Goal: Contribute content: Contribute content

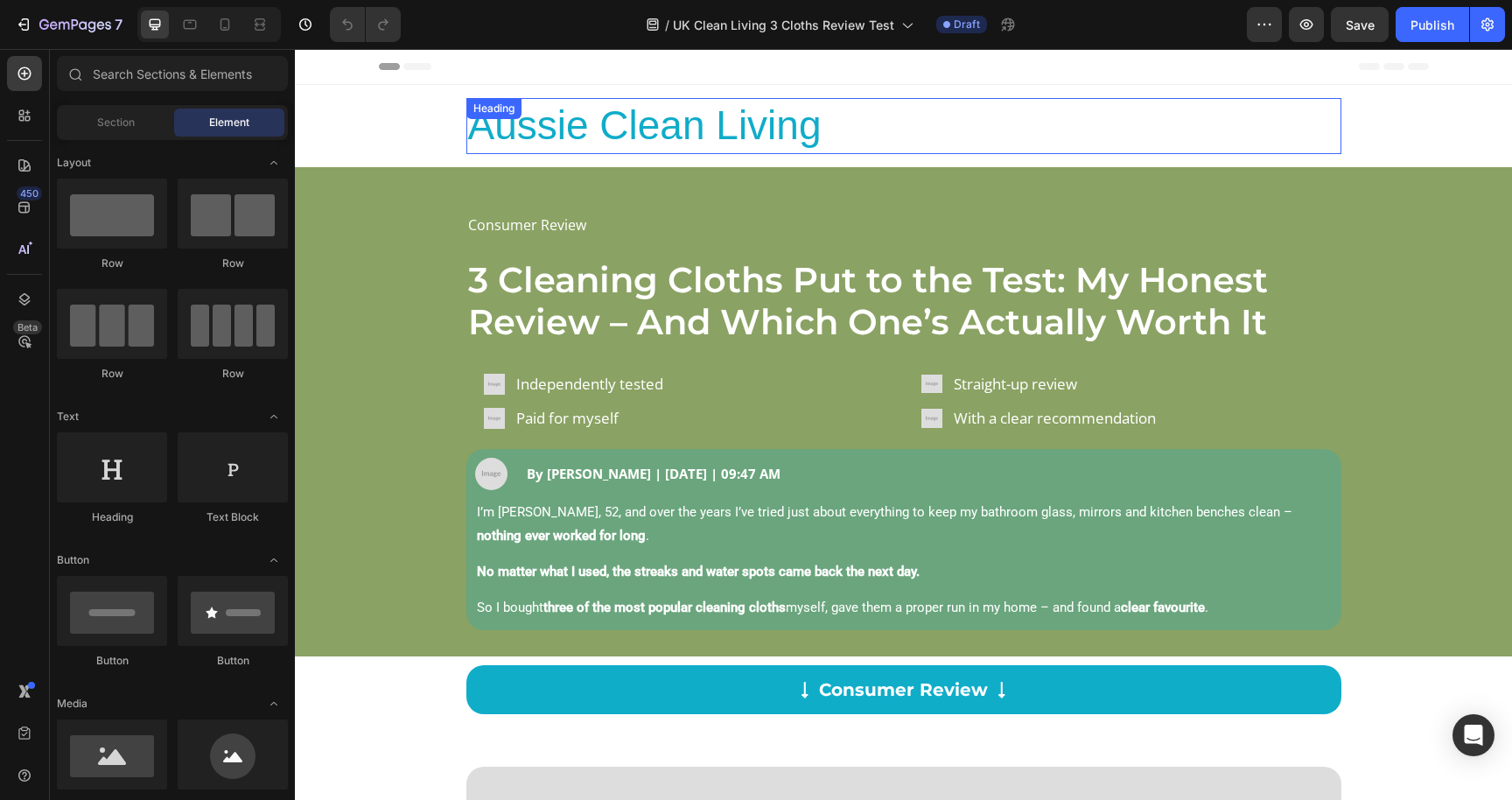
click at [532, 136] on h2 "Aussie Clean Living" at bounding box center [903, 125] width 875 height 56
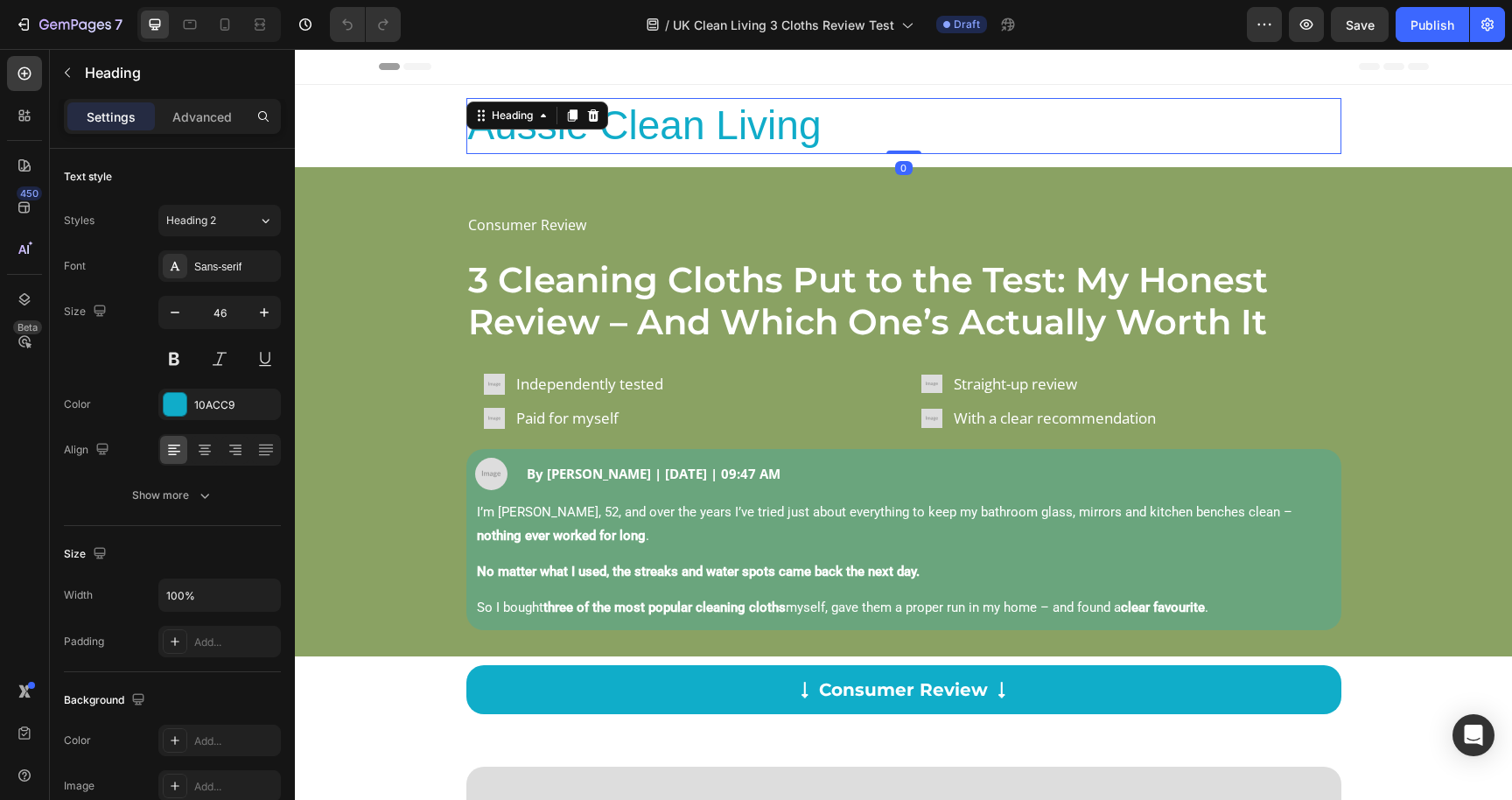
click at [532, 136] on h2 "Aussie Clean Living" at bounding box center [903, 125] width 875 height 56
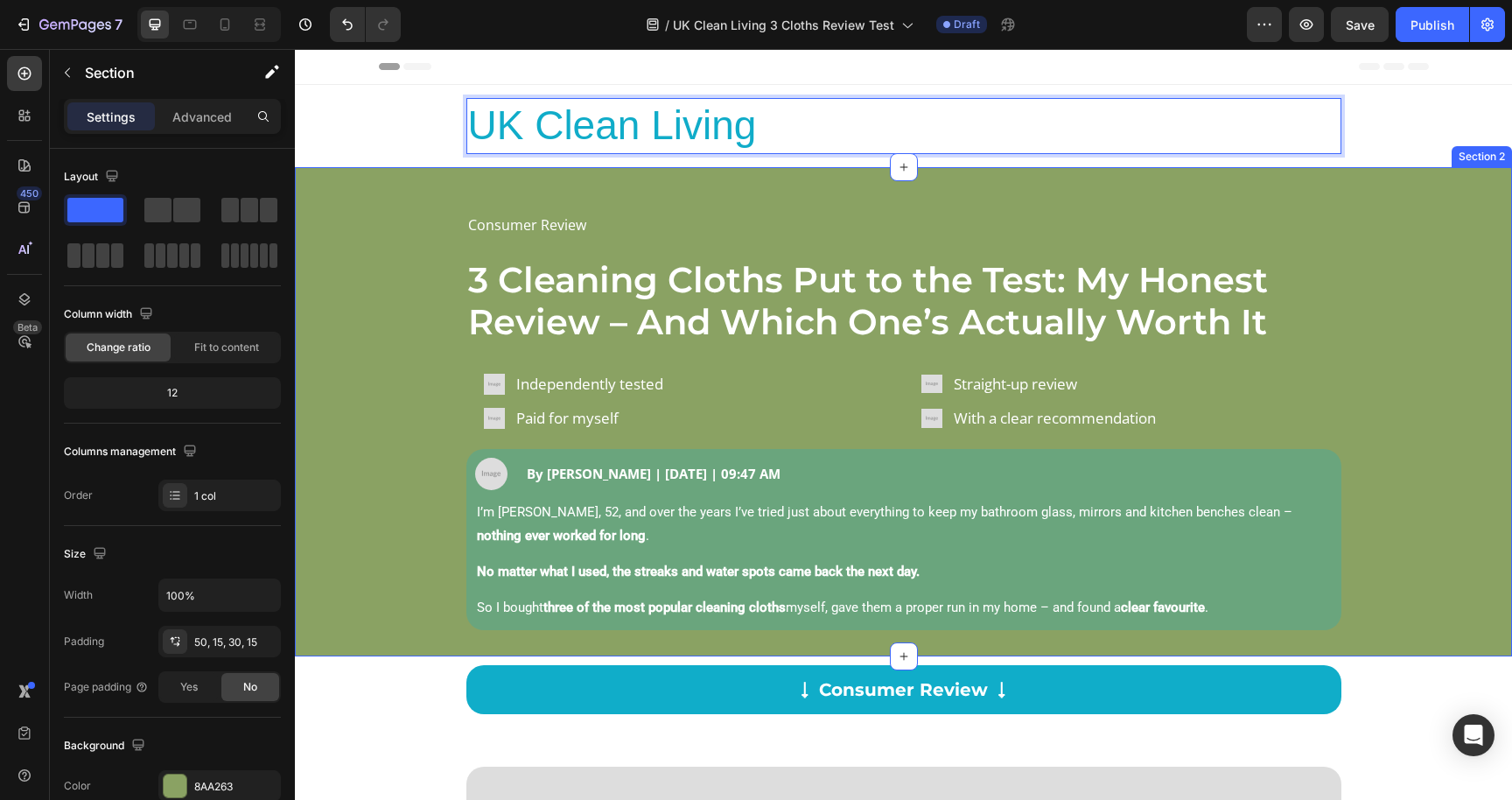
click at [1367, 335] on div "Consumer Review Text Block 3 Cleaning Cloths Put to the Test: My Honest Review …" at bounding box center [904, 421] width 1191 height 420
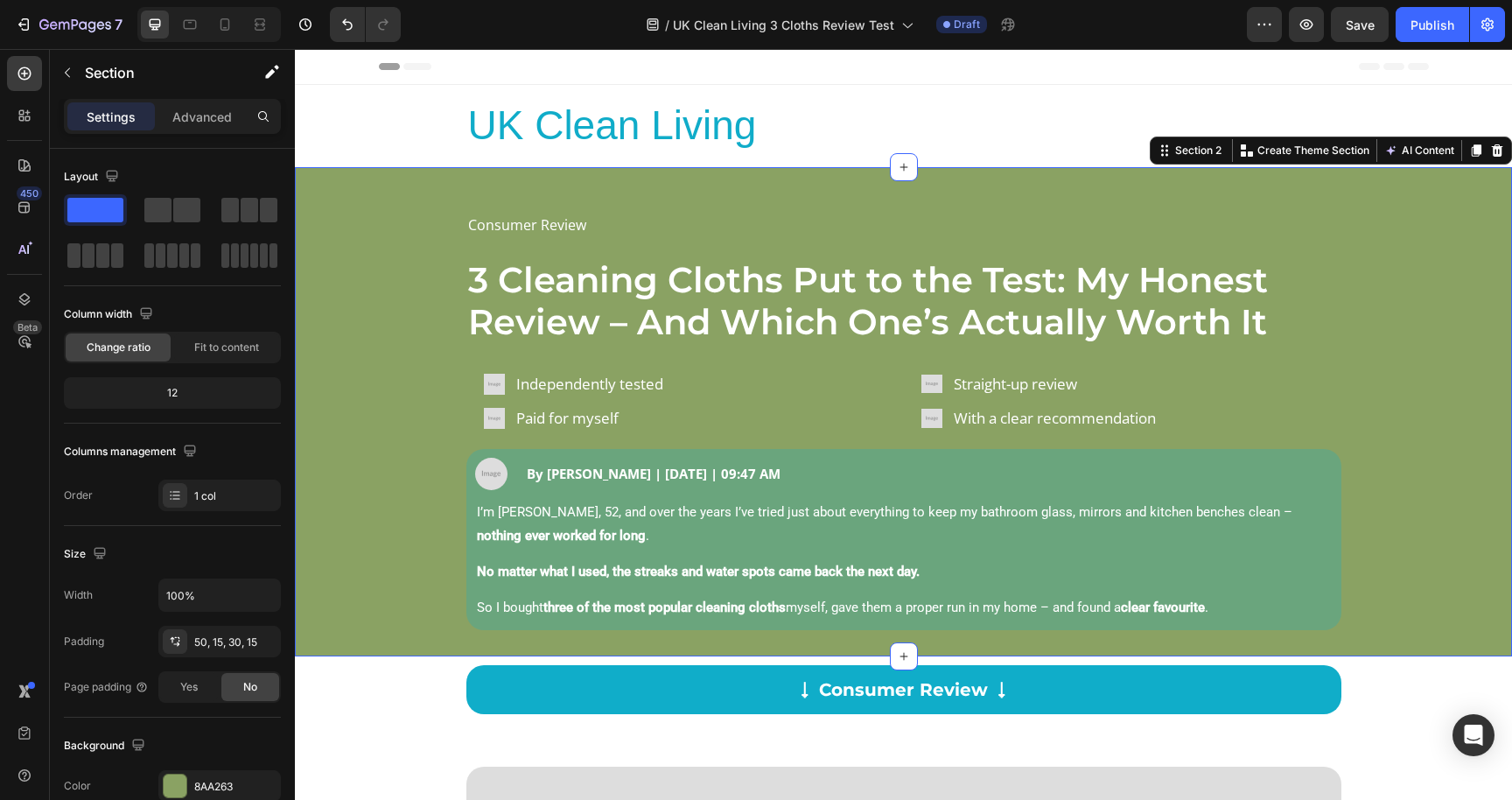
click at [1442, 581] on div "Consumer Review Text Block 3 Cleaning Cloths Put to the Test: My Honest Review …" at bounding box center [904, 421] width 1191 height 420
click at [1422, 473] on div "Consumer Review Text Block 3 Cleaning Cloths Put to the Test: My Honest Review …" at bounding box center [904, 421] width 1191 height 420
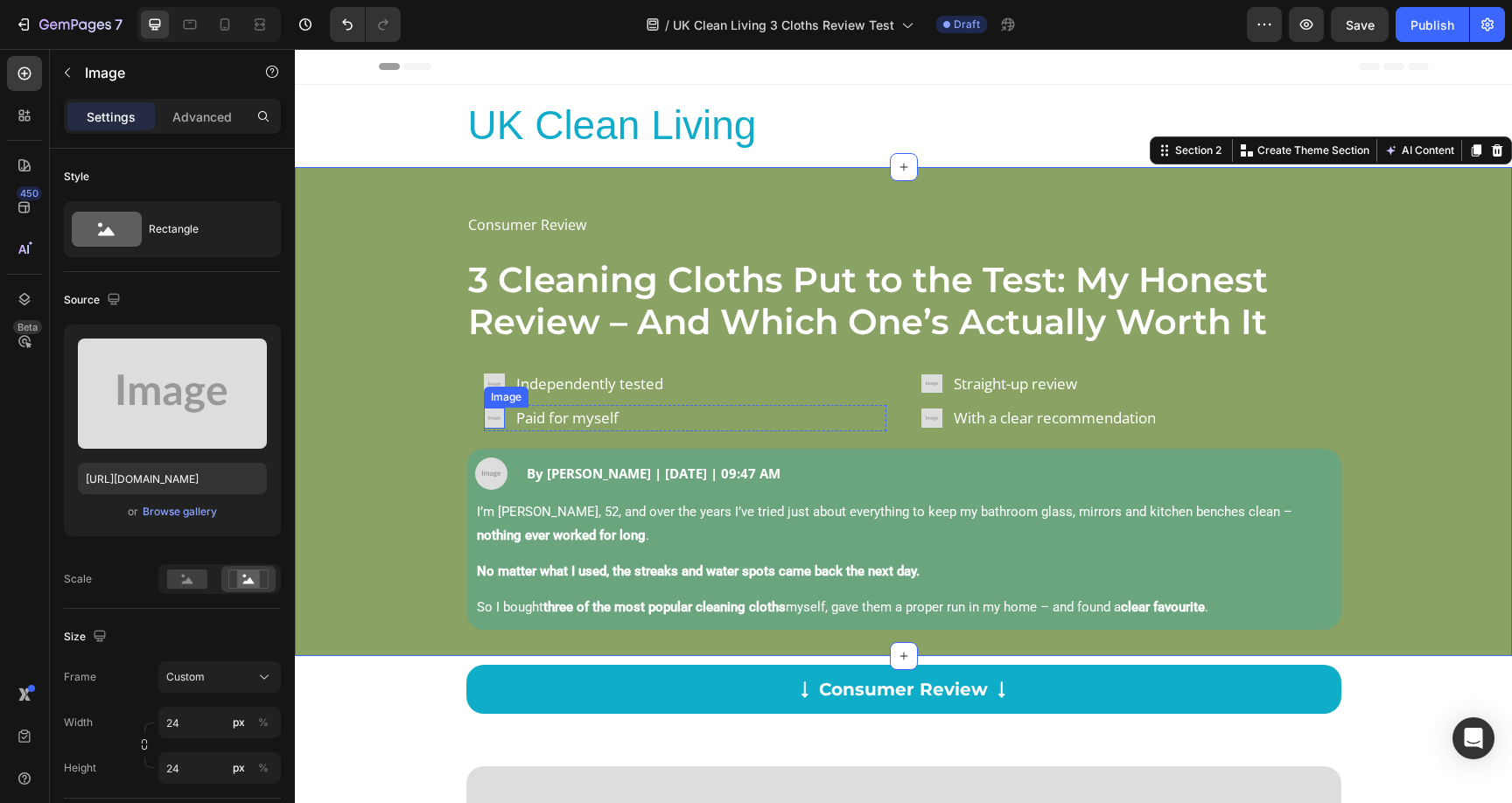
click at [491, 424] on div "Image" at bounding box center [494, 417] width 21 height 21
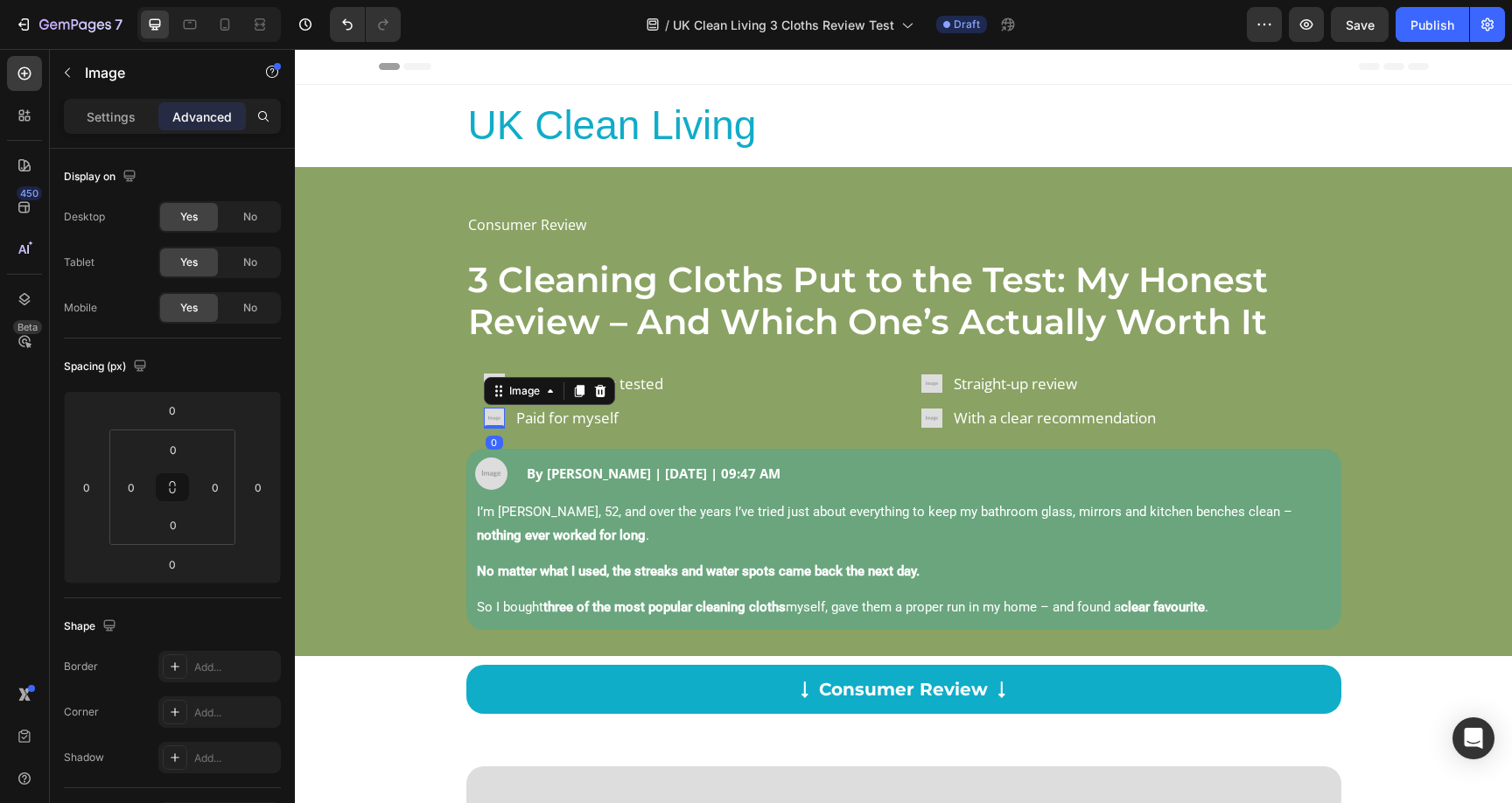
click at [488, 419] on img at bounding box center [494, 417] width 21 height 21
click at [117, 127] on div "Settings" at bounding box center [111, 116] width 88 height 28
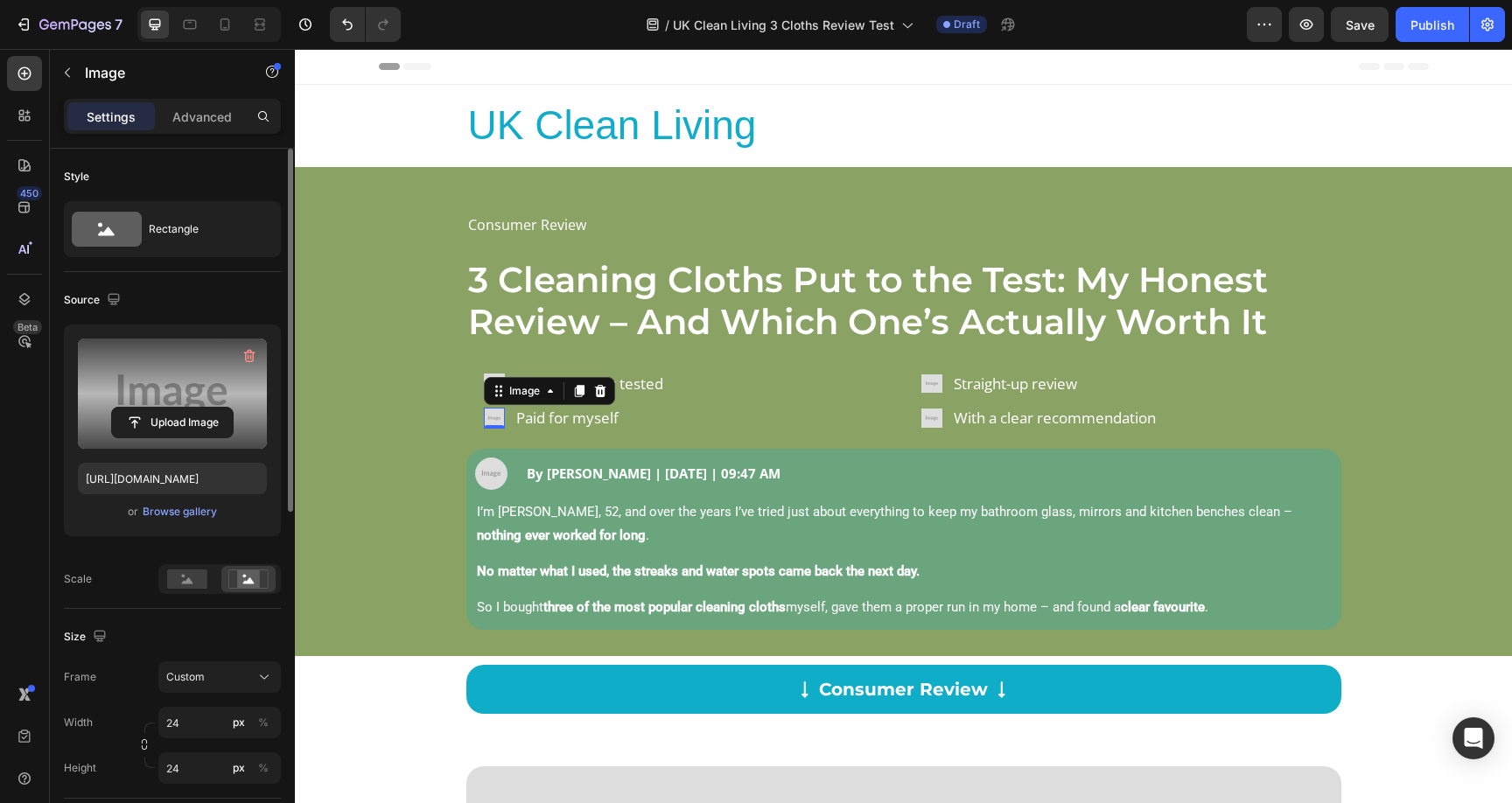
click at [210, 397] on label at bounding box center [171, 393] width 189 height 110
click at [210, 407] on input "file" at bounding box center [172, 422] width 120 height 30
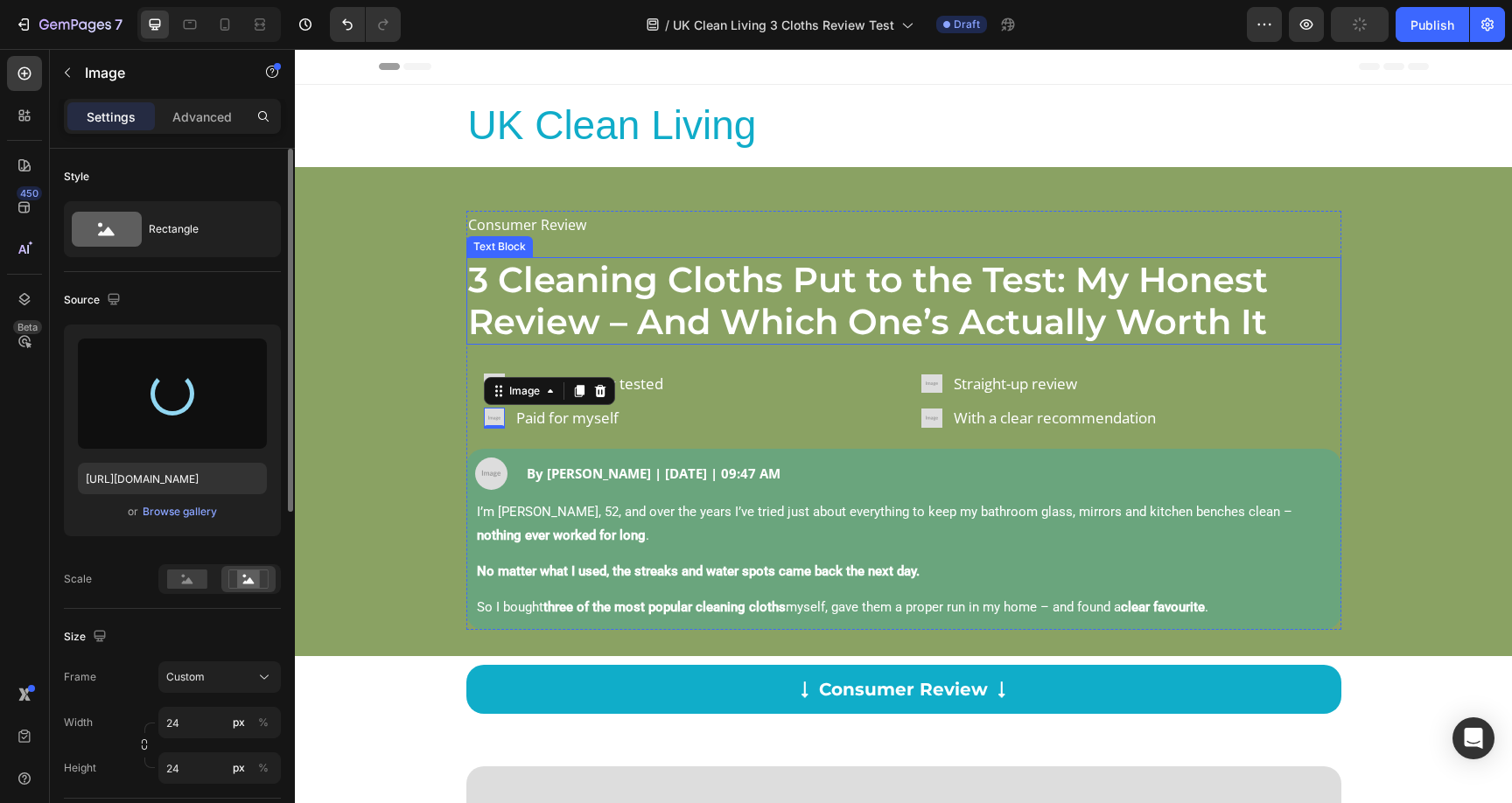
type input "https://cdn.shopify.com/s/files/1/0928/8921/9447/files/gempages_580601642496295…"
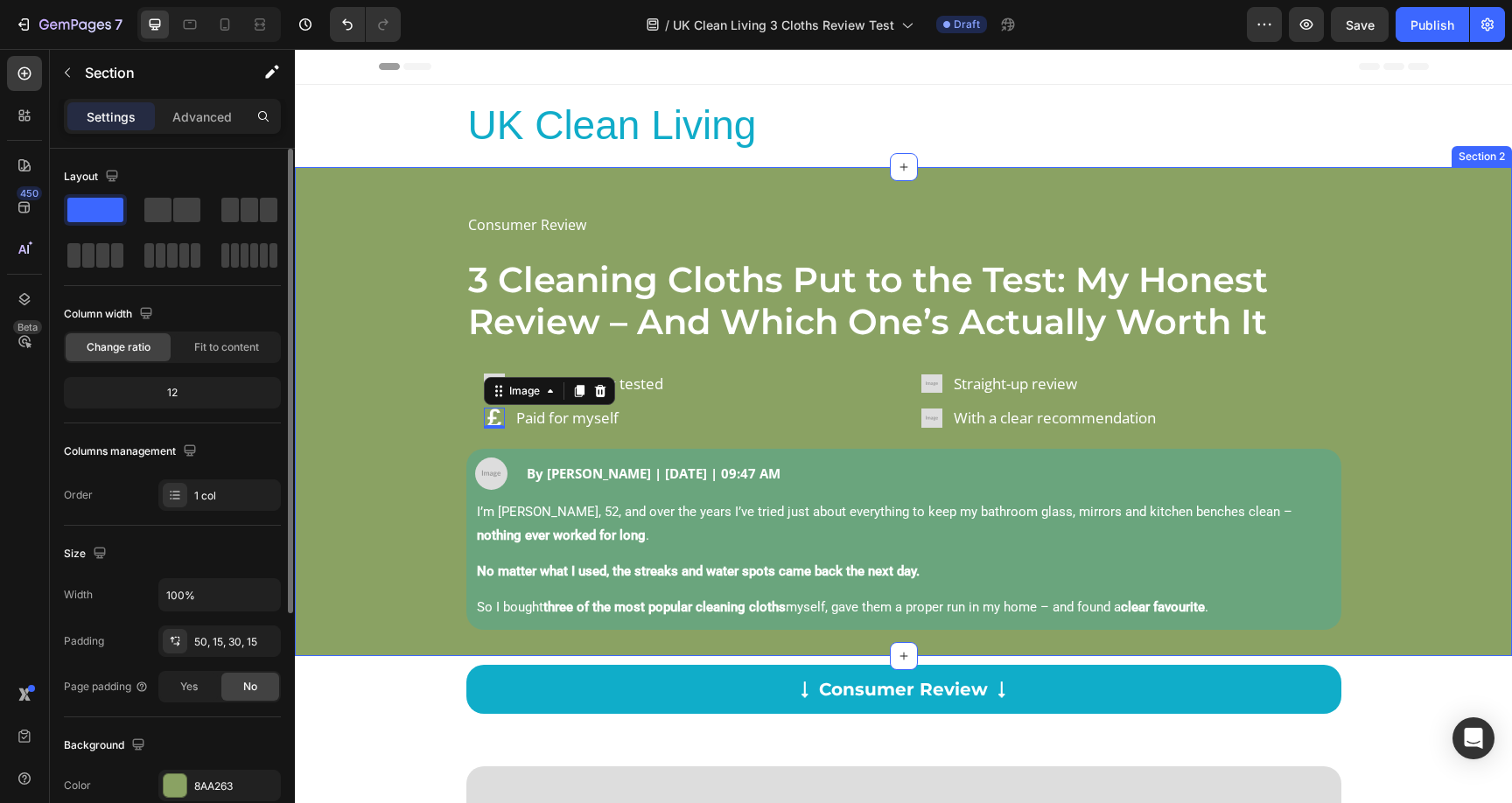
click at [410, 432] on div "Consumer Review Text Block 3 Cleaning Cloths Put to the Test: My Honest Review …" at bounding box center [904, 420] width 1191 height 419
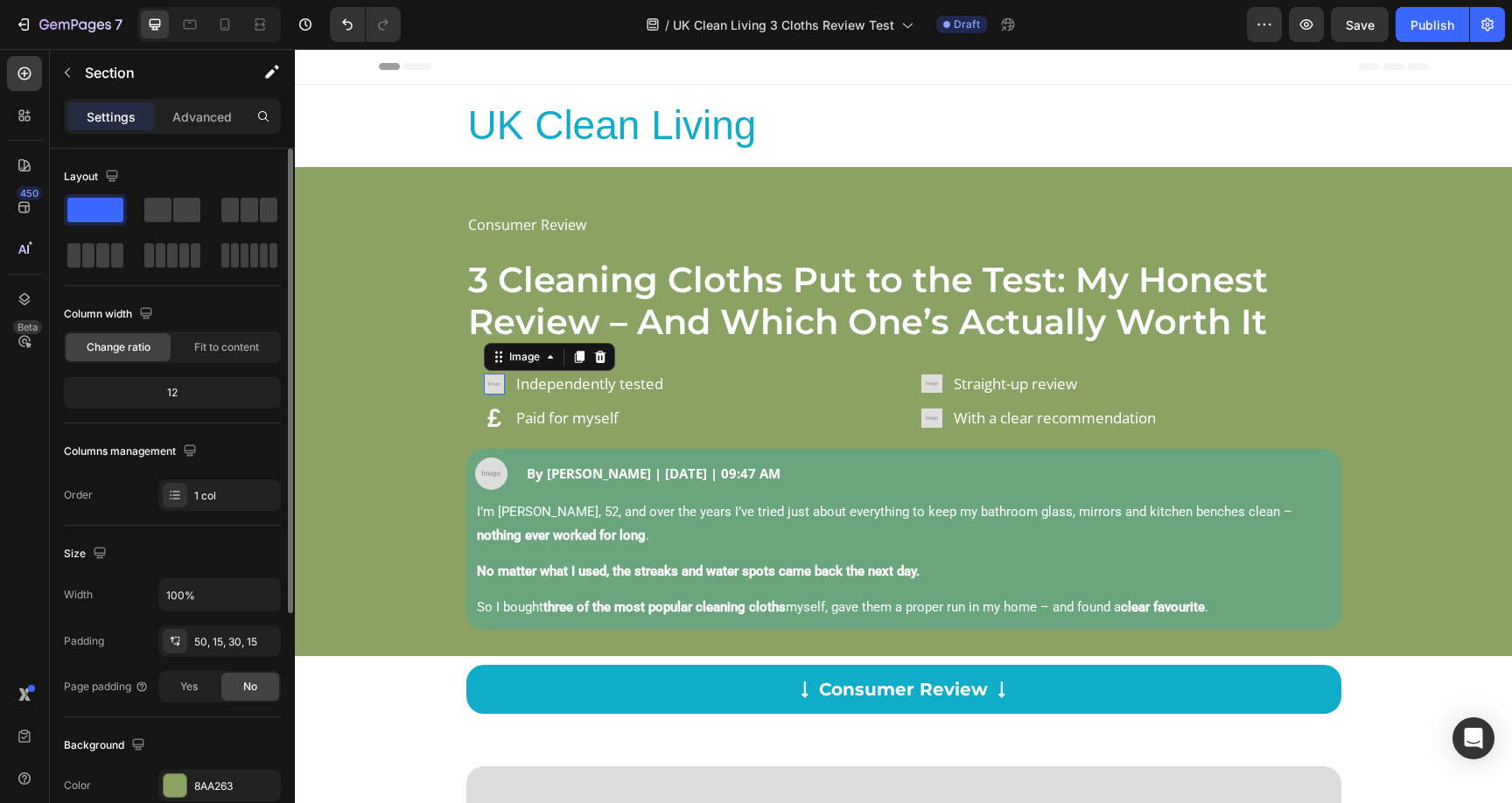
click at [491, 389] on div "Image 0" at bounding box center [494, 384] width 21 height 21
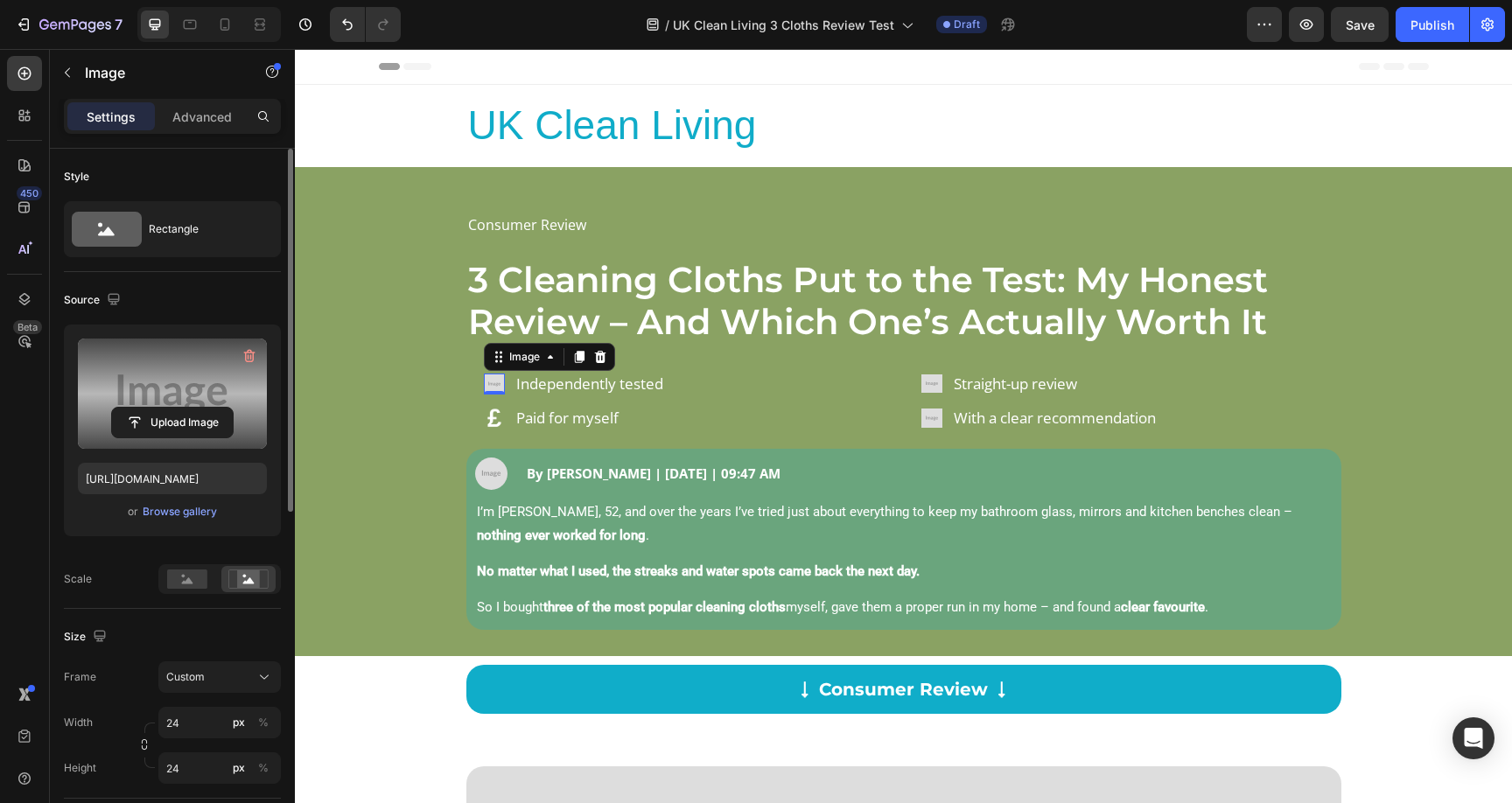
click at [162, 400] on label at bounding box center [171, 393] width 189 height 110
click at [162, 407] on input "file" at bounding box center [172, 422] width 120 height 30
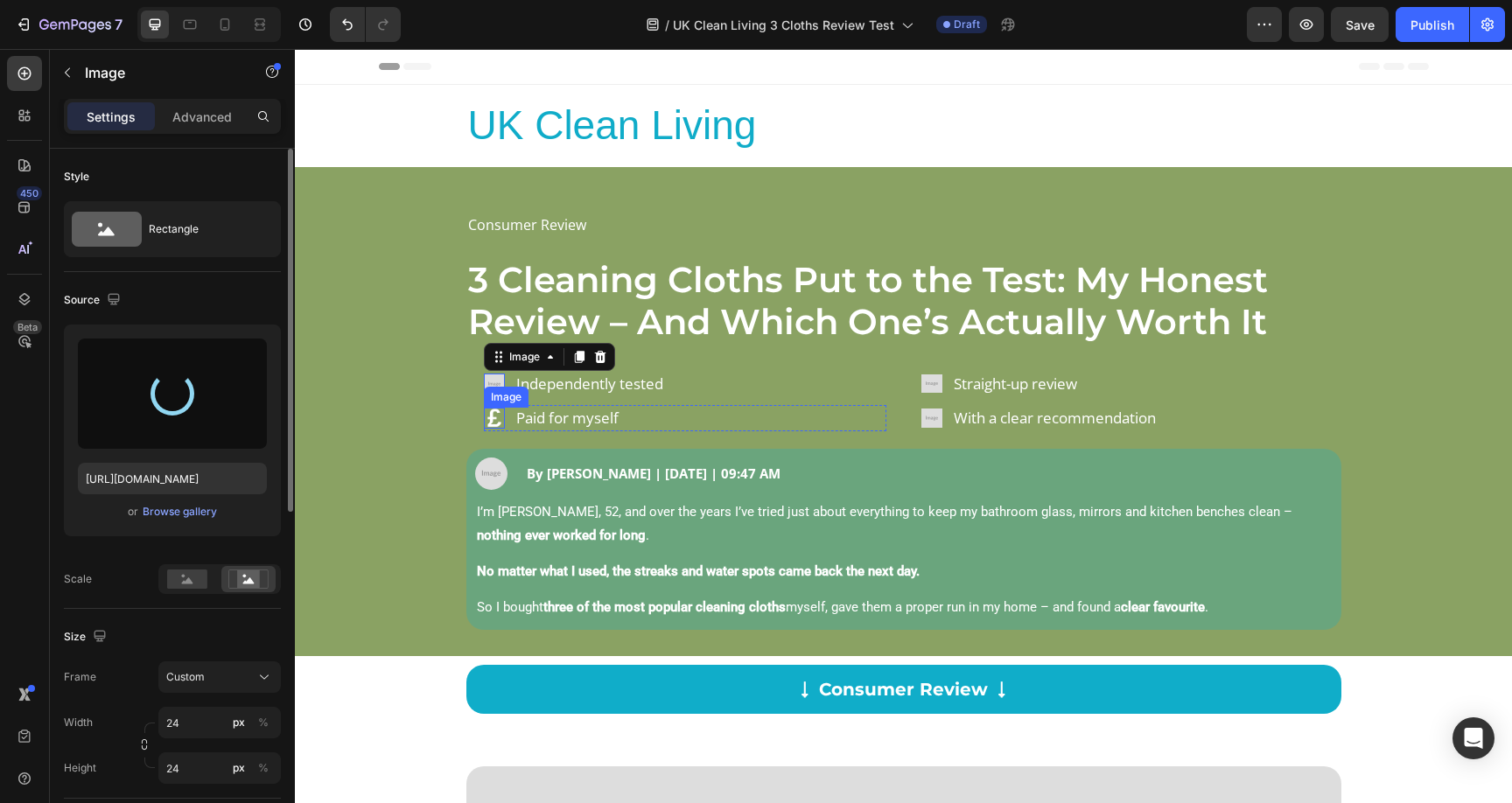
type input "https://cdn.shopify.com/s/files/1/0928/8921/9447/files/gempages_580601642496295…"
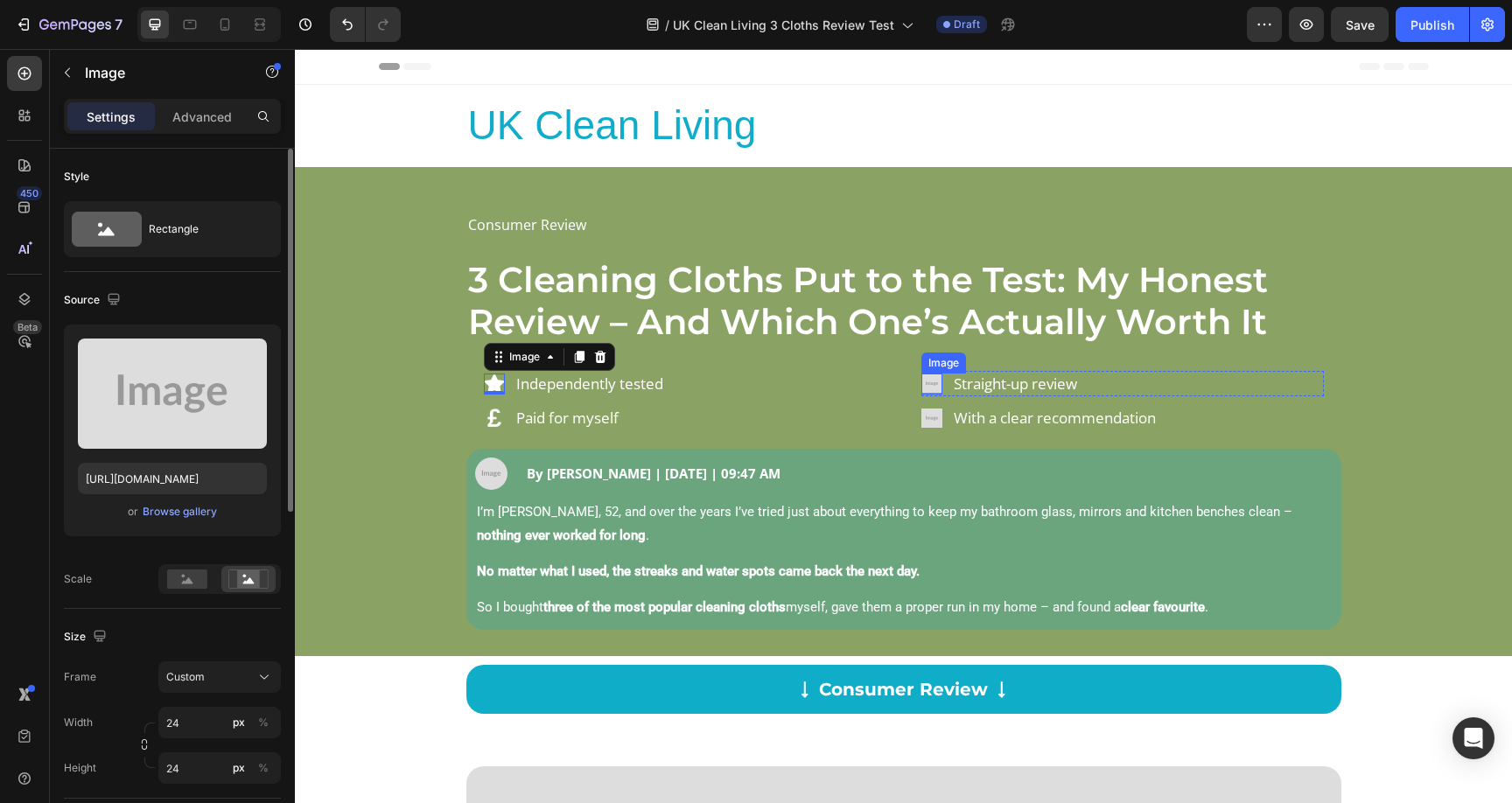
click at [926, 386] on img at bounding box center [931, 384] width 21 height 21
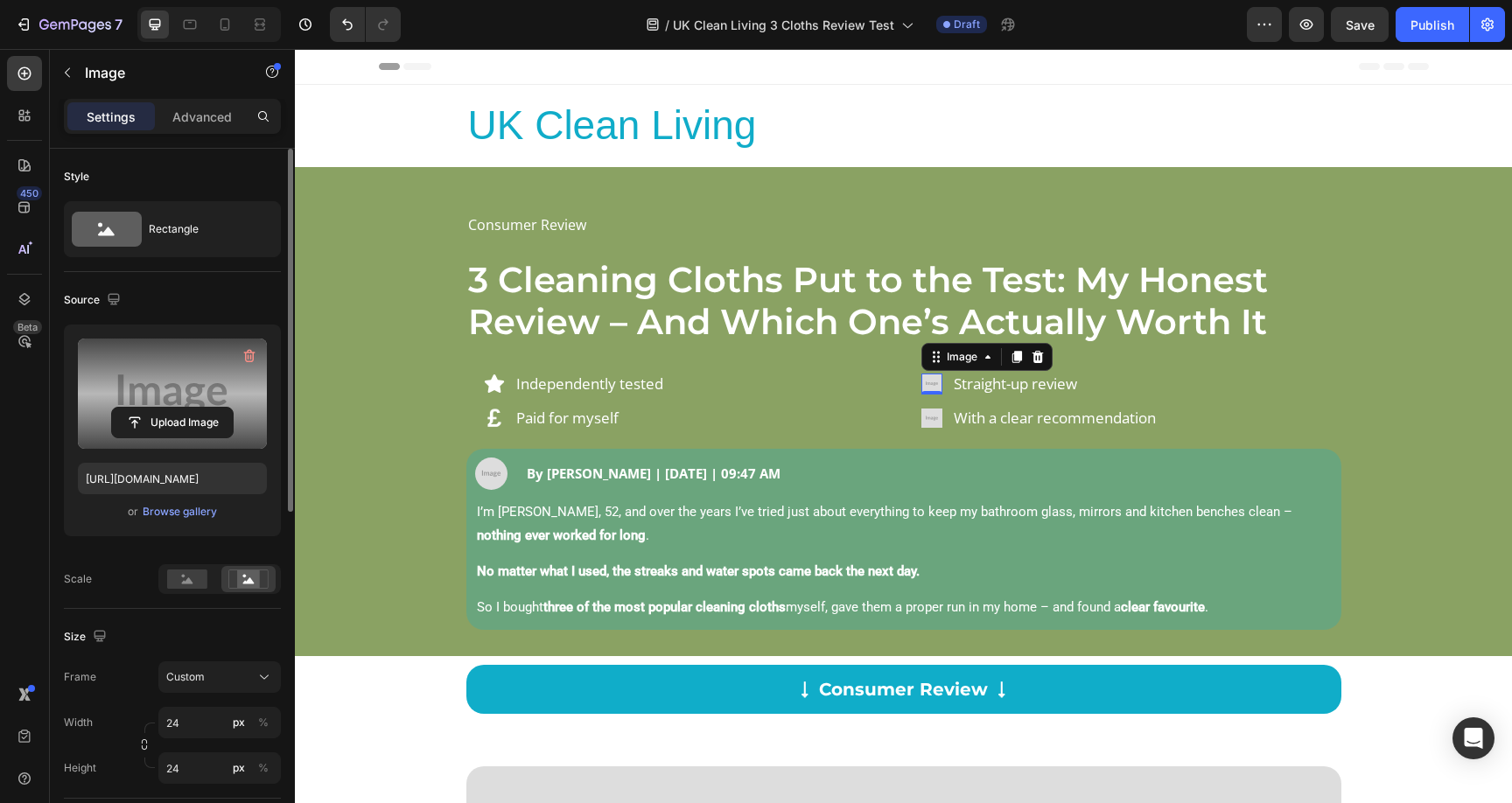
click at [163, 384] on label at bounding box center [171, 393] width 189 height 110
click at [163, 407] on input "file" at bounding box center [172, 422] width 120 height 30
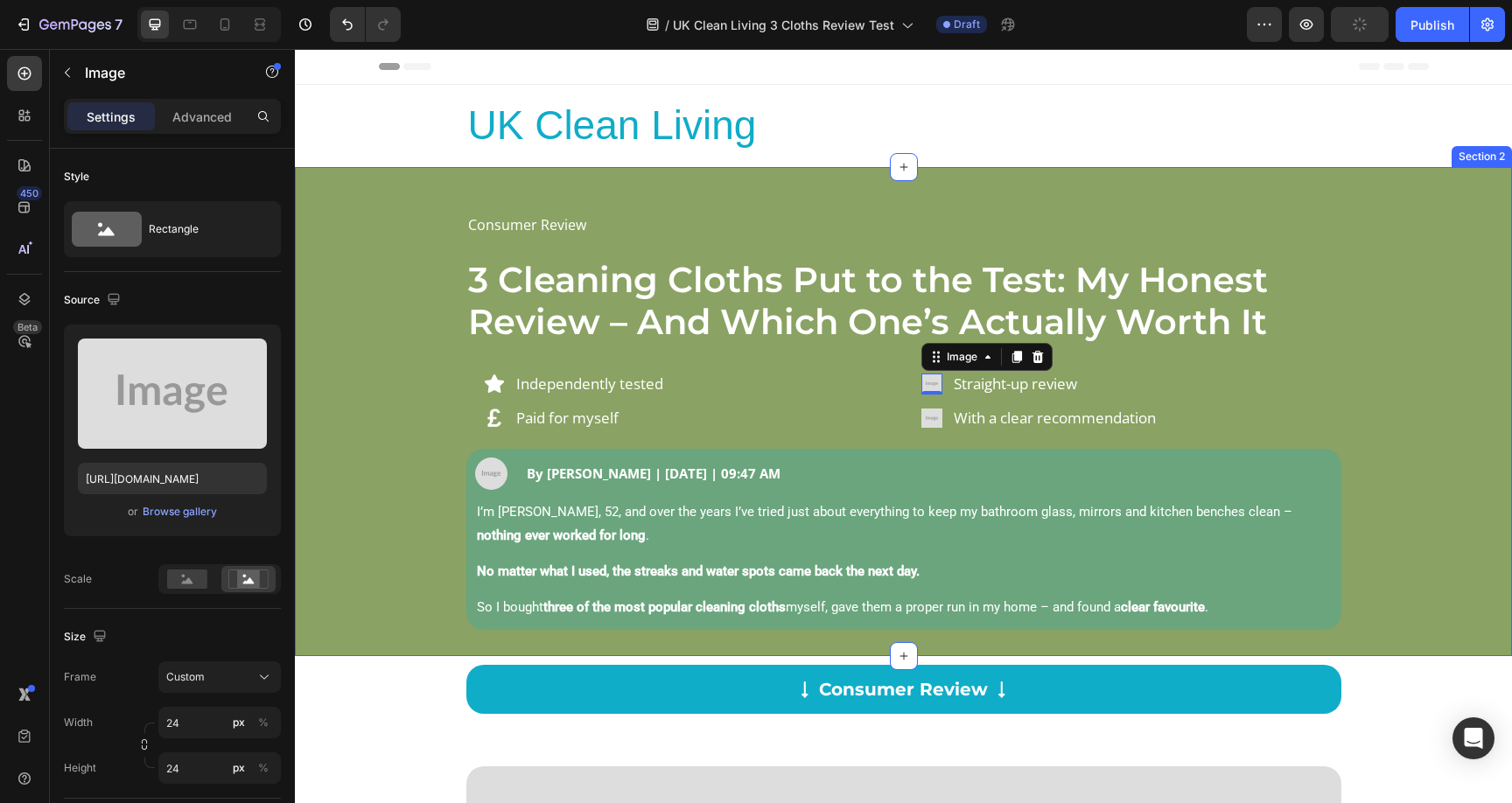
type input "https://cdn.shopify.com/s/files/1/0928/8921/9447/files/gempages_580601642496295…"
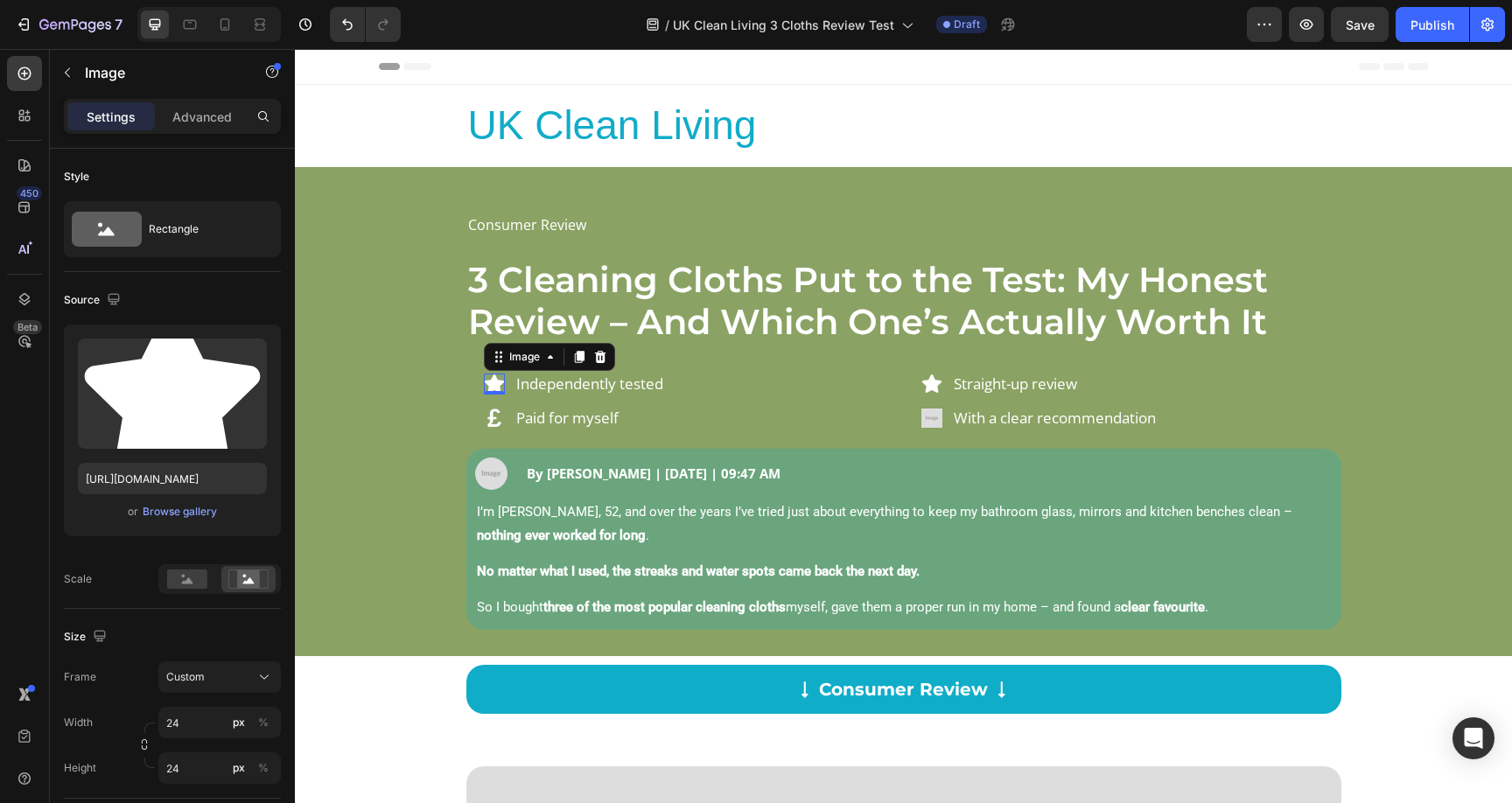
click at [492, 384] on img at bounding box center [494, 384] width 21 height 21
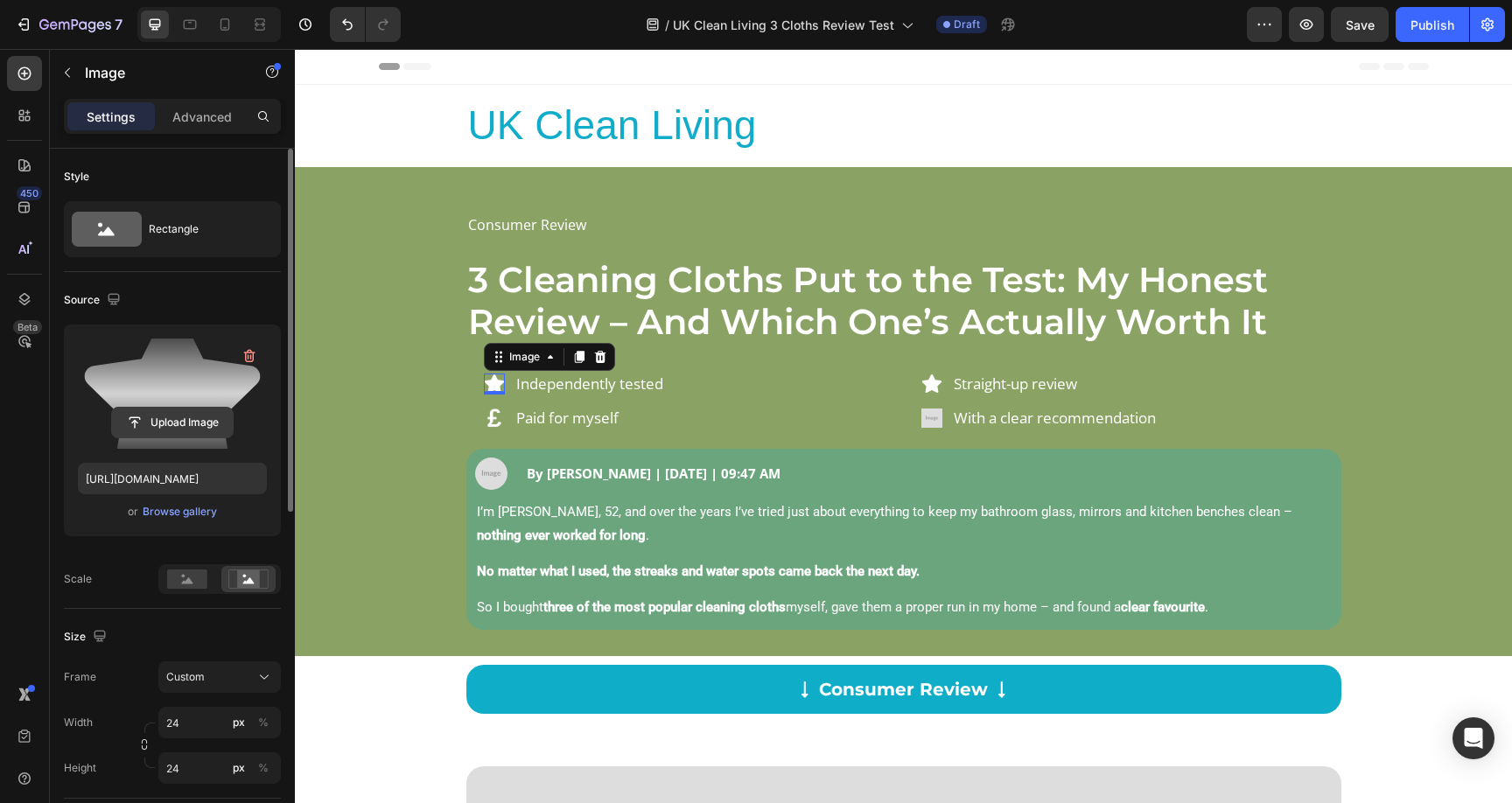
click at [164, 417] on input "file" at bounding box center [172, 422] width 120 height 30
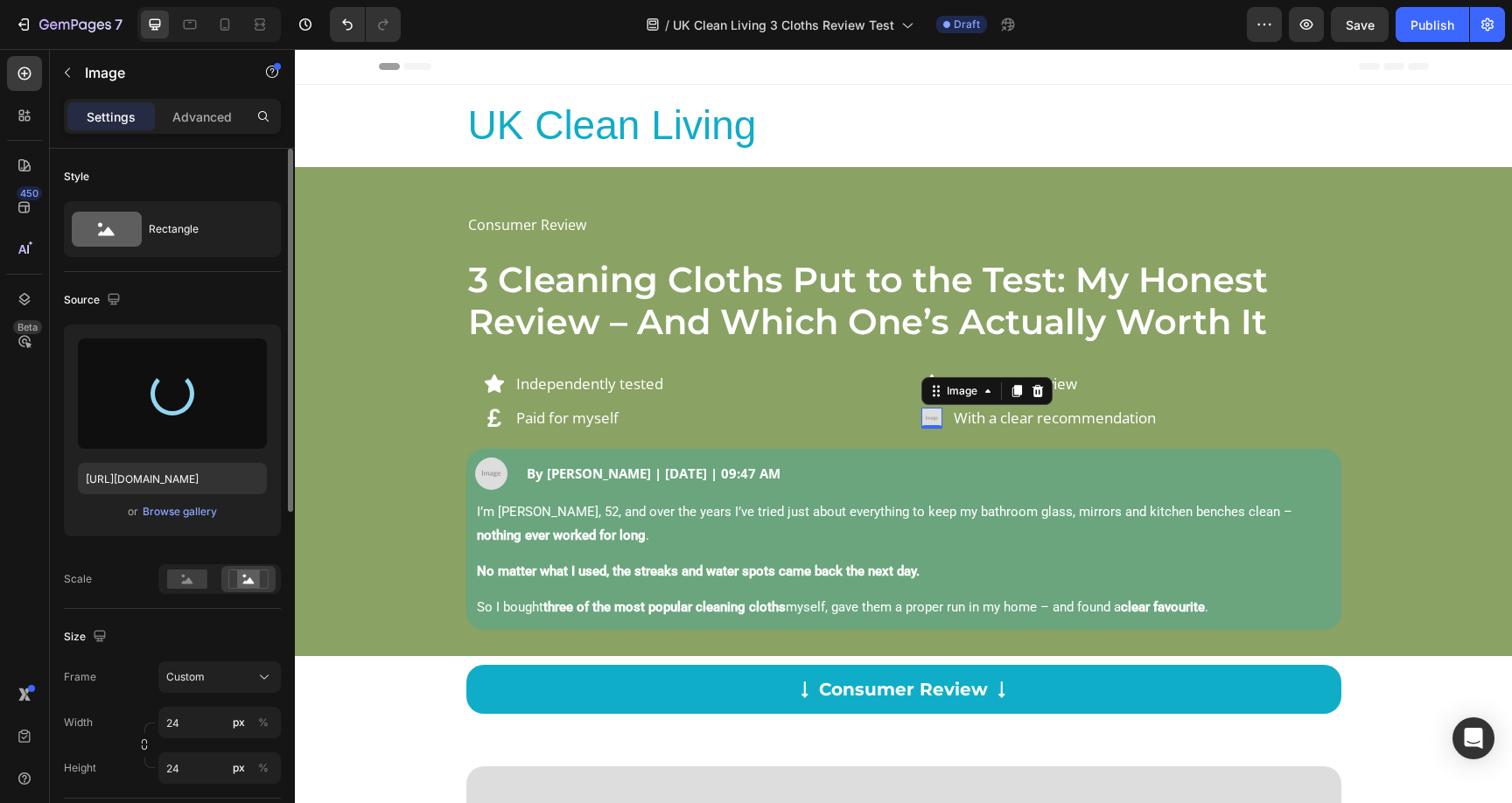
click at [921, 417] on img at bounding box center [931, 417] width 21 height 21
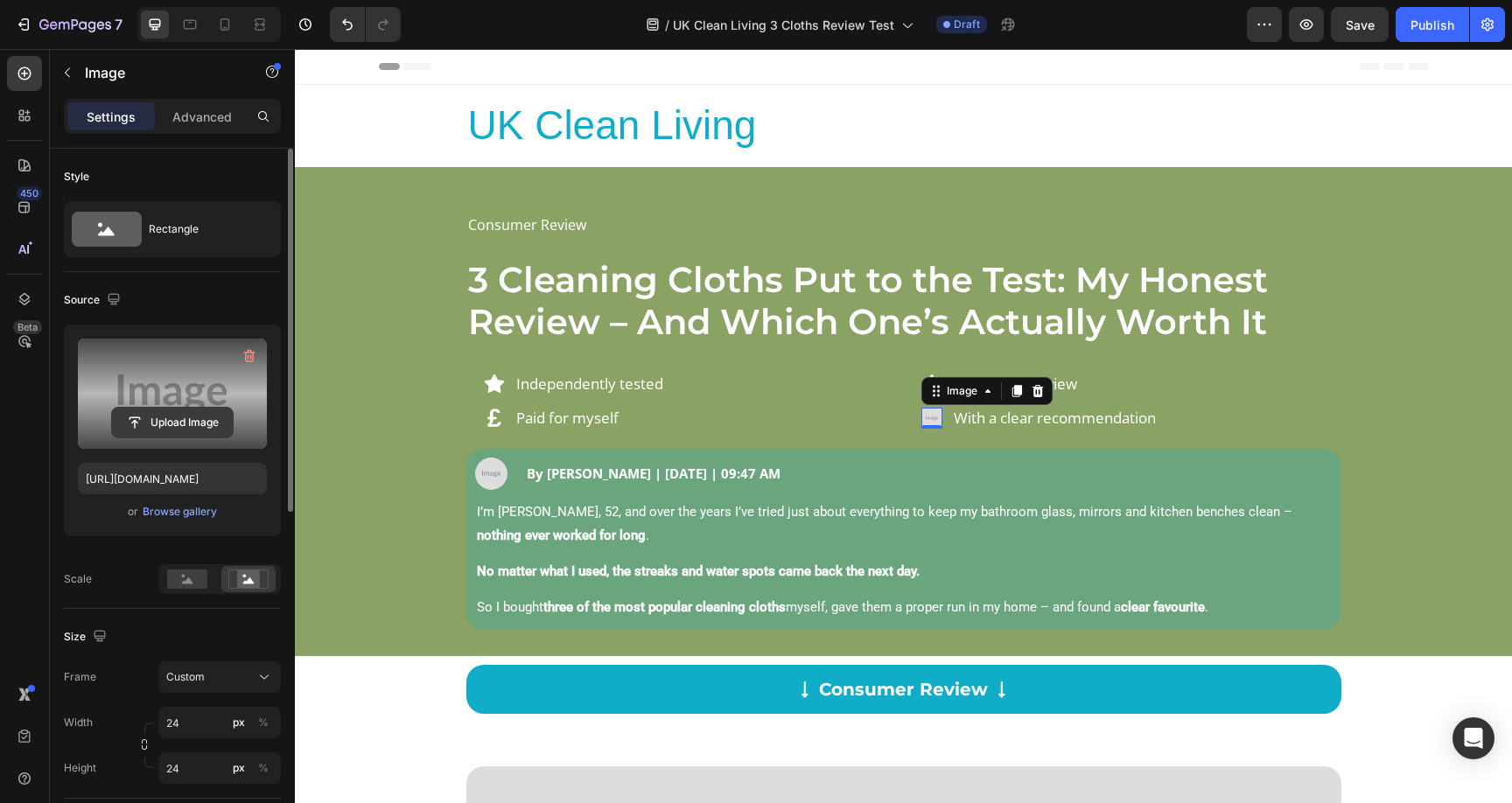
click at [162, 427] on input "file" at bounding box center [172, 422] width 120 height 30
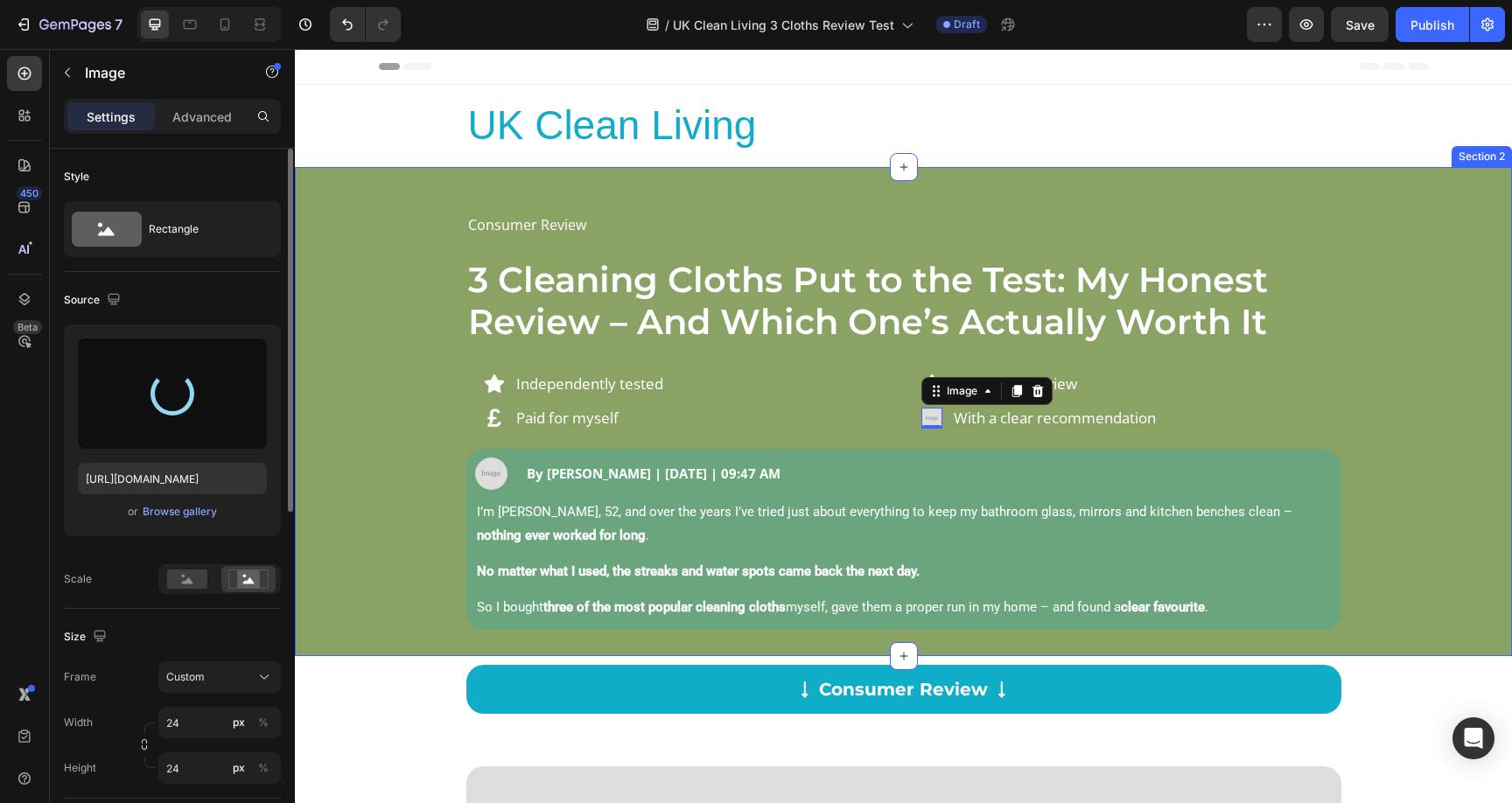
type input "https://cdn.shopify.com/s/files/1/0928/8921/9447/files/gempages_580601642496295…"
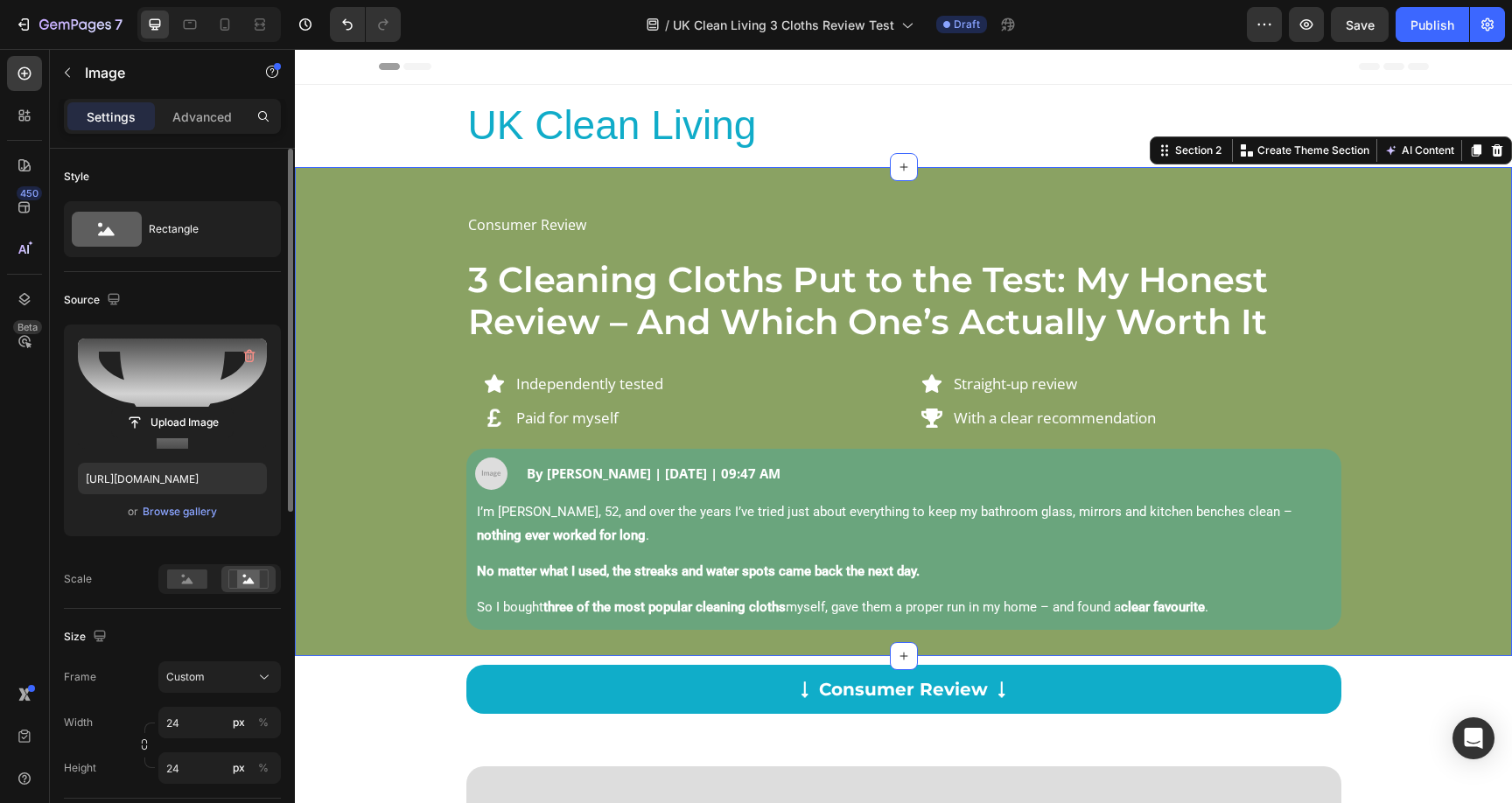
click at [412, 392] on div "Consumer Review Text Block 3 Cleaning Cloths Put to the Test: My Honest Review …" at bounding box center [904, 420] width 1191 height 419
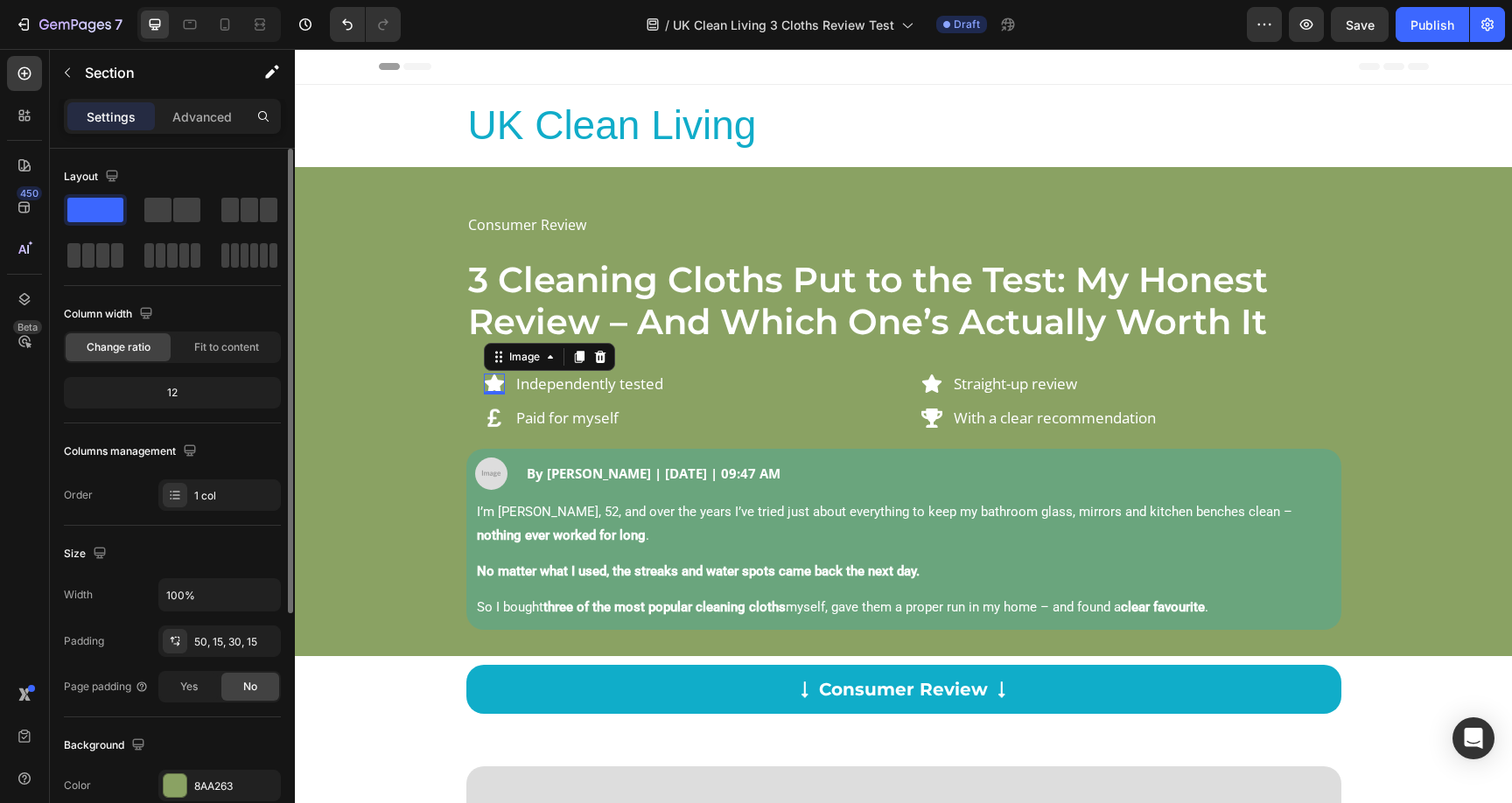
click at [485, 391] on div "Image 0" at bounding box center [494, 384] width 21 height 21
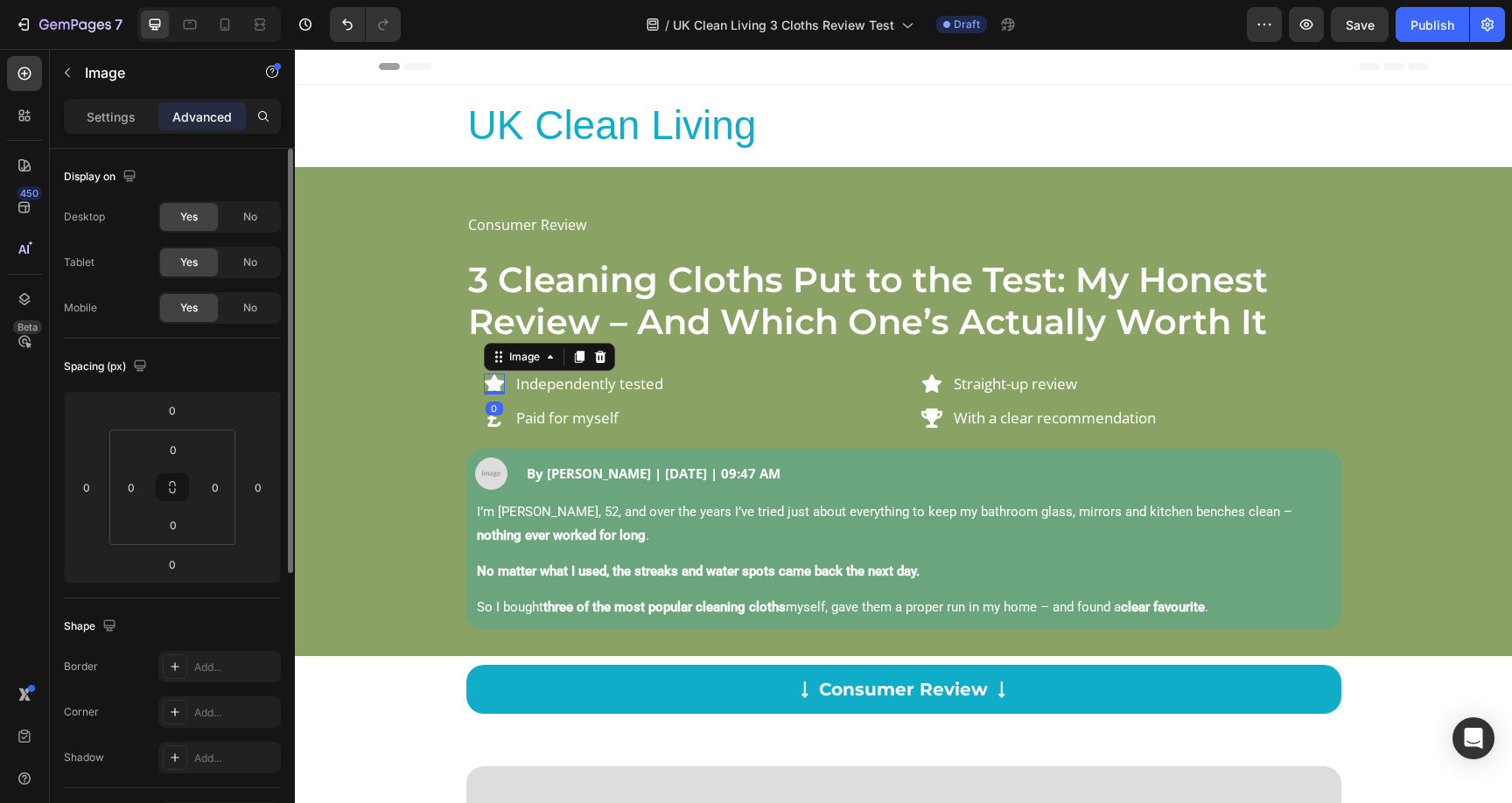
click at [486, 386] on img at bounding box center [494, 384] width 21 height 21
click at [110, 121] on p "Settings" at bounding box center [111, 117] width 49 height 18
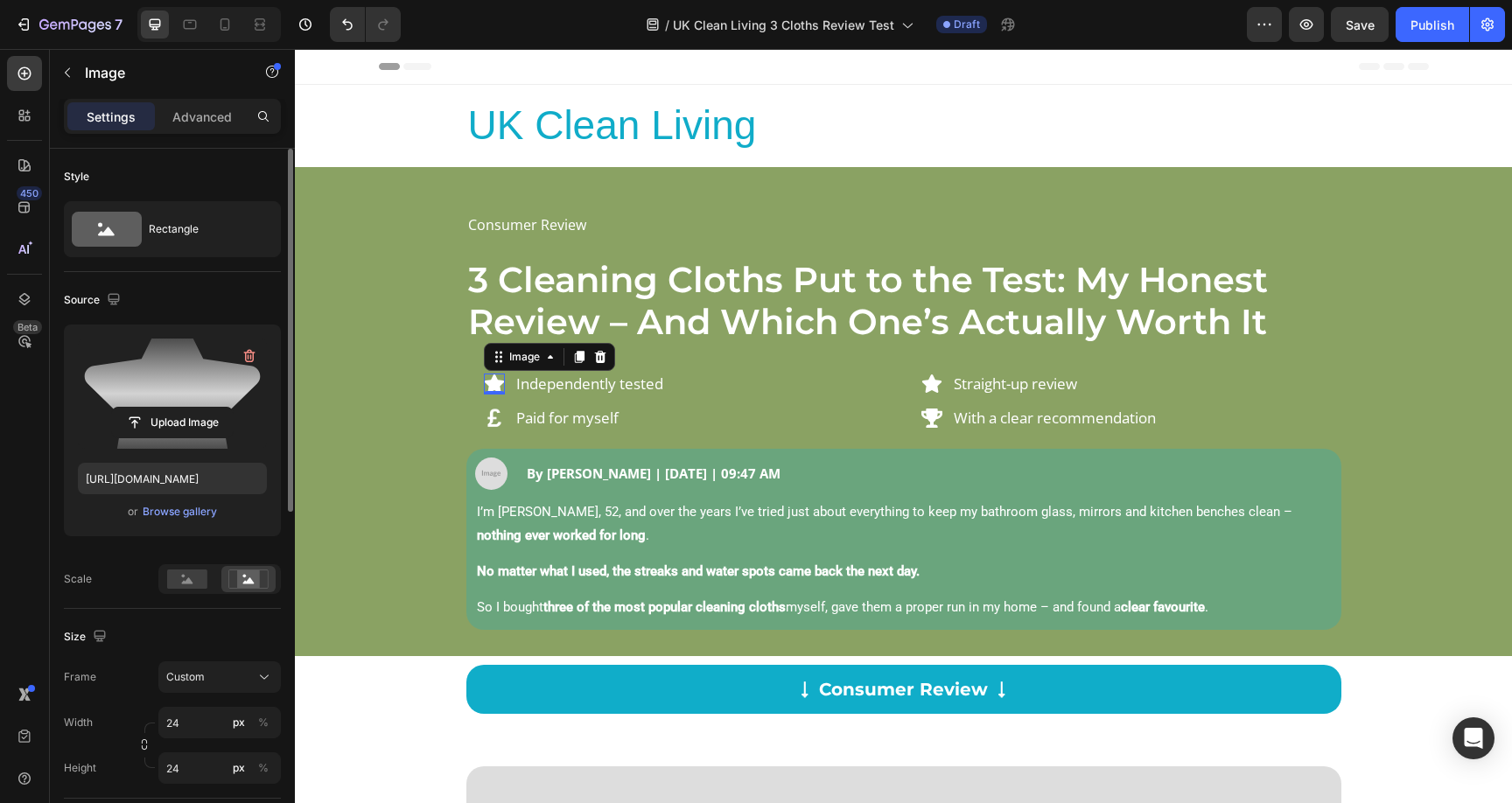
click at [202, 396] on label at bounding box center [171, 393] width 189 height 110
click at [202, 407] on input "file" at bounding box center [172, 422] width 120 height 30
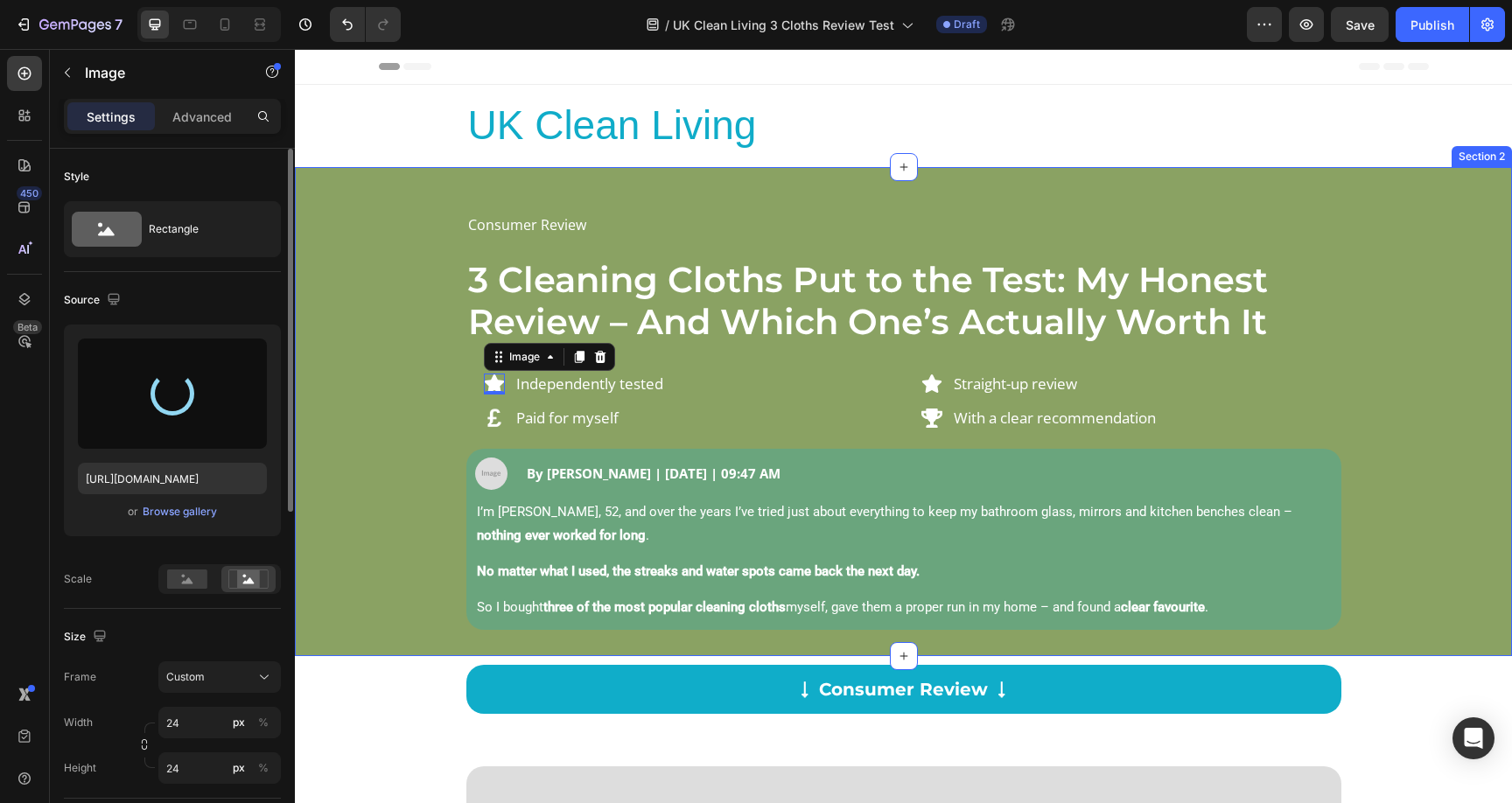
type input "https://cdn.shopify.com/s/files/1/0928/8921/9447/files/gempages_580601642496295…"
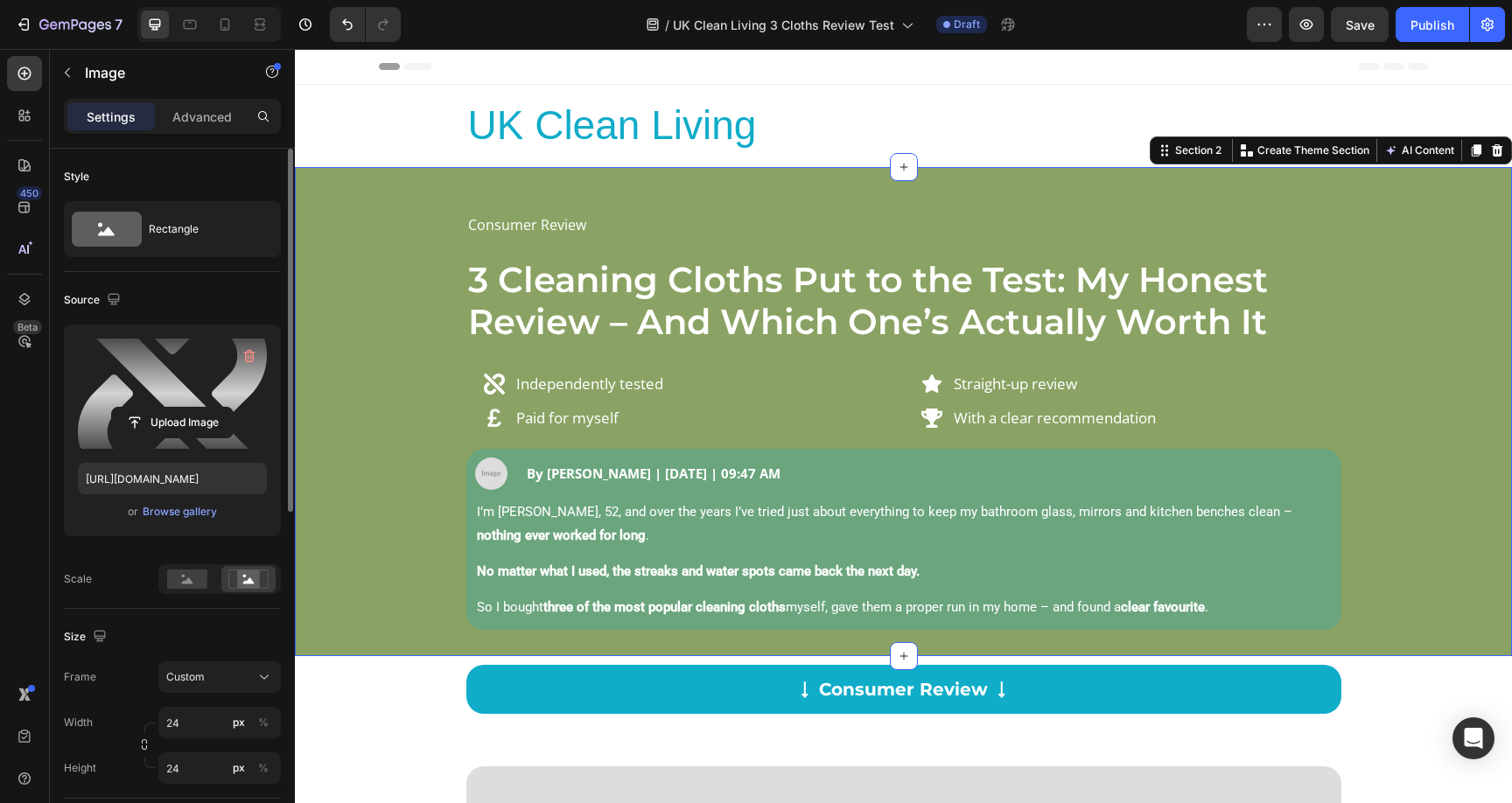
click at [379, 402] on div "Consumer Review Text Block 3 Cleaning Cloths Put to the Test: My Honest Review …" at bounding box center [904, 420] width 1191 height 419
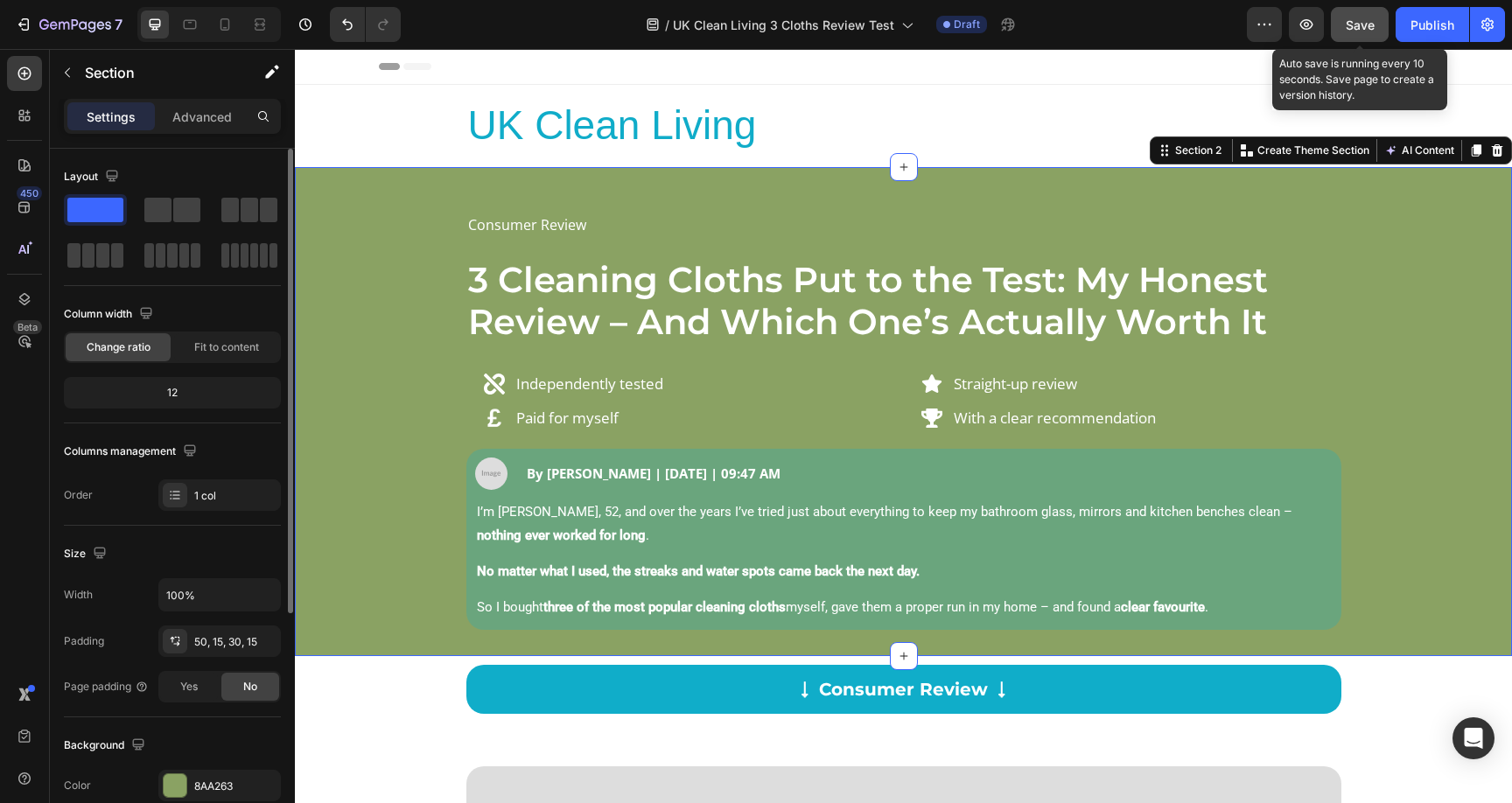
click at [1351, 28] on span "Save" at bounding box center [1361, 25] width 29 height 15
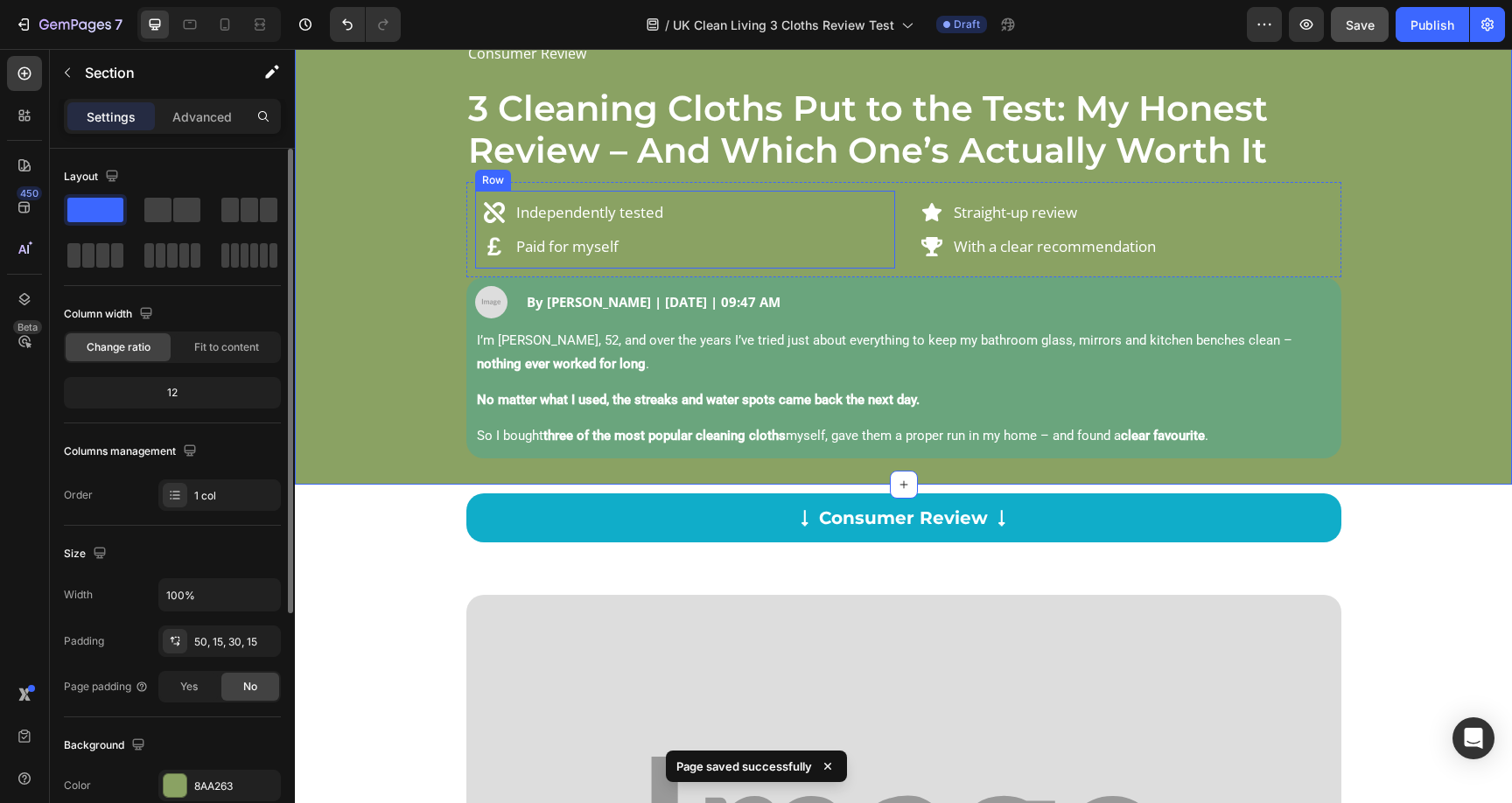
scroll to position [228, 0]
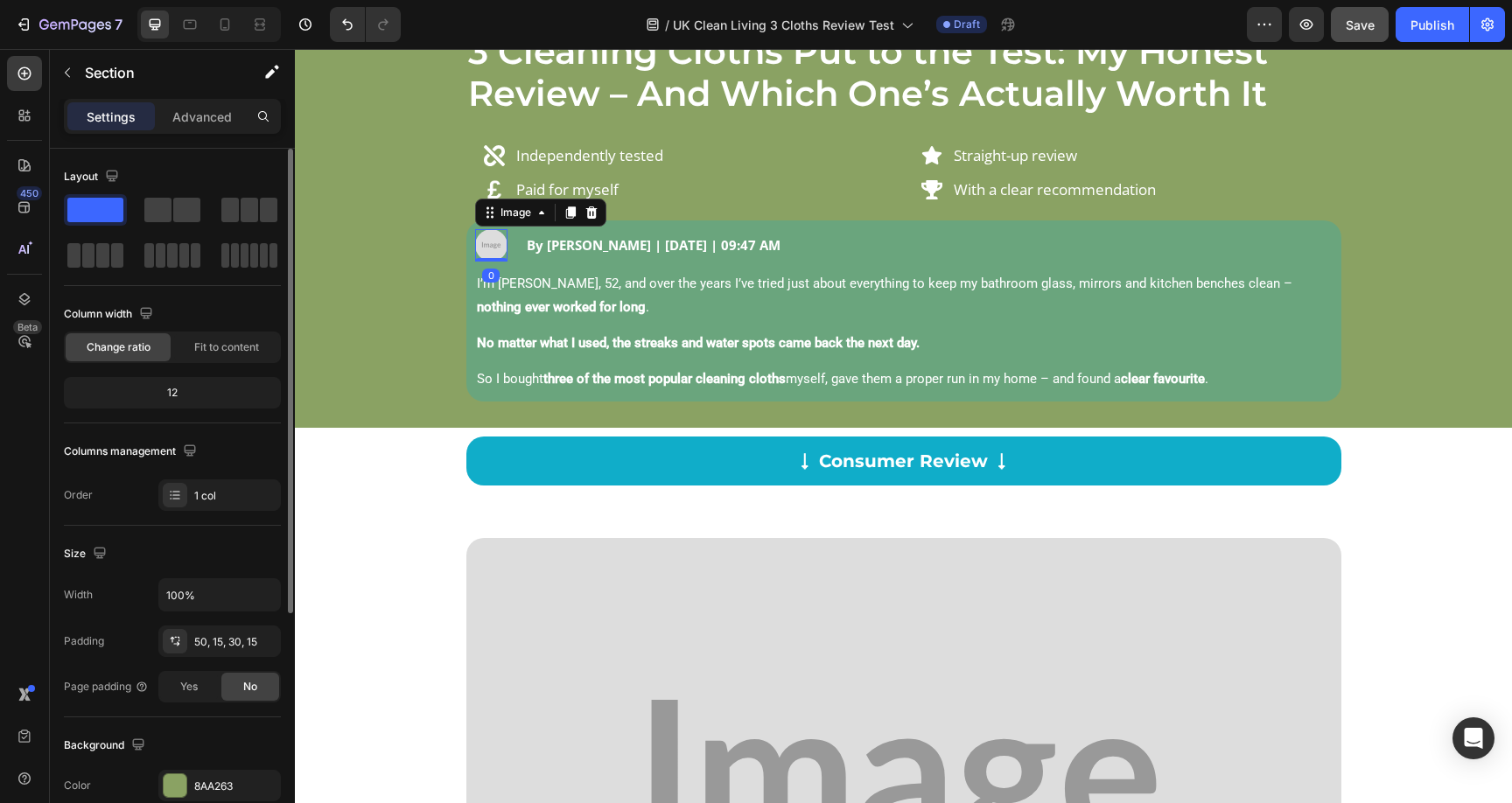
click at [479, 253] on img at bounding box center [491, 244] width 32 height 32
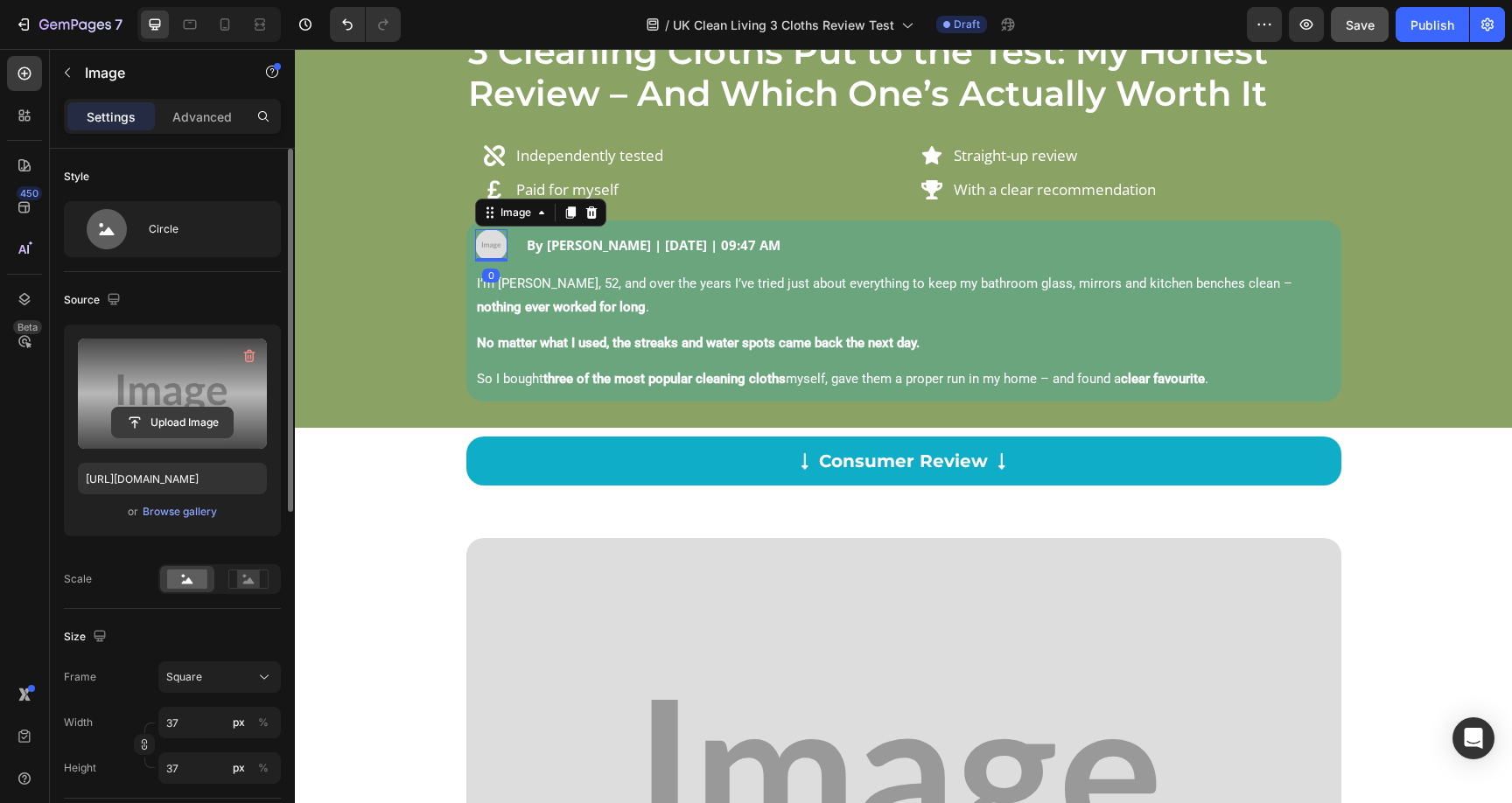
click at [181, 426] on input "file" at bounding box center [172, 422] width 120 height 30
click at [158, 422] on input "file" at bounding box center [172, 422] width 120 height 30
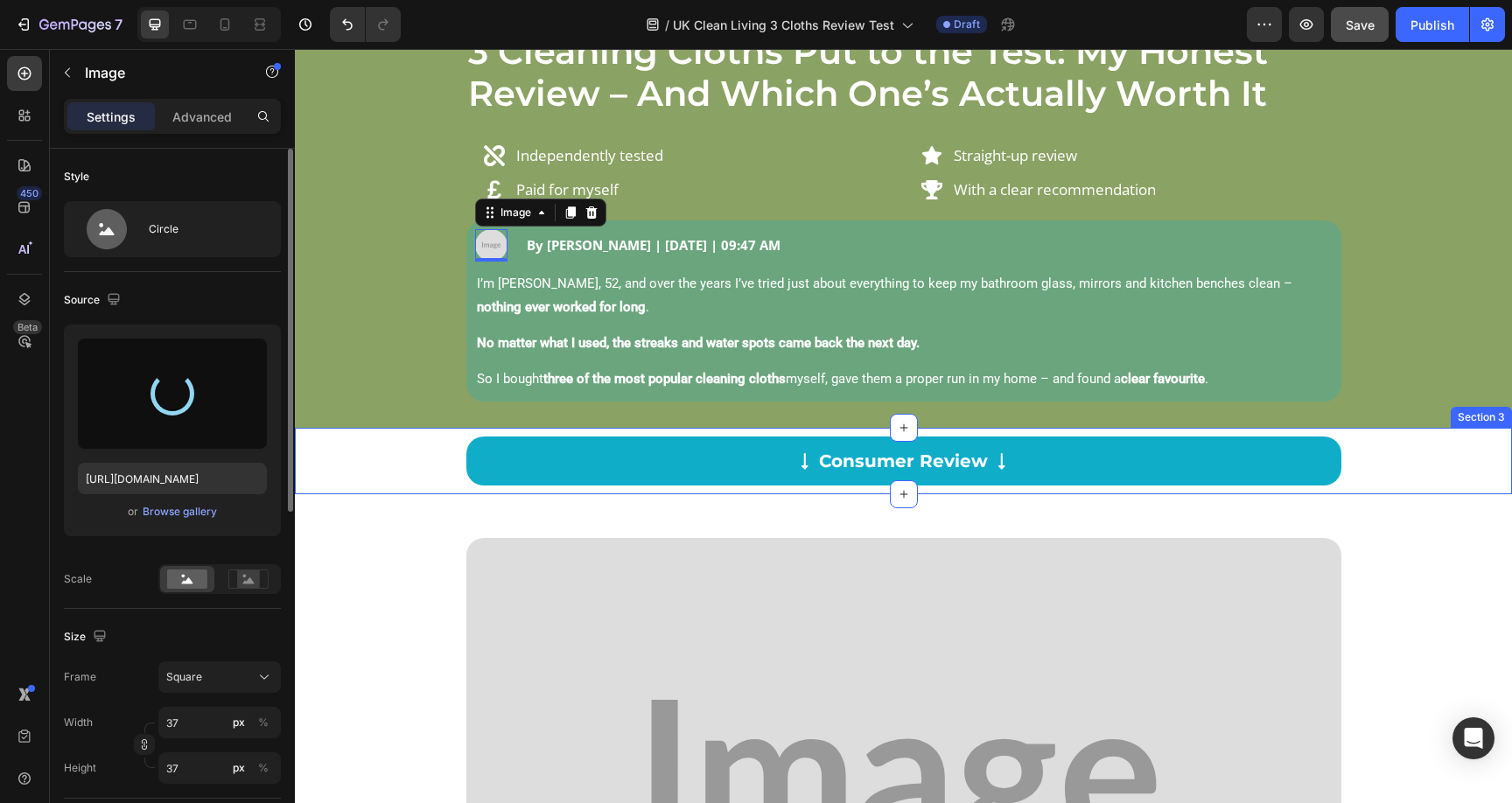
type input "https://cdn.shopify.com/s/files/1/0928/8921/9447/files/gempages_580601642496295…"
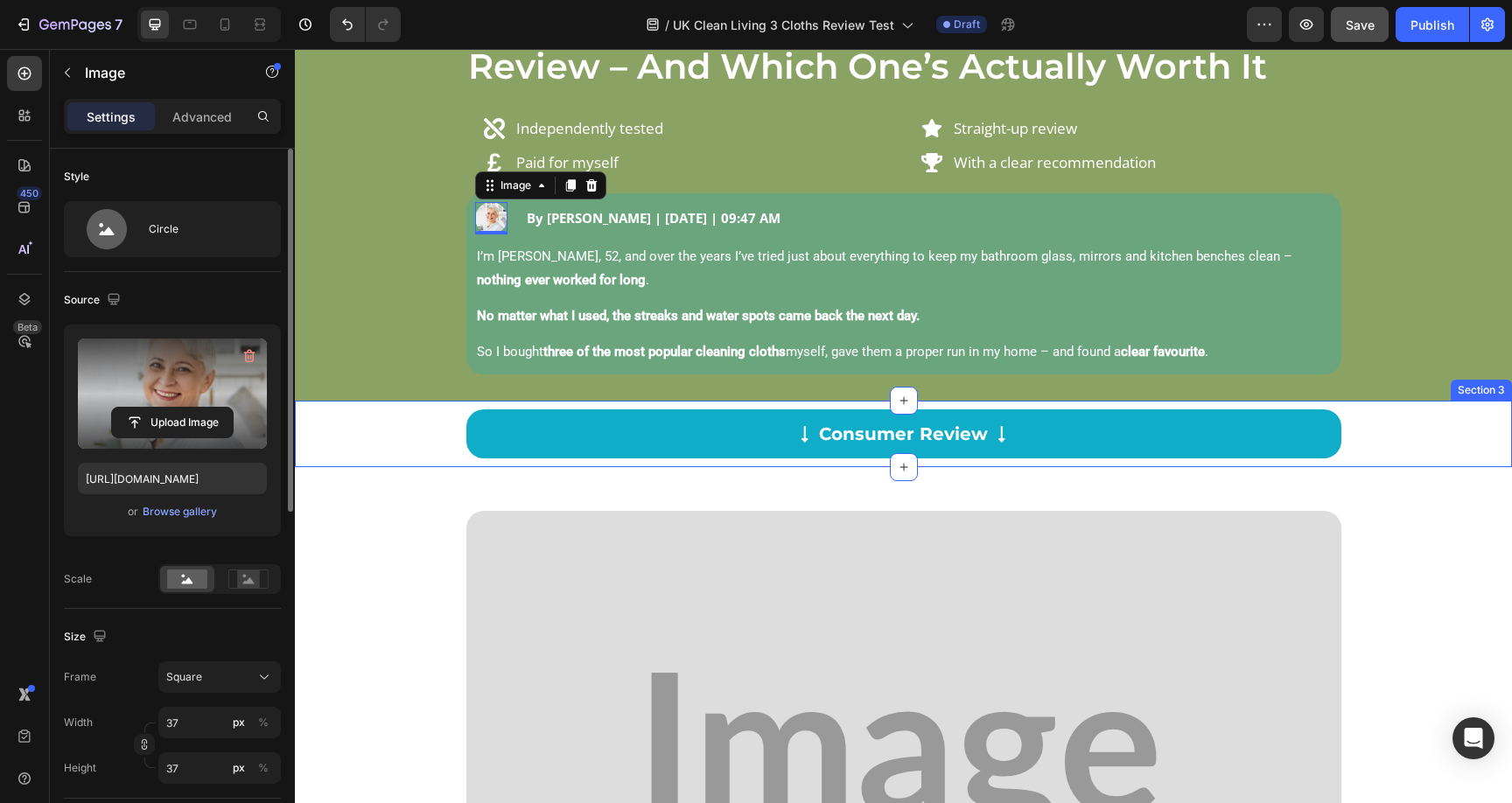
scroll to position [258, 0]
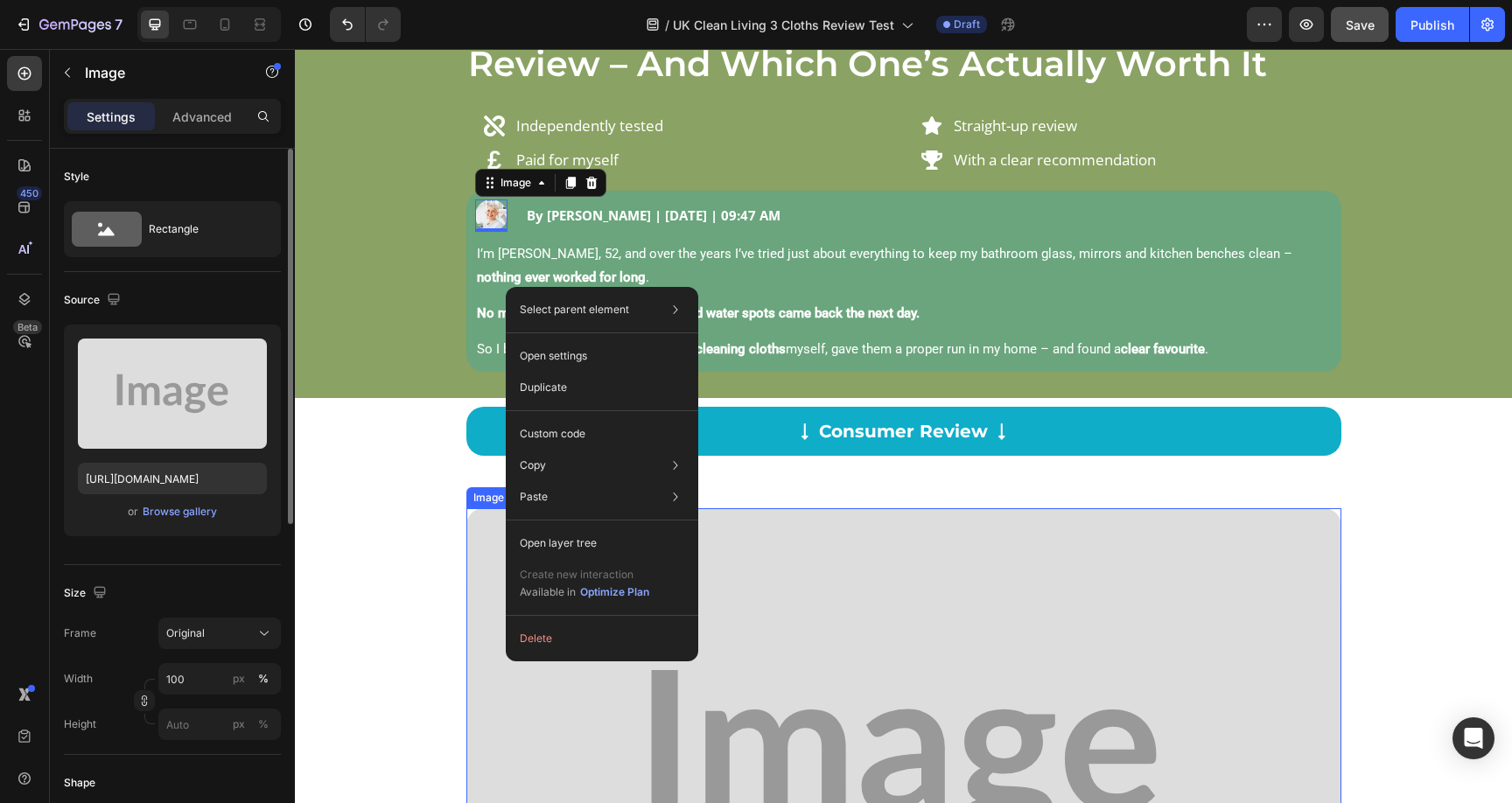
click at [506, 660] on img at bounding box center [903, 757] width 875 height 499
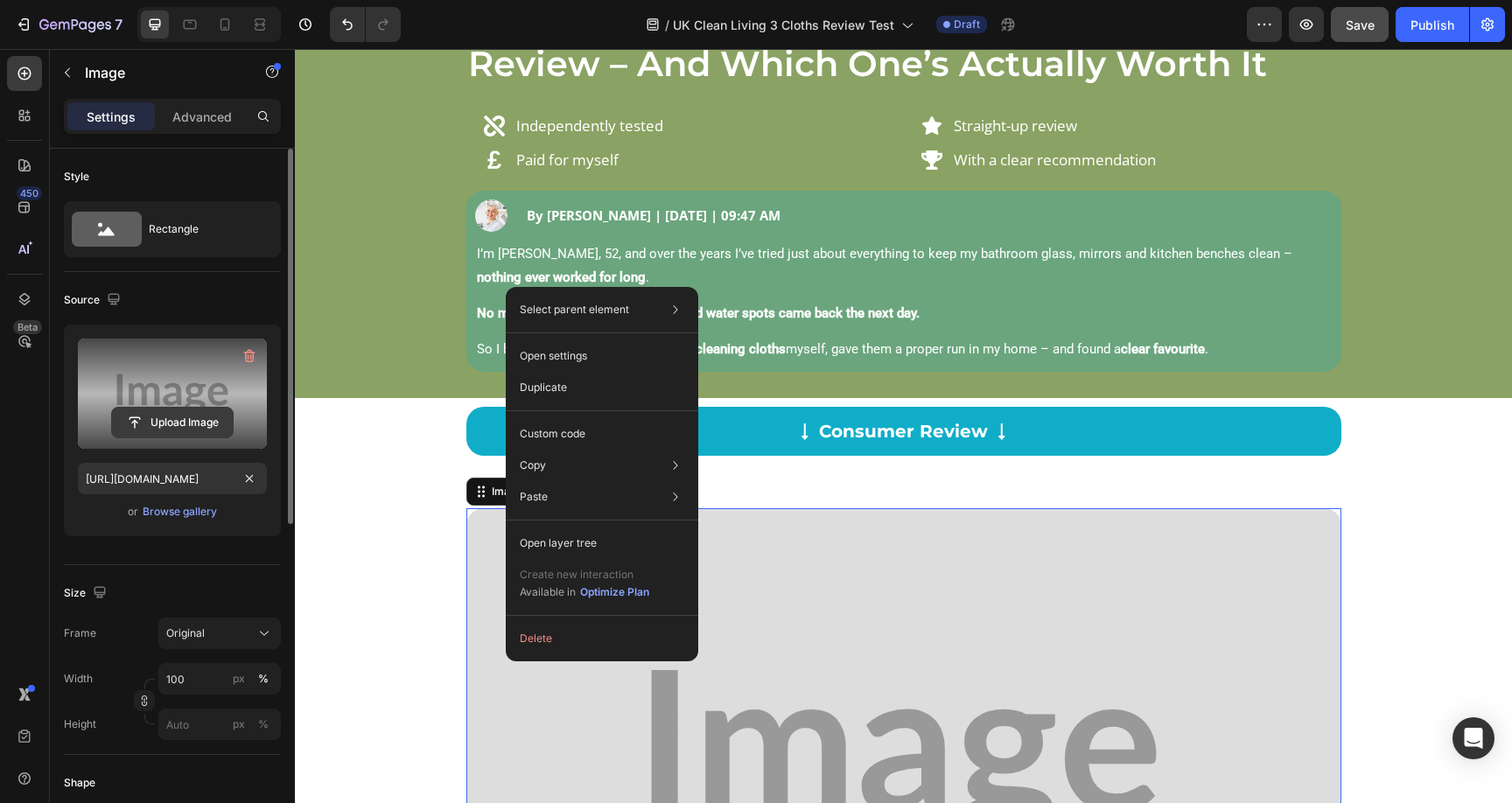
click at [151, 415] on input "file" at bounding box center [172, 422] width 120 height 30
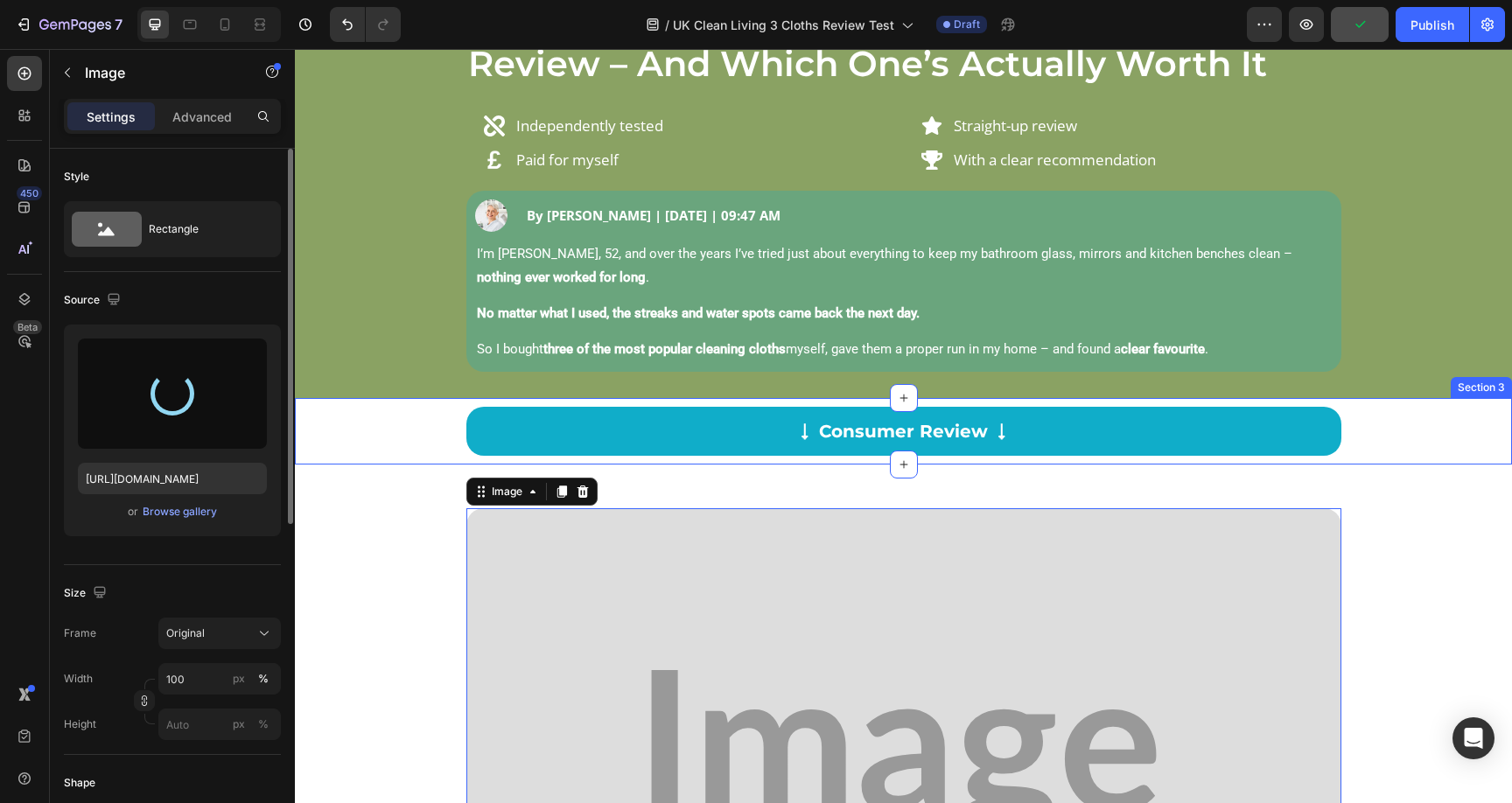
type input "https://cdn.shopify.com/s/files/1/0928/8921/9447/files/gempages_580601642496295…"
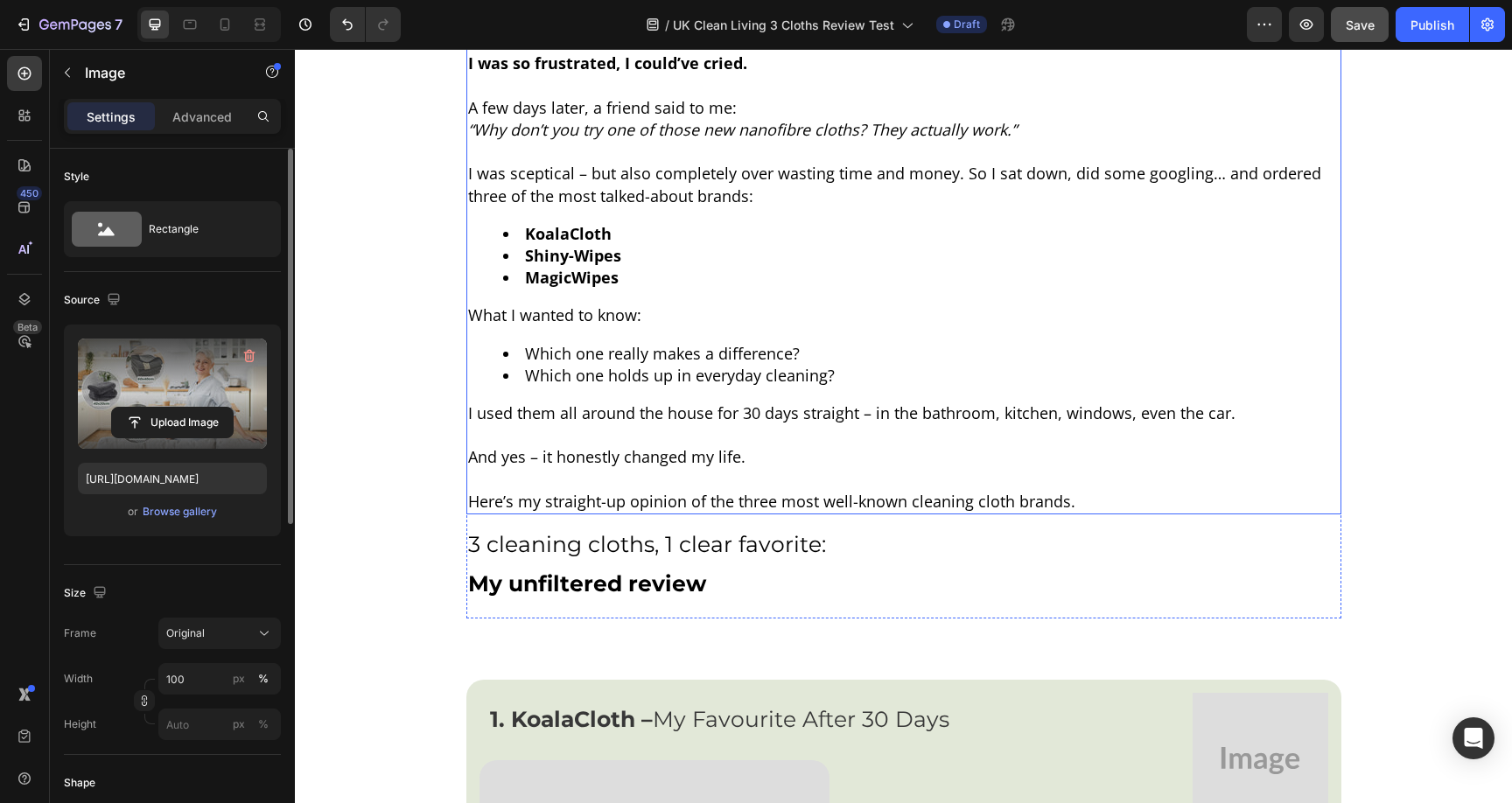
scroll to position [2013, 0]
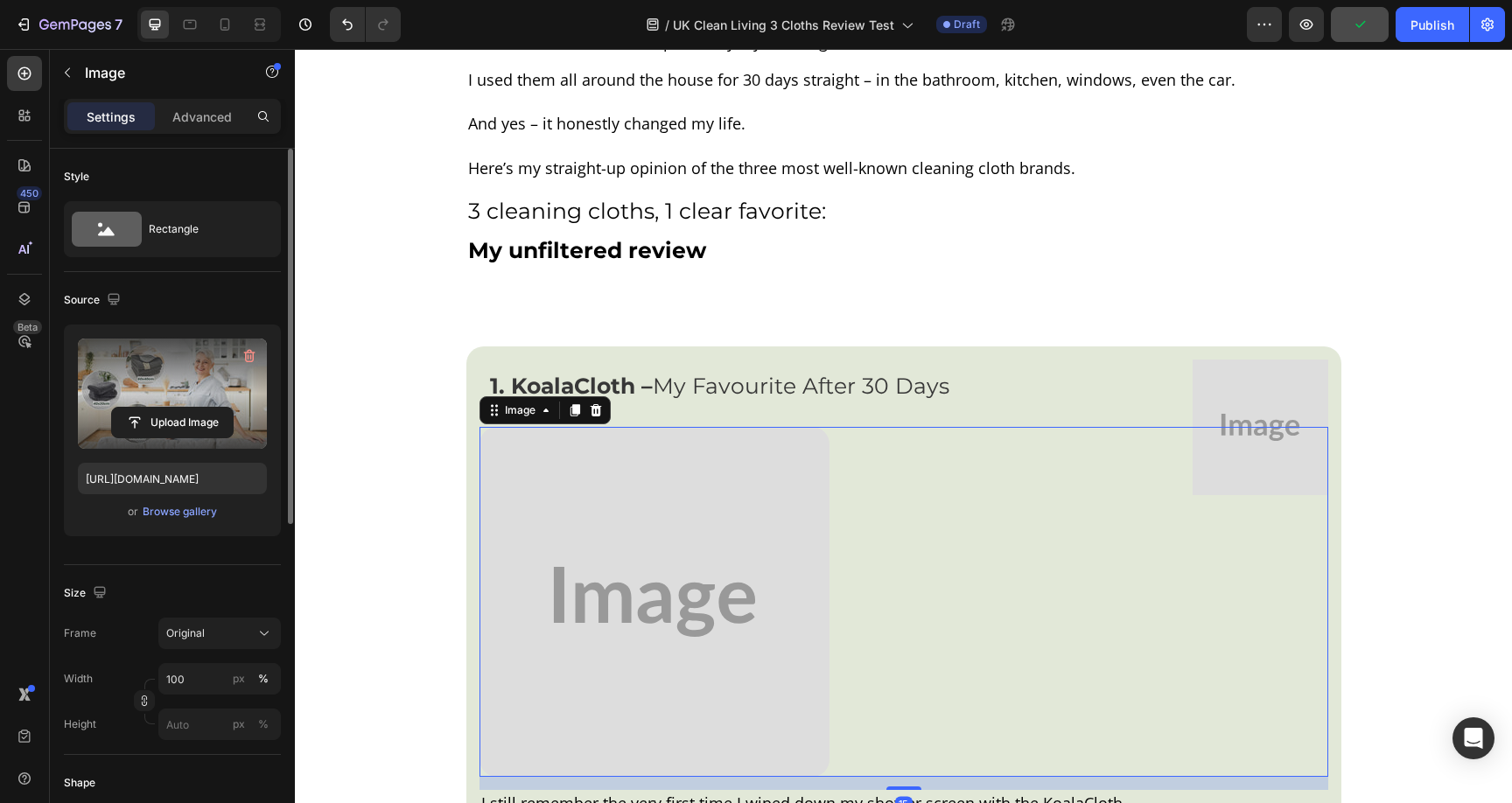
click at [627, 578] on img at bounding box center [655, 602] width 350 height 350
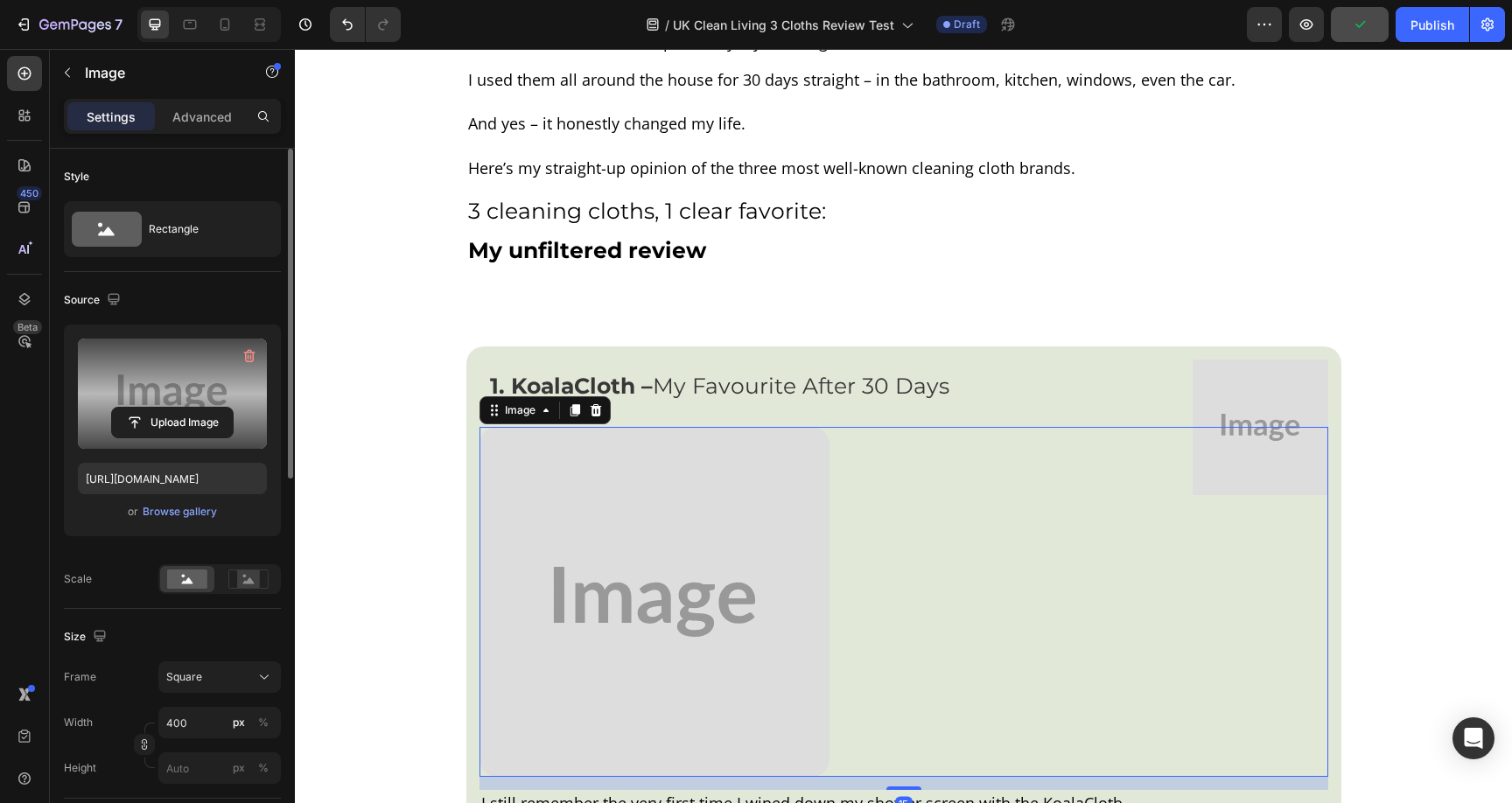
click at [237, 405] on label at bounding box center [171, 393] width 189 height 110
click at [233, 407] on input "file" at bounding box center [172, 422] width 120 height 30
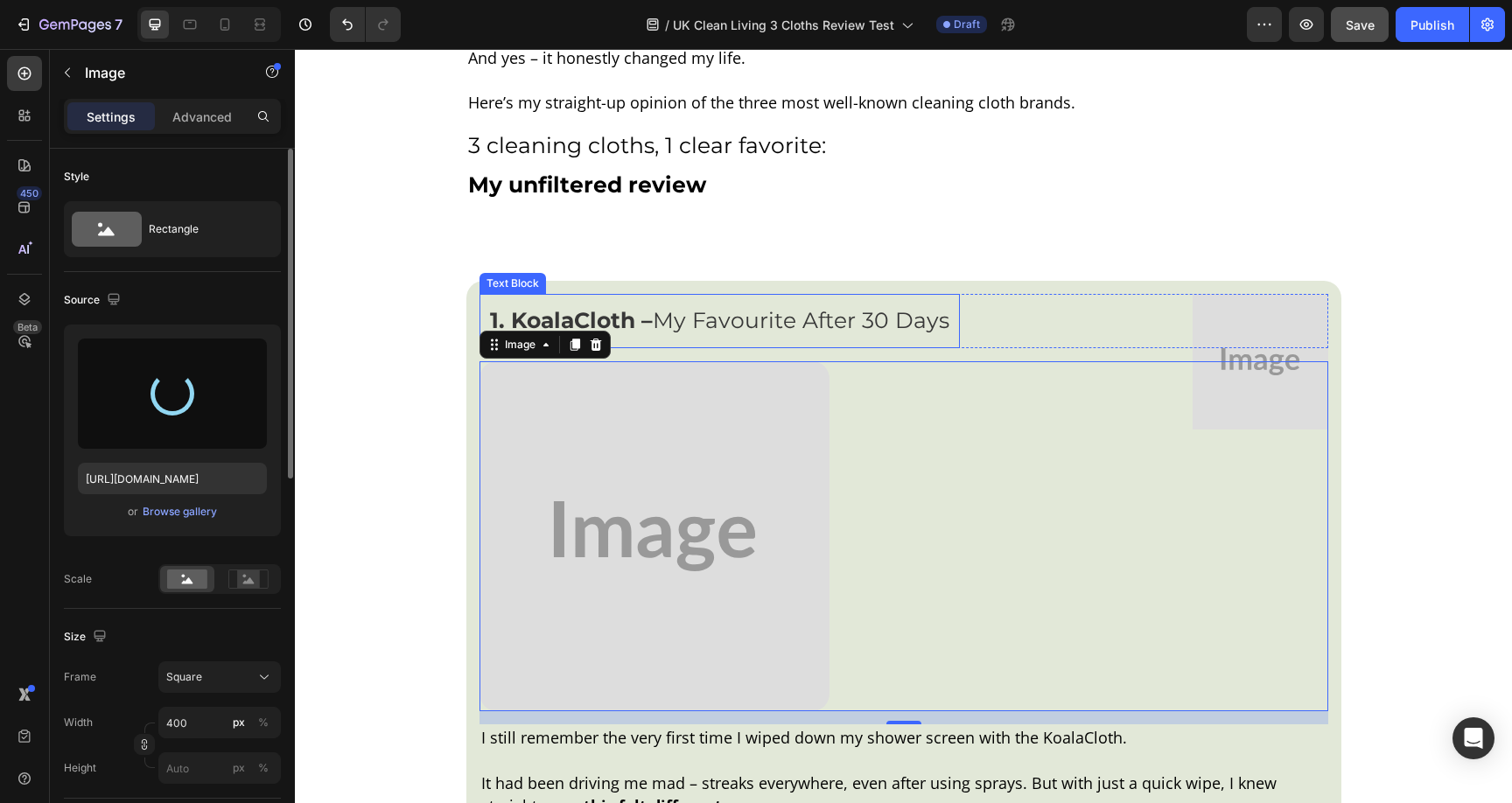
scroll to position [2165, 0]
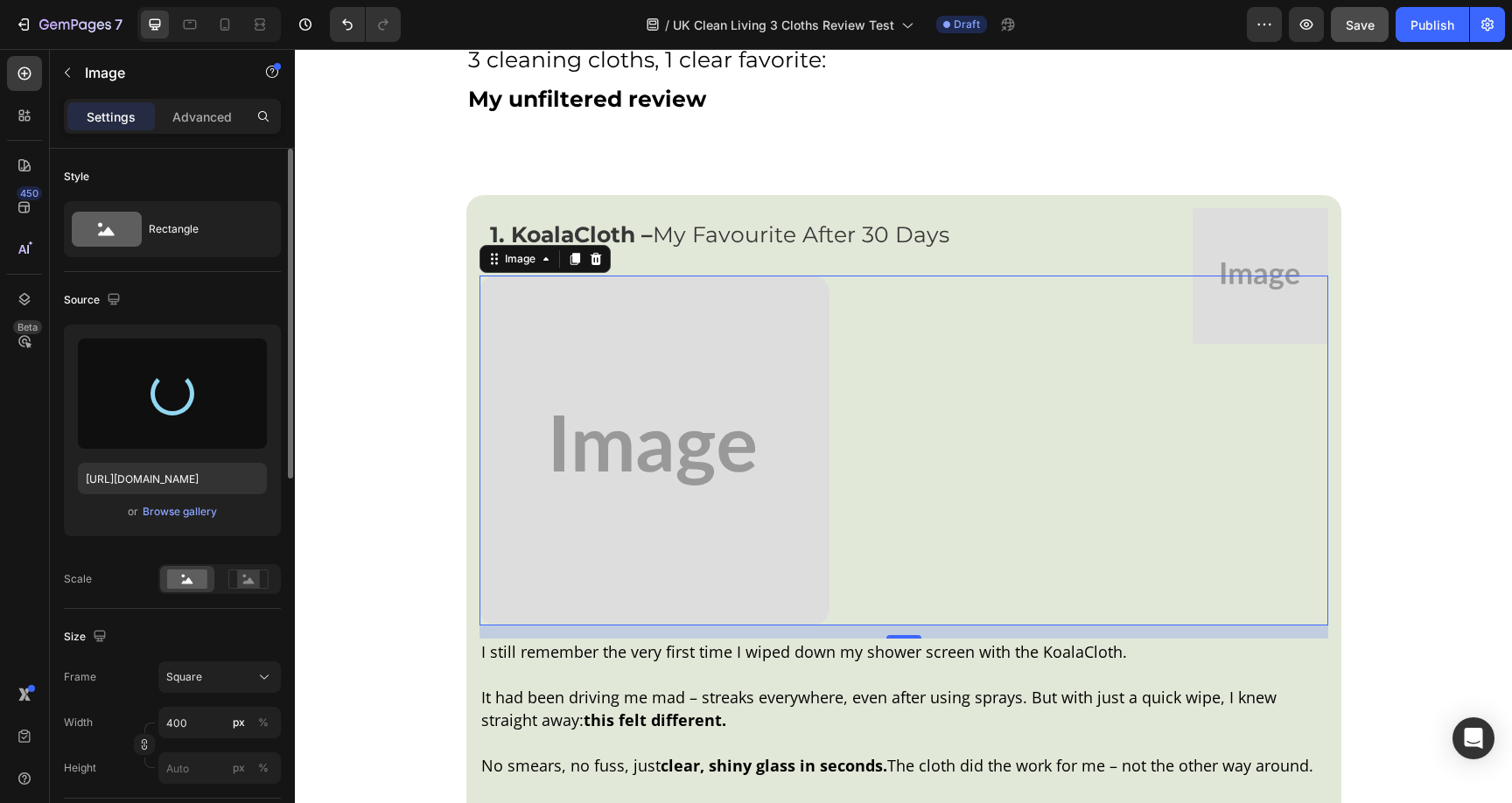
type input "https://cdn.shopify.com/s/files/1/0928/8921/9447/files/gempages_580601642496295…"
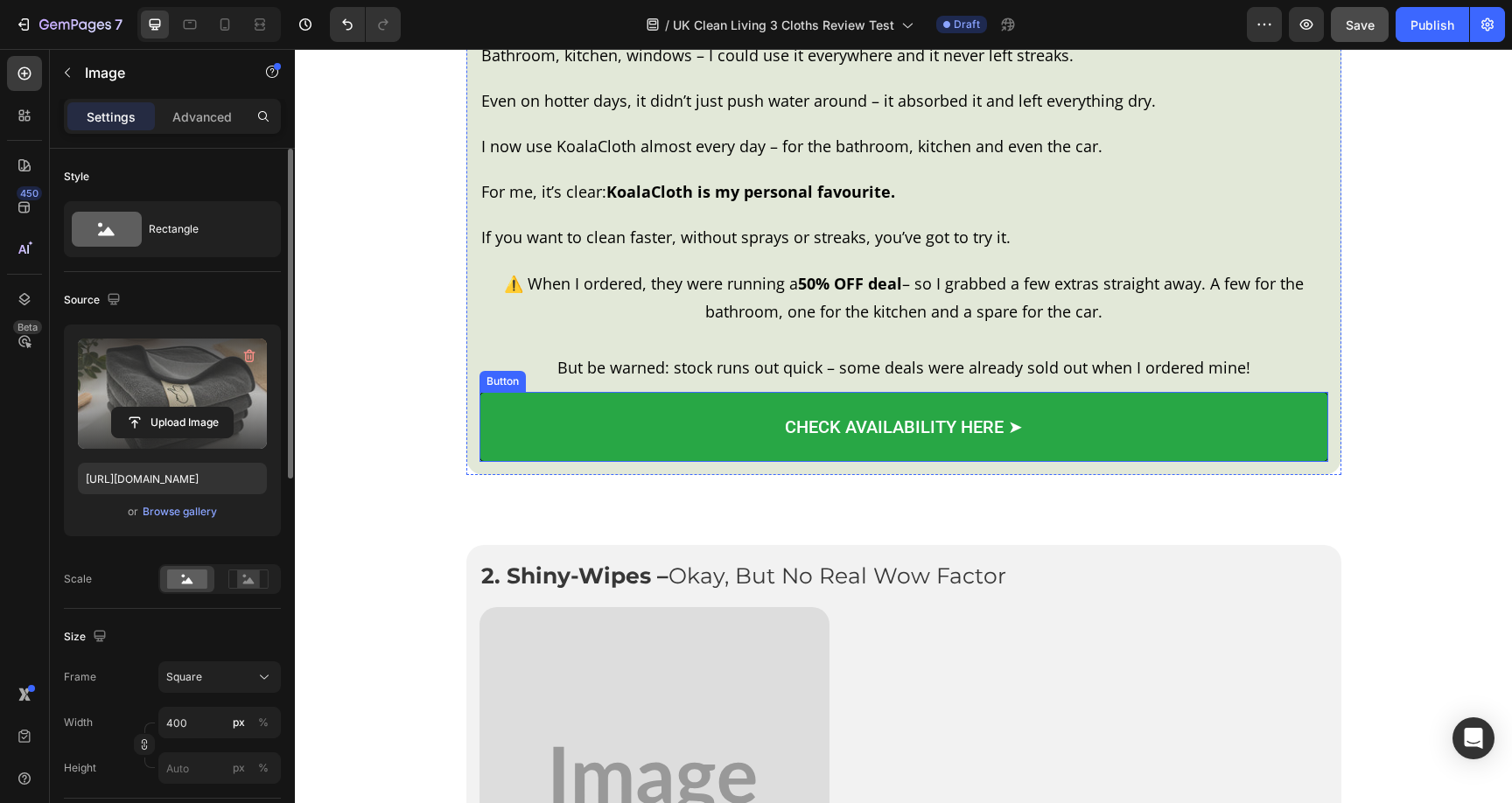
scroll to position [3536, 0]
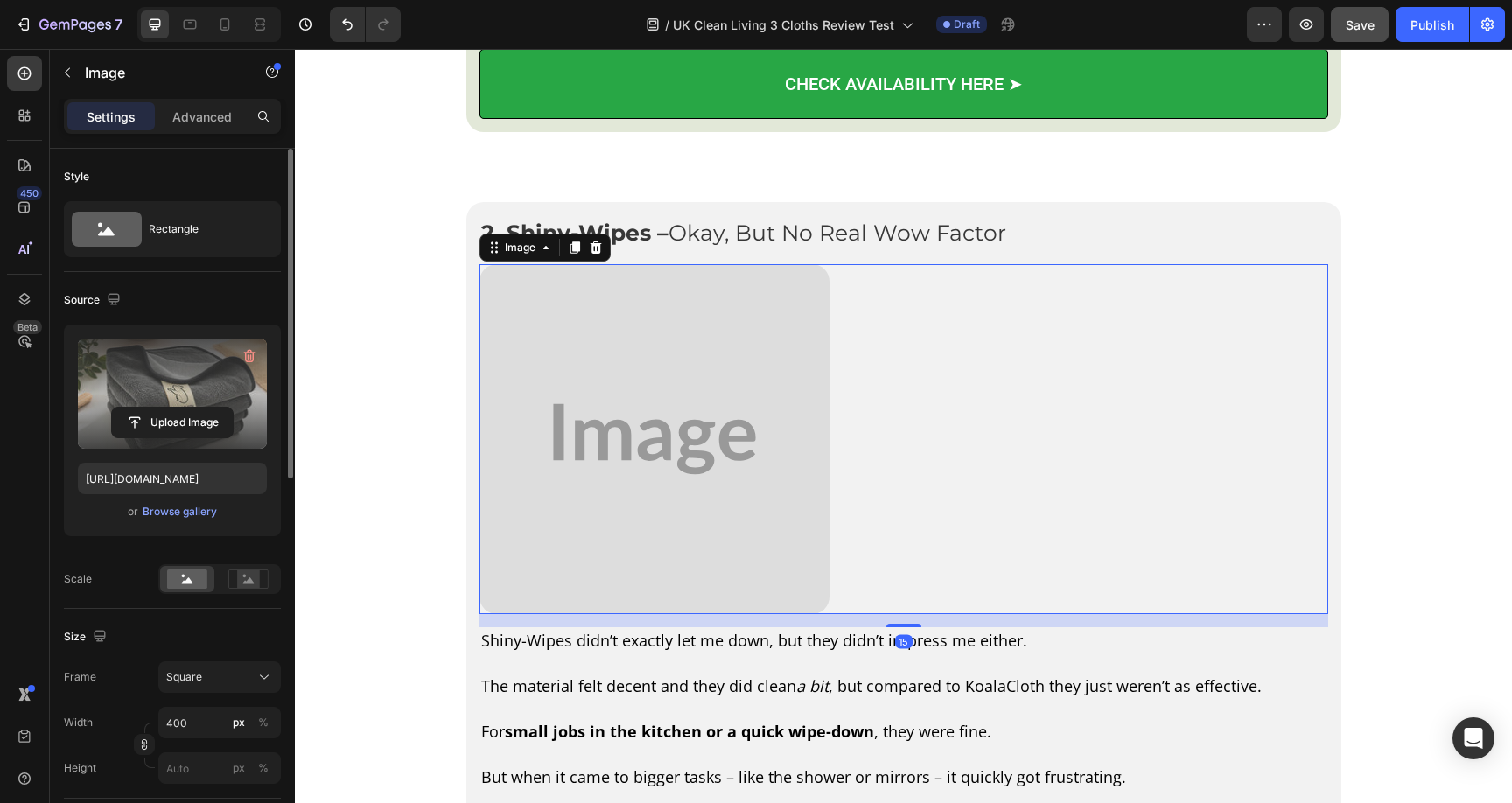
click at [651, 442] on img at bounding box center [655, 439] width 350 height 350
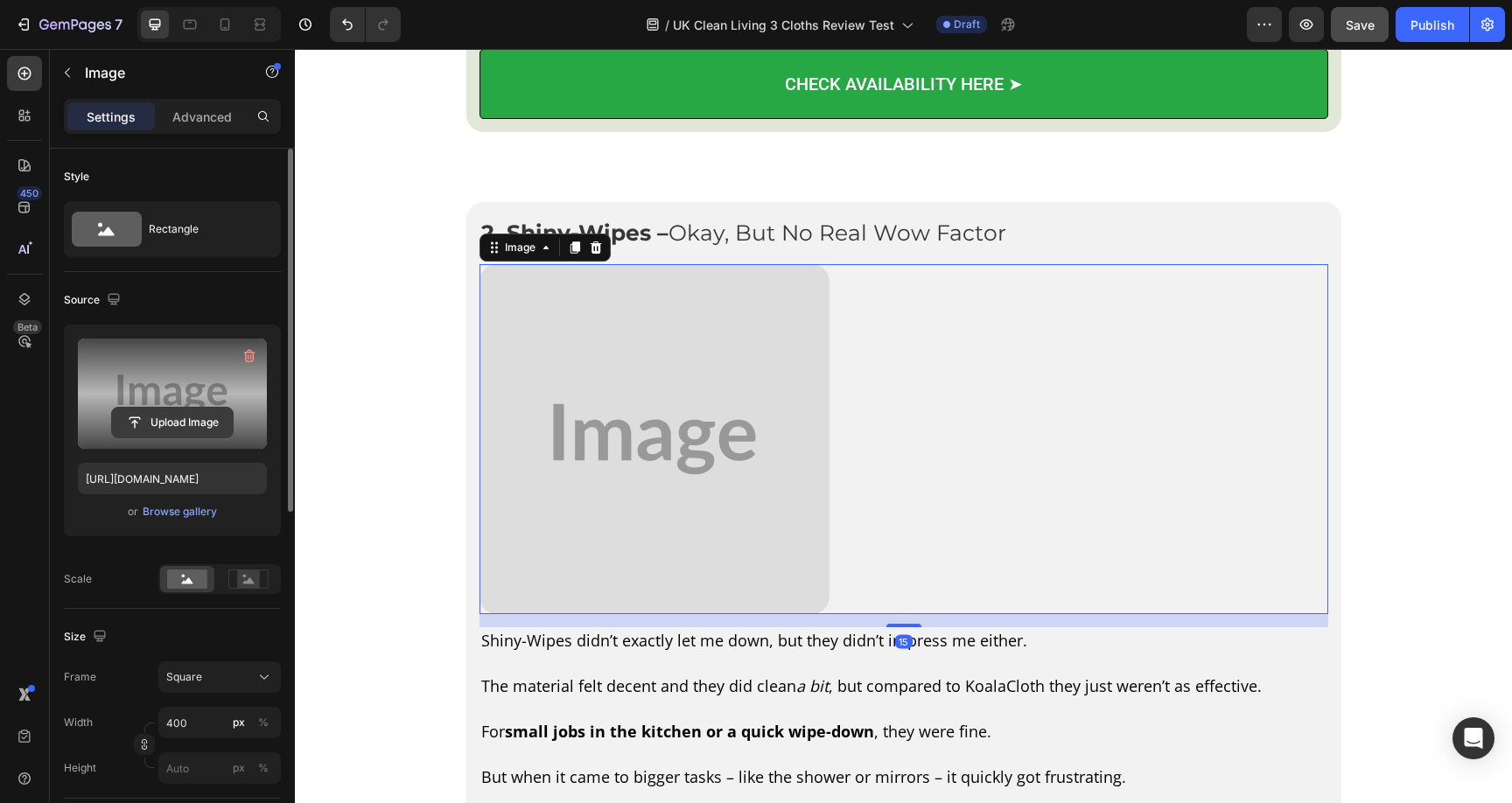
click at [178, 417] on input "file" at bounding box center [172, 422] width 120 height 30
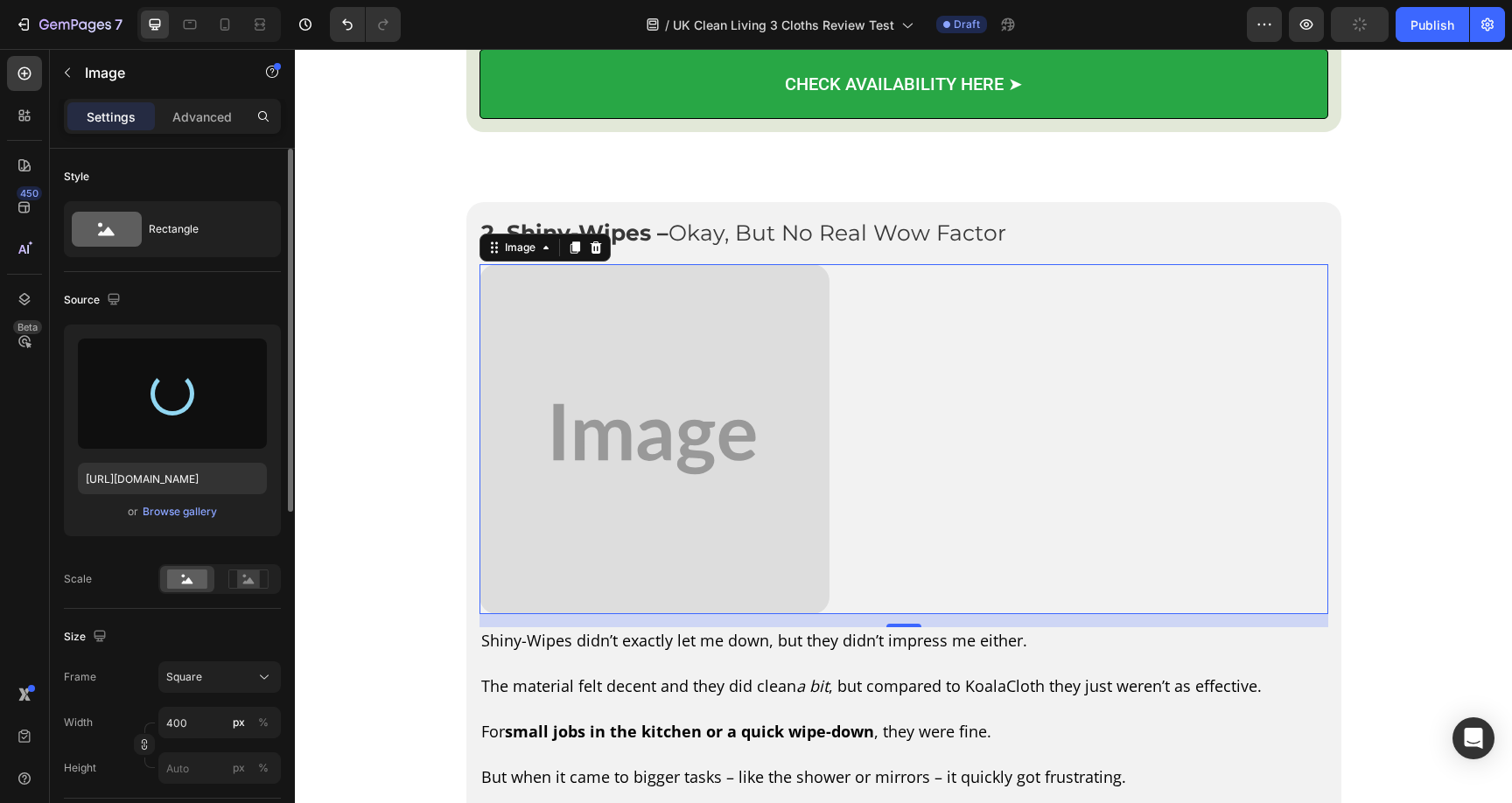
type input "https://cdn.shopify.com/s/files/1/0928/8921/9447/files/gempages_580601642496295…"
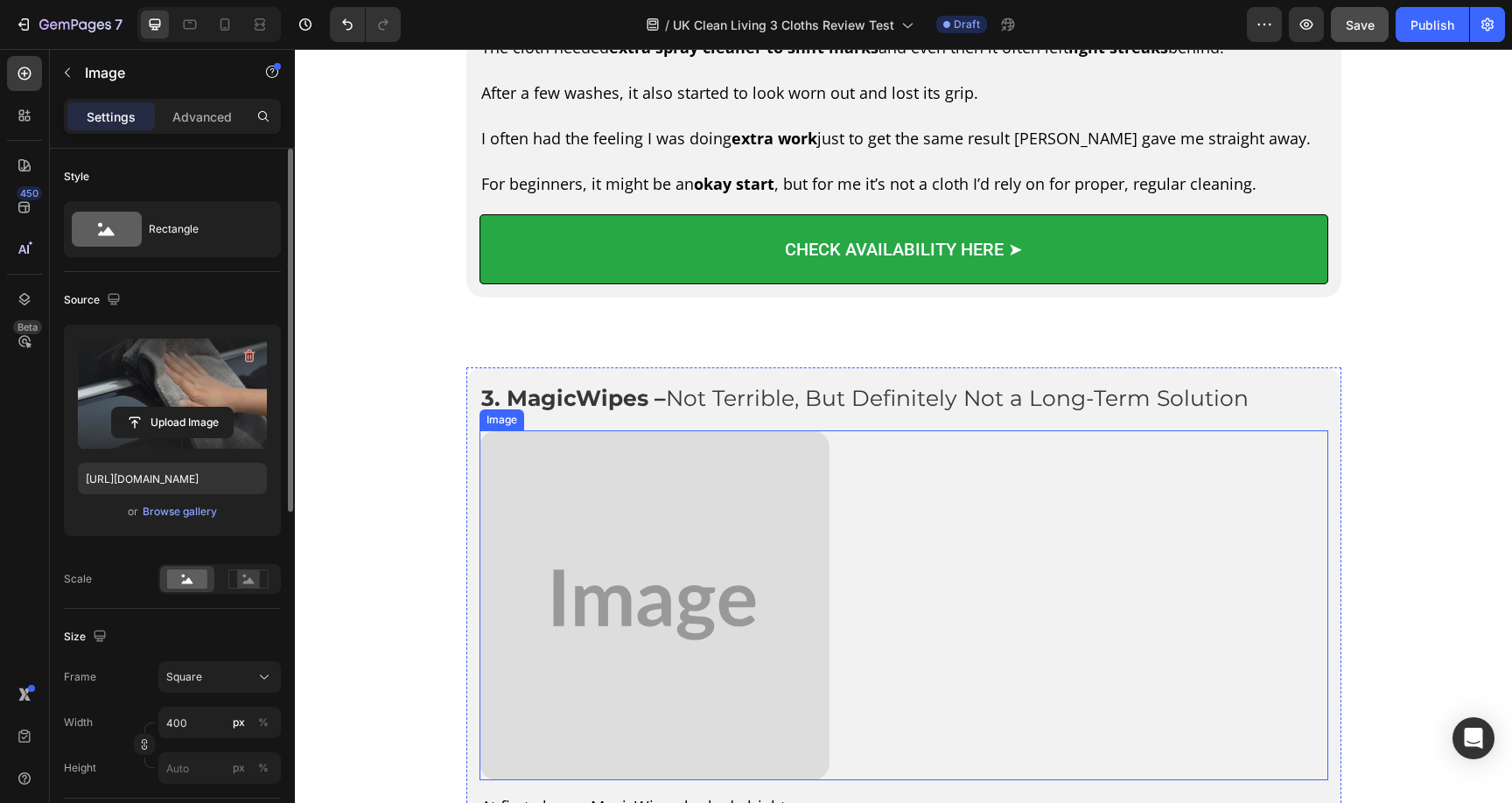
scroll to position [4391, 0]
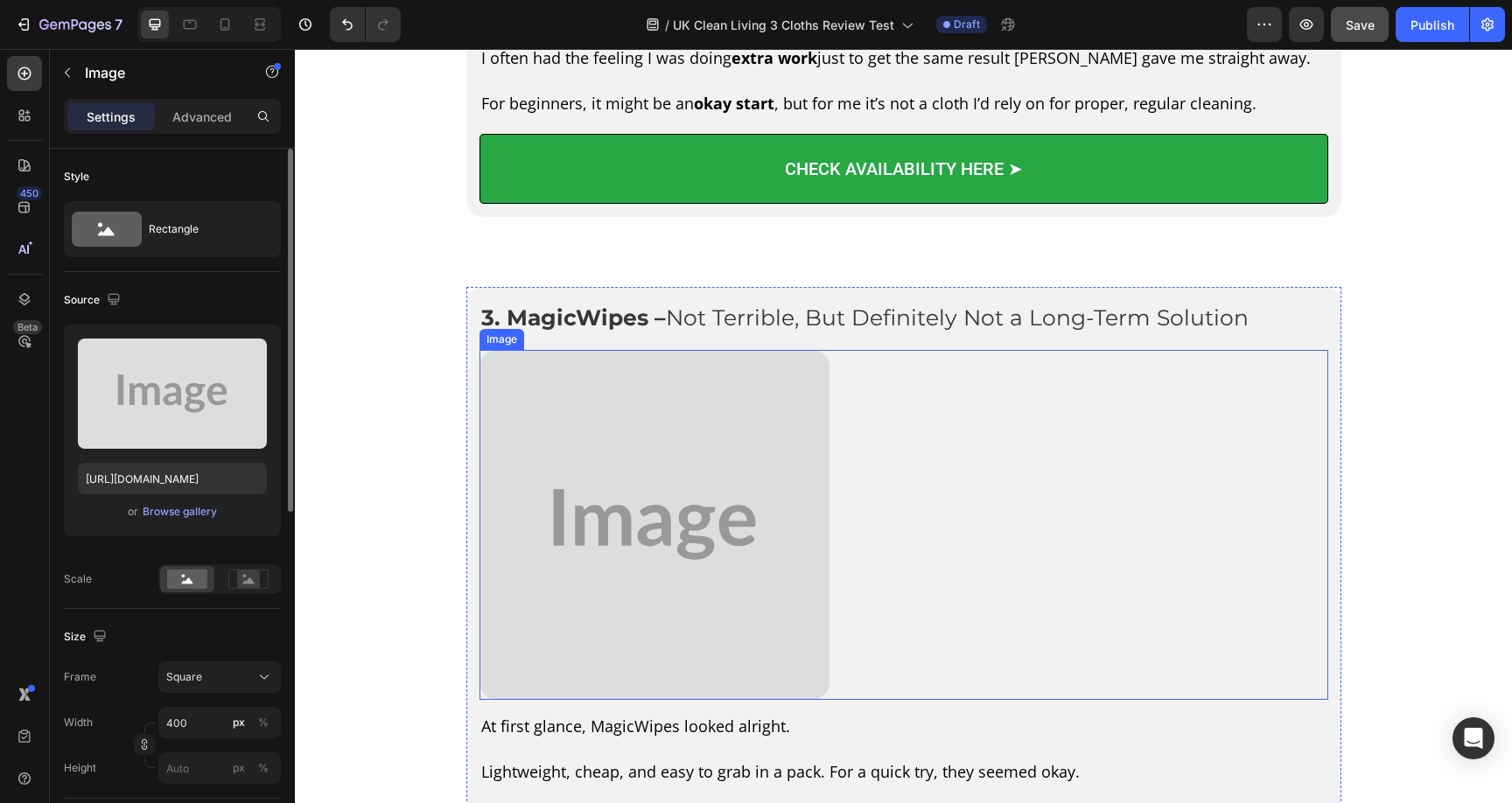
click at [585, 529] on img at bounding box center [655, 525] width 350 height 350
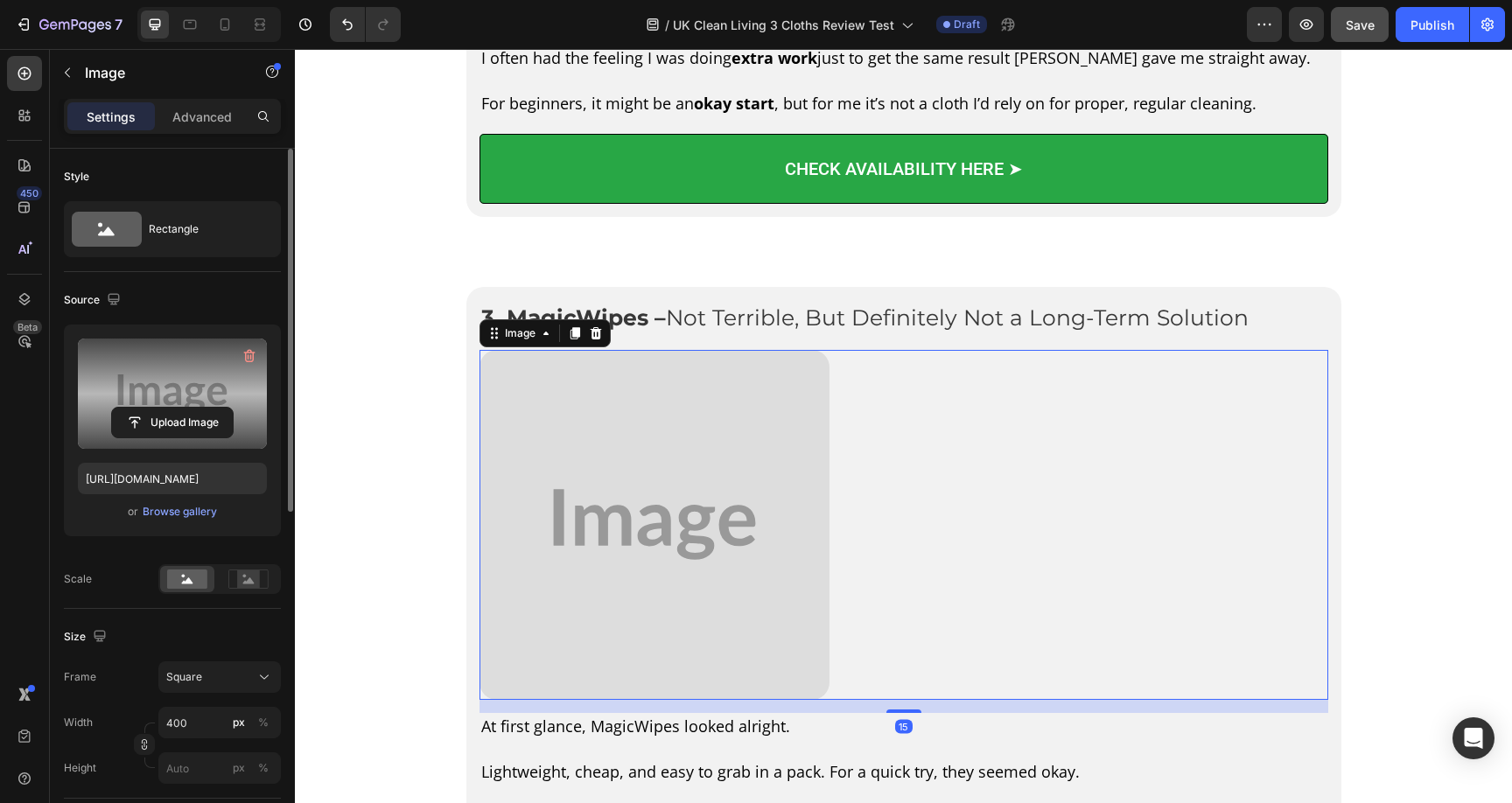
click at [246, 428] on div "Upload Image" at bounding box center [171, 422] width 189 height 32
click at [183, 412] on input "file" at bounding box center [172, 422] width 120 height 30
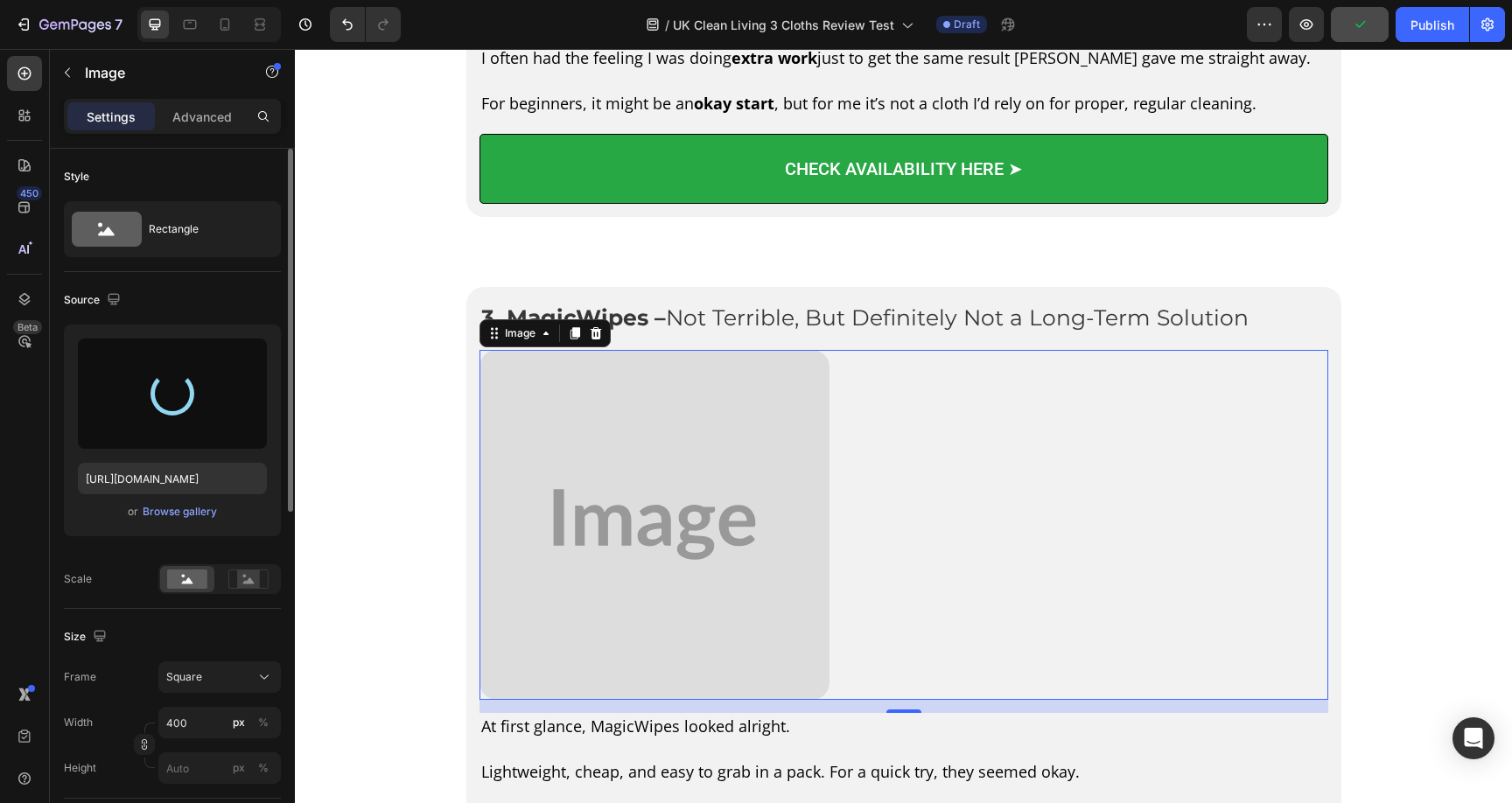
type input "https://cdn.shopify.com/s/files/1/0928/8921/9447/files/gempages_580601642496295…"
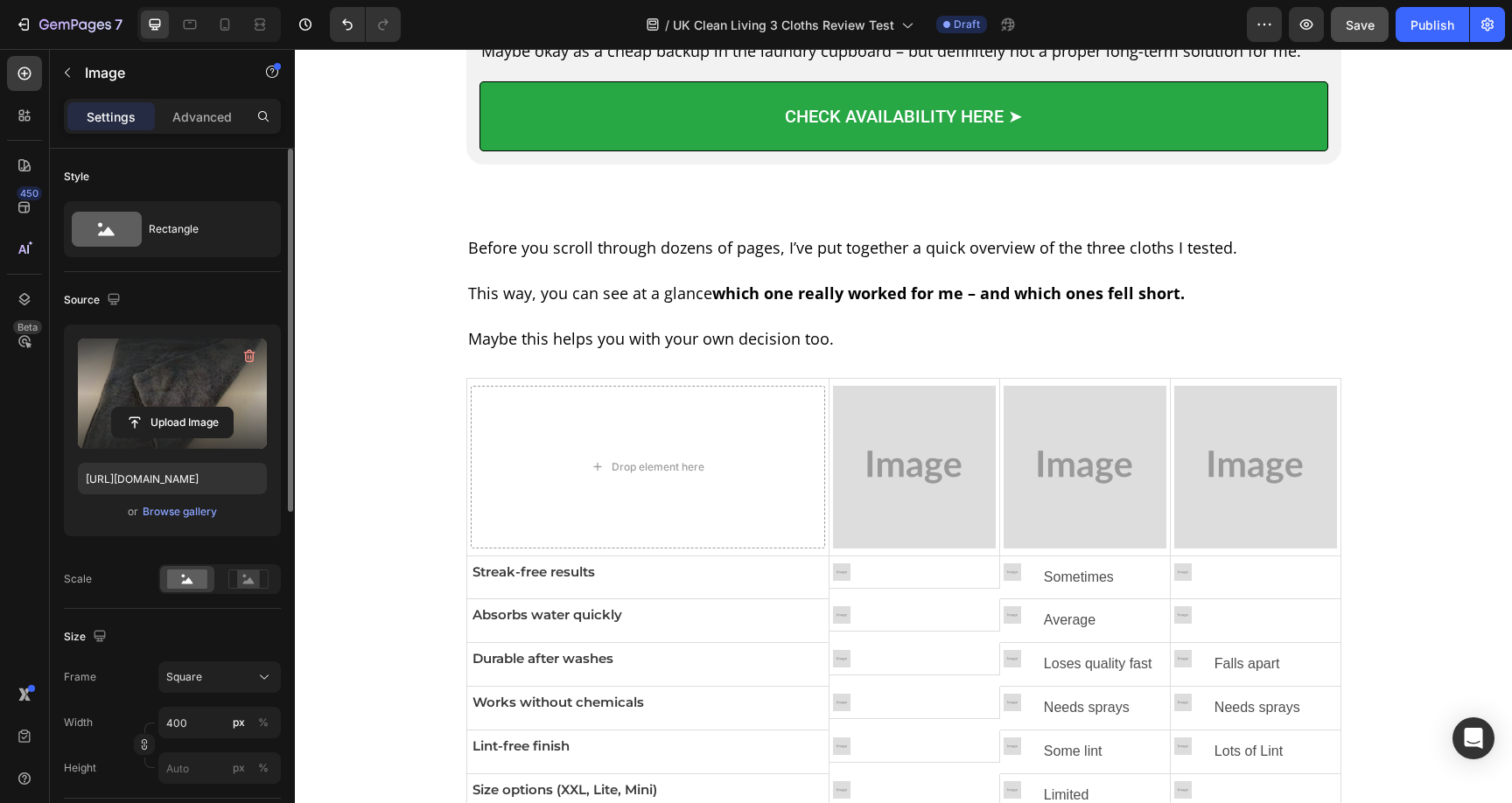
scroll to position [5482, 0]
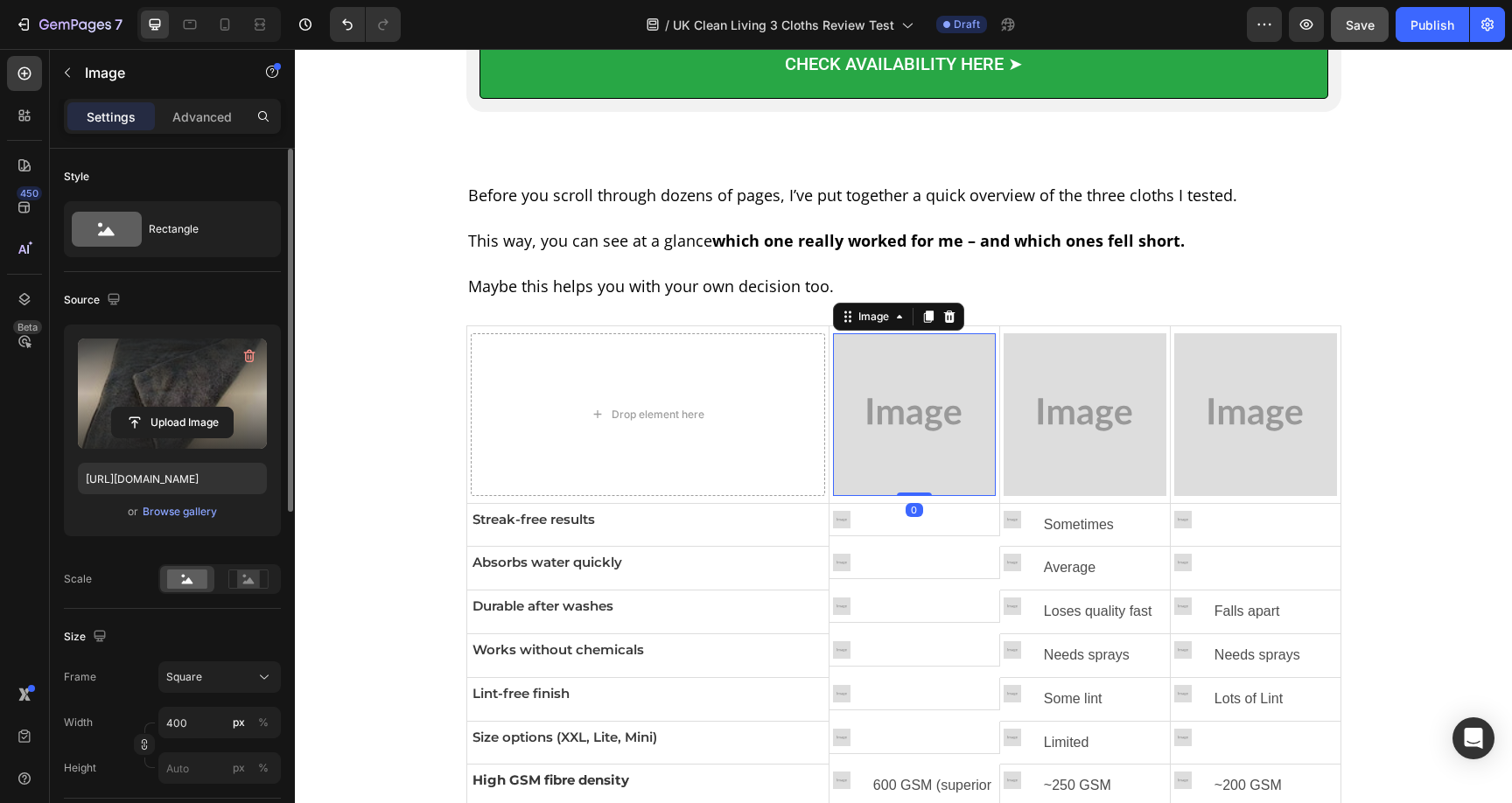
click at [901, 433] on img at bounding box center [914, 415] width 162 height 162
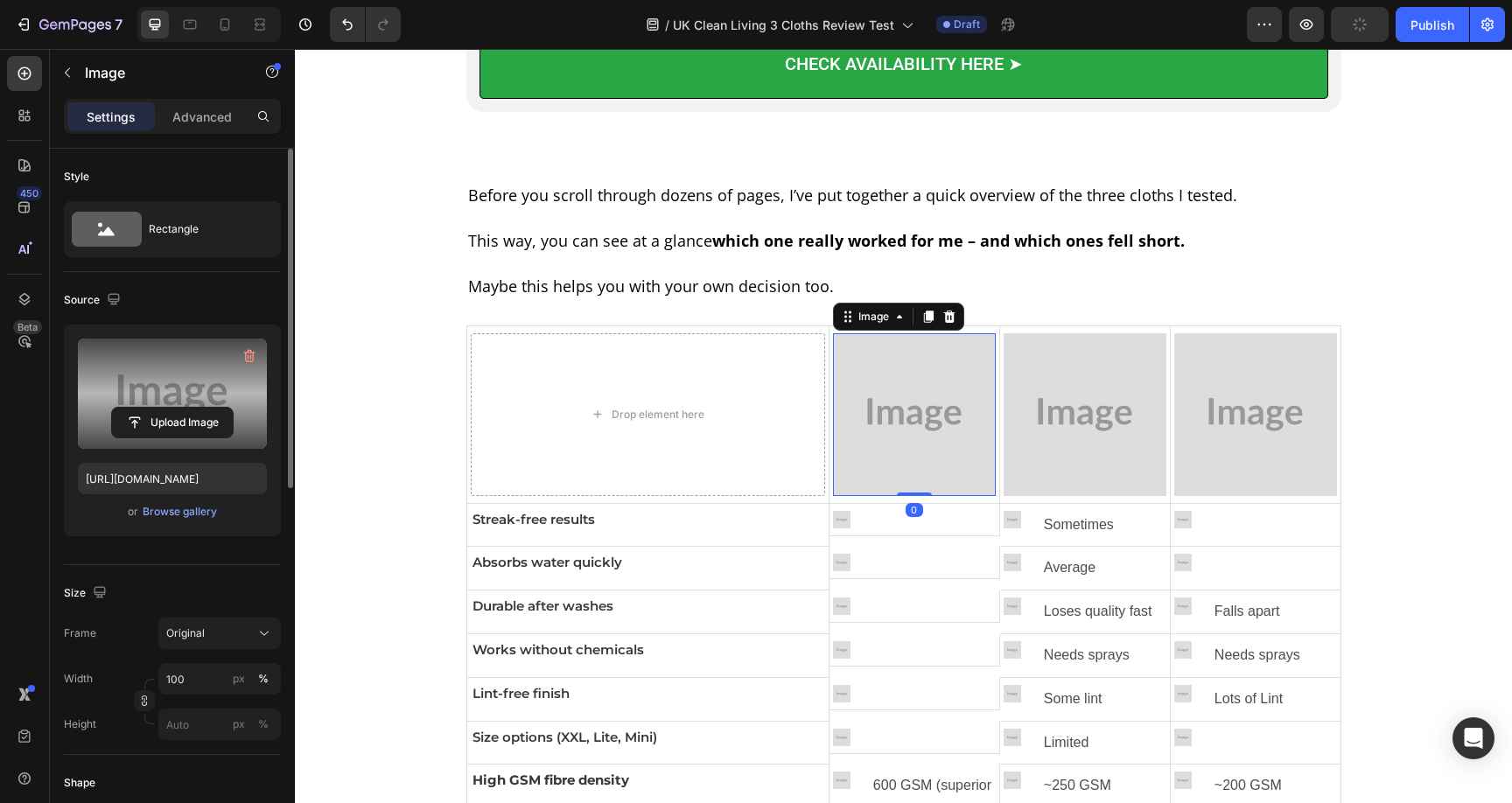
click at [184, 398] on label at bounding box center [171, 393] width 189 height 110
click at [184, 407] on input "file" at bounding box center [172, 422] width 120 height 30
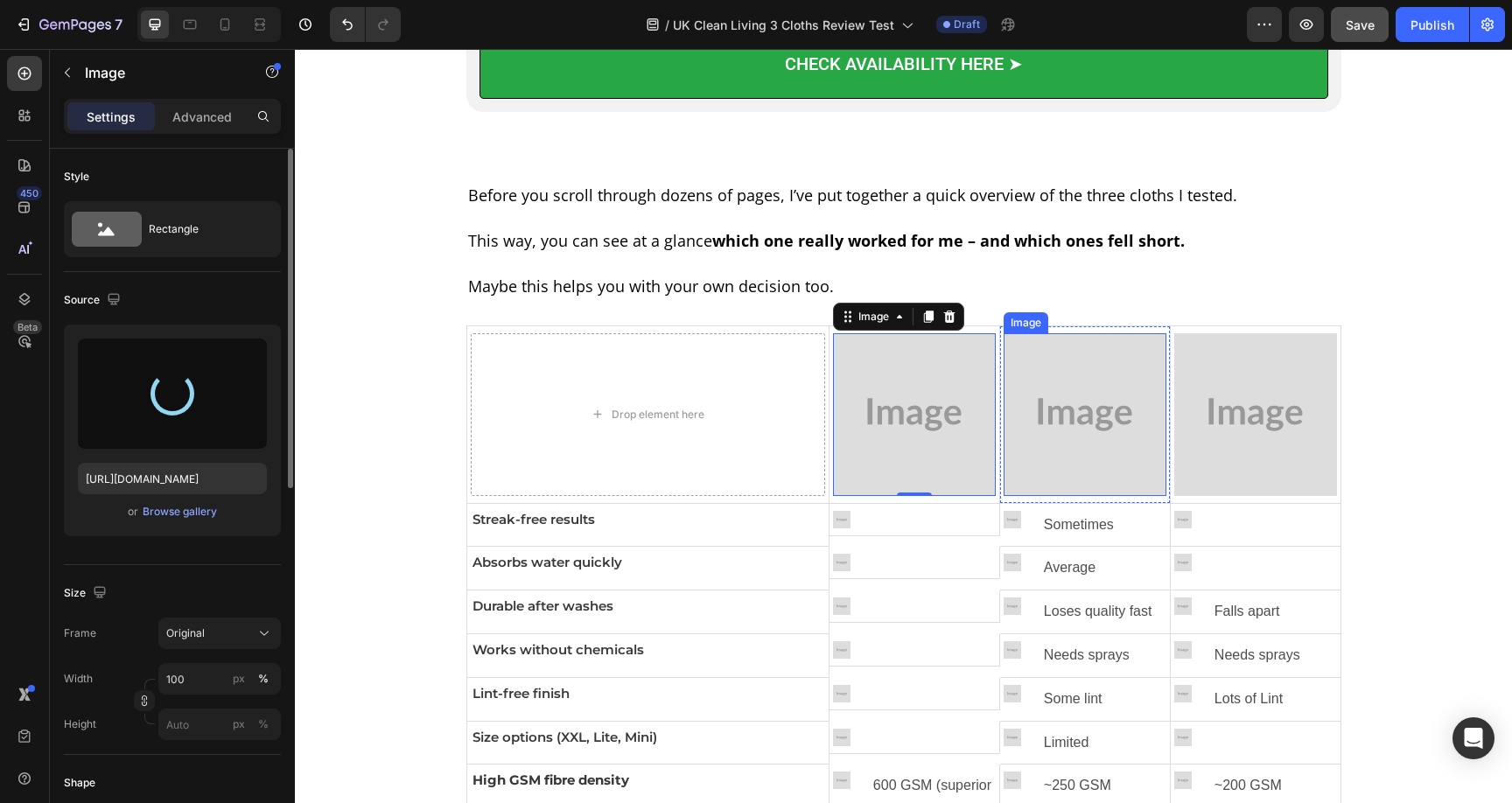
type input "https://cdn.shopify.com/s/files/1/0928/8921/9447/files/gempages_580601642496295…"
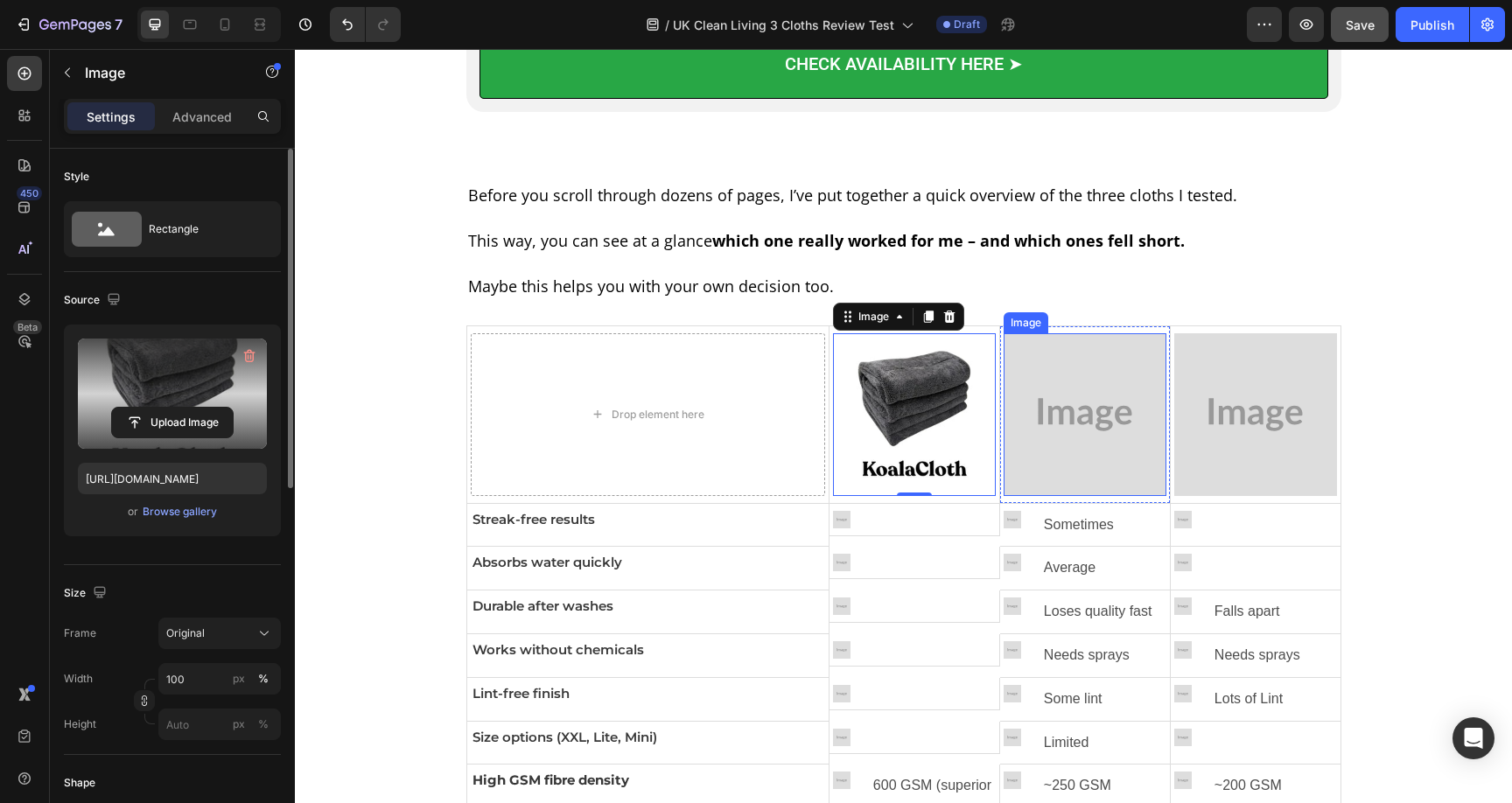
click at [1097, 408] on img at bounding box center [1084, 415] width 162 height 162
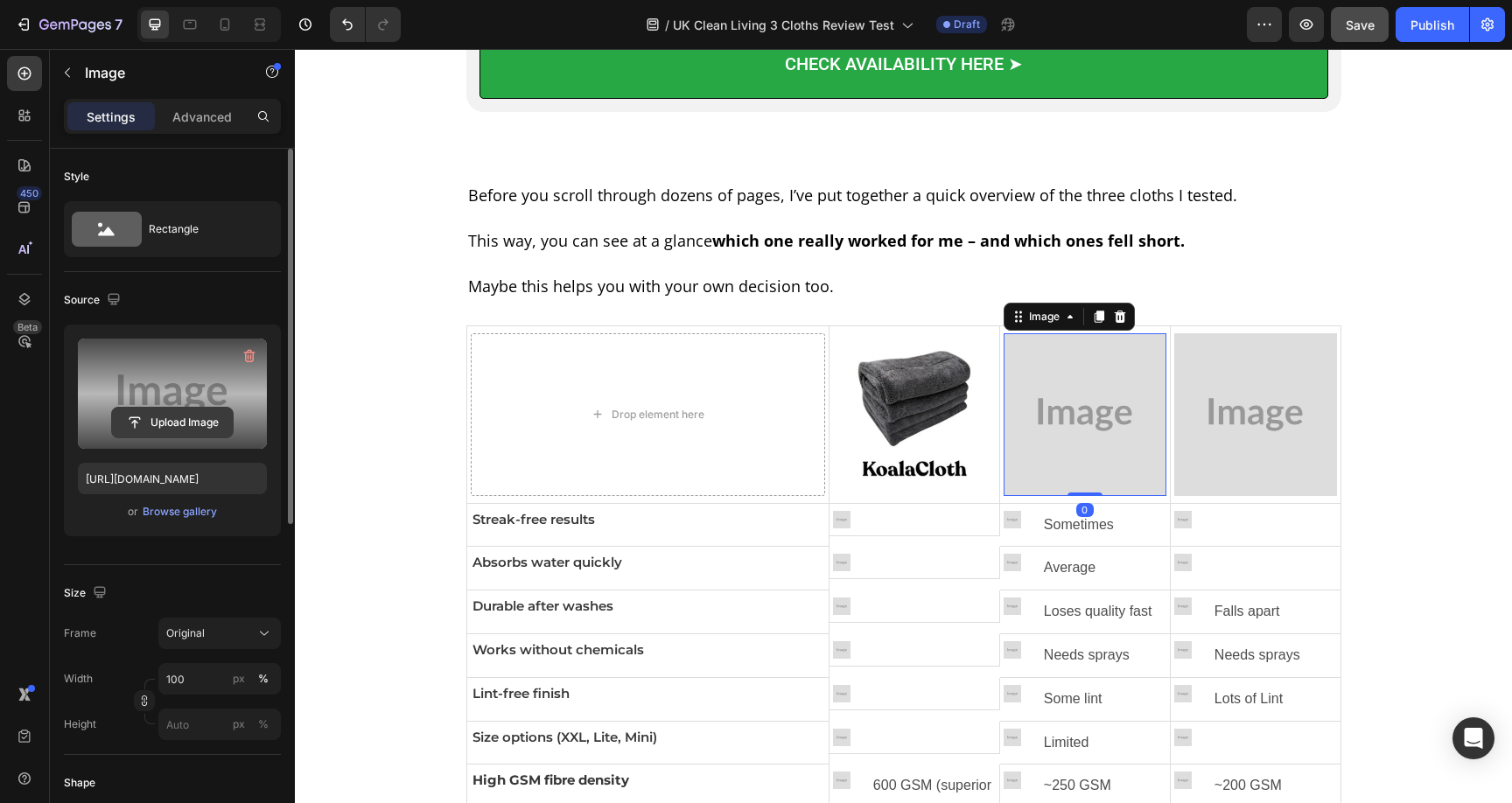
click at [158, 430] on input "file" at bounding box center [172, 422] width 120 height 30
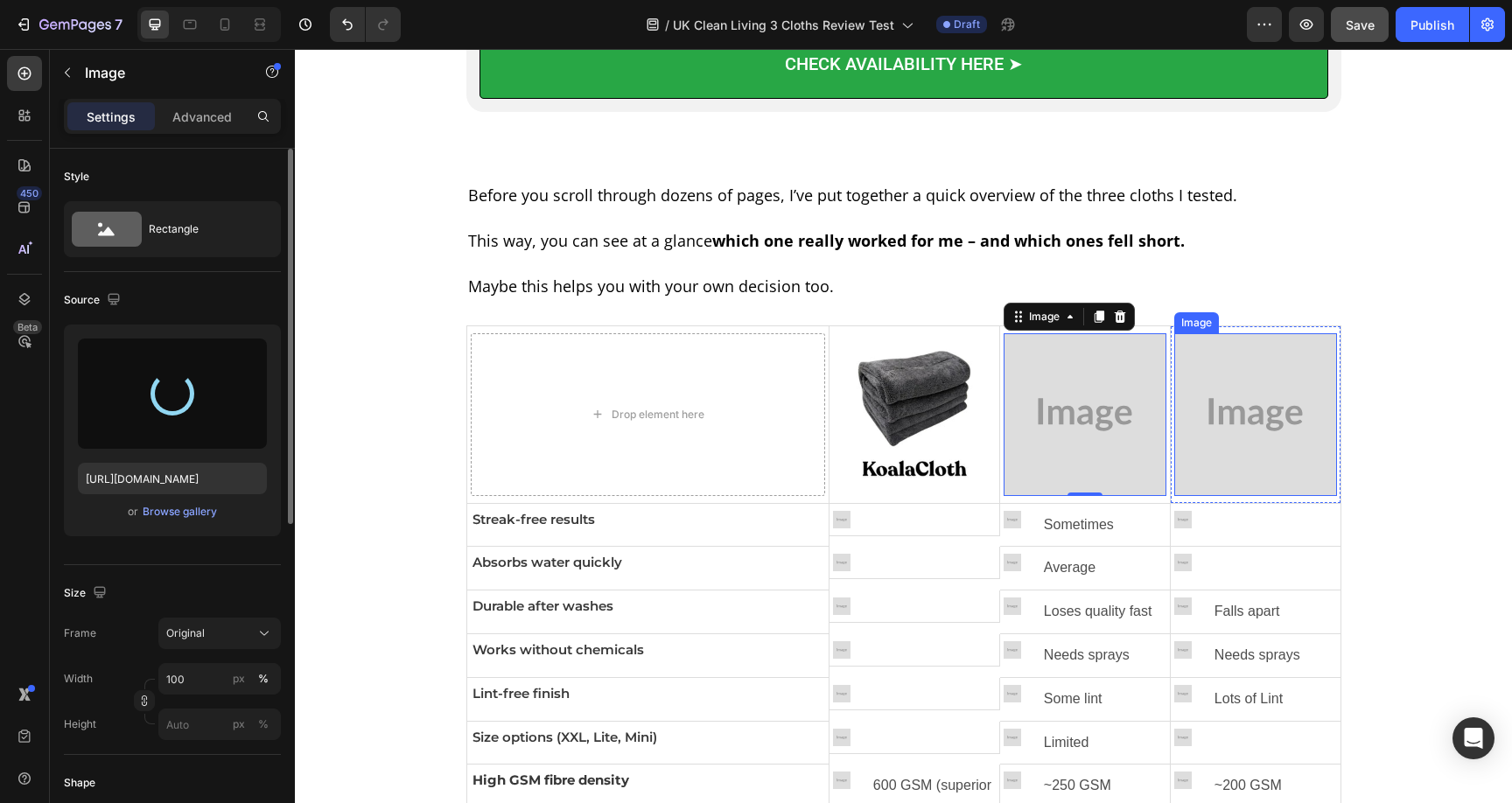
type input "https://cdn.shopify.com/s/files/1/0928/8921/9447/files/gempages_580601642496295…"
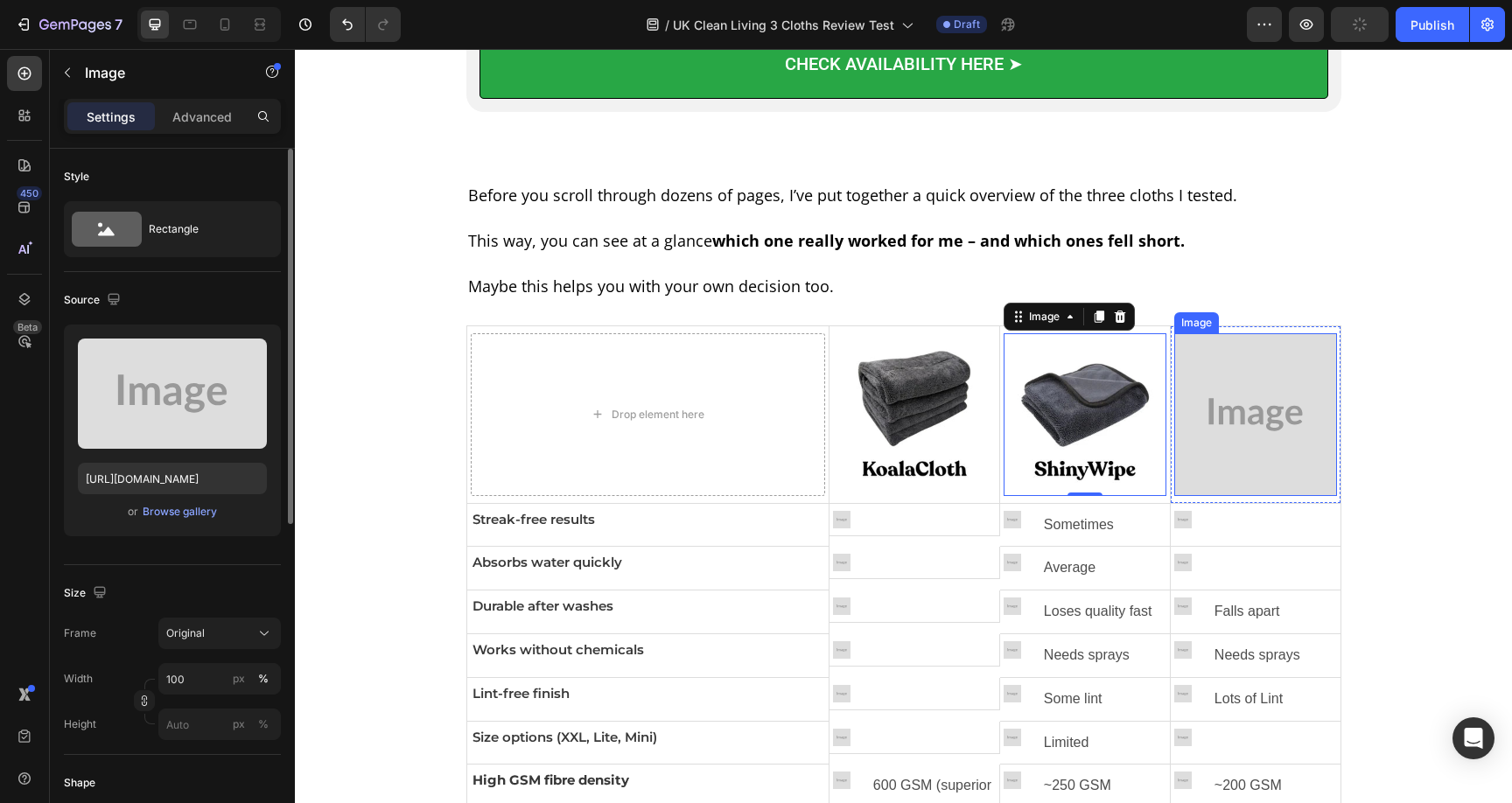
click at [1237, 428] on img at bounding box center [1256, 415] width 162 height 162
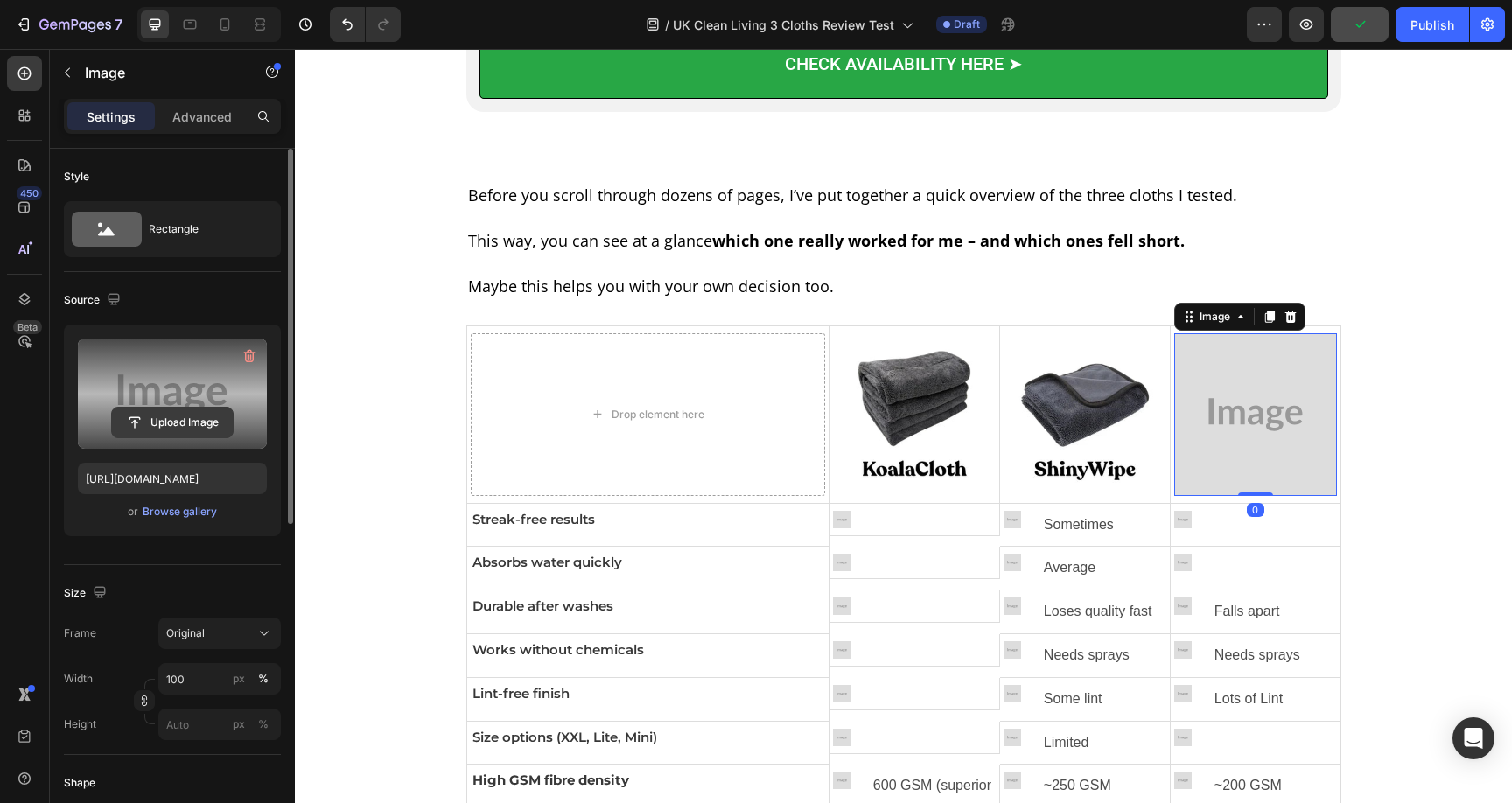
click at [169, 418] on input "file" at bounding box center [172, 422] width 120 height 30
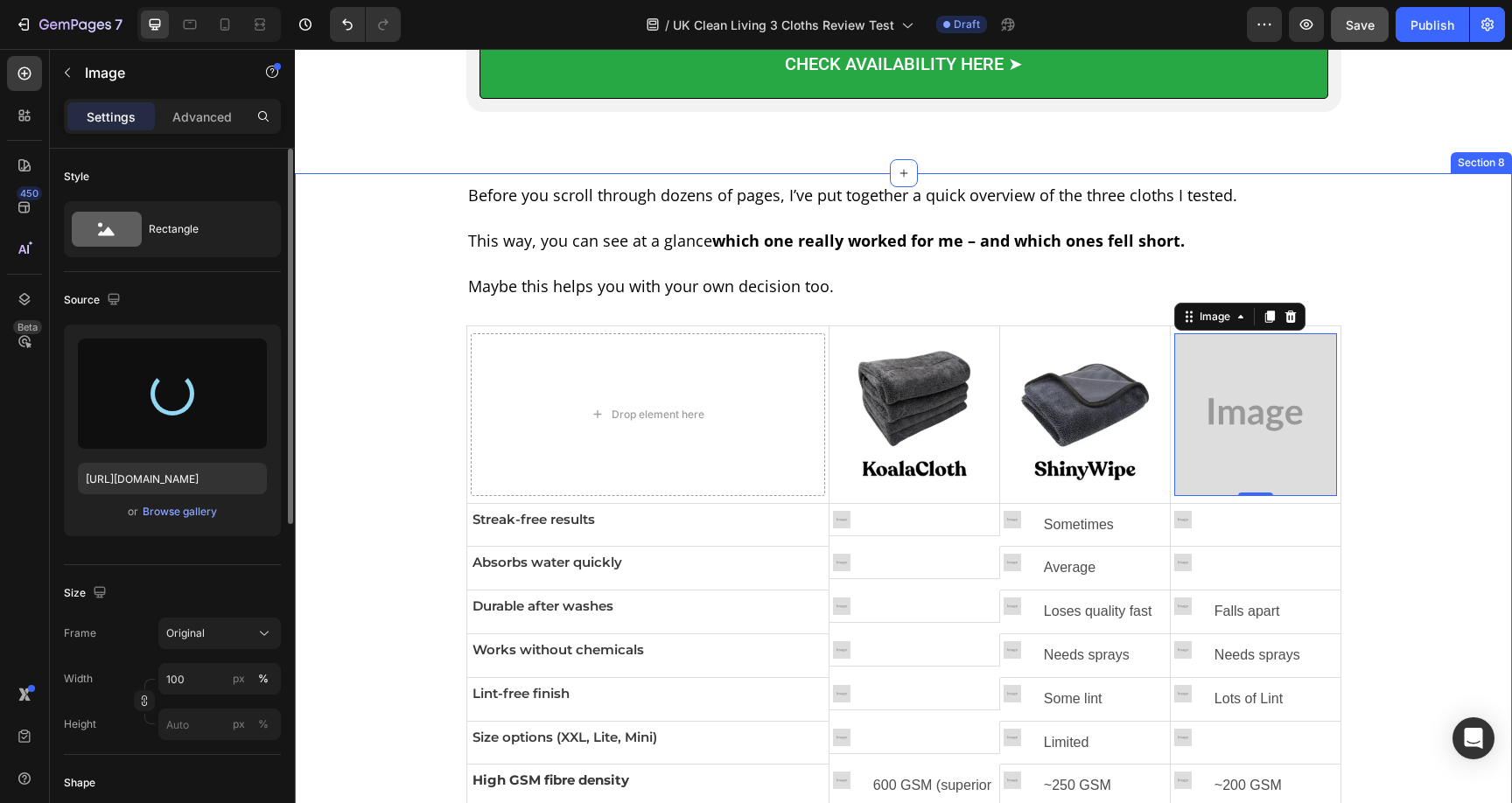
type input "https://cdn.shopify.com/s/files/1/0928/8921/9447/files/gempages_580601642496295…"
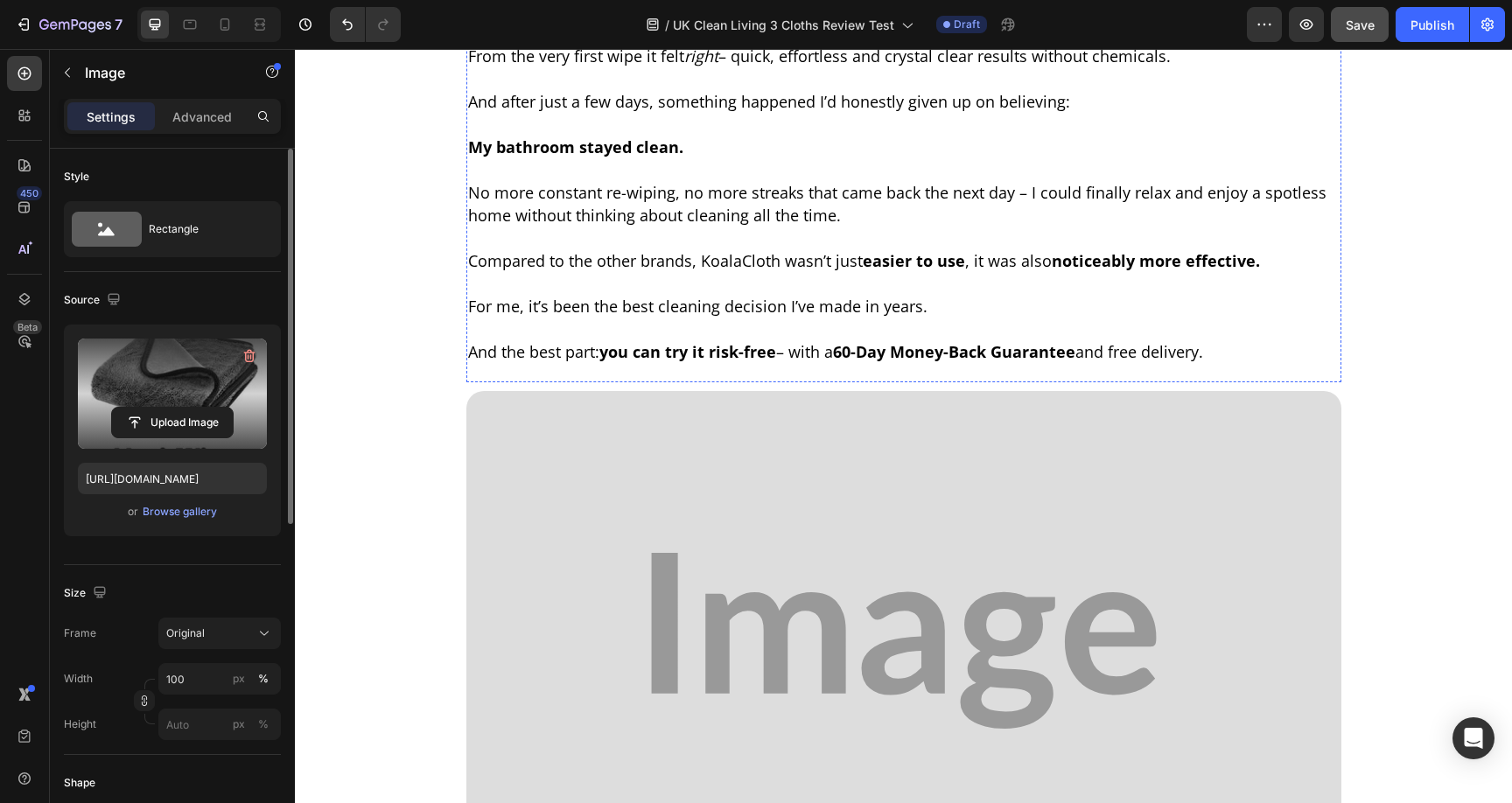
scroll to position [6826, 0]
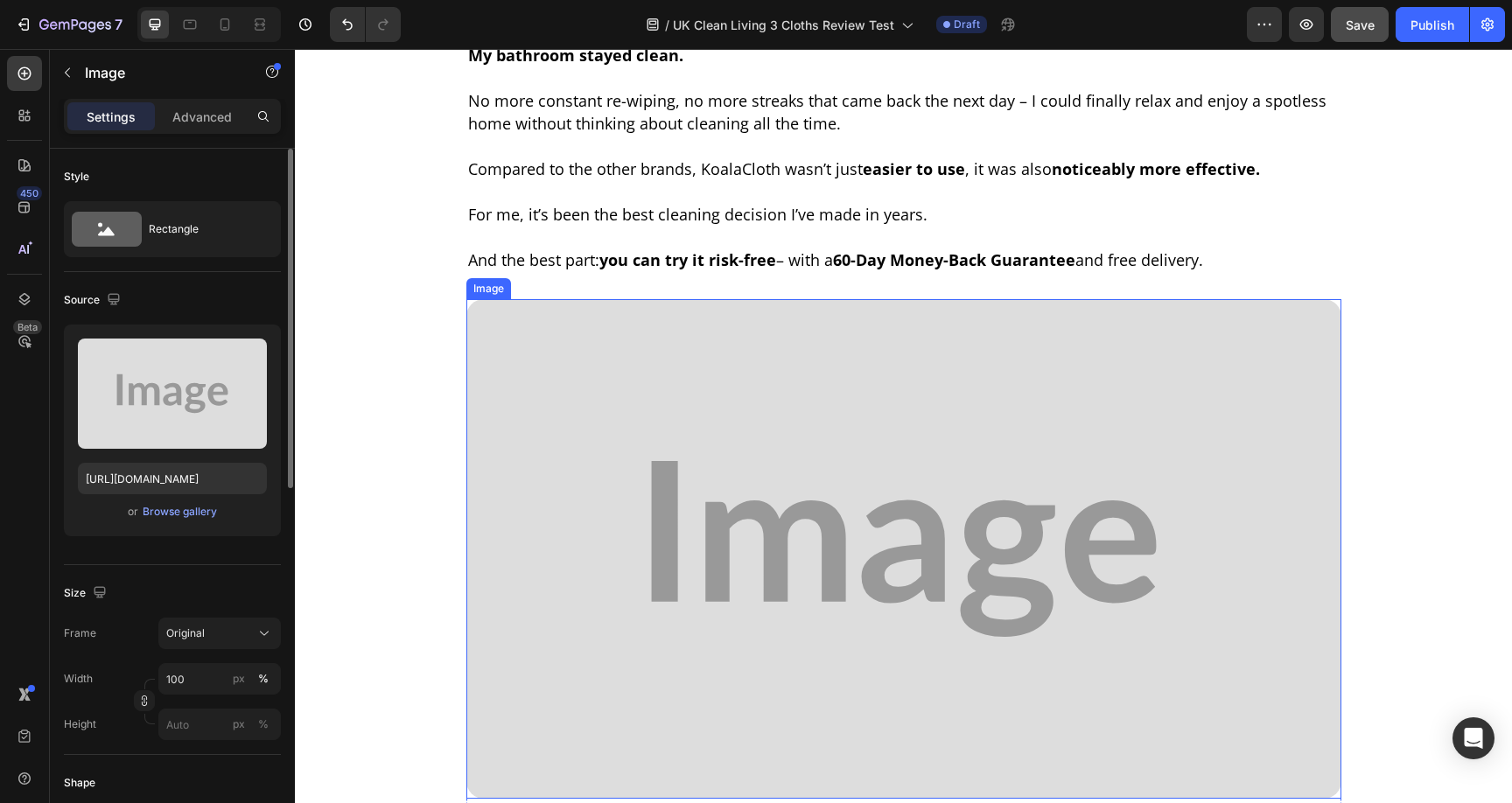
click at [685, 508] on img at bounding box center [903, 549] width 875 height 499
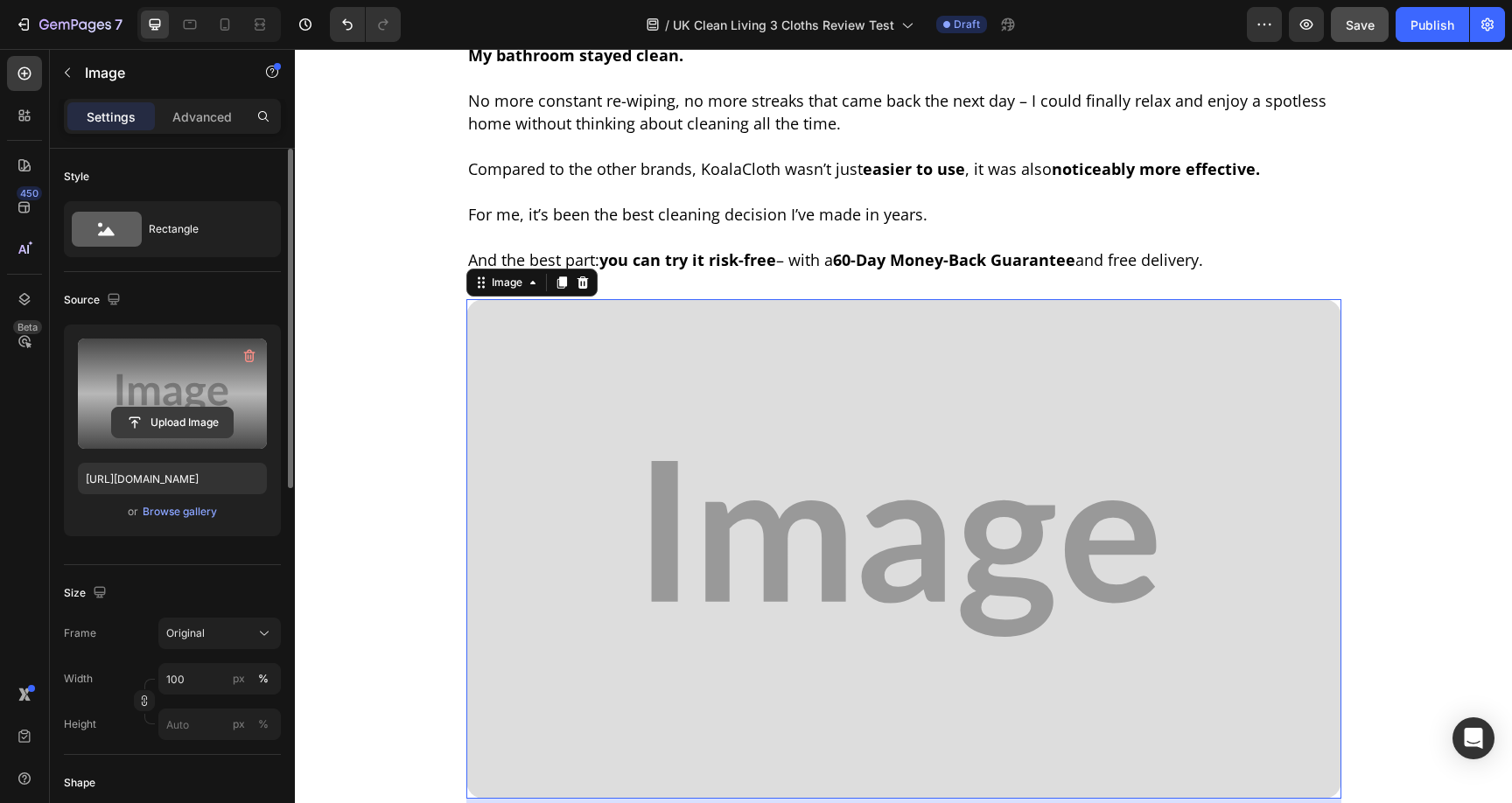
click at [162, 430] on input "file" at bounding box center [172, 422] width 120 height 30
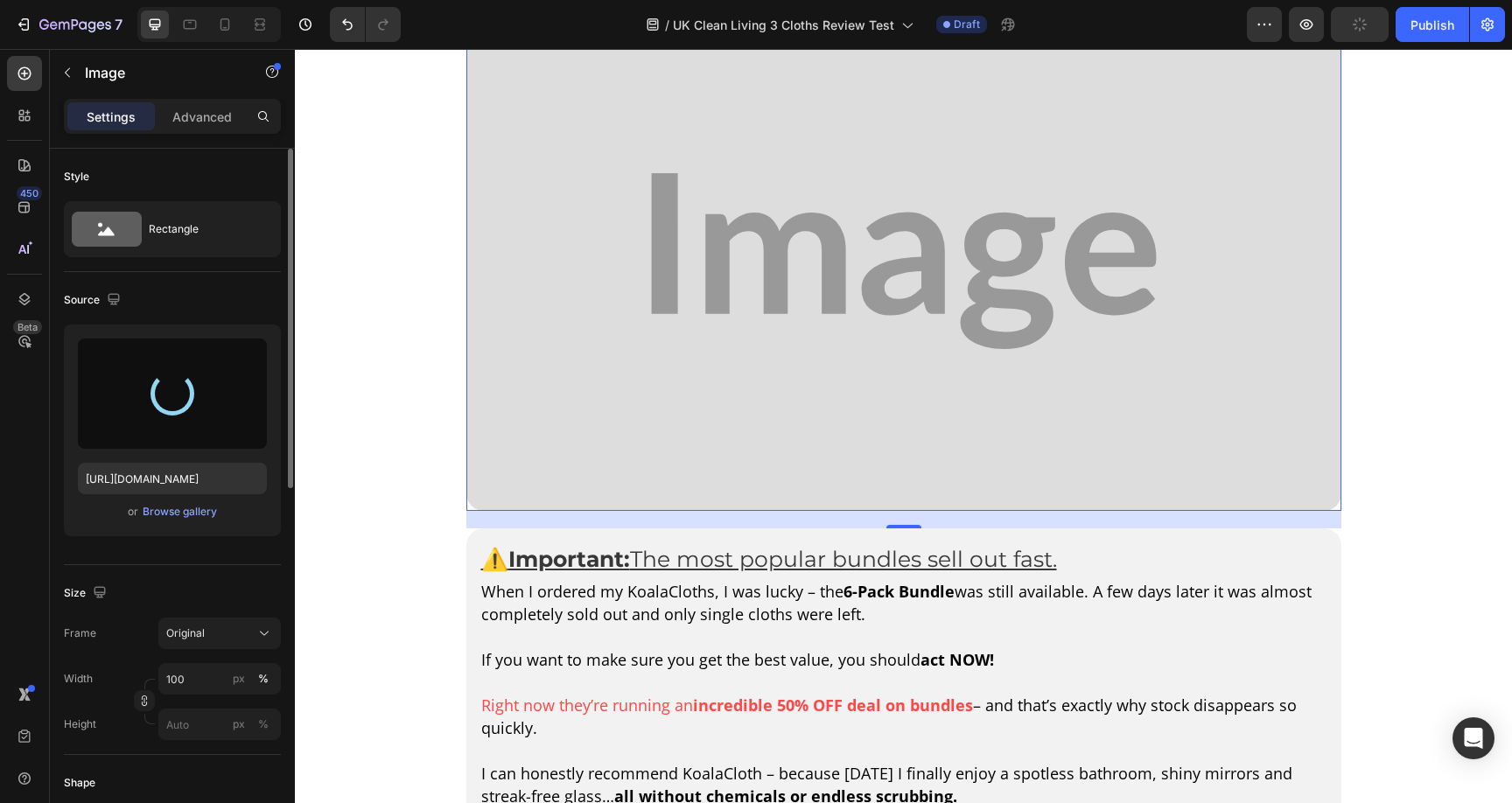
scroll to position [7117, 0]
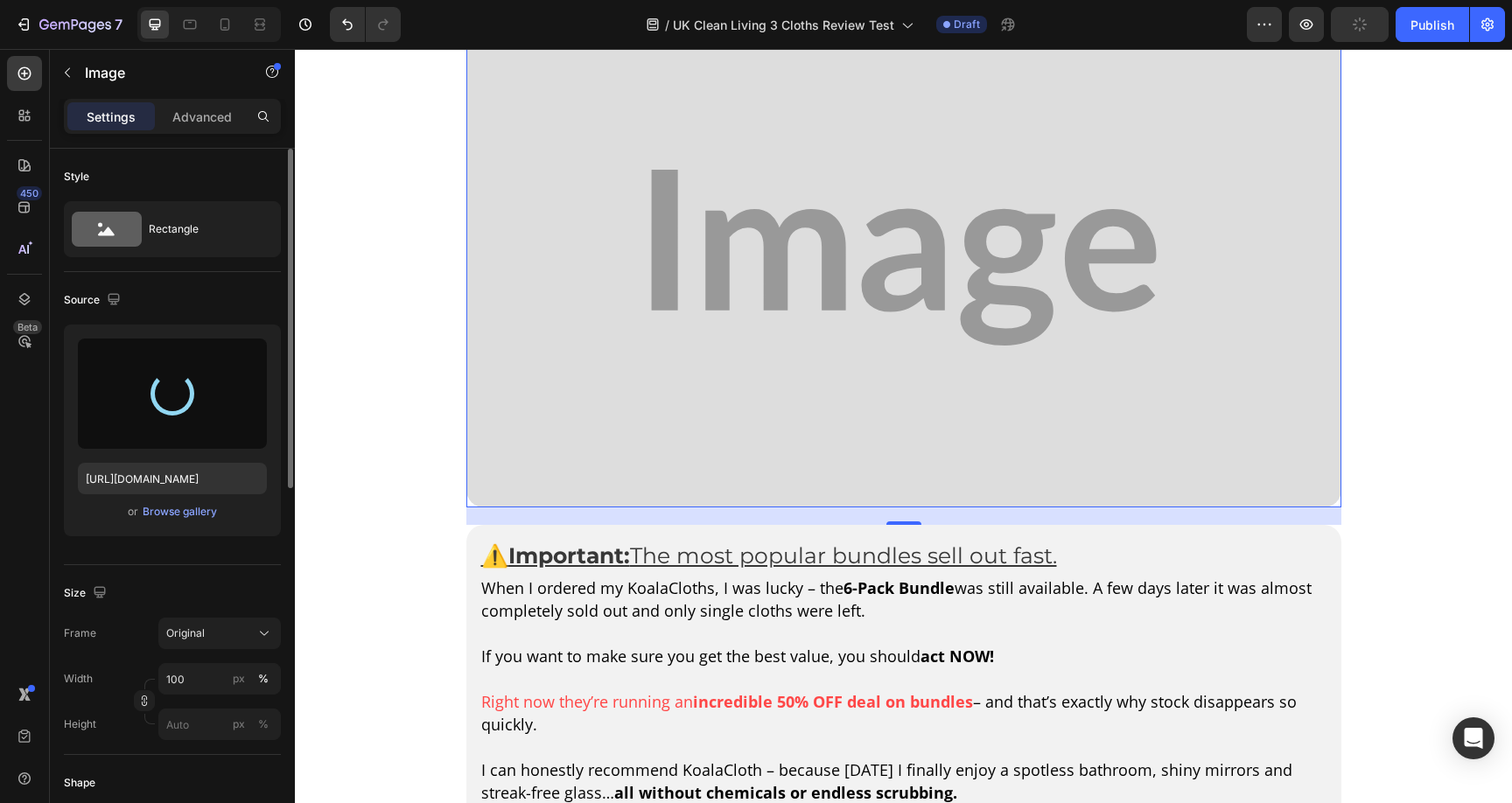
type input "https://cdn.shopify.com/s/files/1/0928/8921/9447/files/gempages_580601642496295…"
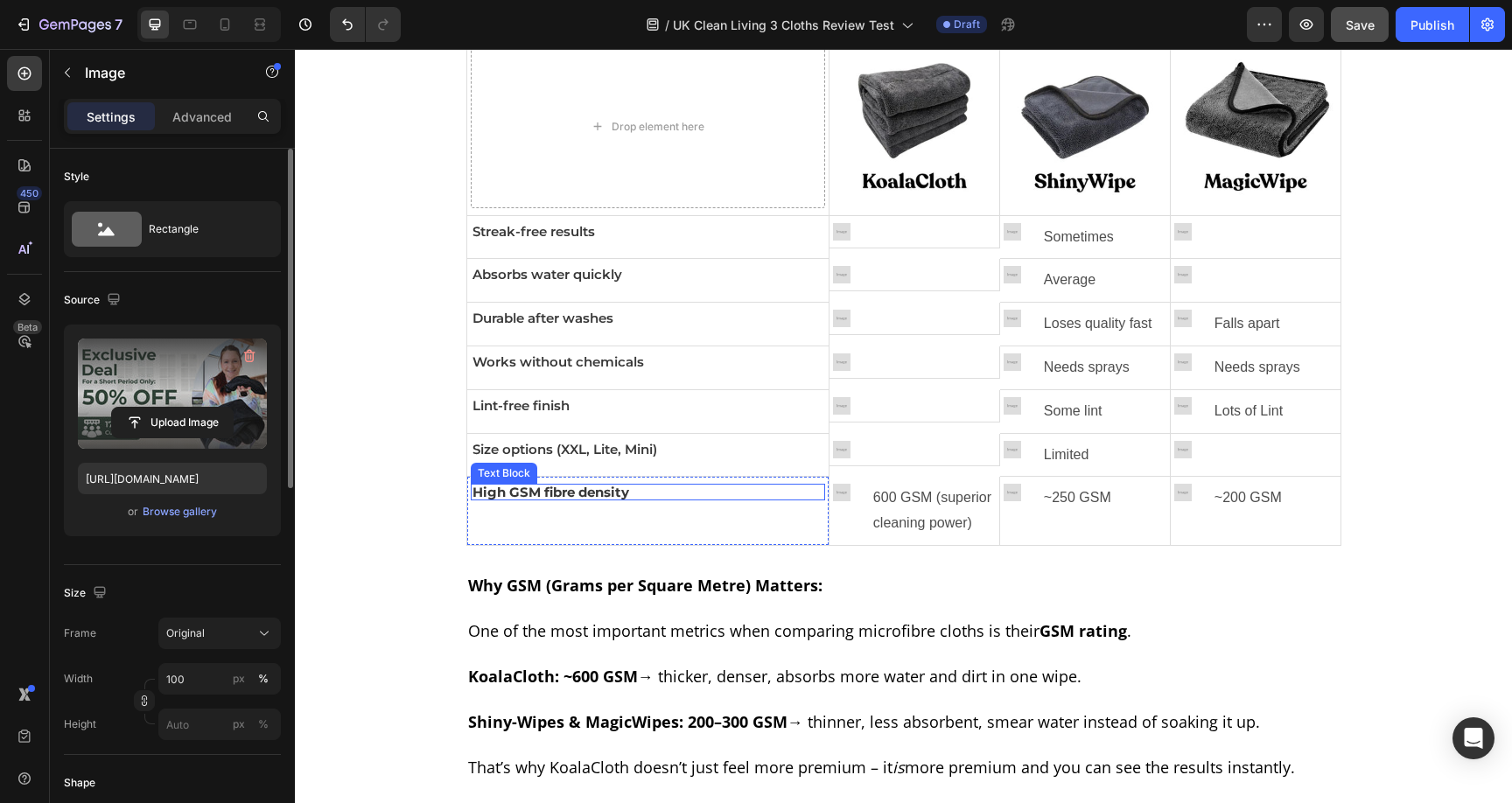
scroll to position [5737, 0]
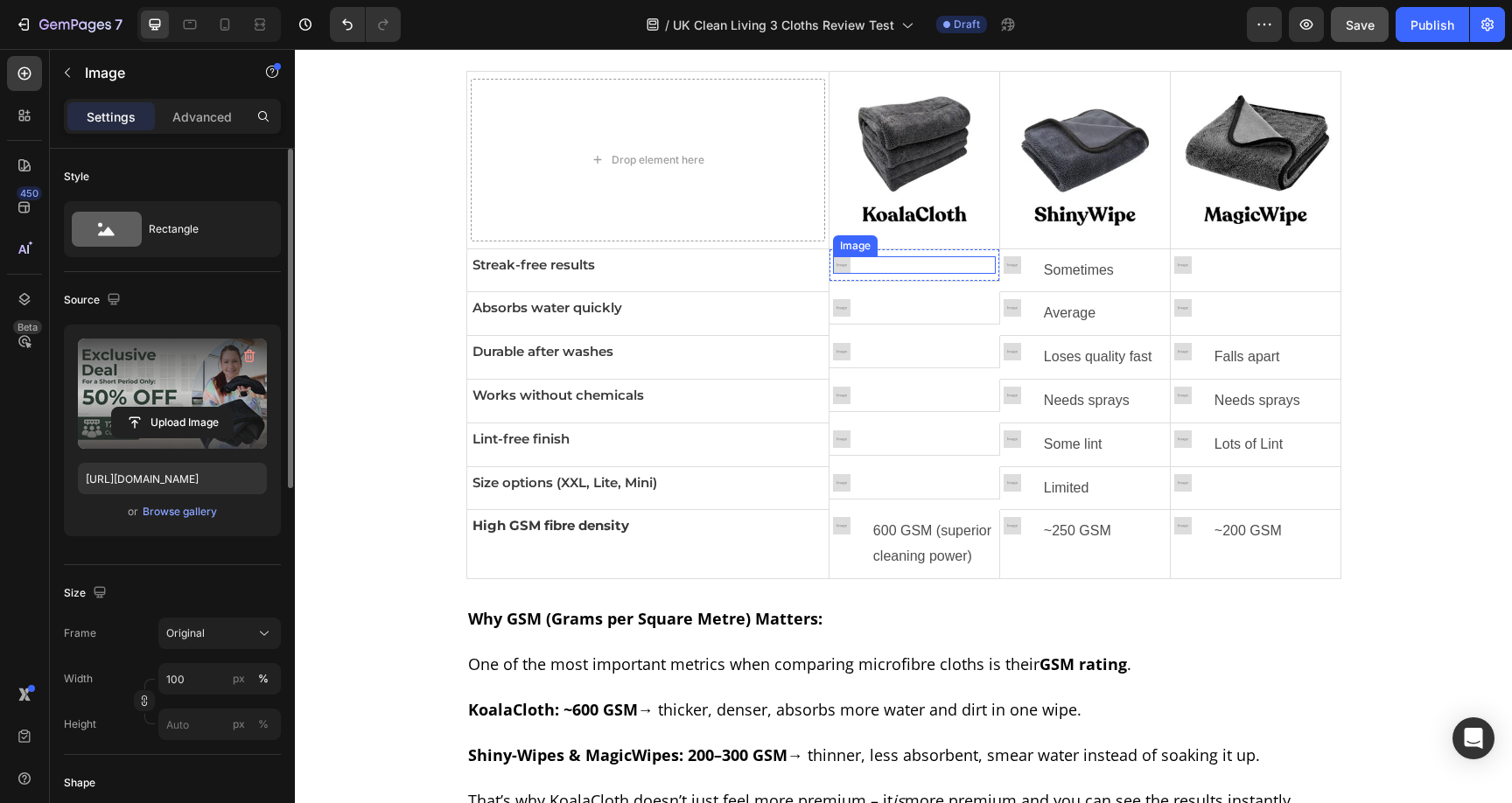
click at [834, 263] on img at bounding box center [841, 264] width 17 height 17
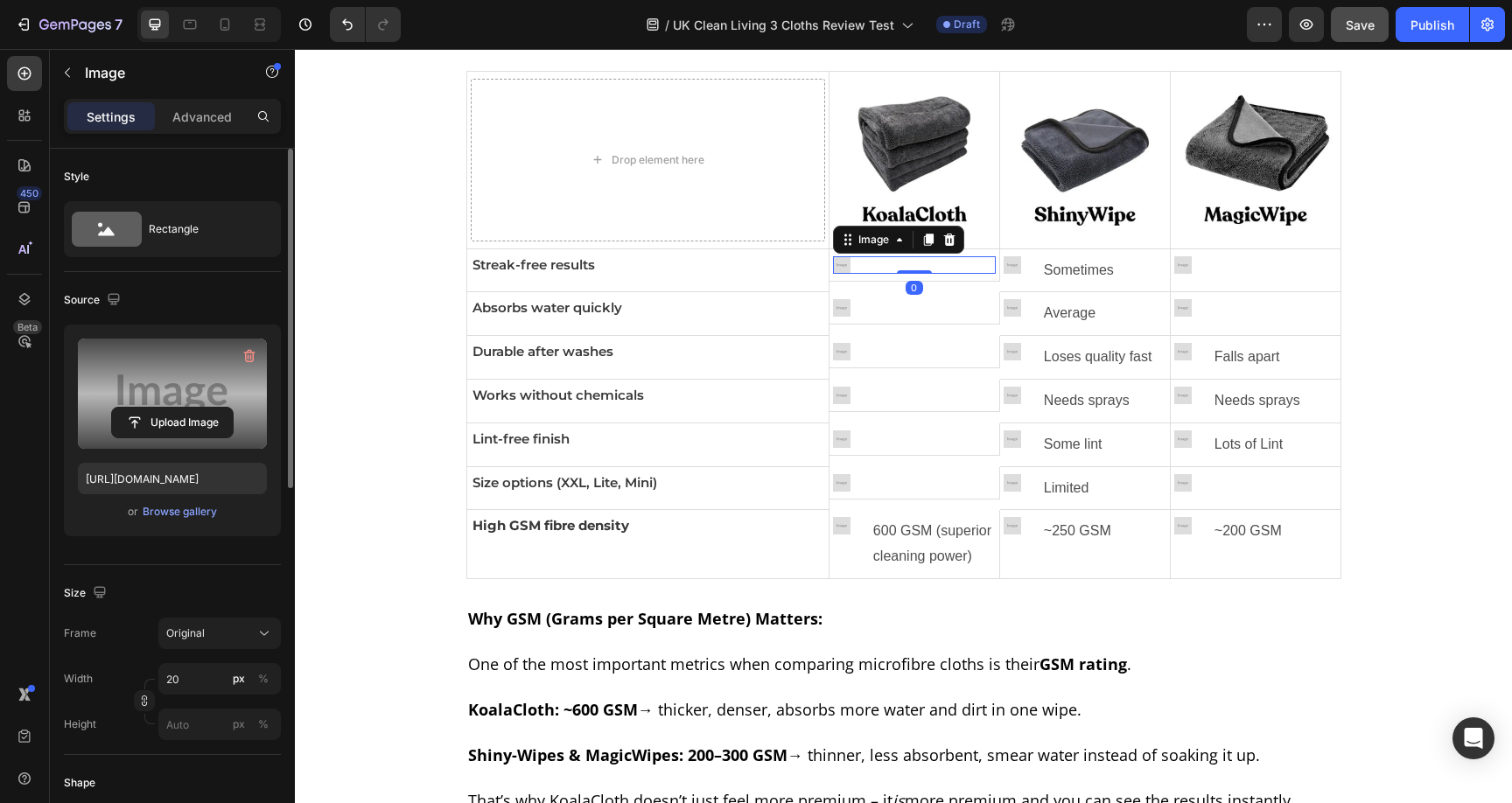
click at [162, 404] on label at bounding box center [171, 393] width 189 height 110
click at [162, 407] on input "file" at bounding box center [172, 422] width 120 height 30
type input "C:\fakepath\1_4.avif"
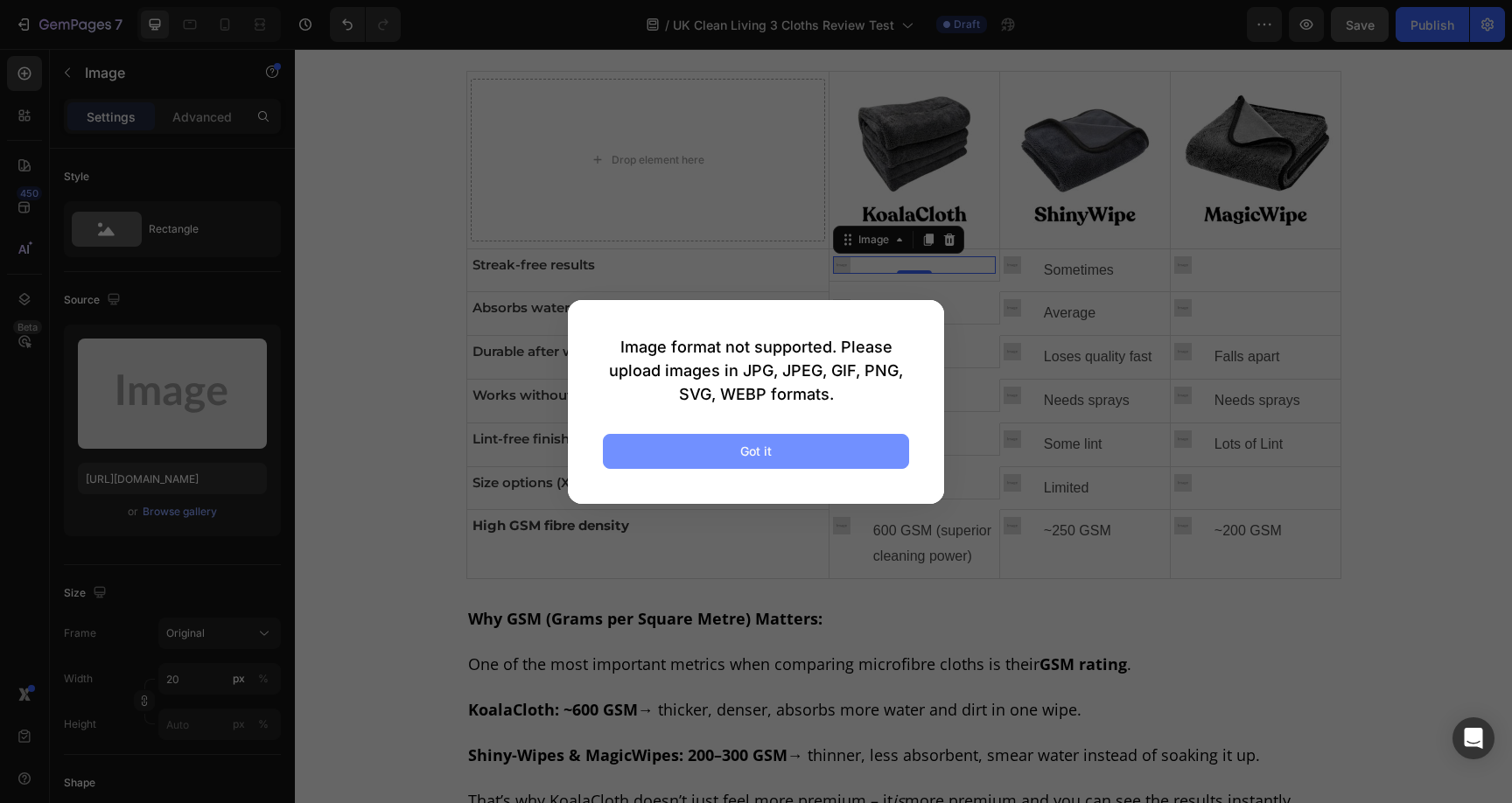
click at [727, 444] on button "Got it" at bounding box center [756, 451] width 306 height 35
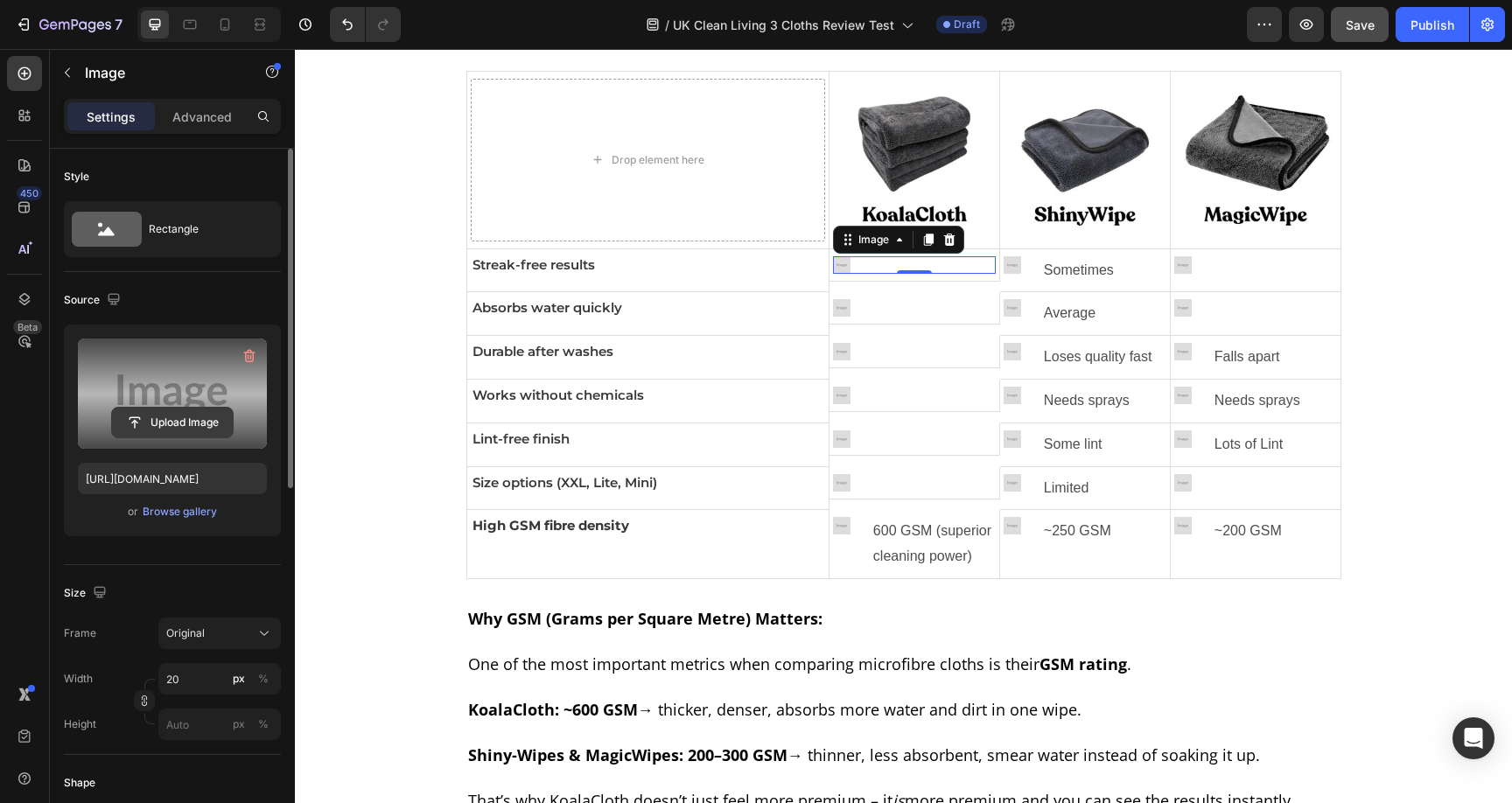
click at [184, 421] on input "file" at bounding box center [172, 422] width 120 height 30
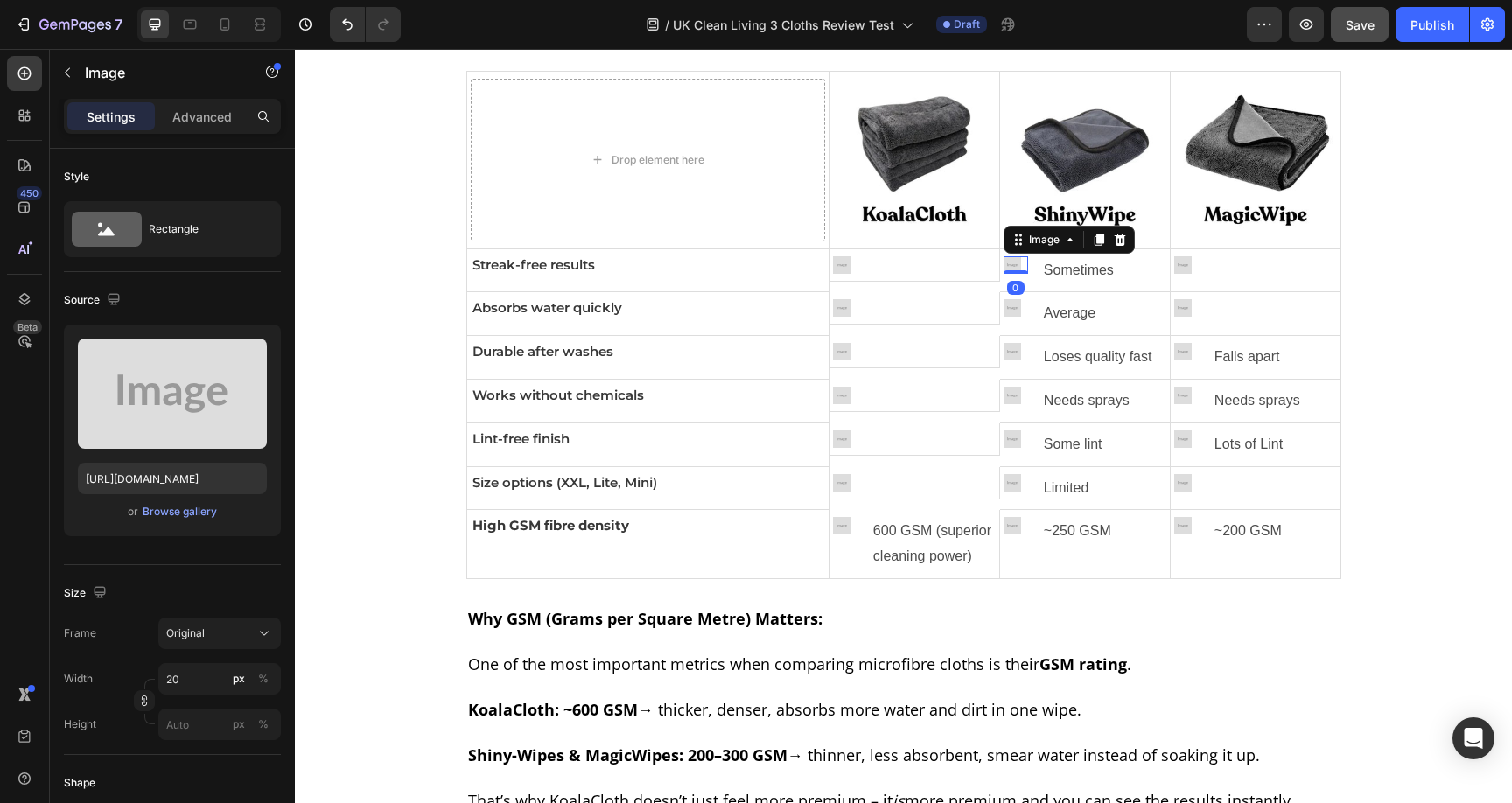
click at [1008, 267] on img at bounding box center [1011, 264] width 17 height 17
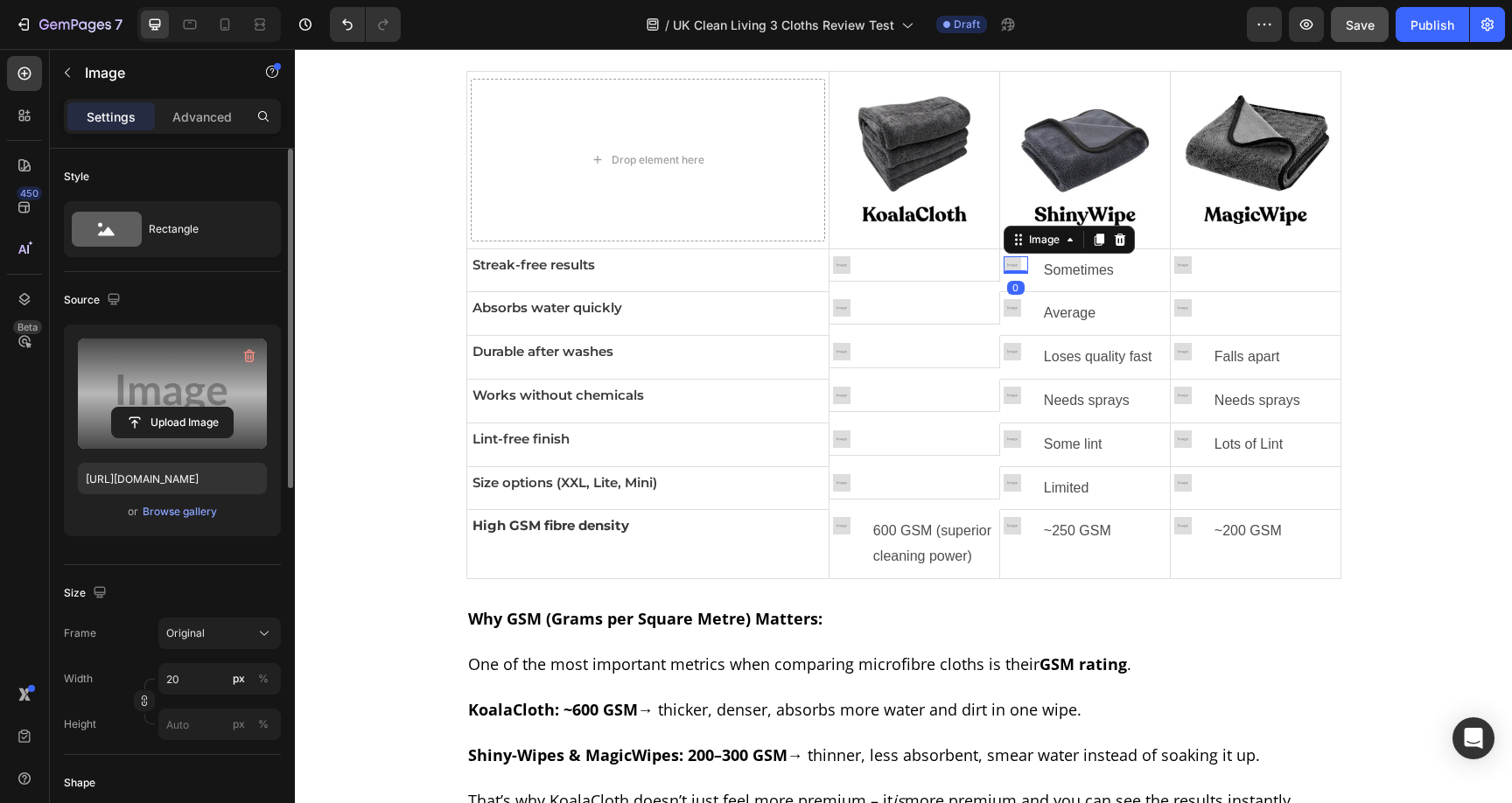
click at [129, 391] on label at bounding box center [171, 393] width 189 height 110
click at [129, 407] on input "file" at bounding box center [172, 422] width 120 height 30
type input "C:\fakepath\1_5.avif"
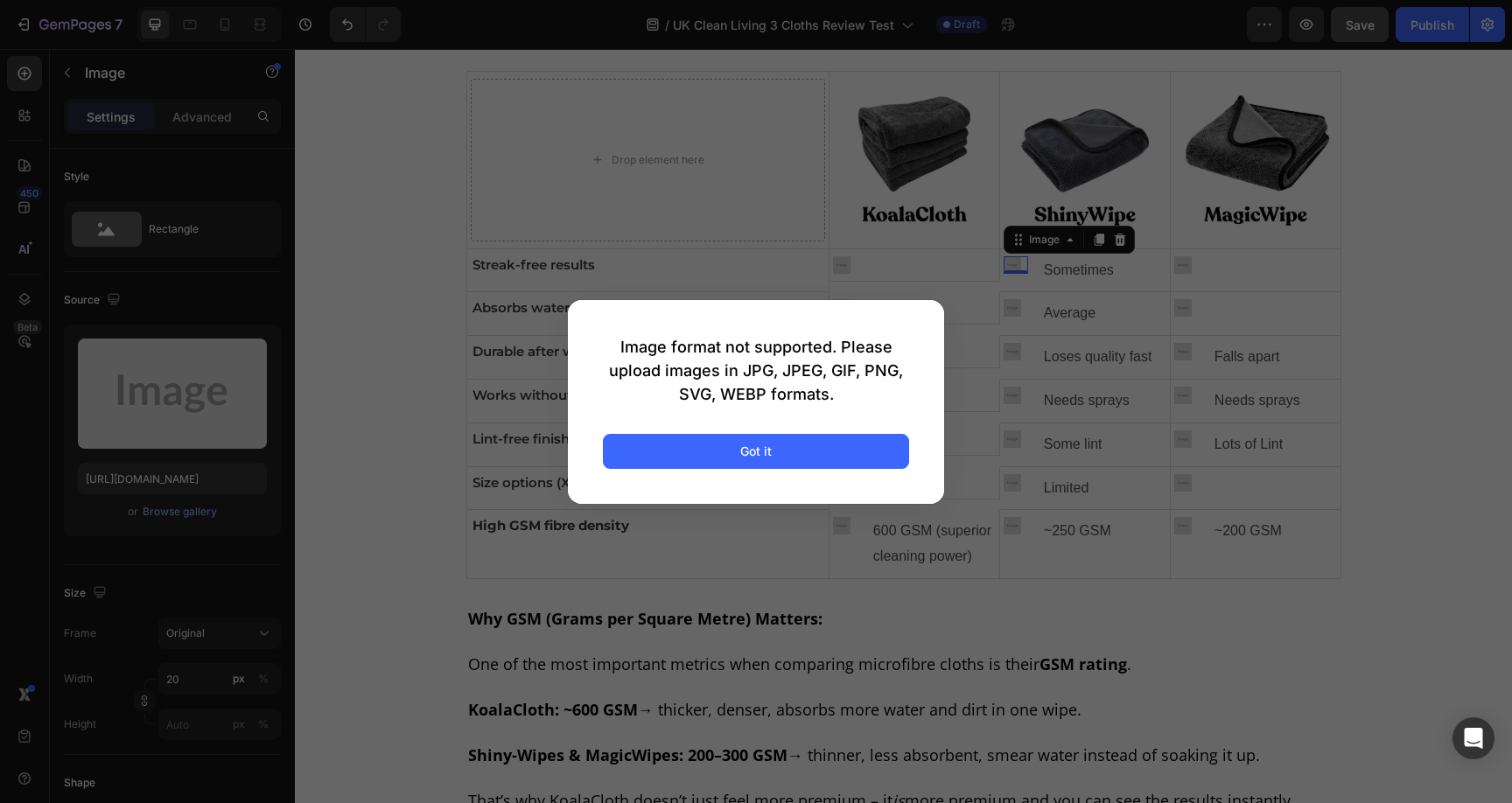
click at [637, 431] on div "Image format not supported. Please upload images in JPG, JPEG, GIF, PNG, SVG, W…" at bounding box center [756, 402] width 377 height 204
click at [653, 454] on button "Got it" at bounding box center [756, 451] width 306 height 35
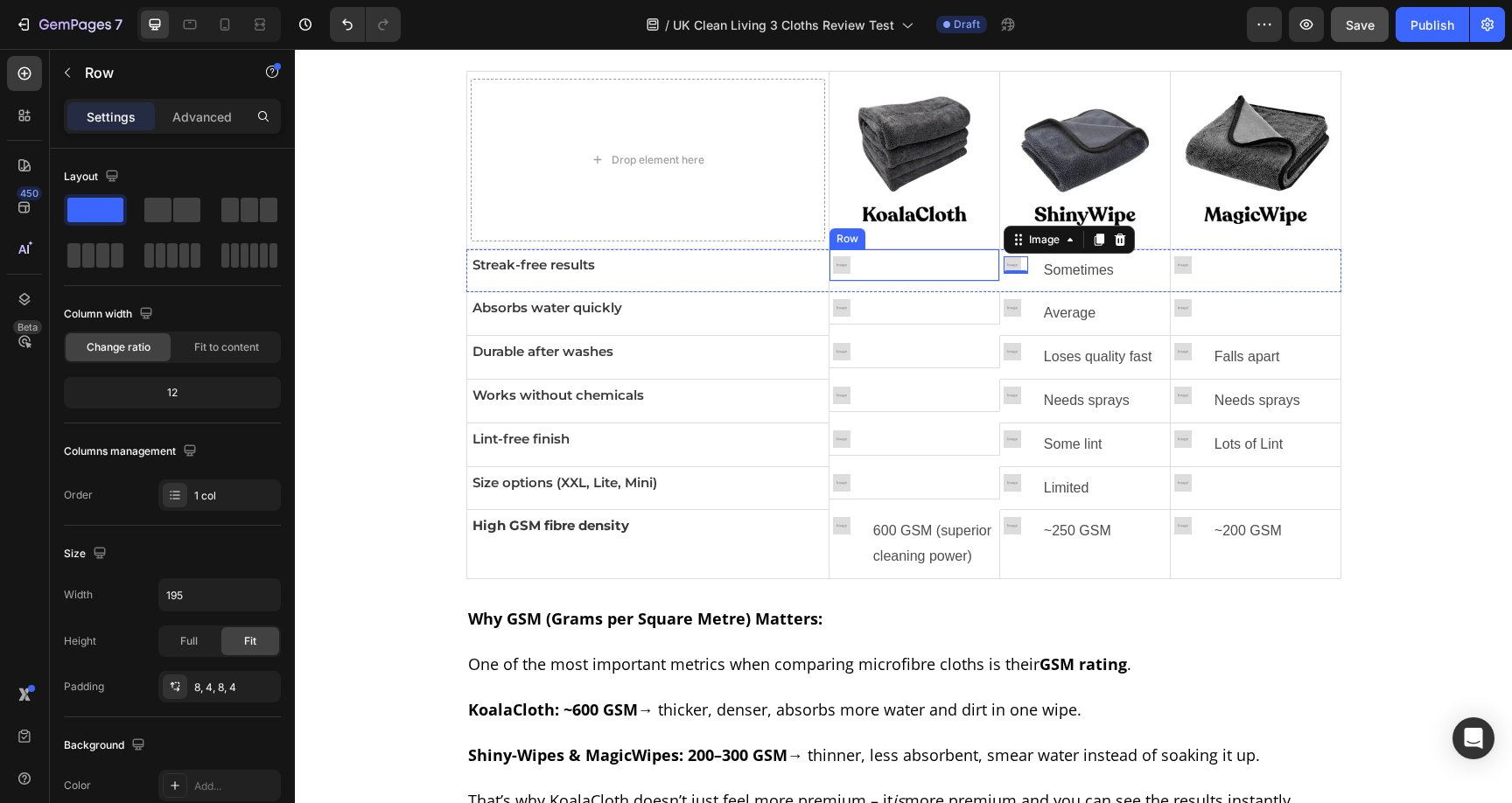
click at [834, 273] on div "Image Row" at bounding box center [915, 264] width 171 height 32
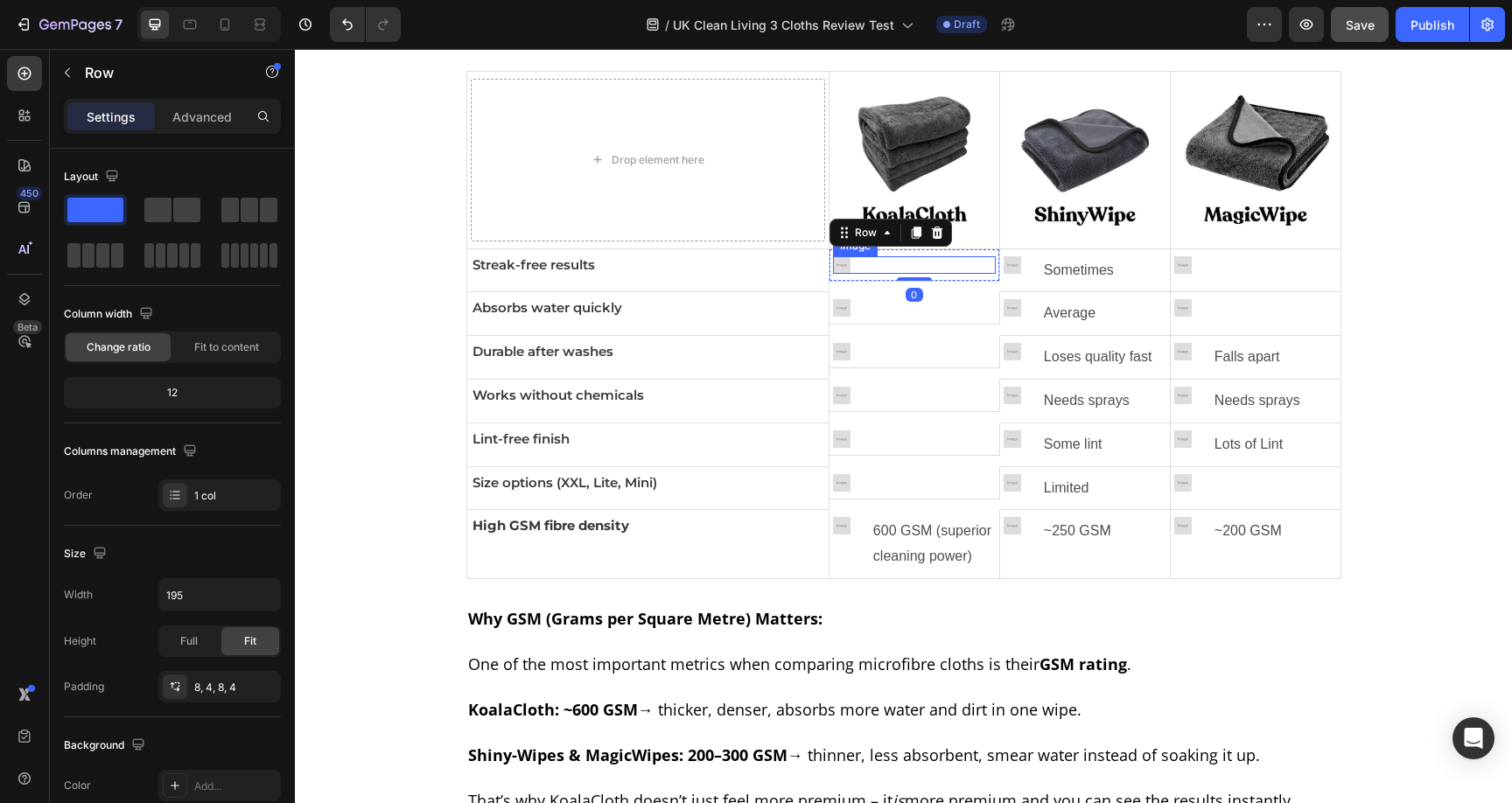
click at [835, 268] on img at bounding box center [841, 264] width 17 height 17
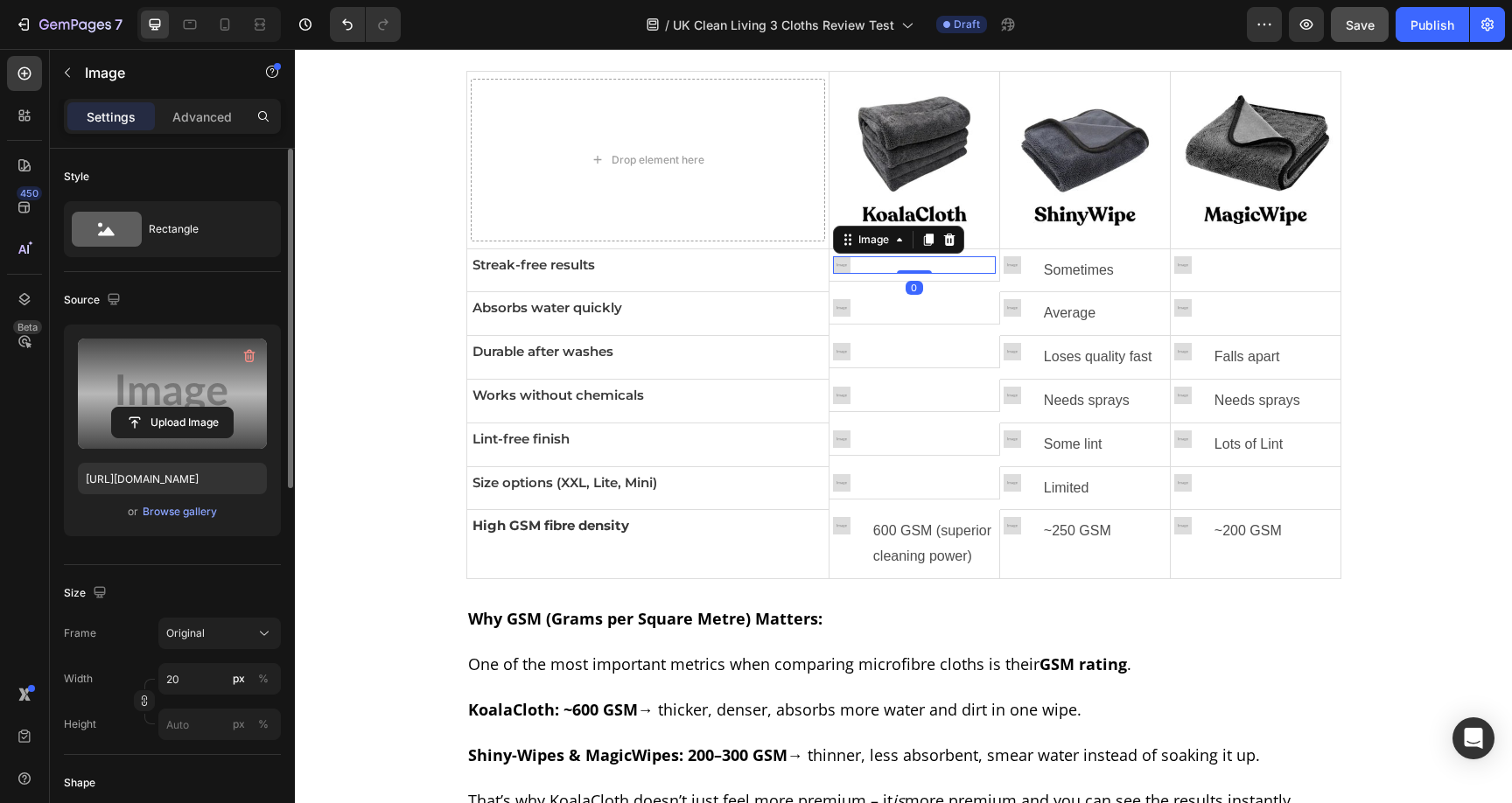
click at [152, 389] on label at bounding box center [171, 393] width 189 height 110
click at [152, 407] on input "file" at bounding box center [172, 422] width 120 height 30
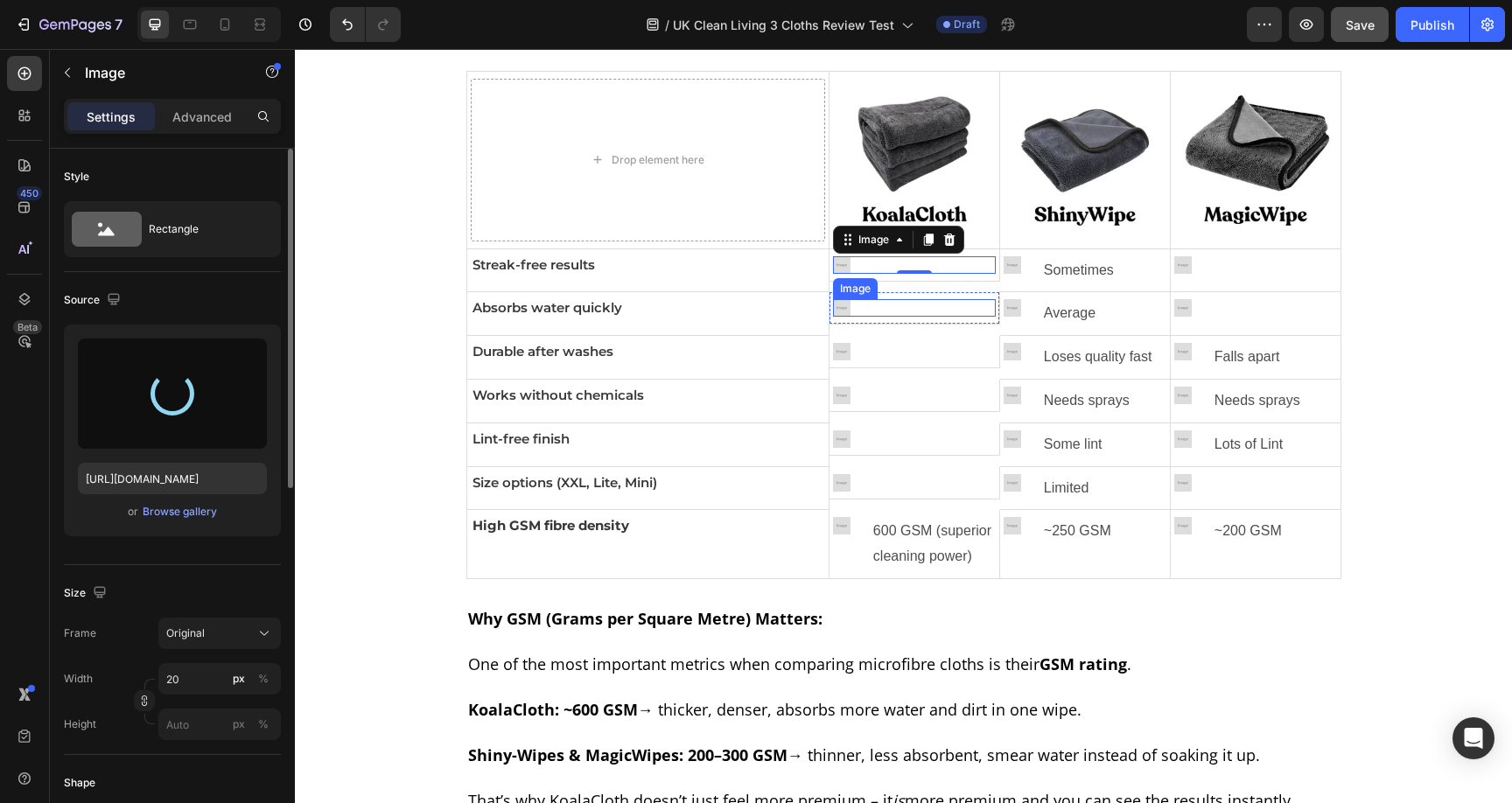
type input "[URL][DOMAIN_NAME]"
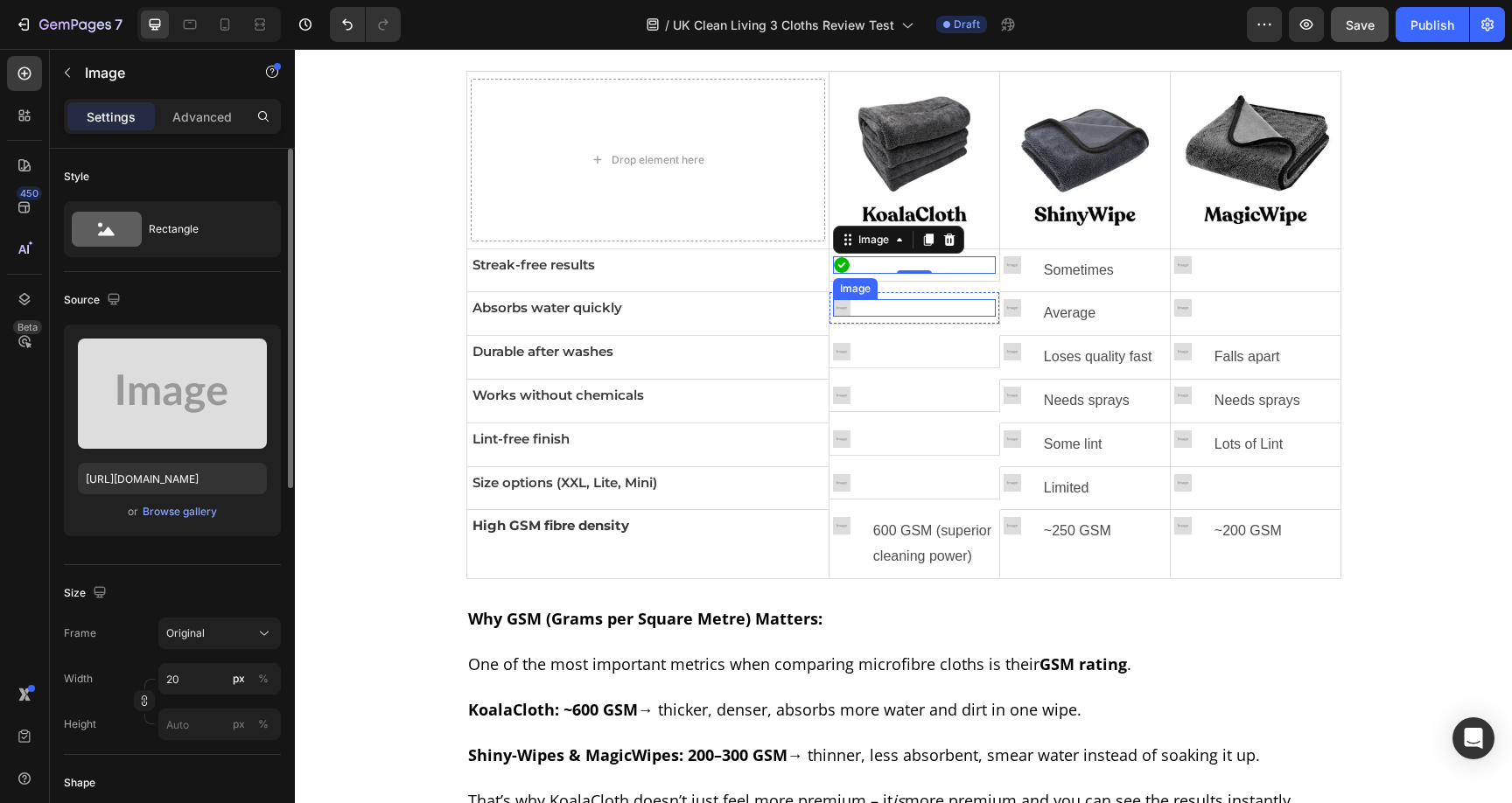
click at [836, 312] on img at bounding box center [841, 307] width 17 height 17
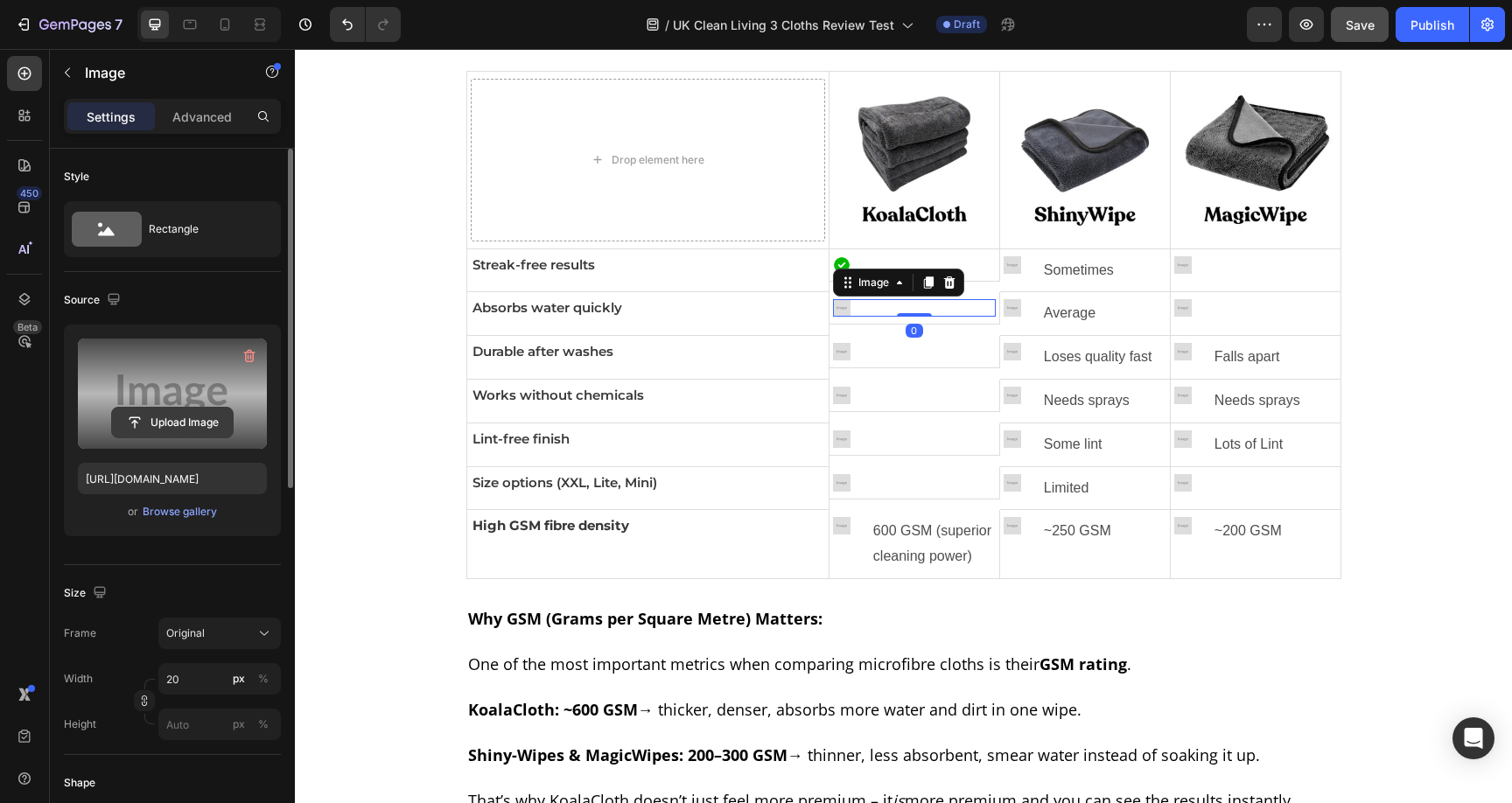
click at [226, 410] on input "file" at bounding box center [172, 422] width 120 height 30
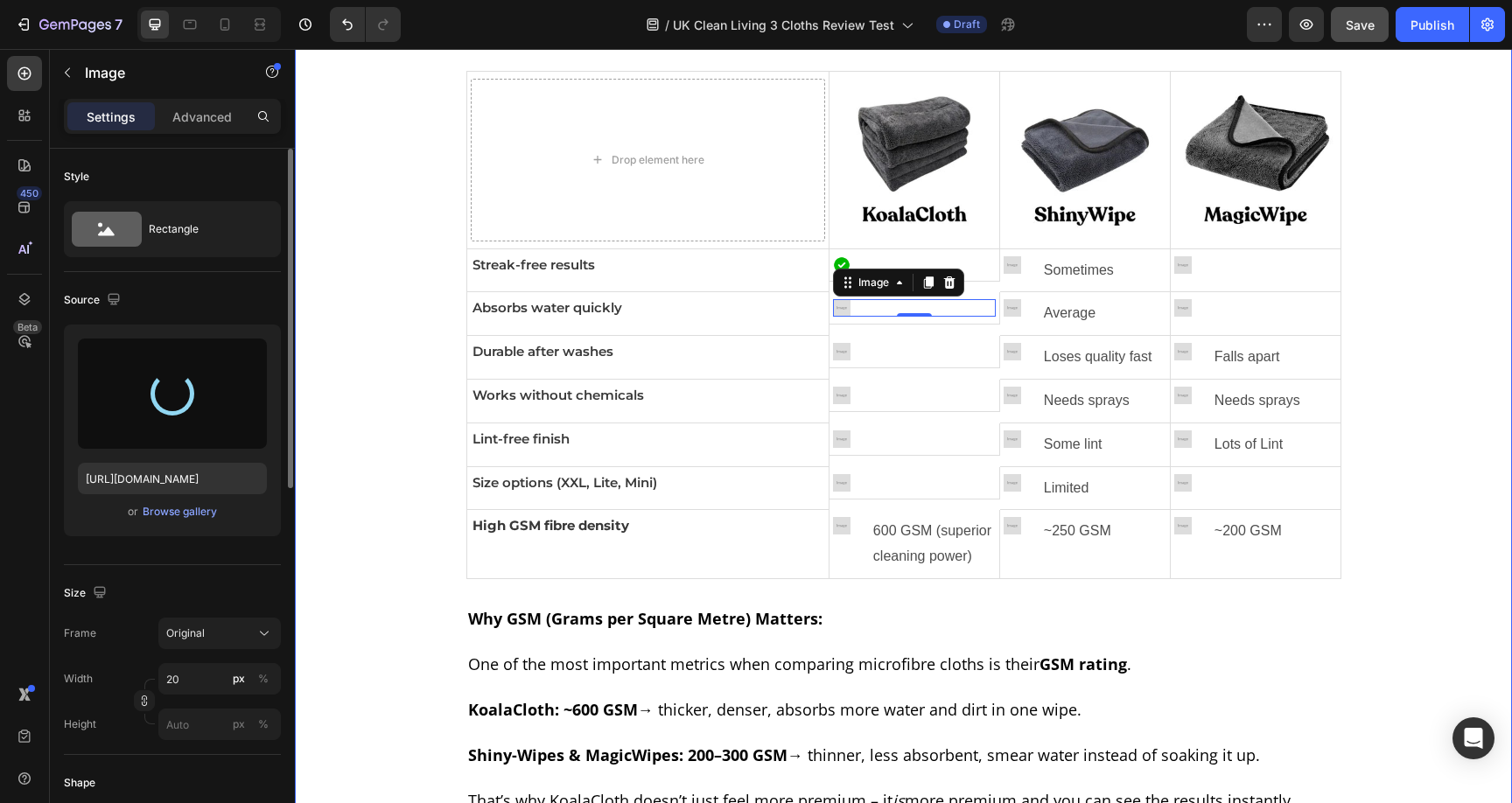
type input "[URL][DOMAIN_NAME]"
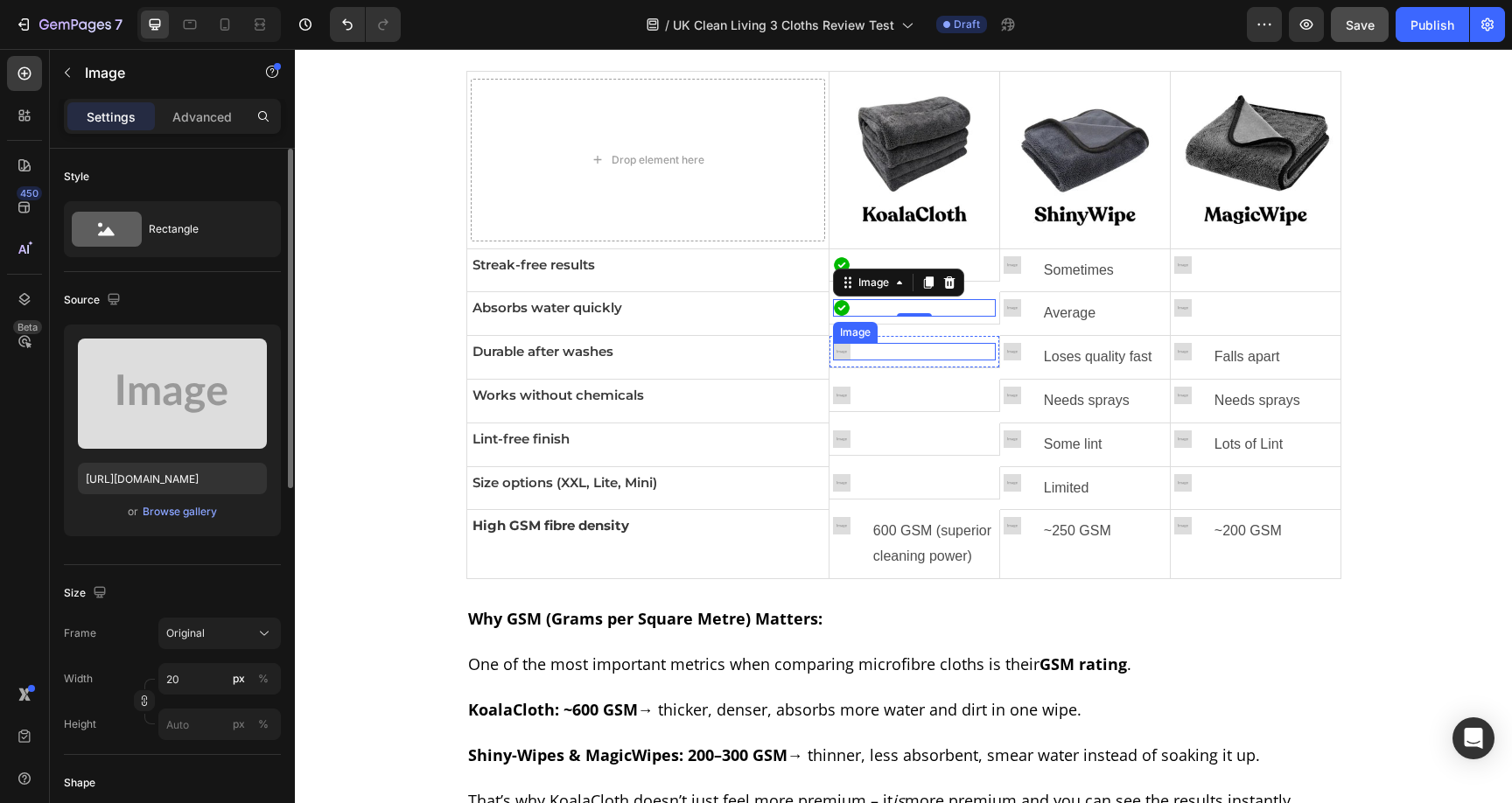
click at [833, 350] on img at bounding box center [841, 351] width 17 height 17
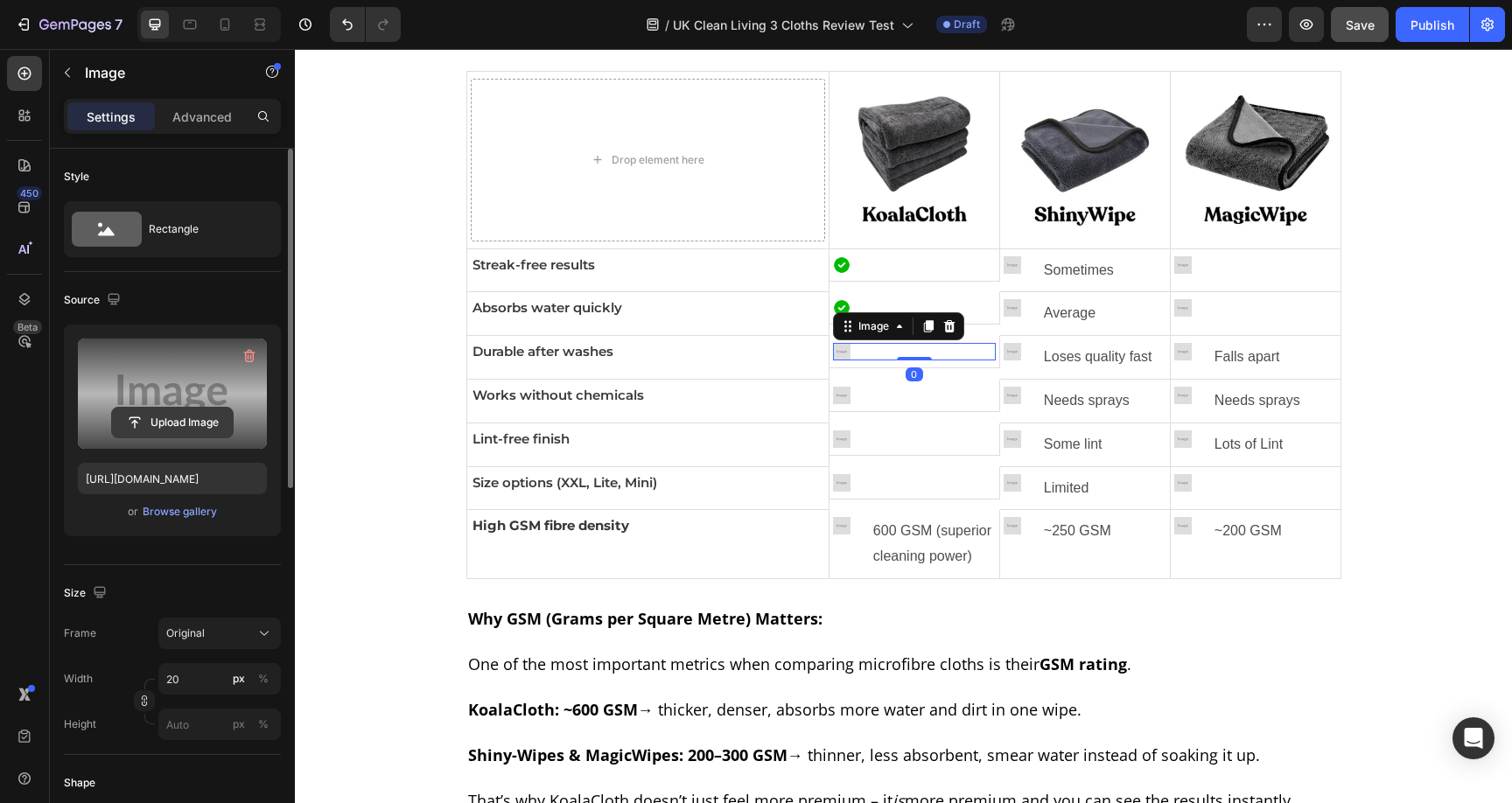
click at [163, 438] on button "Upload Image" at bounding box center [172, 422] width 122 height 32
click at [175, 414] on input "file" at bounding box center [172, 422] width 120 height 30
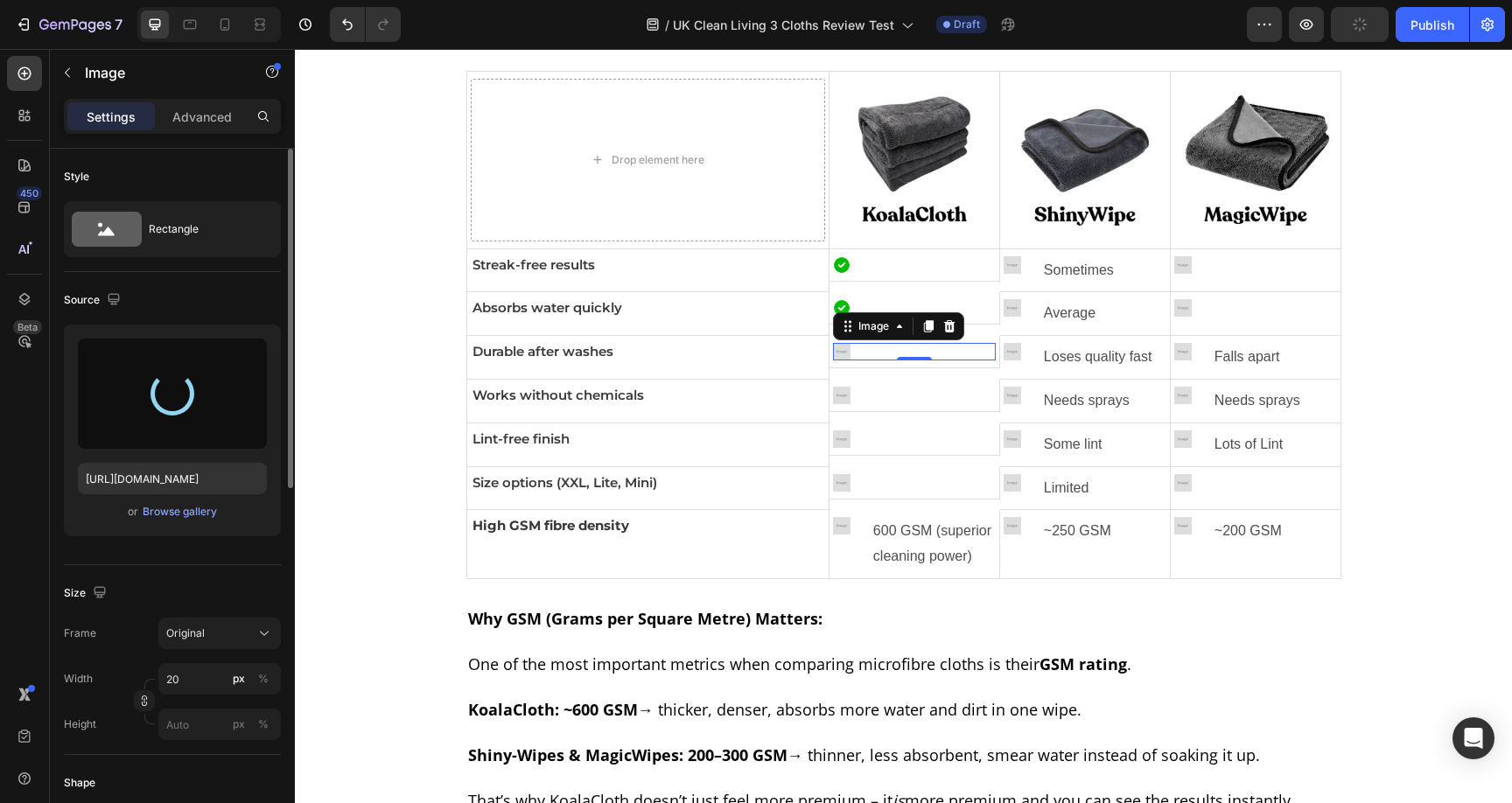
type input "[URL][DOMAIN_NAME]"
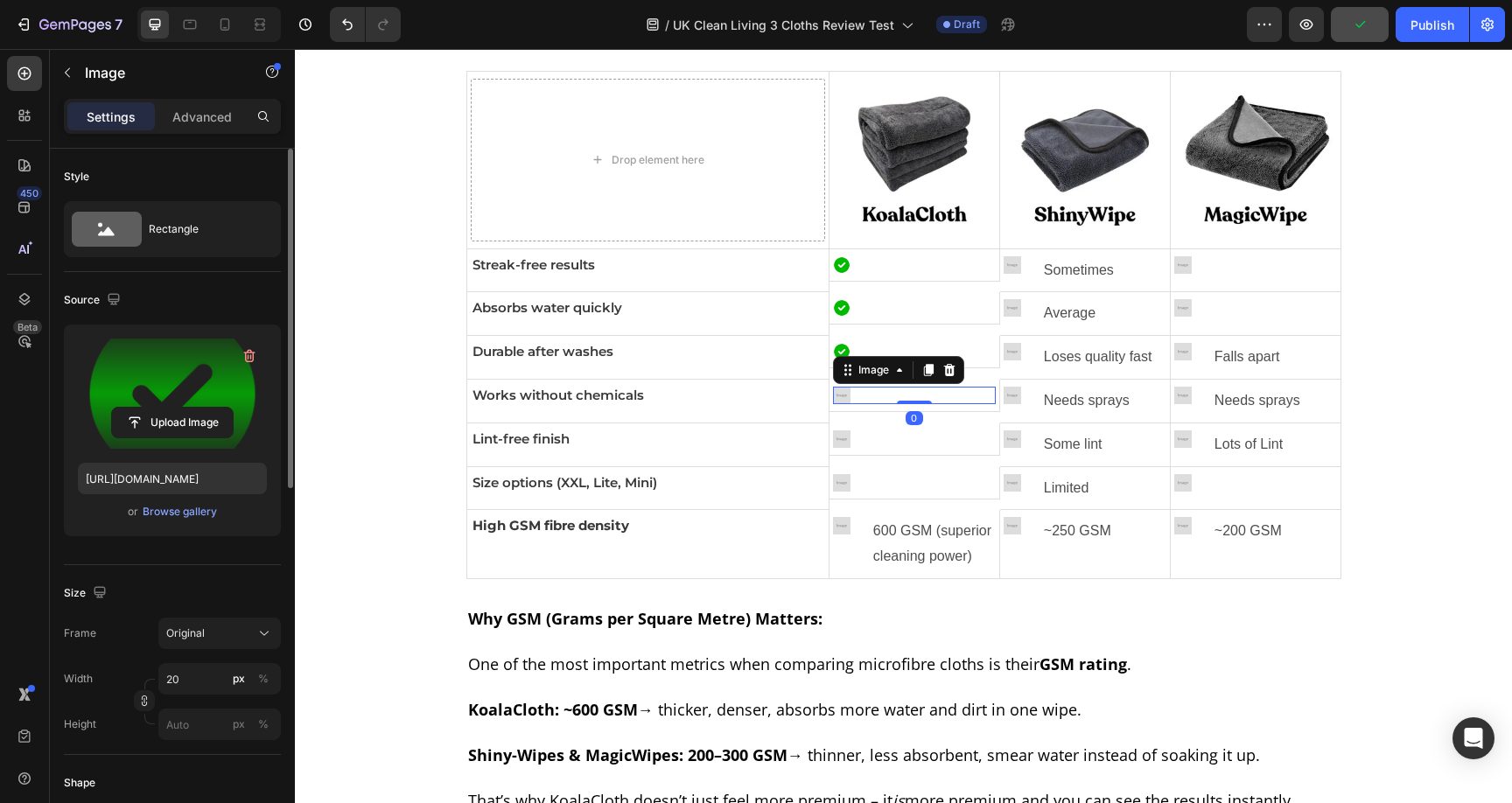
click at [834, 393] on img at bounding box center [841, 395] width 17 height 17
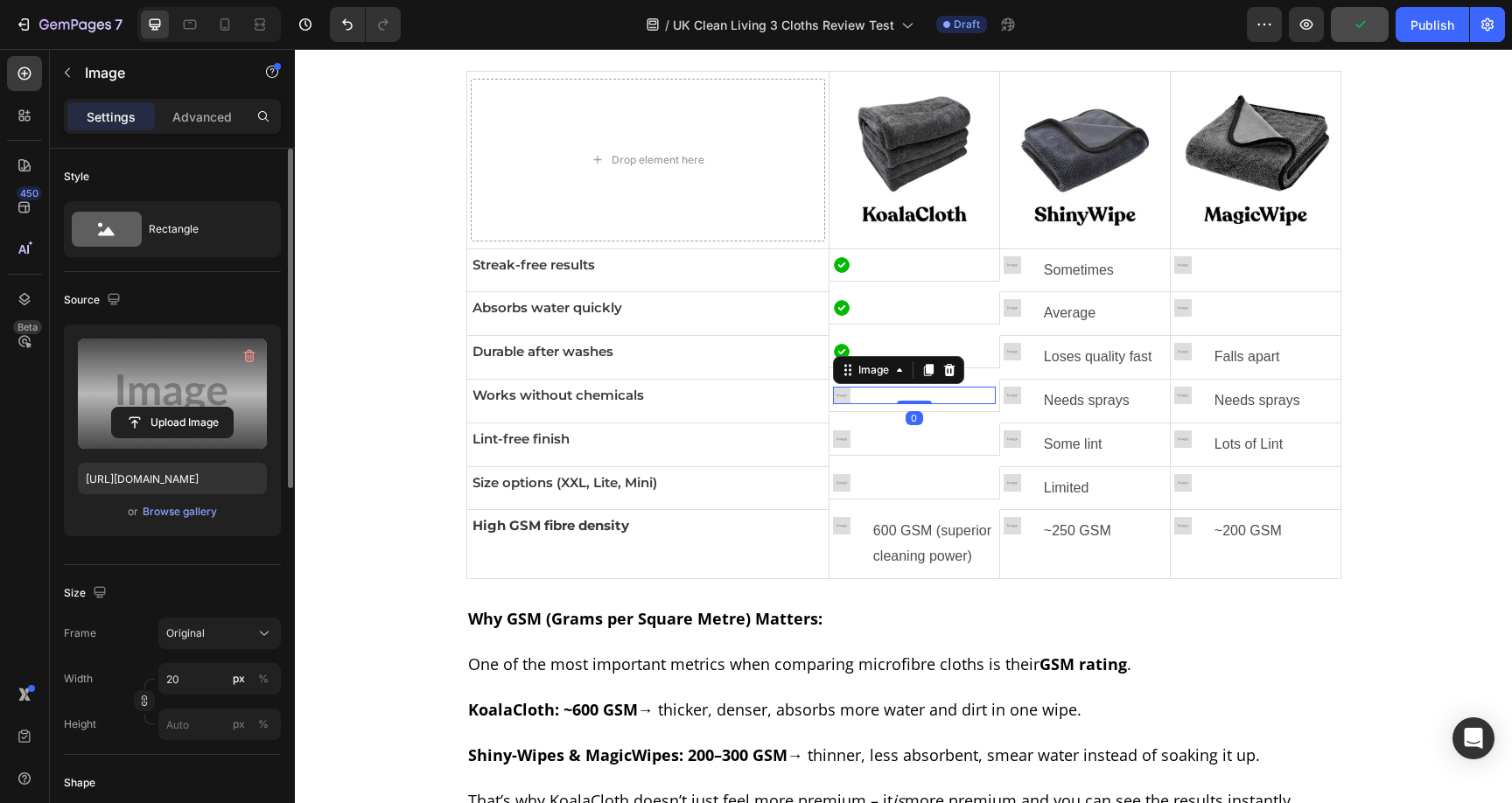
click at [84, 420] on div "Upload Image" at bounding box center [171, 422] width 189 height 32
click at [164, 420] on input "file" at bounding box center [172, 422] width 120 height 30
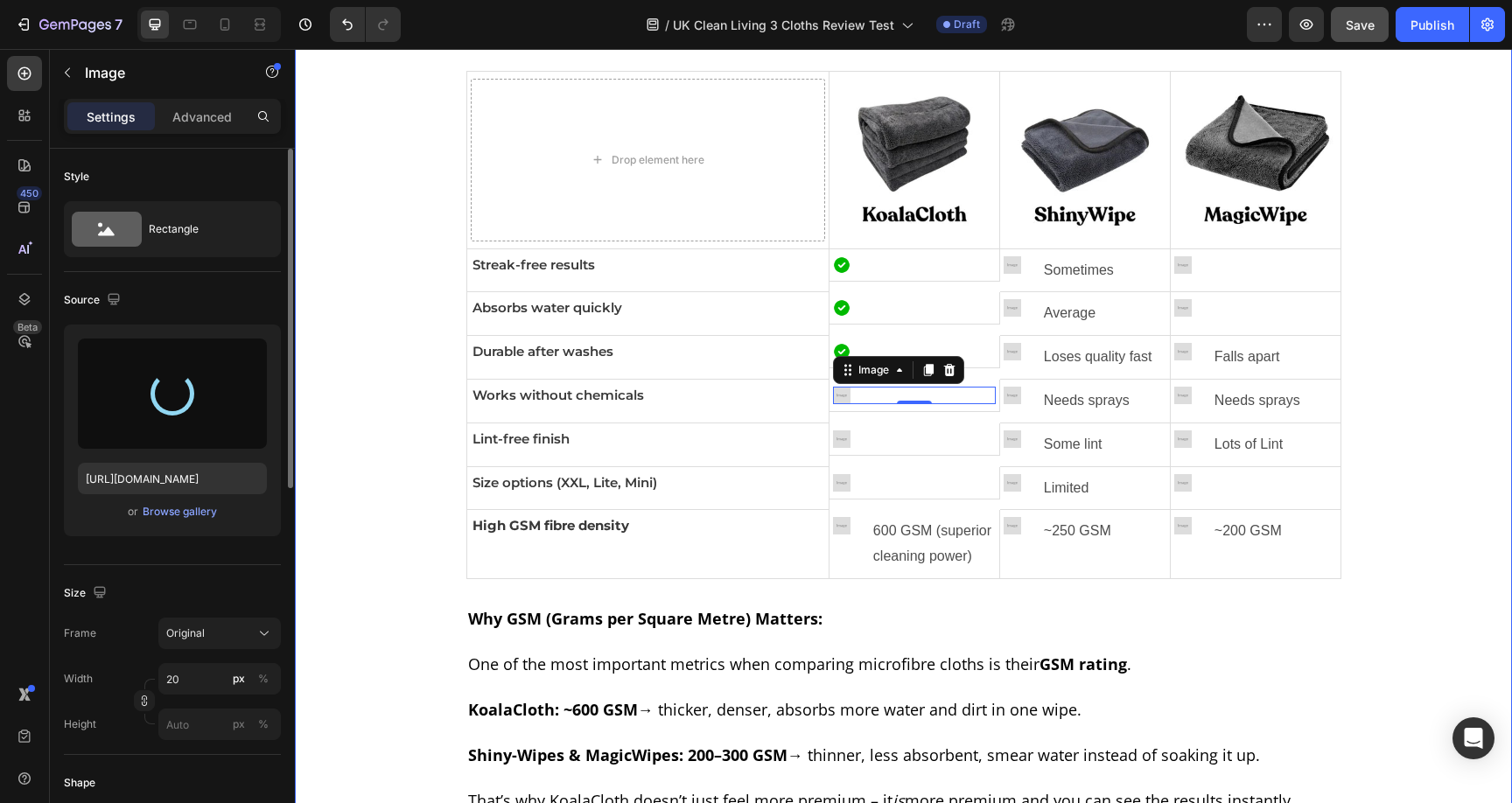
type input "[URL][DOMAIN_NAME]"
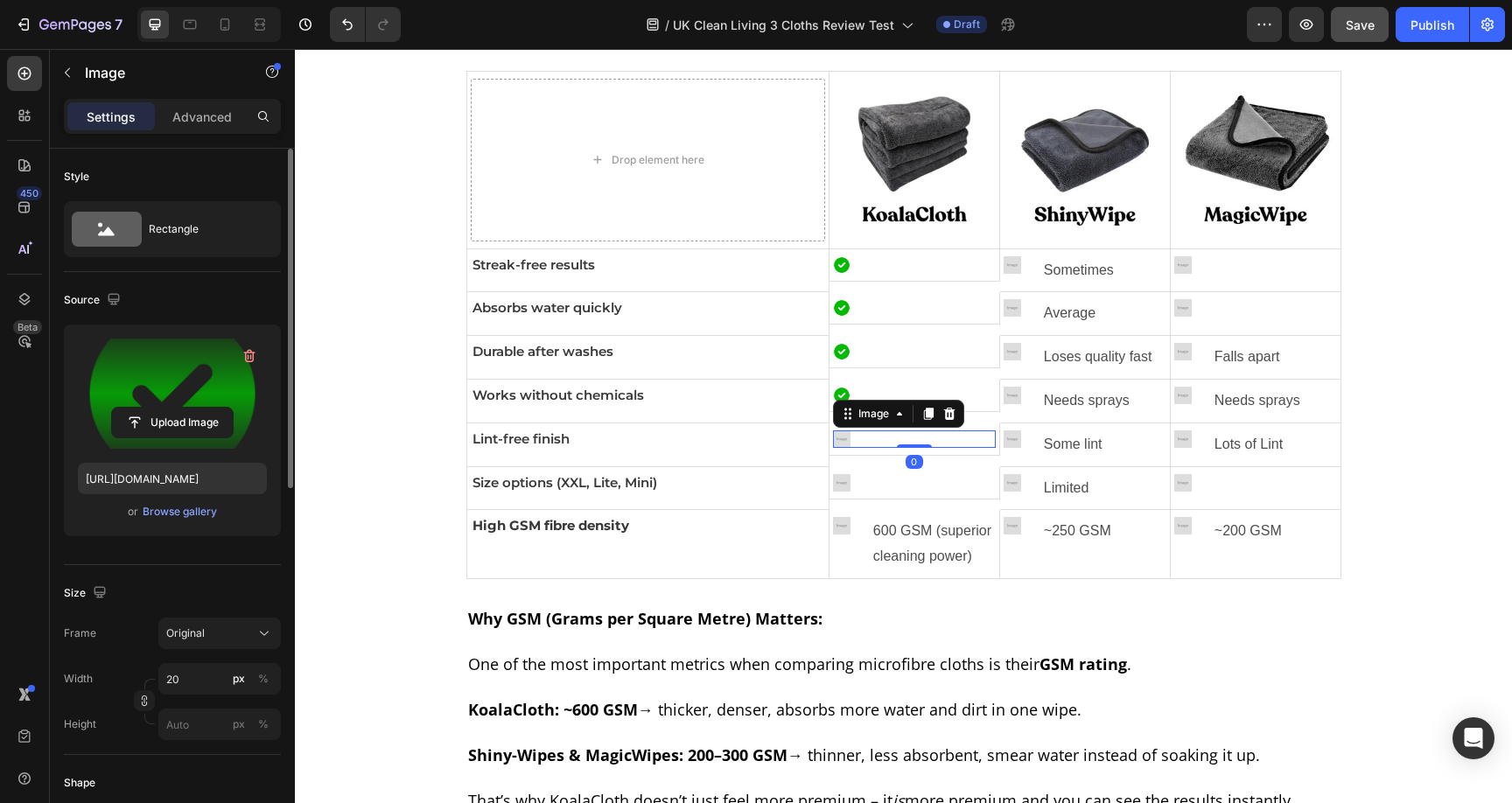
click at [839, 438] on img at bounding box center [841, 438] width 17 height 17
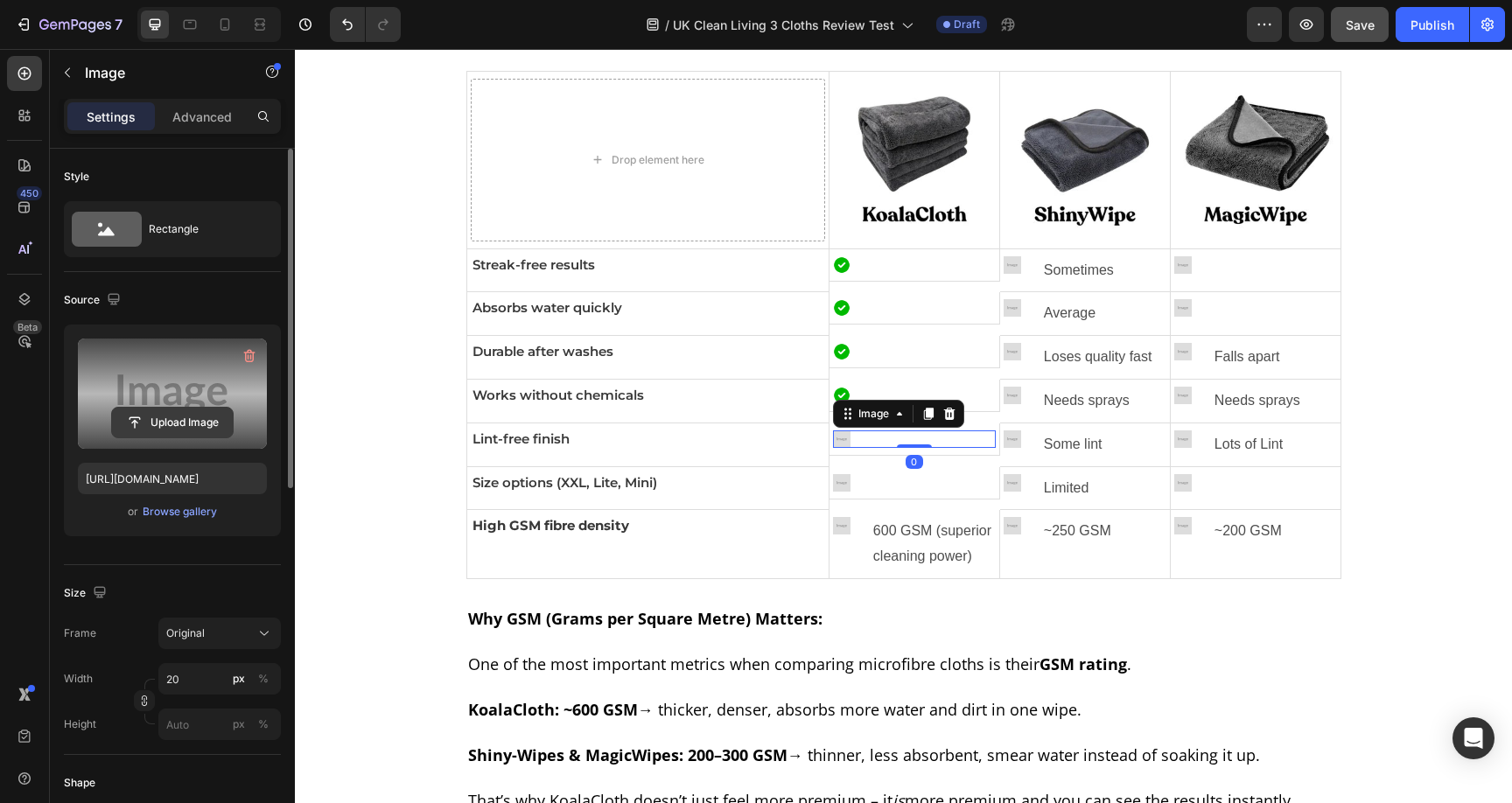
click at [163, 420] on input "file" at bounding box center [172, 422] width 120 height 30
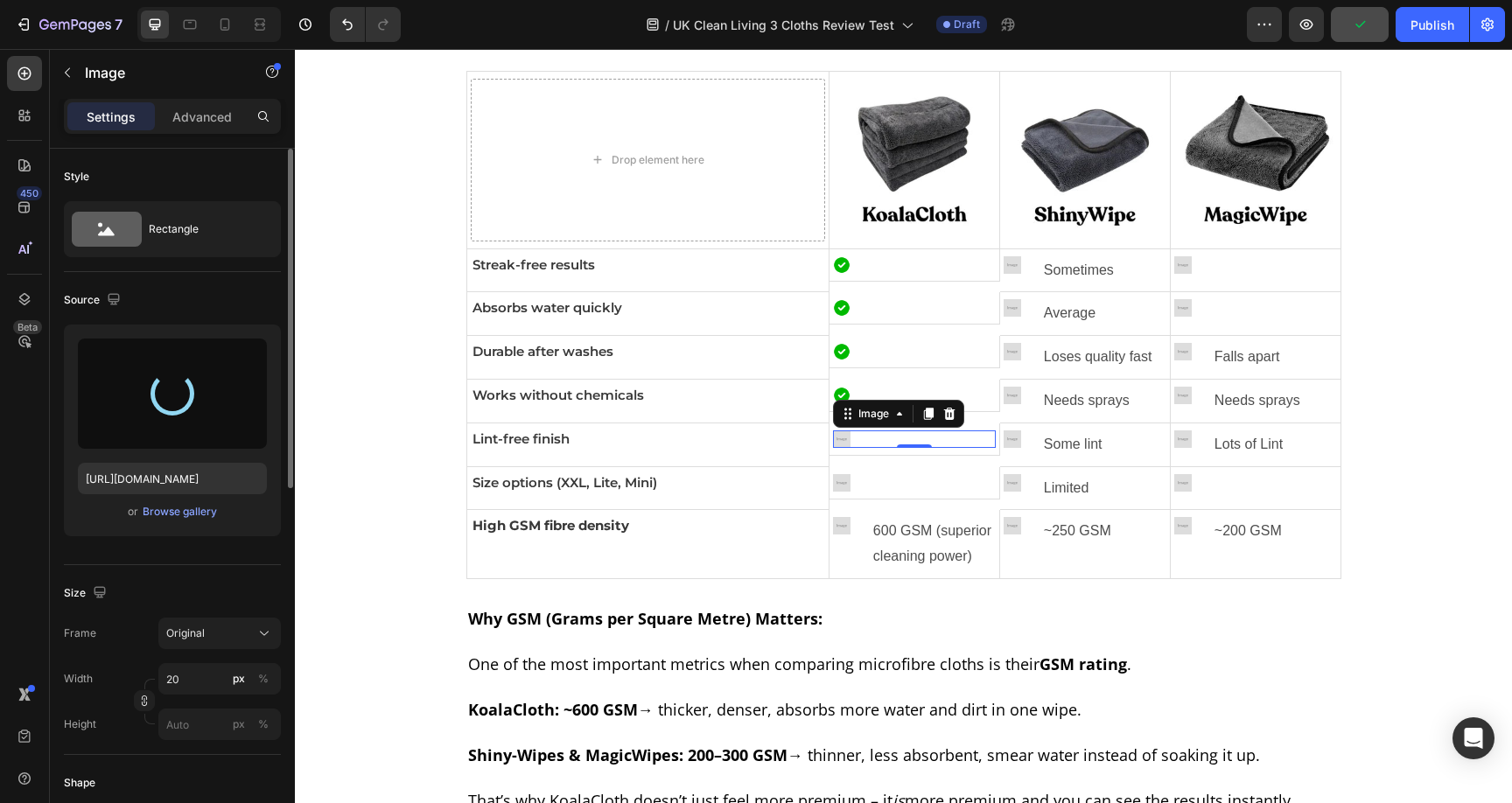
type input "[URL][DOMAIN_NAME]"
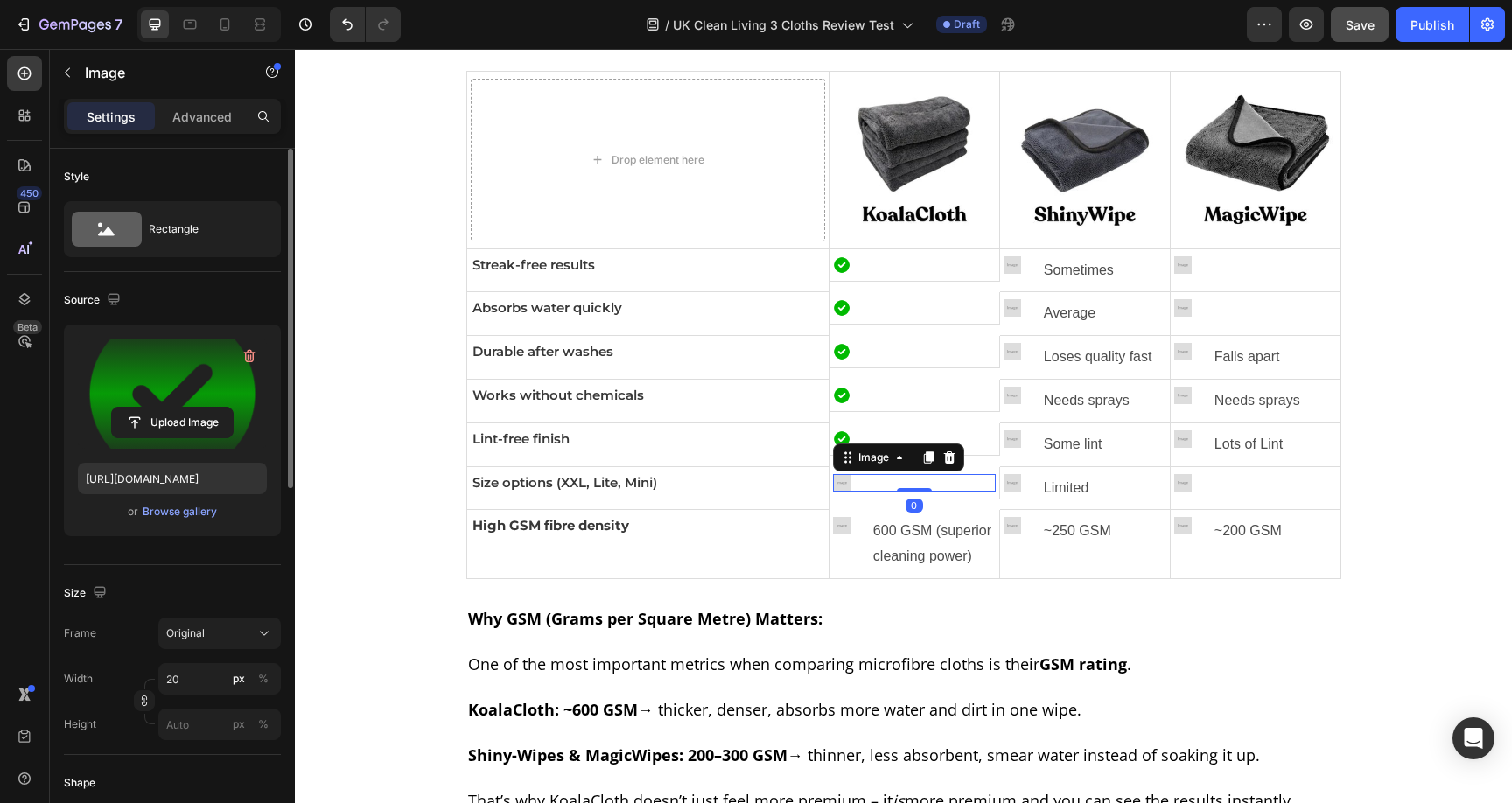
click at [841, 479] on img at bounding box center [841, 482] width 17 height 17
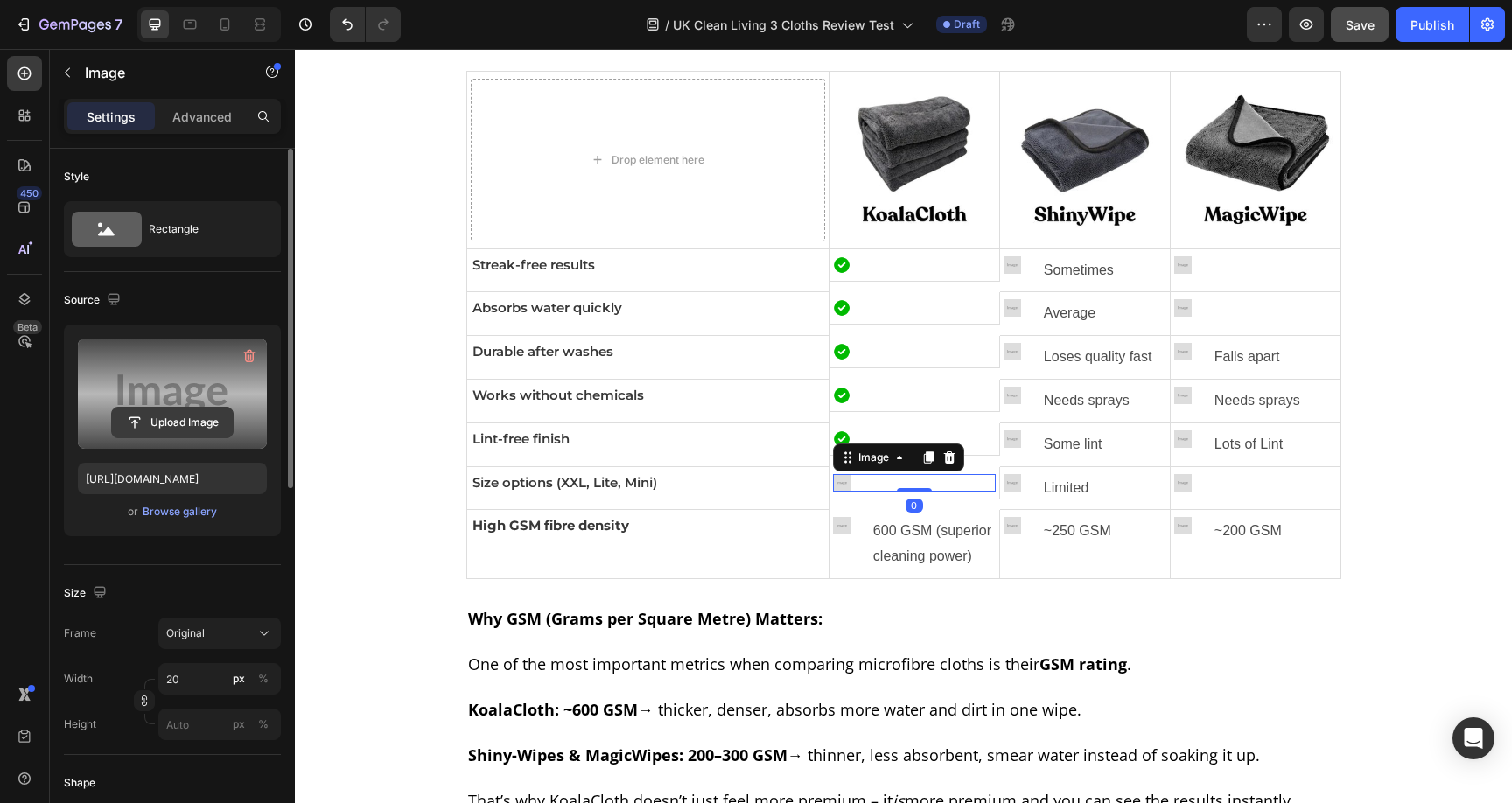
click at [214, 416] on input "file" at bounding box center [172, 422] width 120 height 30
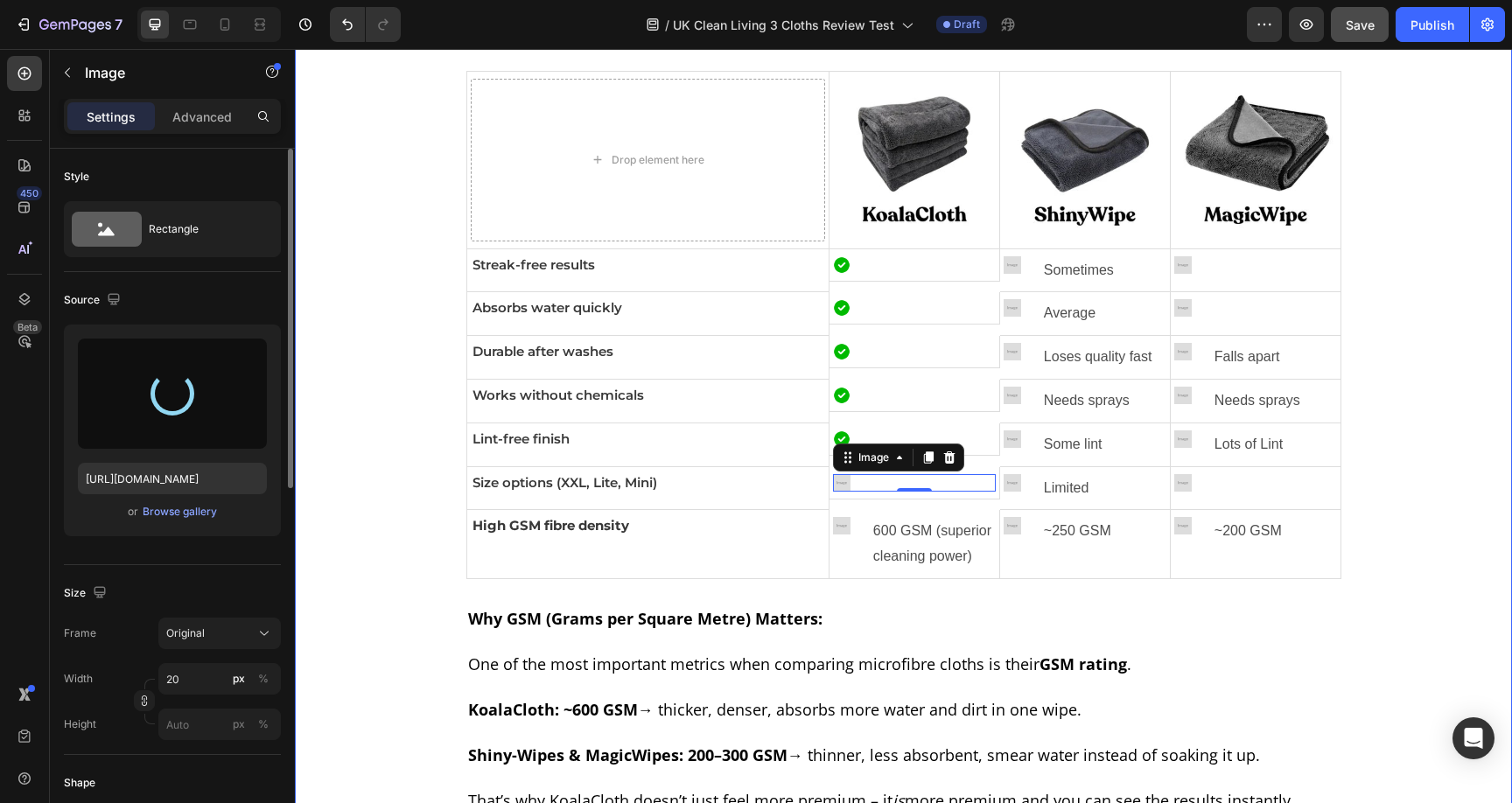
type input "[URL][DOMAIN_NAME]"
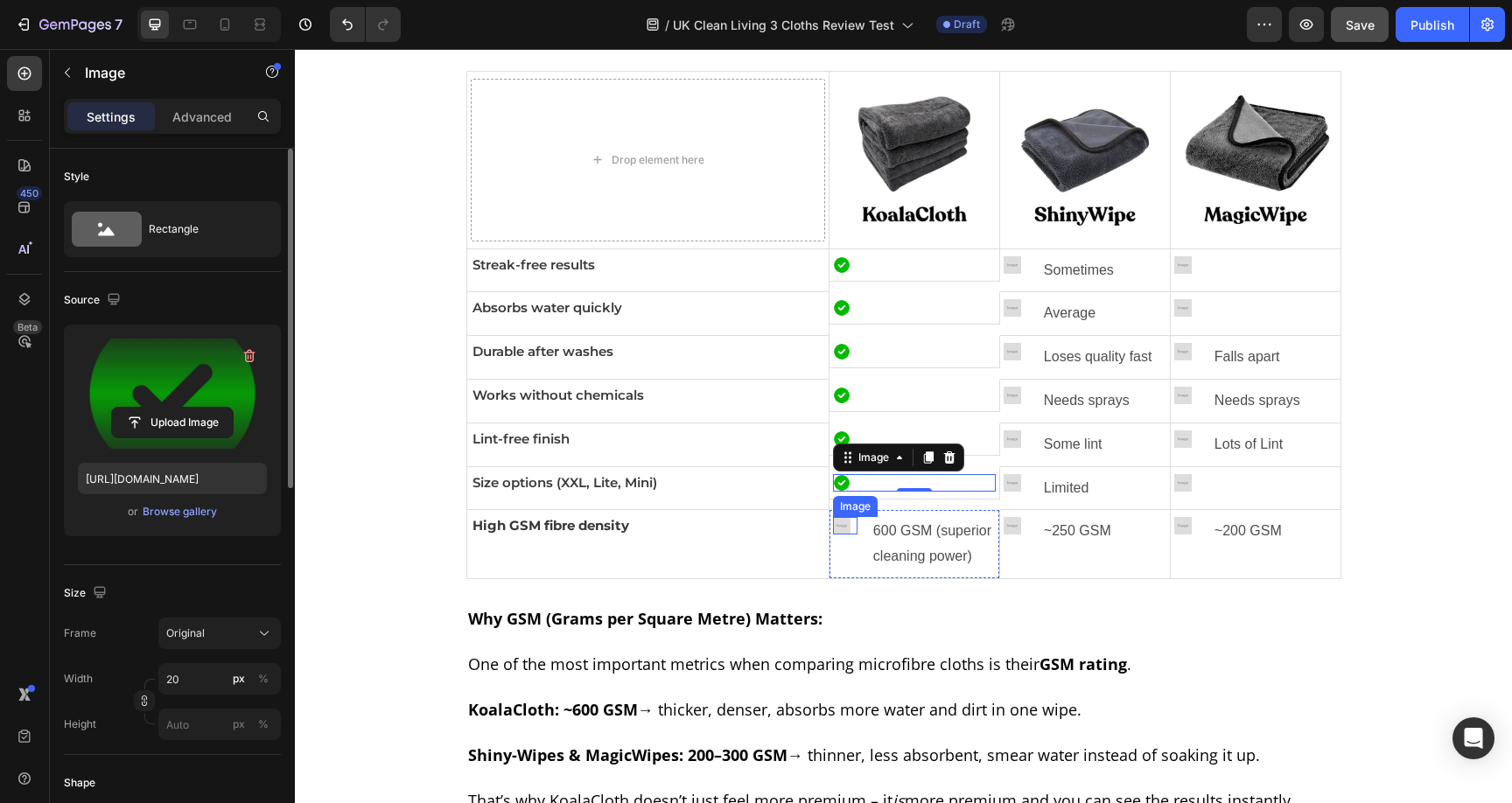
click at [842, 530] on div "Image" at bounding box center [844, 525] width 25 height 17
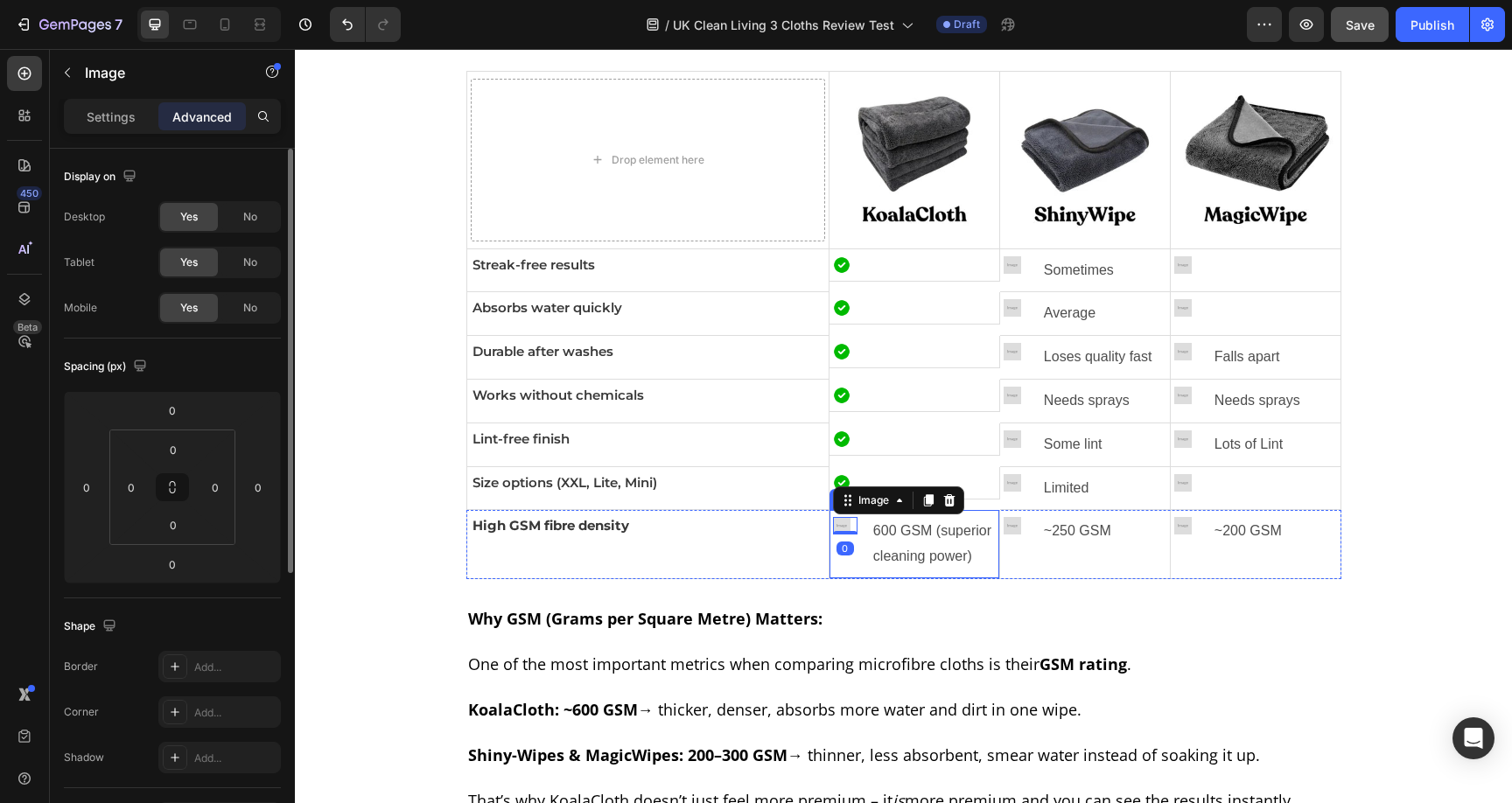
click at [838, 528] on img at bounding box center [841, 525] width 17 height 17
click at [727, 599] on div "Before you scroll through dozens of pages, I’ve put together a quick overview o…" at bounding box center [903, 653] width 875 height 1452
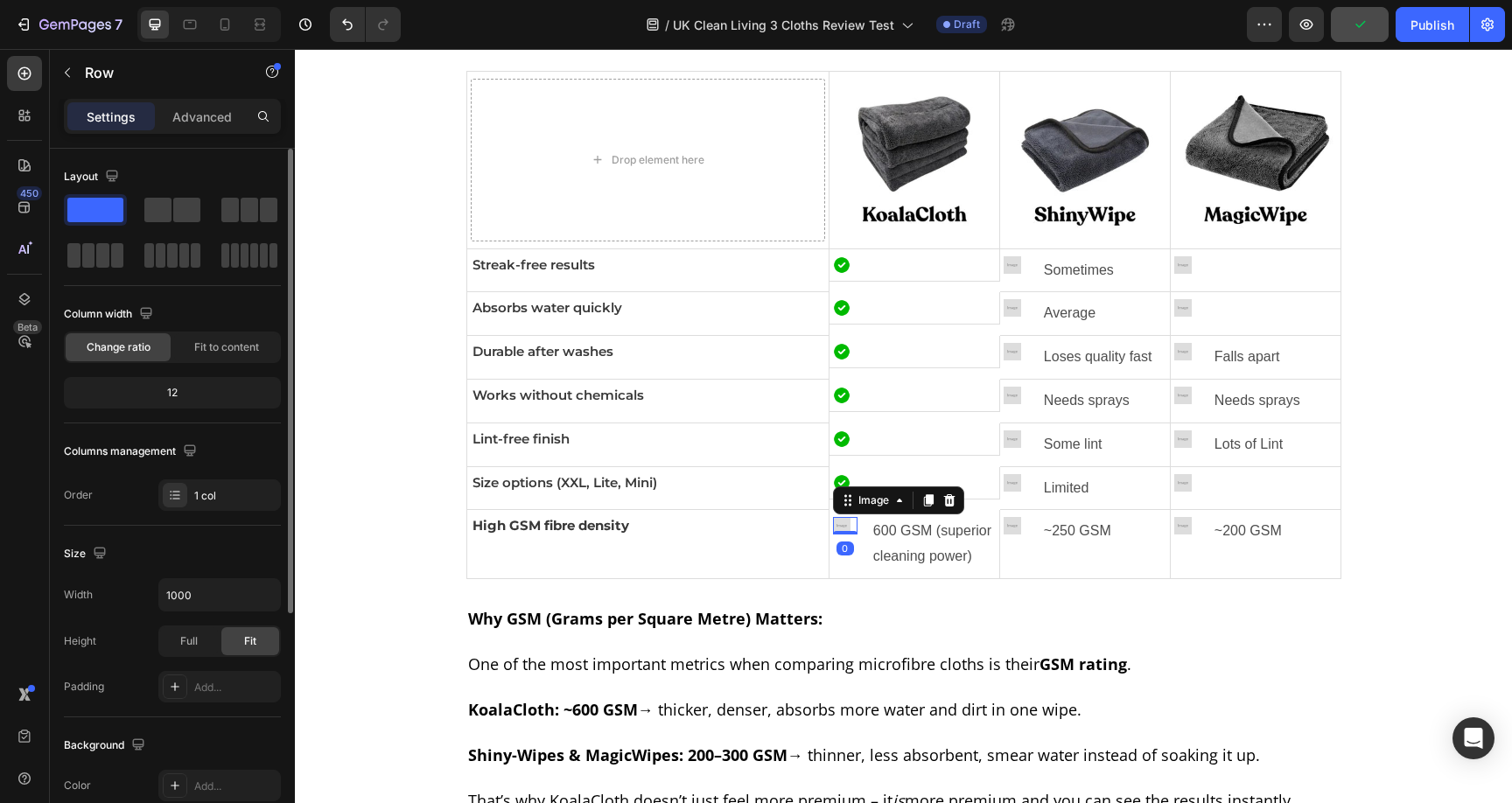
click at [836, 530] on div "Image 0" at bounding box center [844, 525] width 25 height 17
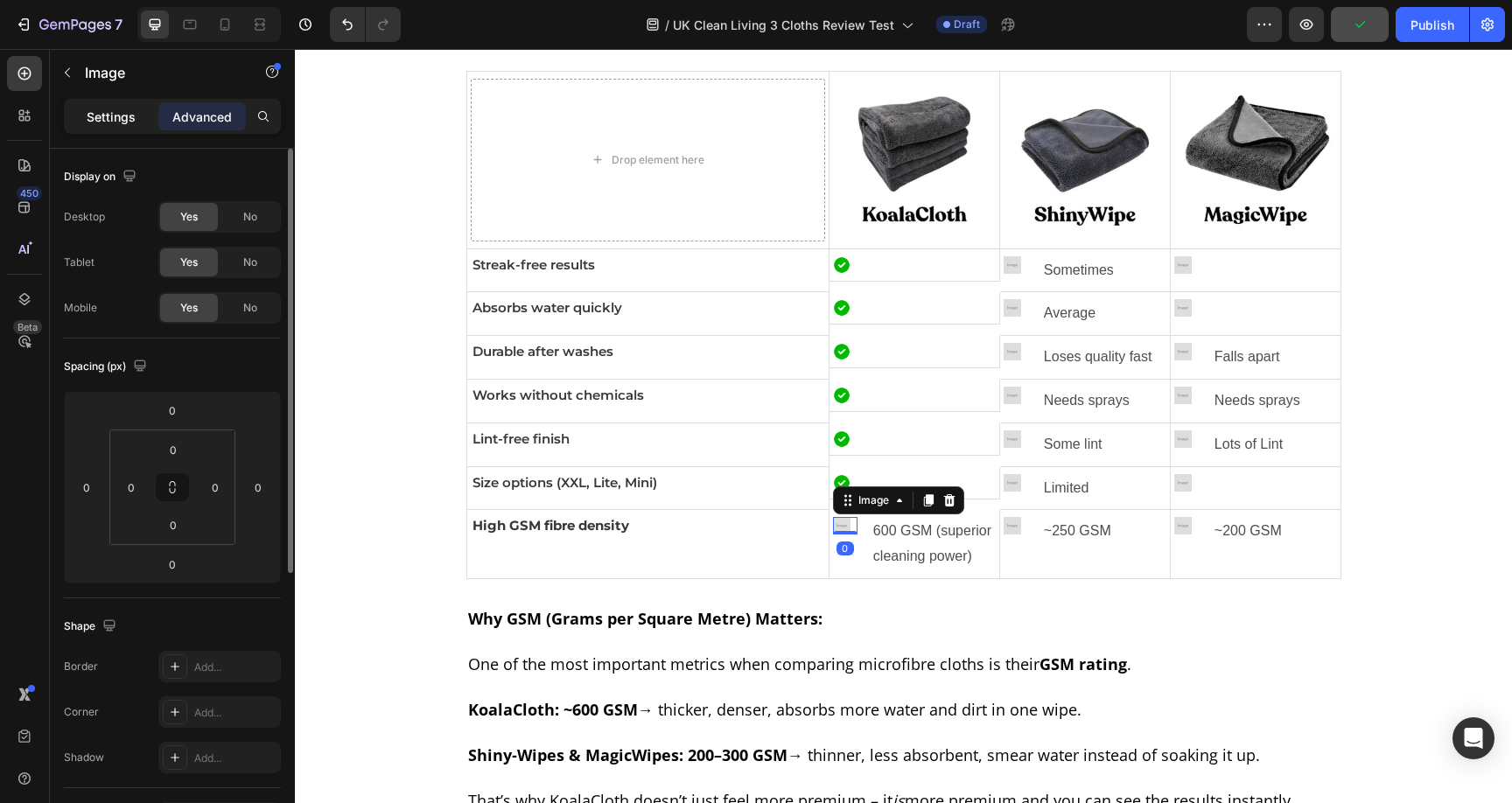
click at [107, 121] on p "Settings" at bounding box center [111, 117] width 49 height 18
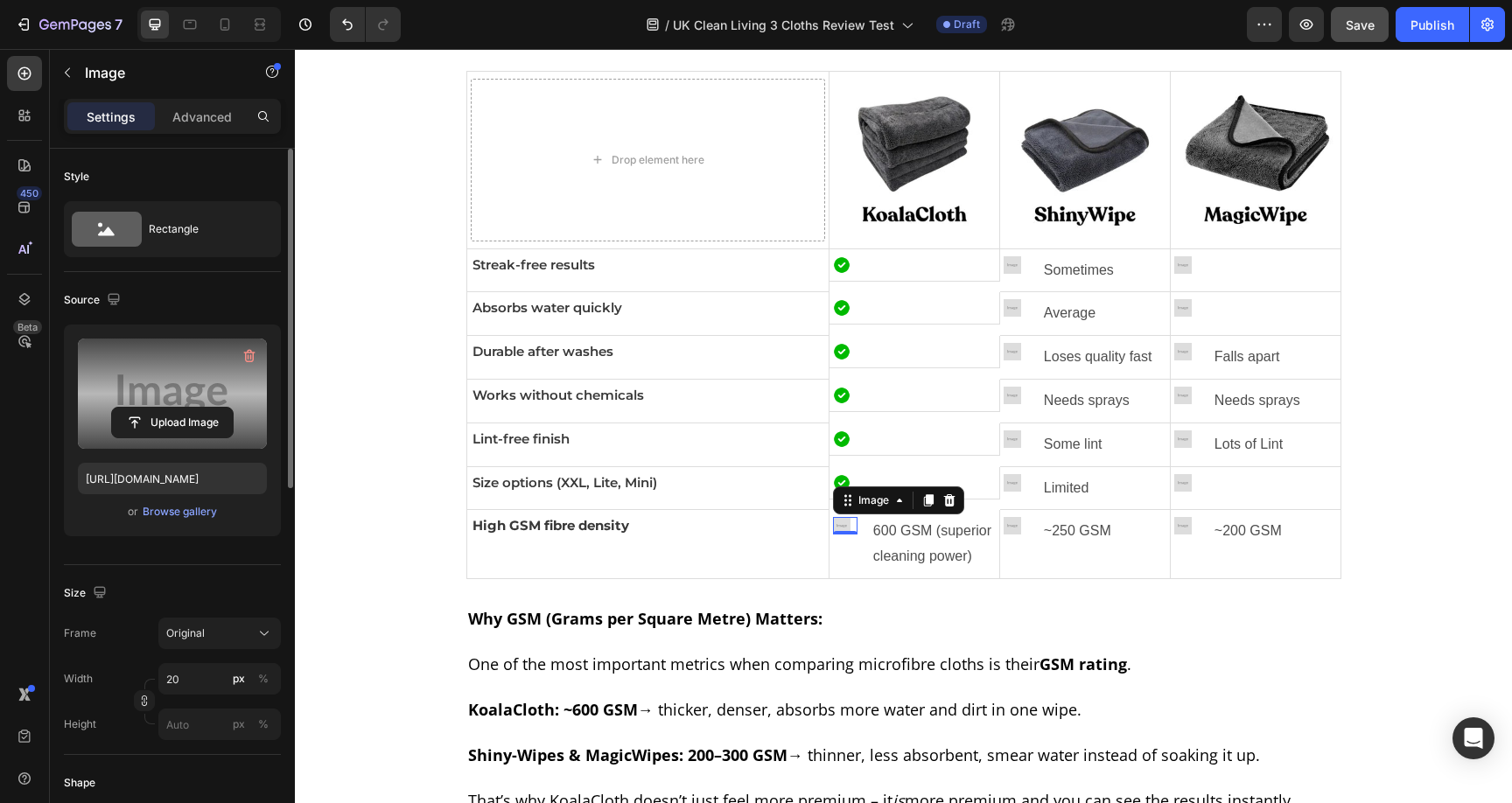
click at [161, 392] on label at bounding box center [171, 393] width 189 height 110
click at [161, 407] on input "file" at bounding box center [172, 422] width 120 height 30
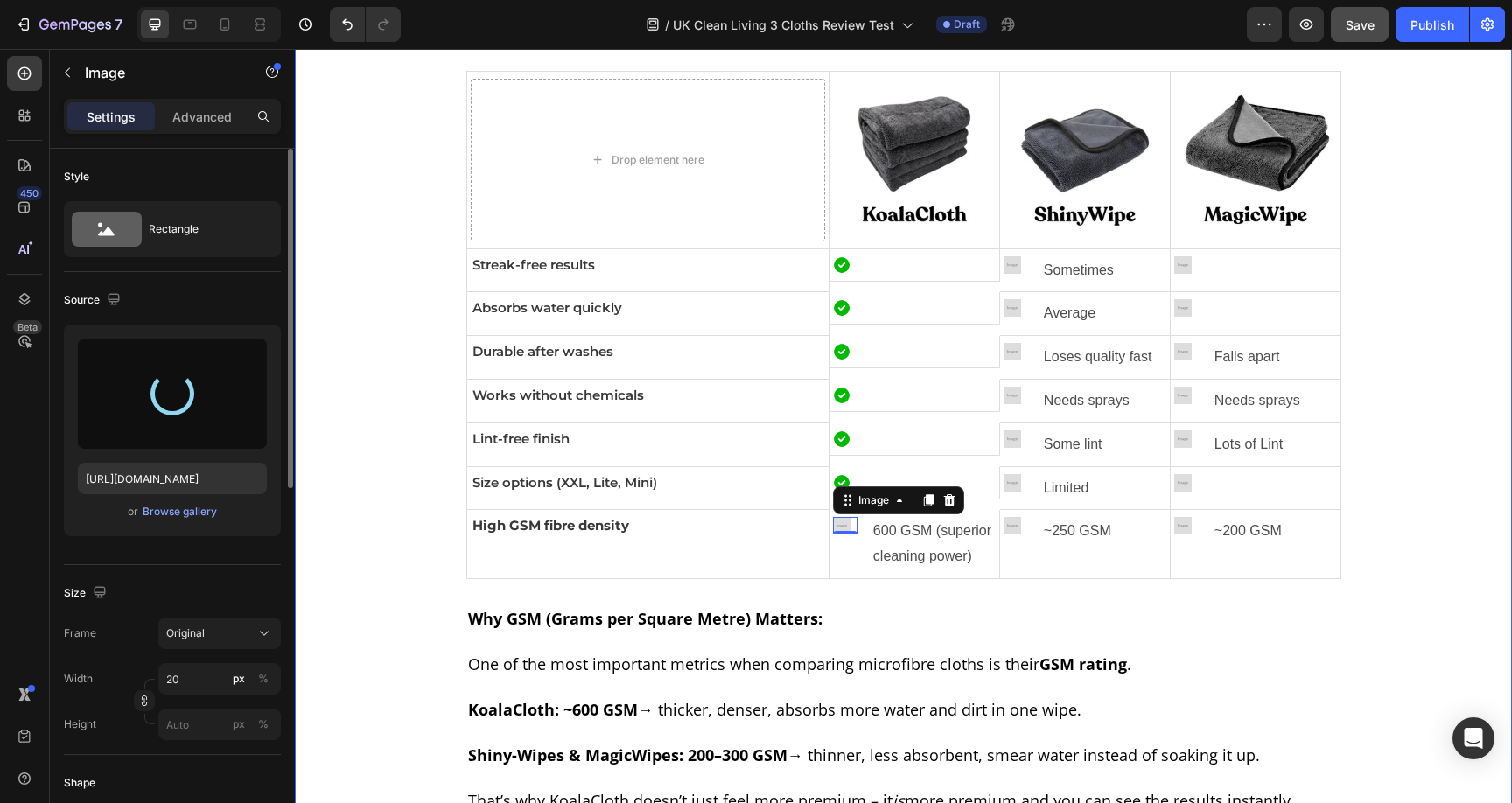
type input "[URL][DOMAIN_NAME]"
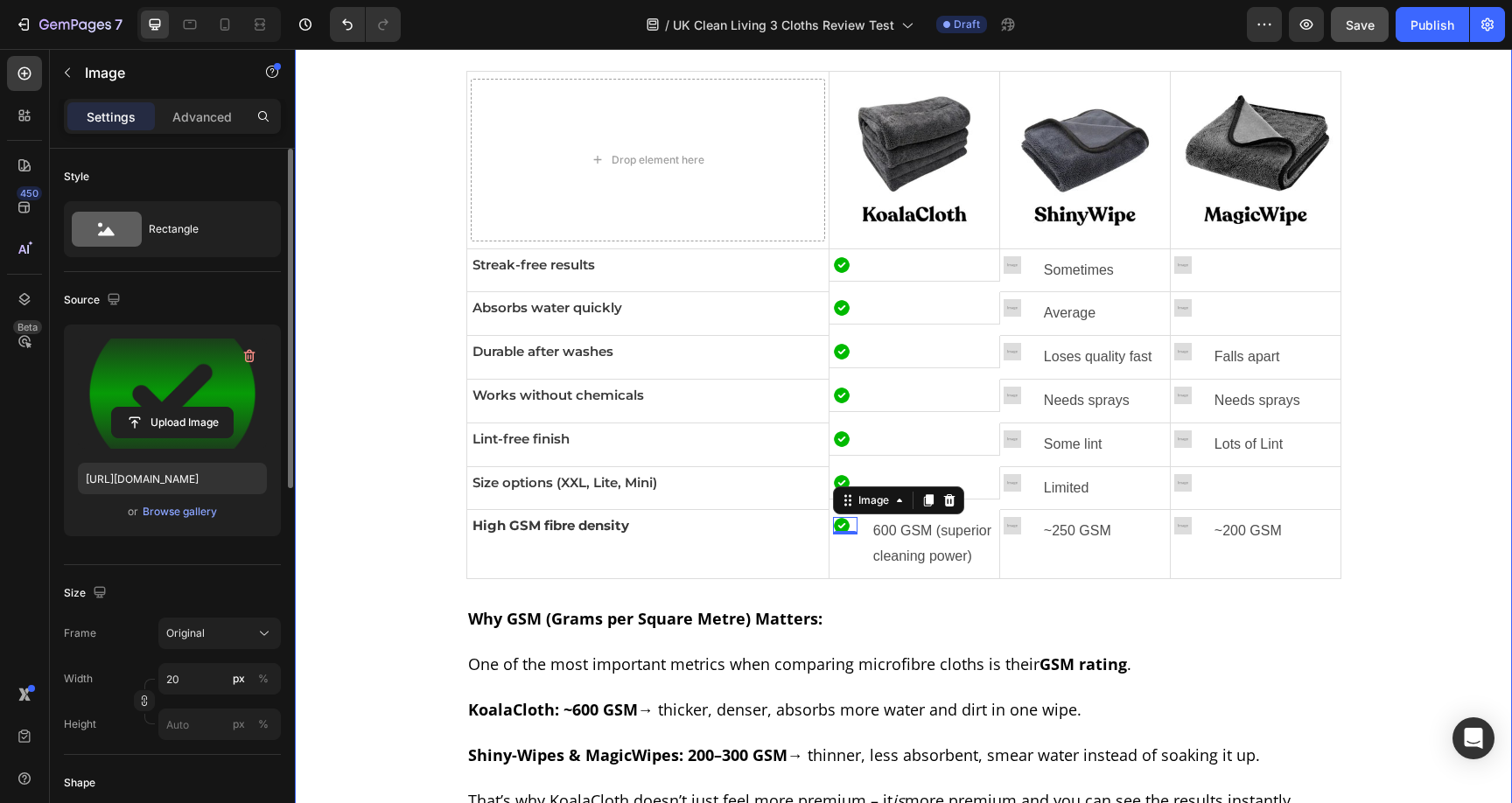
click at [1368, 479] on div "Before you scroll through dozens of pages, I’ve put together a quick overview o…" at bounding box center [903, 653] width 1199 height 1452
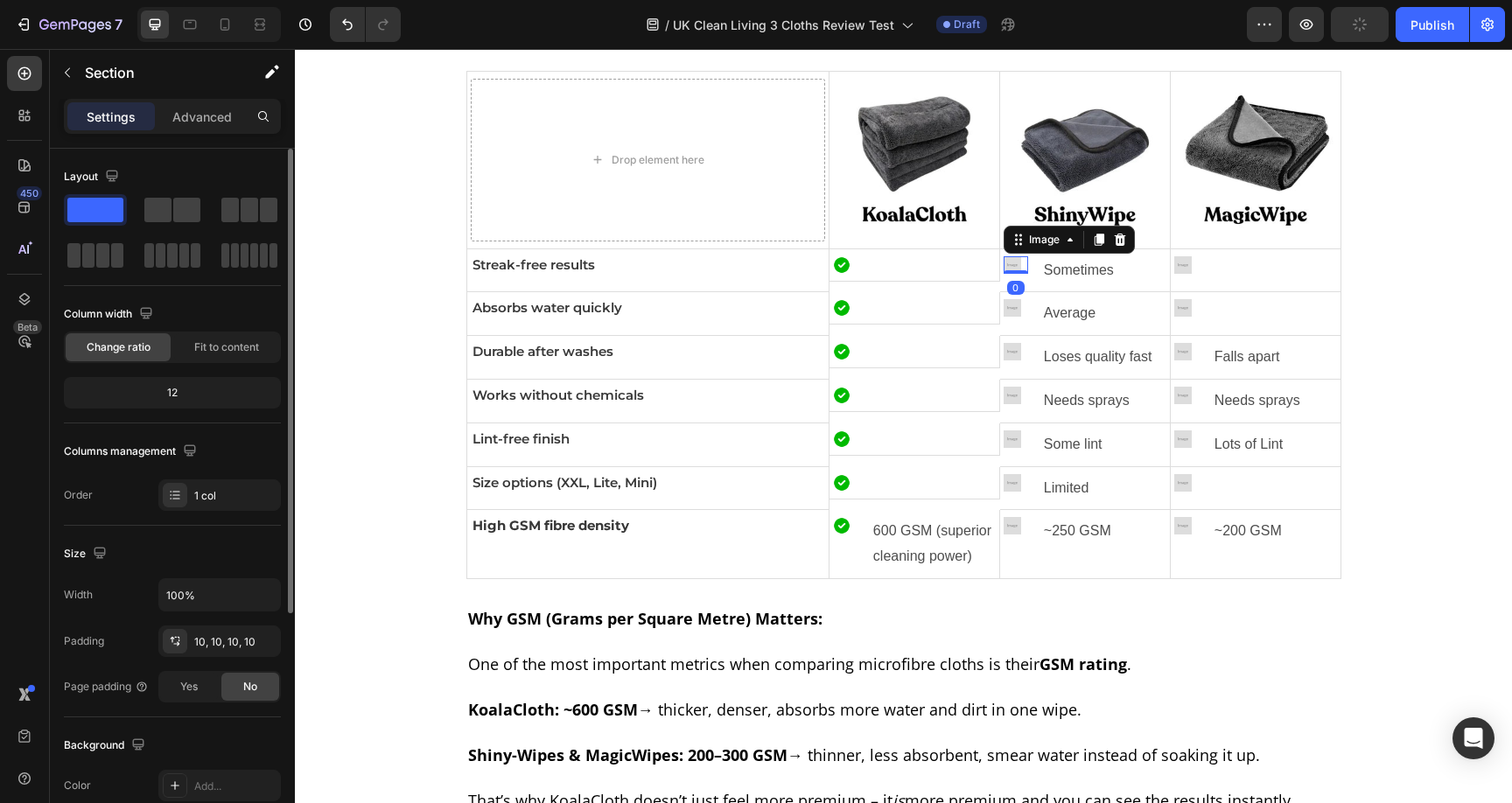
click at [1009, 264] on img at bounding box center [1011, 264] width 17 height 17
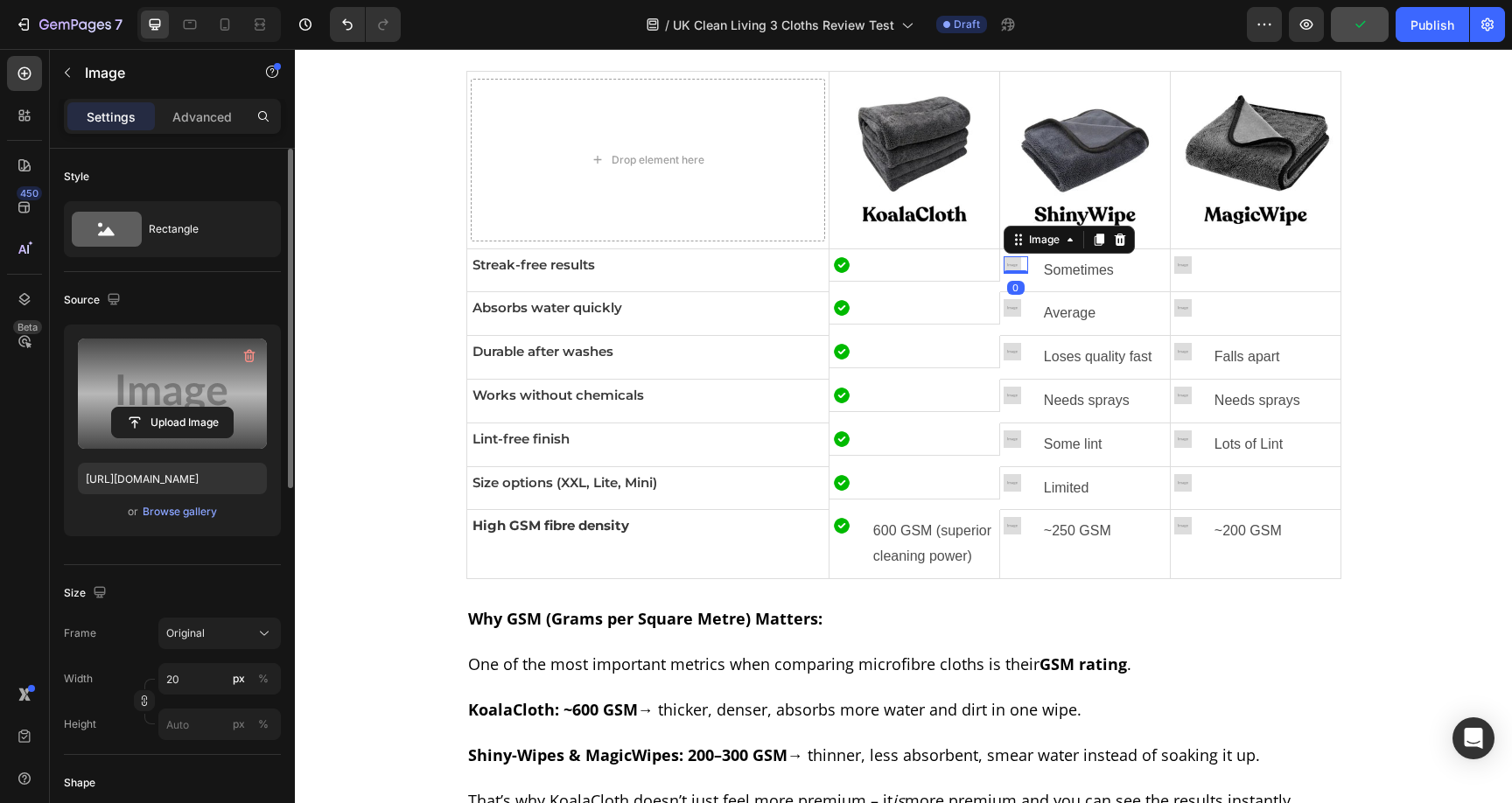
click at [192, 394] on label at bounding box center [171, 393] width 189 height 110
click at [192, 407] on input "file" at bounding box center [172, 422] width 120 height 30
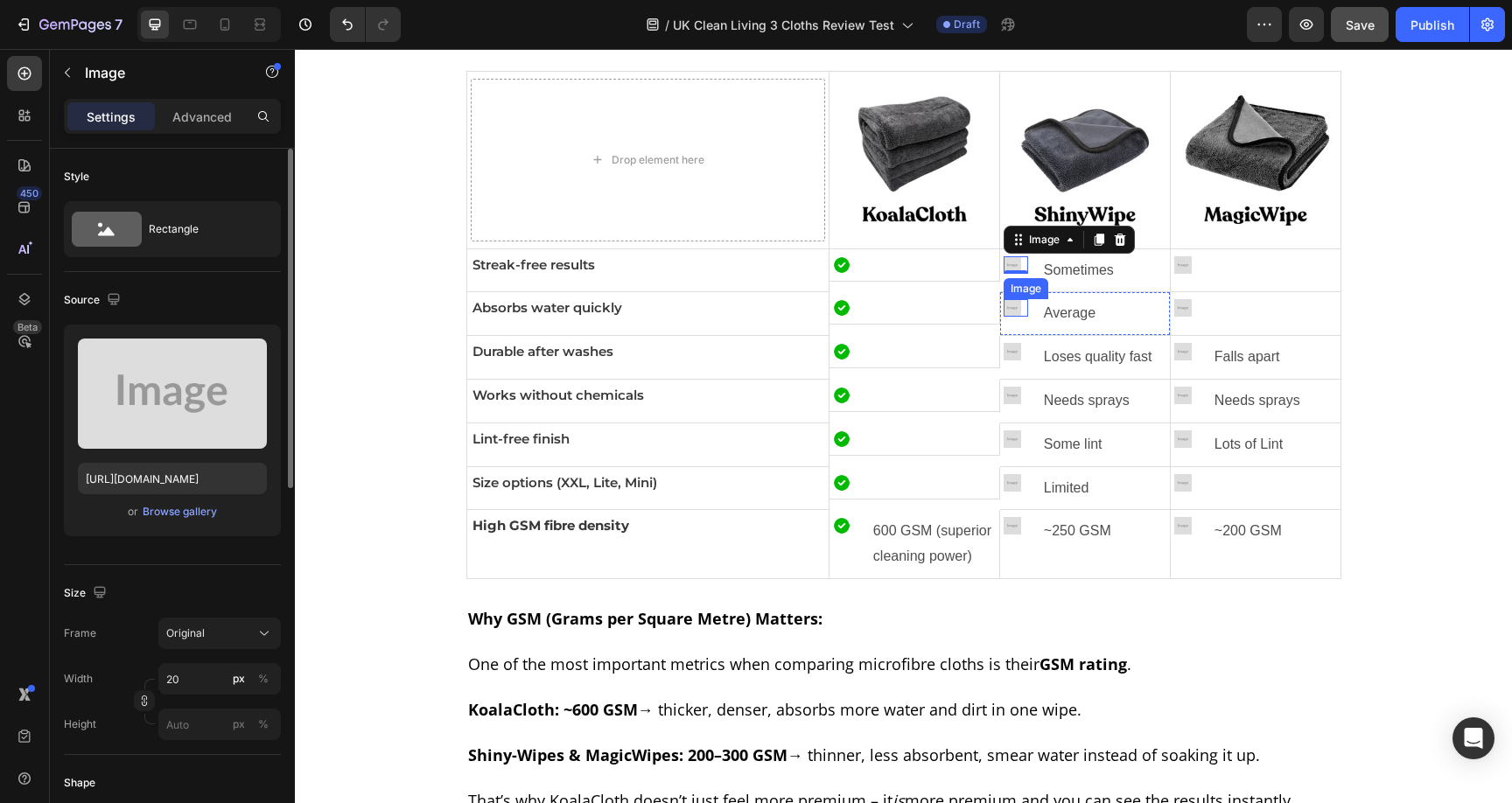
click at [1009, 307] on img at bounding box center [1011, 307] width 17 height 17
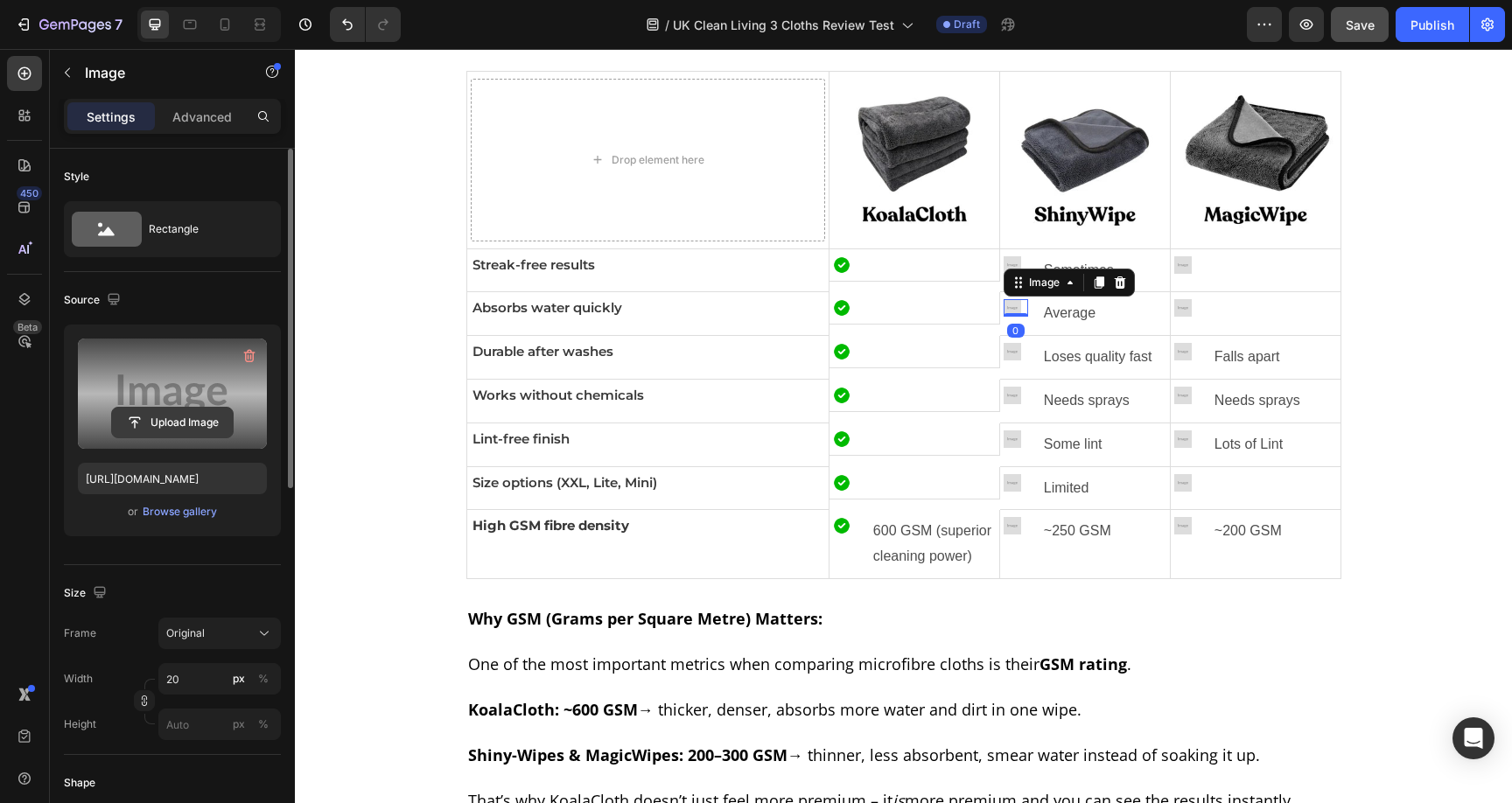
click at [186, 422] on input "file" at bounding box center [172, 422] width 120 height 30
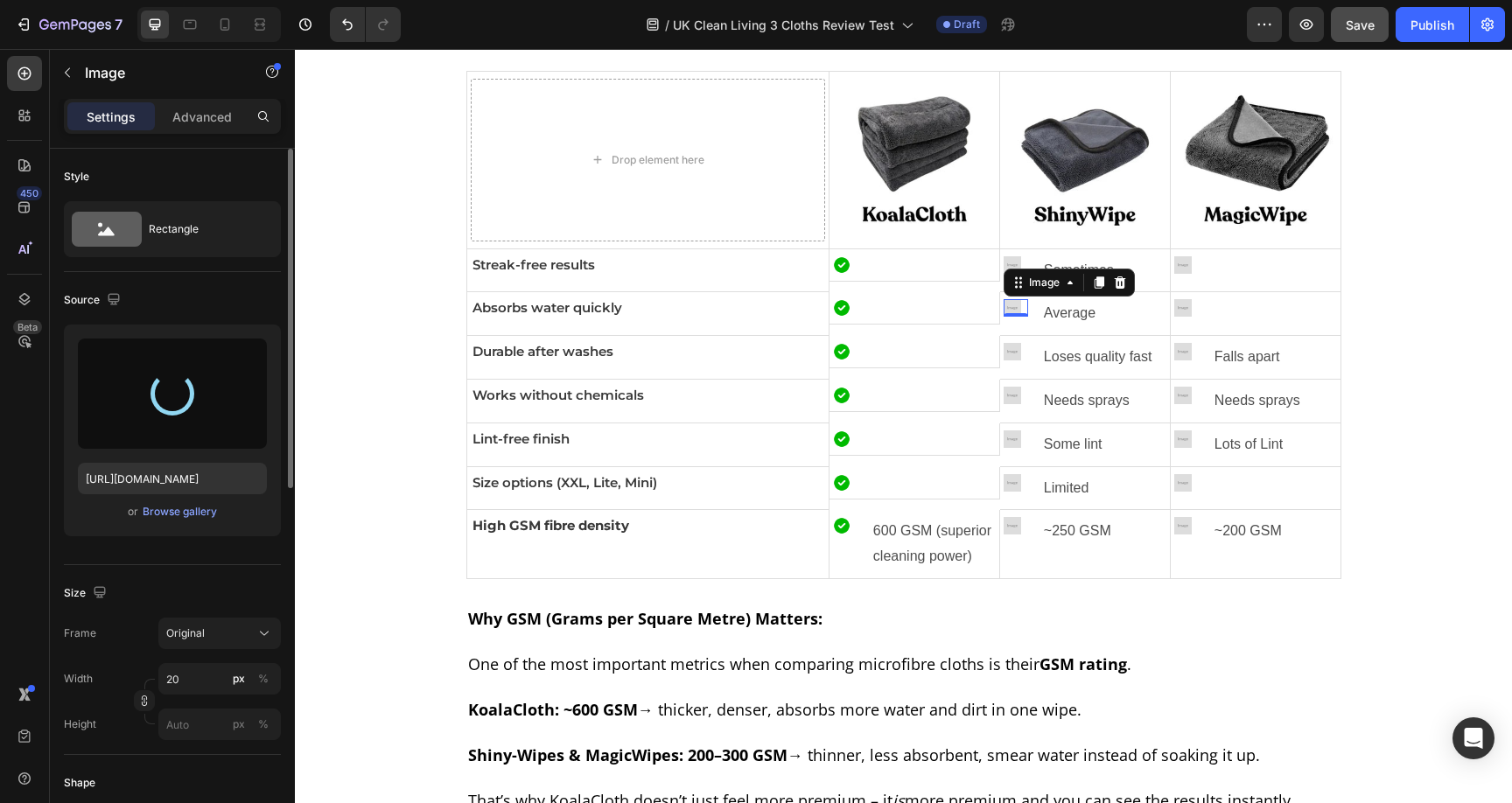
type input "https://cdn.shopify.com/s/files/1/0928/8921/9447/files/gempages_580601642496295…"
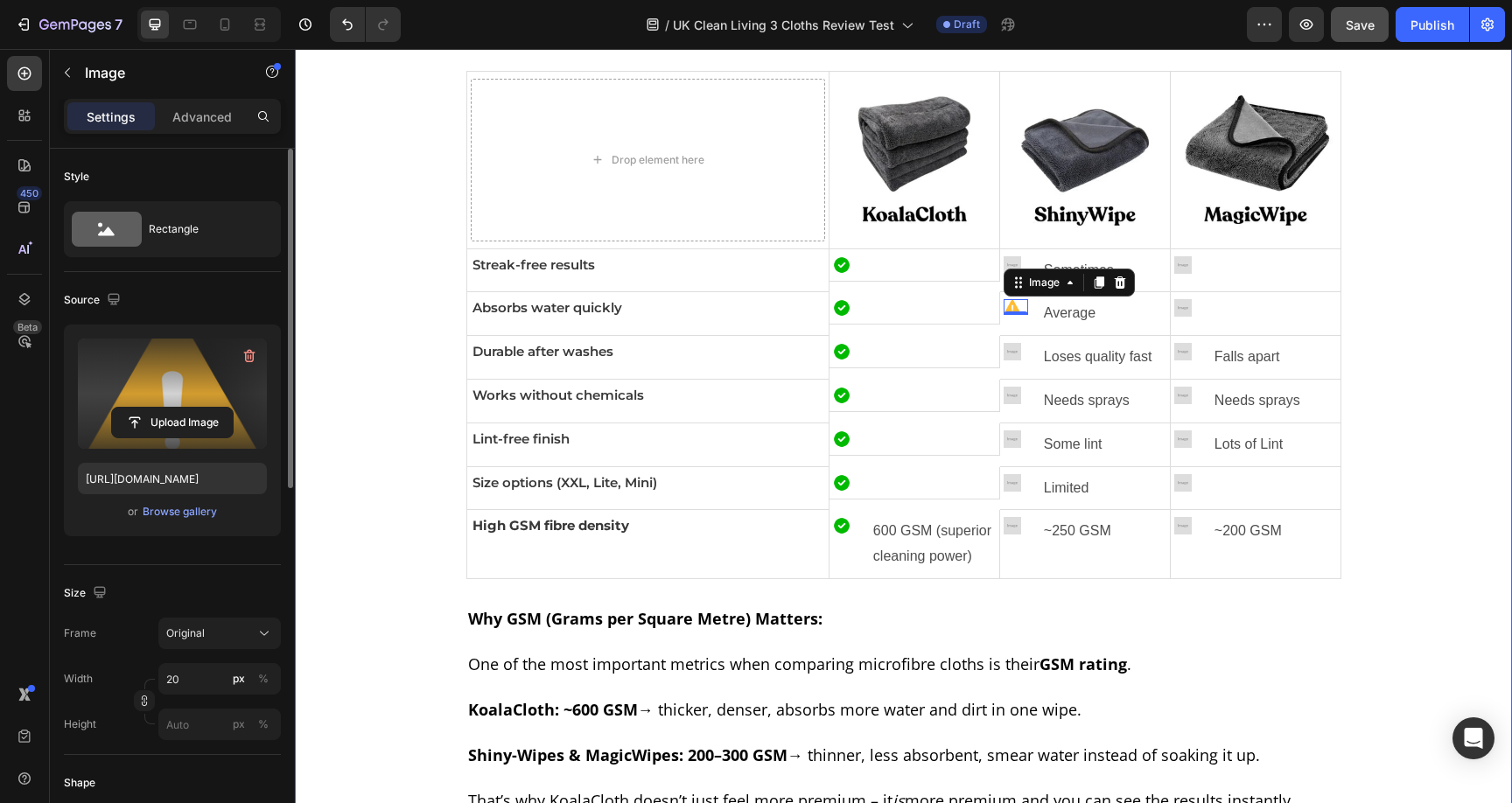
click at [1376, 396] on div "Before you scroll through dozens of pages, I’ve put together a quick overview o…" at bounding box center [903, 653] width 1199 height 1452
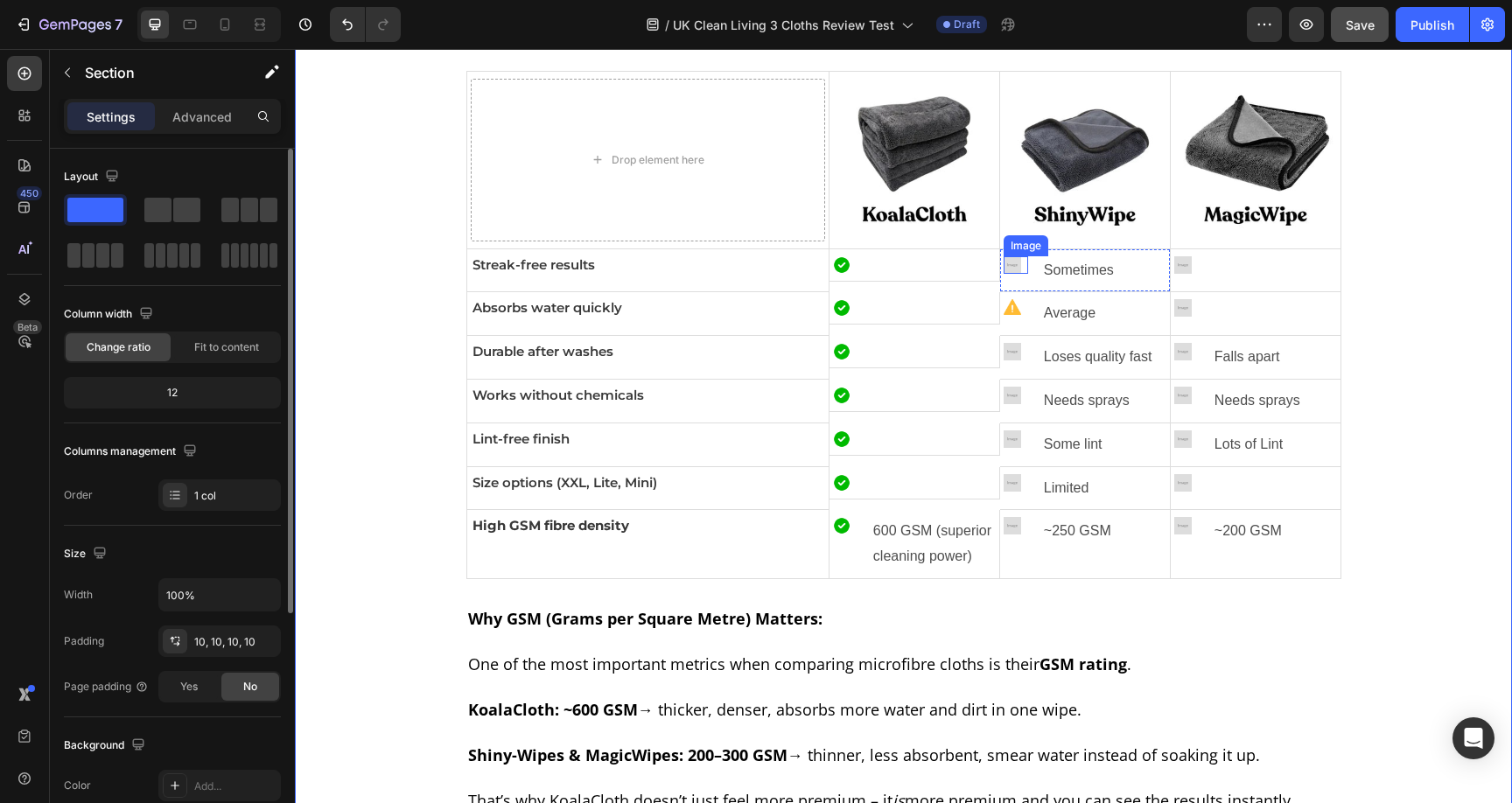
click at [1006, 272] on div "Image" at bounding box center [1015, 264] width 25 height 17
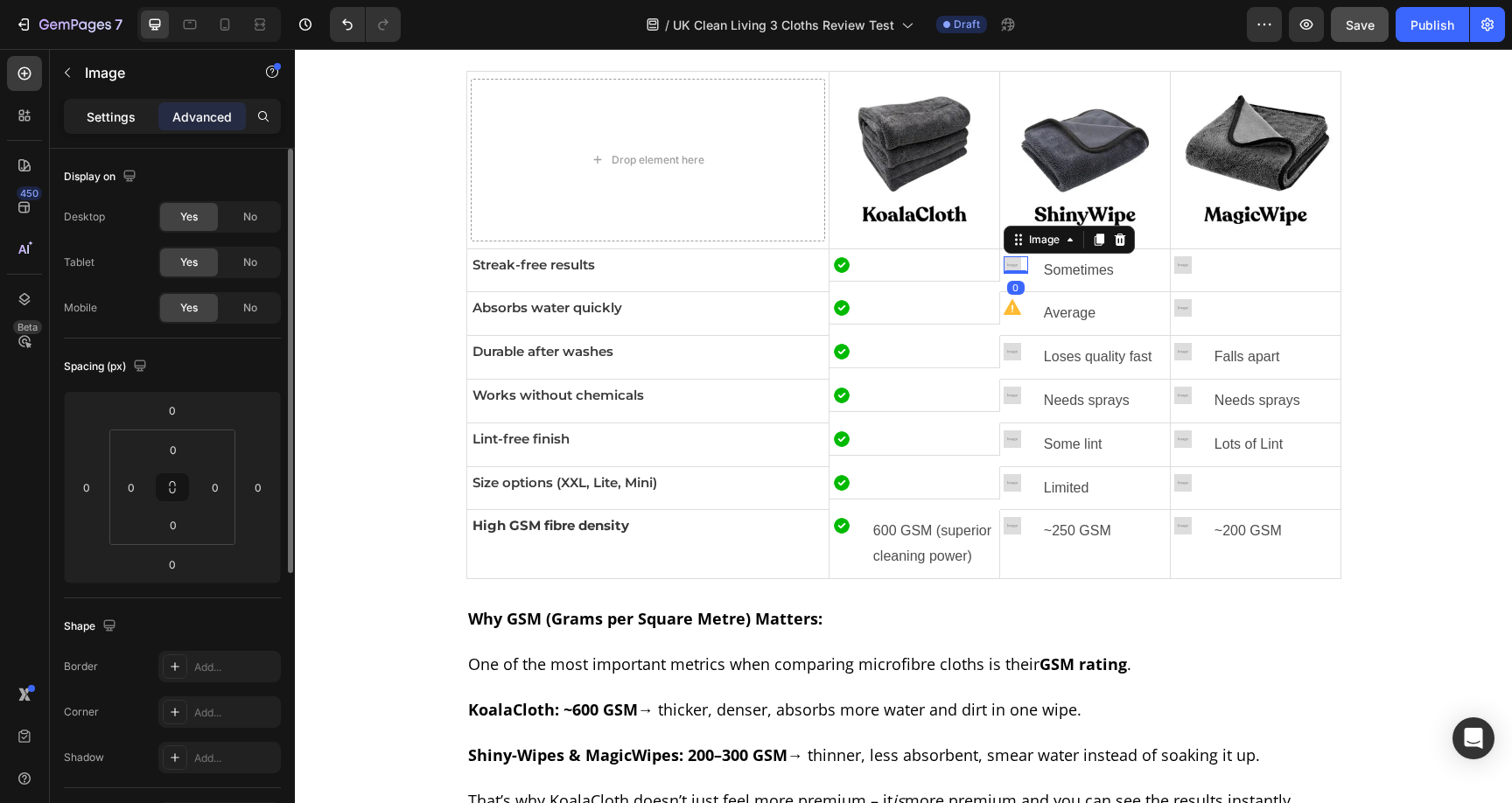
click at [119, 126] on div "Settings" at bounding box center [111, 116] width 88 height 28
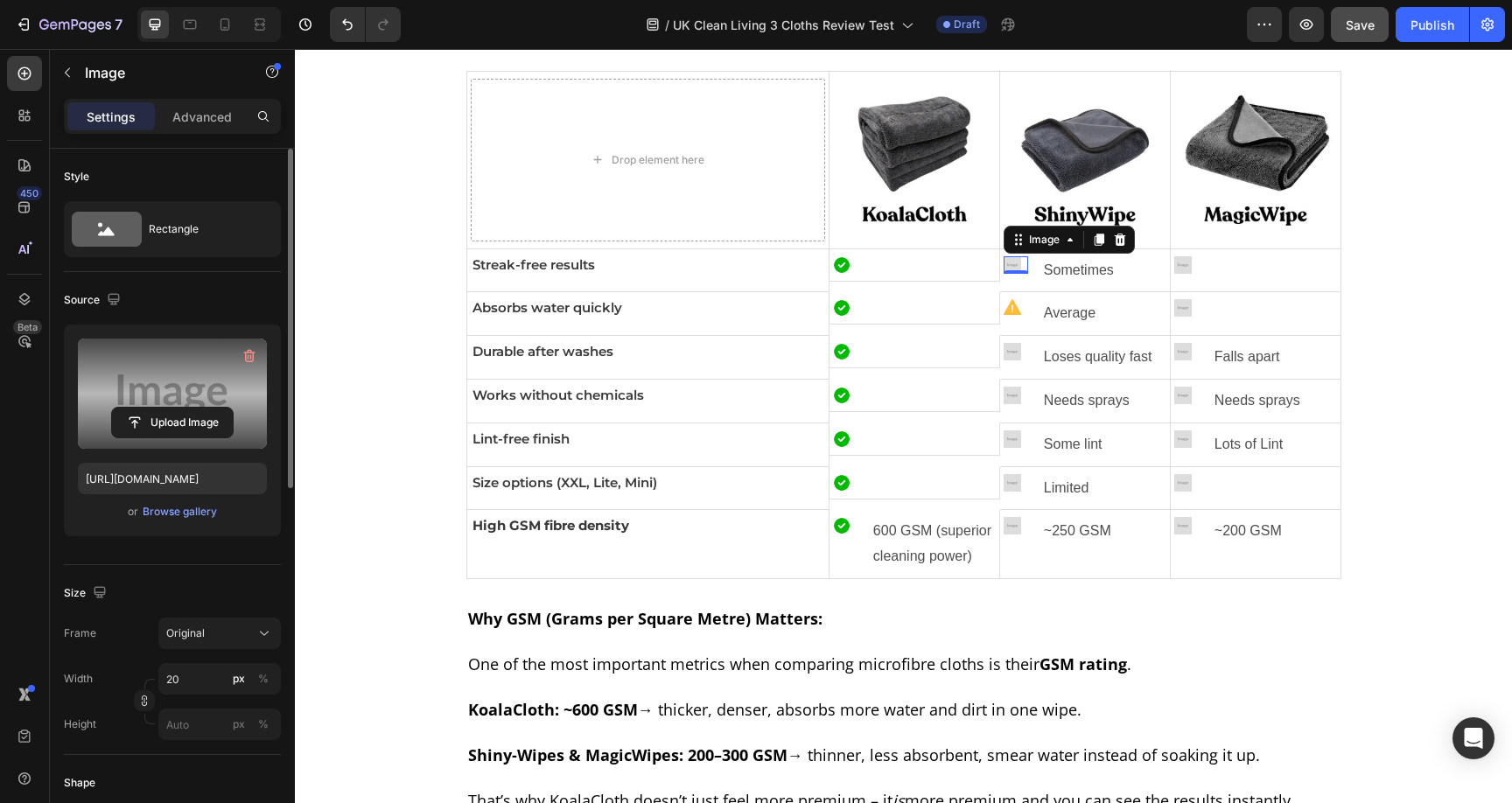
click at [145, 349] on label at bounding box center [171, 393] width 189 height 110
click at [145, 407] on input "file" at bounding box center [172, 422] width 120 height 30
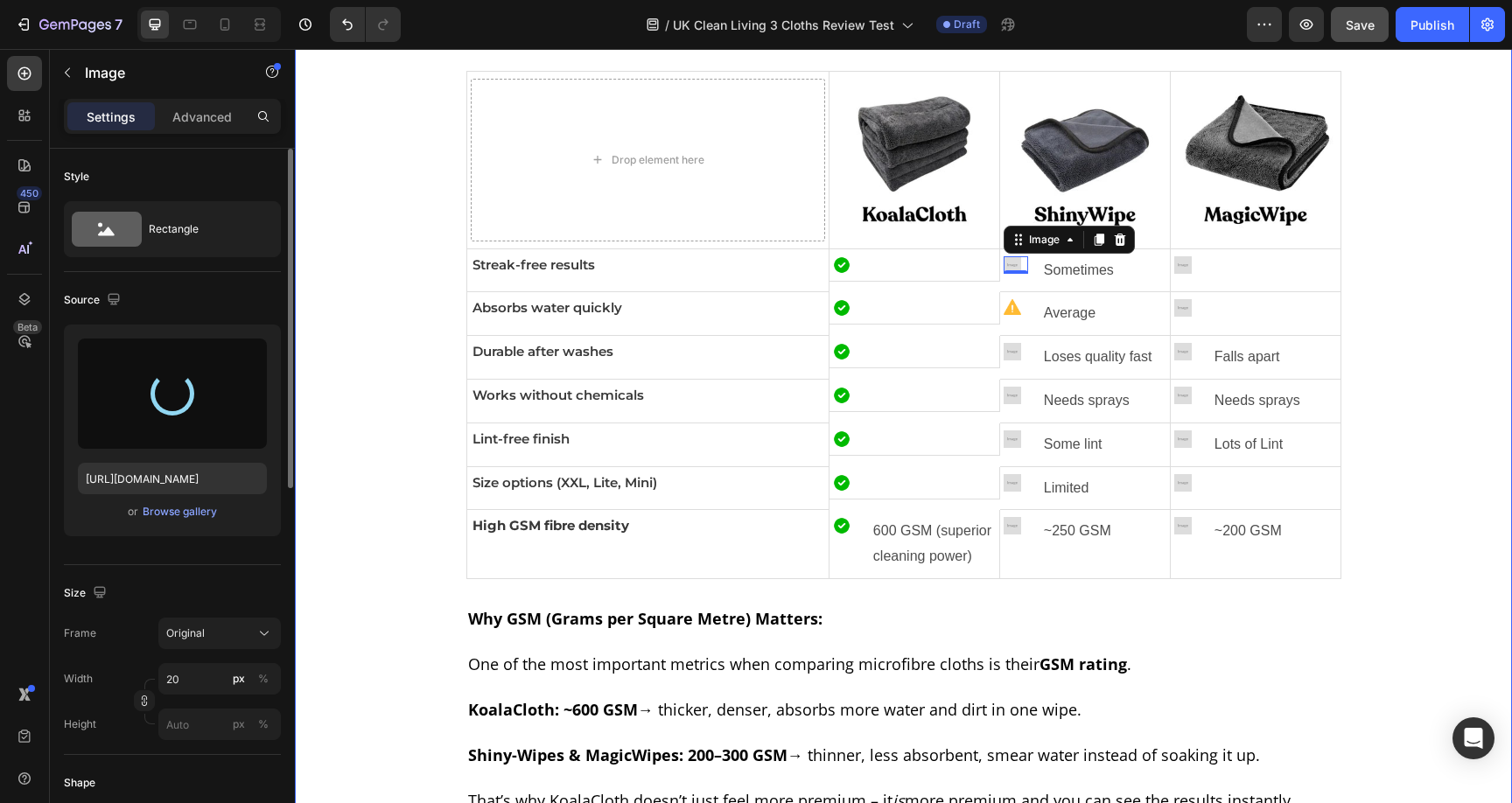
type input "https://cdn.shopify.com/s/files/1/0928/8921/9447/files/gempages_580601642496295…"
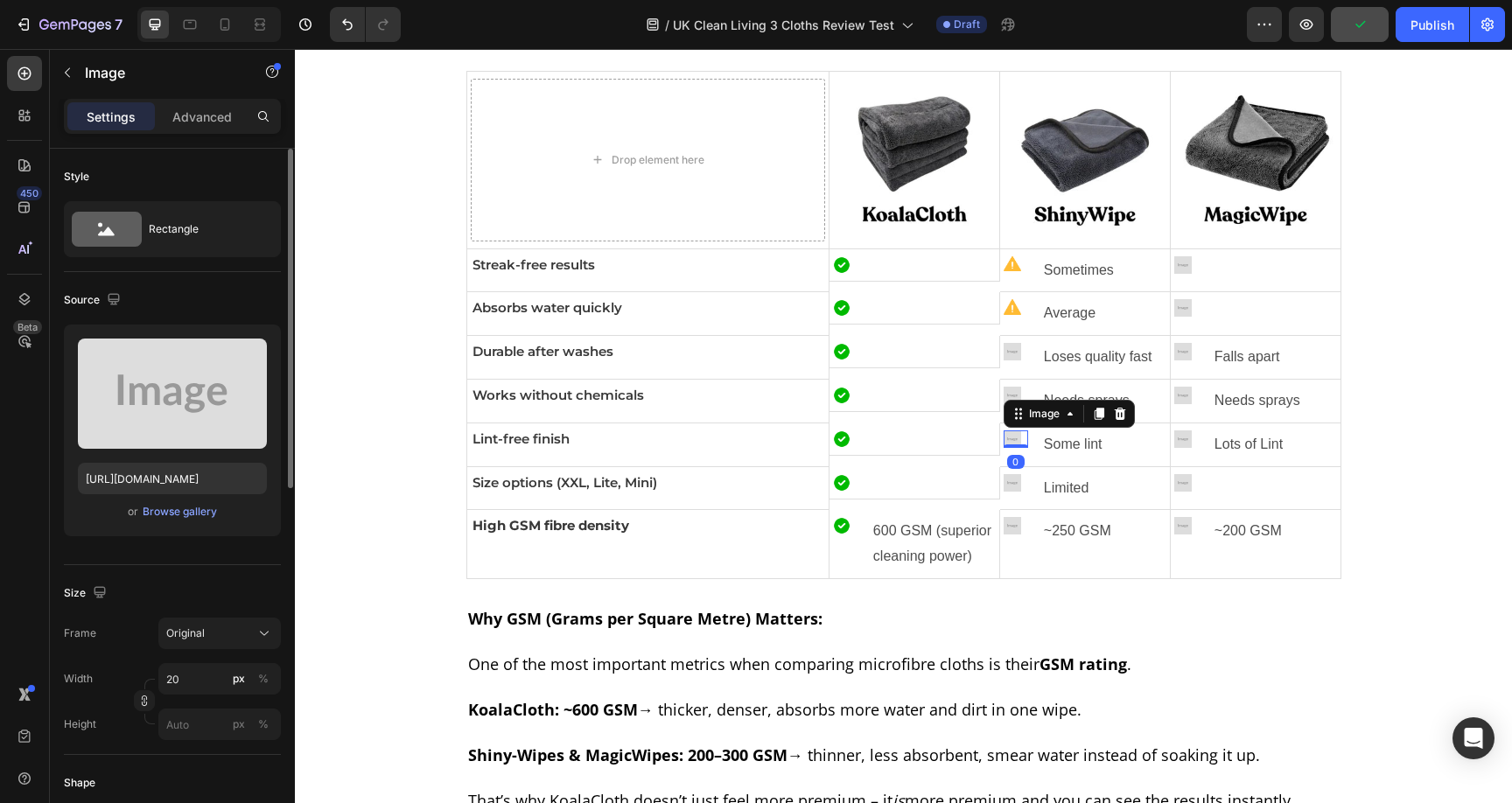
click at [1003, 443] on div "Image 0" at bounding box center [1015, 438] width 25 height 17
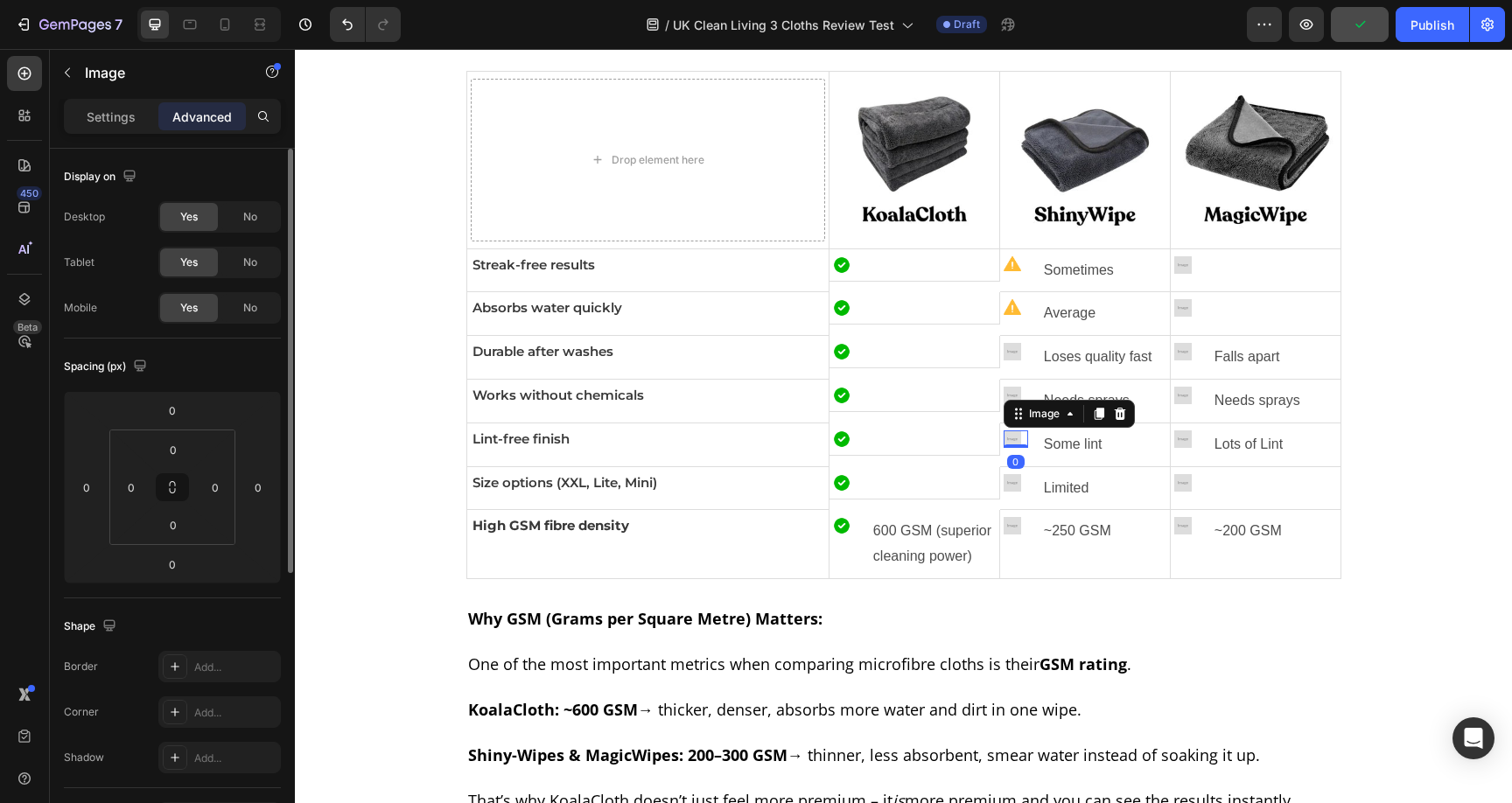
click at [1003, 437] on img at bounding box center [1011, 438] width 17 height 17
click at [67, 82] on button "button" at bounding box center [67, 72] width 28 height 28
click at [1007, 442] on div "Image" at bounding box center [1015, 438] width 25 height 17
click at [110, 118] on p "Settings" at bounding box center [111, 117] width 49 height 18
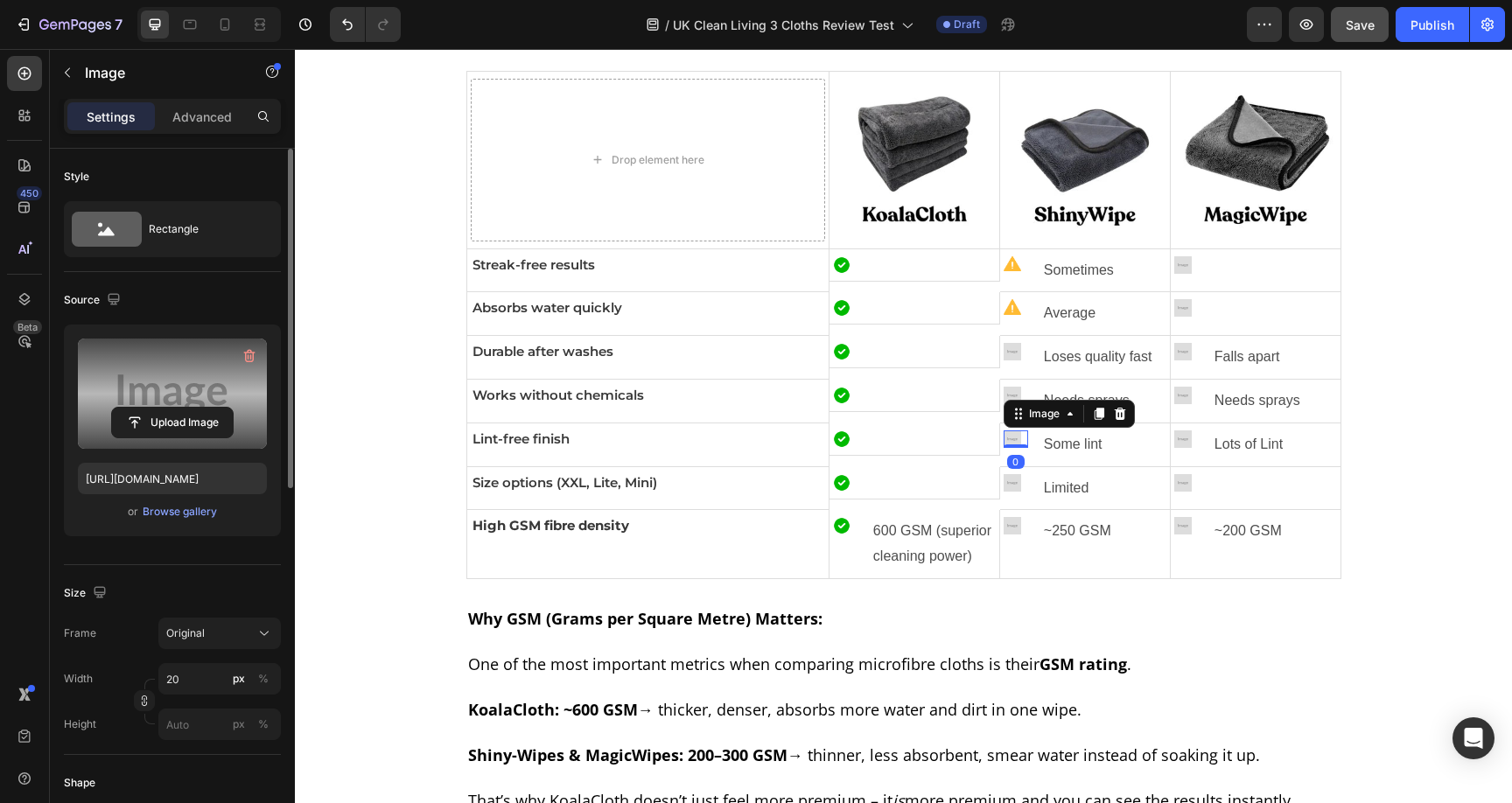
click at [163, 370] on label at bounding box center [171, 393] width 189 height 110
click at [163, 407] on input "file" at bounding box center [172, 422] width 120 height 30
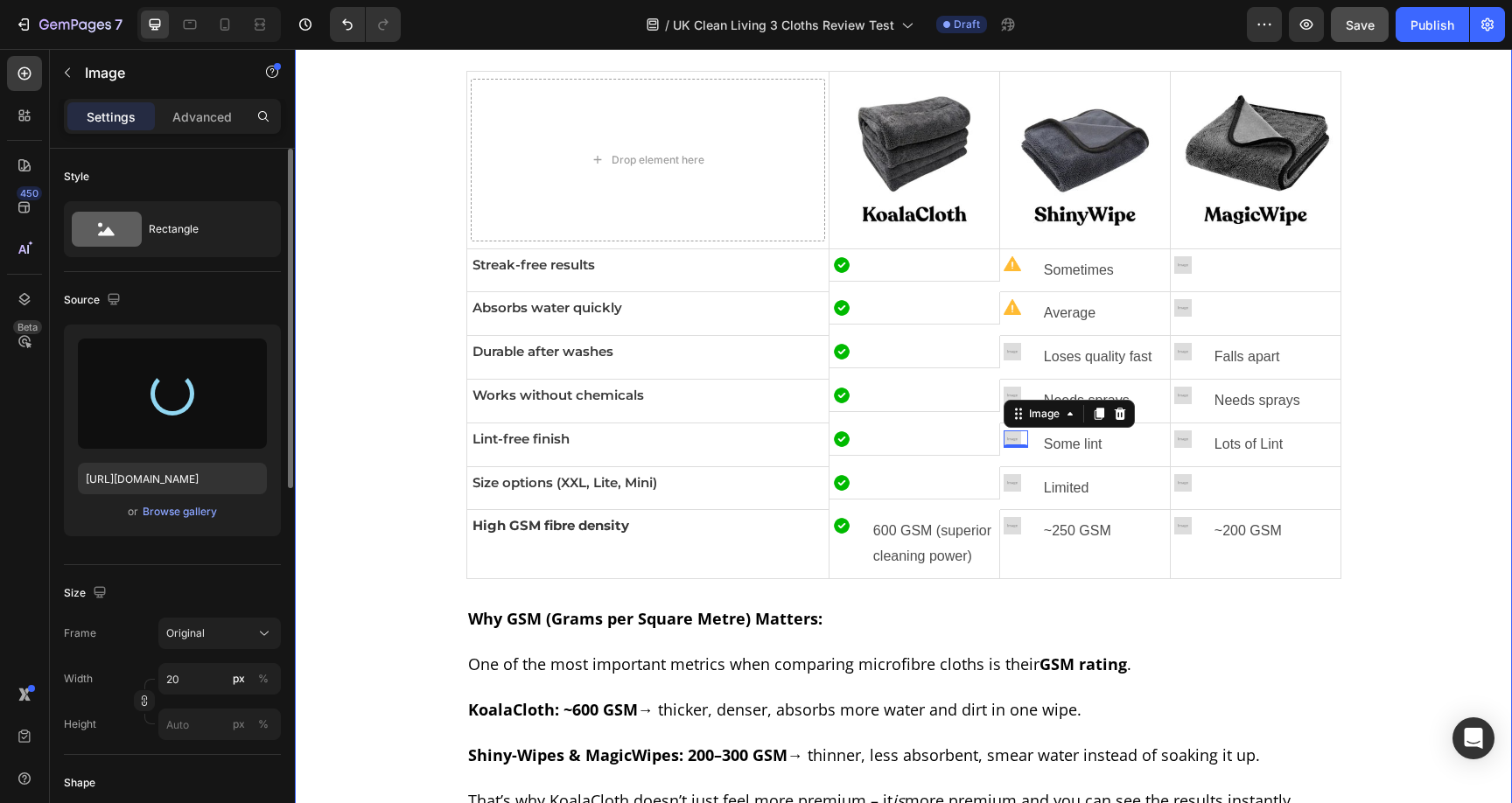
type input "https://cdn.shopify.com/s/files/1/0928/8921/9447/files/gempages_580601642496295…"
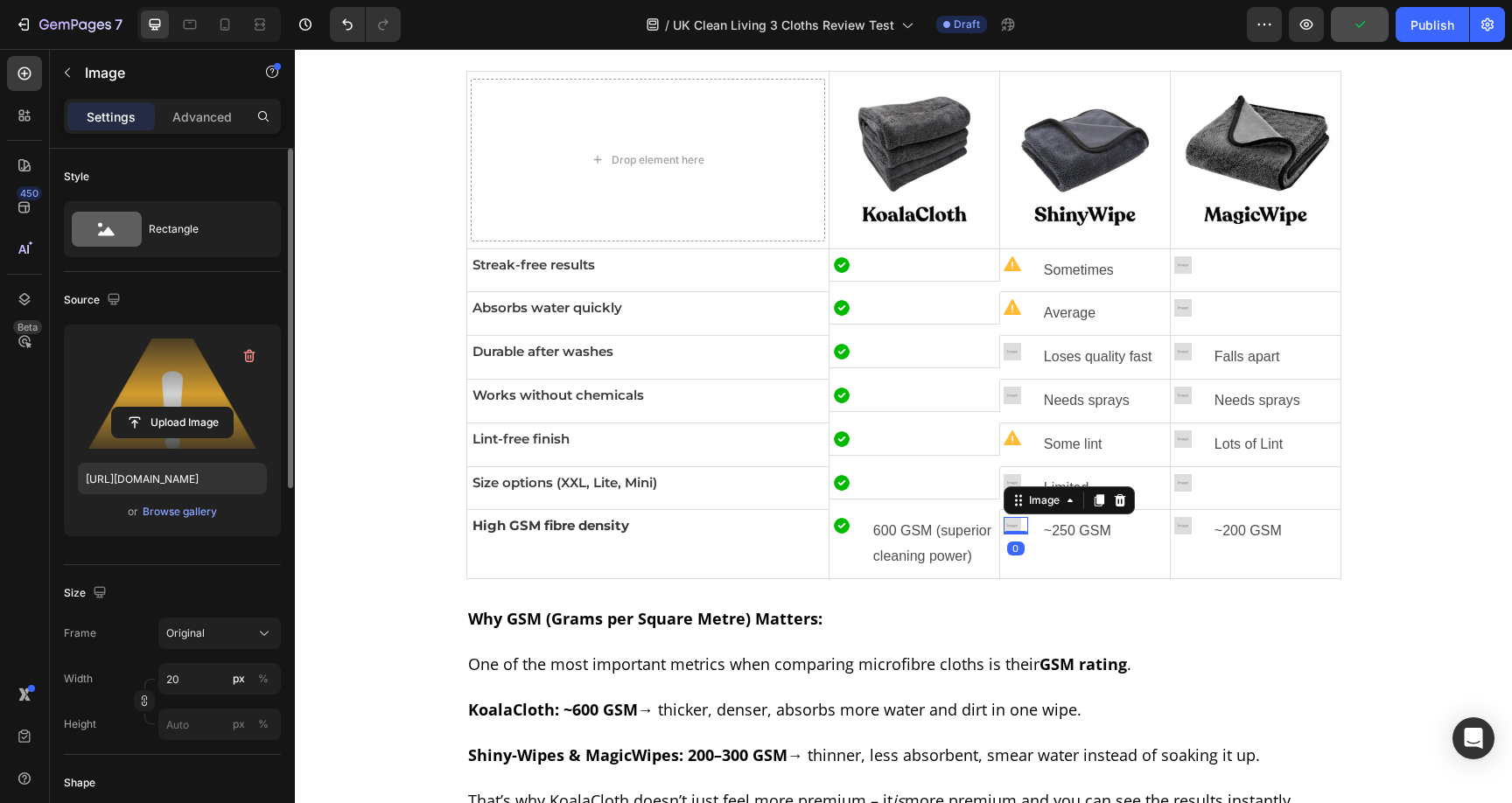
click at [1010, 529] on img at bounding box center [1011, 525] width 17 height 17
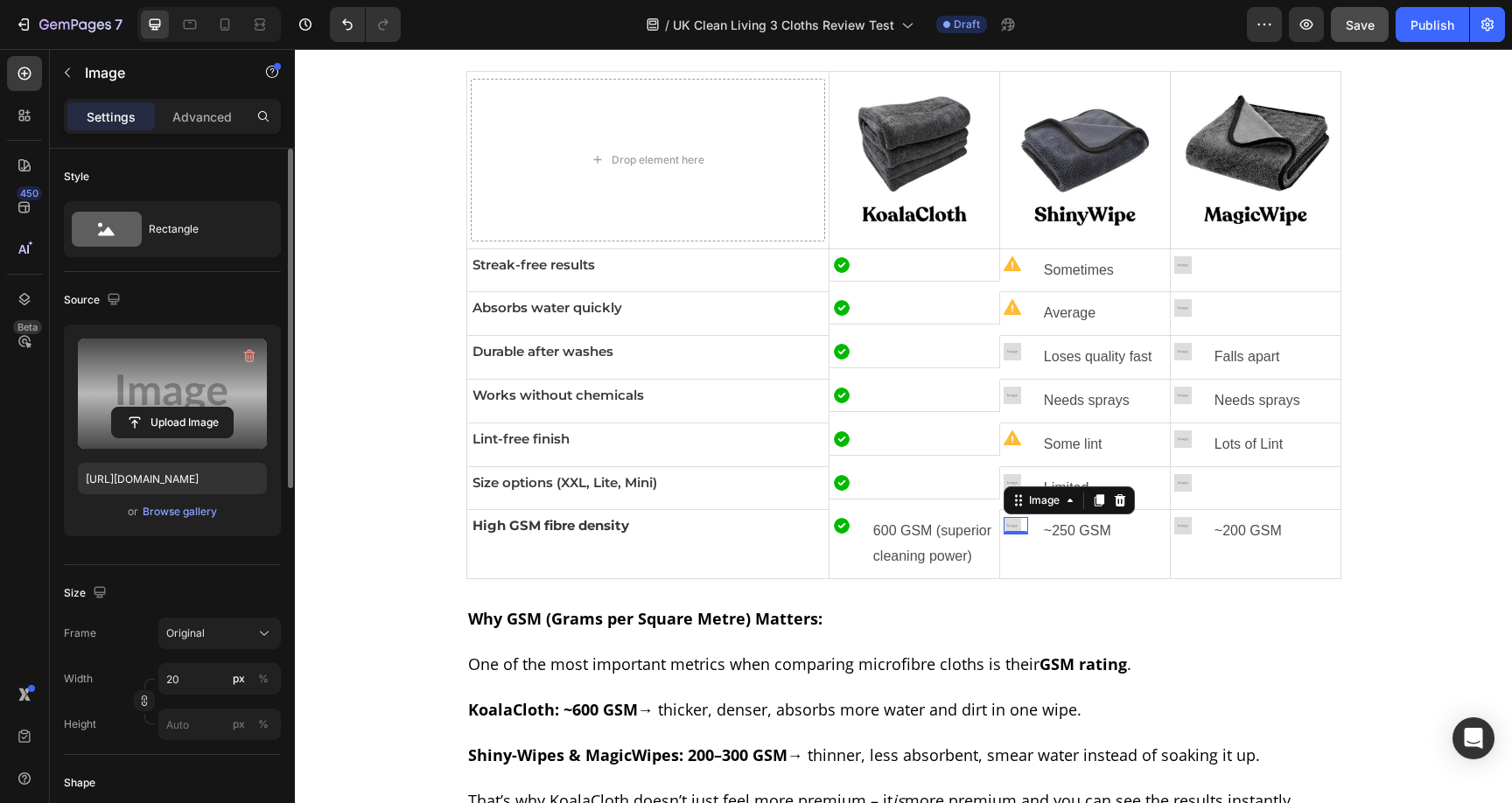
click at [140, 381] on label at bounding box center [171, 393] width 189 height 110
click at [140, 407] on input "file" at bounding box center [172, 422] width 120 height 30
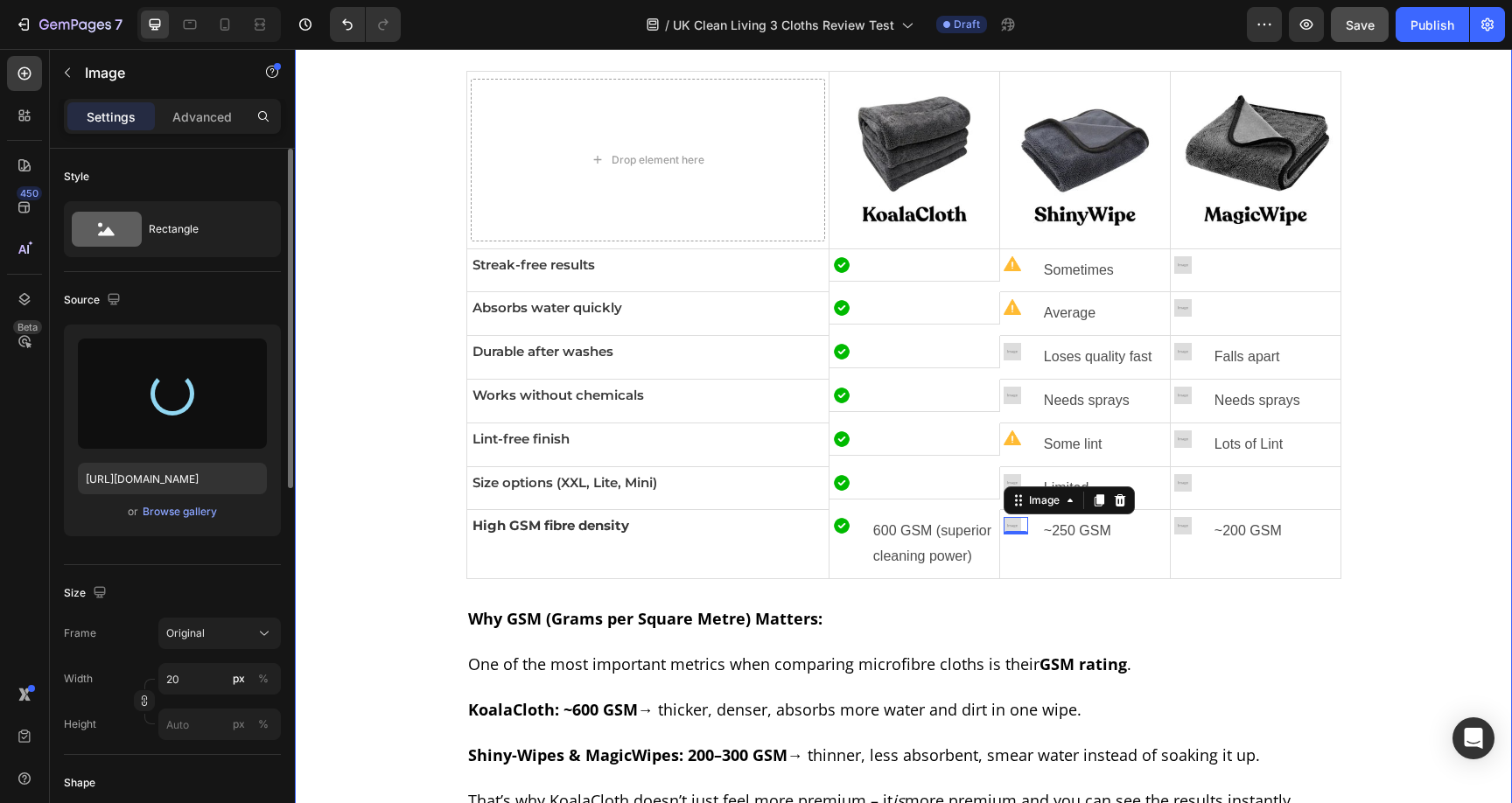
click at [1399, 556] on div "Before you scroll through dozens of pages, I’ve put together a quick overview o…" at bounding box center [903, 653] width 1199 height 1452
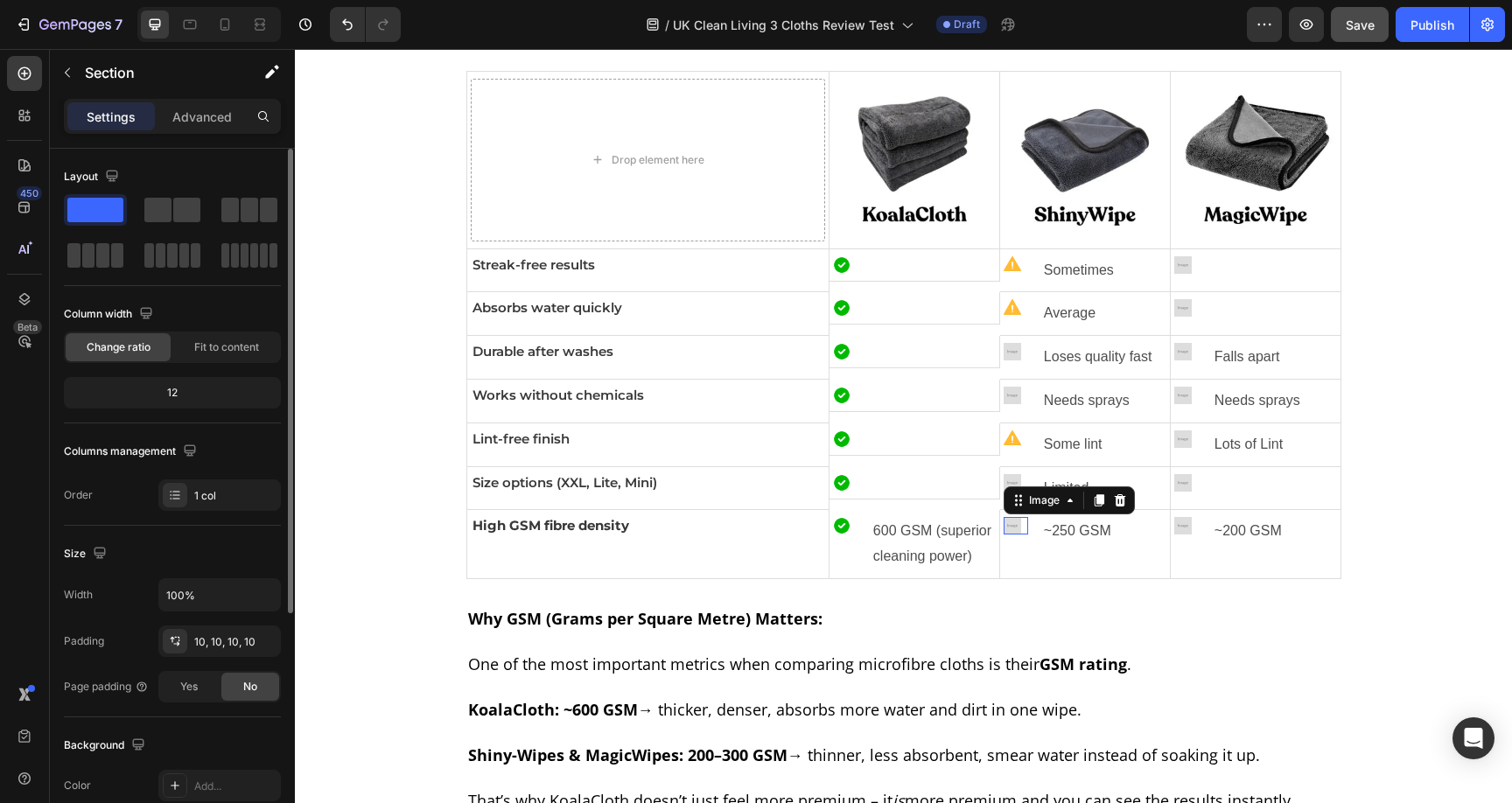
click at [1004, 530] on div "Image 0" at bounding box center [1015, 525] width 25 height 17
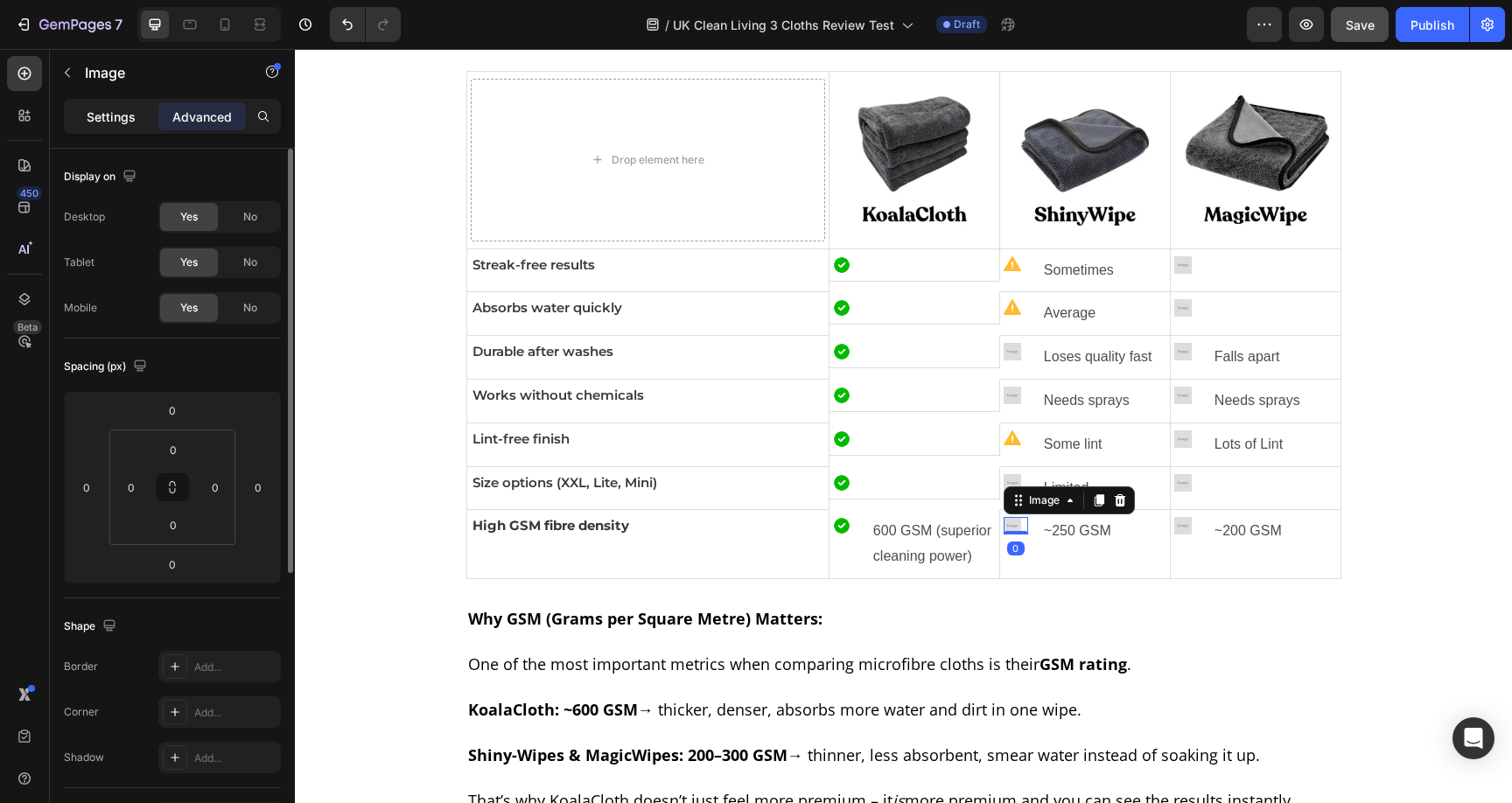
click at [117, 117] on p "Settings" at bounding box center [111, 117] width 49 height 18
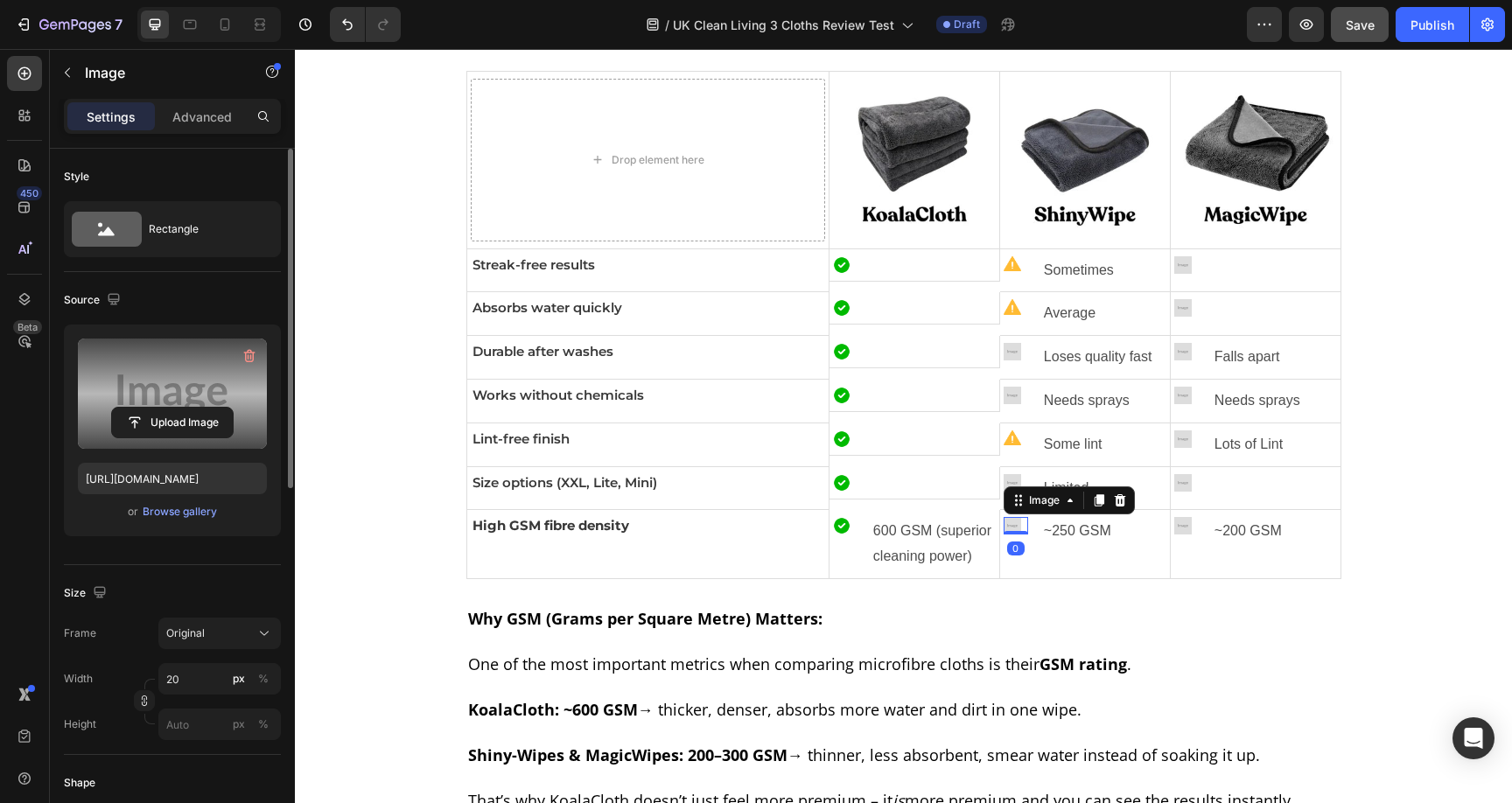
click at [150, 378] on label at bounding box center [171, 393] width 189 height 110
click at [150, 407] on input "file" at bounding box center [172, 422] width 120 height 30
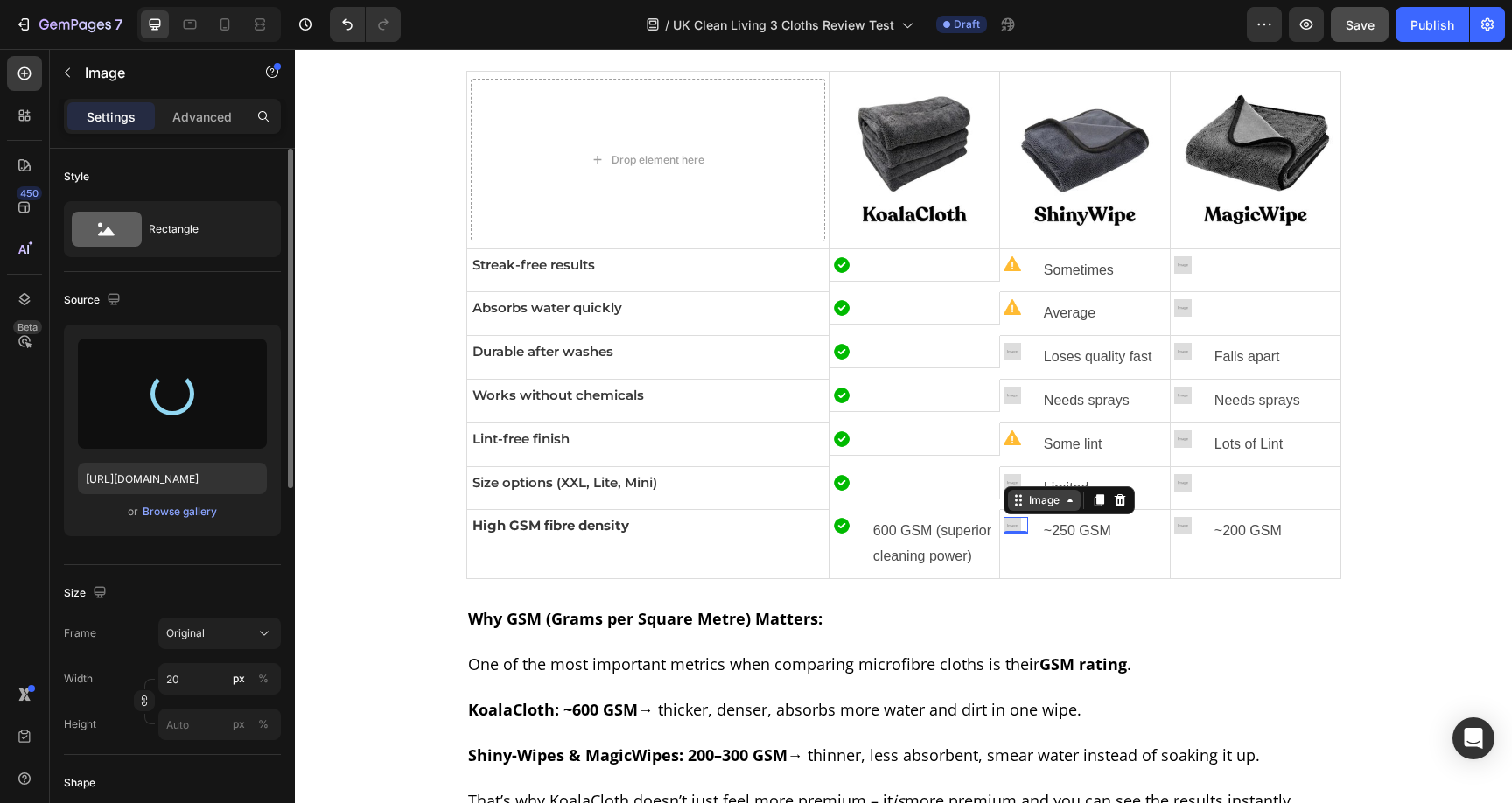
type input "https://cdn.shopify.com/s/files/1/0928/8921/9447/files/gempages_580601642496295…"
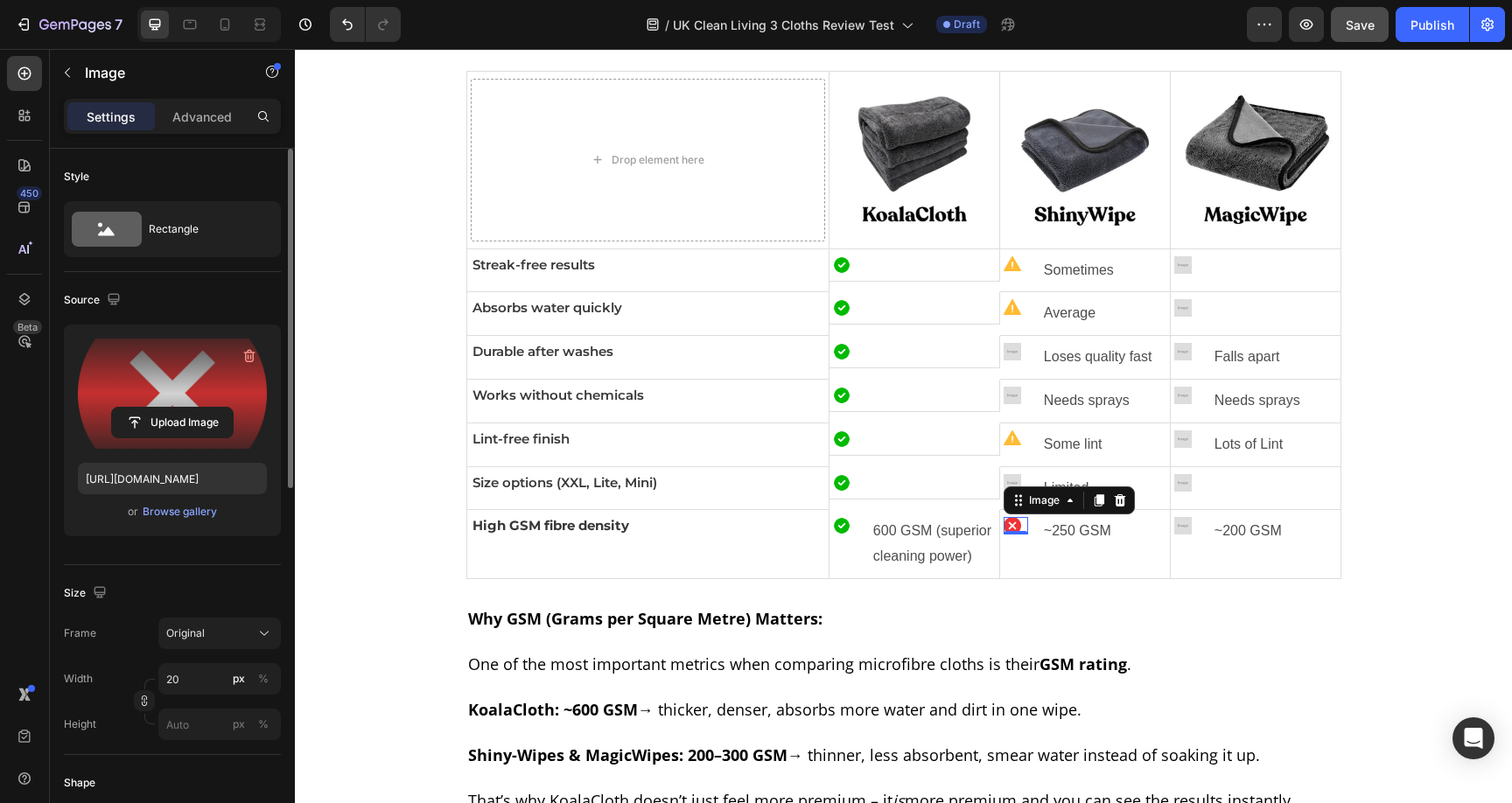
click at [1006, 488] on div "Image" at bounding box center [1069, 499] width 131 height 28
click at [1003, 485] on img at bounding box center [1011, 482] width 17 height 17
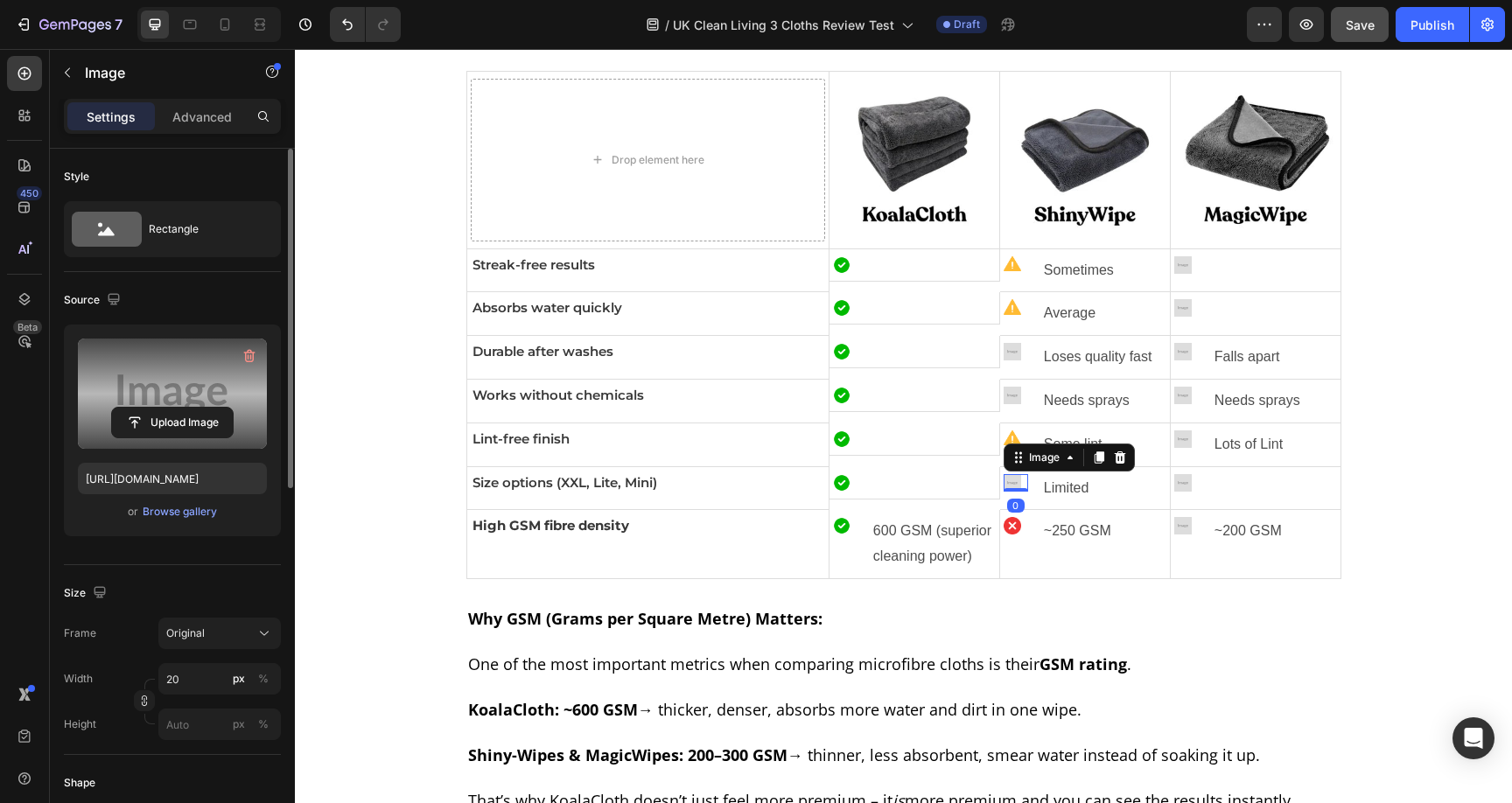
click at [115, 396] on label at bounding box center [171, 393] width 189 height 110
click at [115, 407] on input "file" at bounding box center [172, 422] width 120 height 30
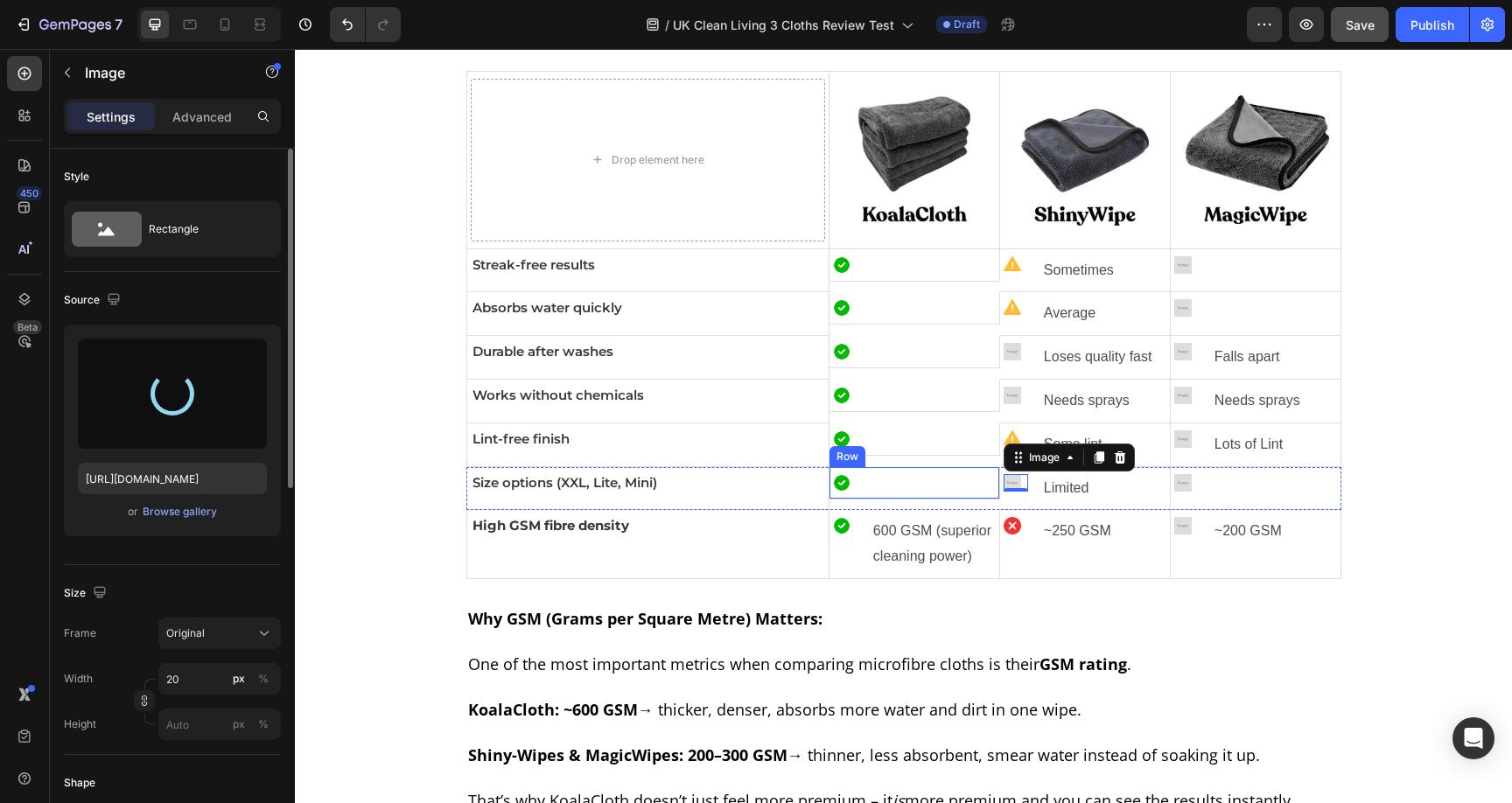
type input "https://cdn.shopify.com/s/files/1/0928/8921/9447/files/gempages_580601642496295…"
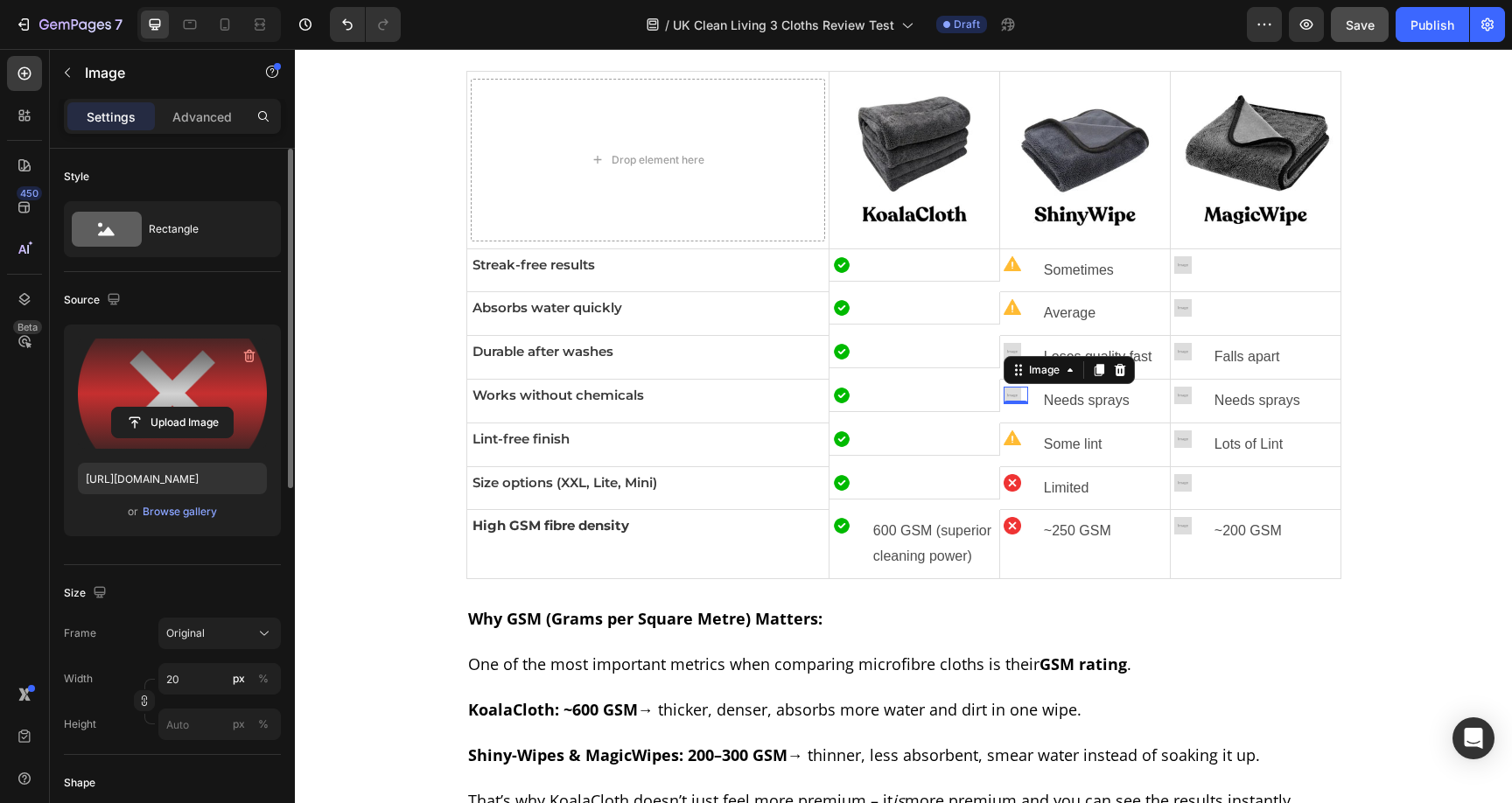
click at [1004, 398] on img at bounding box center [1011, 395] width 17 height 17
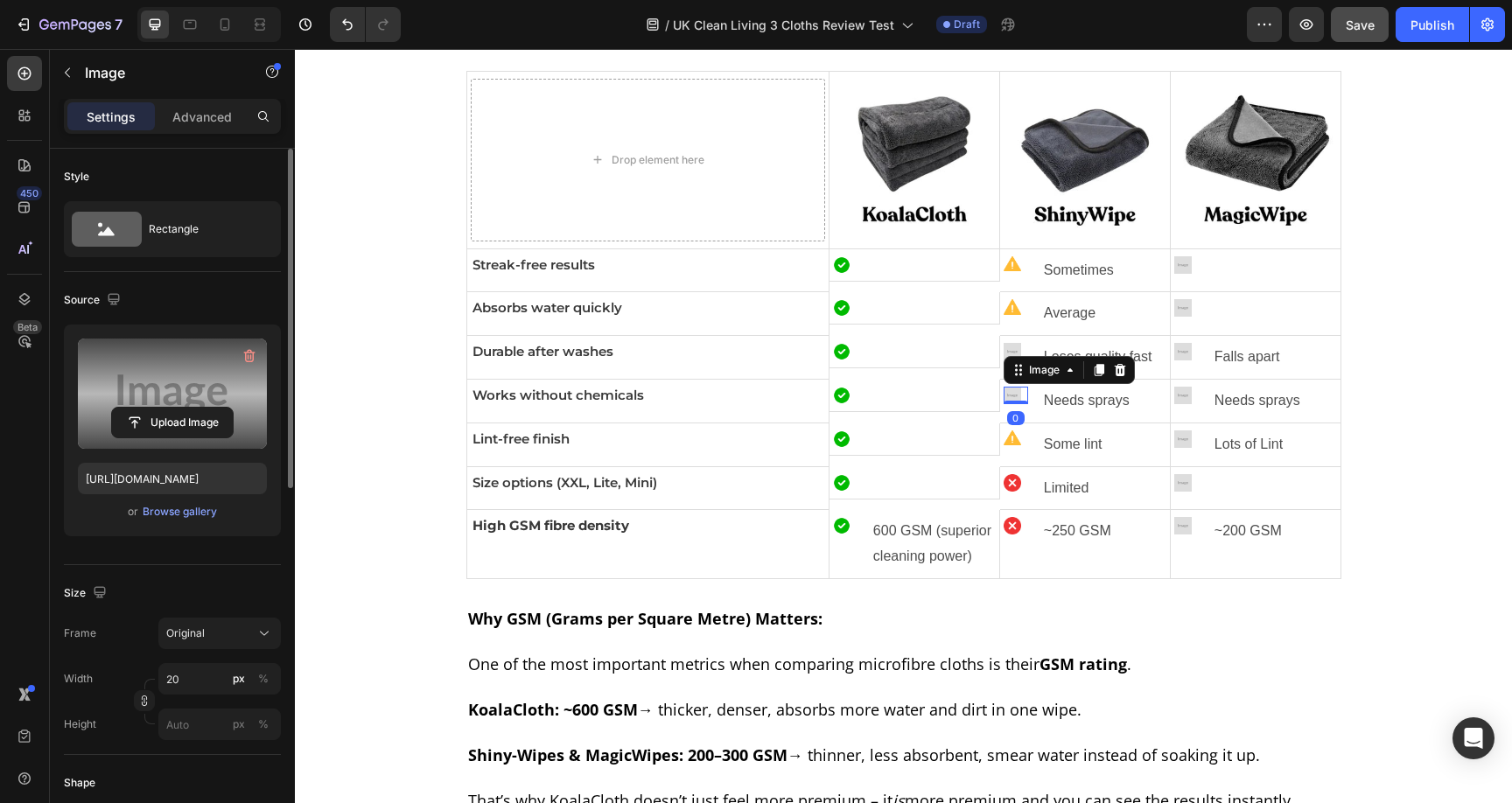
click at [238, 405] on label at bounding box center [171, 393] width 189 height 110
click at [233, 407] on input "file" at bounding box center [172, 422] width 120 height 30
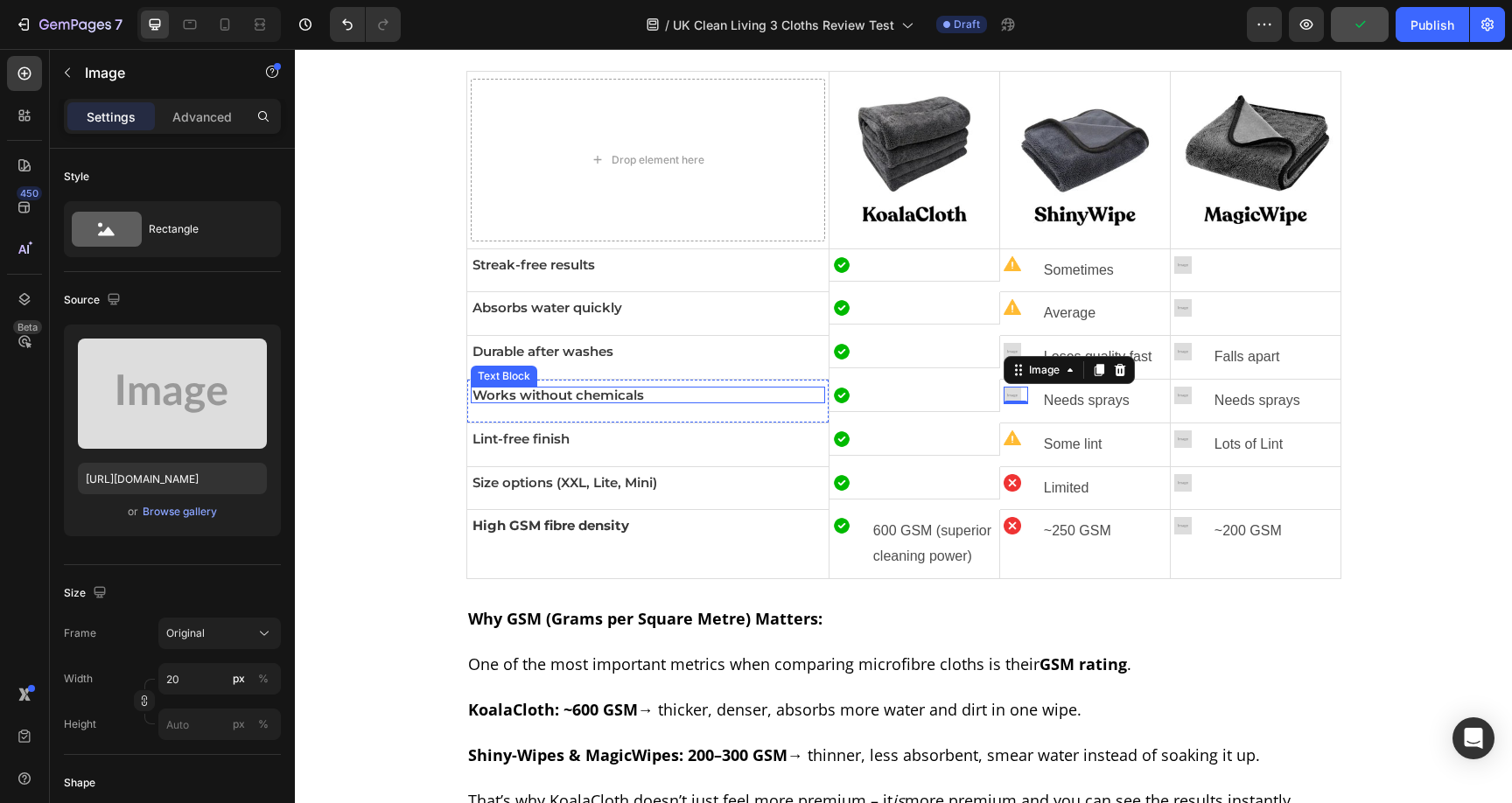
type input "https://cdn.shopify.com/s/files/1/0928/8921/9447/files/gempages_580601642496295…"
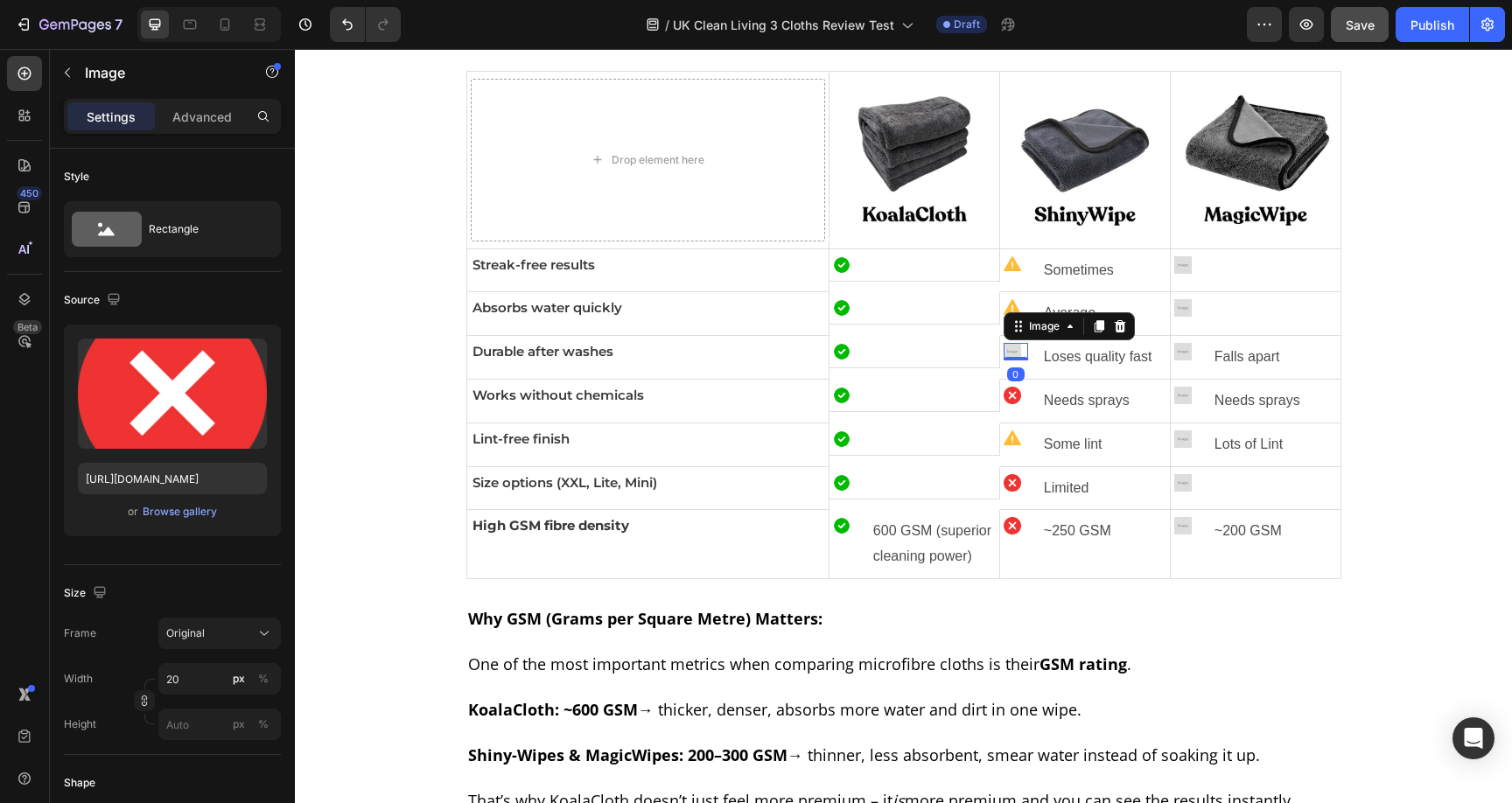
click at [1003, 348] on img at bounding box center [1011, 351] width 17 height 17
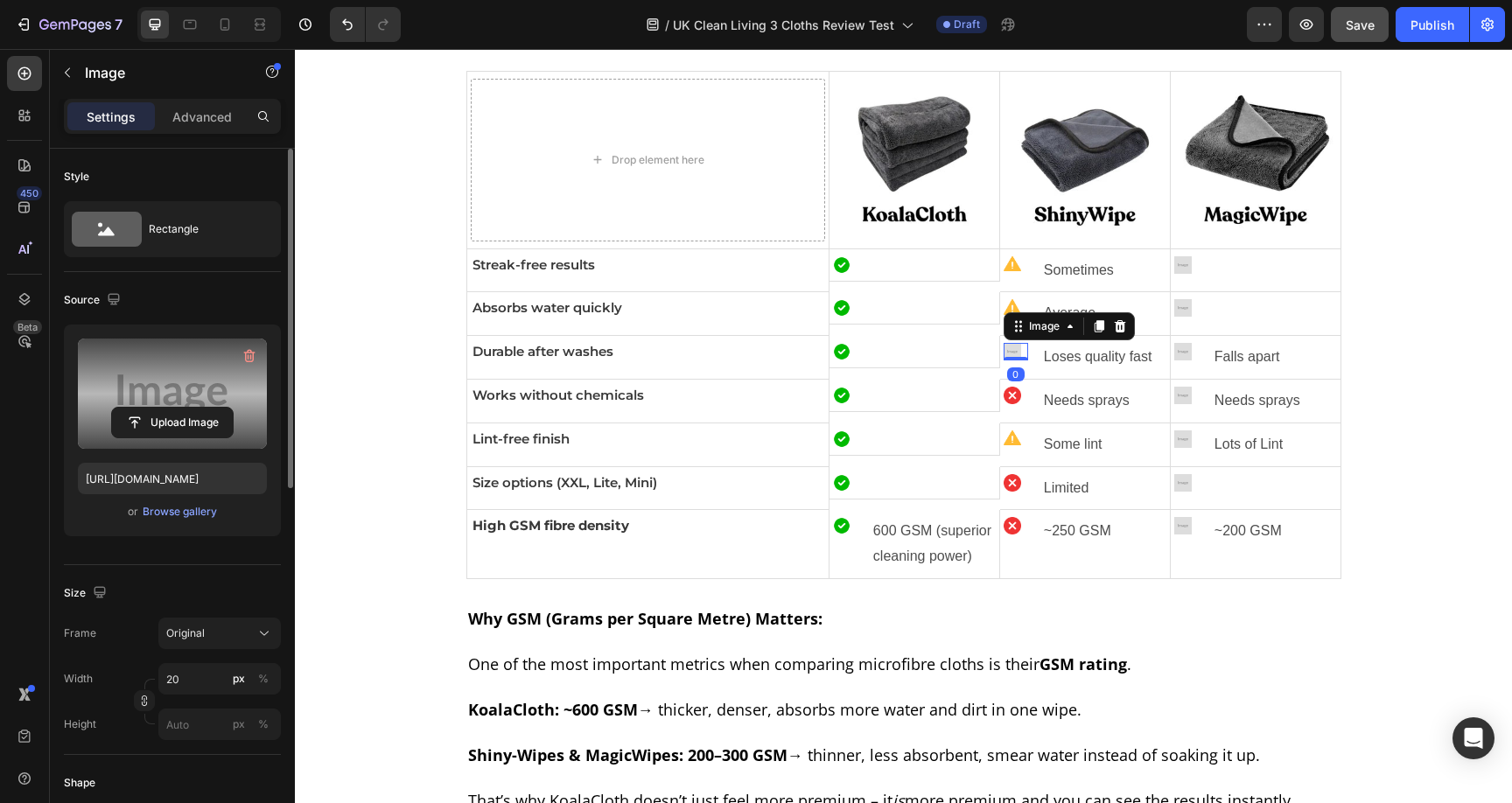
click at [141, 401] on label at bounding box center [171, 393] width 189 height 110
click at [141, 407] on input "file" at bounding box center [172, 422] width 120 height 30
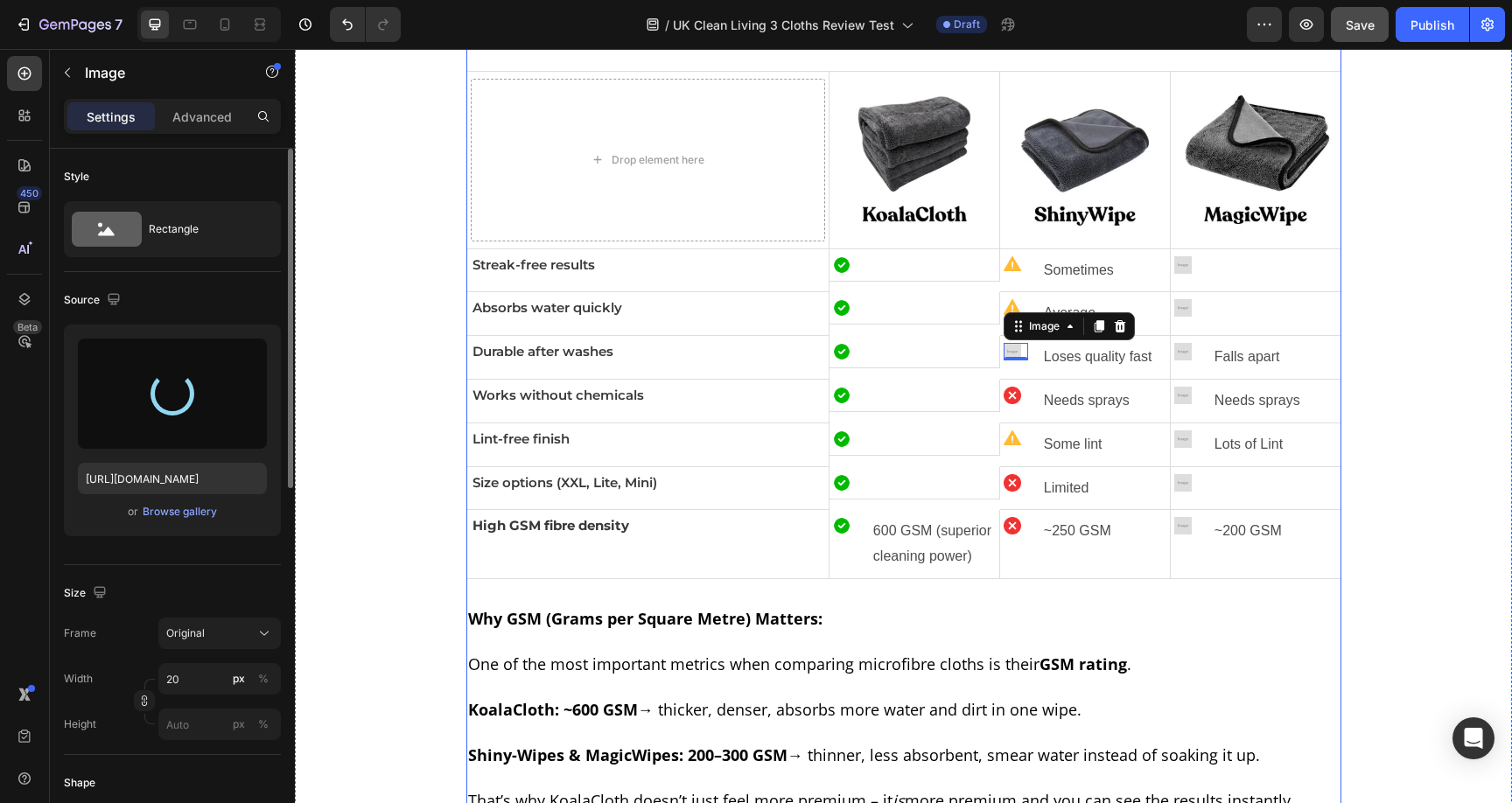
type input "https://cdn.shopify.com/s/files/1/0928/8921/9447/files/gempages_580601642496295…"
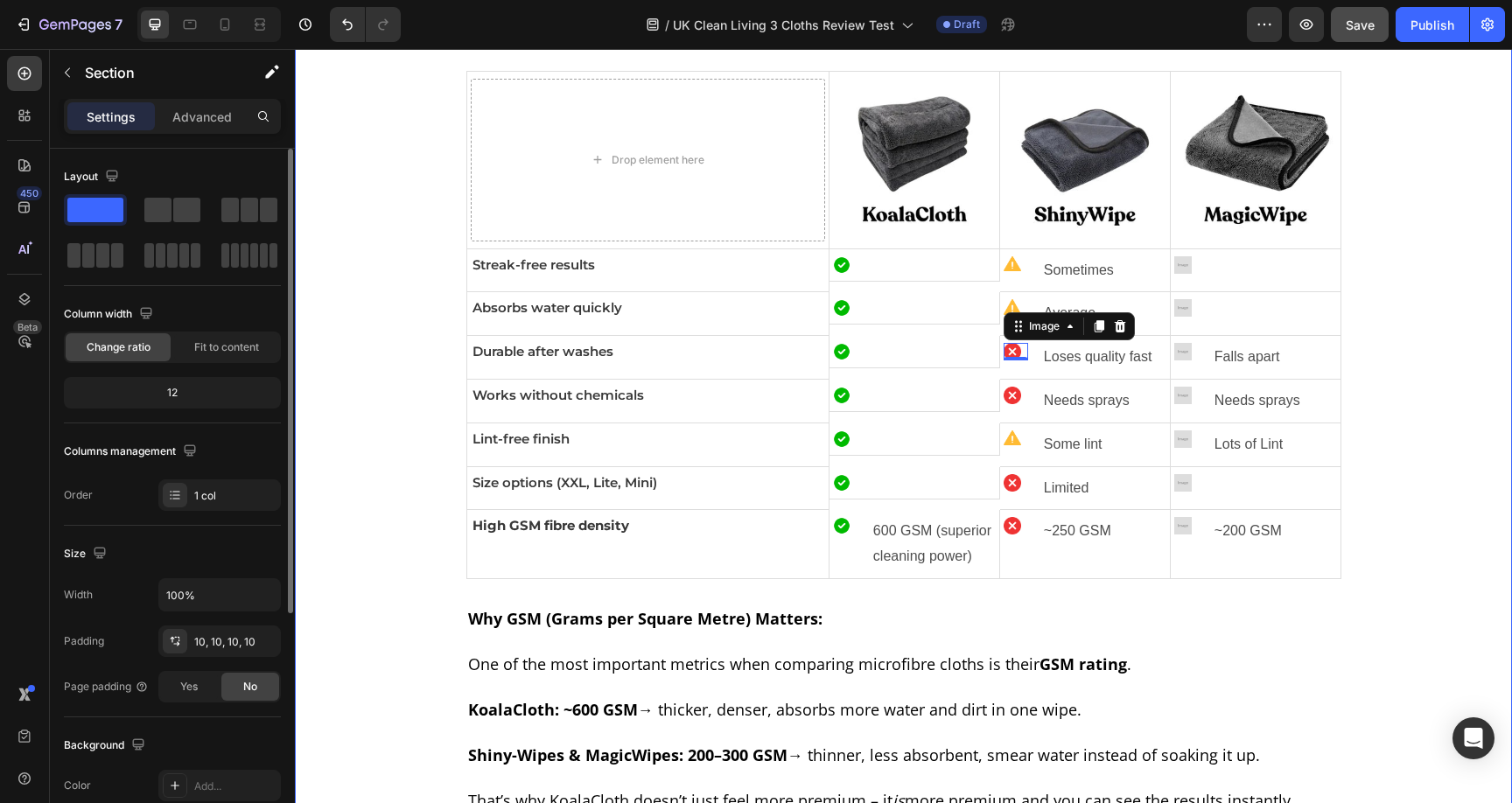
click at [1393, 331] on div "Before you scroll through dozens of pages, I’ve put together a quick overview o…" at bounding box center [903, 653] width 1199 height 1452
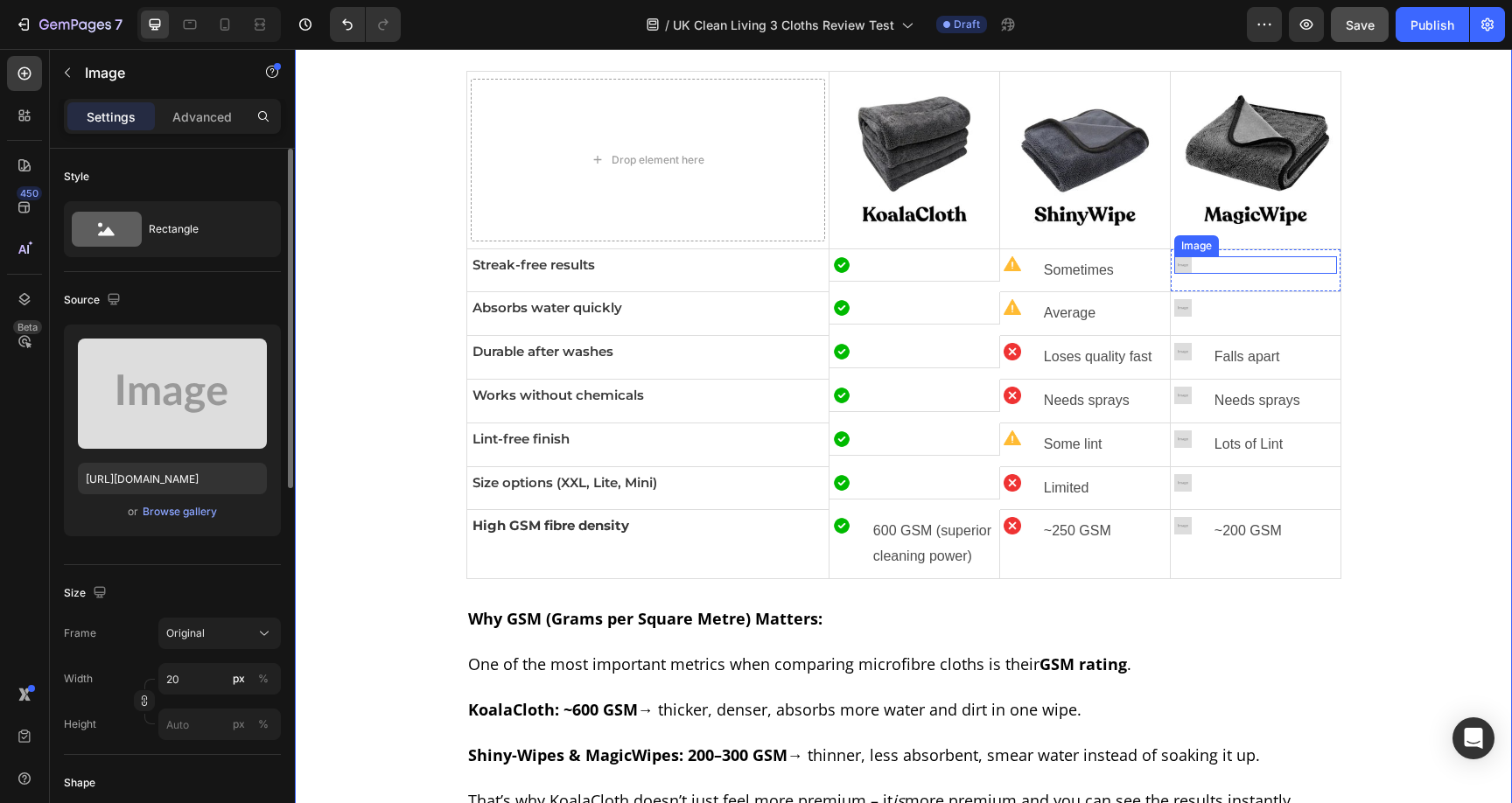
click at [1177, 266] on img at bounding box center [1183, 264] width 17 height 17
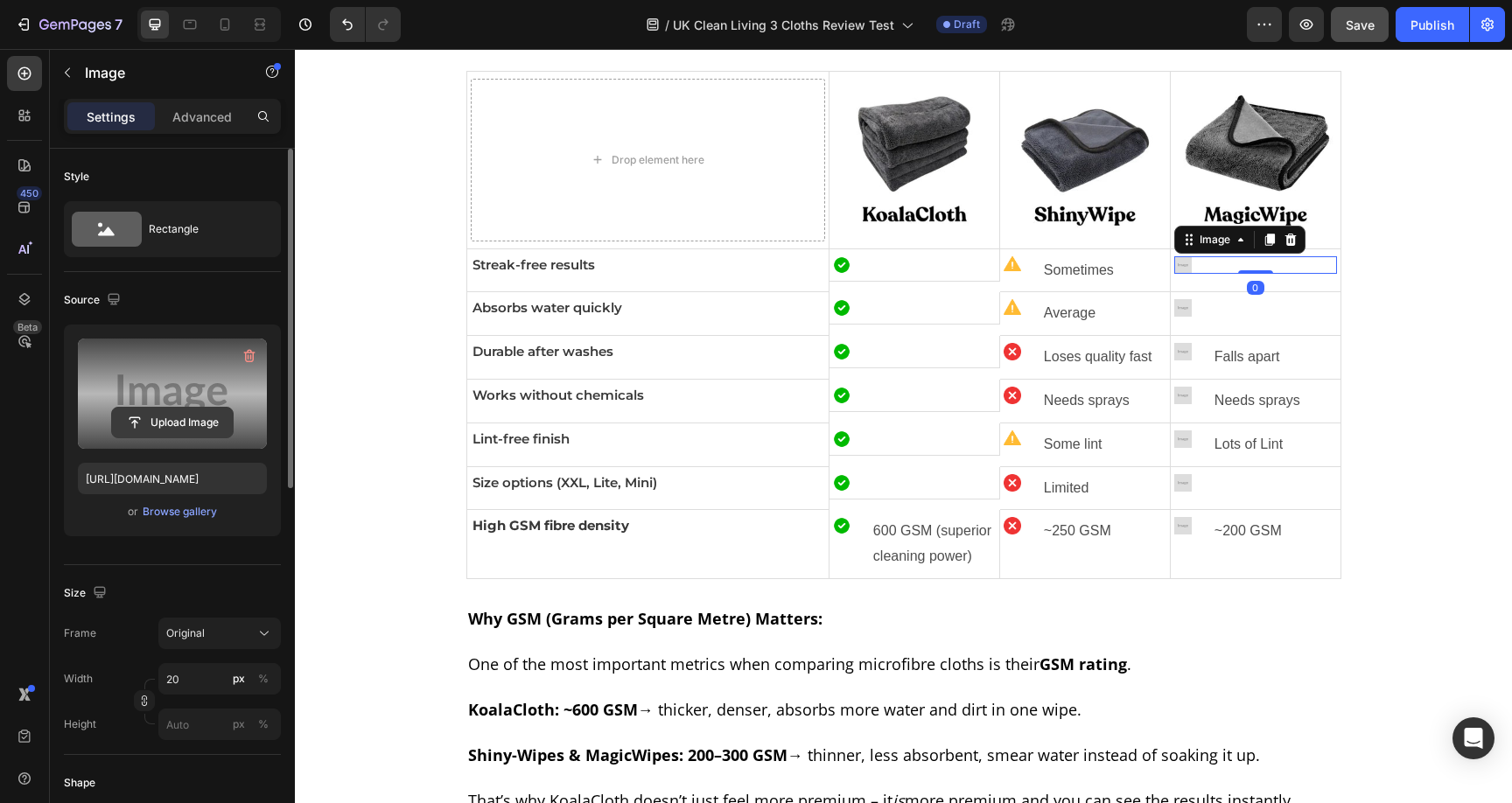
click at [172, 435] on input "file" at bounding box center [172, 422] width 120 height 30
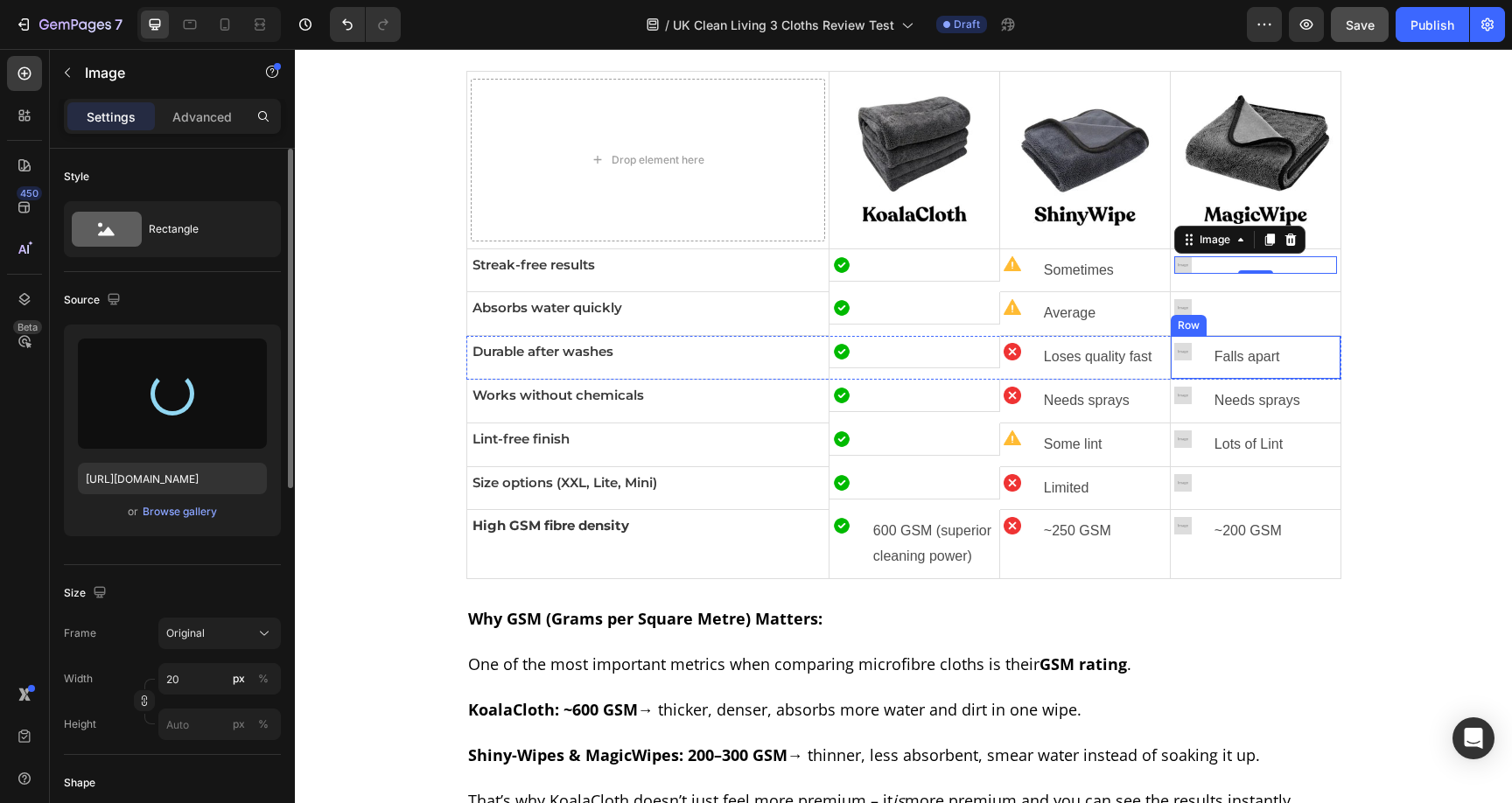
type input "https://cdn.shopify.com/s/files/1/0928/8921/9447/files/gempages_580601642496295…"
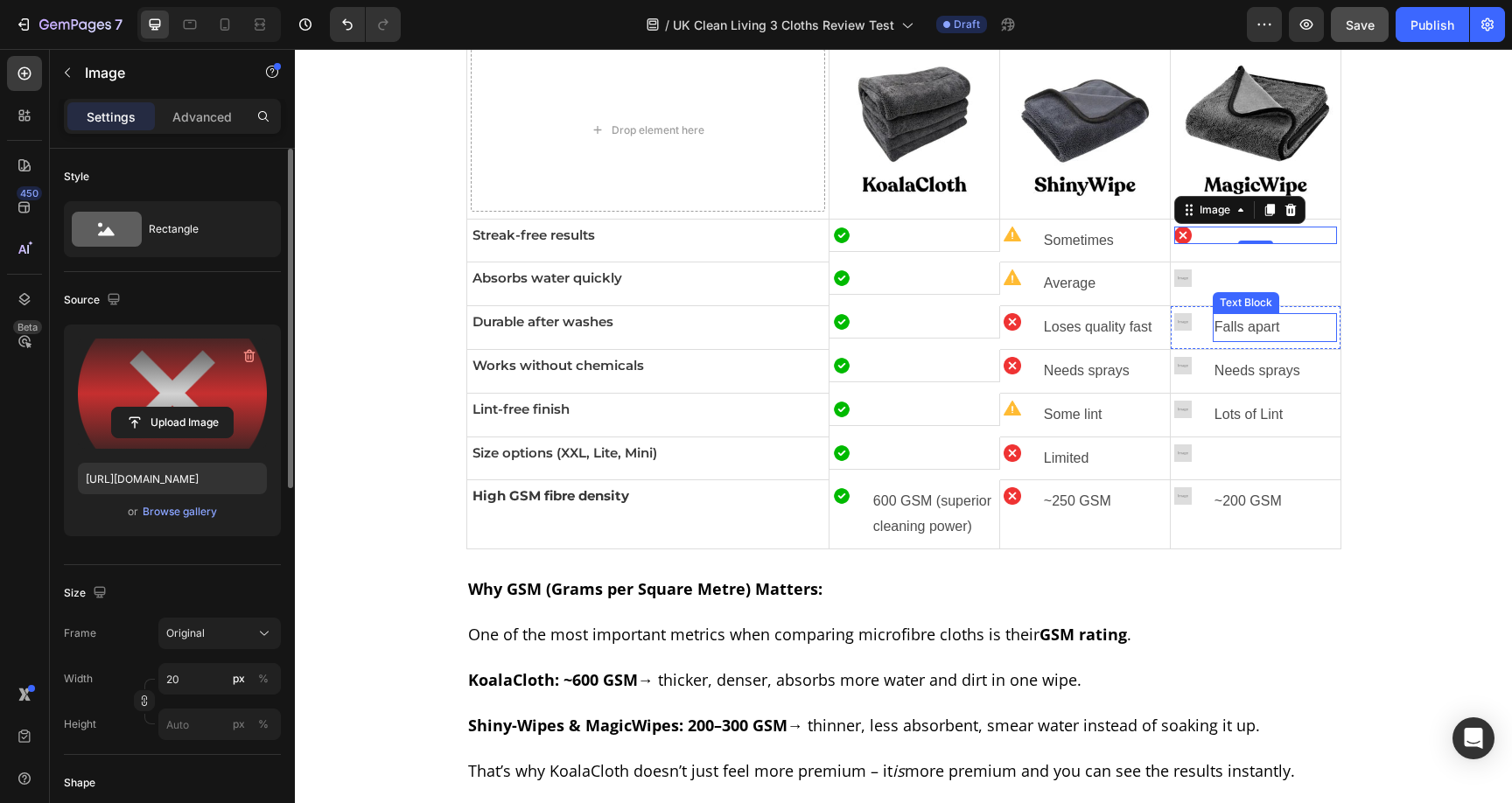
scroll to position [5770, 0]
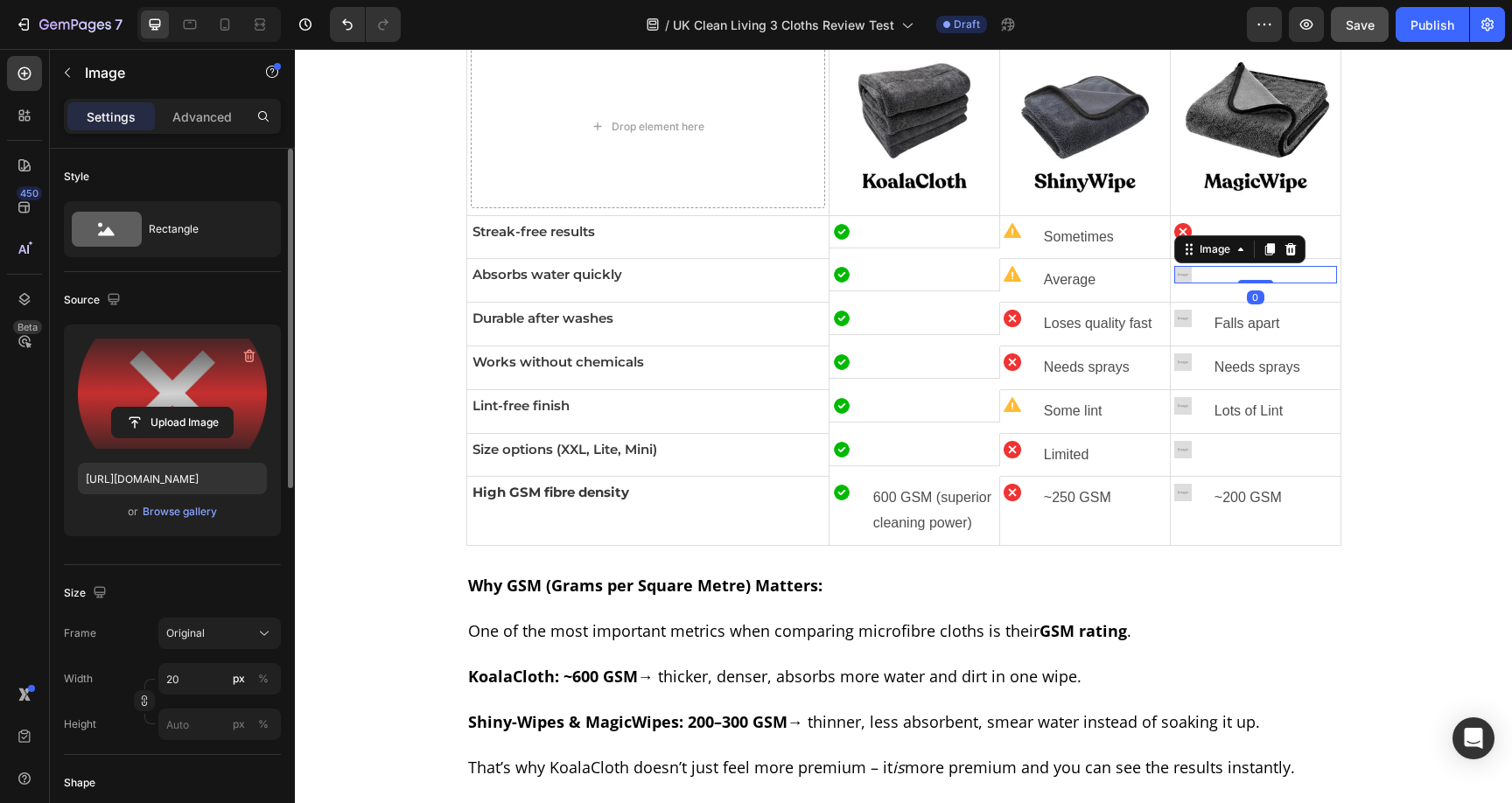
click at [1175, 276] on img at bounding box center [1183, 274] width 17 height 17
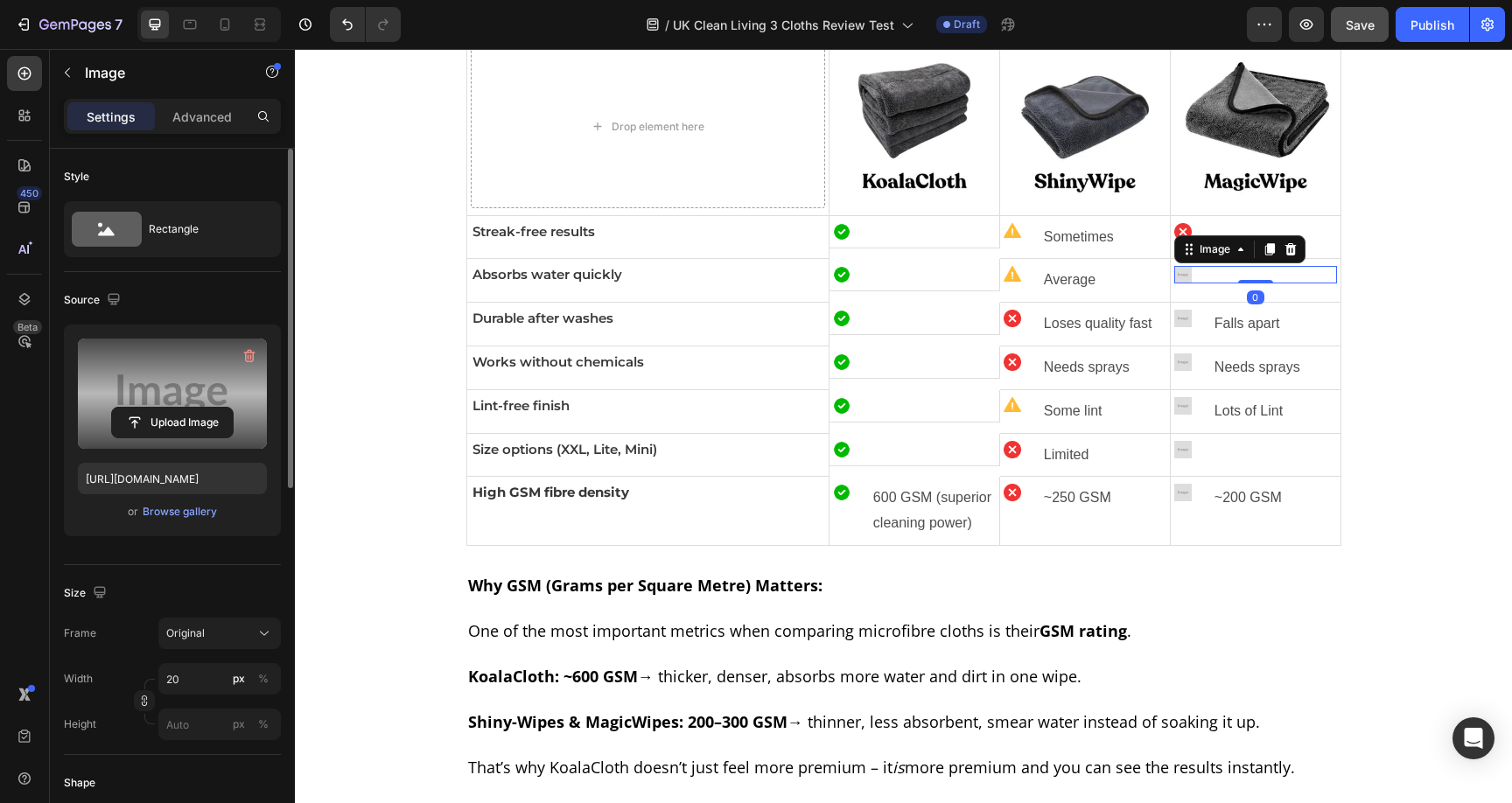
click at [156, 403] on label at bounding box center [171, 393] width 189 height 110
click at [156, 407] on input "file" at bounding box center [172, 422] width 120 height 30
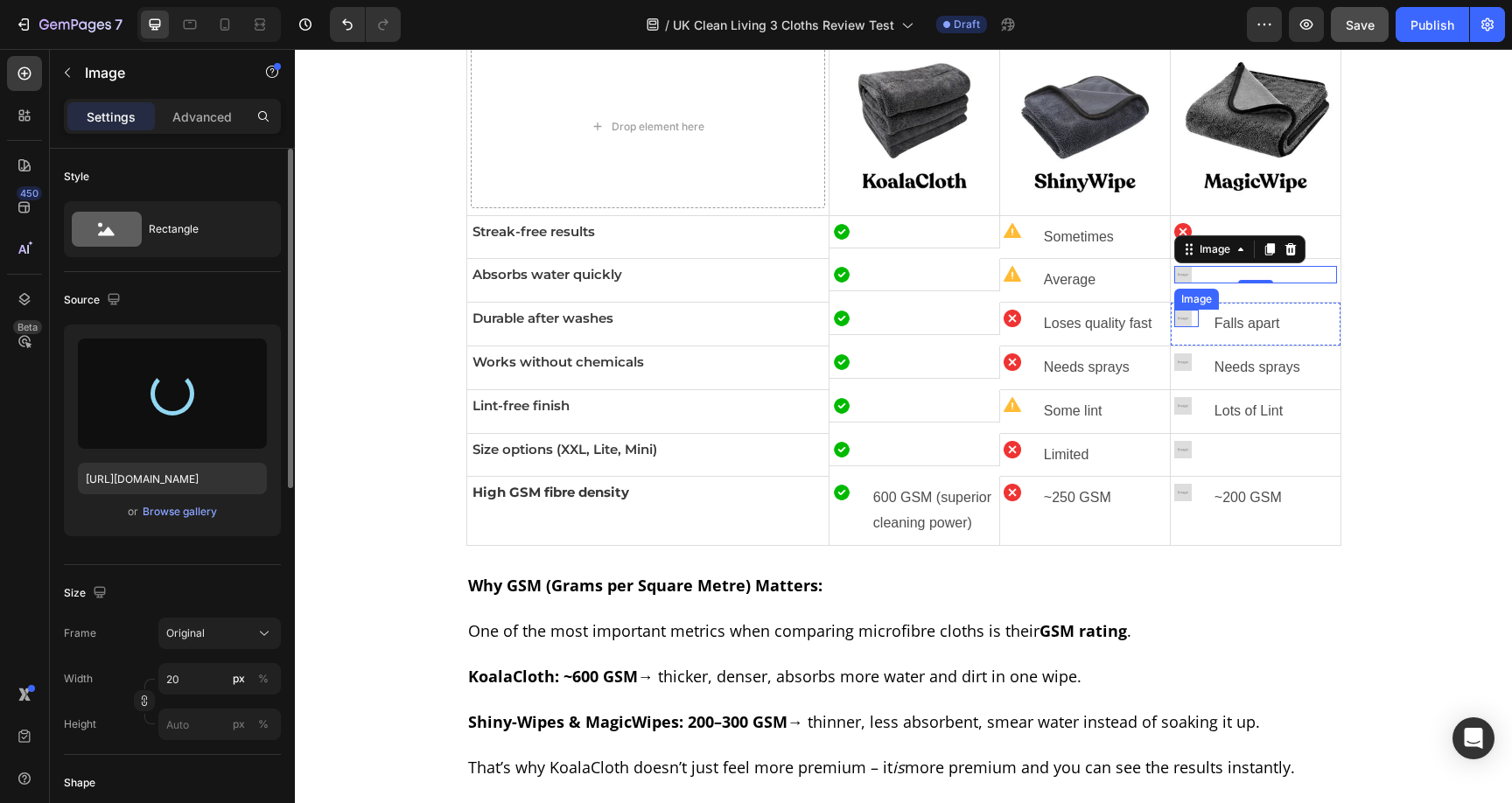
type input "https://cdn.shopify.com/s/files/1/0928/8921/9447/files/gempages_580601642496295…"
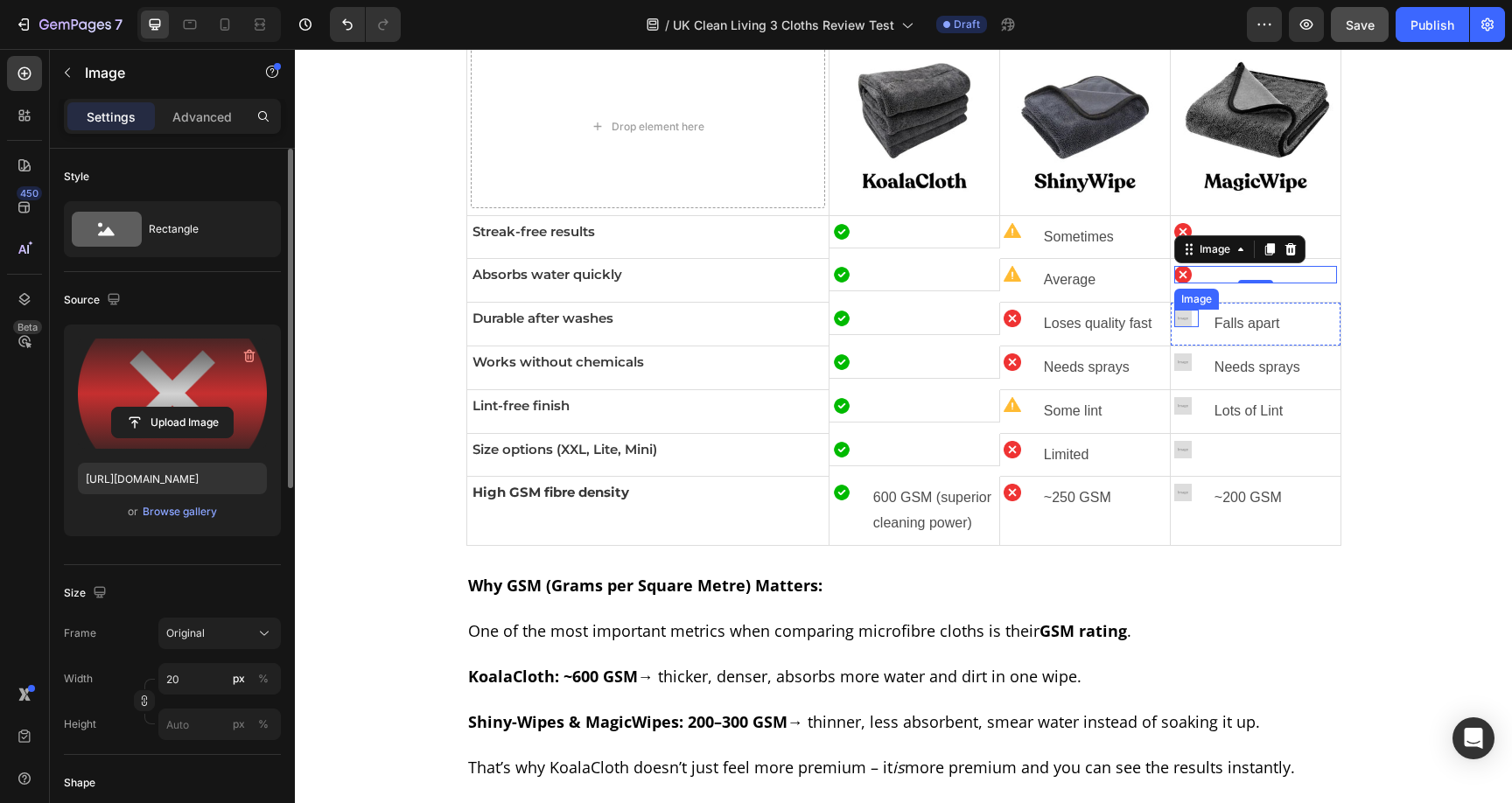
click at [1179, 315] on img at bounding box center [1183, 318] width 17 height 17
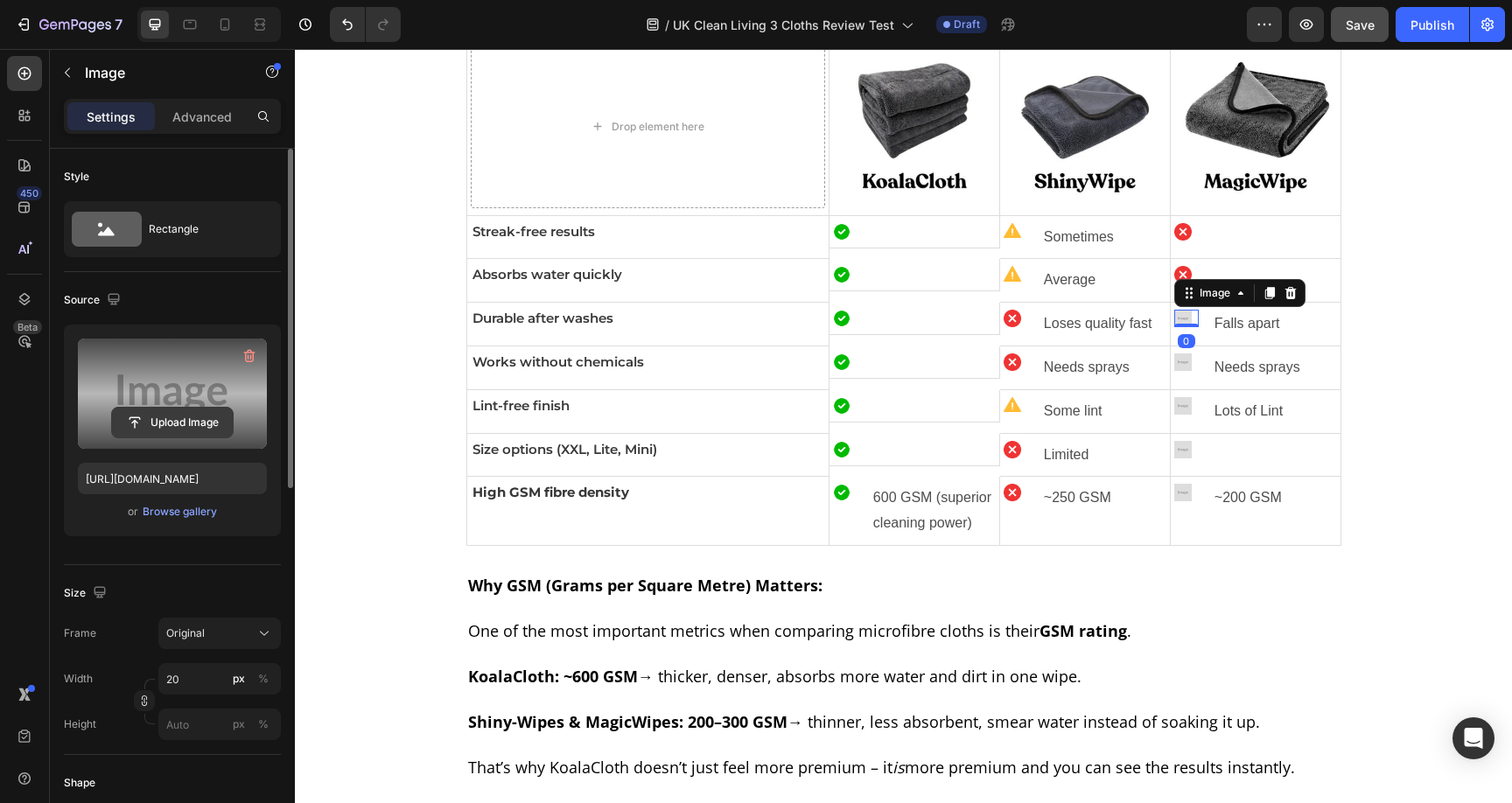
click at [165, 427] on input "file" at bounding box center [172, 422] width 120 height 30
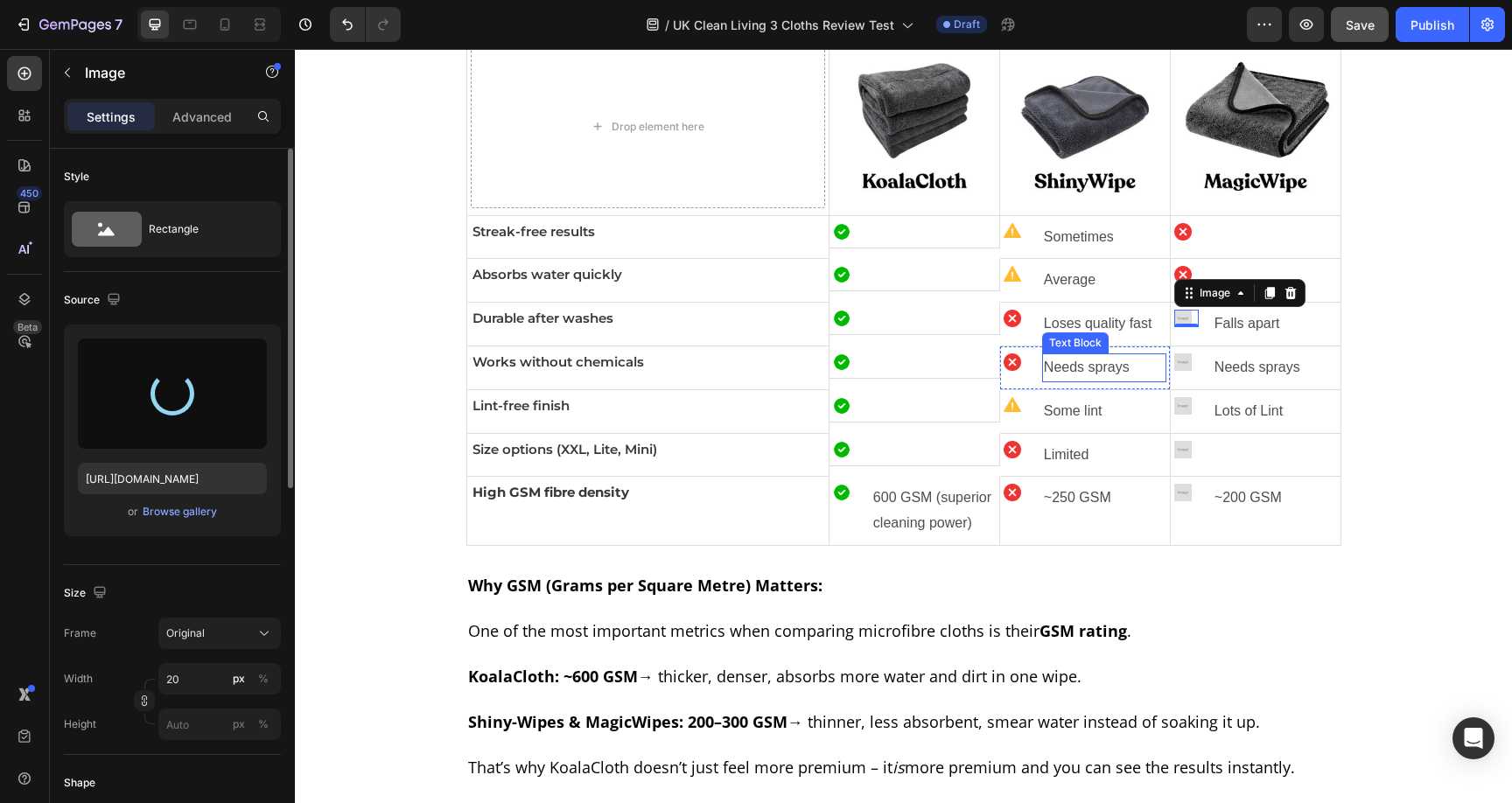
type input "https://cdn.shopify.com/s/files/1/0928/8921/9447/files/gempages_580601642496295…"
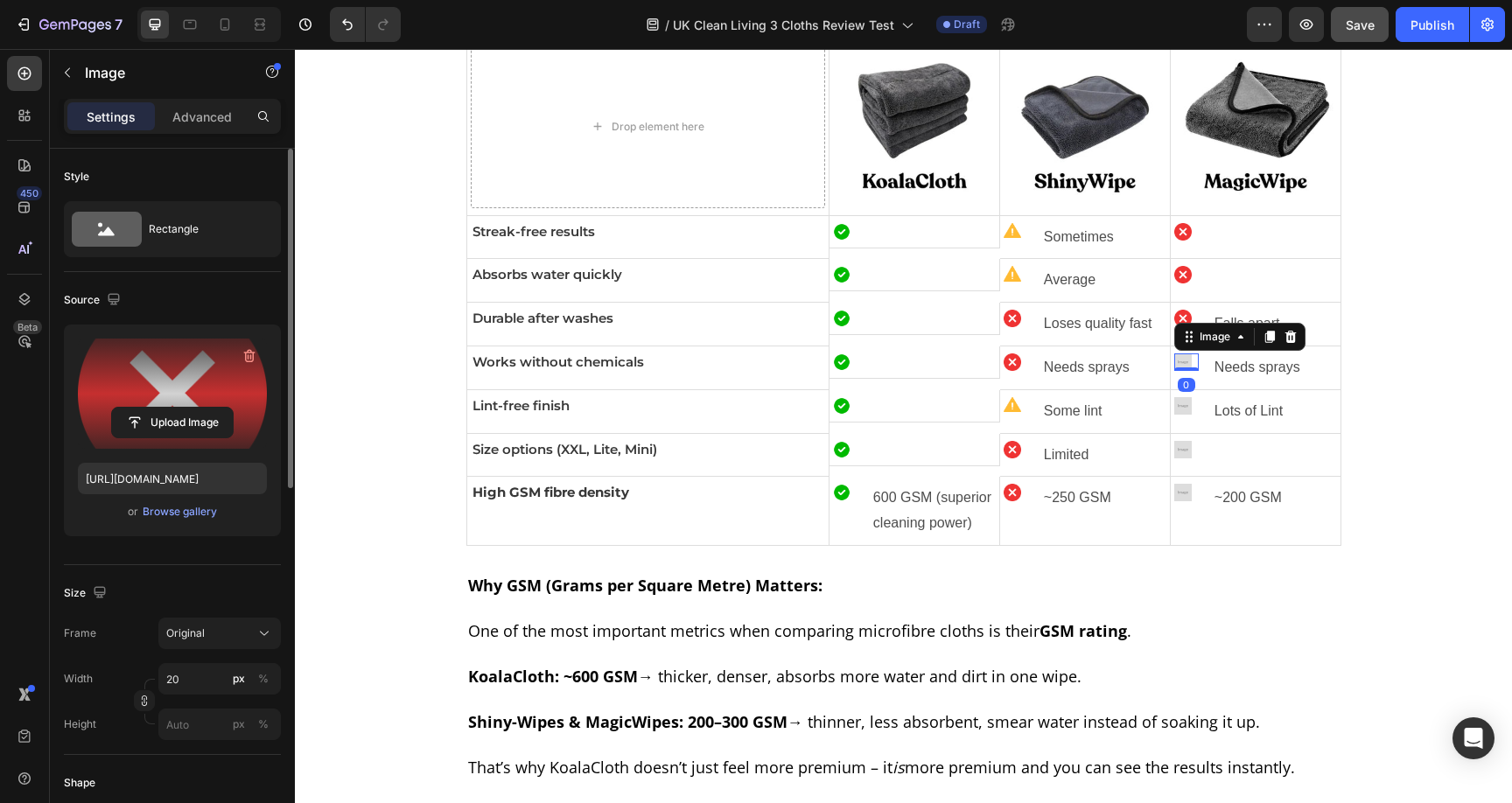
click at [1178, 365] on img at bounding box center [1183, 362] width 17 height 17
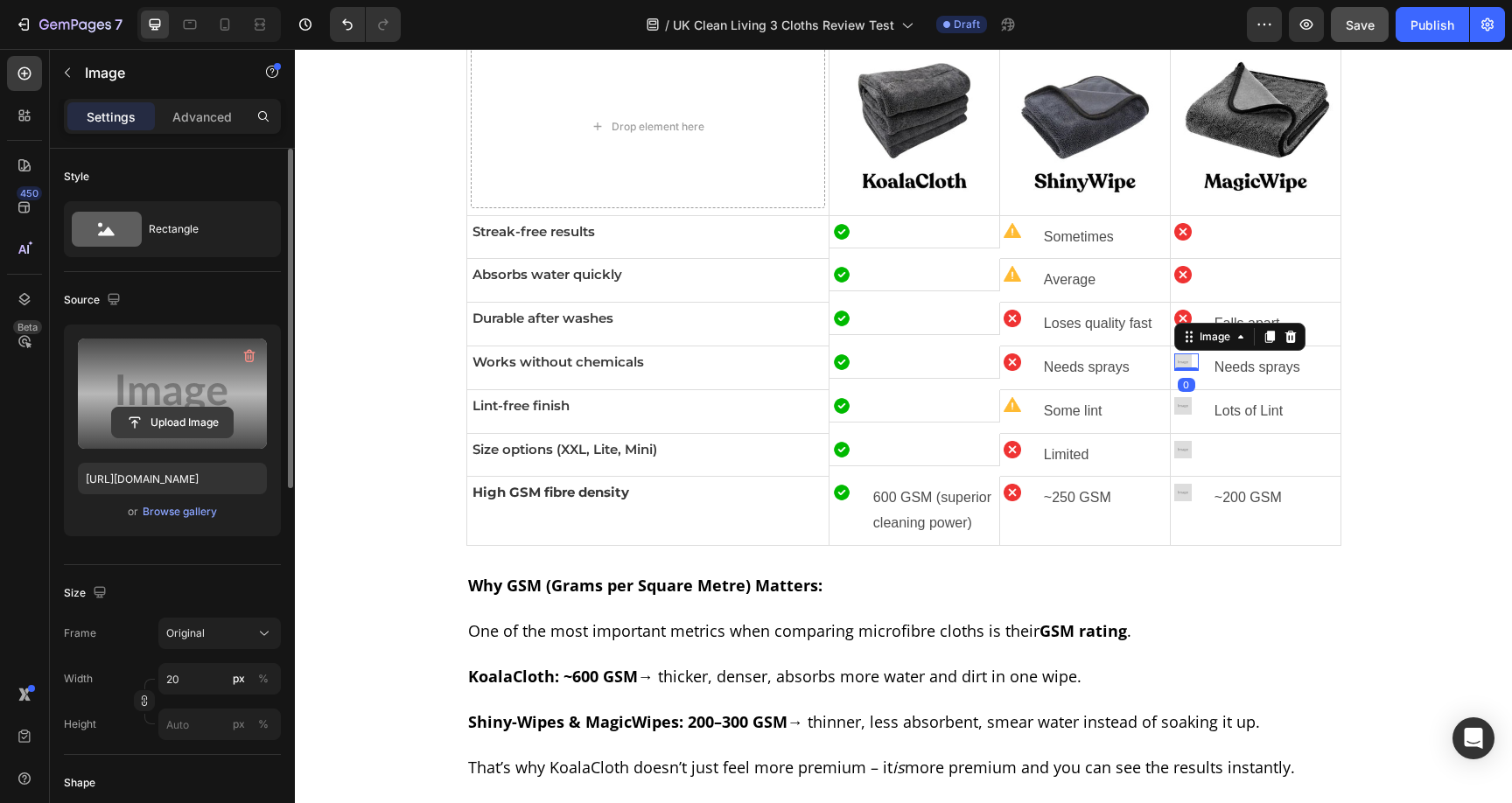
click at [166, 420] on input "file" at bounding box center [172, 422] width 120 height 30
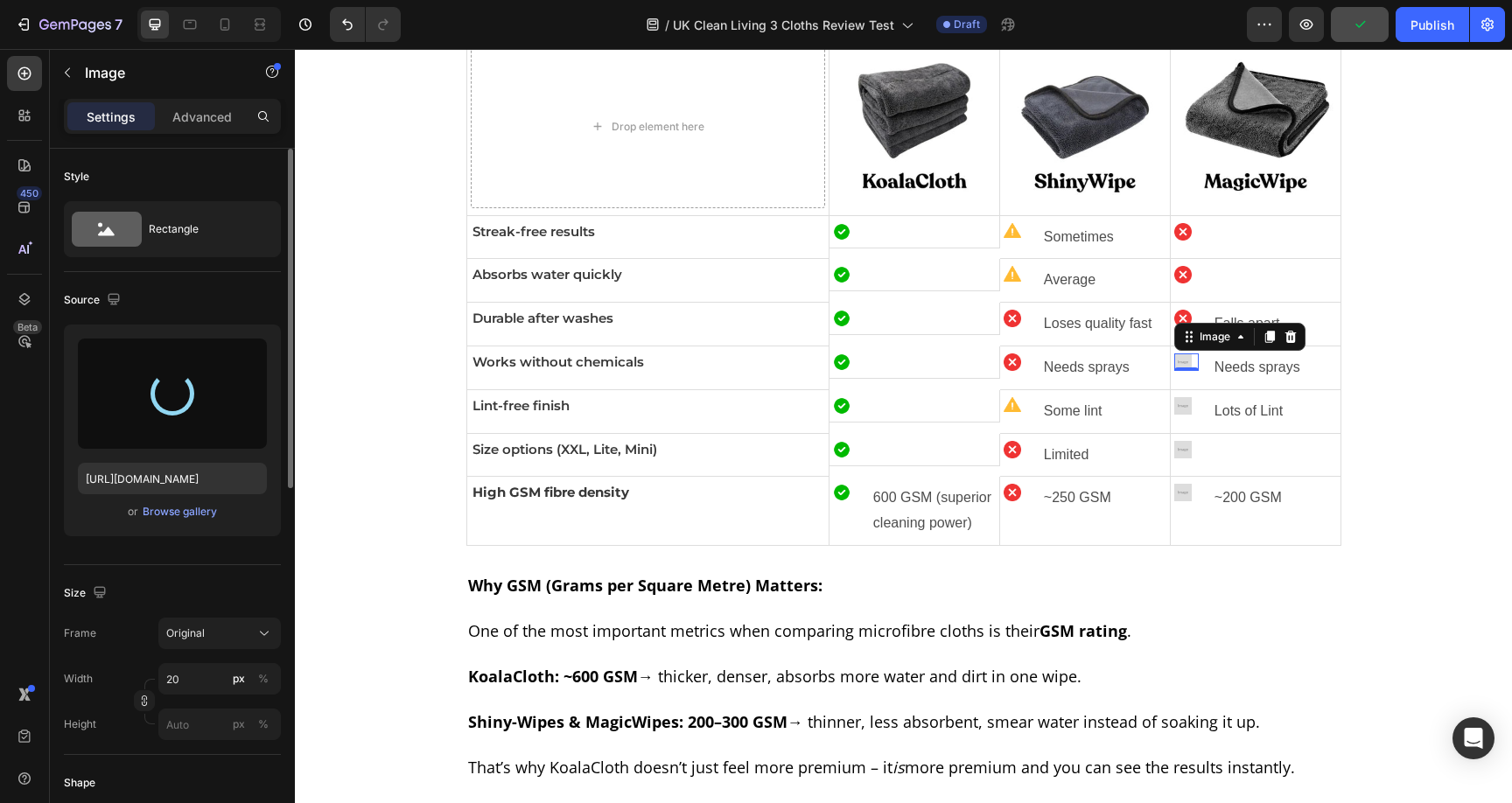
type input "https://cdn.shopify.com/s/files/1/0928/8921/9447/files/gempages_580601642496295…"
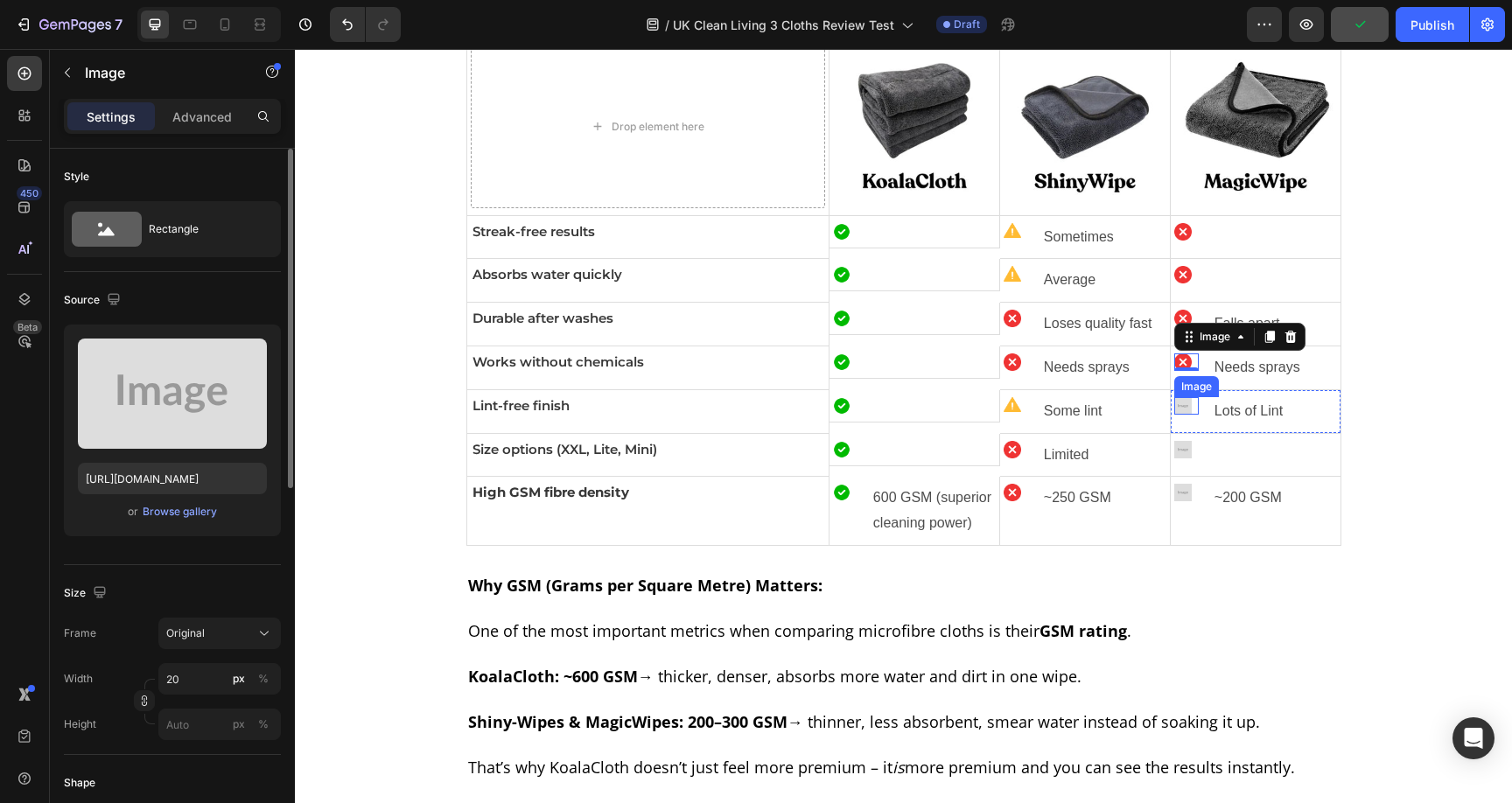
click at [1176, 404] on img at bounding box center [1183, 406] width 17 height 17
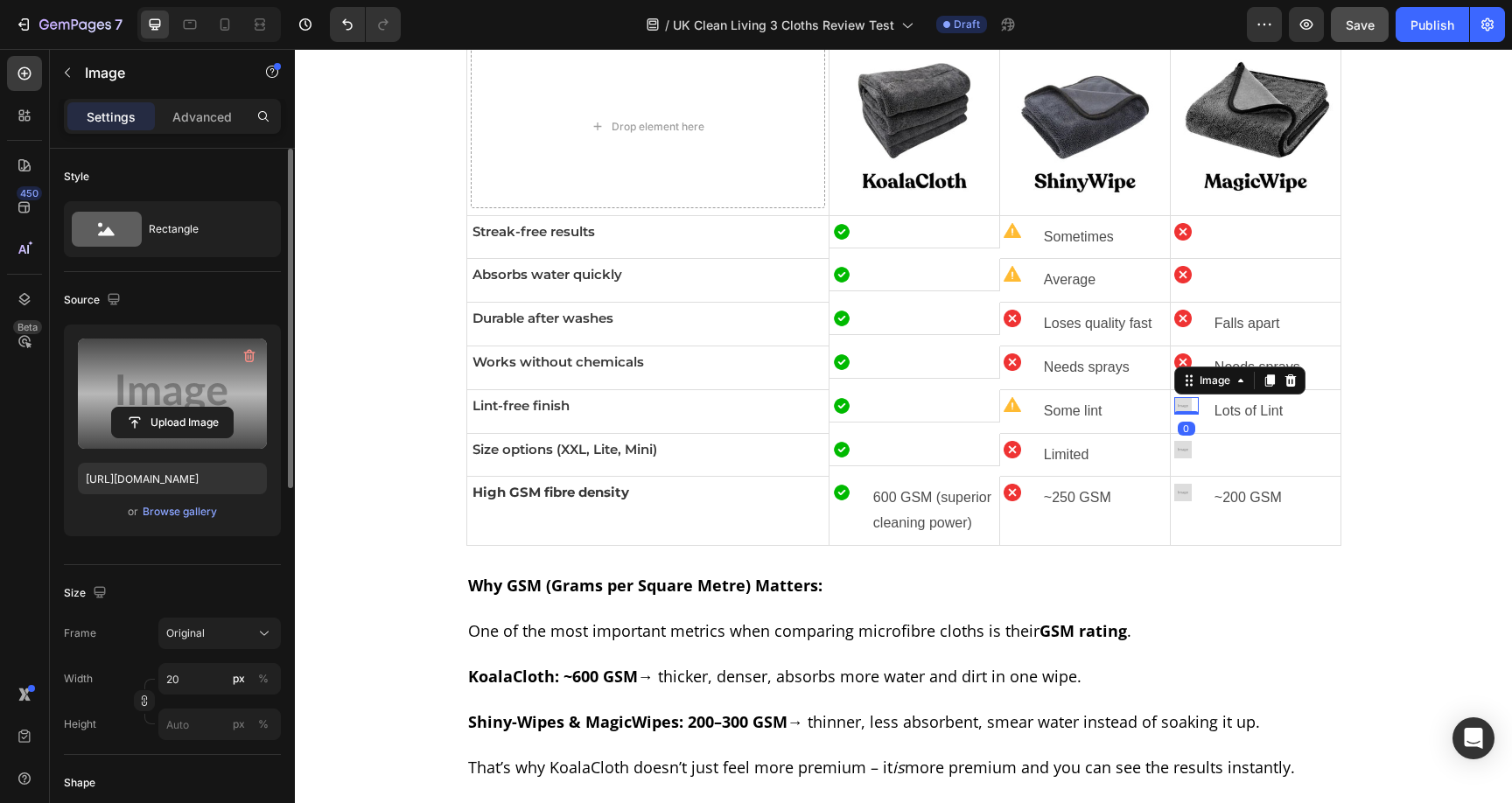
click at [88, 407] on div "Upload Image" at bounding box center [171, 422] width 189 height 32
click at [185, 407] on input "file" at bounding box center [172, 422] width 120 height 30
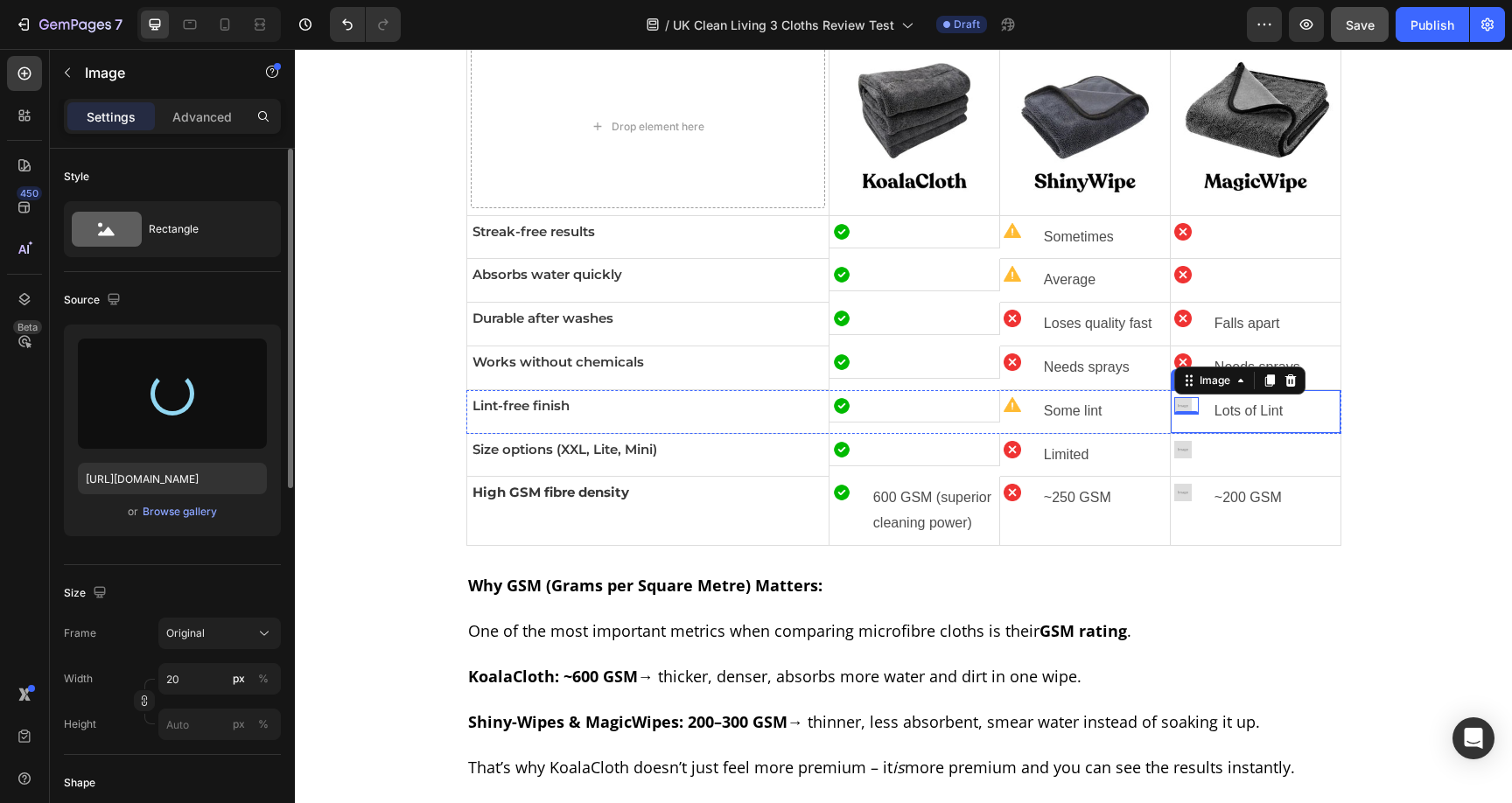
type input "https://cdn.shopify.com/s/files/1/0928/8921/9447/files/gempages_580601642496295…"
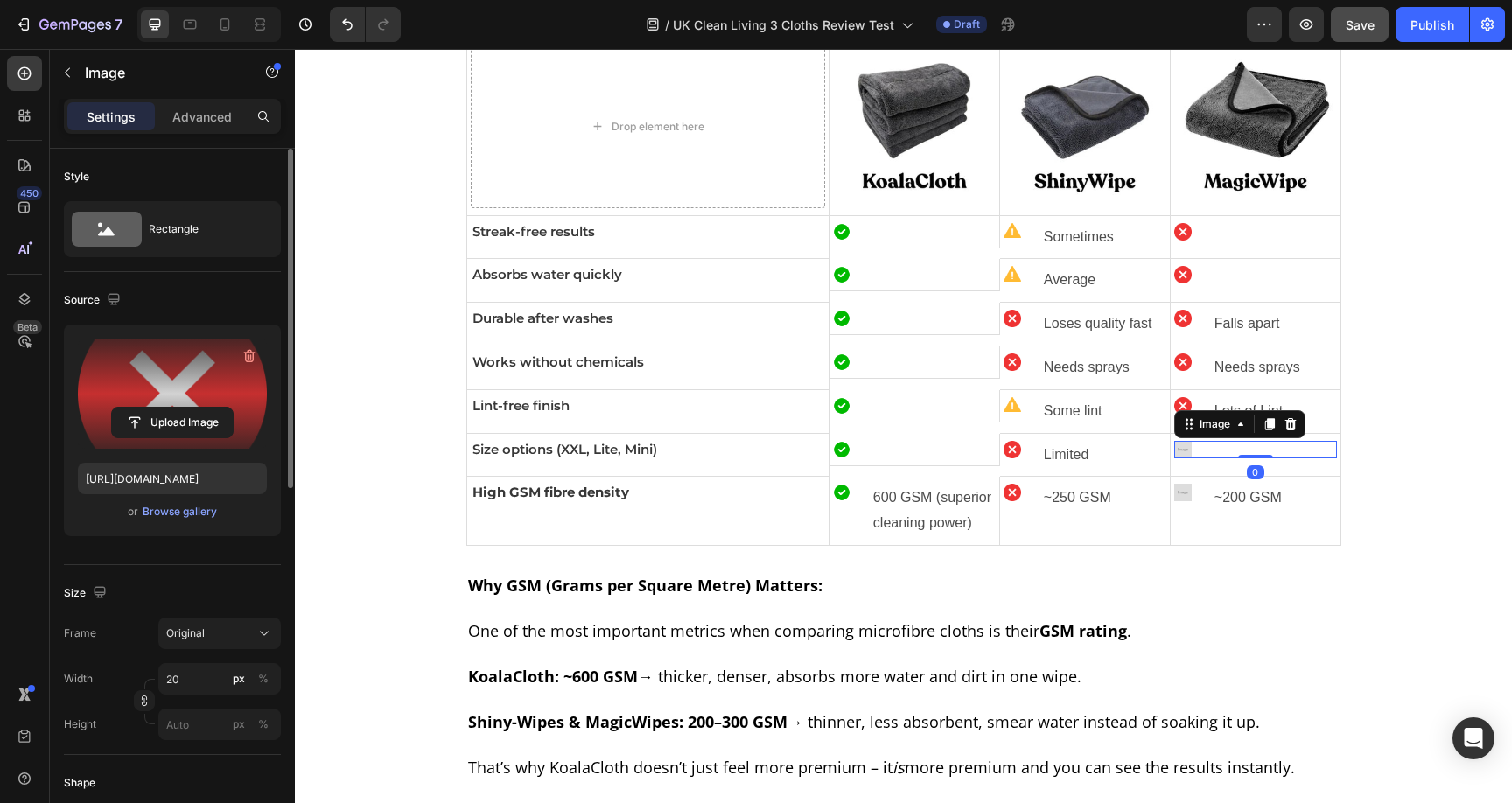
click at [1176, 450] on img at bounding box center [1183, 449] width 17 height 17
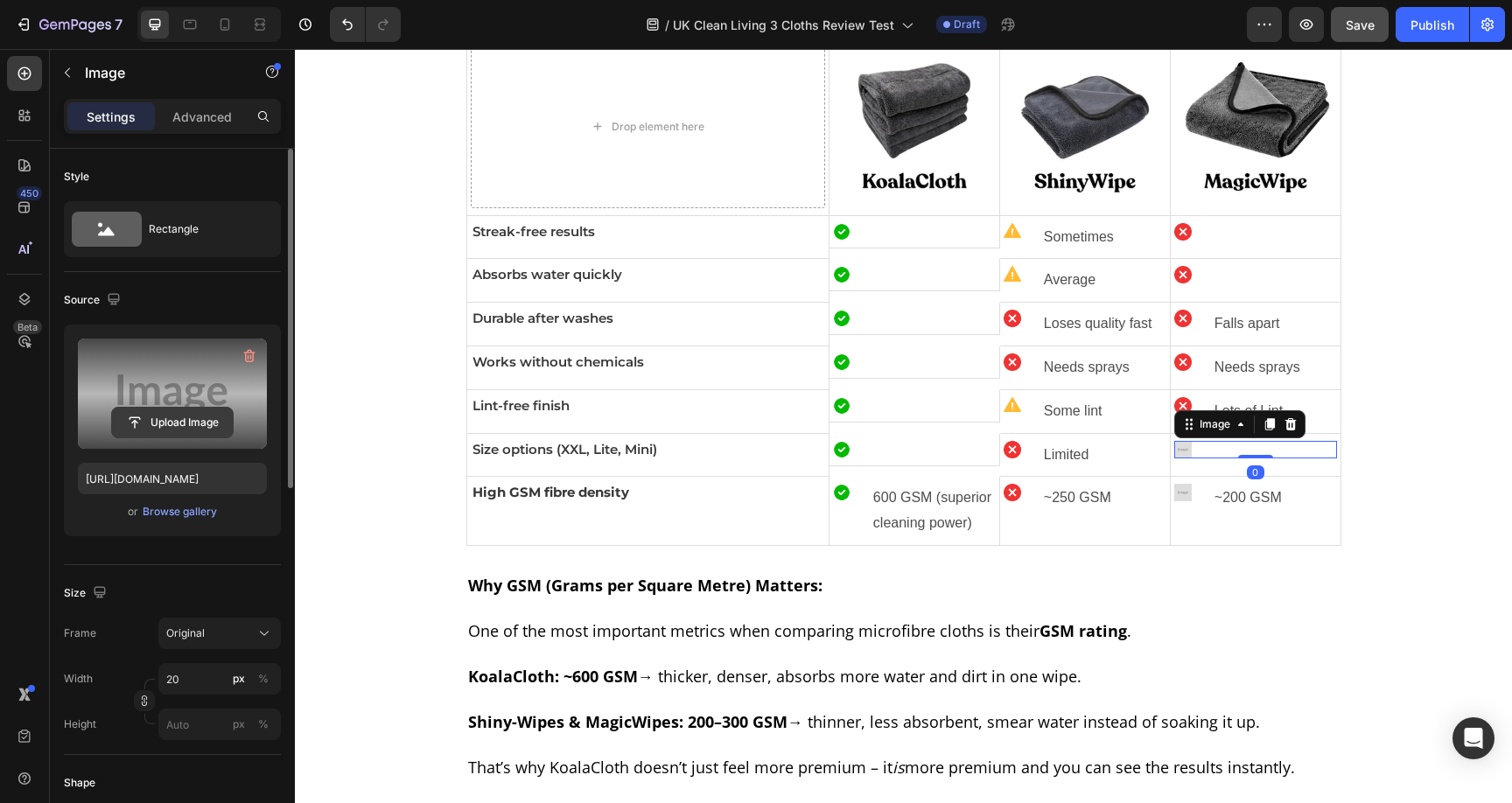
click at [166, 414] on input "file" at bounding box center [172, 422] width 120 height 30
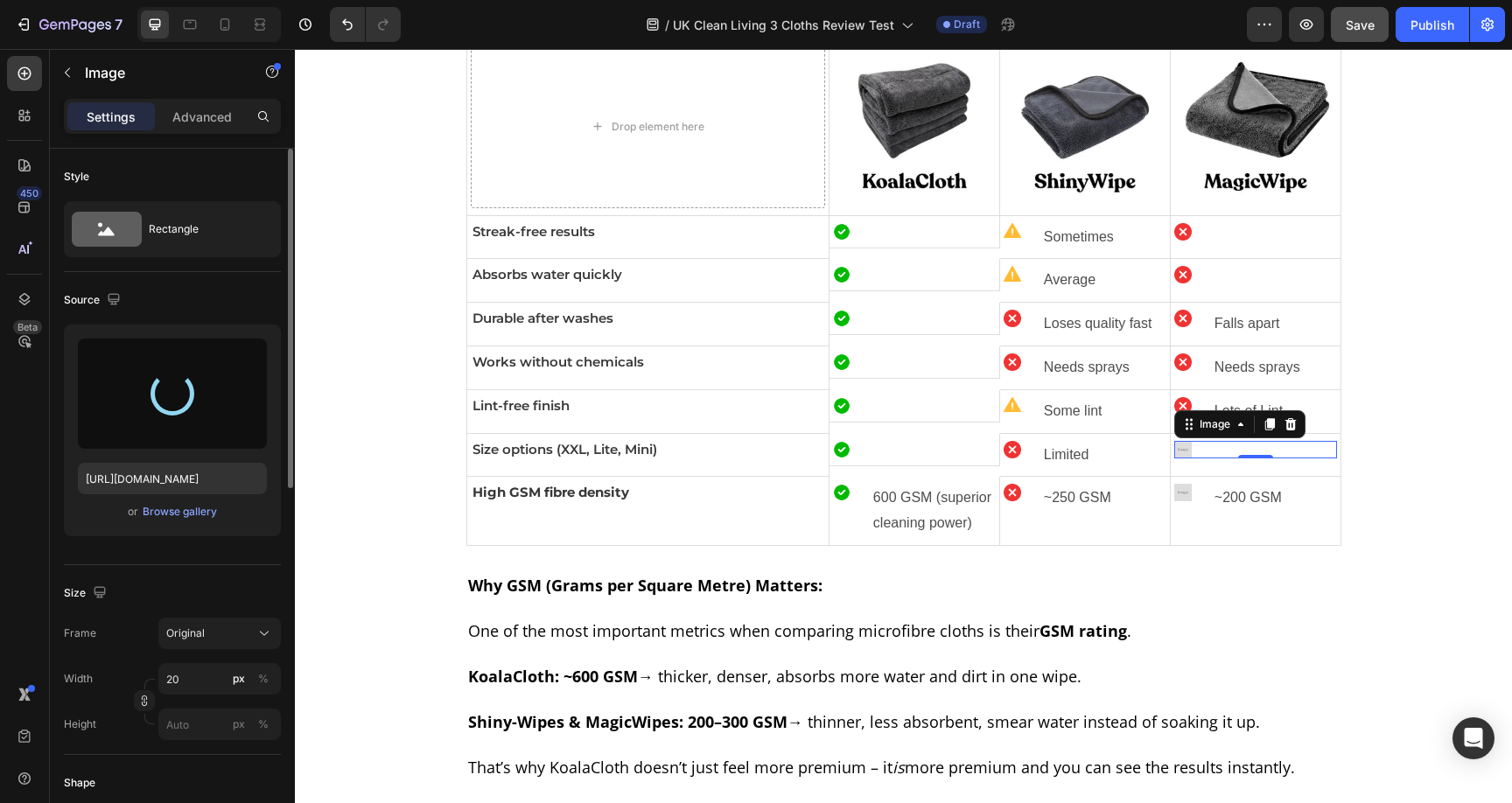
type input "https://cdn.shopify.com/s/files/1/0928/8921/9447/files/gempages_580601642496295…"
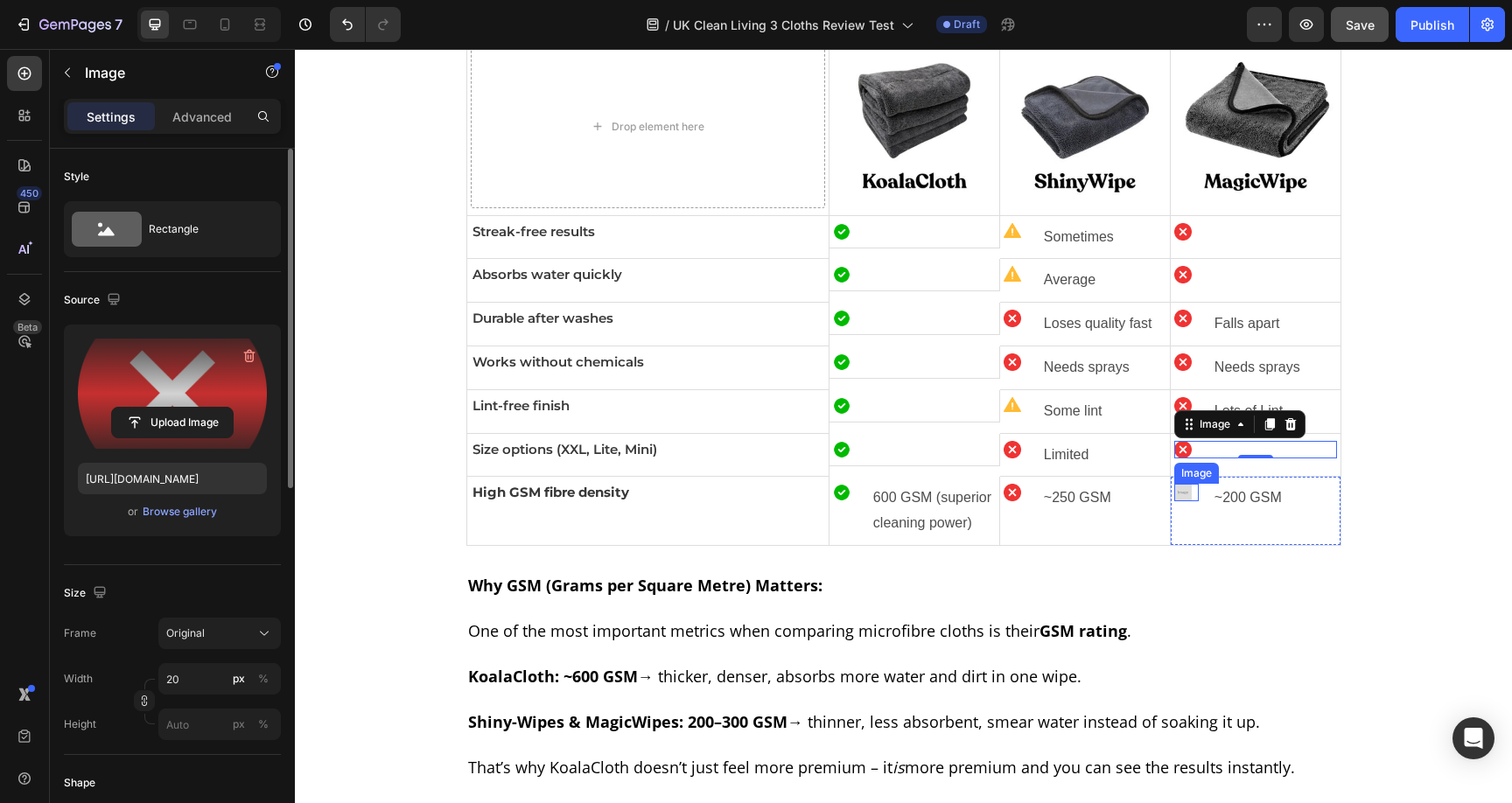
click at [1176, 499] on div "Image" at bounding box center [1186, 492] width 25 height 17
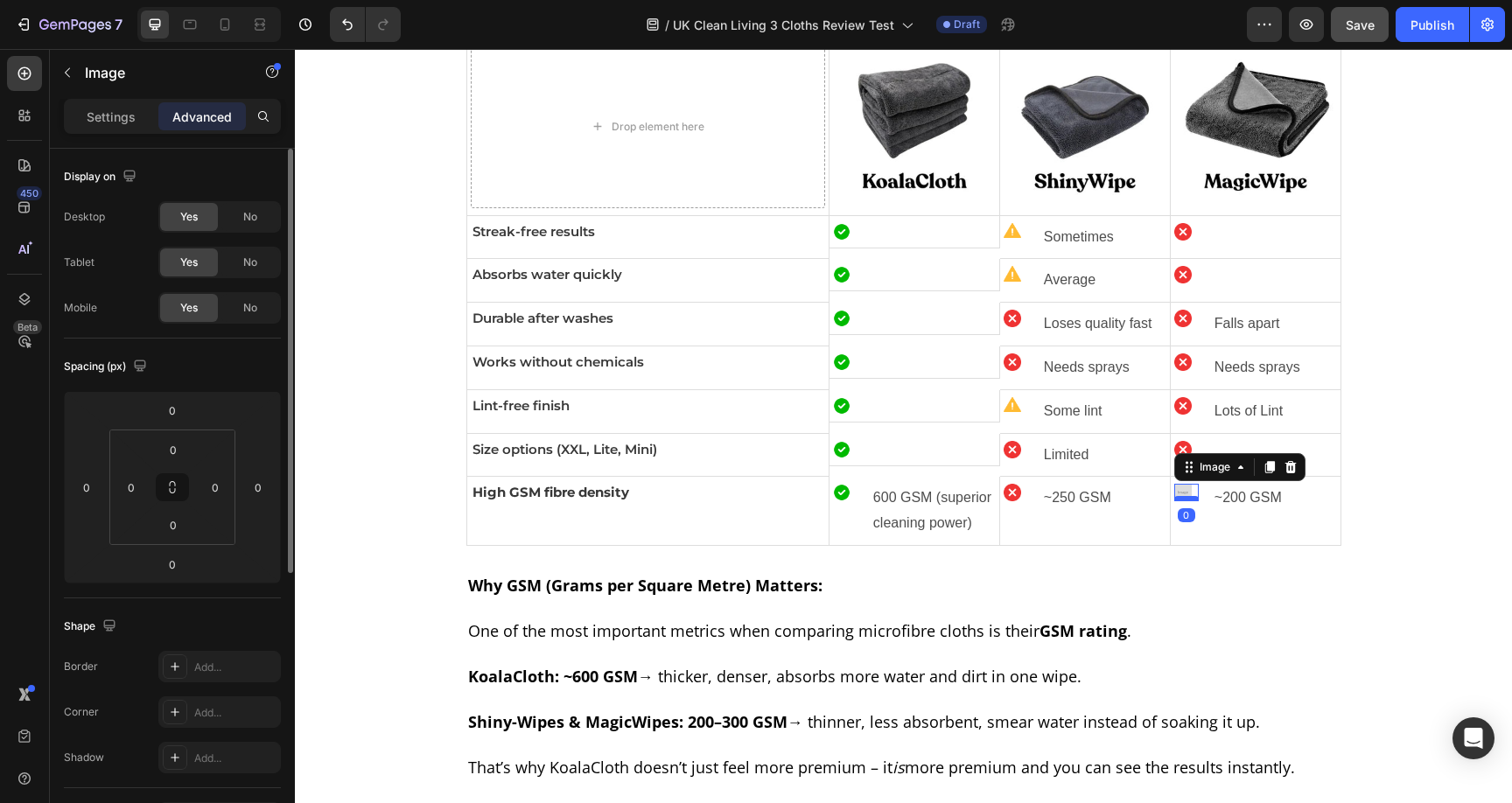
click at [1175, 496] on div at bounding box center [1186, 499] width 25 height 5
click at [109, 115] on p "Settings" at bounding box center [111, 117] width 49 height 18
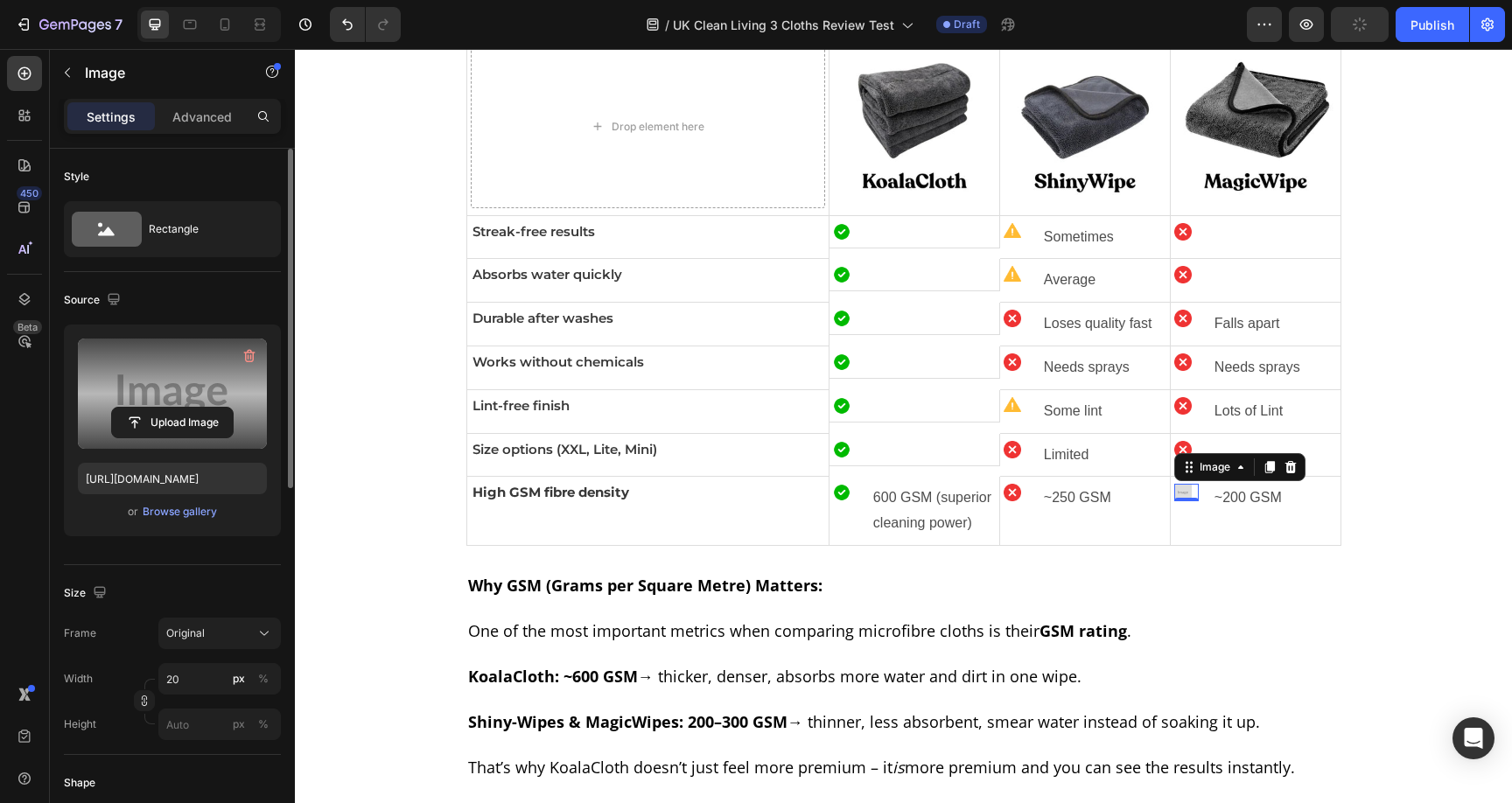
click at [146, 386] on label at bounding box center [171, 393] width 189 height 110
click at [146, 407] on input "file" at bounding box center [172, 422] width 120 height 30
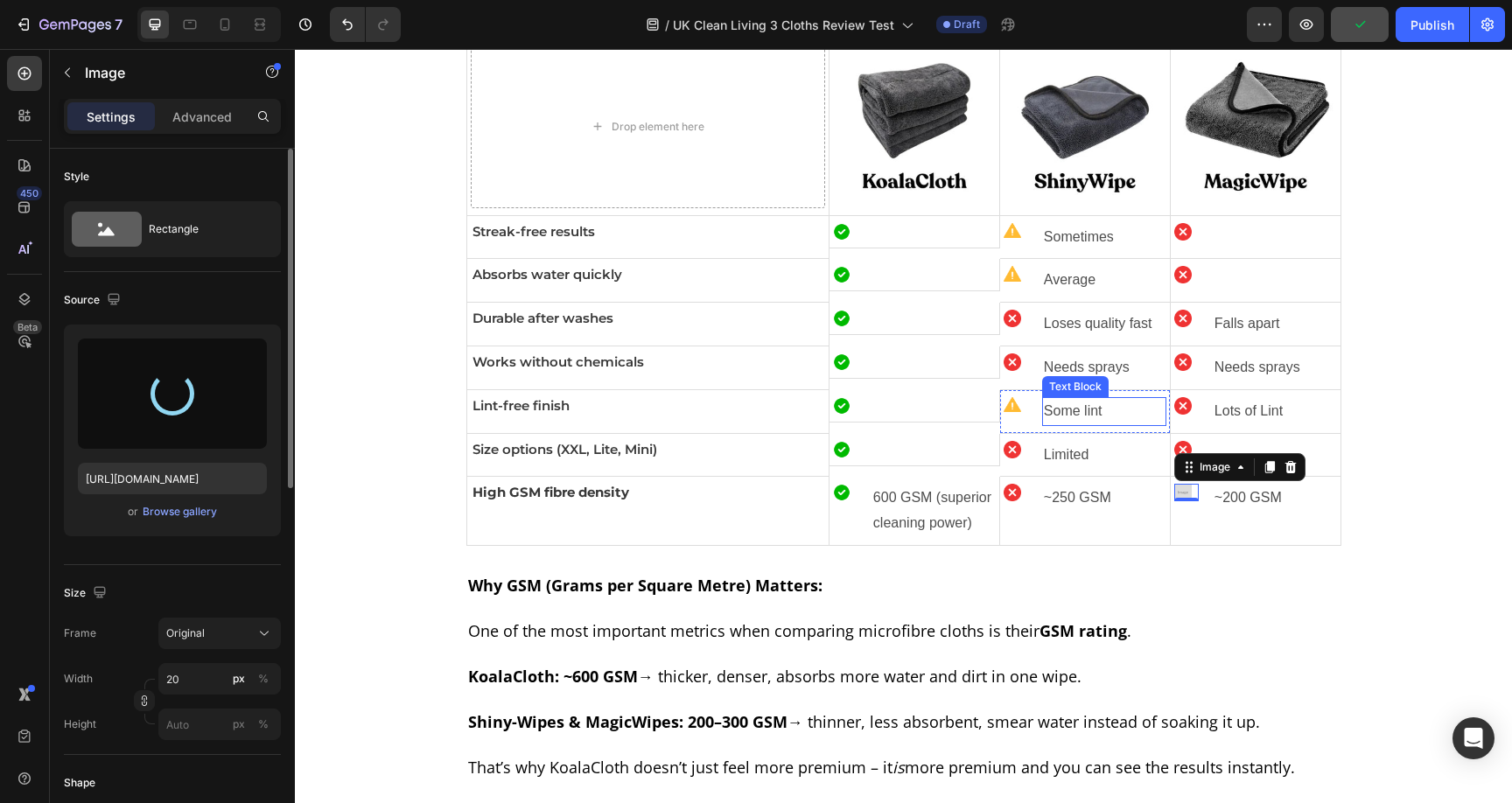
type input "https://cdn.shopify.com/s/files/1/0928/8921/9447/files/gempages_580601642496295…"
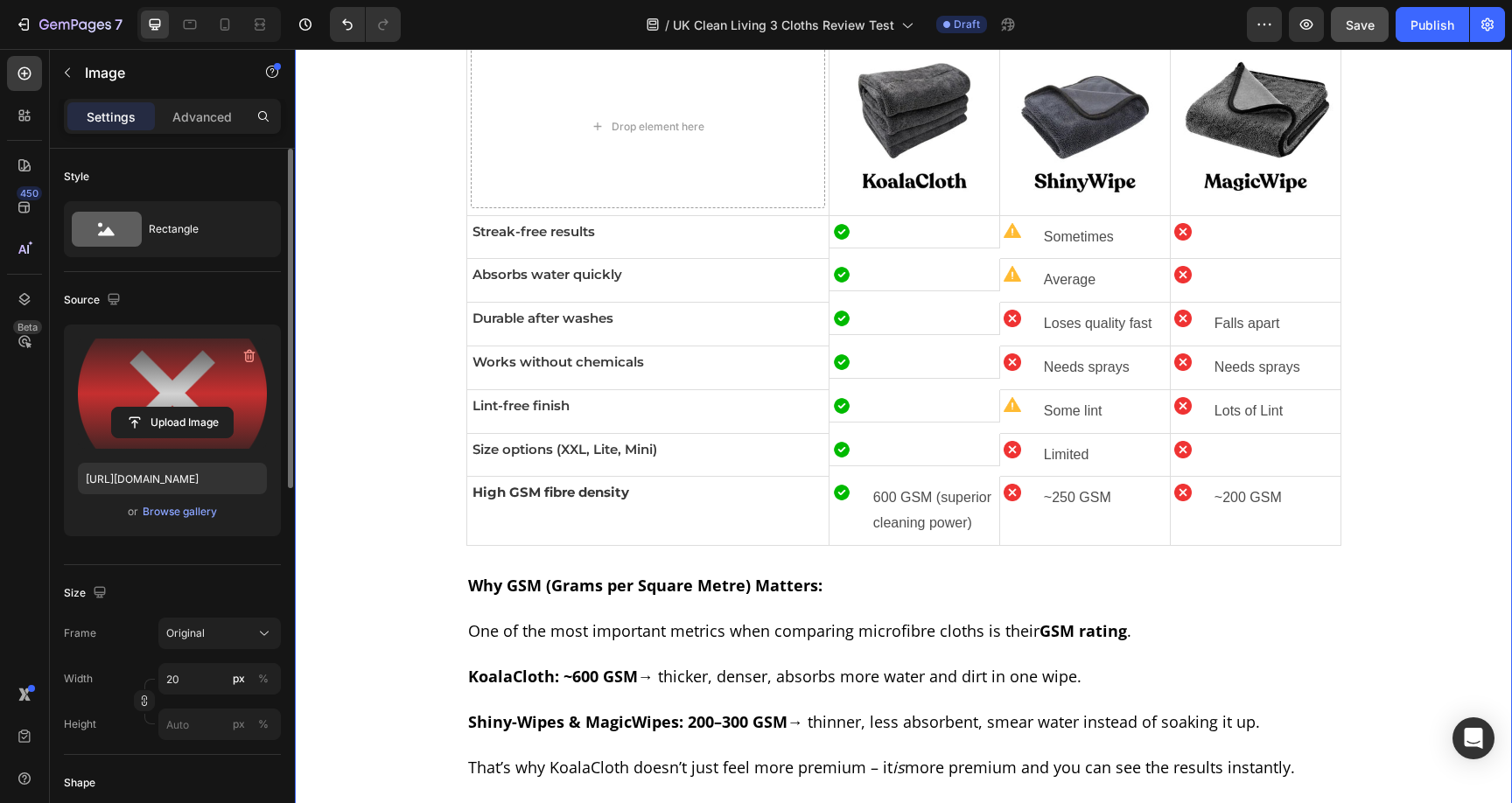
click at [1461, 372] on div "Before you scroll through dozens of pages, I’ve put together a quick overview o…" at bounding box center [903, 620] width 1199 height 1452
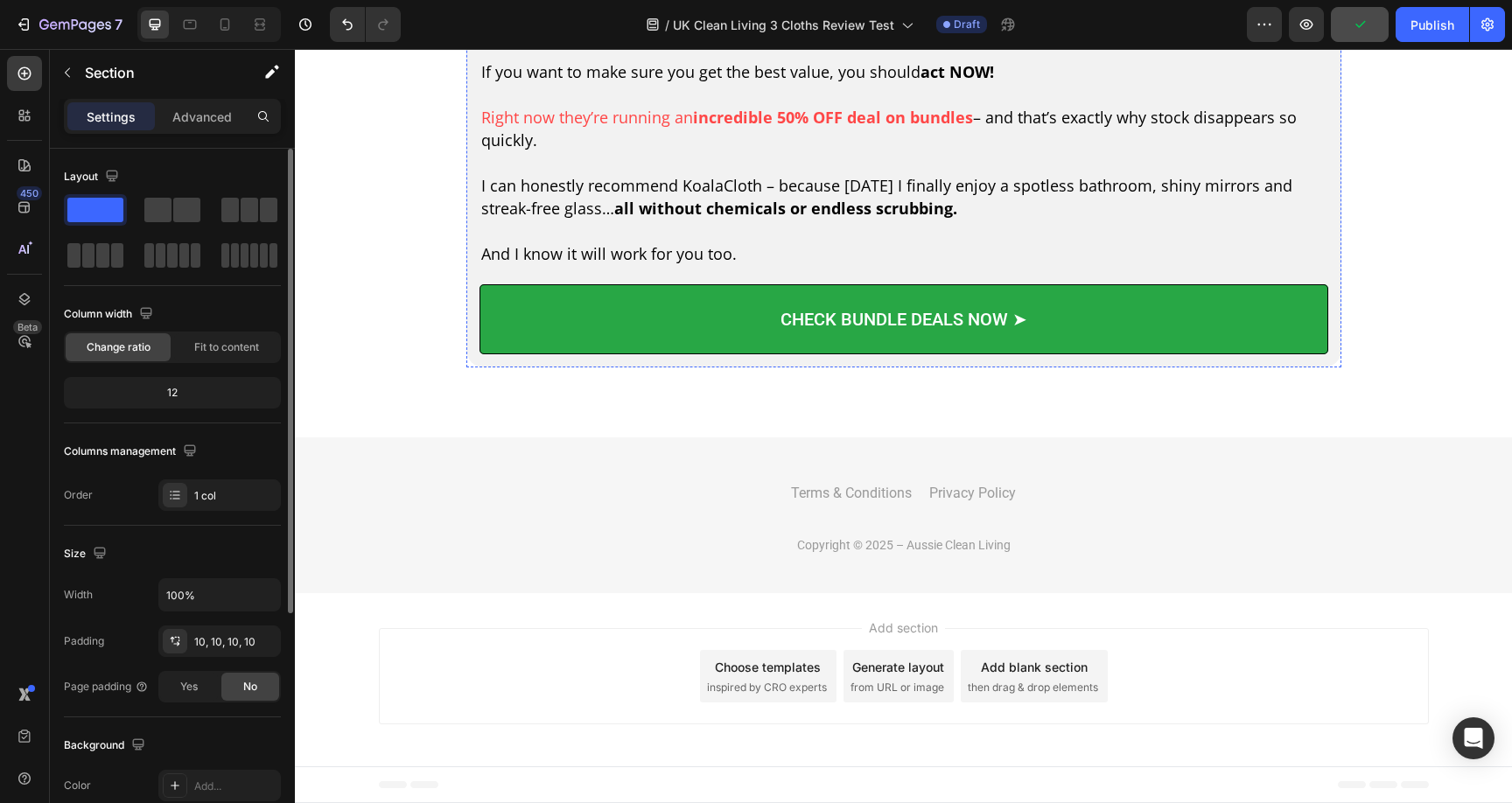
scroll to position [7686, 0]
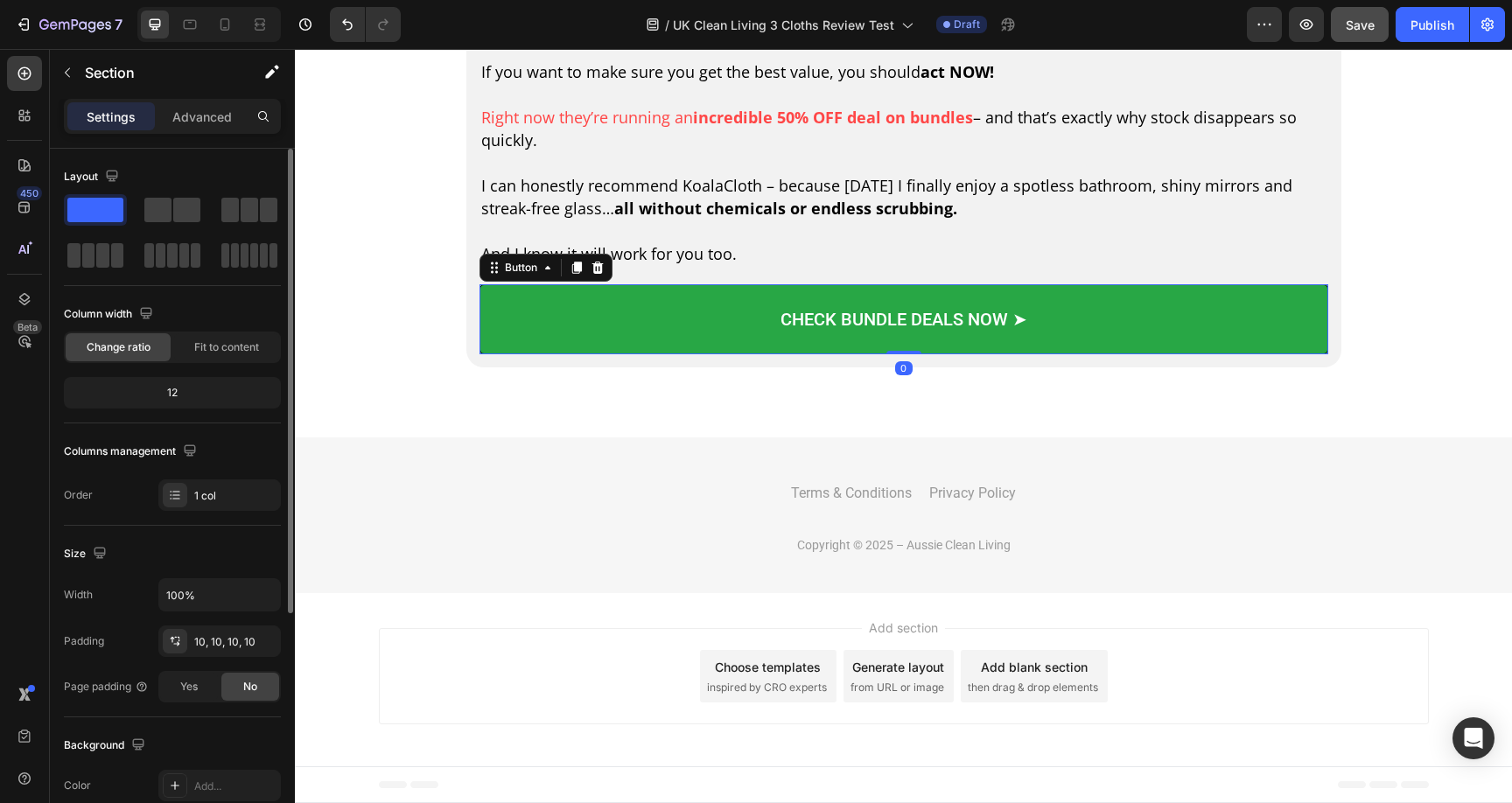
click at [732, 345] on link "CHECK BUNDLE DEALS NOW ➤" at bounding box center [904, 319] width 849 height 70
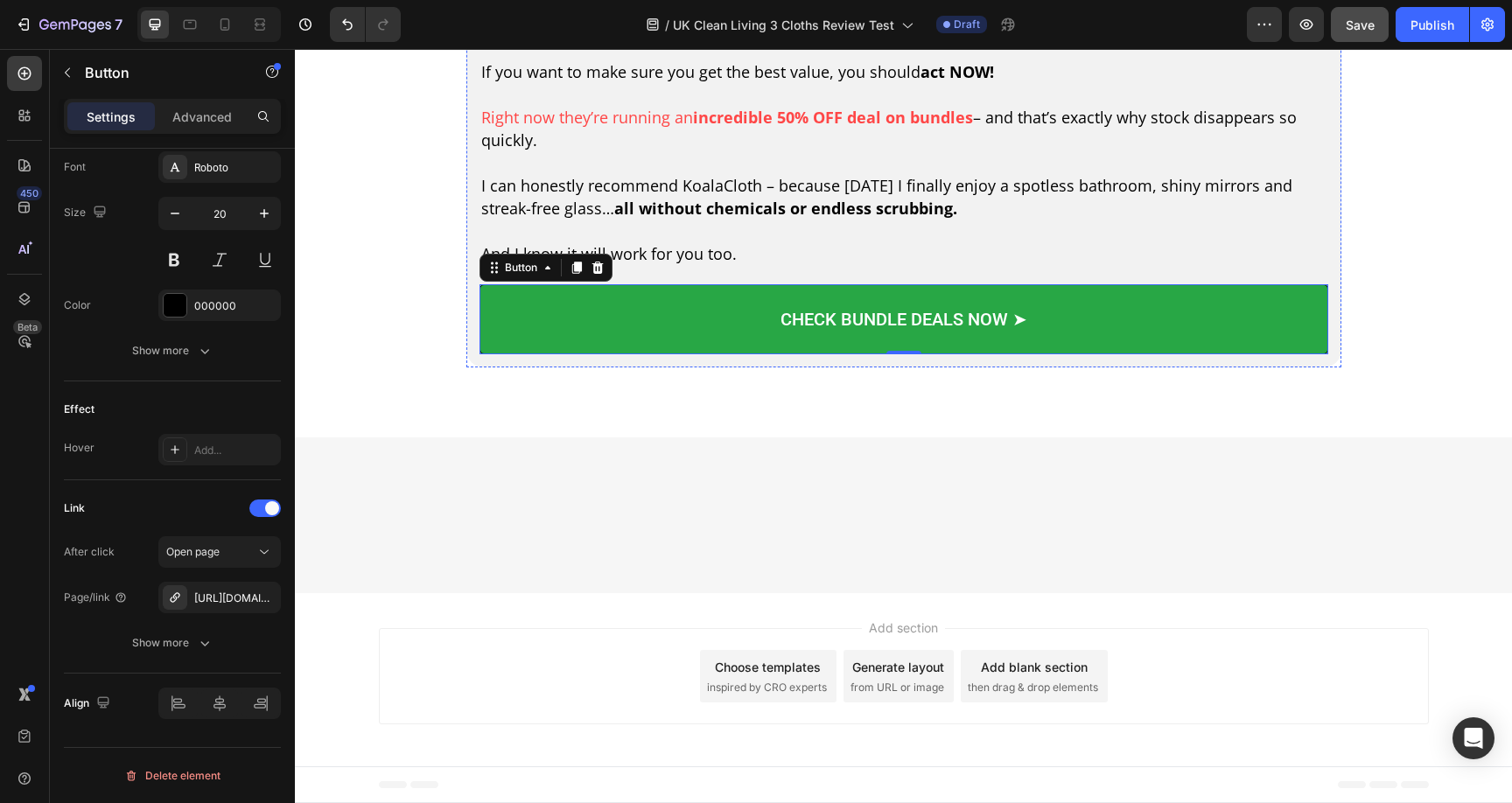
scroll to position [7700, 0]
click at [925, 545] on p "Copyright © 2025 – Aussie Clean Living" at bounding box center [904, 545] width 872 height 22
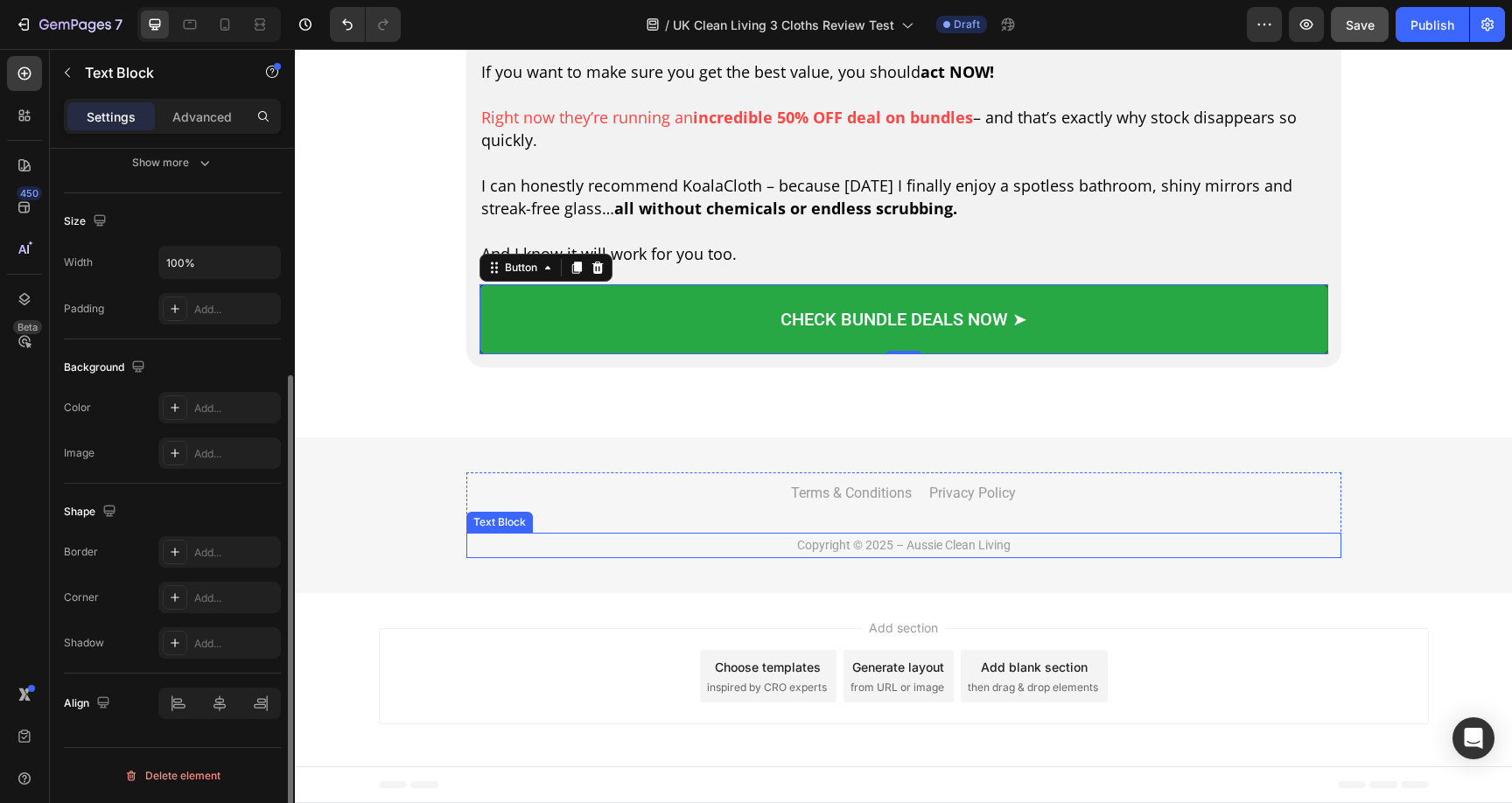
scroll to position [0, 0]
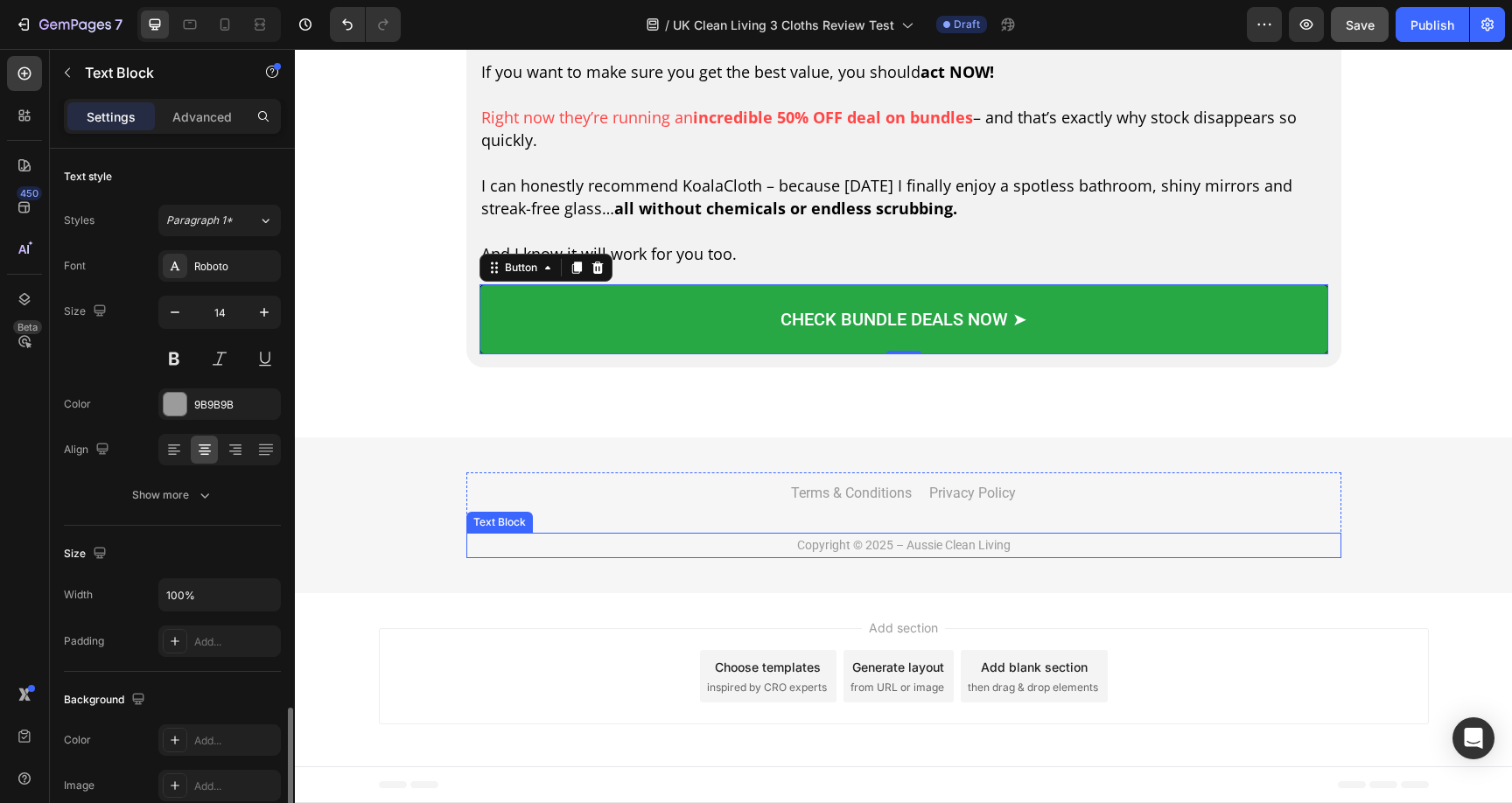
click at [925, 545] on p "Copyright © 2025 – Aussie Clean Living" at bounding box center [904, 545] width 872 height 22
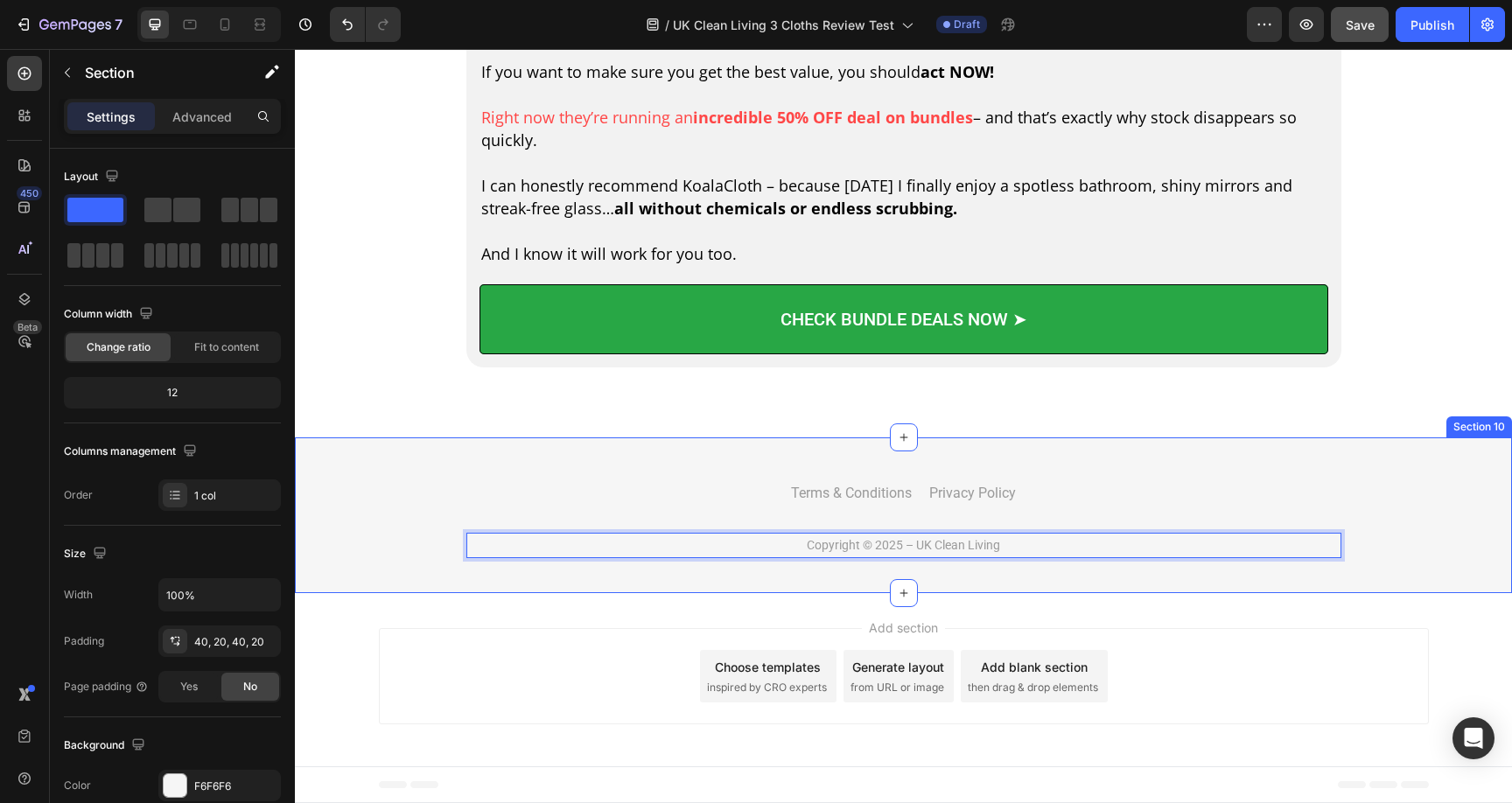
click at [1413, 496] on div "Terms & Conditions Button Privacy Policy Button Row Copyright © 2025 – UK Clean…" at bounding box center [904, 515] width 1182 height 86
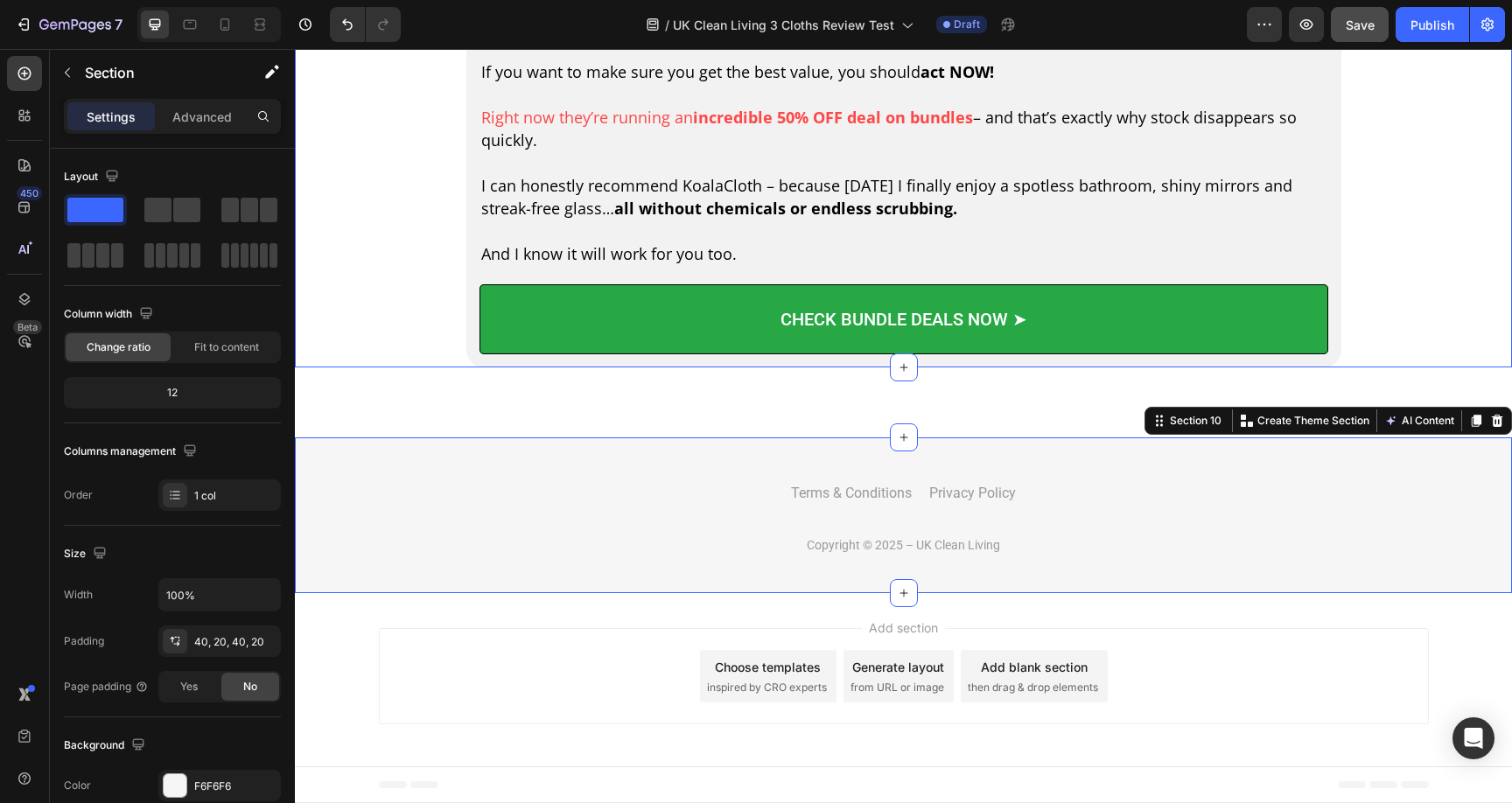
click at [1436, 368] on div "Image ⚠️ Important: The most popular bundles sell out fast. Text Block Row When…" at bounding box center [903, 146] width 1217 height 444
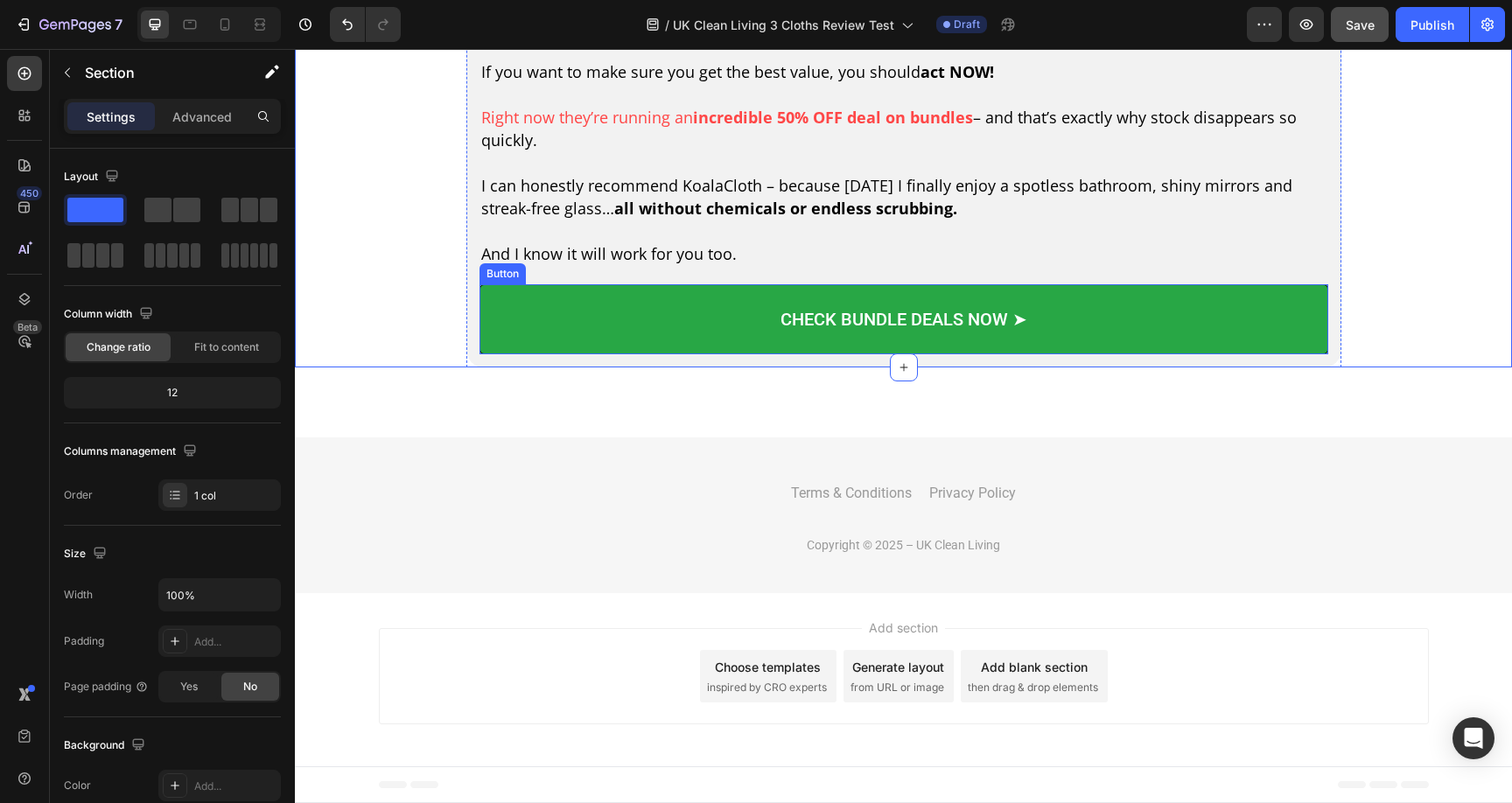
scroll to position [7590, 0]
click at [772, 307] on link "CHECK BUNDLE DEALS NOW ➤" at bounding box center [904, 319] width 849 height 70
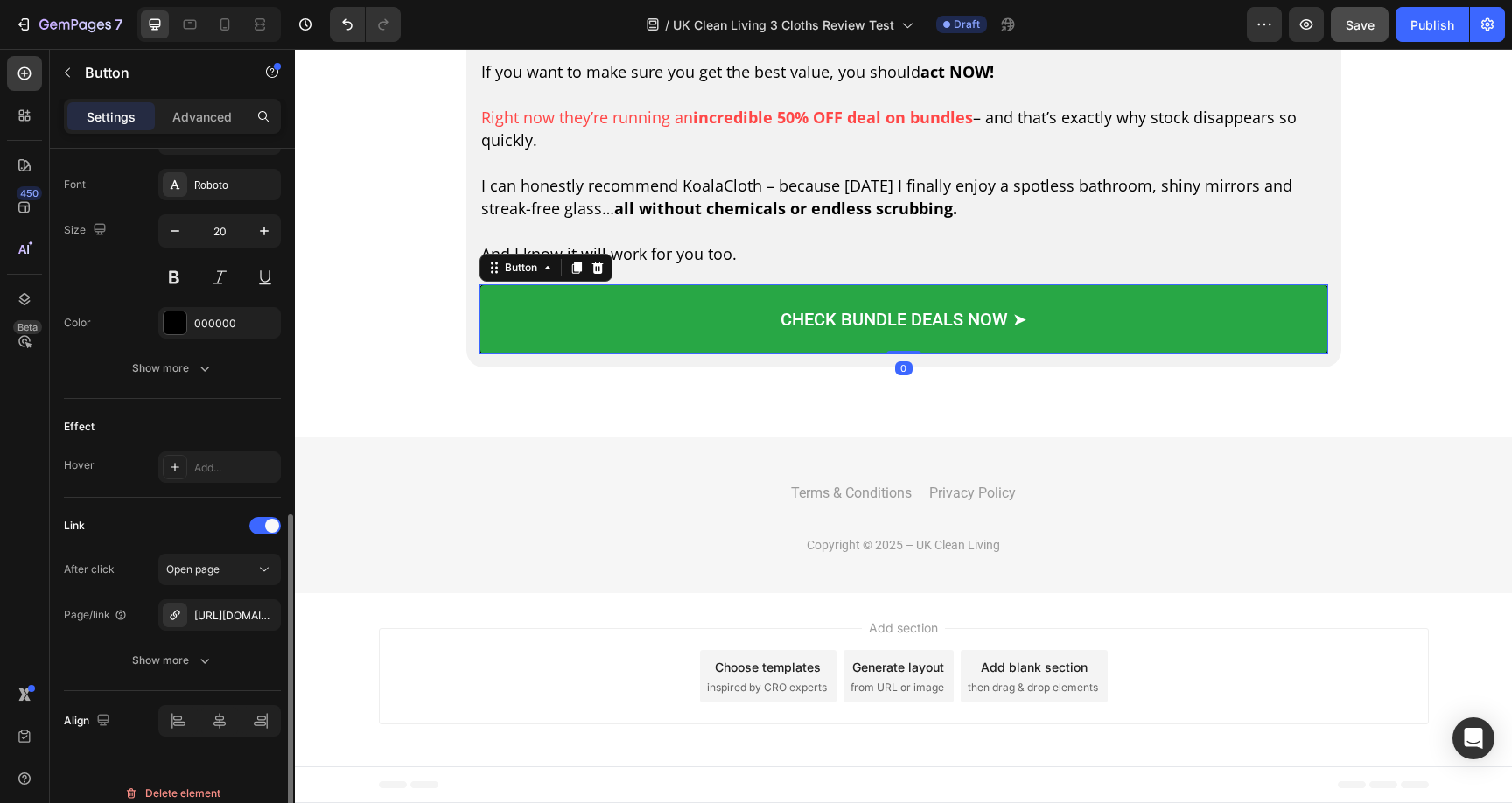
scroll to position [686, 0]
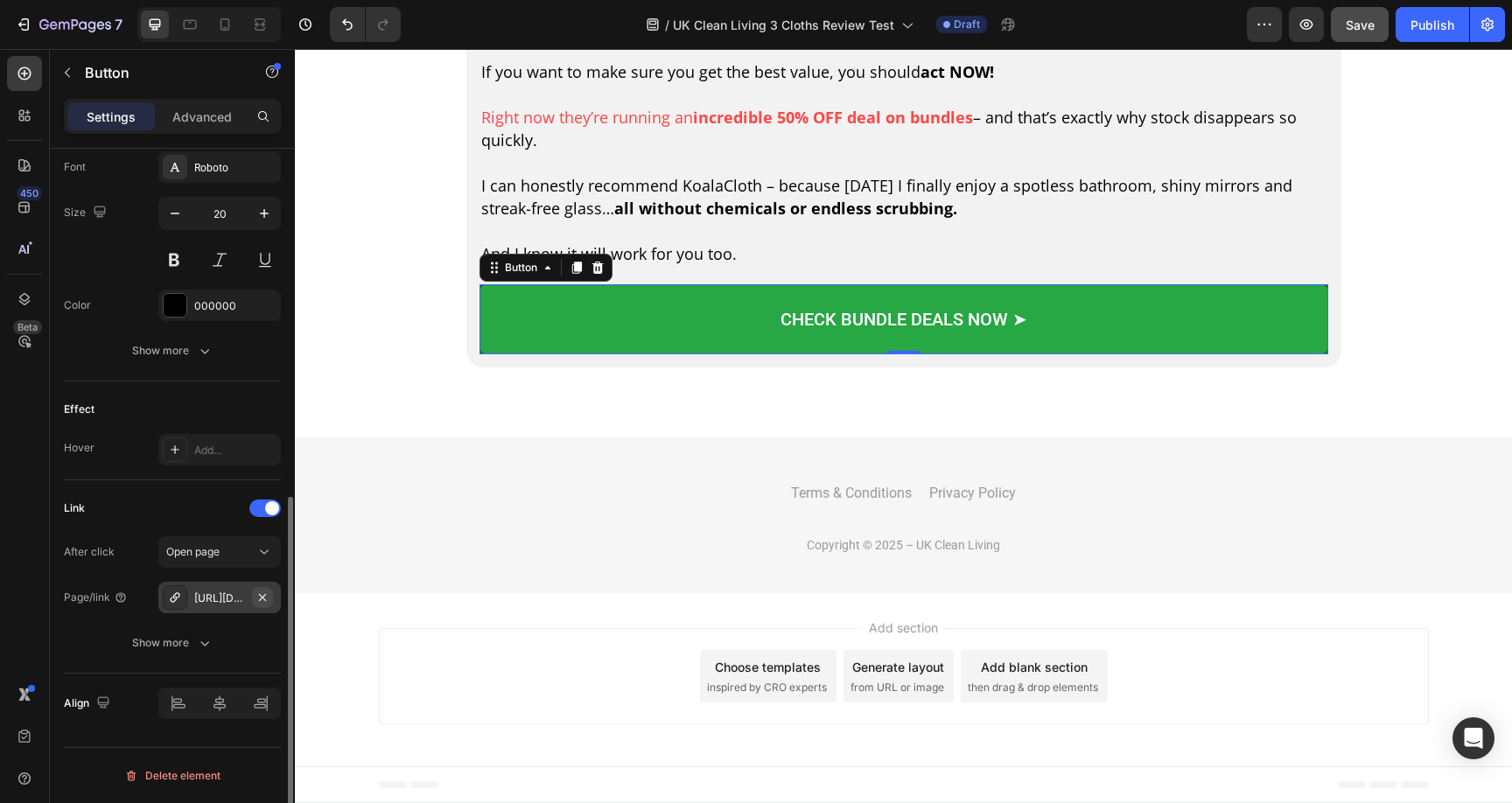
click at [261, 597] on icon "button" at bounding box center [263, 597] width 7 height 7
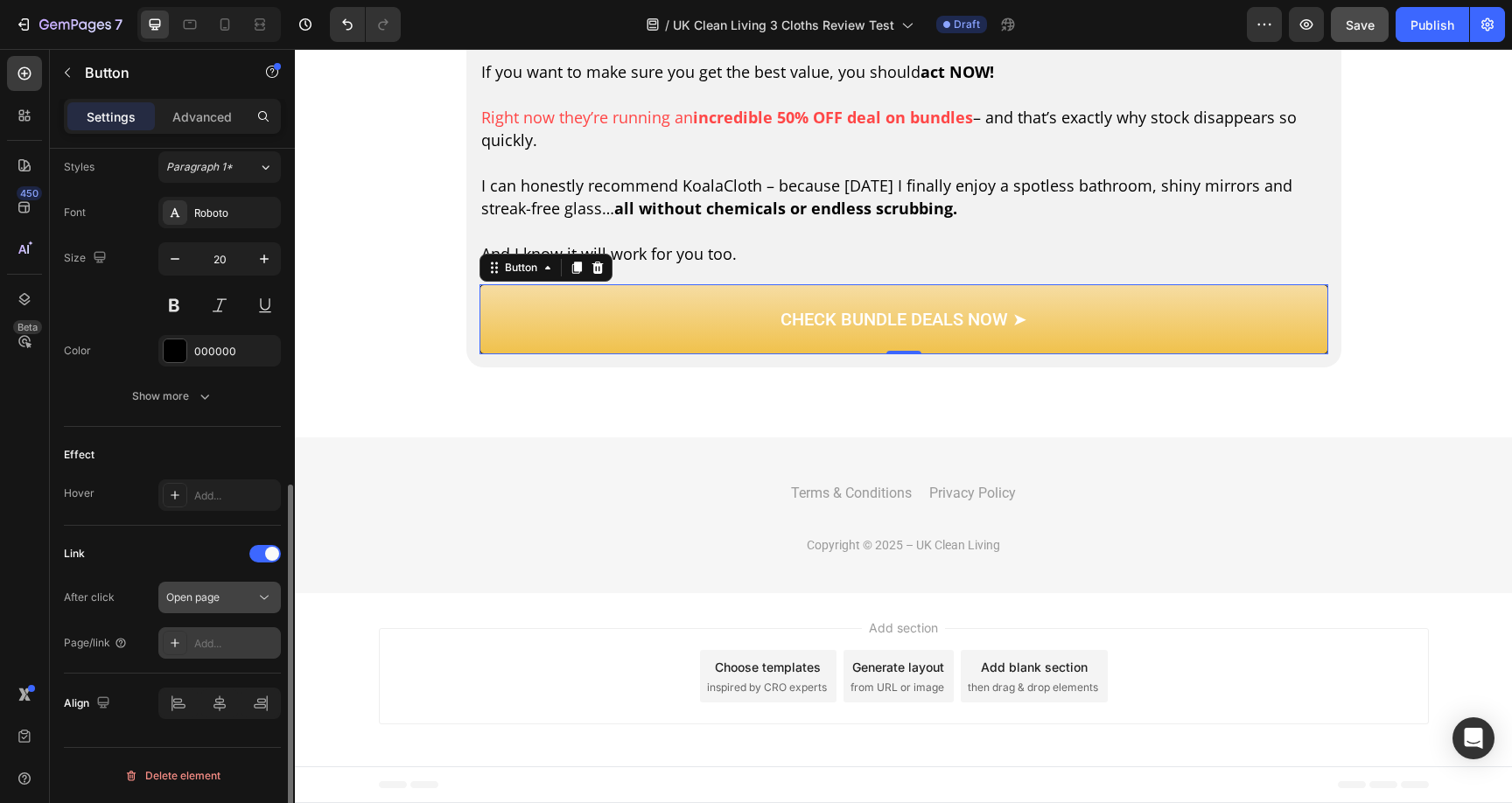
scroll to position [641, 0]
click at [223, 653] on div "Add..." at bounding box center [220, 643] width 122 height 32
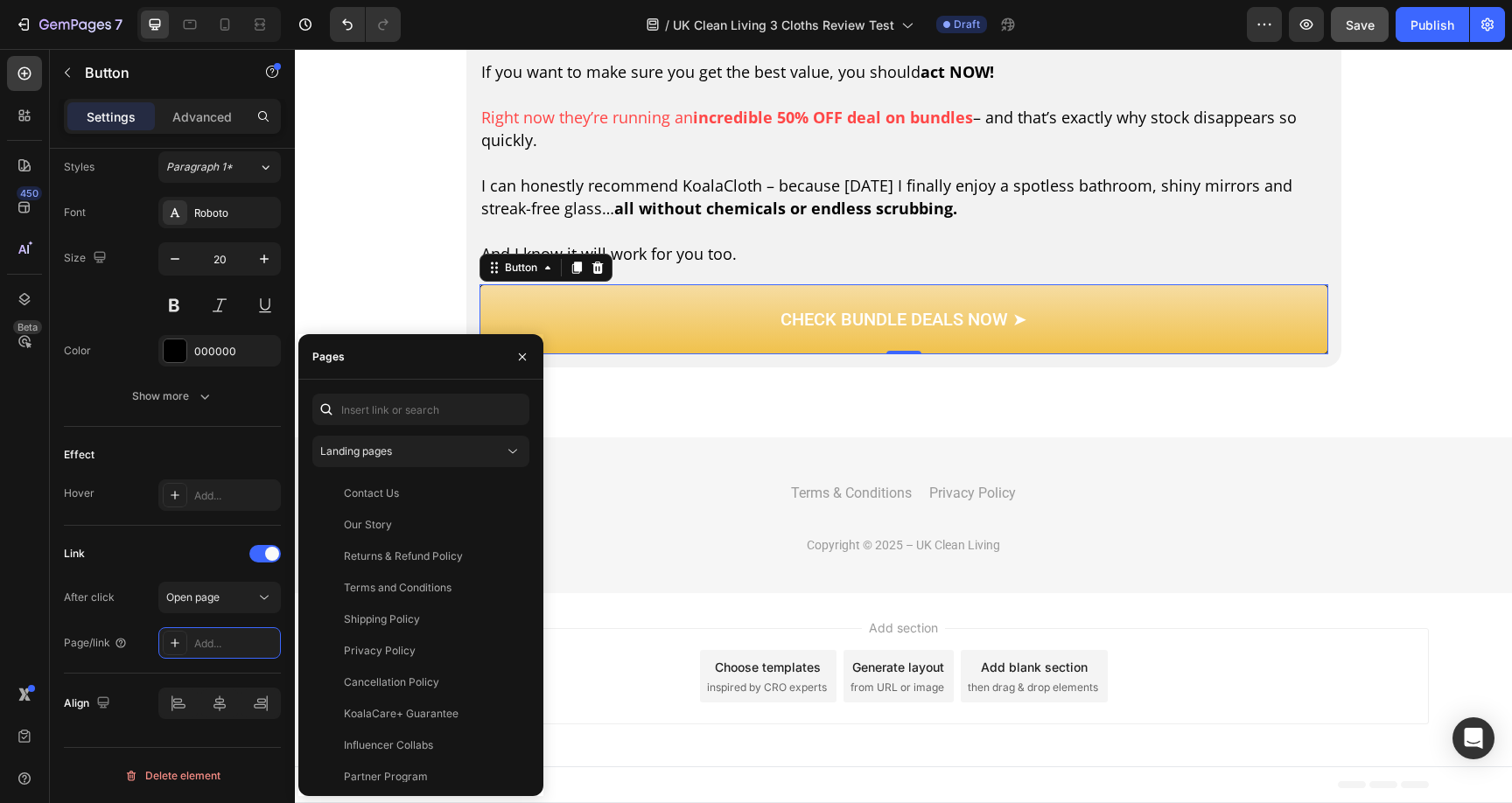
click at [369, 387] on div "Landing pages Contact Us View Our Story View Returns & Refund Policy View Terms…" at bounding box center [420, 587] width 245 height 417
click at [371, 396] on input "text" at bounding box center [421, 409] width 217 height 32
paste input "https://koalacloth.co.uk/products/koalacloth-the-ultimate-xxl-cleaning-cloth-60…"
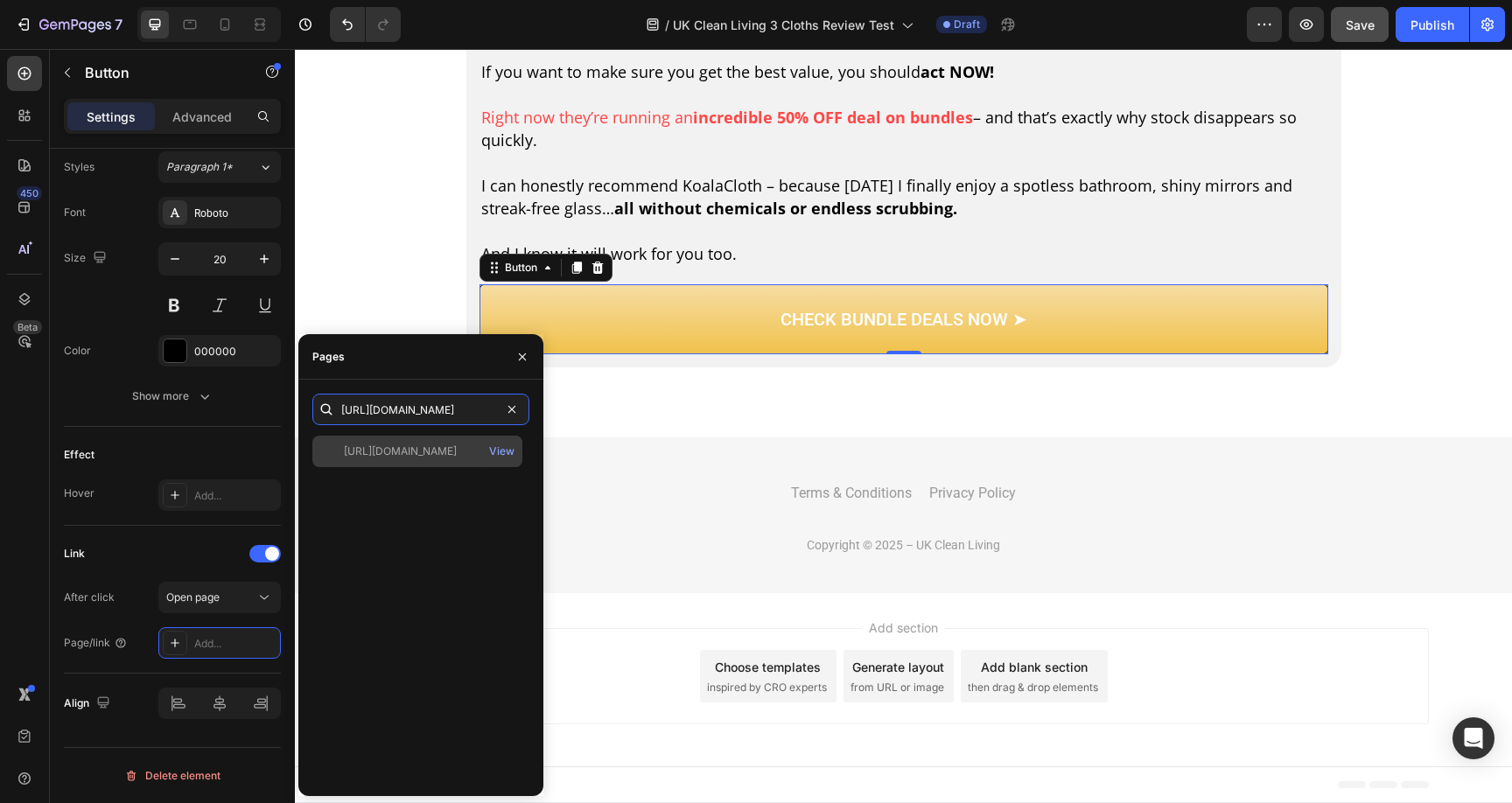
type input "https://koalacloth.co.uk/products/koalacloth-the-ultimate-xxl-cleaning-cloth-60…"
click at [391, 453] on div "https://koalacloth.co.uk/products/koalacloth-the-ultimate-xxl-cleaning-cloth-60…" at bounding box center [400, 450] width 113 height 15
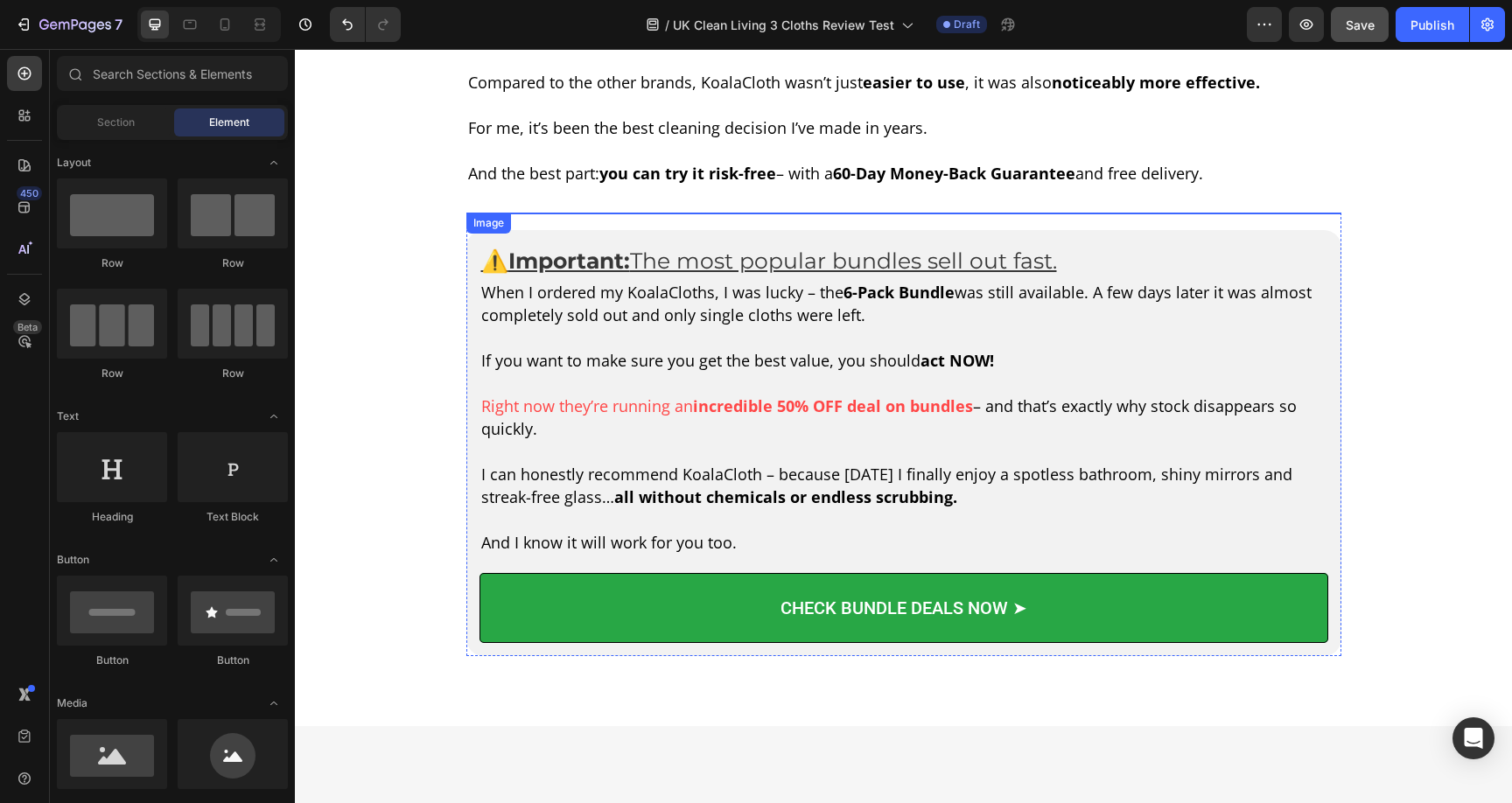
scroll to position [6969, 0]
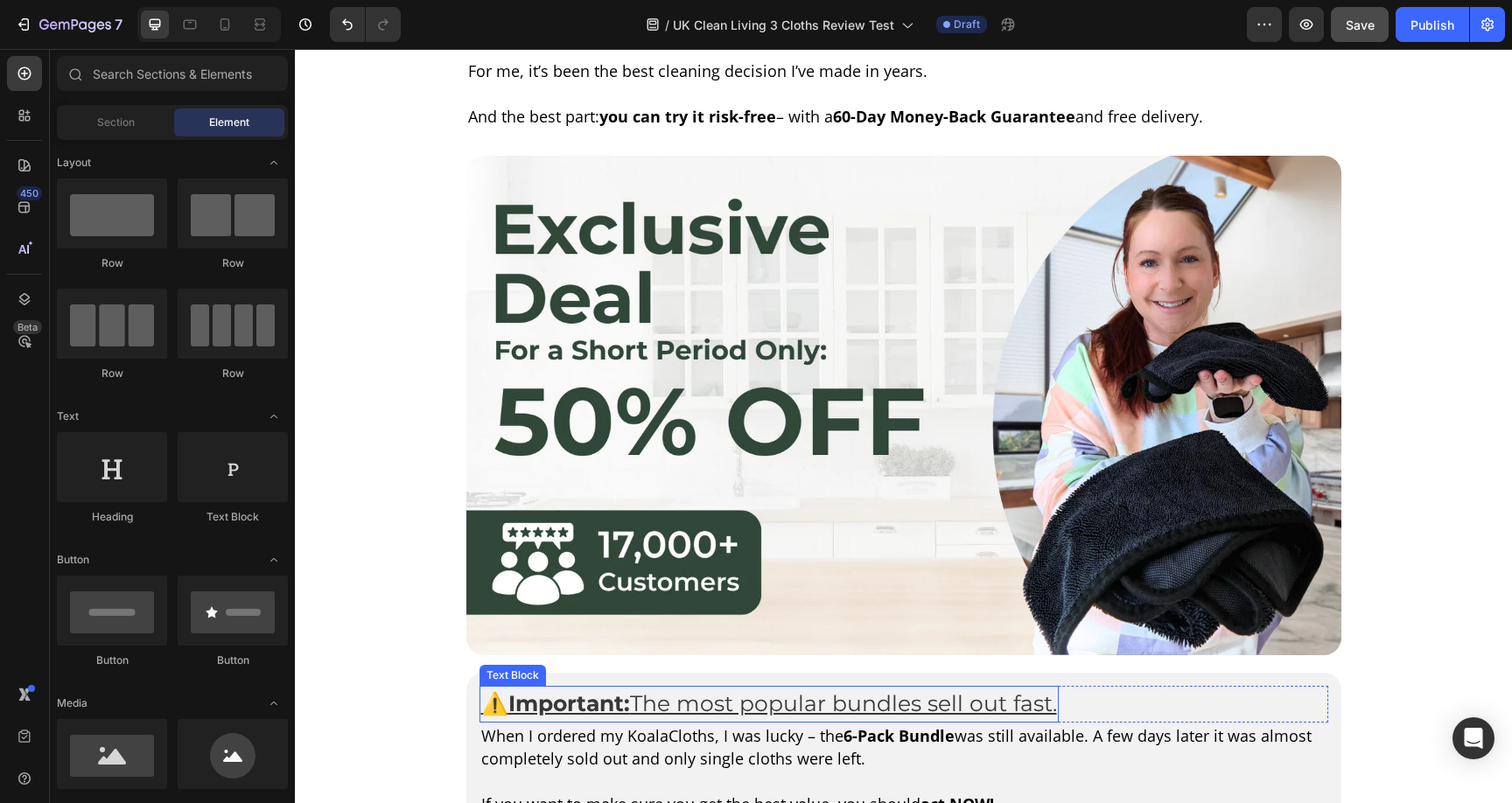
click at [747, 703] on u "The most popular bundles sell out fast." at bounding box center [844, 703] width 427 height 26
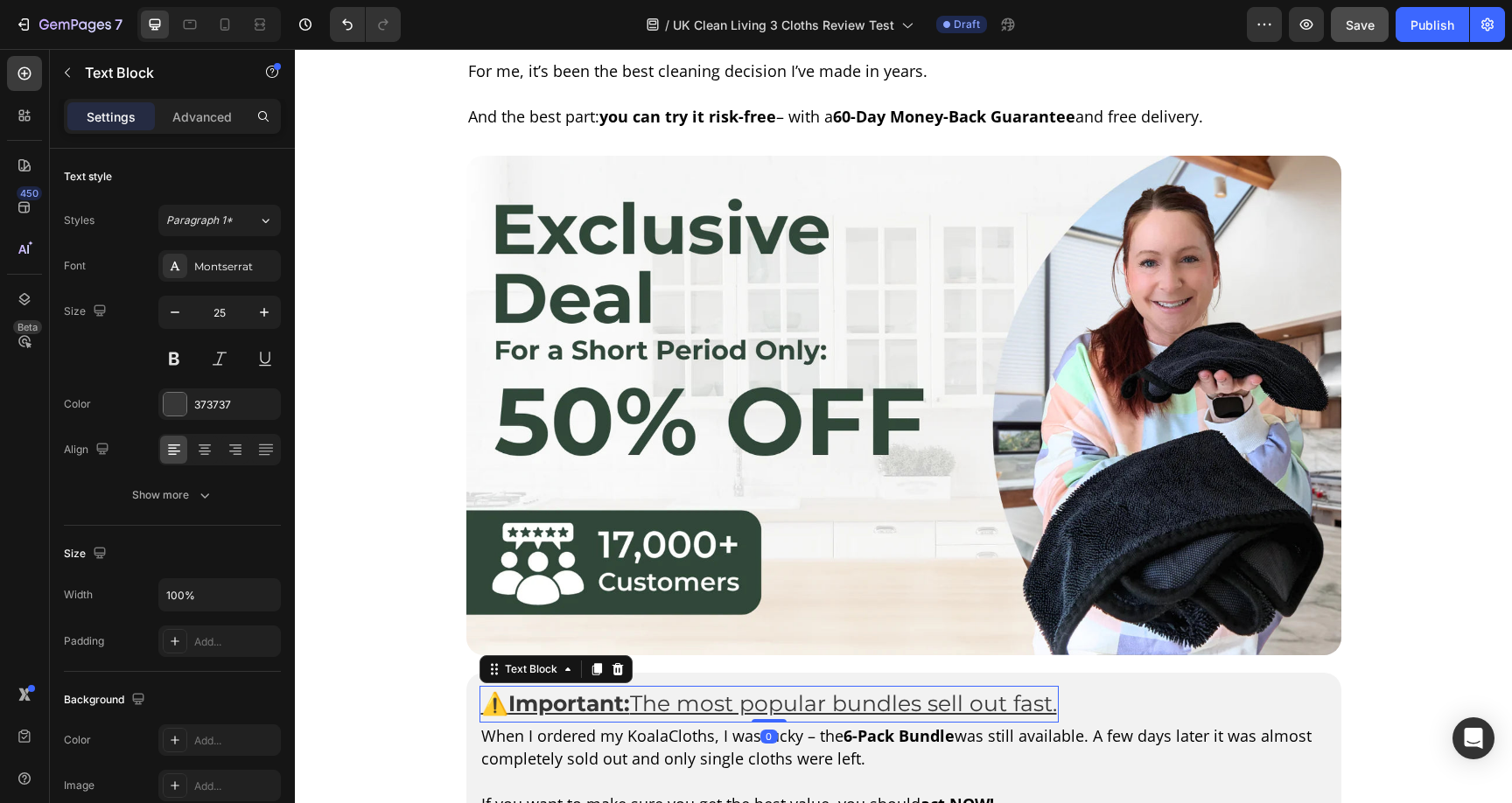
click at [747, 703] on u "The most popular bundles sell out fast." at bounding box center [844, 703] width 427 height 26
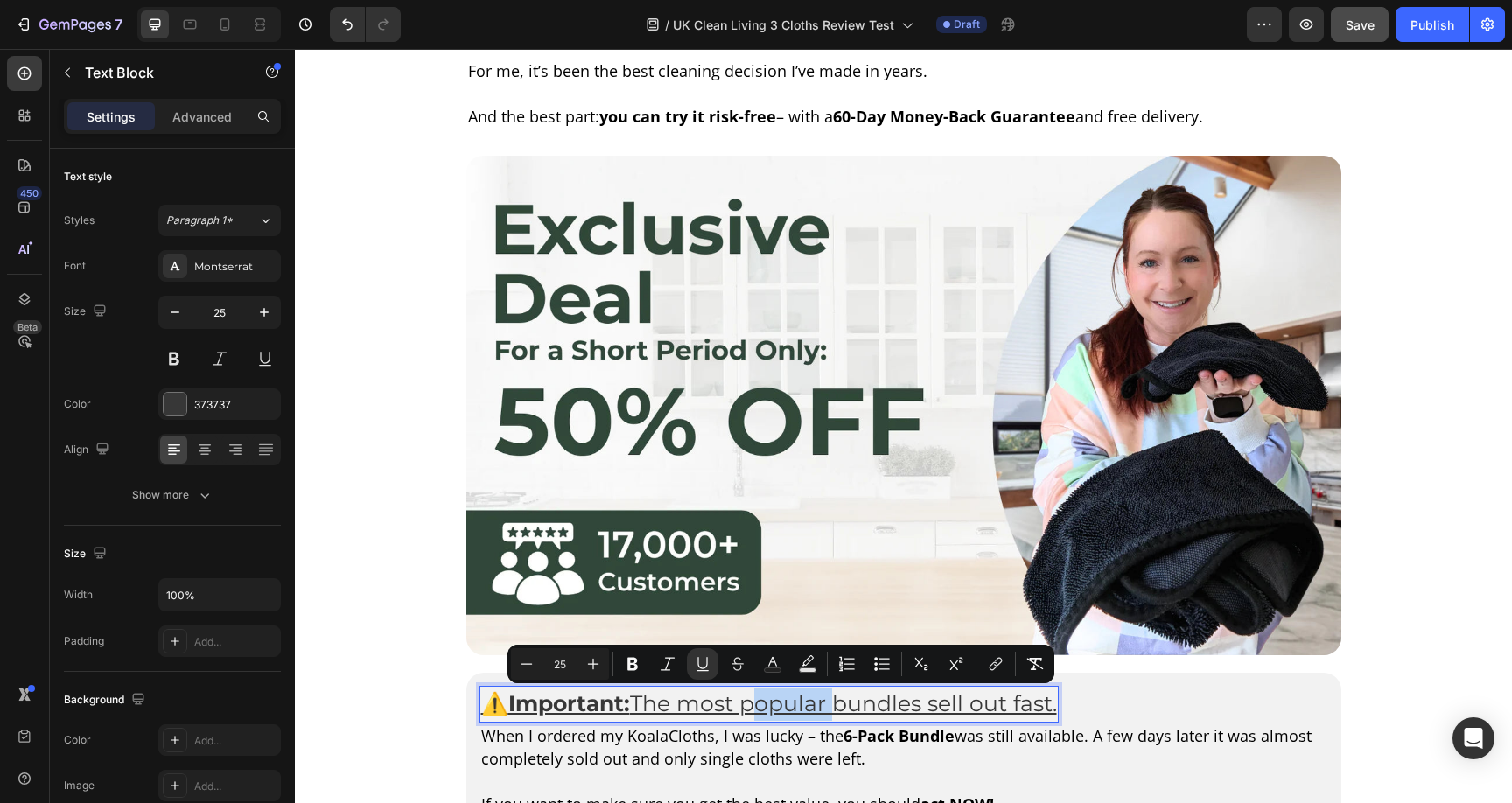
click at [746, 703] on u "The most popular bundles sell out fast." at bounding box center [844, 703] width 427 height 26
click at [978, 664] on icon "Editor contextual toolbar" at bounding box center [980, 663] width 8 height 9
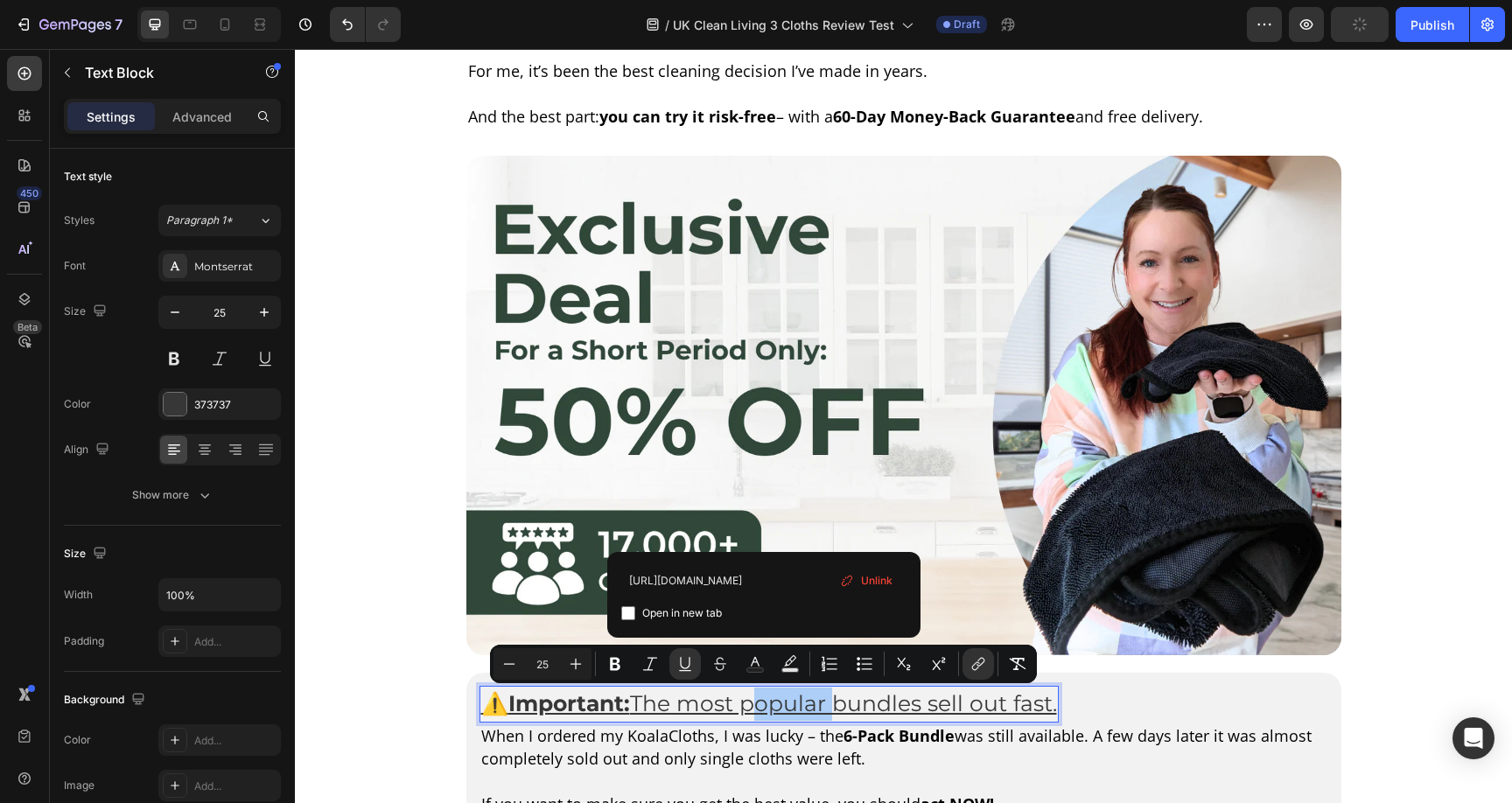
scroll to position [0, 0]
click at [869, 581] on span "Unlink" at bounding box center [876, 581] width 32 height 19
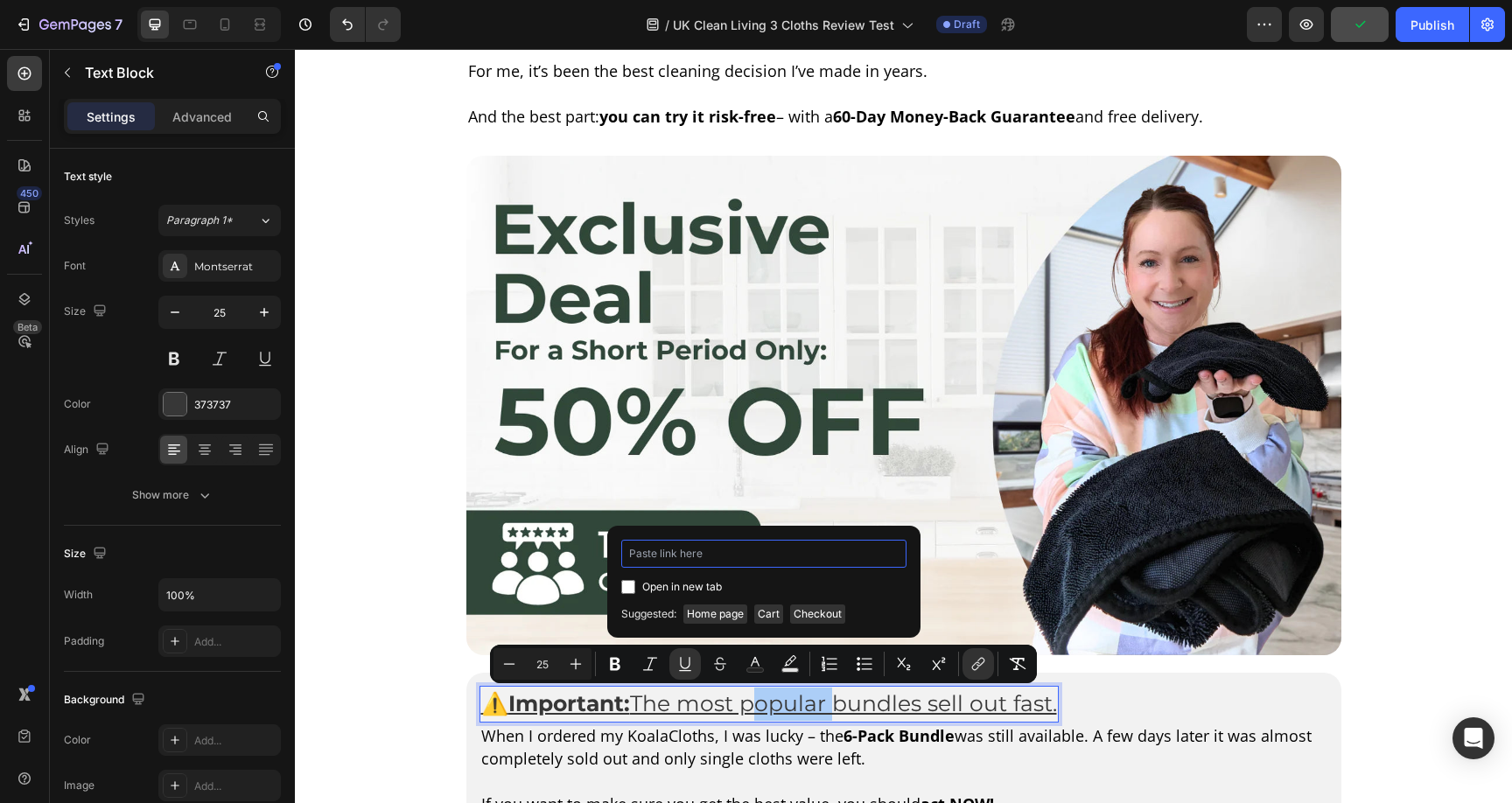
click at [694, 561] on input "Editor contextual toolbar" at bounding box center [763, 553] width 285 height 28
paste input "https://koalacloth.co.uk/products/koalacloth-the-ultimate-xxl-cleaning-cloth-60…"
type input "https://koalacloth.co.uk/products/koalacloth-the-ultimate-xxl-cleaning-cloth-60…"
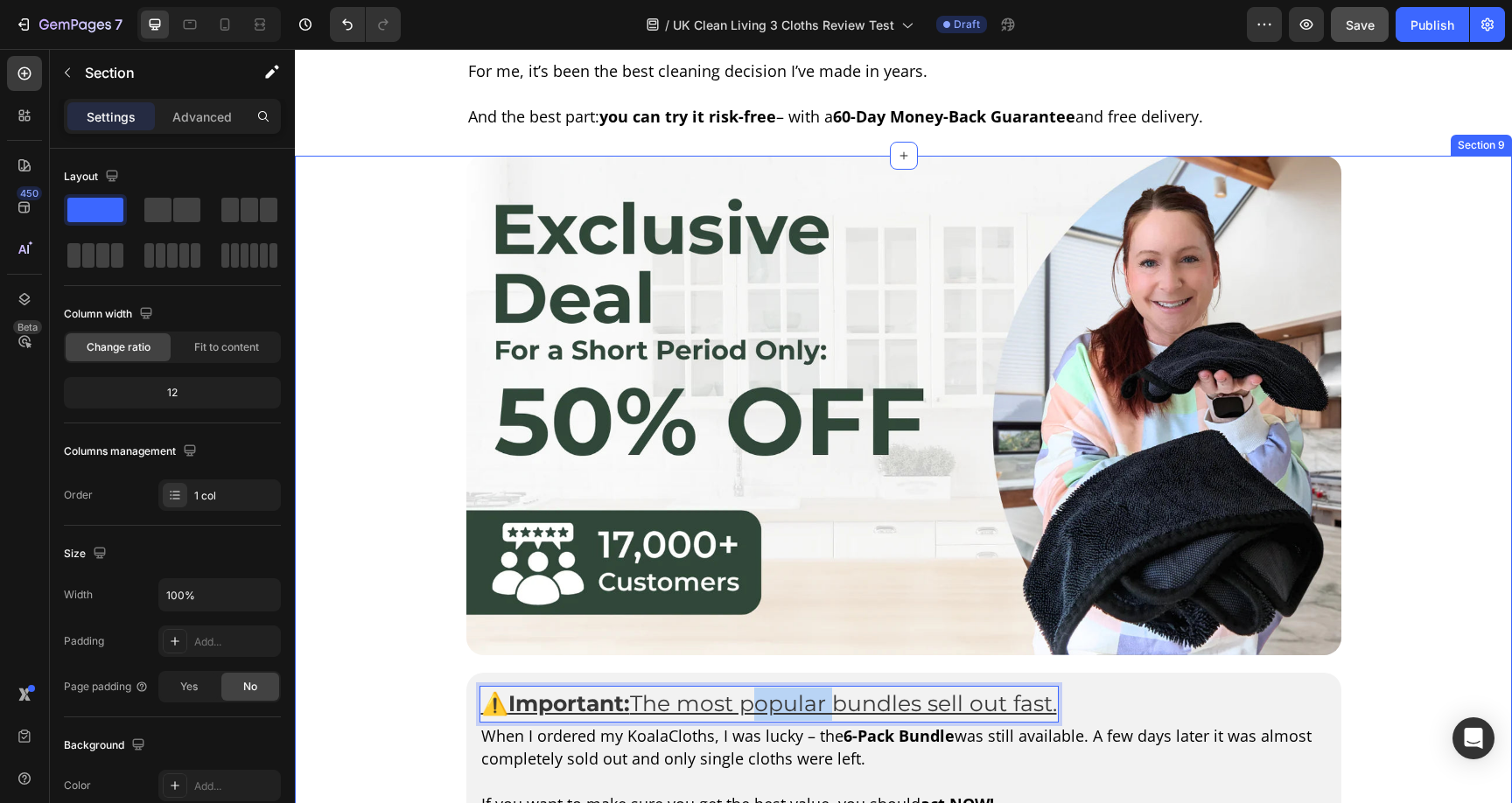
click at [1373, 655] on div "Image ⚠️ Important: The most popular bundles sell out fast. Text Block 0 Row Wh…" at bounding box center [903, 627] width 1217 height 943
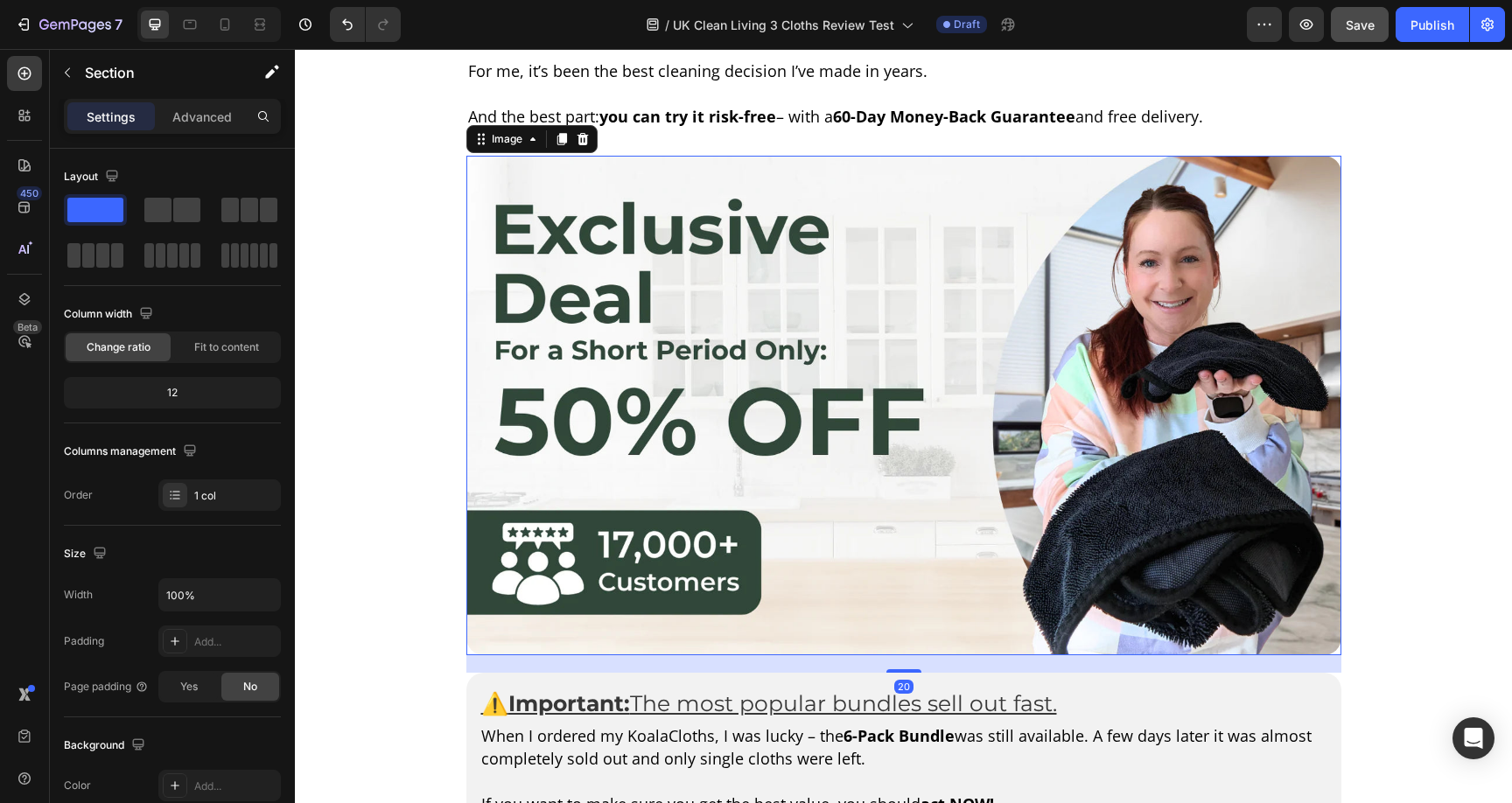
click at [890, 437] on img at bounding box center [903, 406] width 875 height 499
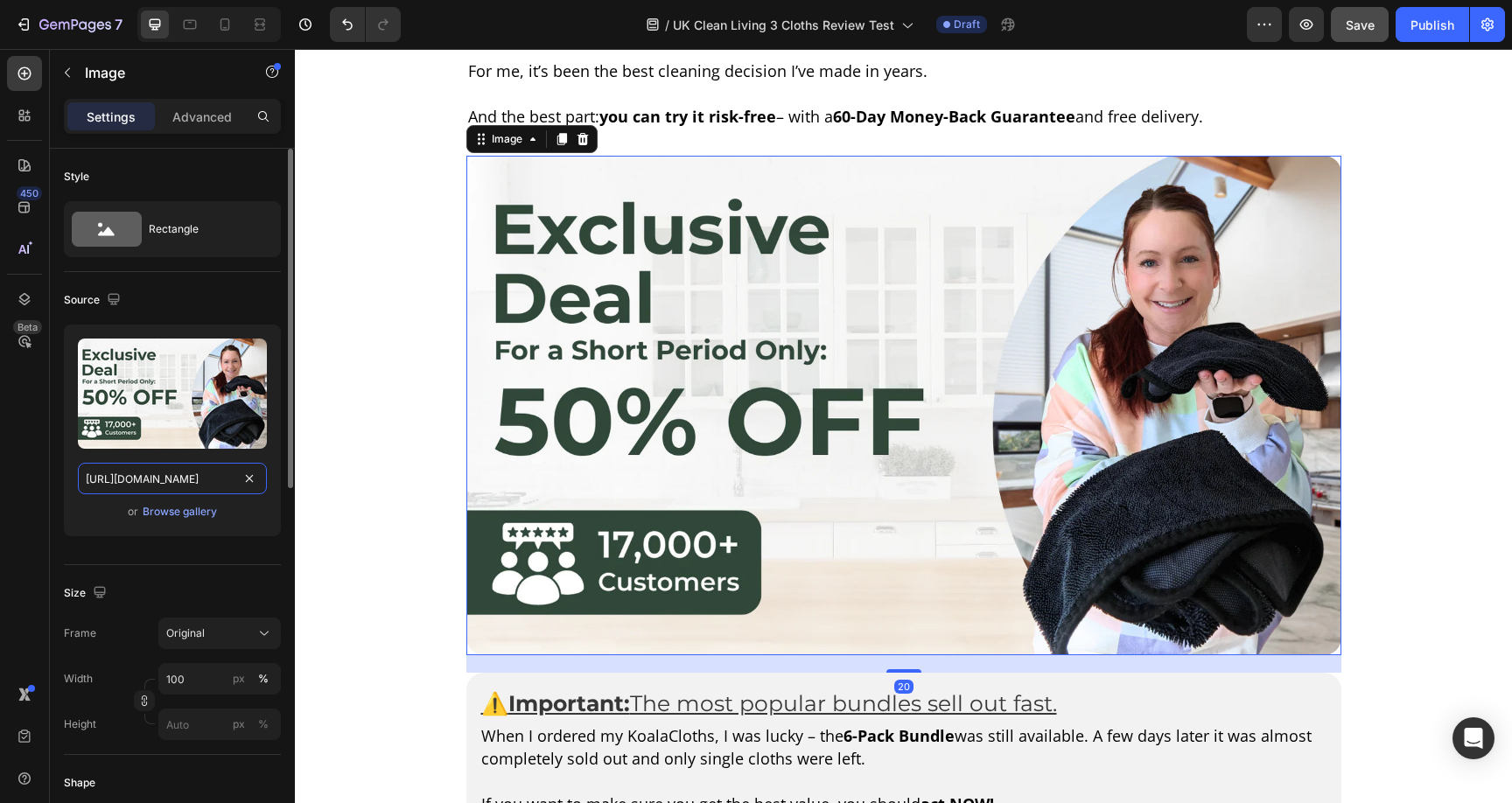
click at [160, 485] on input "https://cdn.shopify.com/s/files/1/0928/8921/9447/files/gempages_580601642496295…" at bounding box center [171, 479] width 189 height 32
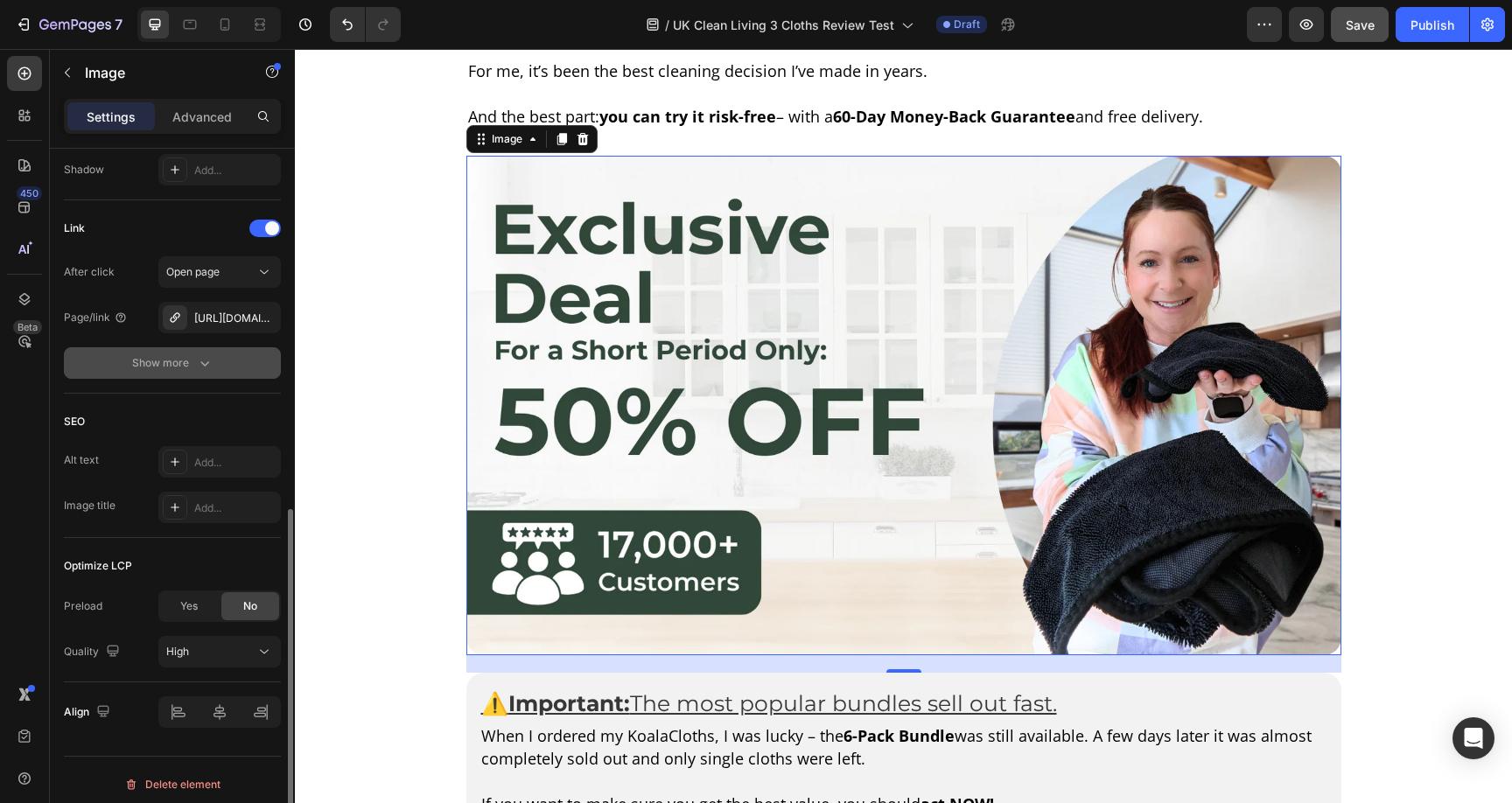
scroll to position [753, 0]
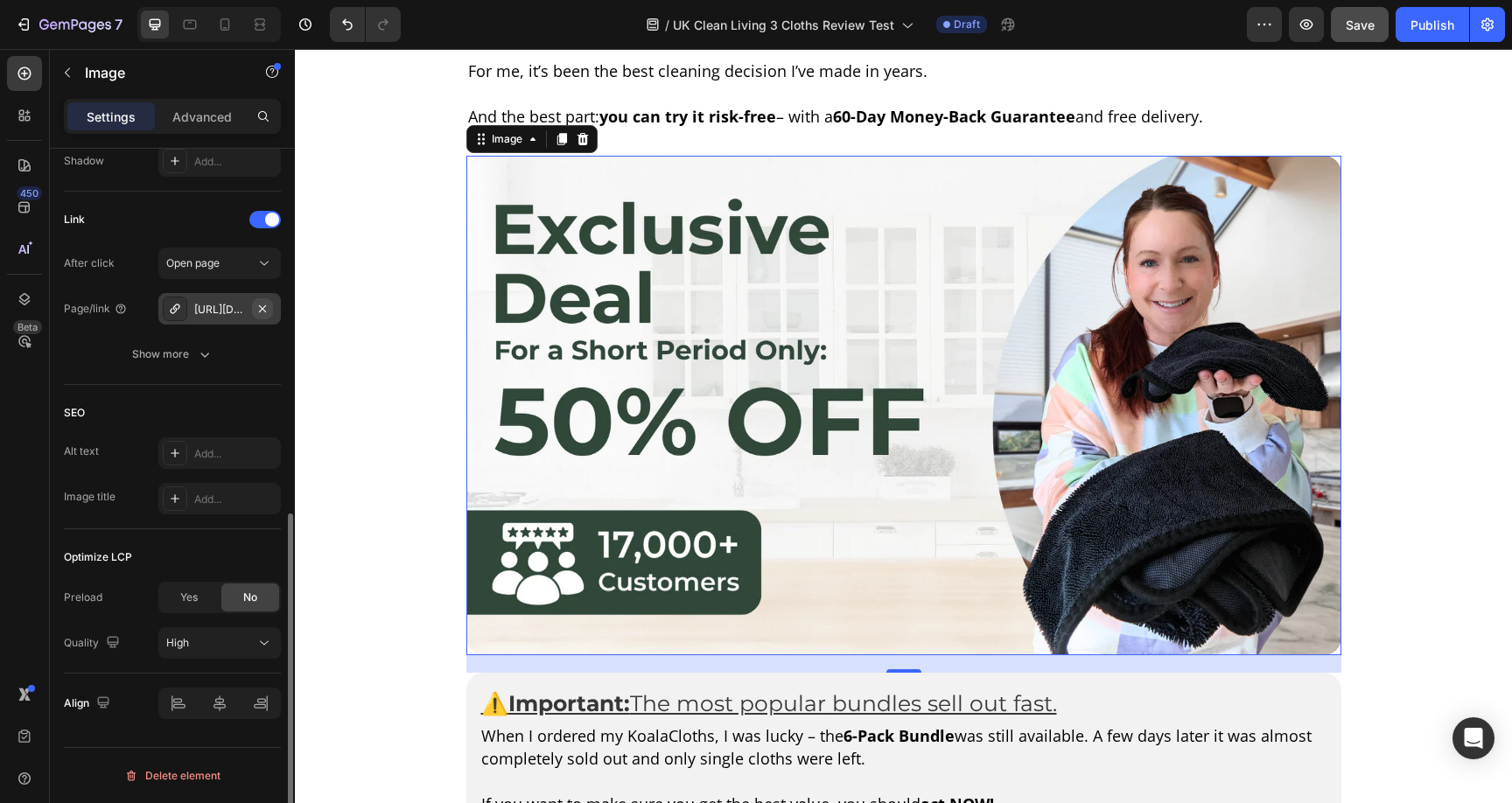
click at [265, 309] on icon "button" at bounding box center [262, 308] width 14 height 14
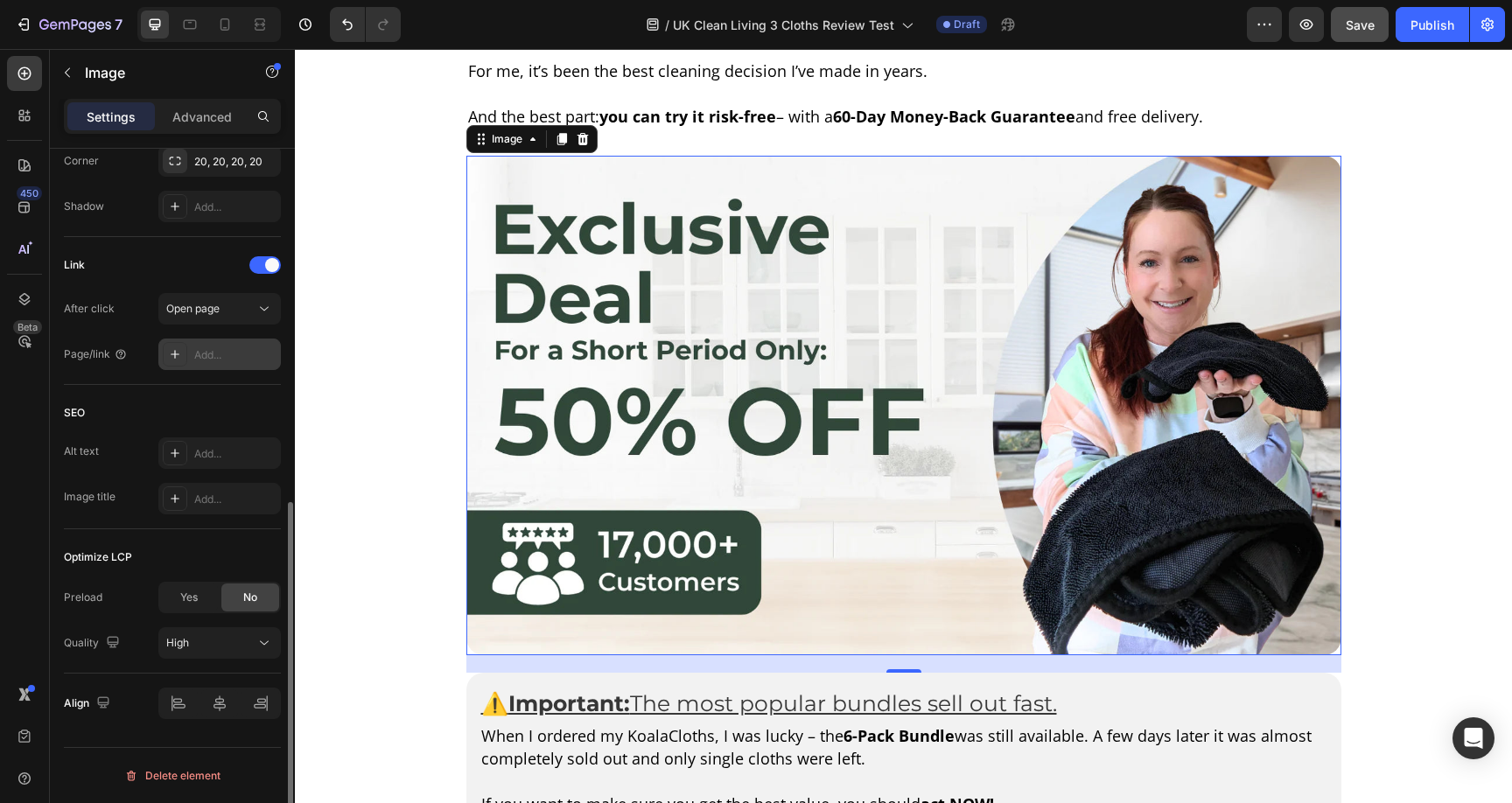
click at [209, 347] on div "Add..." at bounding box center [235, 355] width 82 height 15
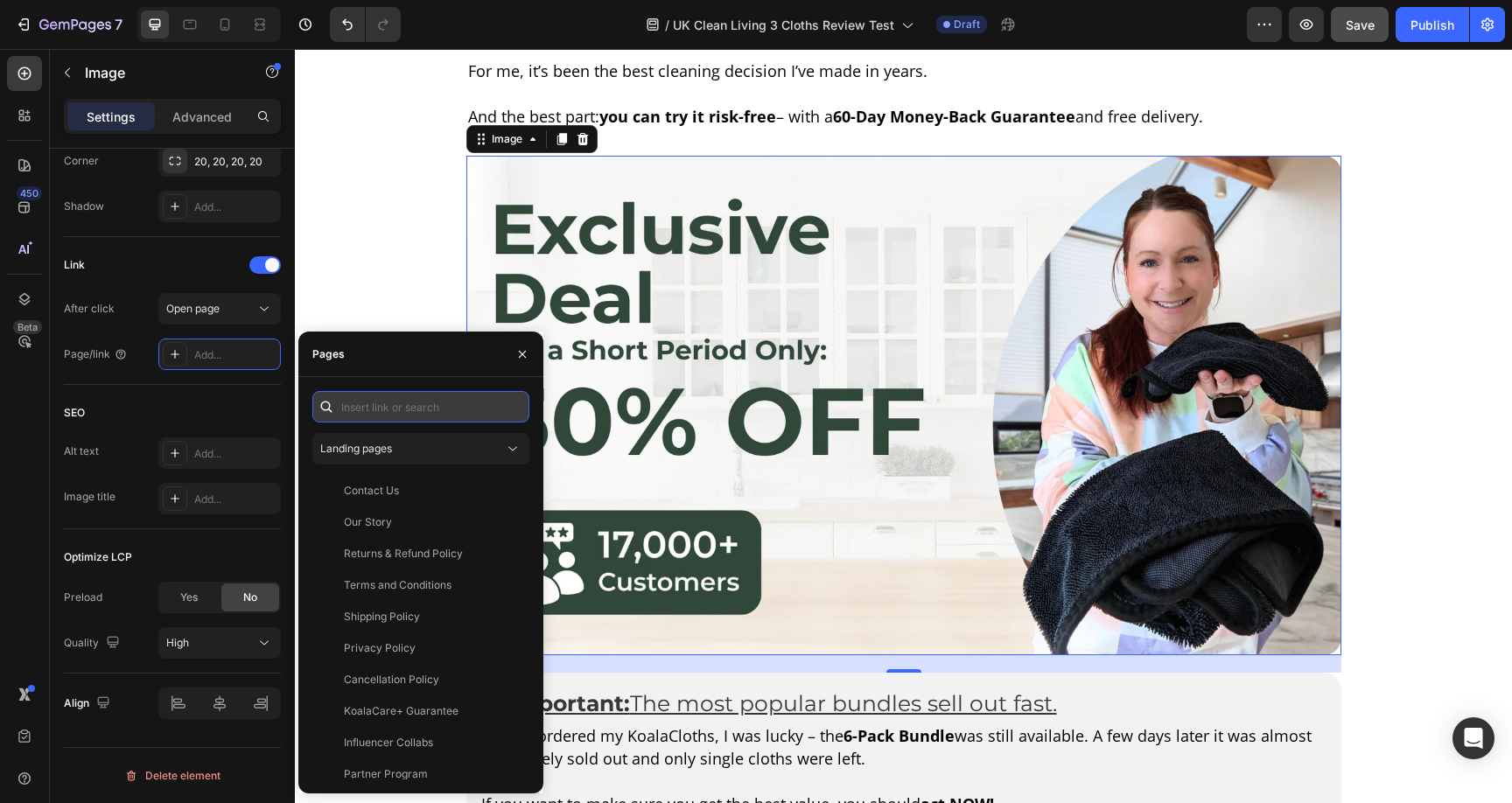
click at [369, 397] on input "text" at bounding box center [421, 407] width 217 height 32
paste input "https://koalacloth.co.uk/products/koalacloth-the-ultimate-xxl-cleaning-cloth-60…"
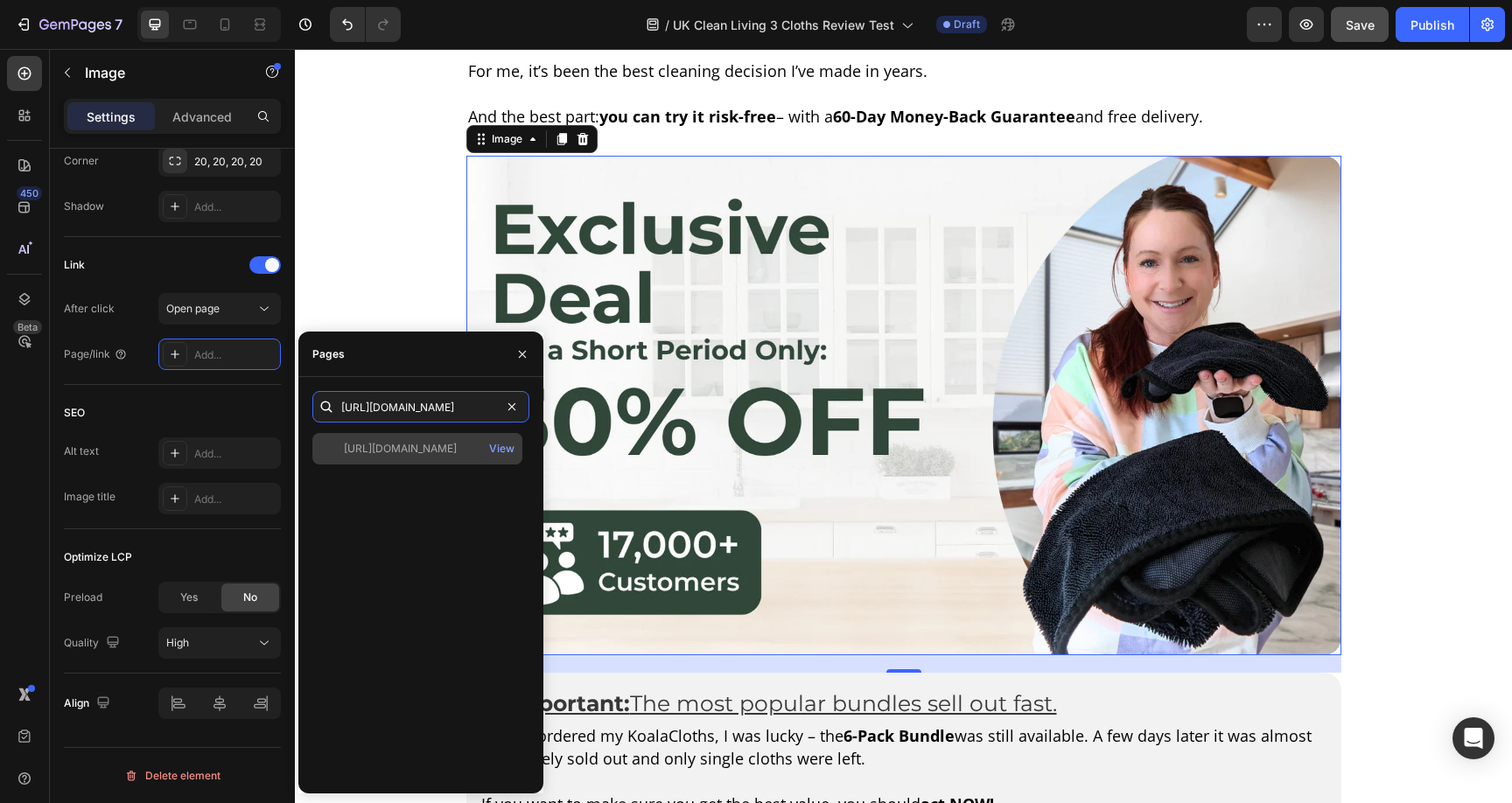
type input "https://koalacloth.co.uk/products/koalacloth-the-ultimate-xxl-cleaning-cloth-60…"
click at [405, 449] on div "https://koalacloth.co.uk/products/koalacloth-the-ultimate-xxl-cleaning-cloth-60…" at bounding box center [400, 448] width 113 height 15
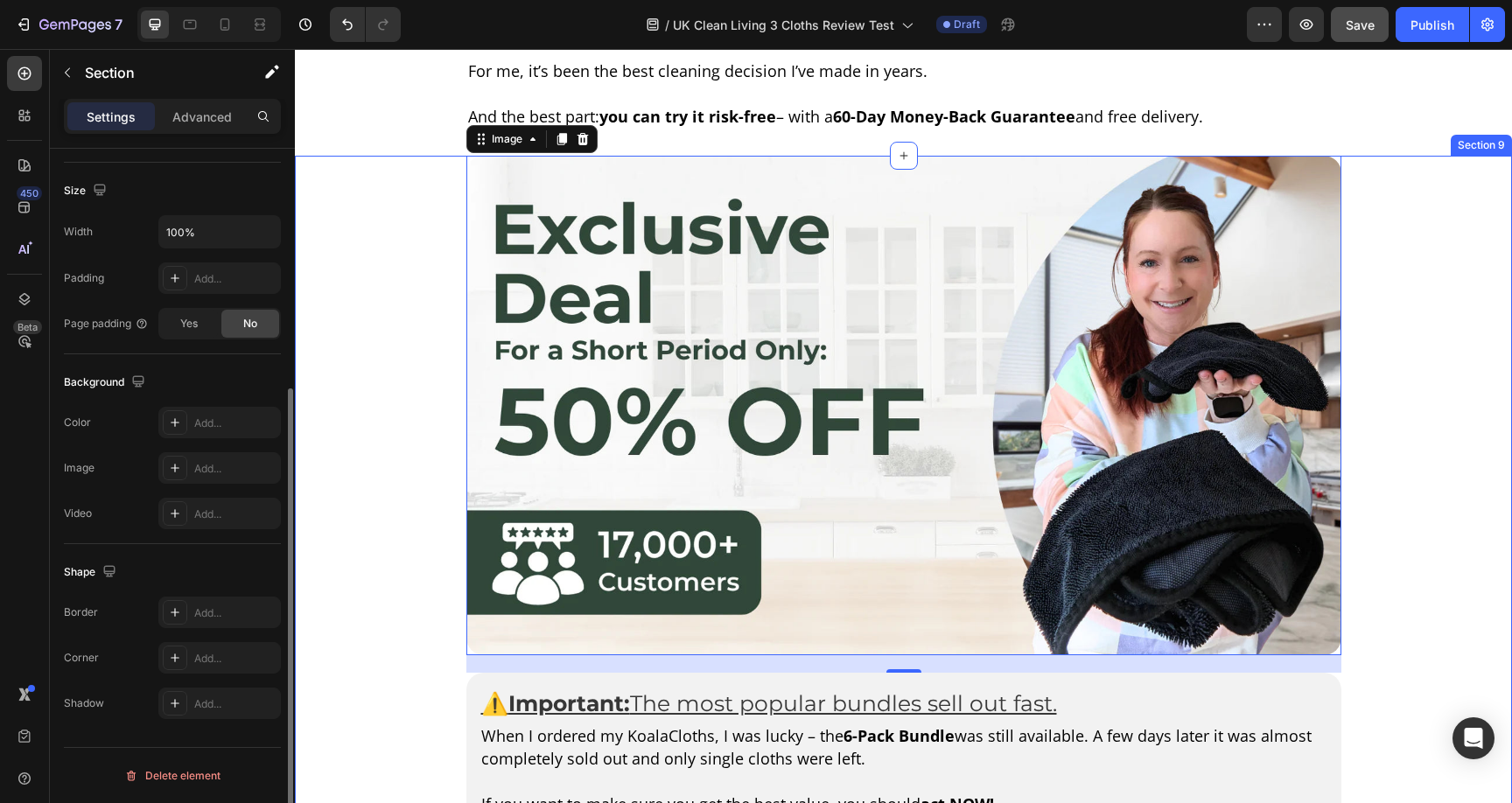
click at [1416, 535] on div "Image 20 ⚠️ Important: The most popular bundles sell out fast. Text Block Row W…" at bounding box center [903, 627] width 1217 height 943
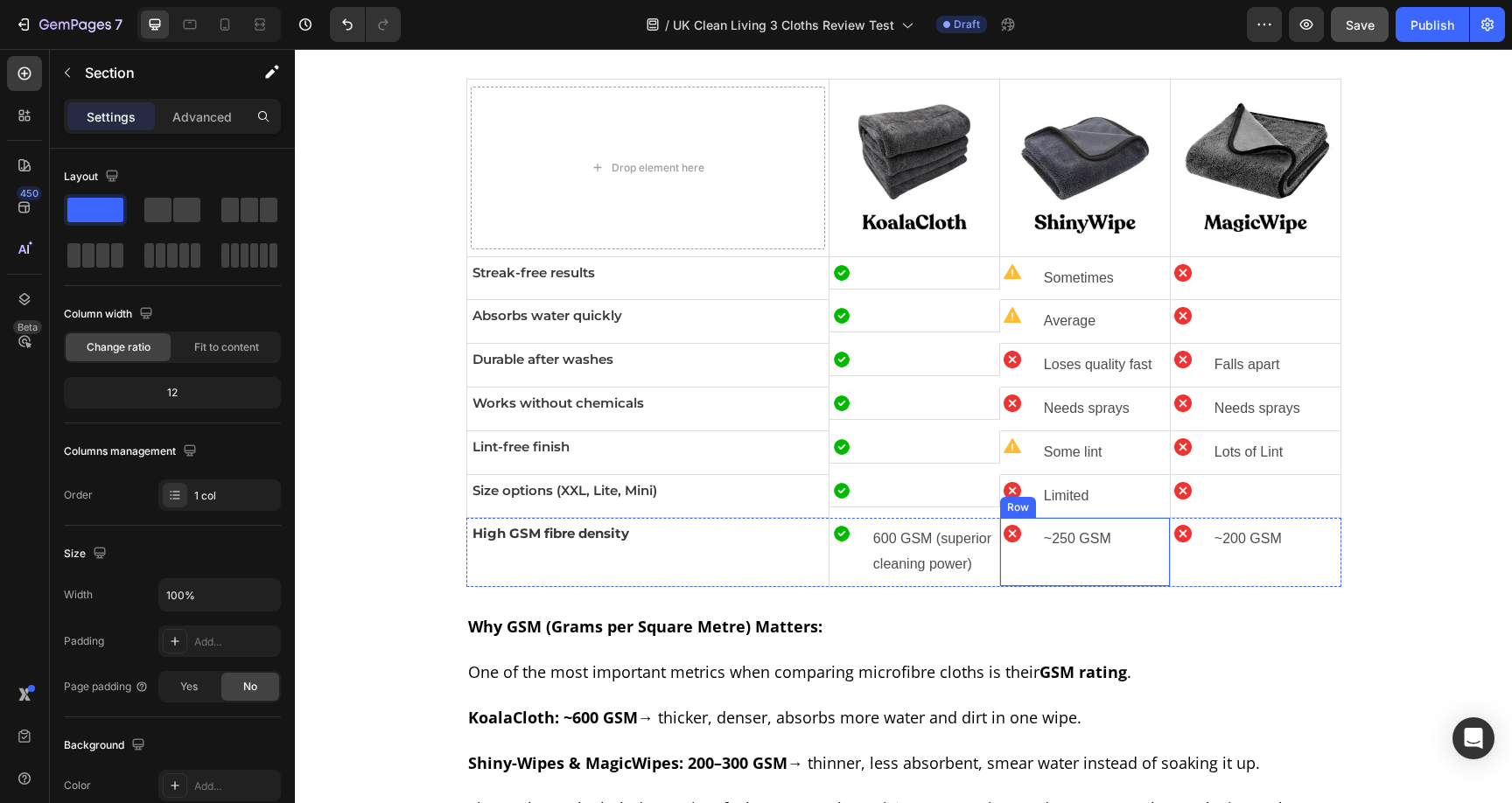
scroll to position [5567, 0]
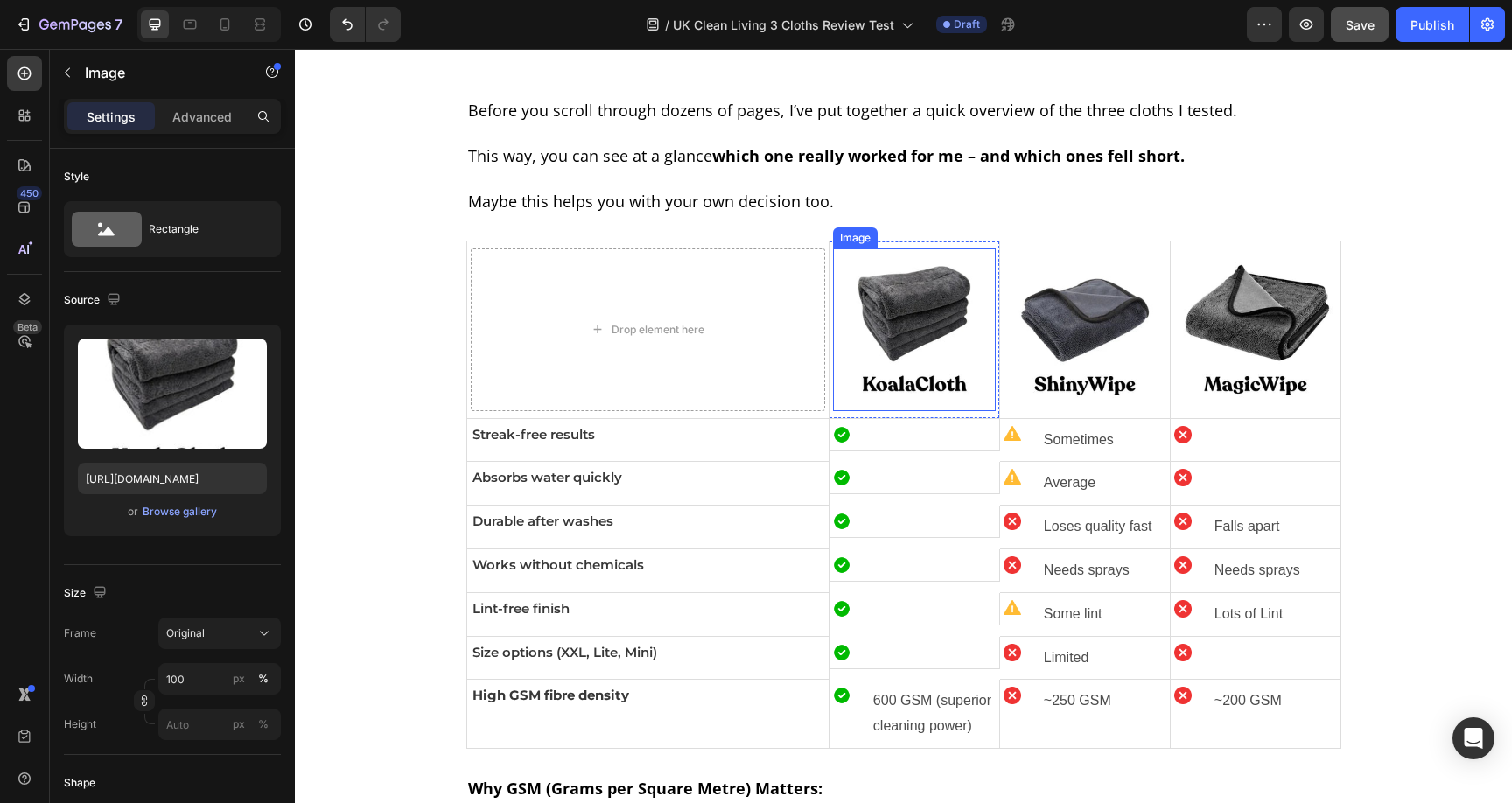
click at [915, 318] on img at bounding box center [914, 329] width 162 height 162
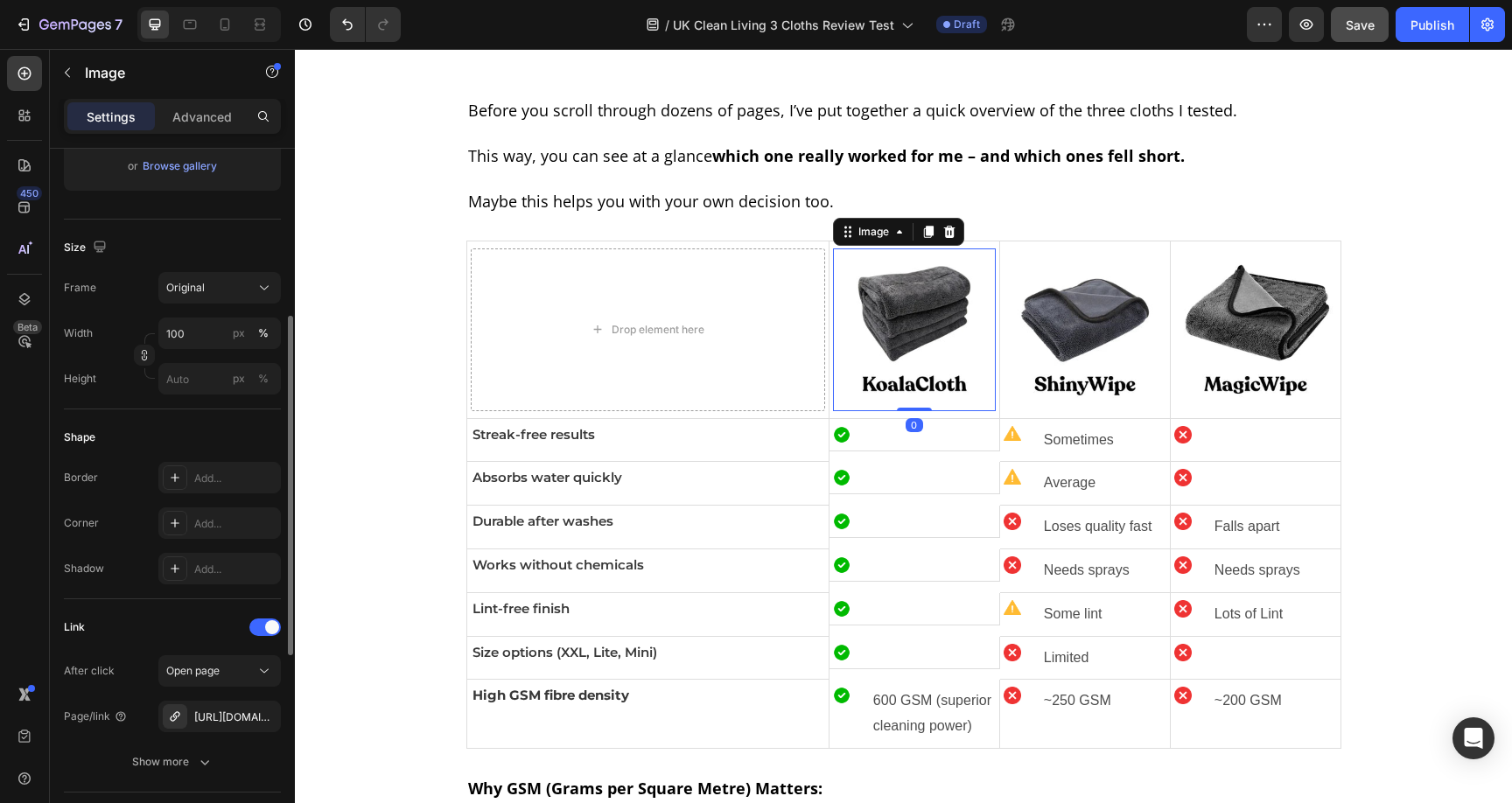
scroll to position [555, 0]
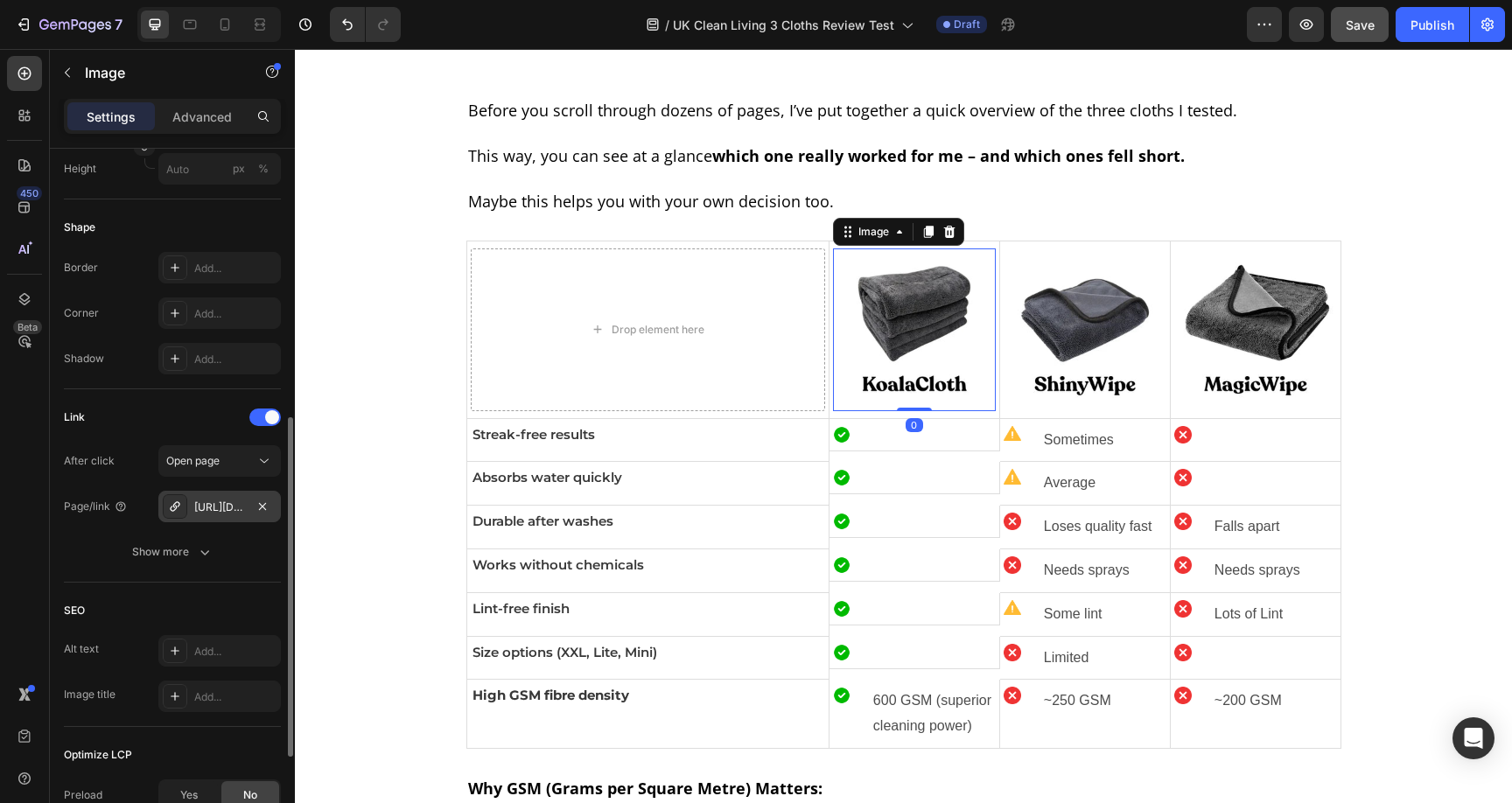
click at [219, 503] on div "https://koalacloth-au.com/shinywipe-the-aussie-original" at bounding box center [220, 507] width 51 height 15
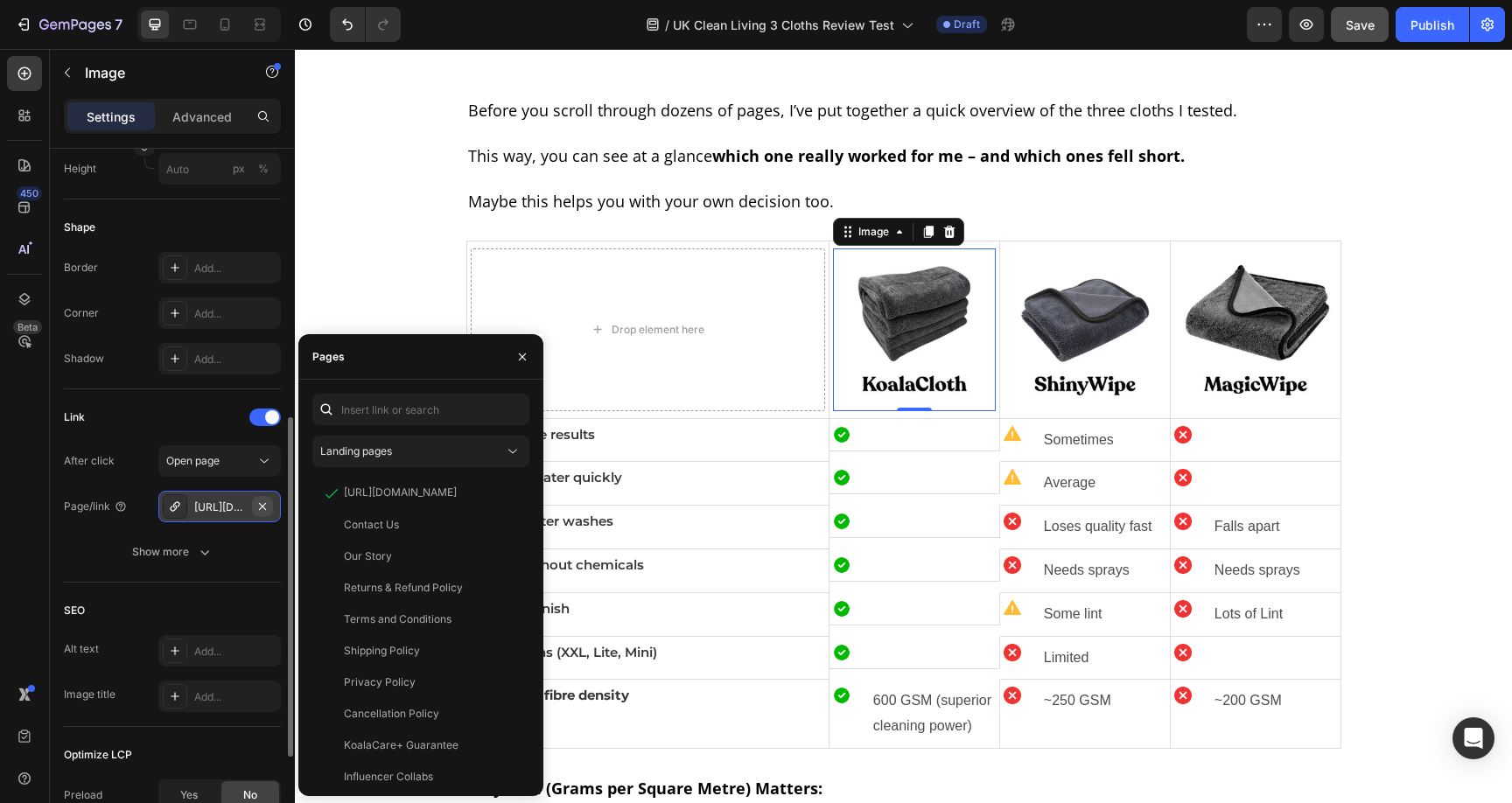
click at [257, 506] on icon "button" at bounding box center [262, 506] width 14 height 14
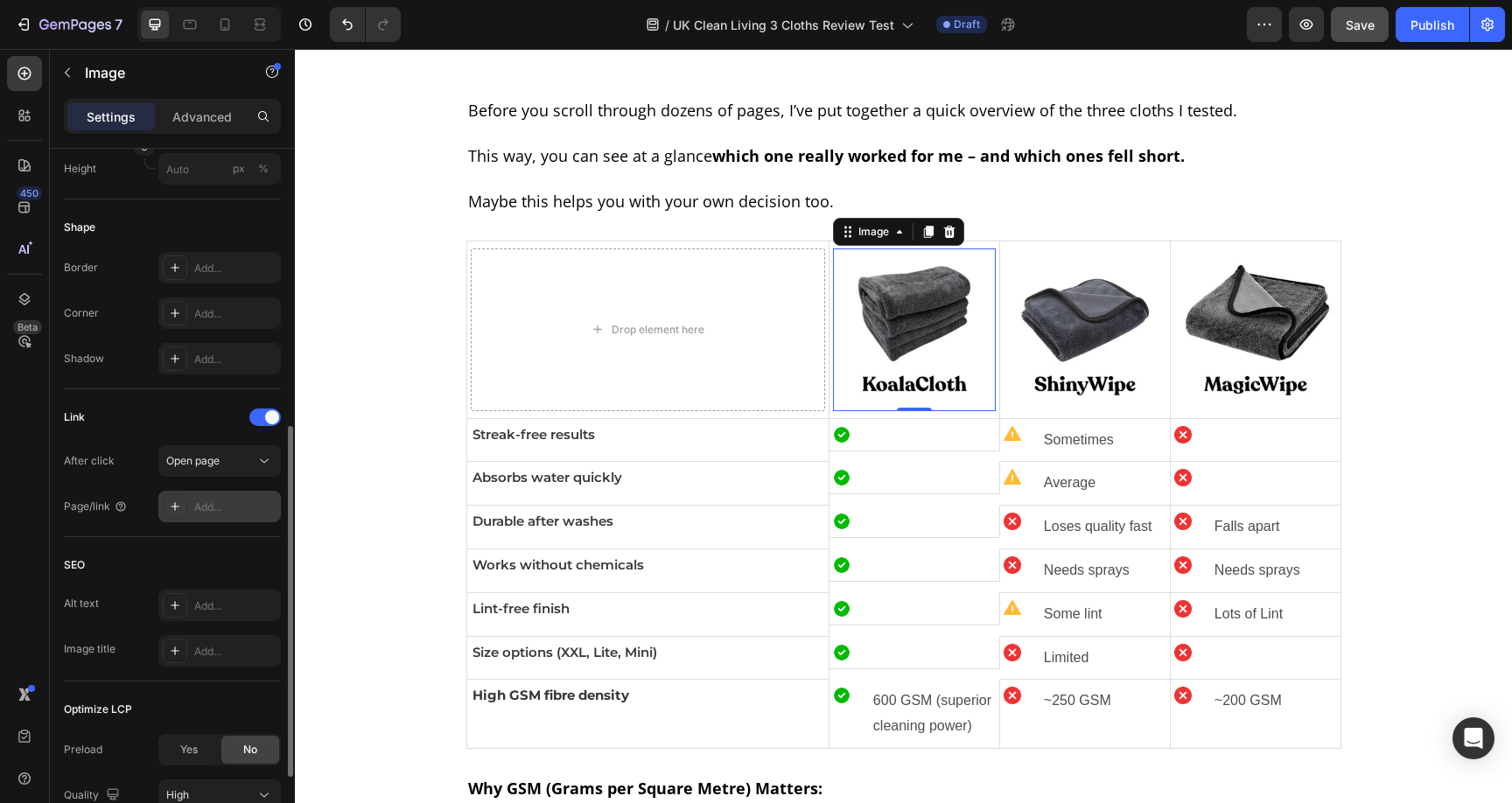
click at [236, 506] on div "Add..." at bounding box center [235, 507] width 82 height 15
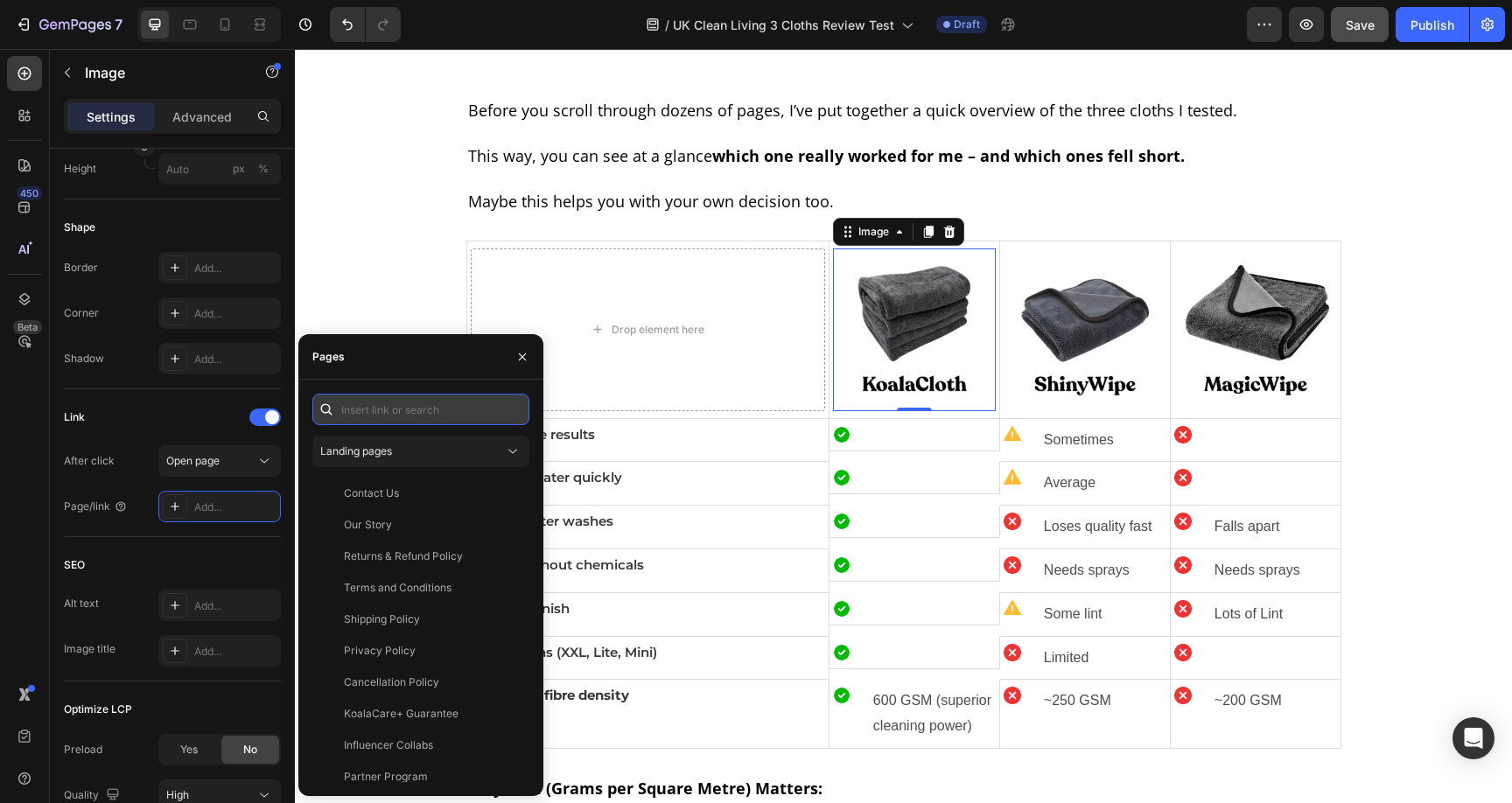
paste input "https://koalacloth.co.uk/products/koalacloth-the-ultimate-xxl-cleaning-cloth-60…"
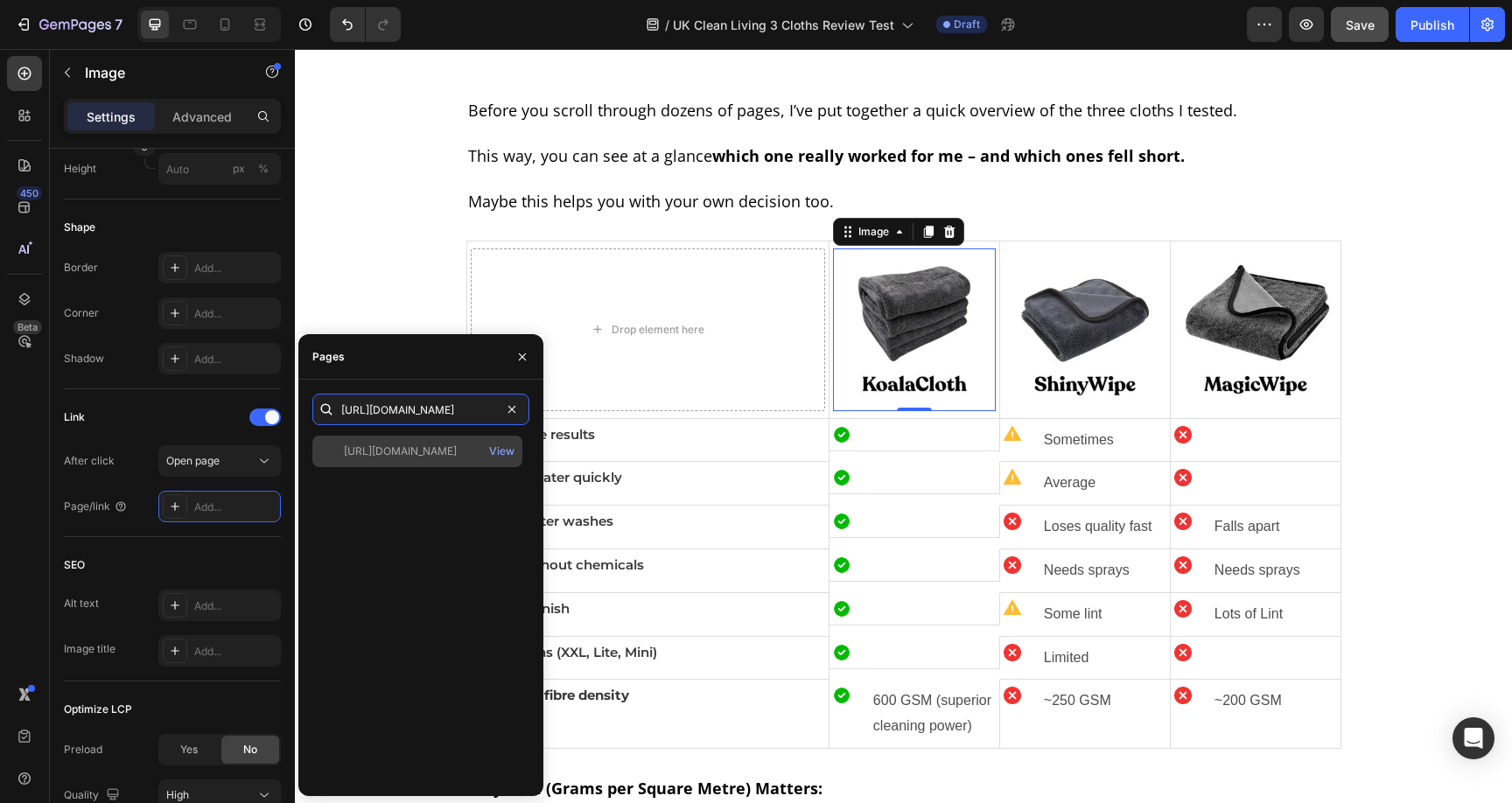
type input "https://koalacloth.co.uk/products/koalacloth-the-ultimate-xxl-cleaning-cloth-60…"
click at [401, 445] on div "https://koalacloth.co.uk/products/koalacloth-the-ultimate-xxl-cleaning-cloth-60…" at bounding box center [400, 450] width 113 height 15
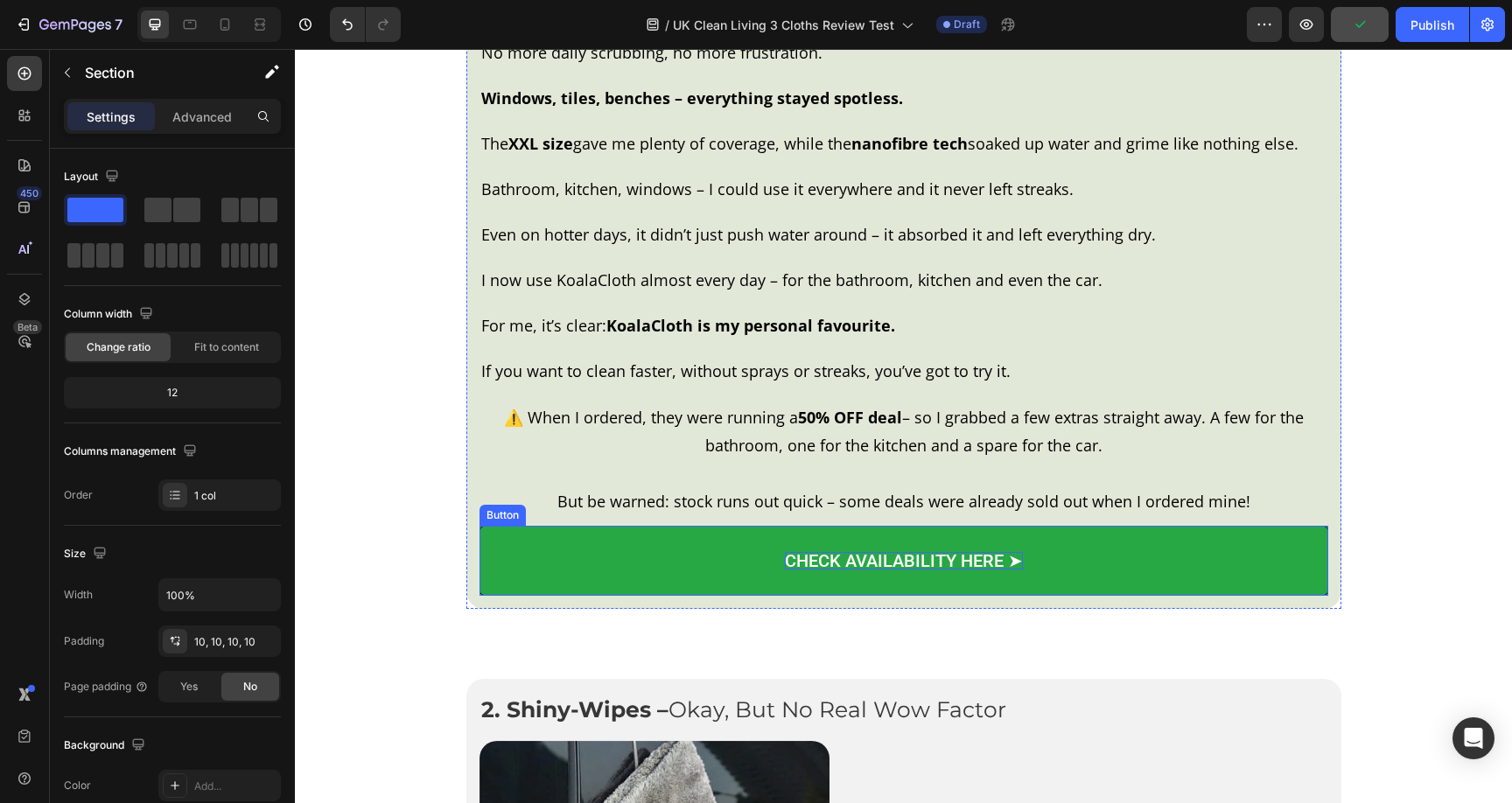
scroll to position [3061, 0]
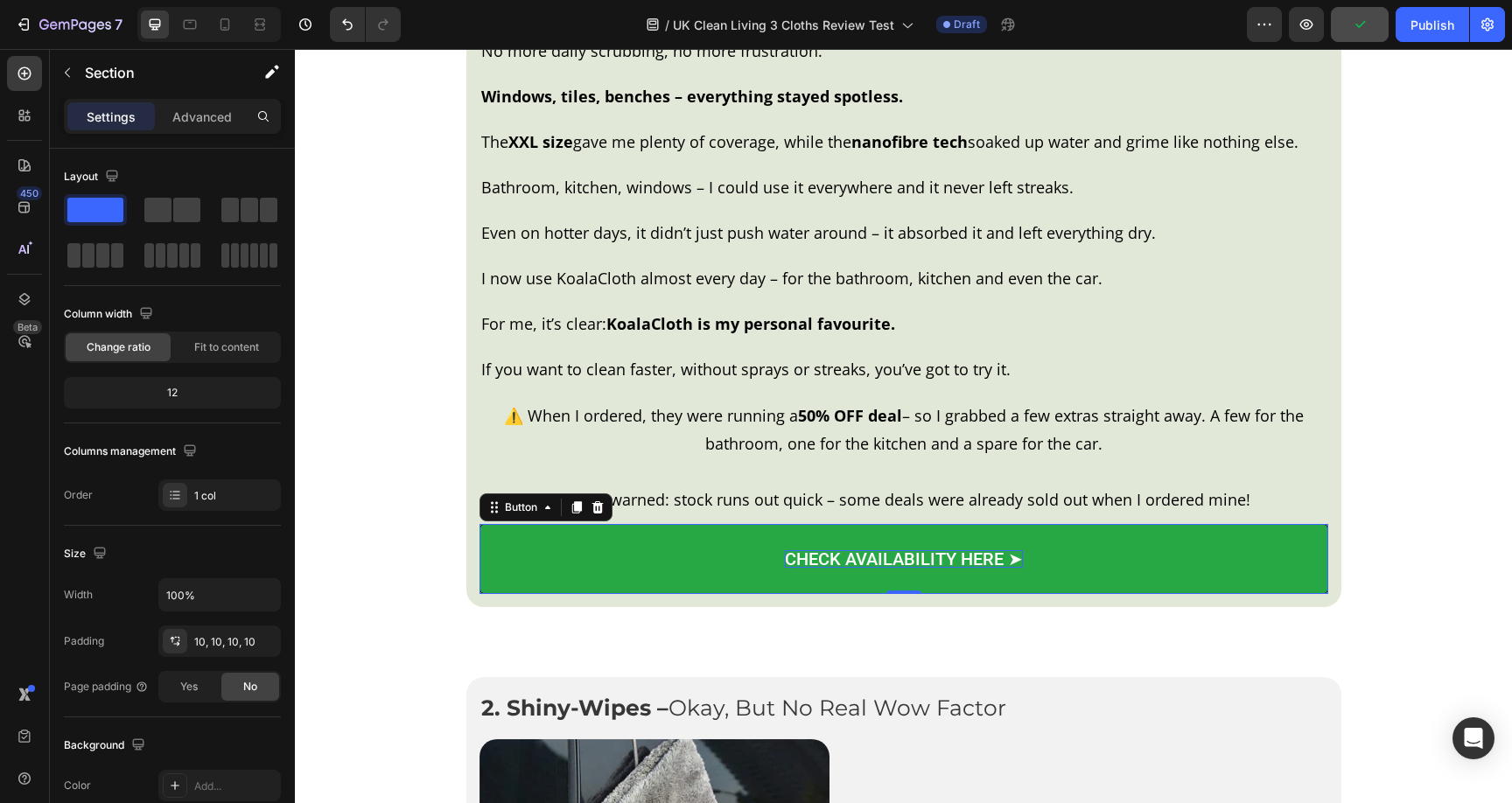
click at [850, 561] on span "CHECK AVAILABILITY HERE ➤" at bounding box center [904, 559] width 238 height 21
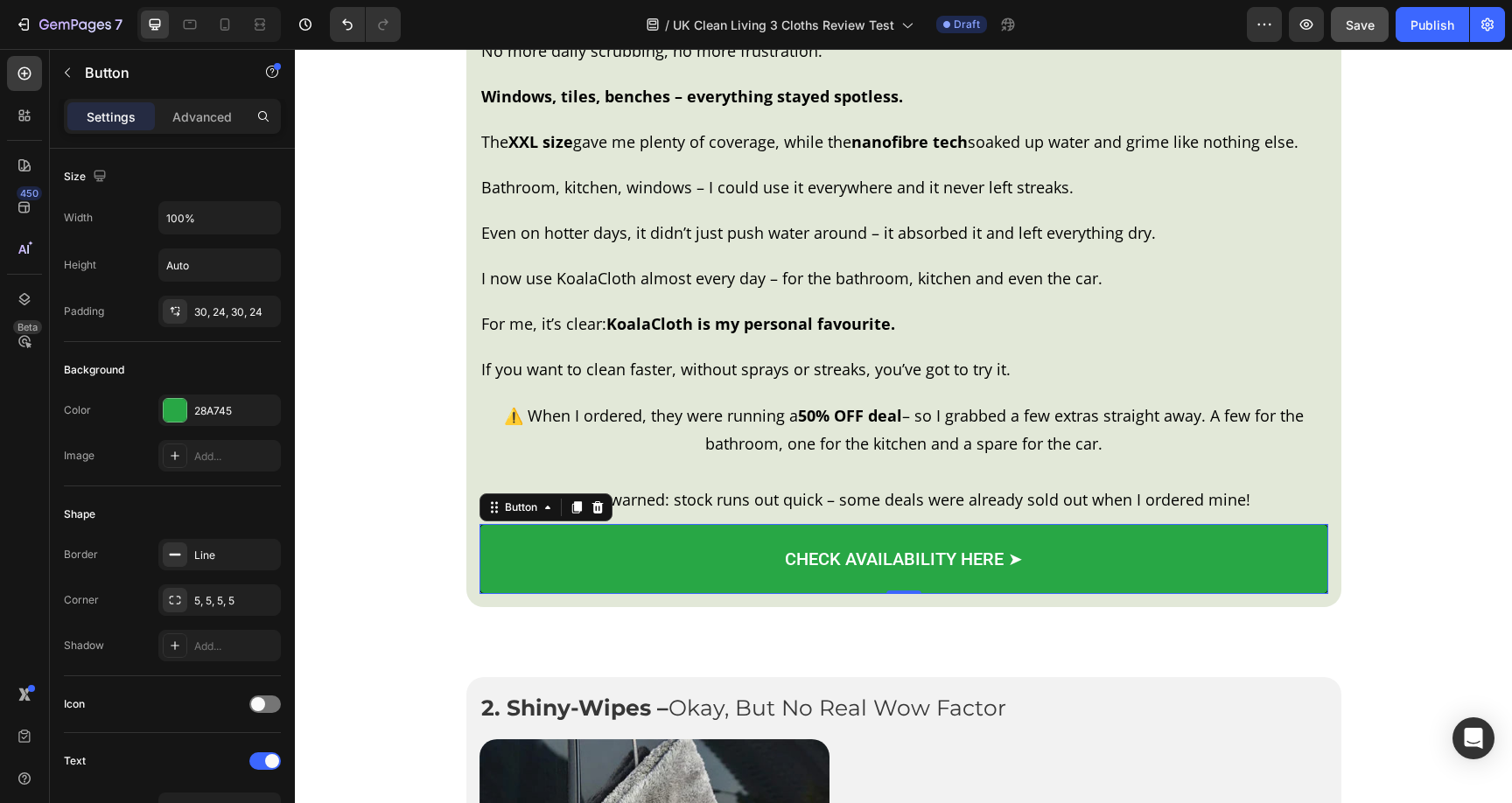
click at [638, 562] on link "CHECK AVAILABILITY HERE ➤" at bounding box center [904, 559] width 849 height 70
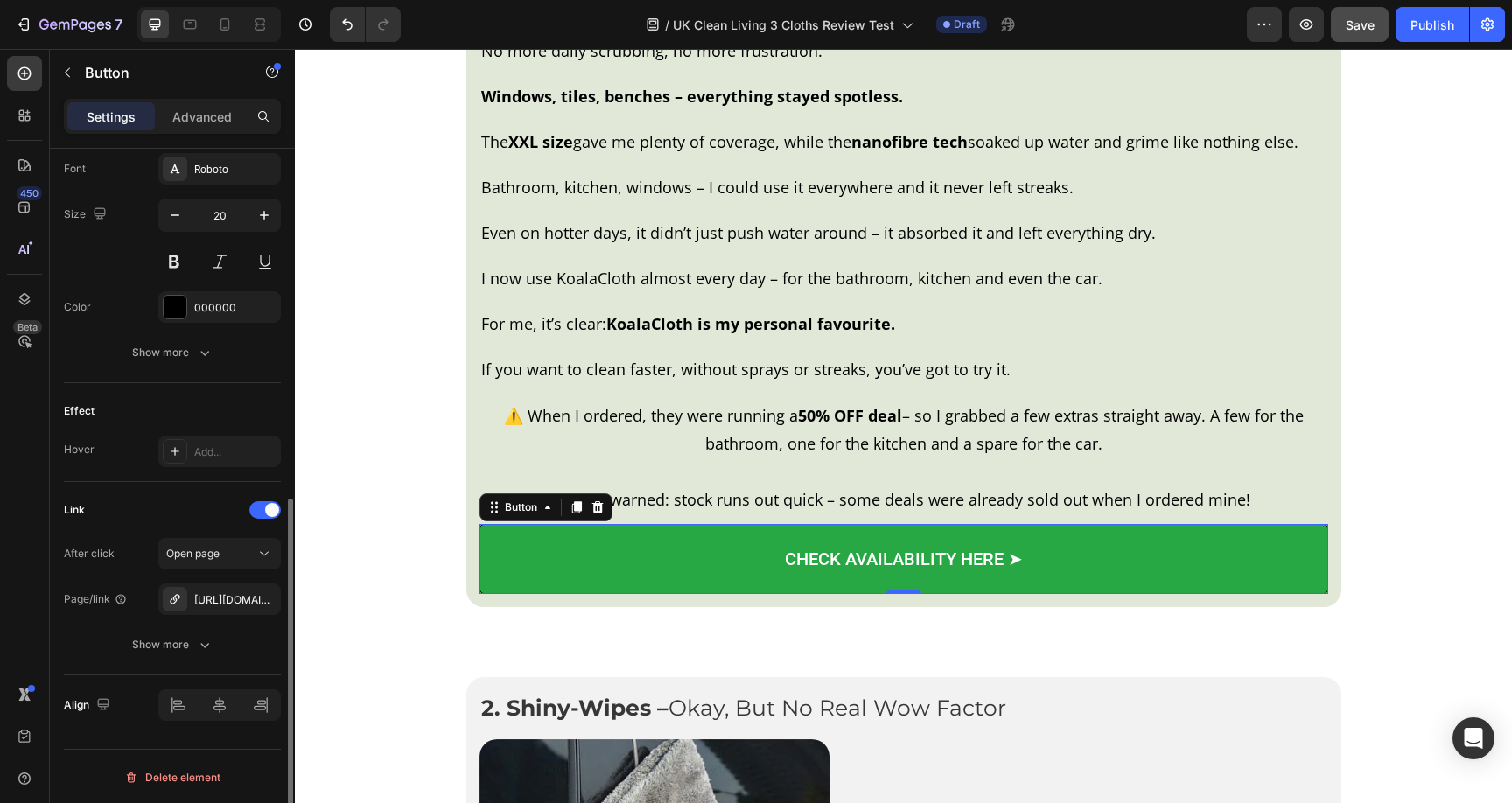
scroll to position [686, 0]
click at [269, 602] on icon "button" at bounding box center [262, 597] width 14 height 14
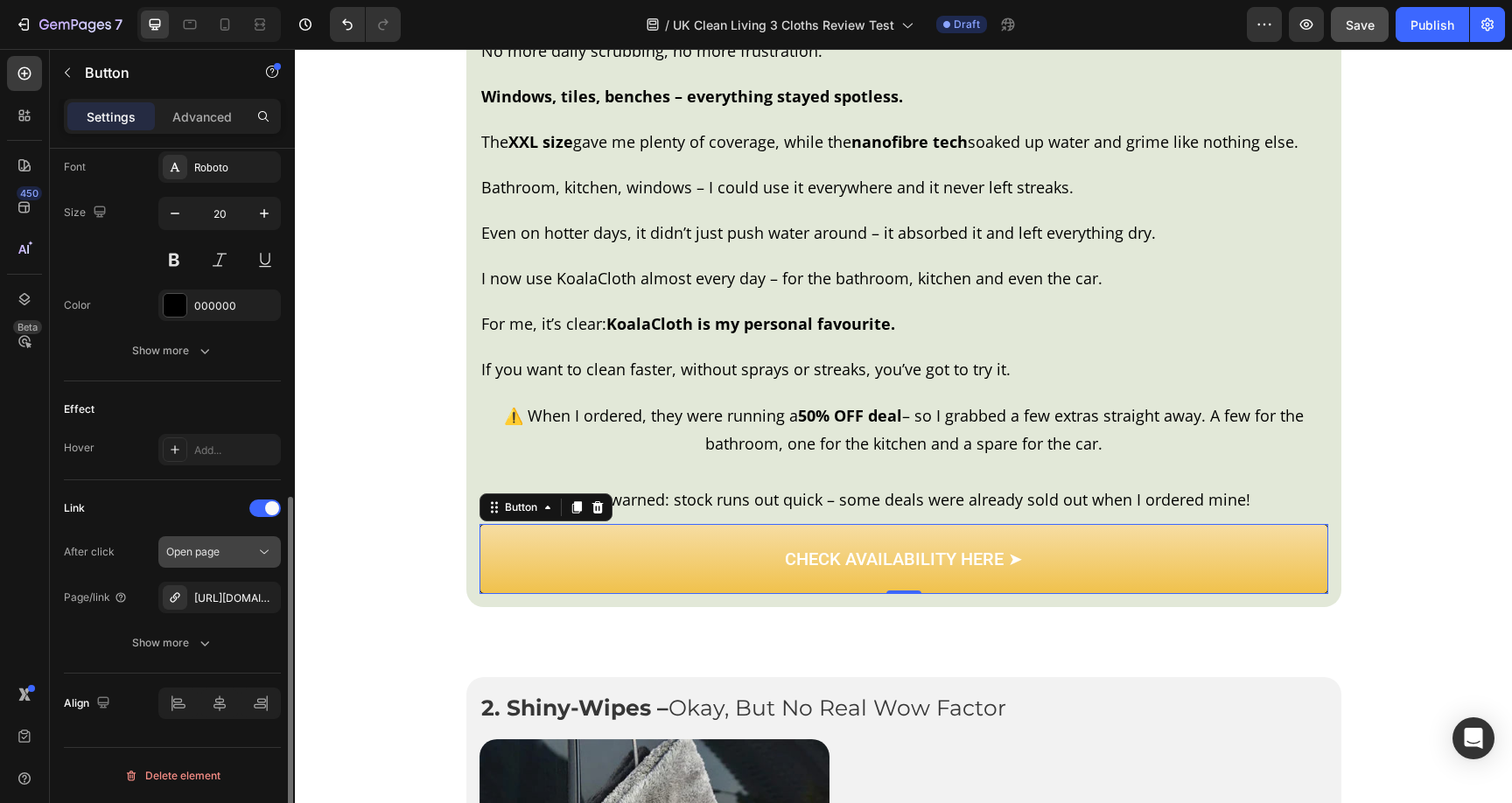
scroll to position [641, 0]
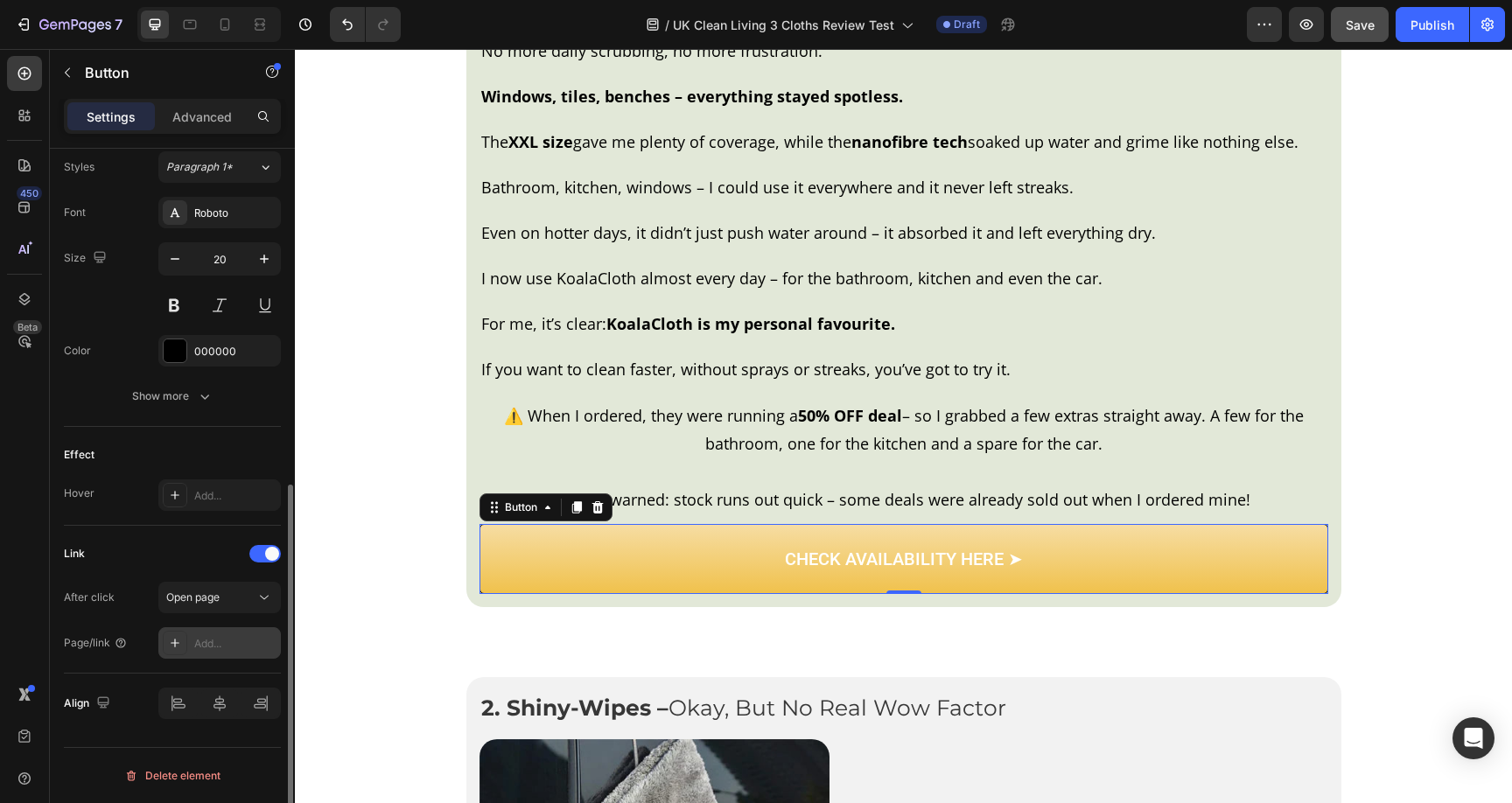
click at [203, 645] on div "Add..." at bounding box center [235, 643] width 82 height 15
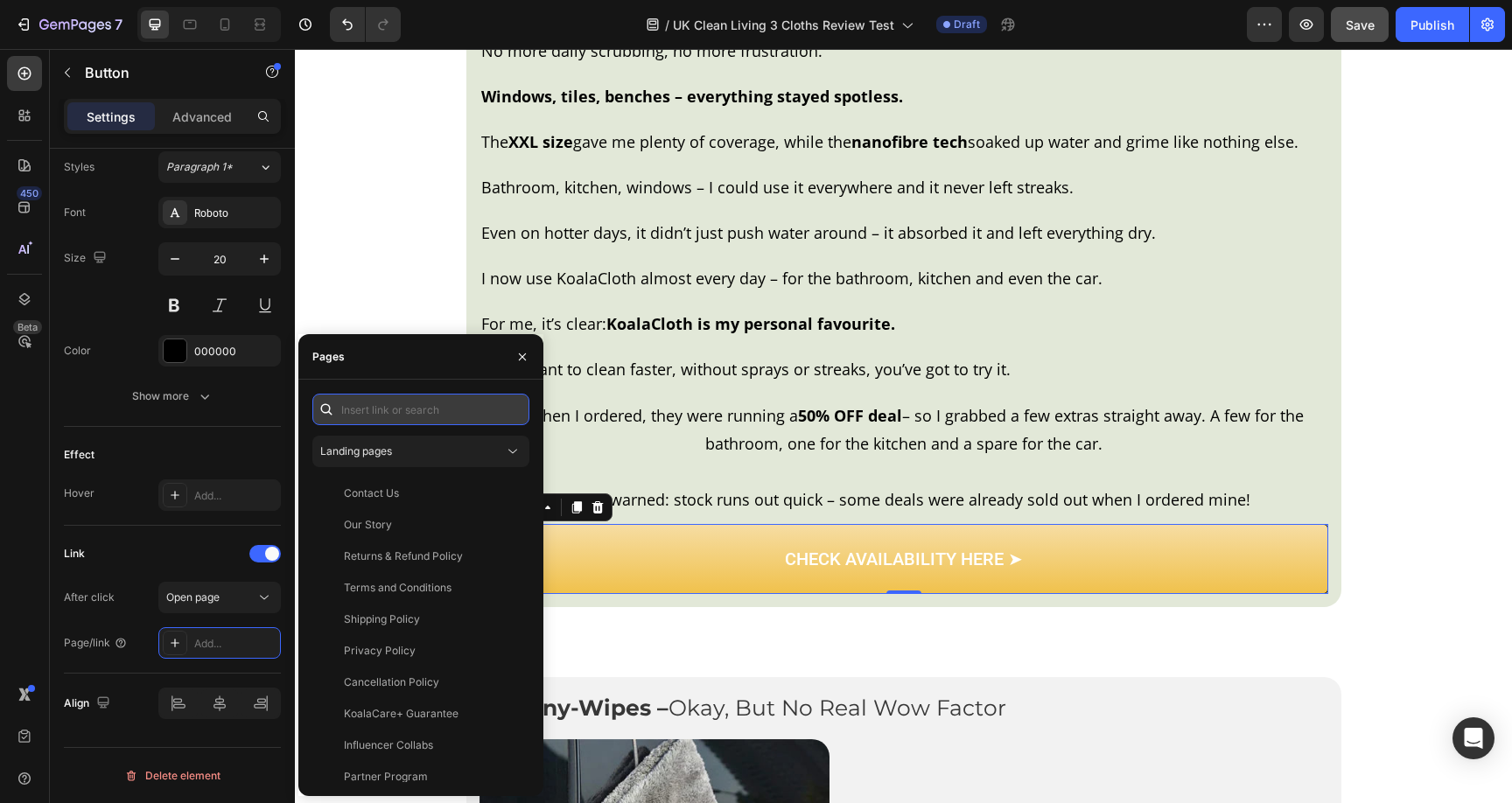
click at [398, 409] on input "text" at bounding box center [421, 409] width 217 height 32
paste input "https://koalacloth.co.uk/products/koalacloth-the-ultimate-xxl-cleaning-cloth-60…"
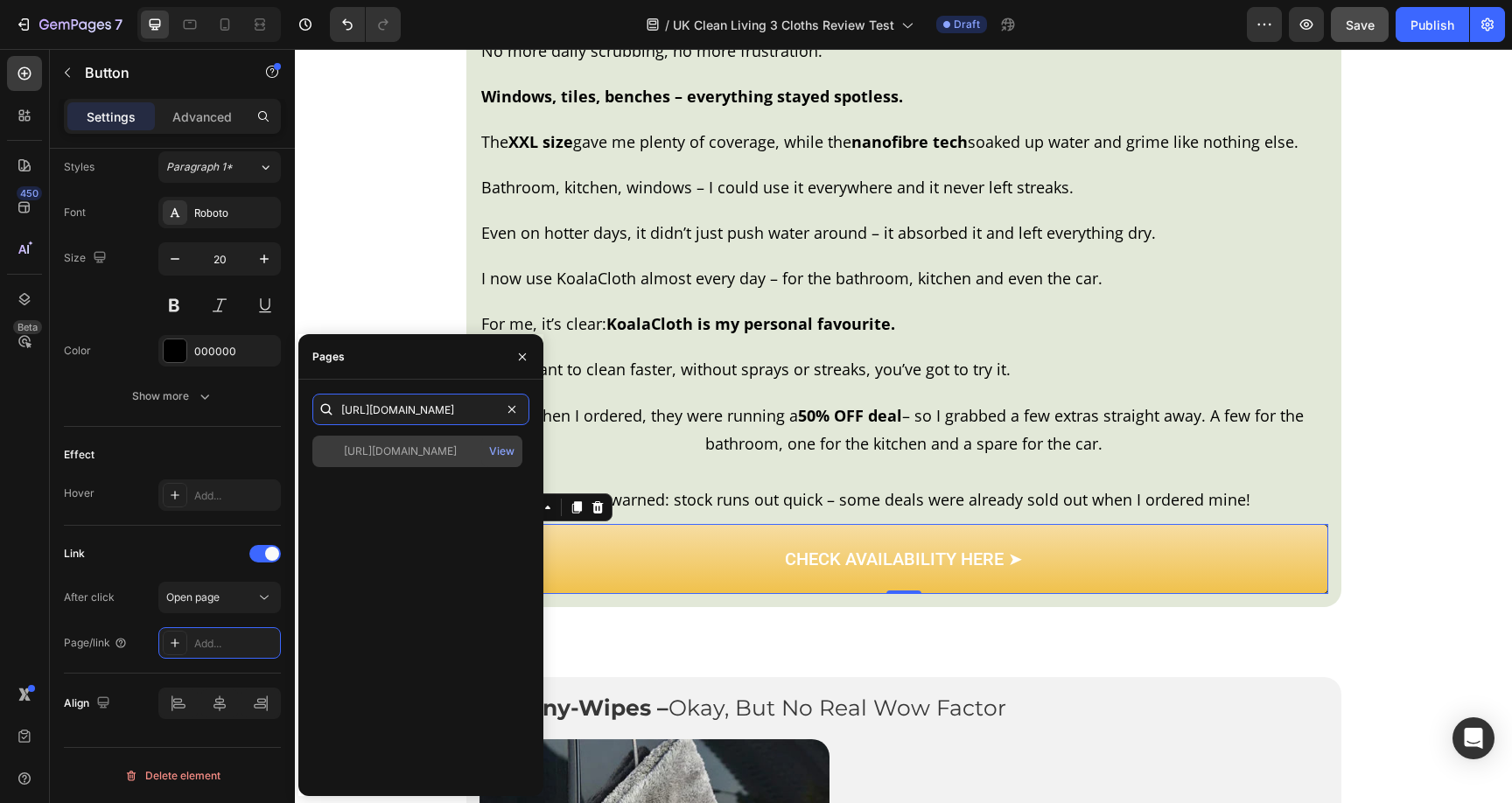
type input "https://koalacloth.co.uk/products/koalacloth-the-ultimate-xxl-cleaning-cloth-60…"
click at [419, 454] on div "https://koalacloth.co.uk/products/koalacloth-the-ultimate-xxl-cleaning-cloth-60…" at bounding box center [400, 450] width 113 height 15
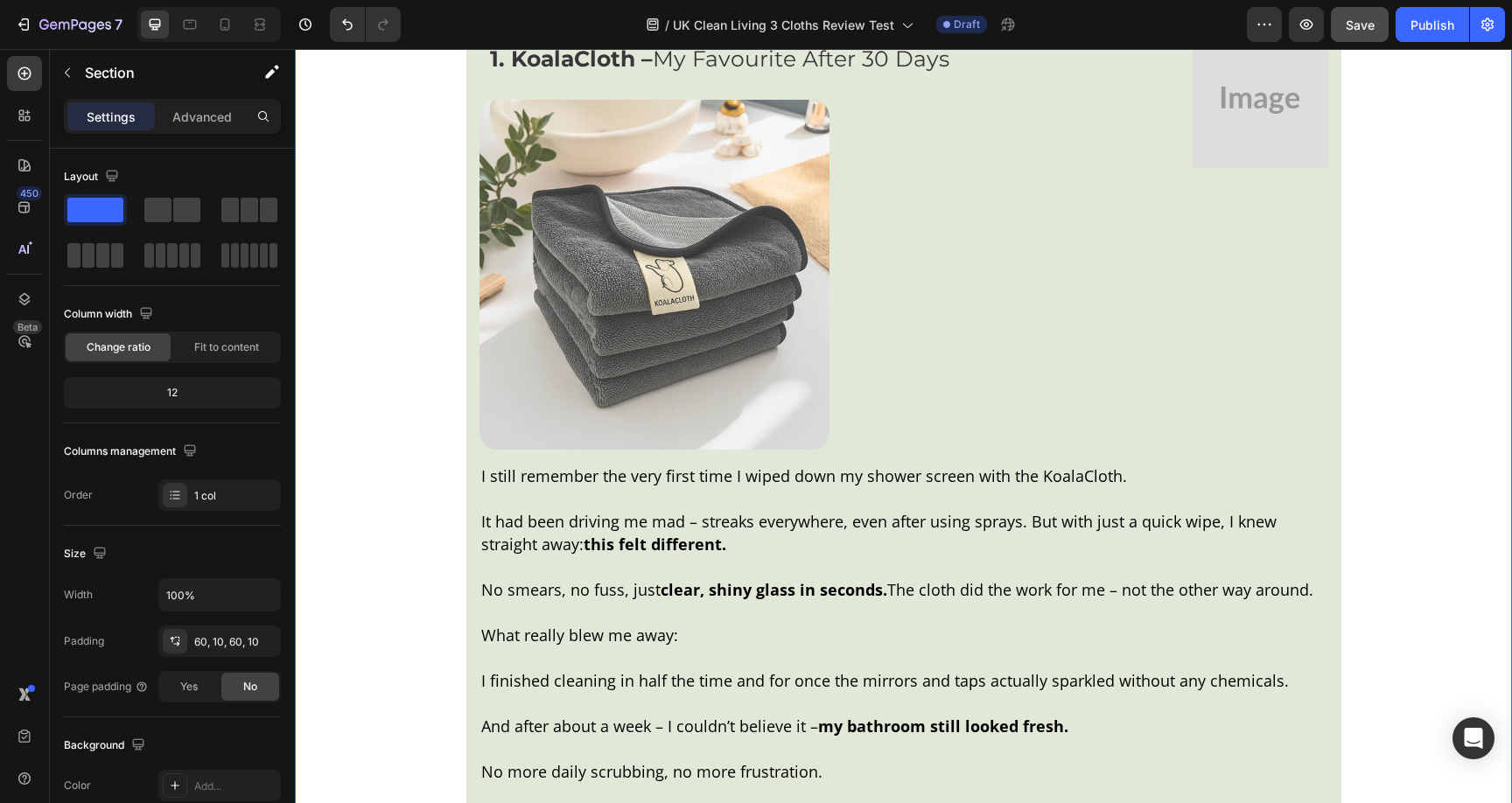
scroll to position [2257, 0]
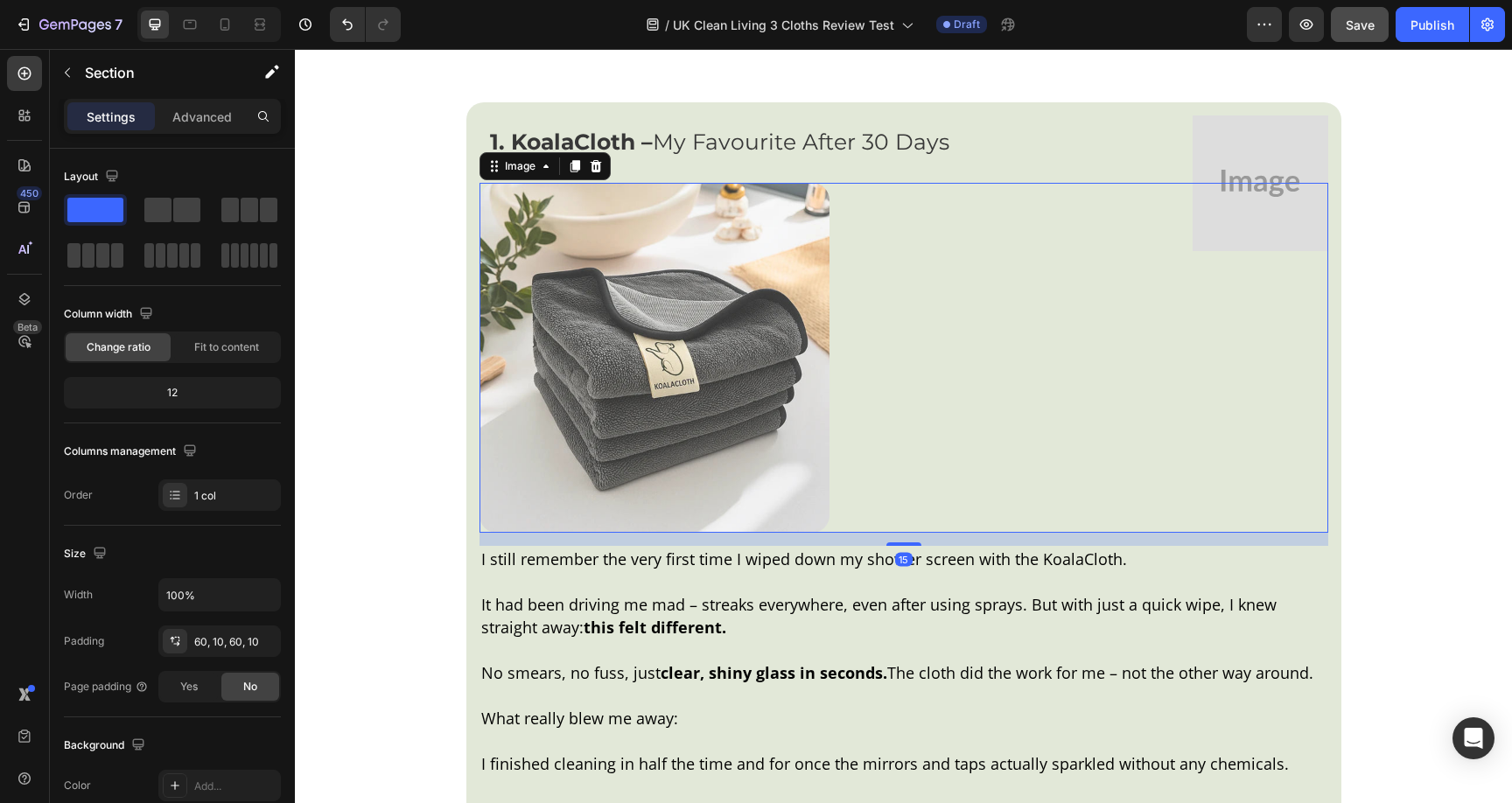
click at [578, 353] on img at bounding box center [655, 358] width 350 height 350
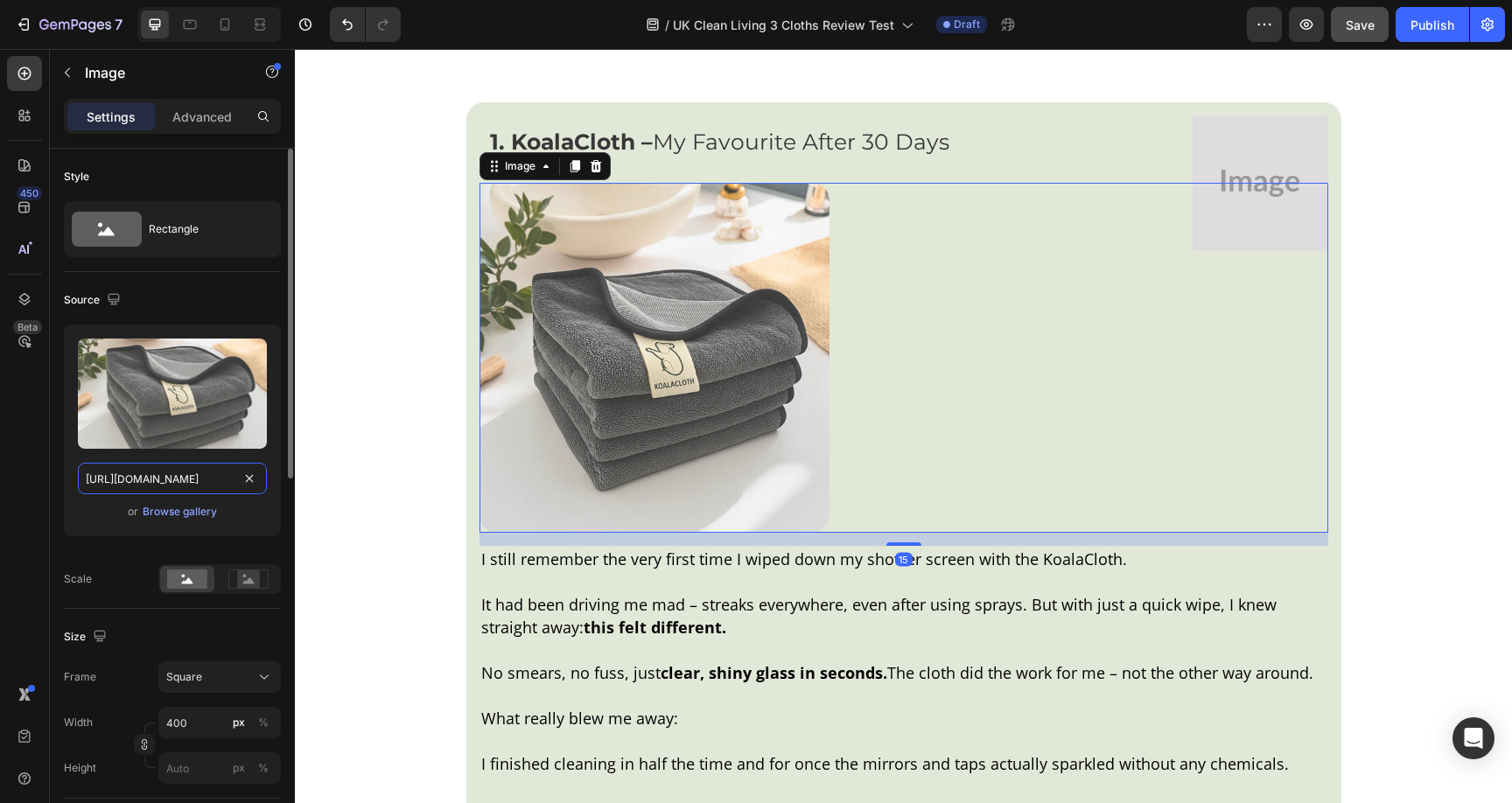
click at [181, 488] on input "https://cdn.shopify.com/s/files/1/0928/8921/9447/files/gempages_580601642496295…" at bounding box center [171, 479] width 189 height 32
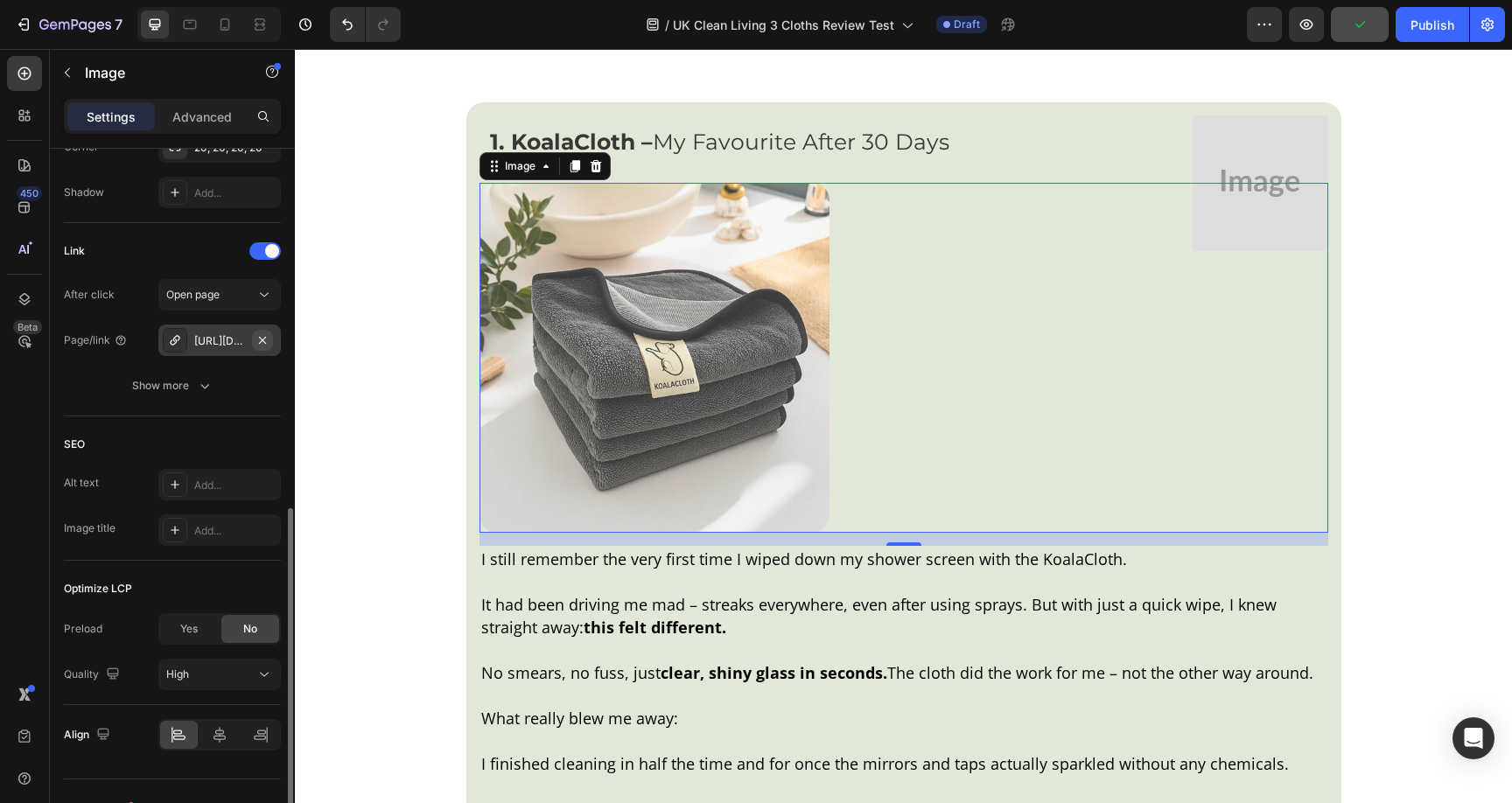
click at [270, 342] on button "button" at bounding box center [262, 340] width 21 height 21
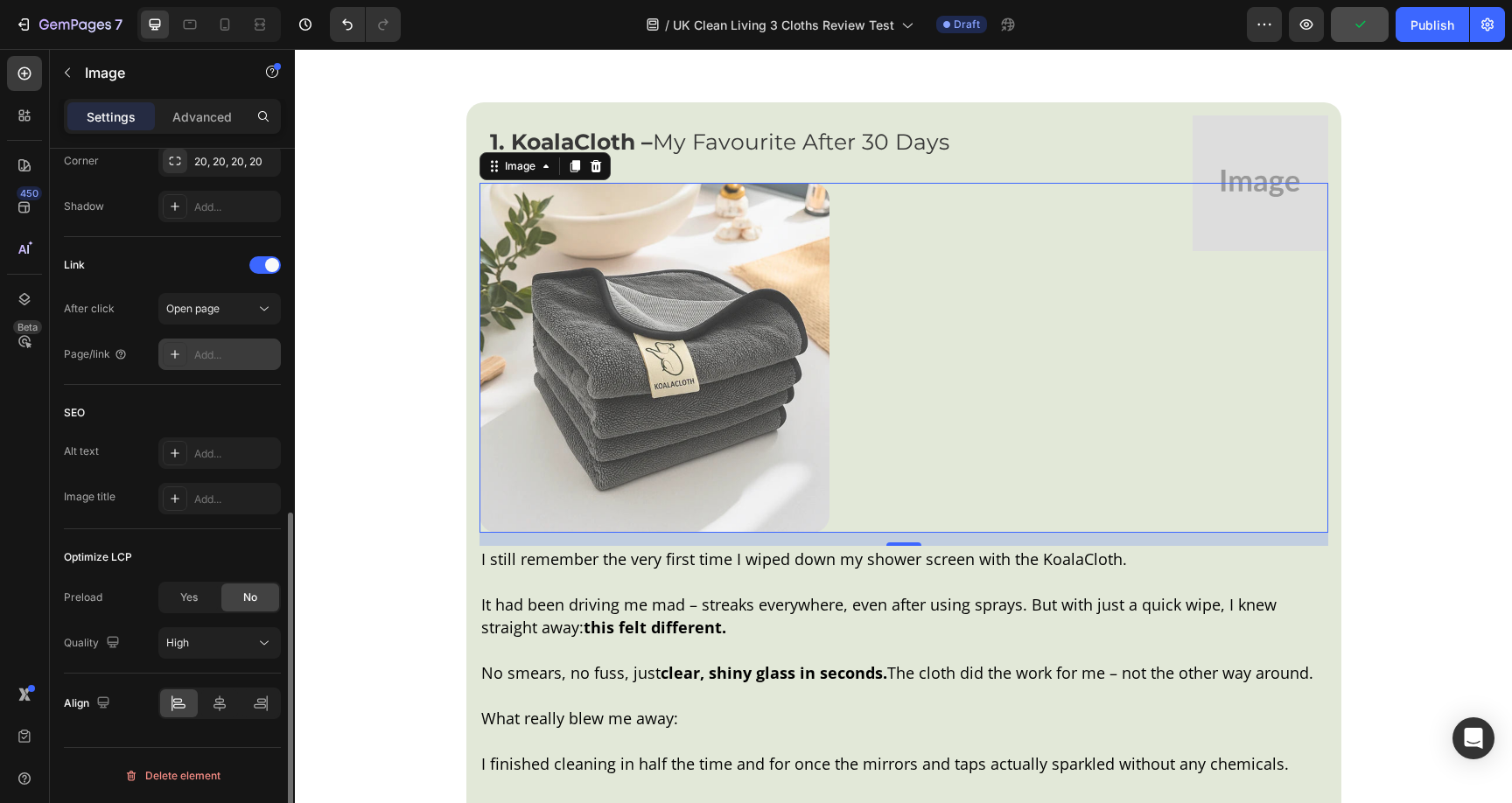
click at [237, 357] on div "Add..." at bounding box center [235, 355] width 82 height 15
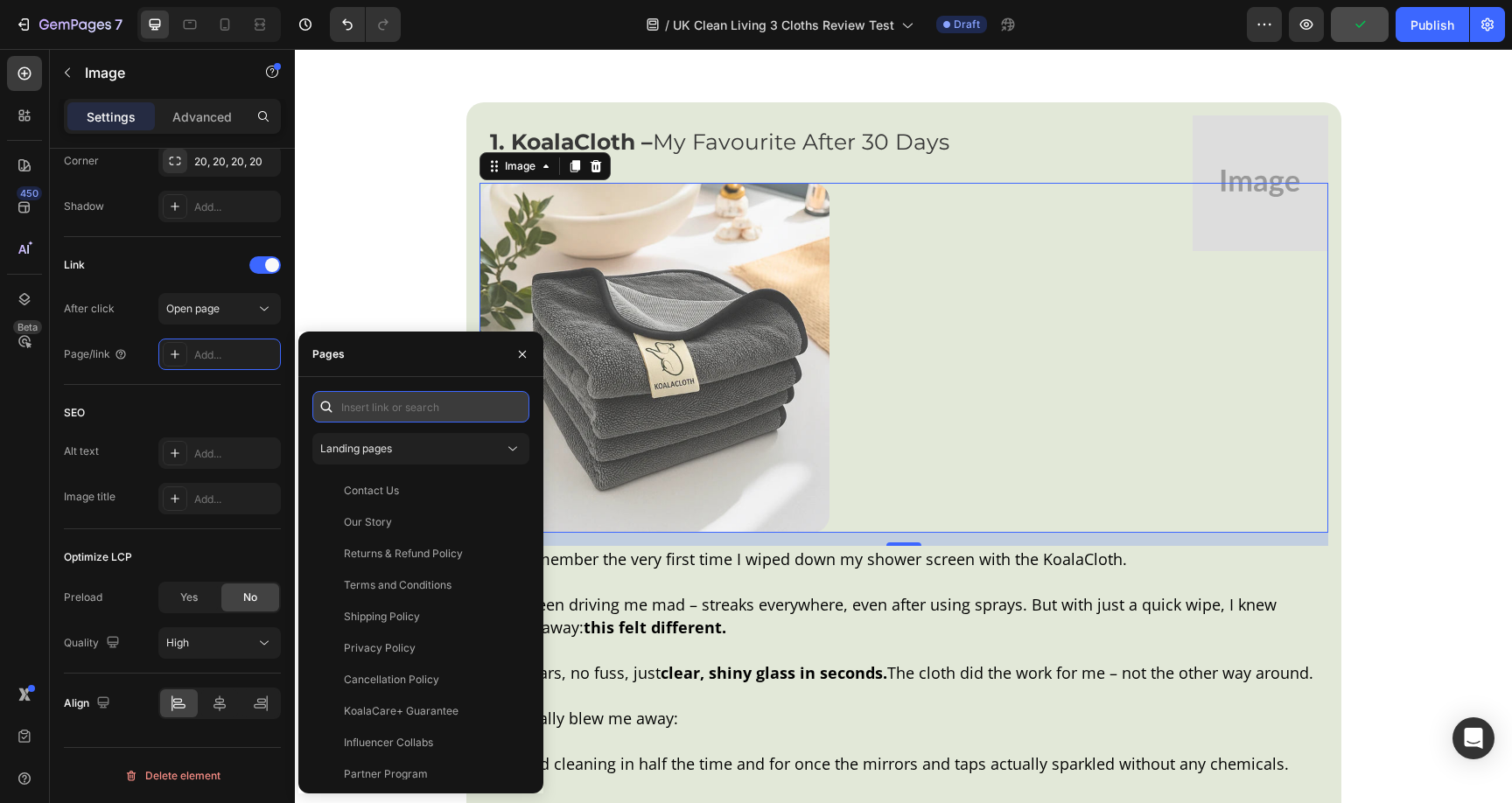
click at [366, 397] on input "text" at bounding box center [421, 407] width 217 height 32
paste input "https://koalacloth.co.uk/products/koalacloth-the-ultimate-xxl-cleaning-cloth-60…"
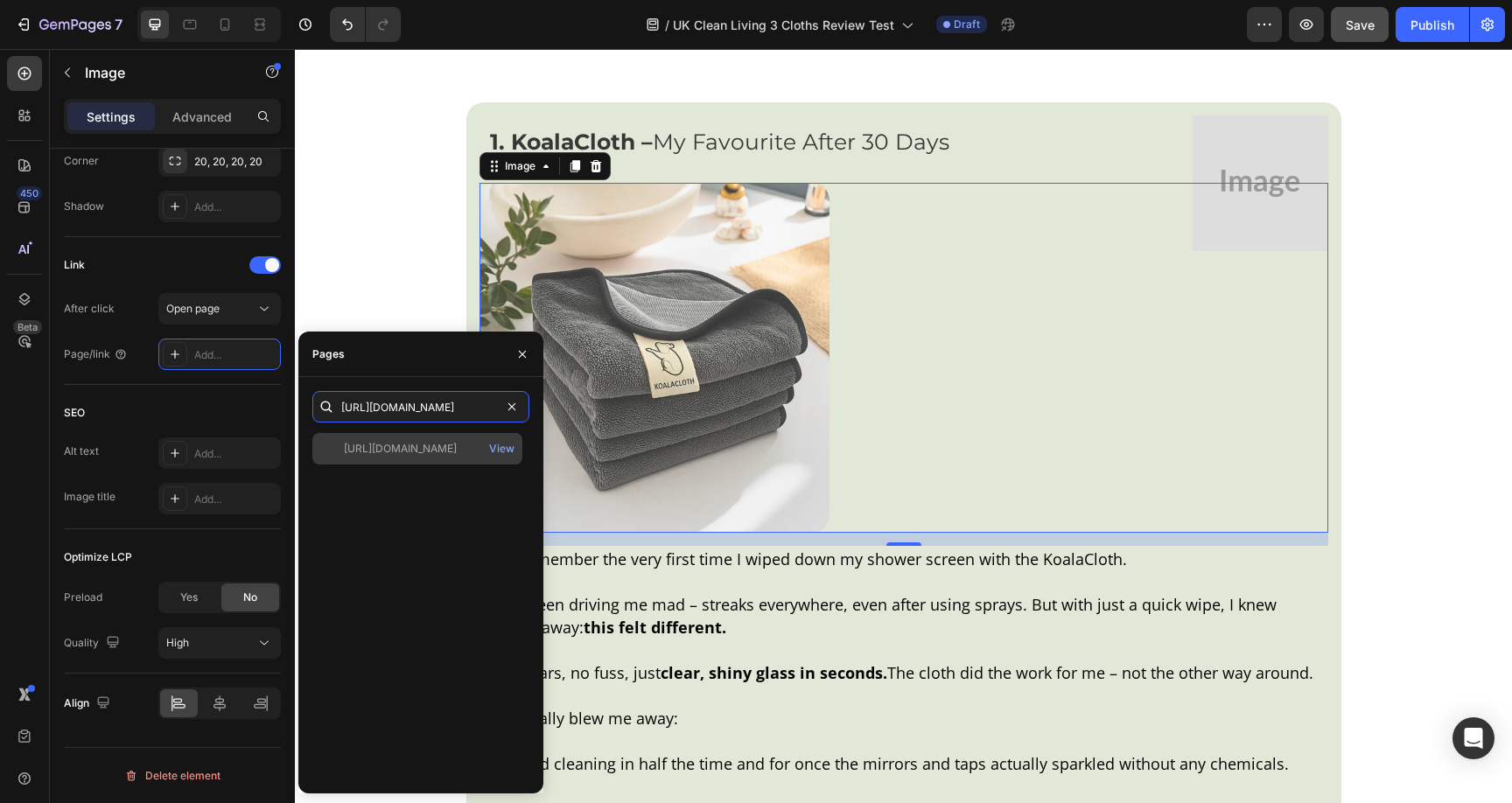
type input "https://koalacloth.co.uk/products/koalacloth-the-ultimate-xxl-cleaning-cloth-60…"
click at [383, 447] on div "https://koalacloth.co.uk/products/koalacloth-the-ultimate-xxl-cleaning-cloth-60…" at bounding box center [400, 448] width 113 height 15
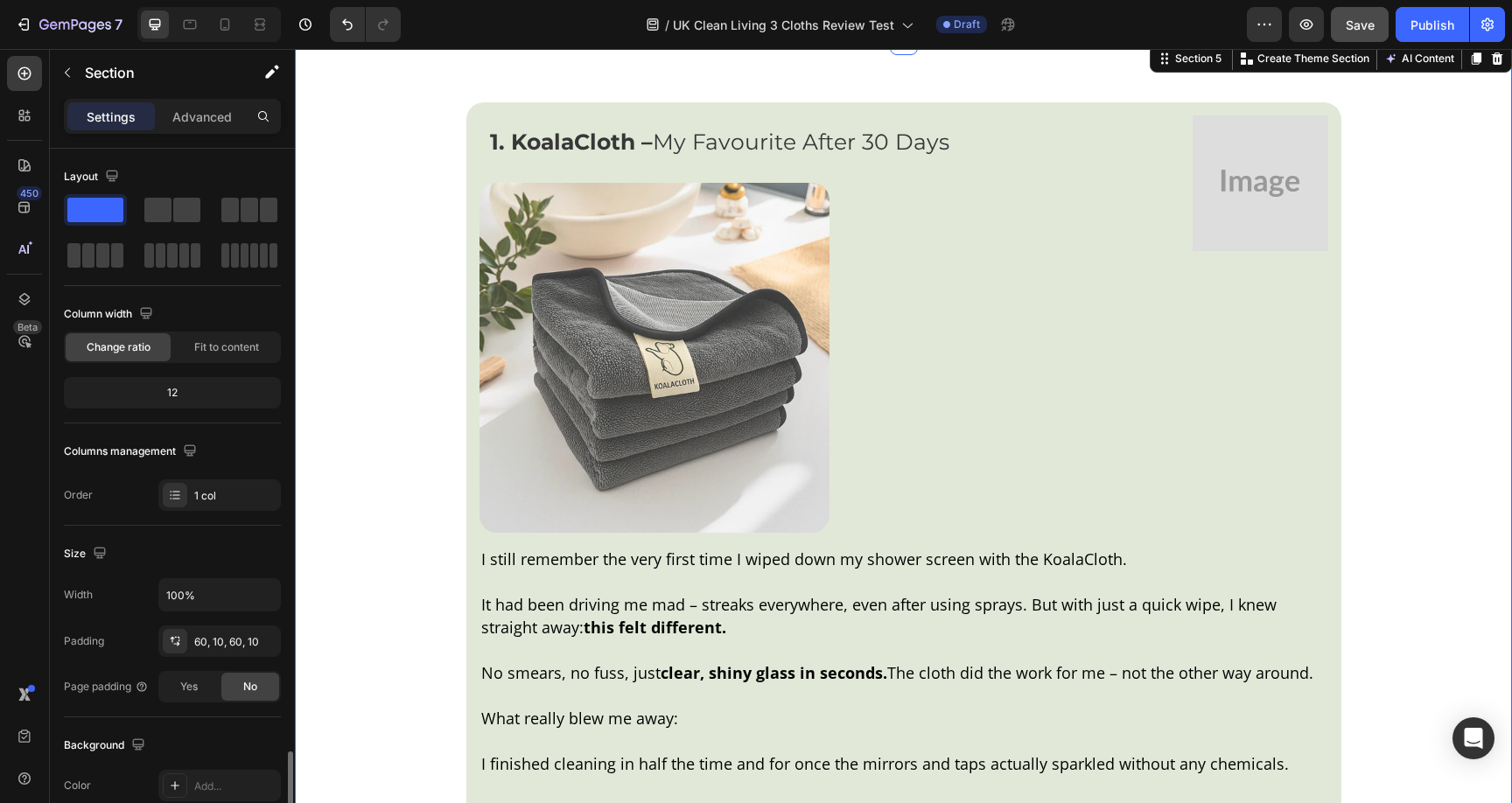
click at [368, 294] on div "1. KoalaCloth – My Favourite After 30 Days Text Block Image Row Row Image I sti…" at bounding box center [903, 757] width 1199 height 1326
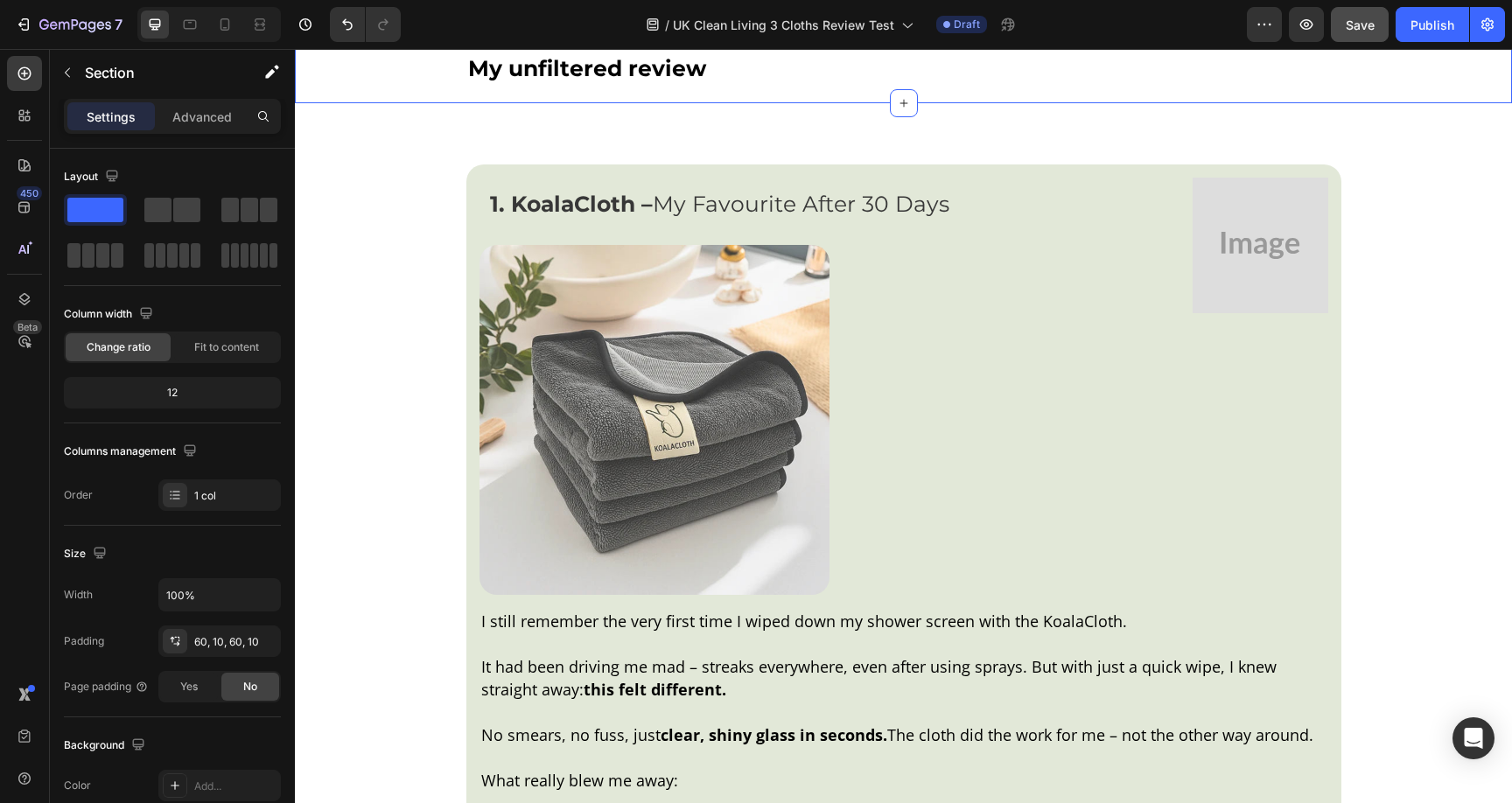
scroll to position [2197, 0]
click at [1256, 191] on img at bounding box center [1260, 243] width 136 height 136
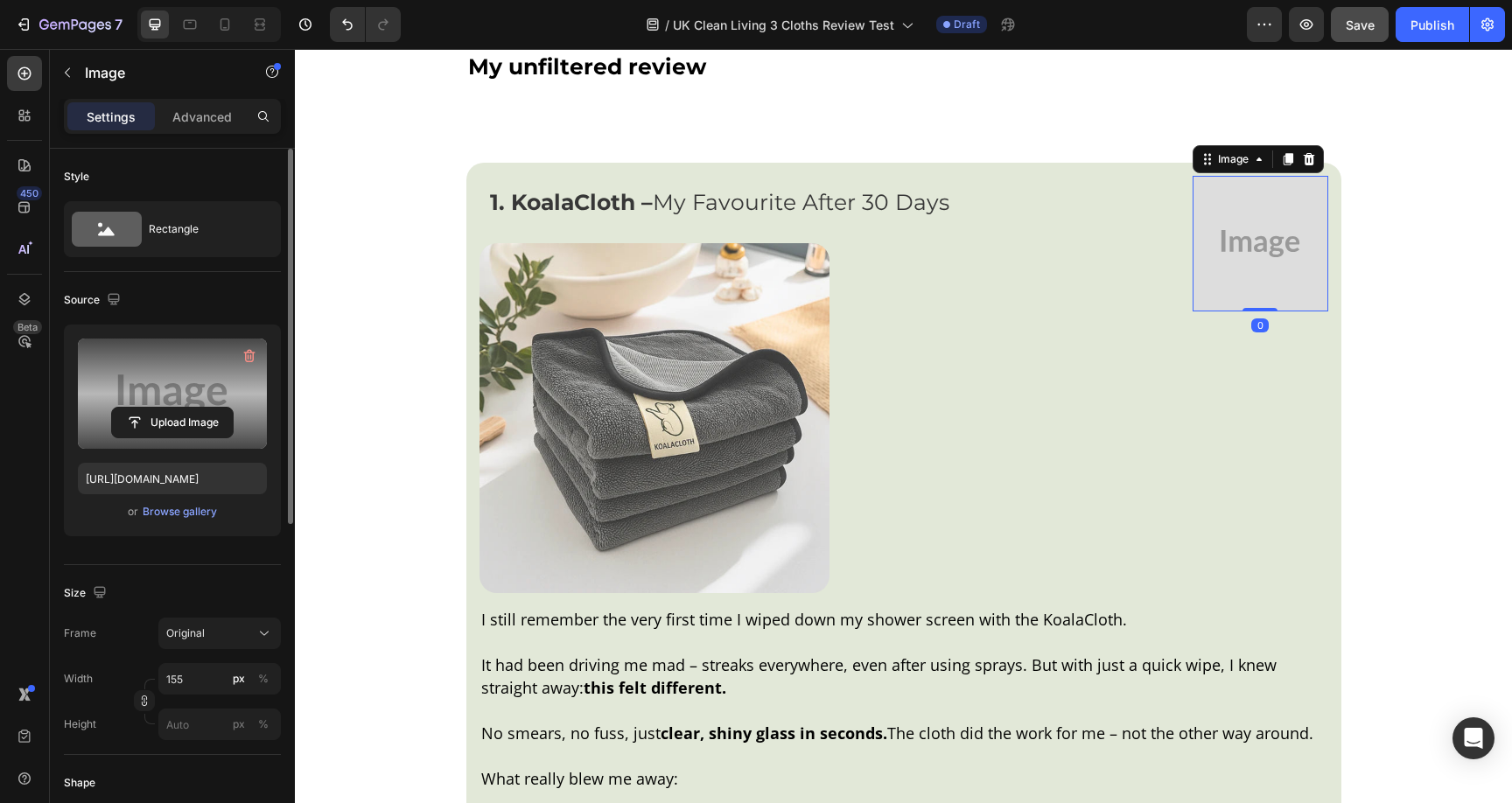
click at [159, 389] on label at bounding box center [171, 393] width 189 height 110
click at [159, 407] on input "file" at bounding box center [172, 422] width 120 height 30
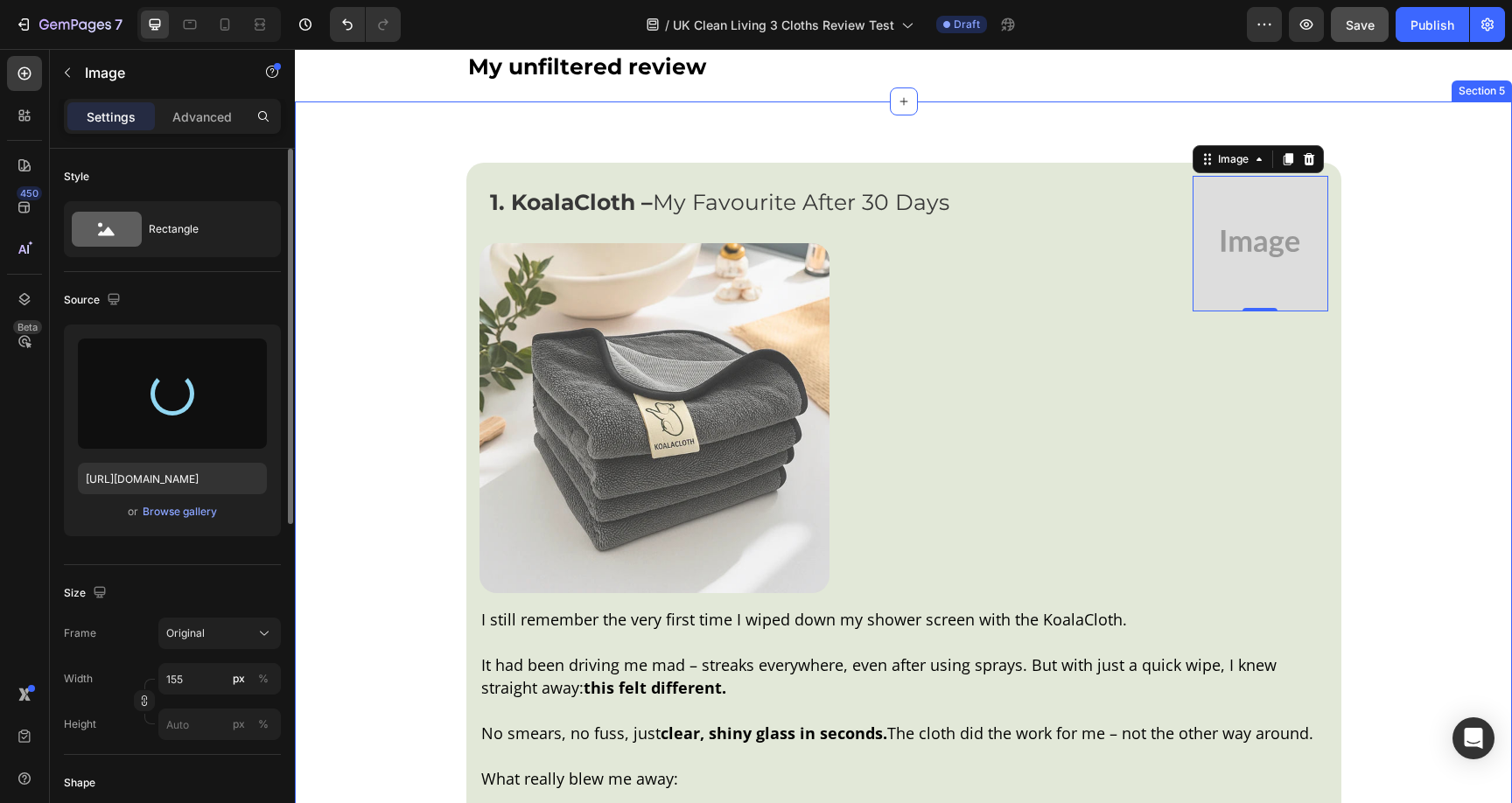
type input "https://cdn.shopify.com/s/files/1/0928/8921/9447/files/gempages_580601642496295…"
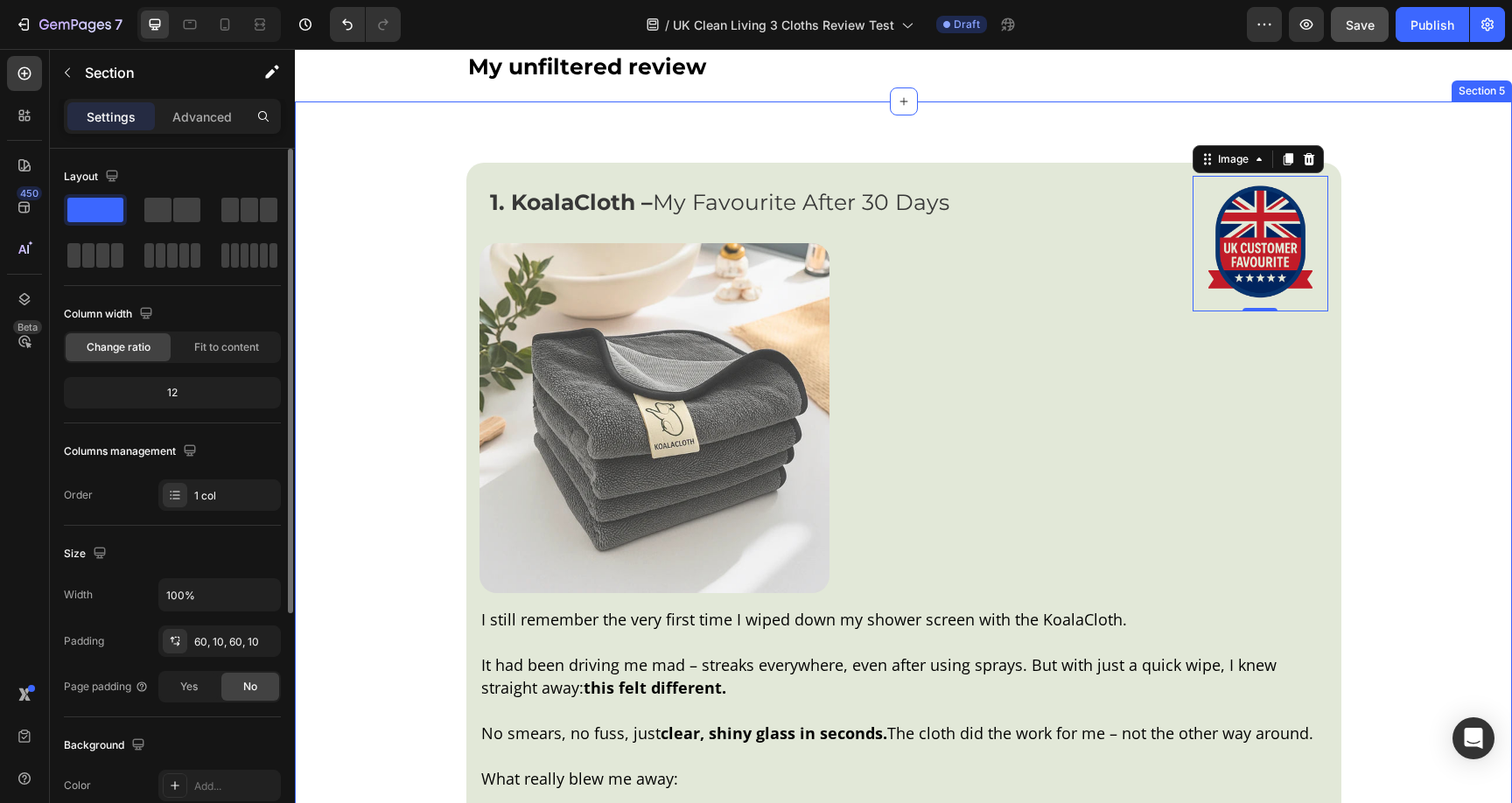
click at [1393, 636] on div "1. KoalaCloth – My Favourite After 30 Days Text Block Image 0 Row Row Image I s…" at bounding box center [903, 817] width 1199 height 1326
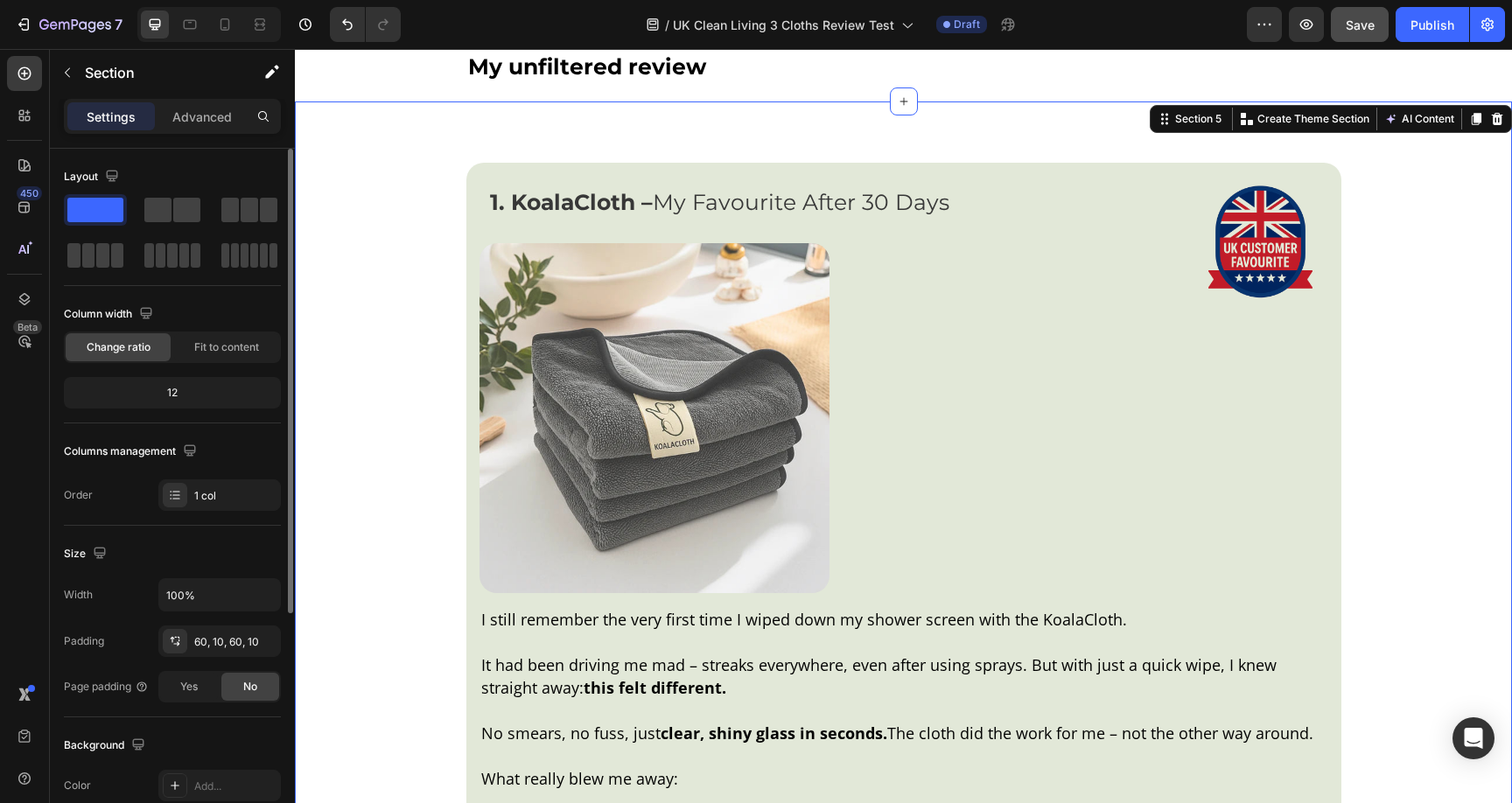
click at [1429, 523] on div "1. KoalaCloth – My Favourite After 30 Days Text Block Image Row Row Image I sti…" at bounding box center [903, 817] width 1199 height 1326
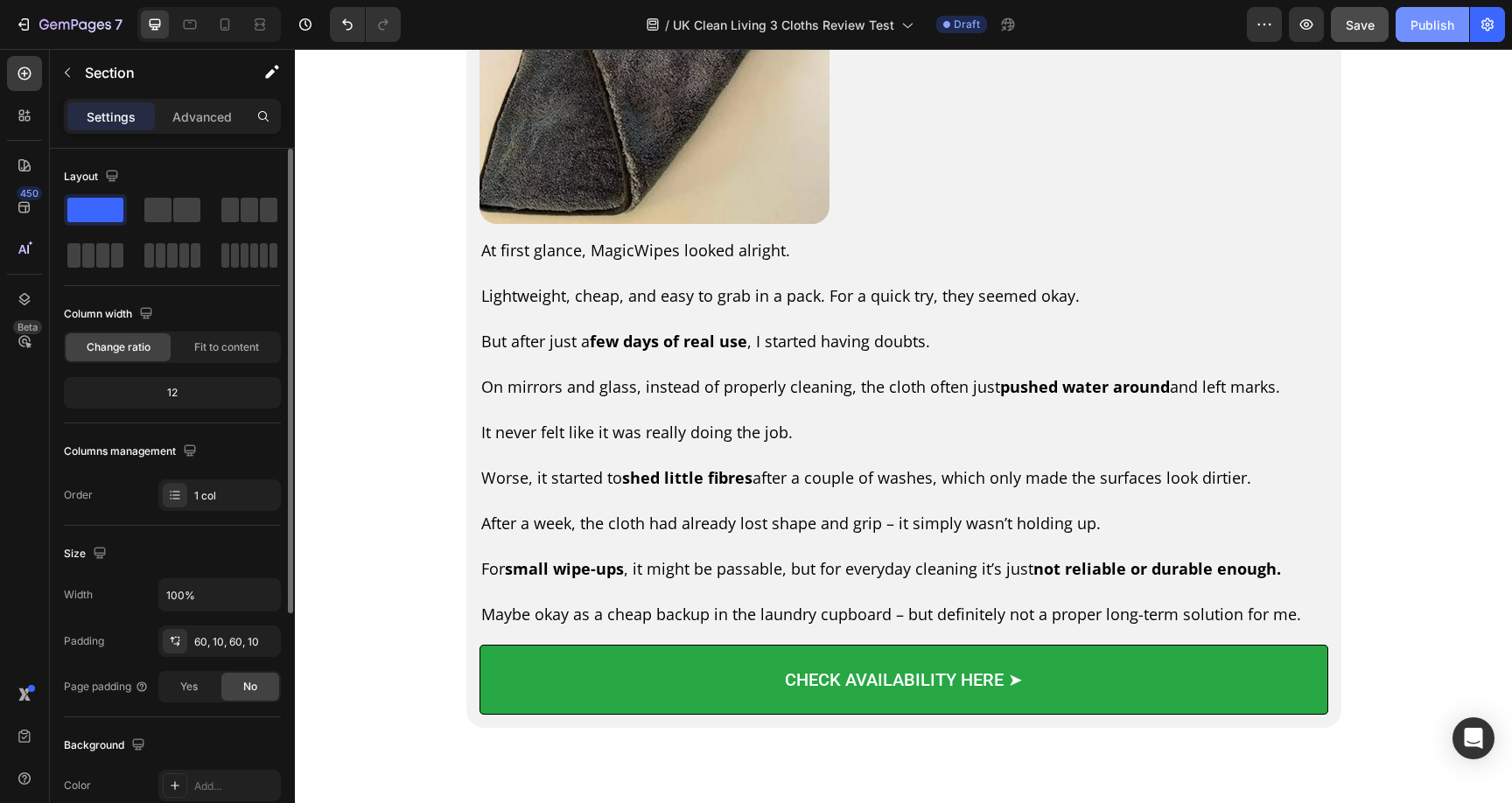
scroll to position [4247, 0]
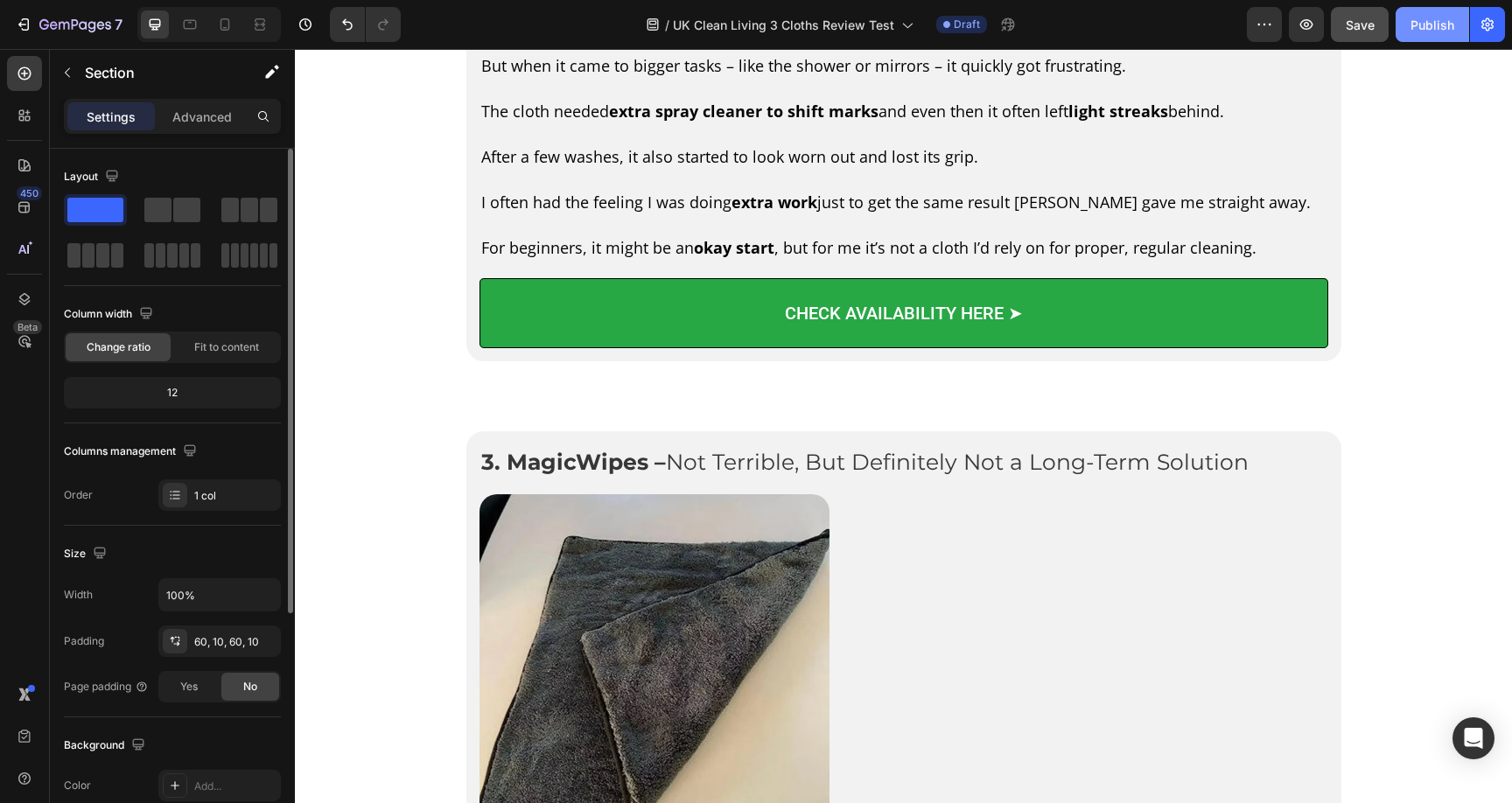
click at [1436, 26] on div "Publish" at bounding box center [1433, 25] width 44 height 18
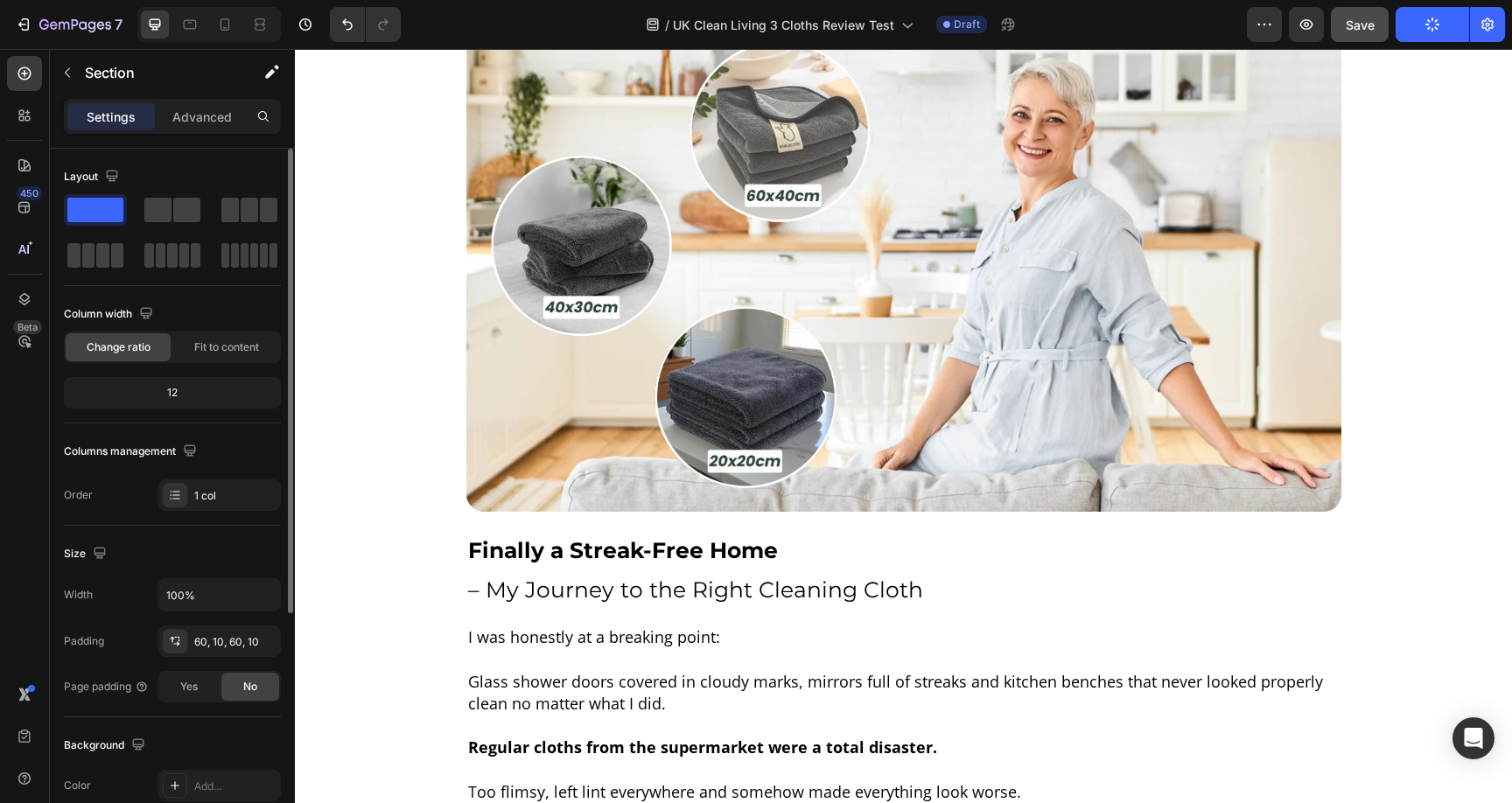
scroll to position [0, 0]
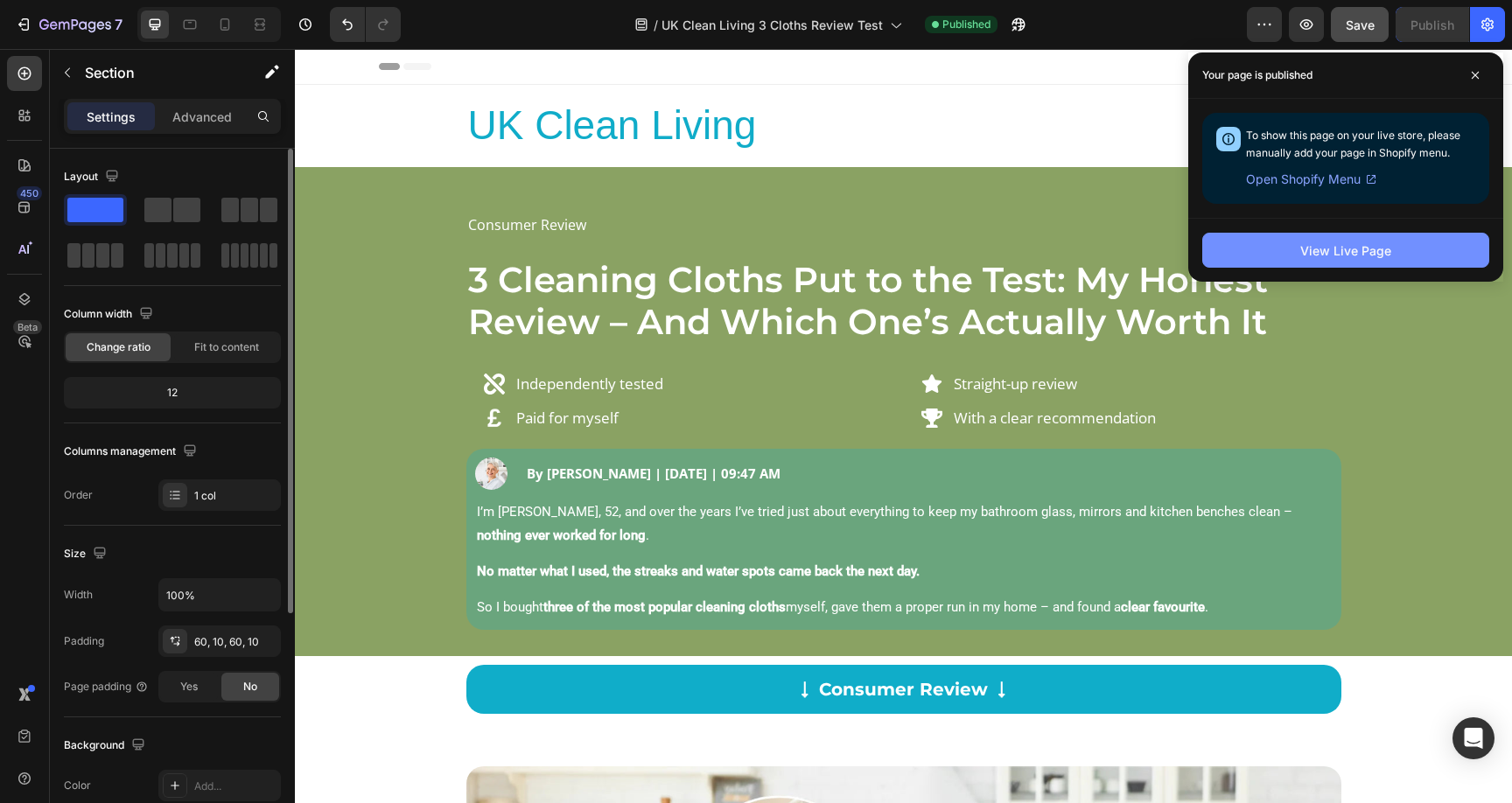
click at [1311, 237] on button "View Live Page" at bounding box center [1345, 250] width 287 height 35
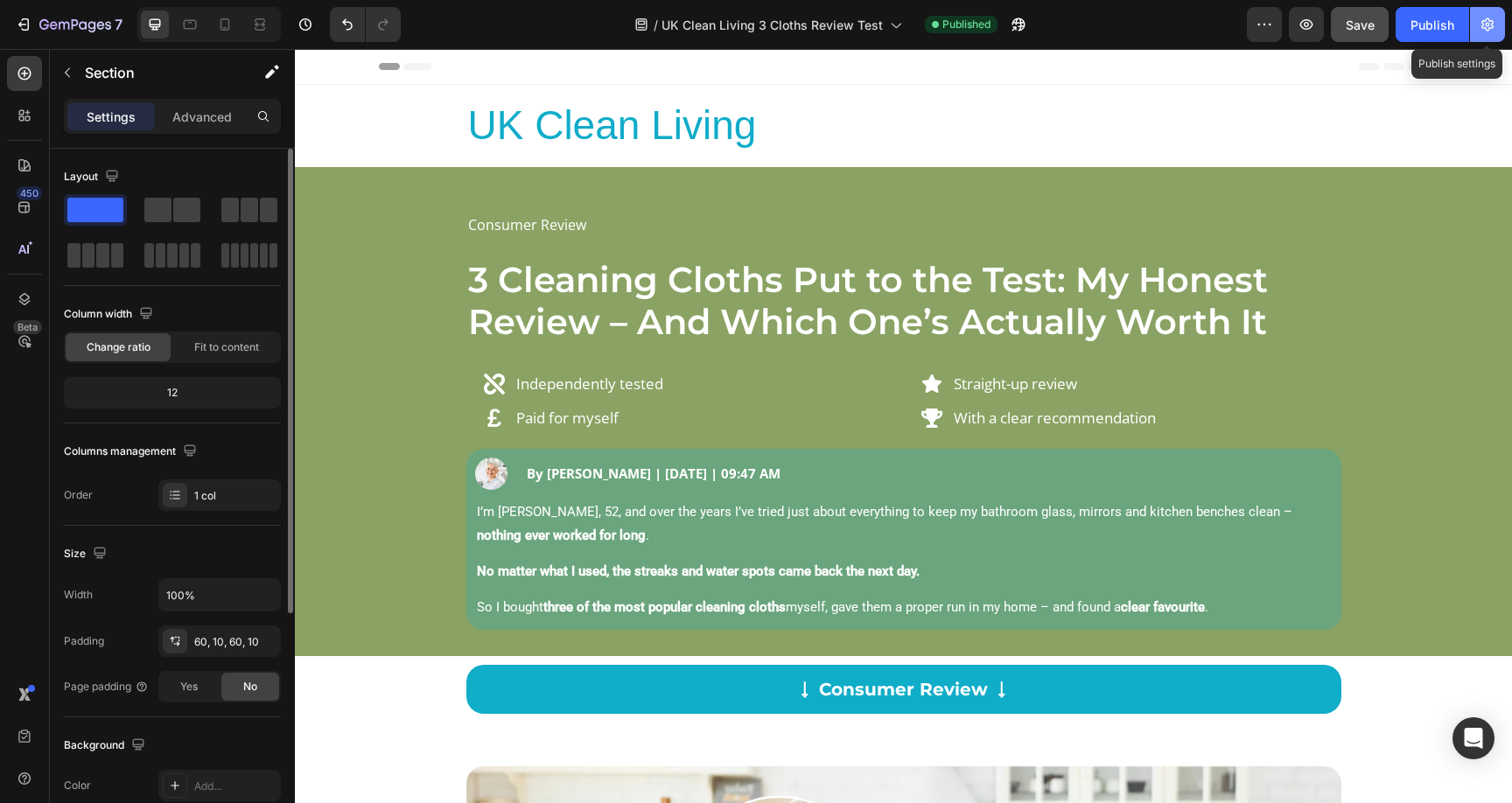
click at [1476, 27] on button "button" at bounding box center [1487, 25] width 35 height 35
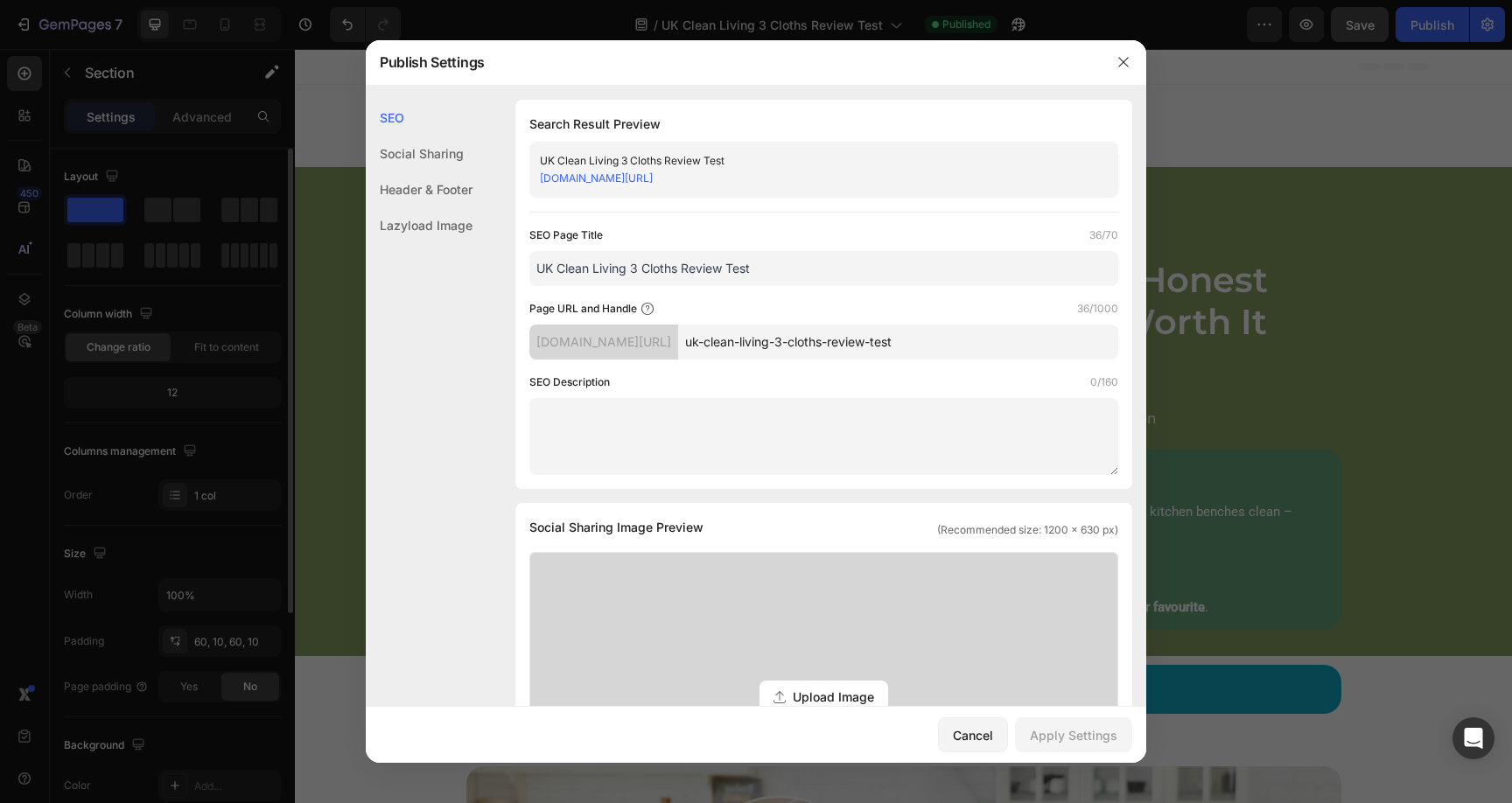
click at [418, 207] on div "Header & Footer" at bounding box center [419, 224] width 107 height 36
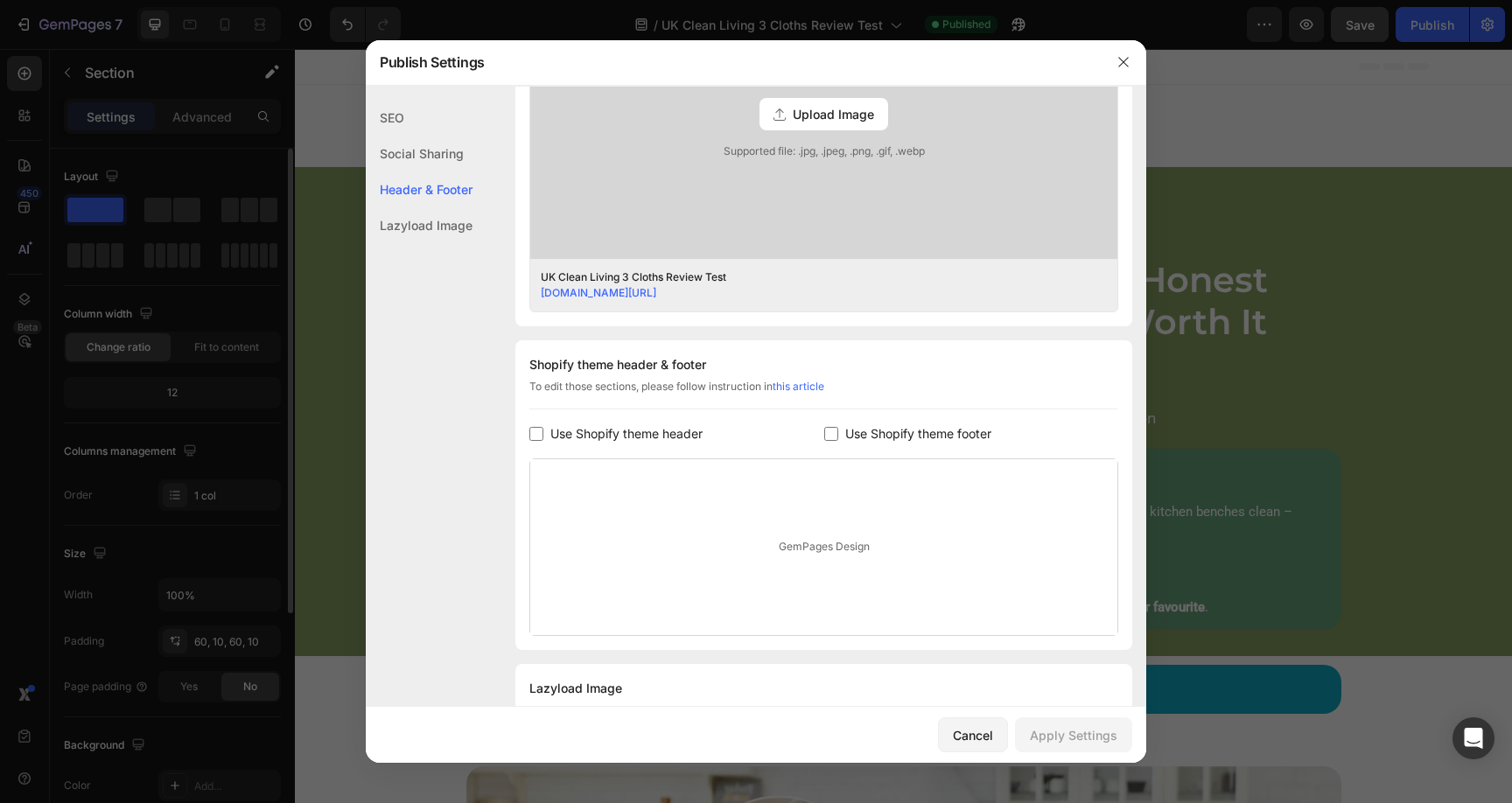
scroll to position [655, 0]
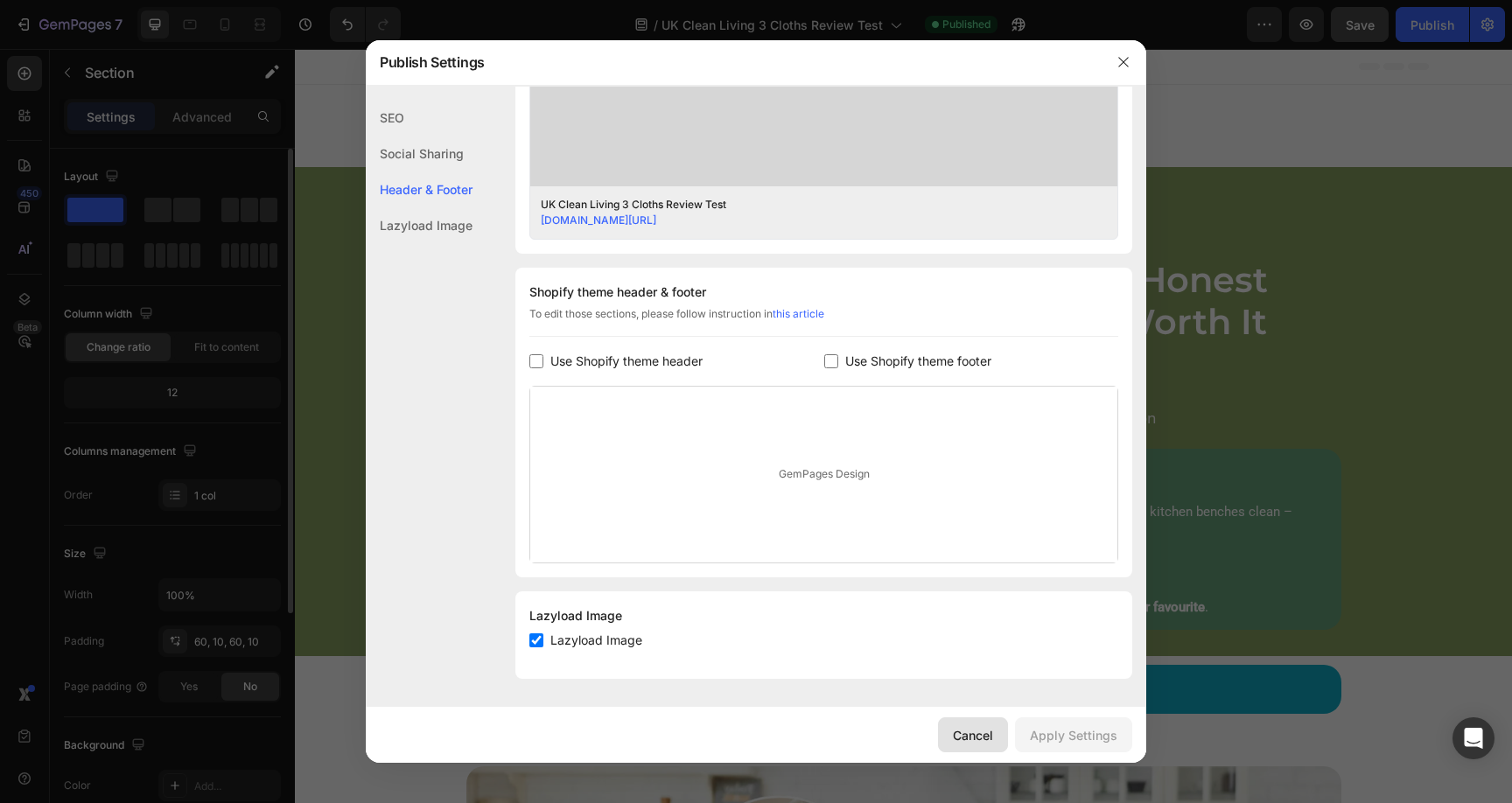
click at [969, 734] on div "Cancel" at bounding box center [973, 735] width 40 height 18
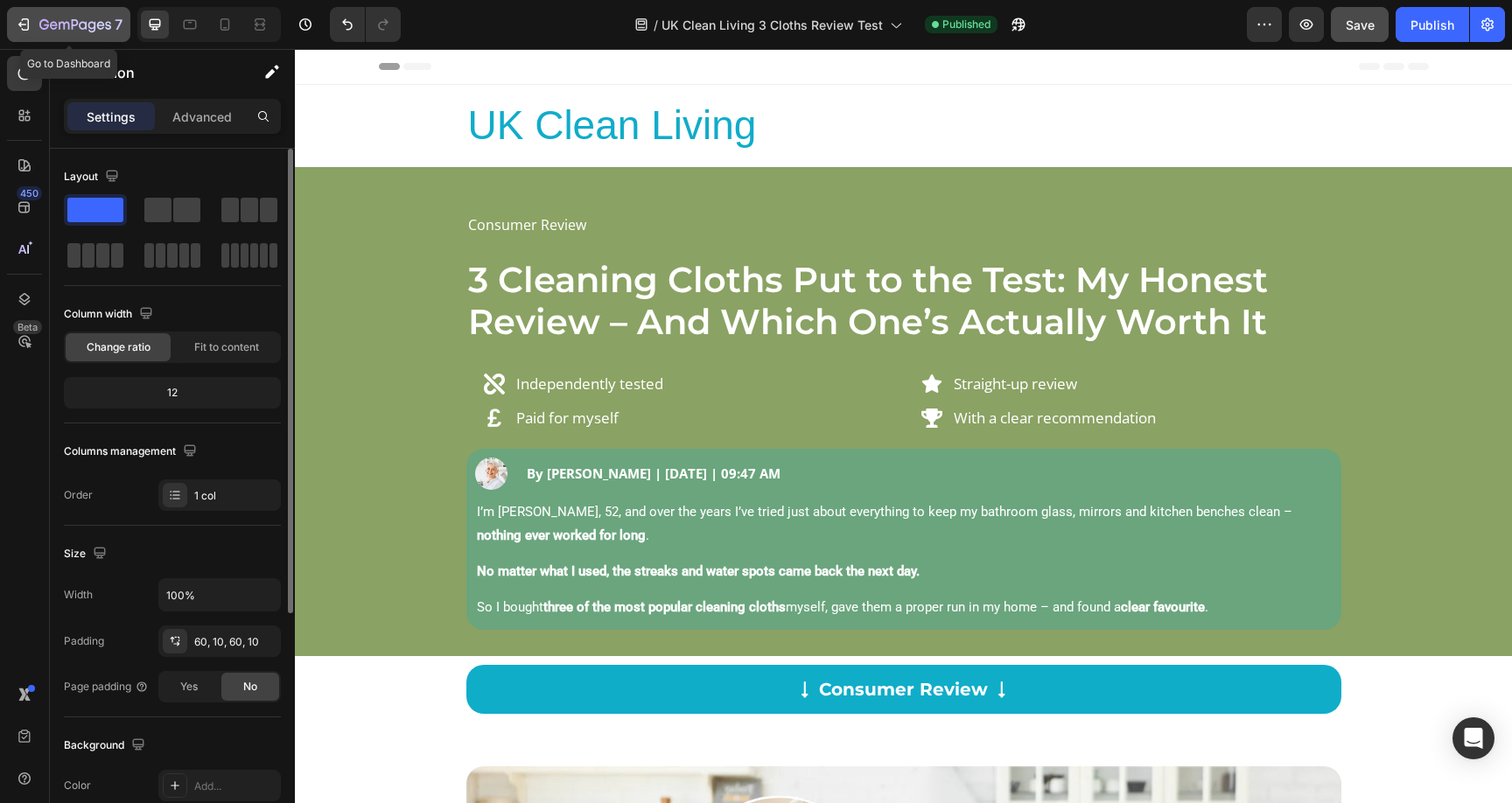
click at [38, 26] on div "7" at bounding box center [68, 24] width 108 height 21
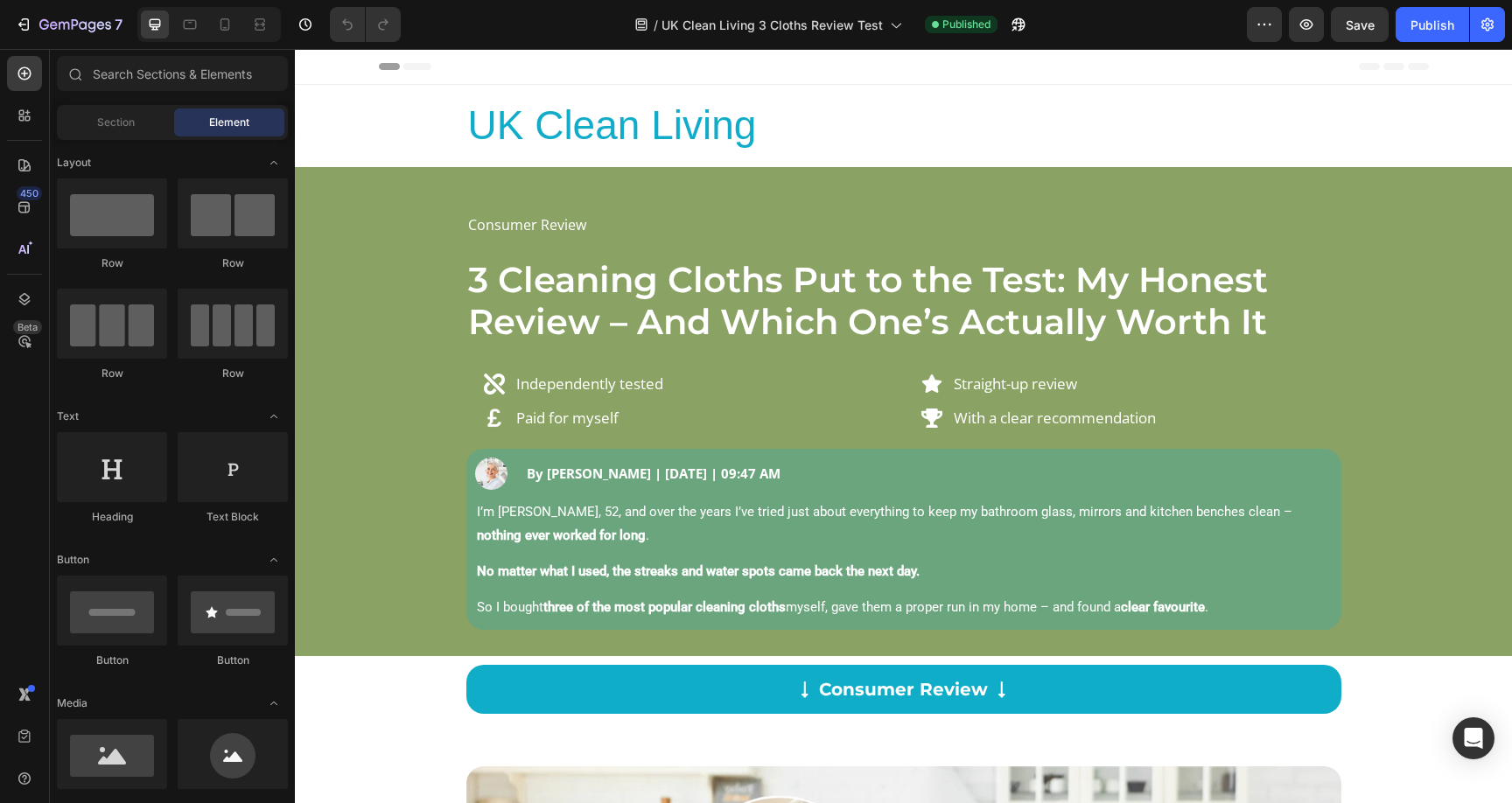
click at [444, 70] on div "Header" at bounding box center [903, 67] width 1050 height 35
click at [346, 65] on span "Header" at bounding box center [347, 66] width 38 height 17
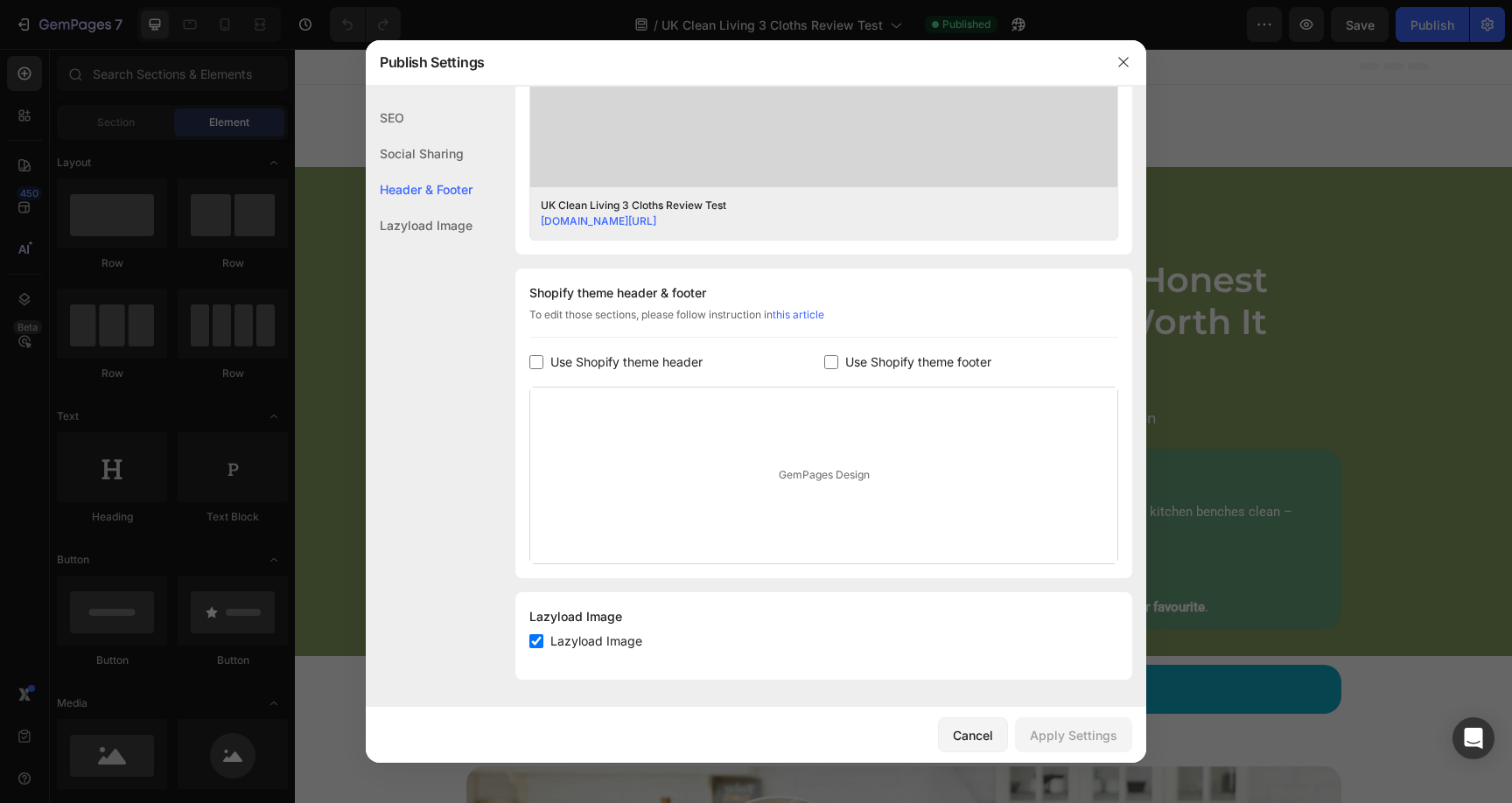
scroll to position [655, 0]
click at [1121, 72] on button "button" at bounding box center [1124, 62] width 28 height 28
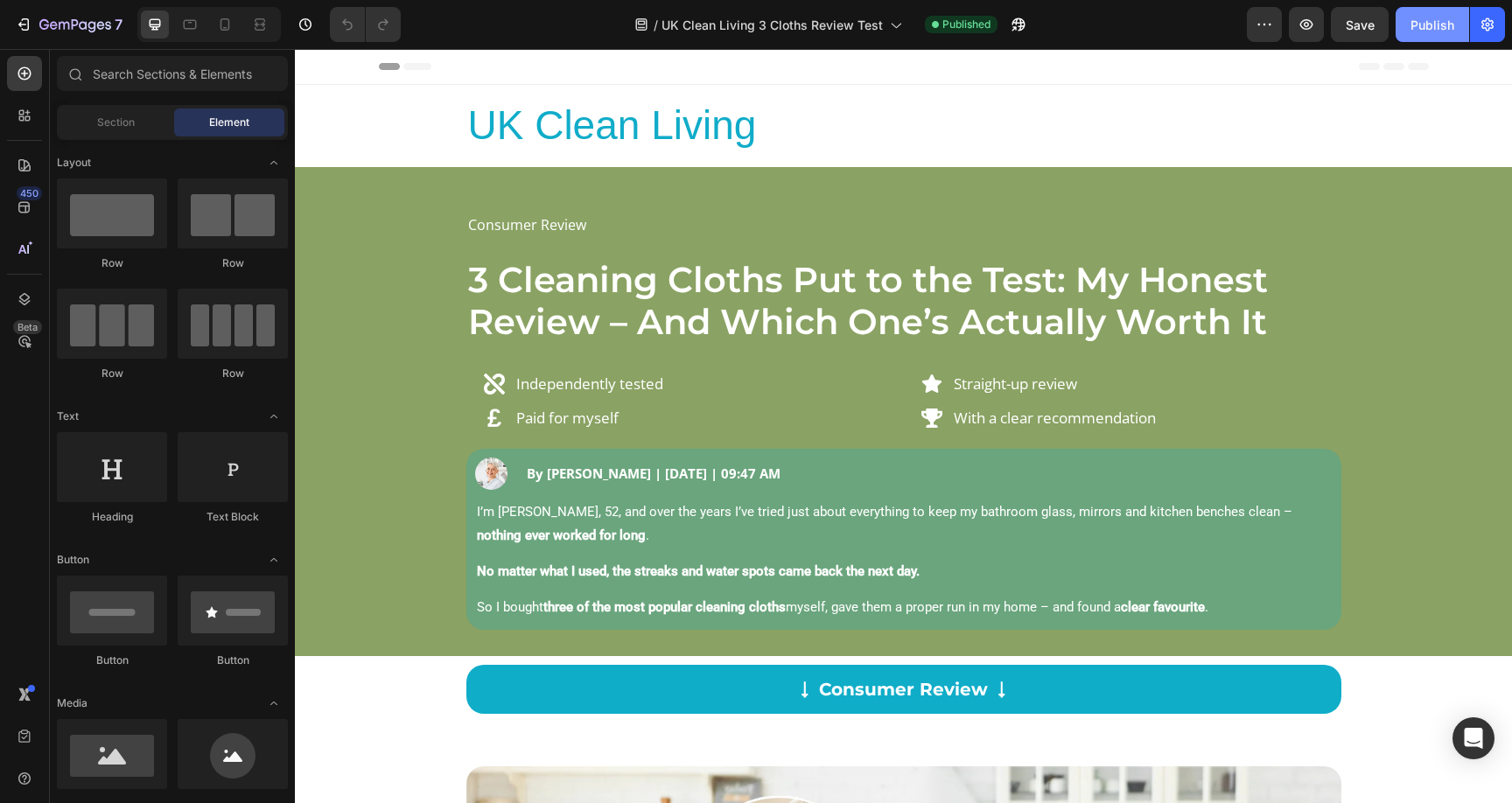
click at [1425, 12] on button "Publish" at bounding box center [1432, 25] width 74 height 35
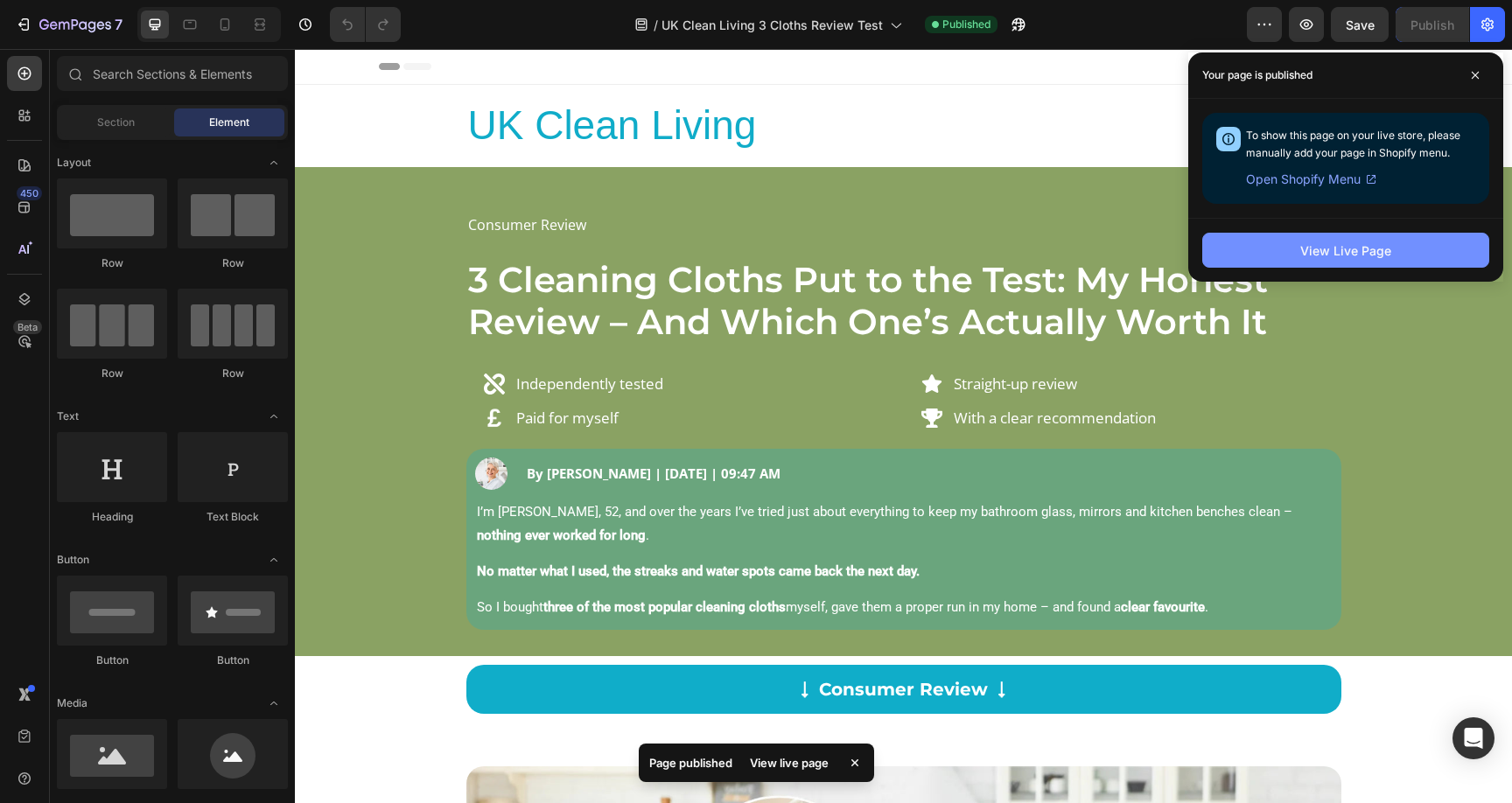
click at [1363, 251] on div "View Live Page" at bounding box center [1346, 251] width 91 height 18
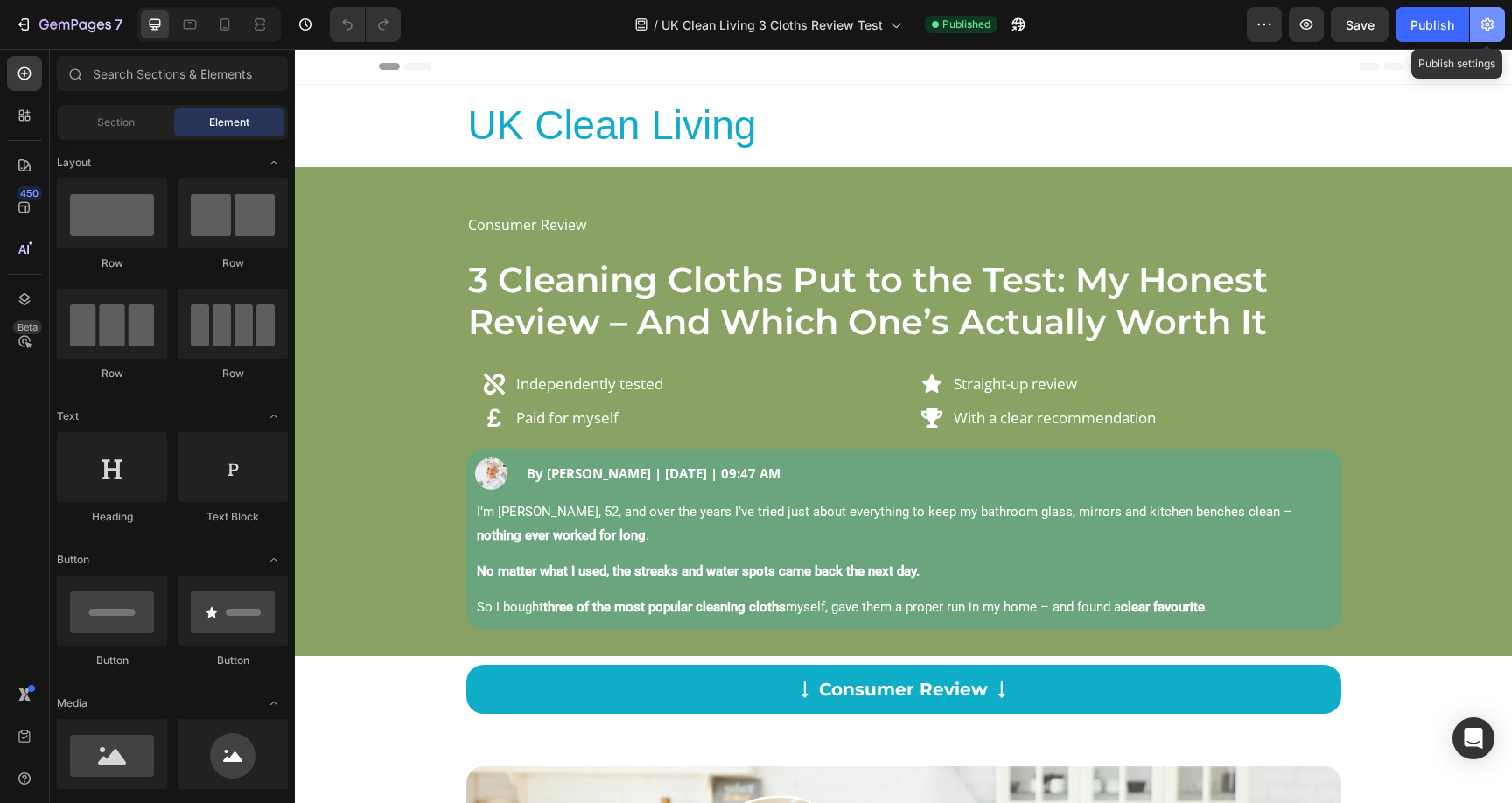
click at [1500, 19] on button "button" at bounding box center [1487, 25] width 35 height 35
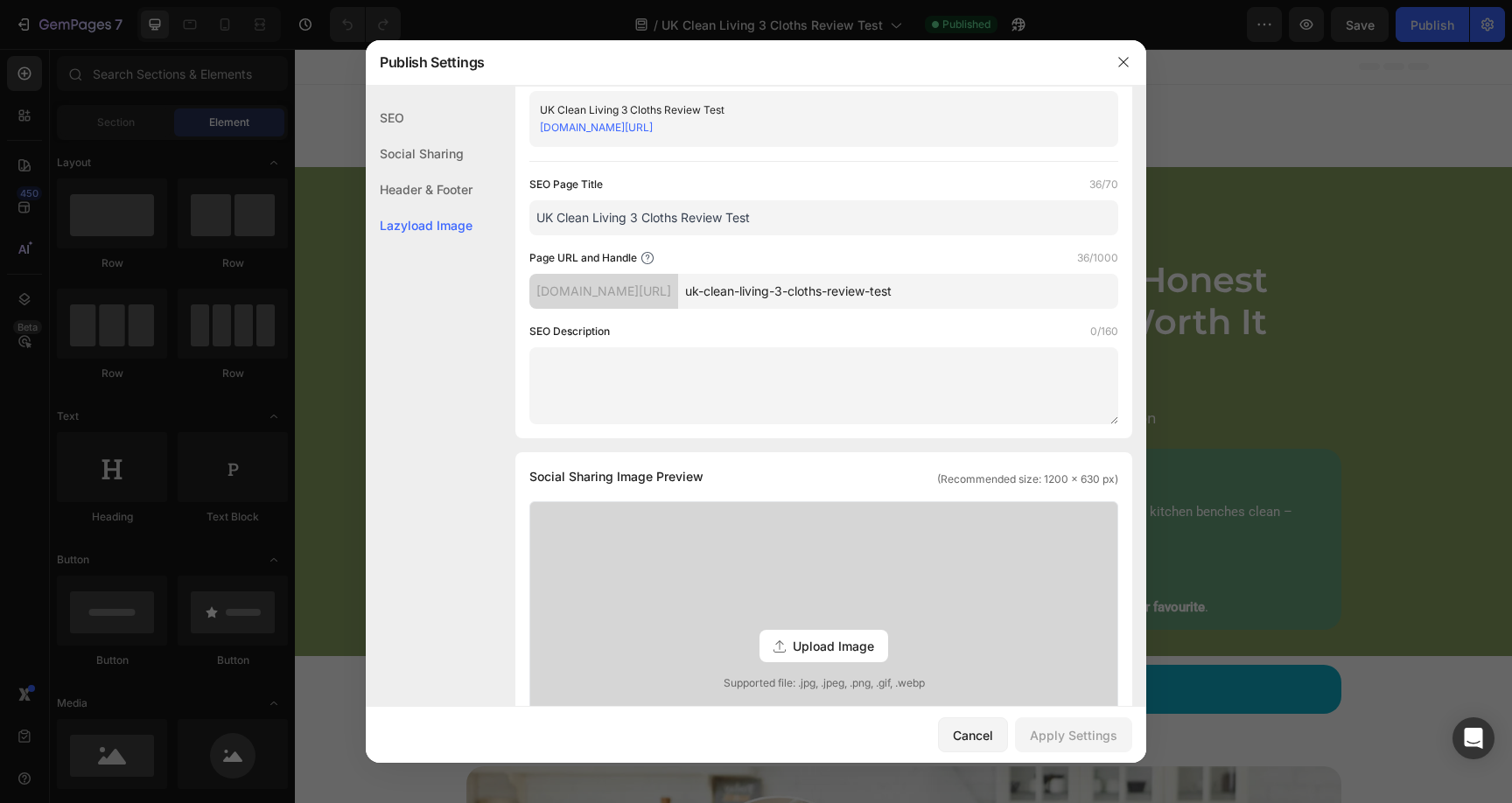
scroll to position [0, 0]
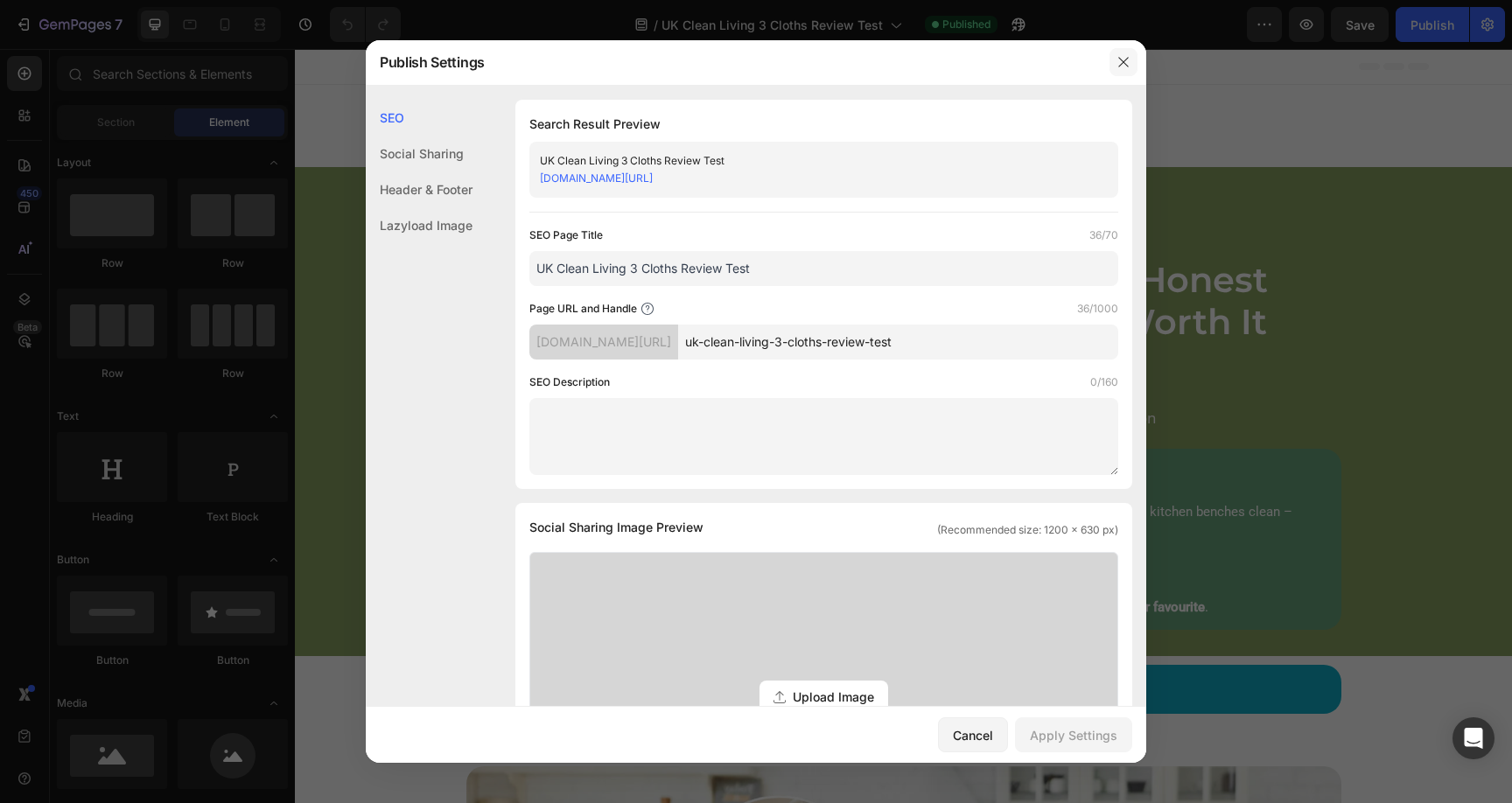
drag, startPoint x: 1130, startPoint y: 63, endPoint x: 535, endPoint y: 69, distance: 595.0
click at [1130, 63] on icon "button" at bounding box center [1123, 61] width 14 height 14
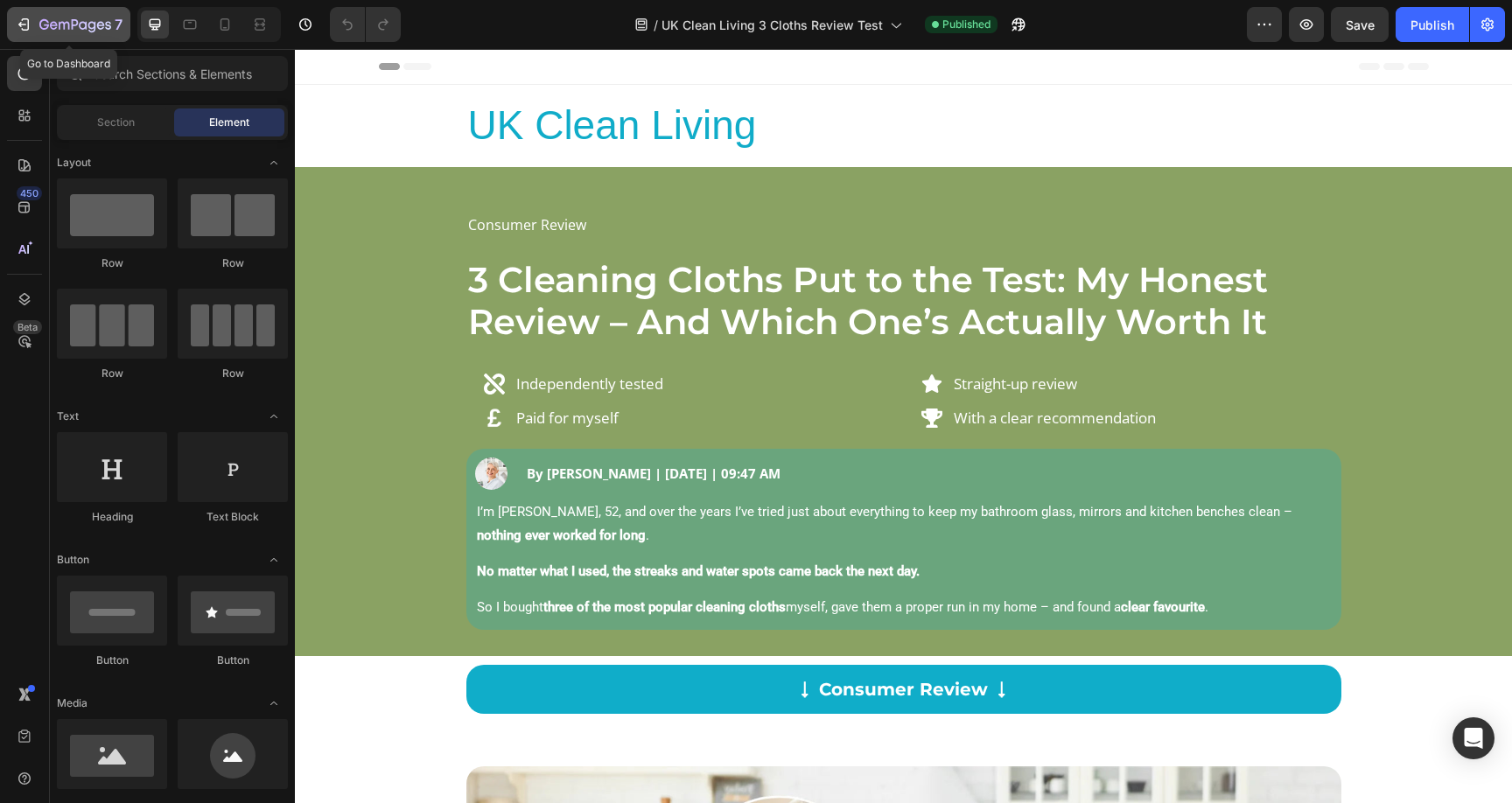
click at [85, 20] on icon "button" at bounding box center [75, 26] width 72 height 15
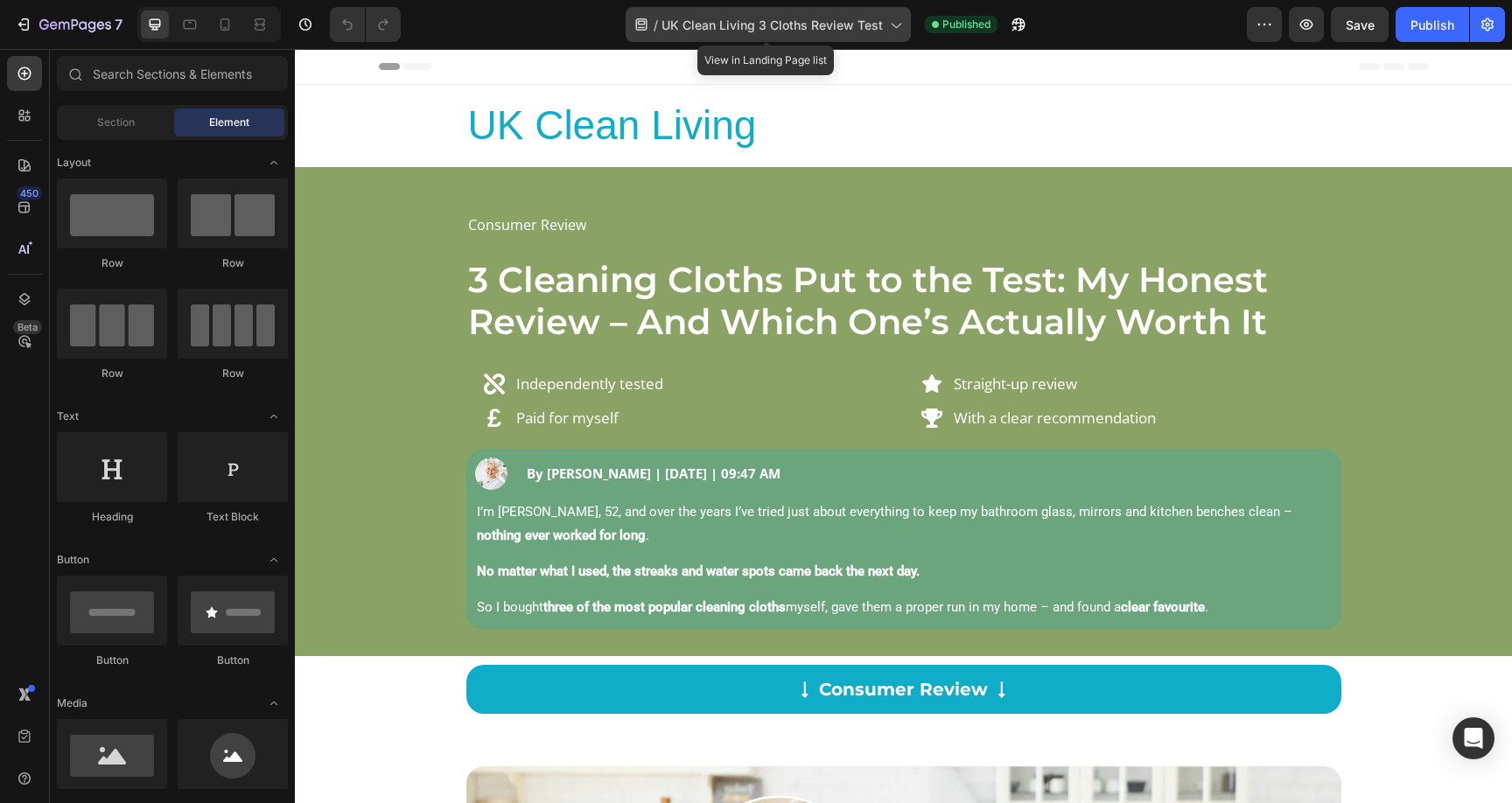
click at [894, 23] on icon at bounding box center [895, 24] width 17 height 17
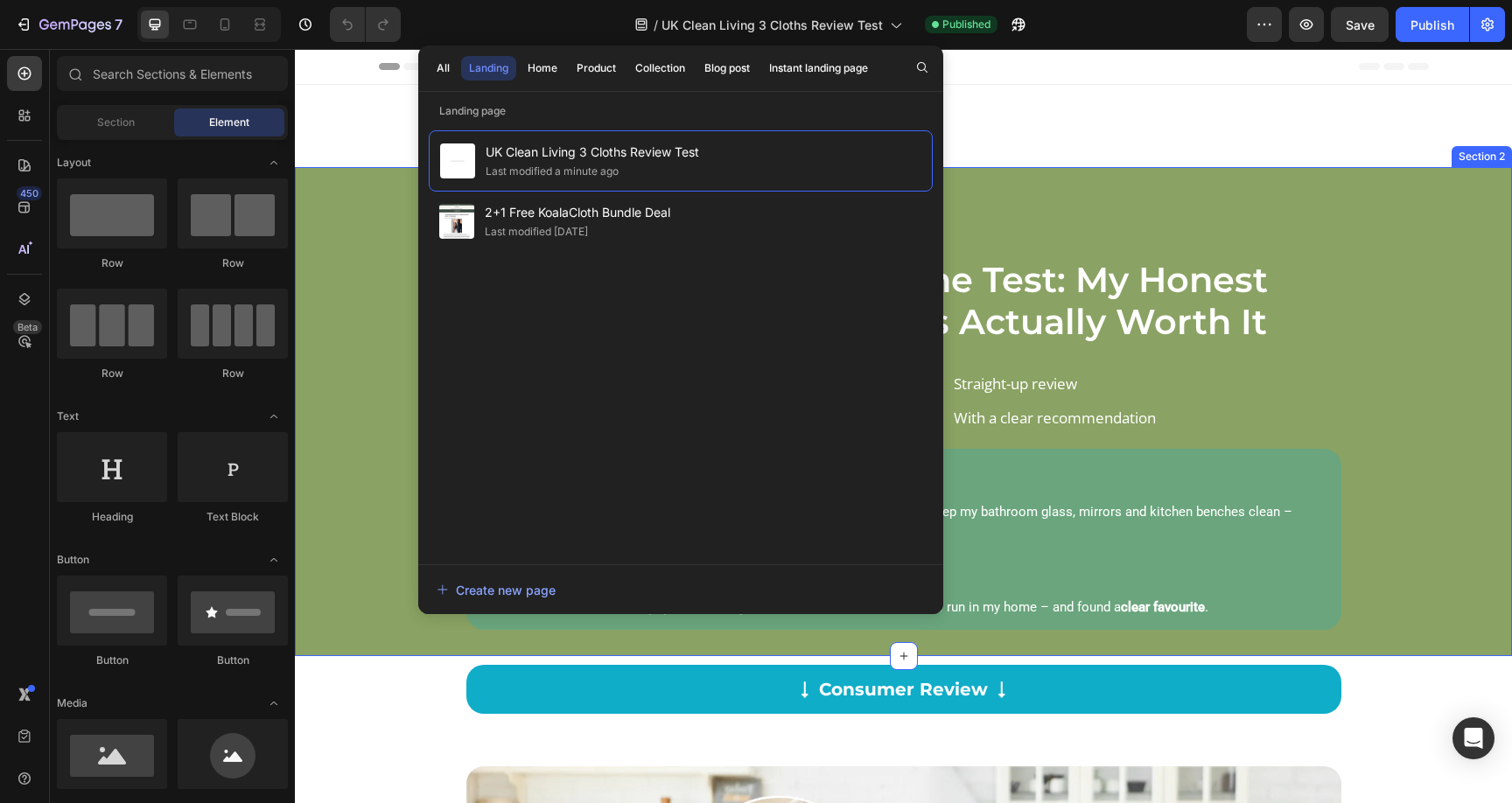
click at [1038, 189] on div "Consumer Review Text Block 3 Cleaning Cloths Put to the Test: My Honest Review …" at bounding box center [903, 411] width 1217 height 489
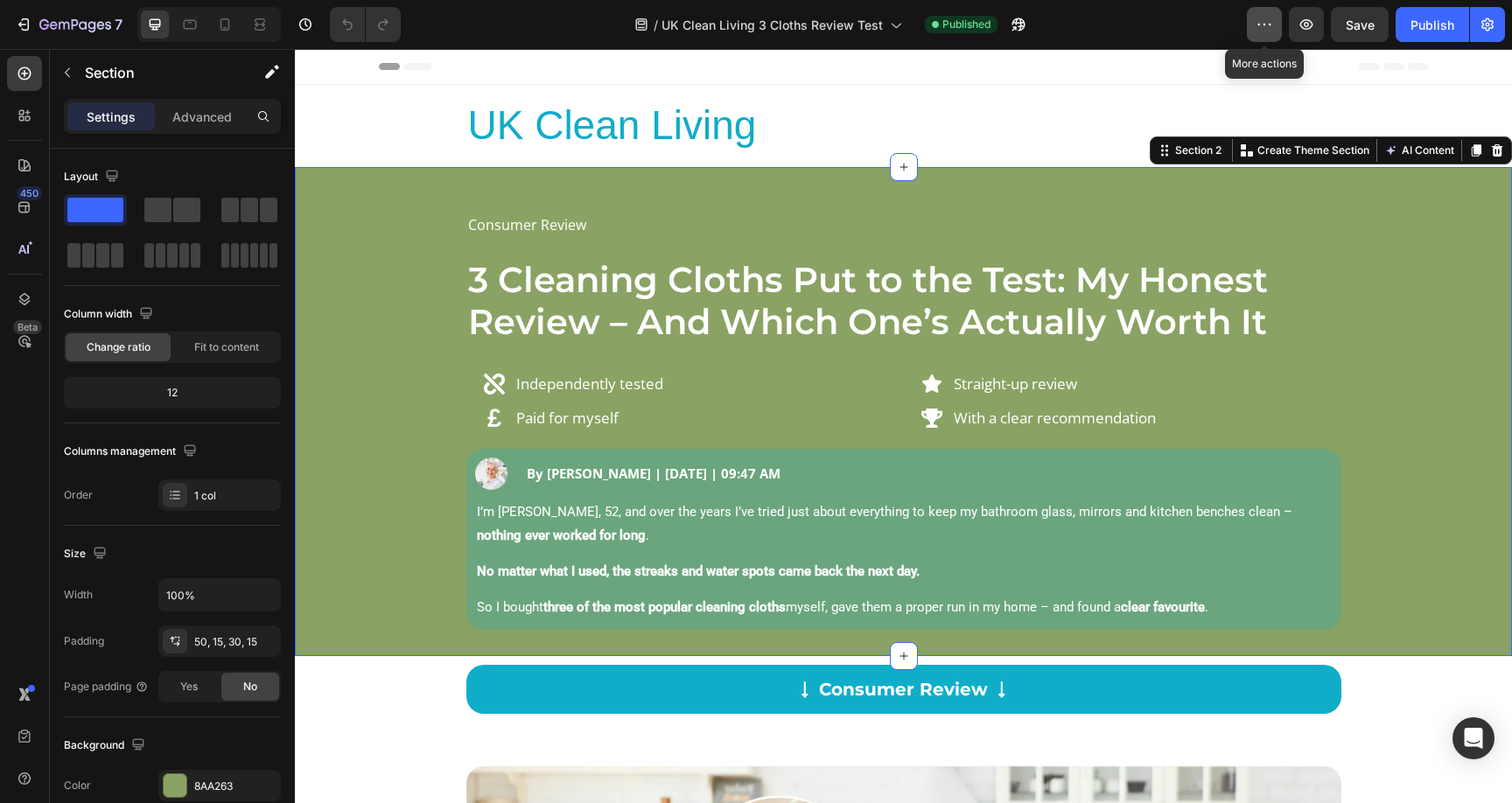
click at [1262, 26] on icon "button" at bounding box center [1264, 24] width 17 height 17
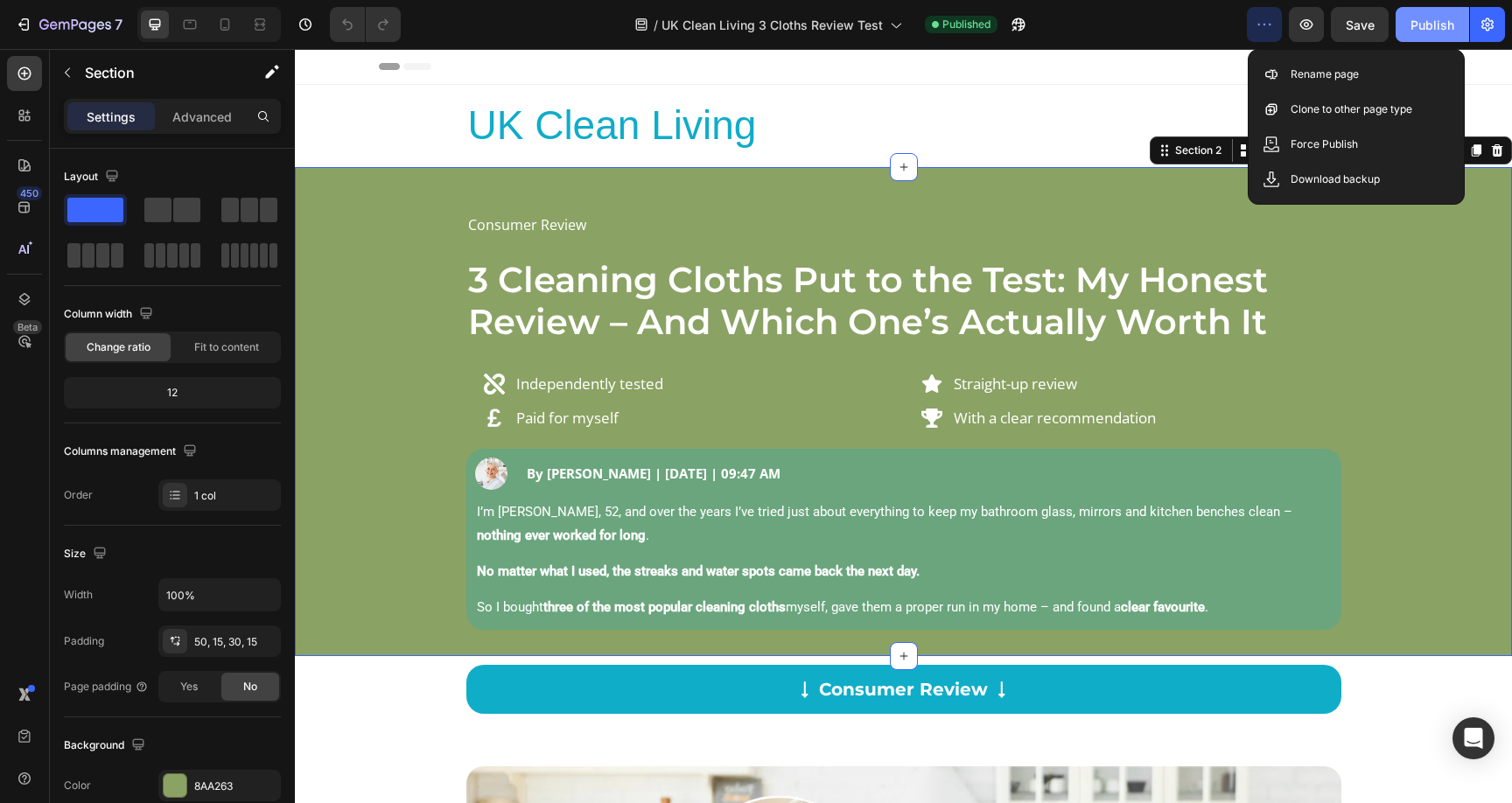
click at [1433, 28] on div "Publish" at bounding box center [1433, 25] width 44 height 18
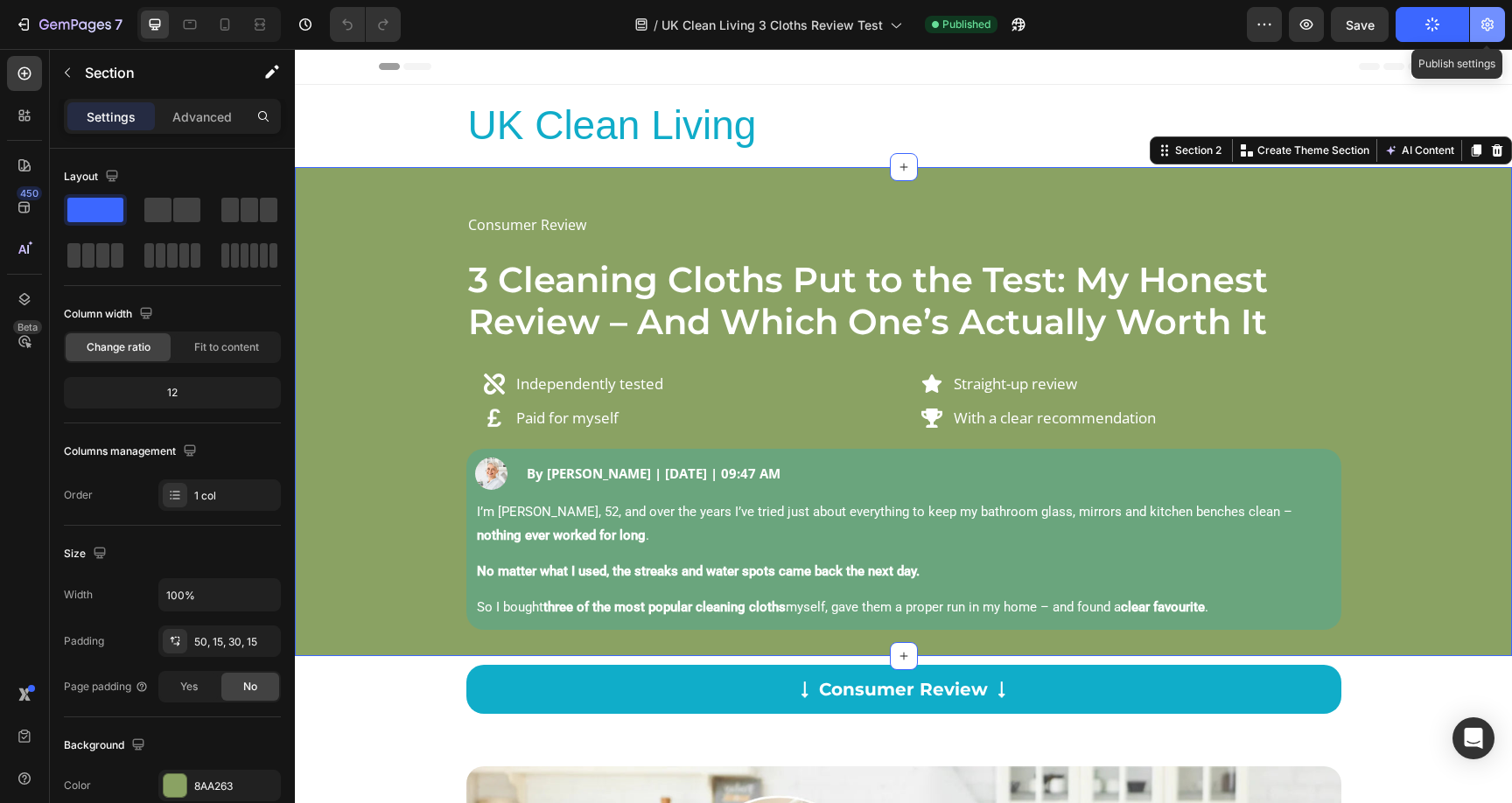
click at [1482, 25] on icon "button" at bounding box center [1486, 24] width 17 height 17
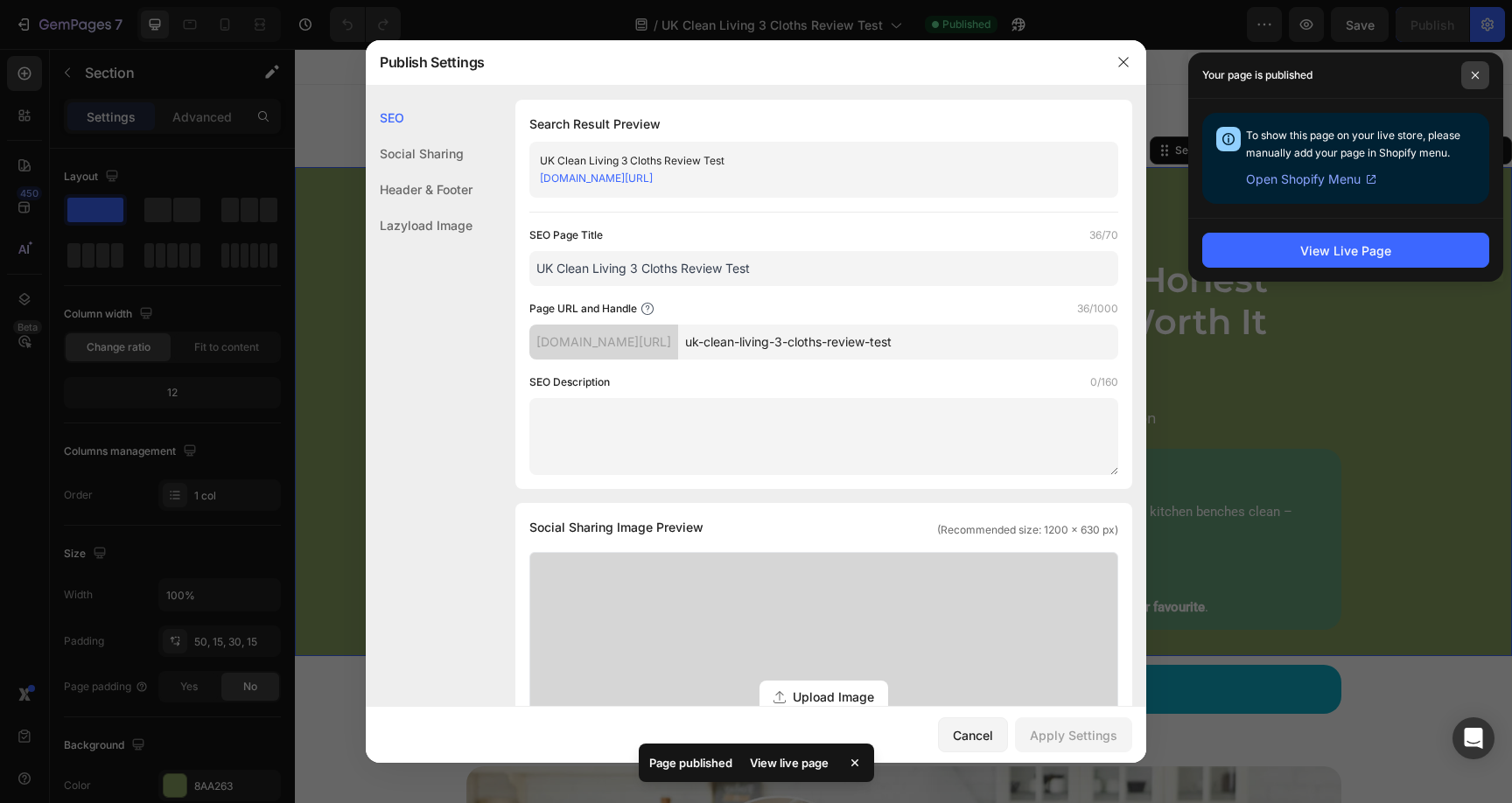
click at [1468, 76] on span at bounding box center [1475, 75] width 28 height 28
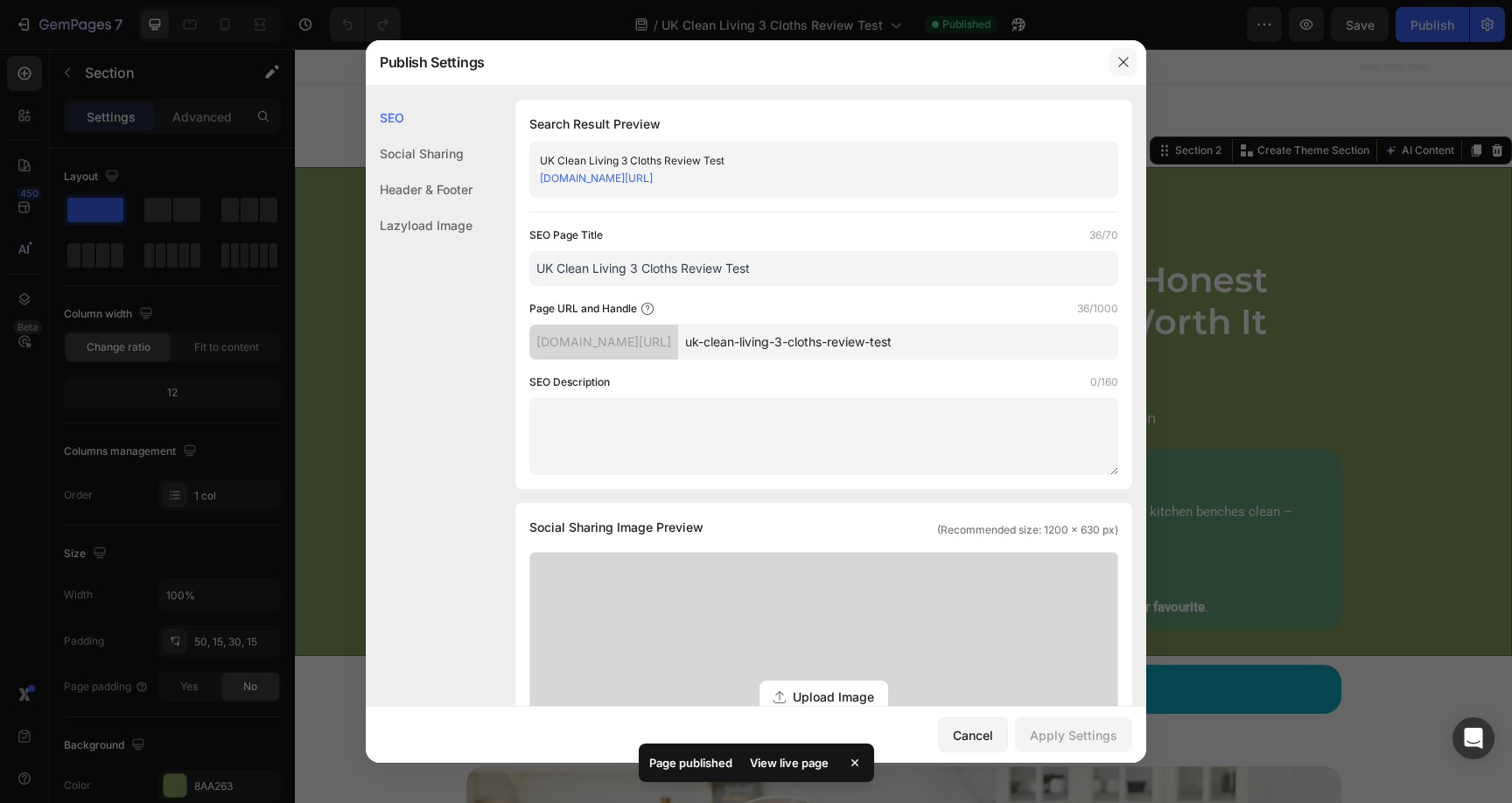
drag, startPoint x: 1116, startPoint y: 66, endPoint x: 822, endPoint y: 15, distance: 298.4
click at [1116, 66] on icon "button" at bounding box center [1123, 61] width 14 height 14
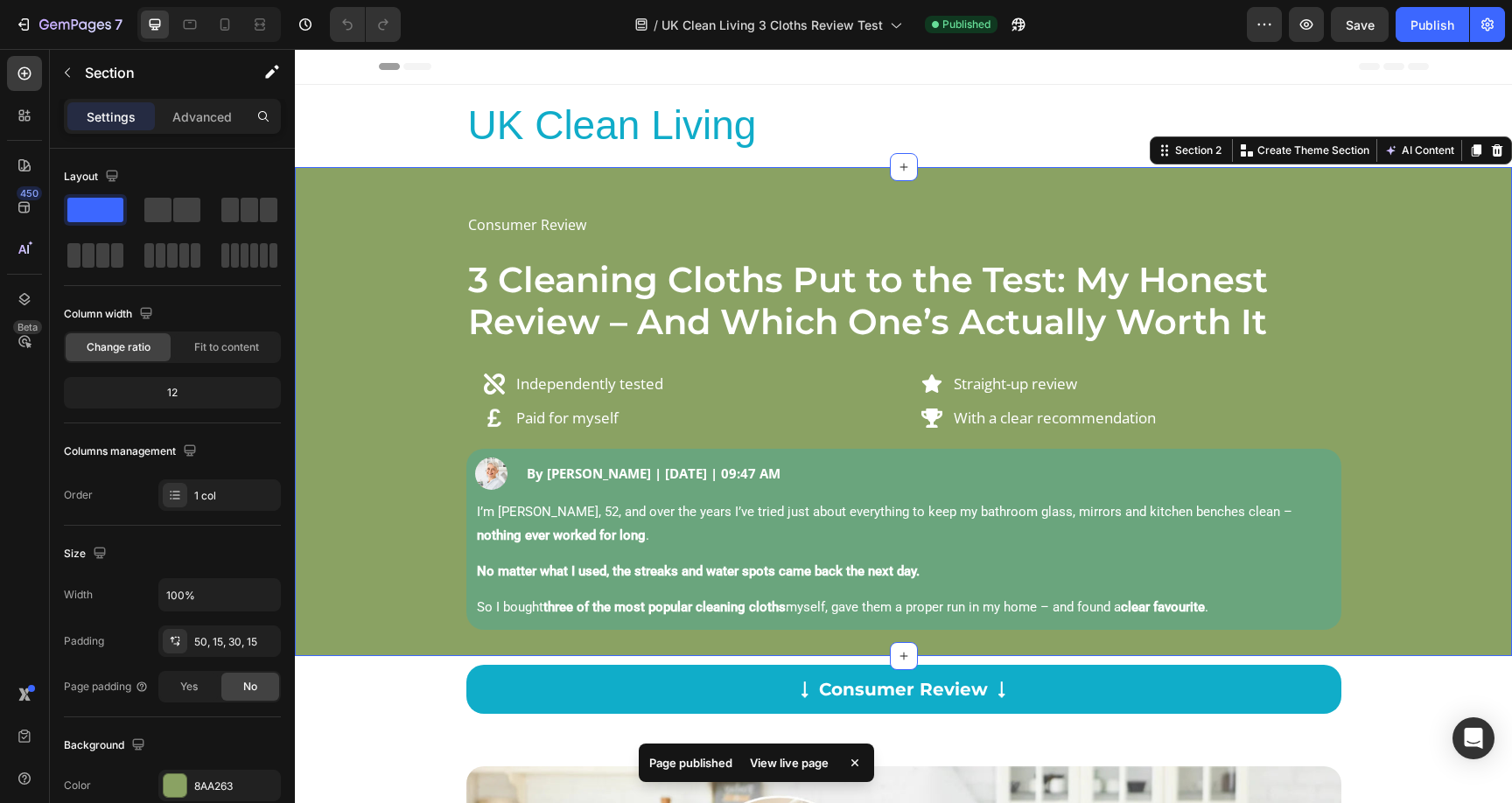
click at [1380, 355] on div "Consumer Review Text Block 3 Cleaning Cloths Put to the Test: My Honest Review …" at bounding box center [904, 420] width 1191 height 419
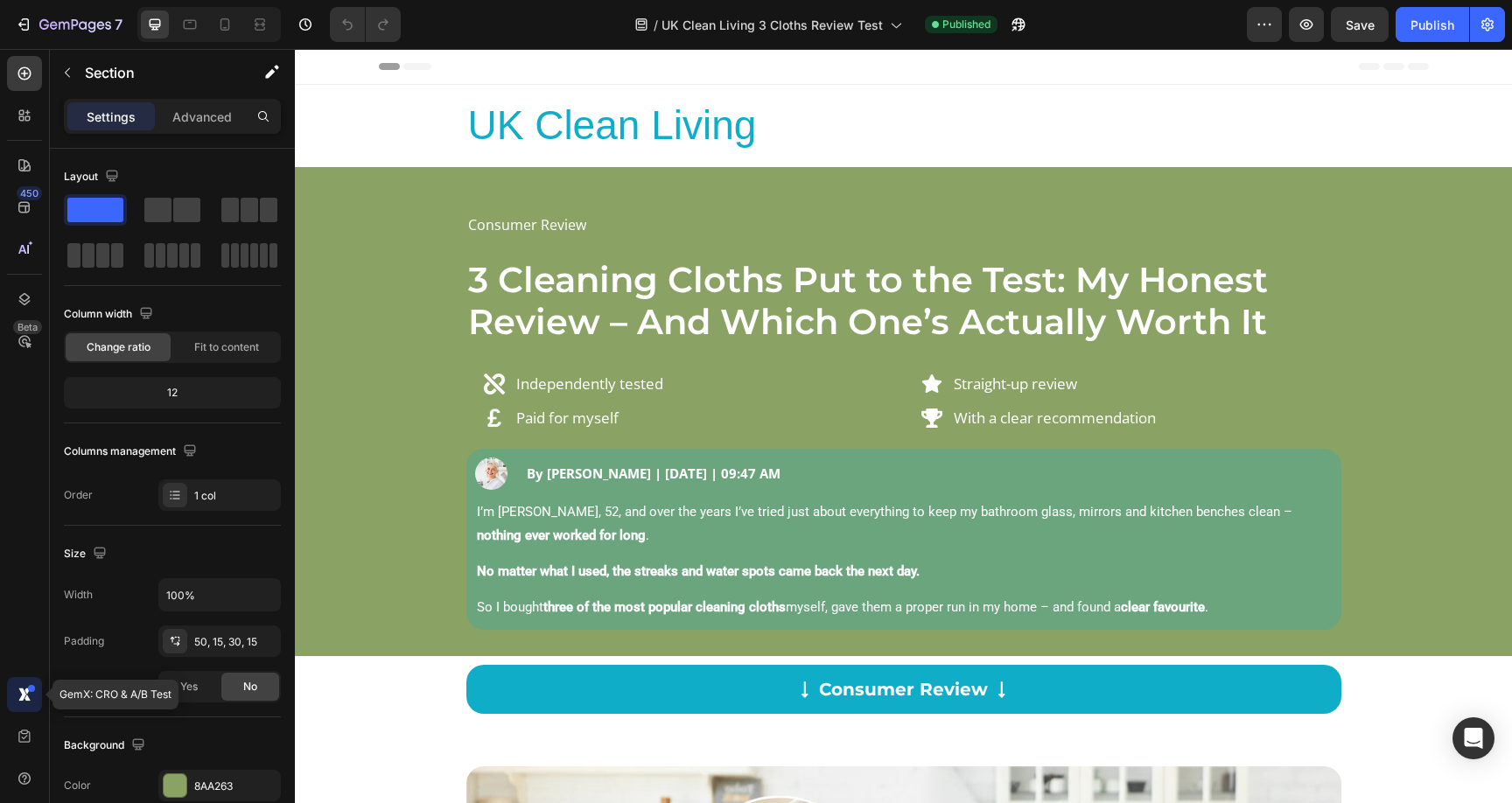
click at [27, 688] on icon at bounding box center [27, 690] width 6 height 6
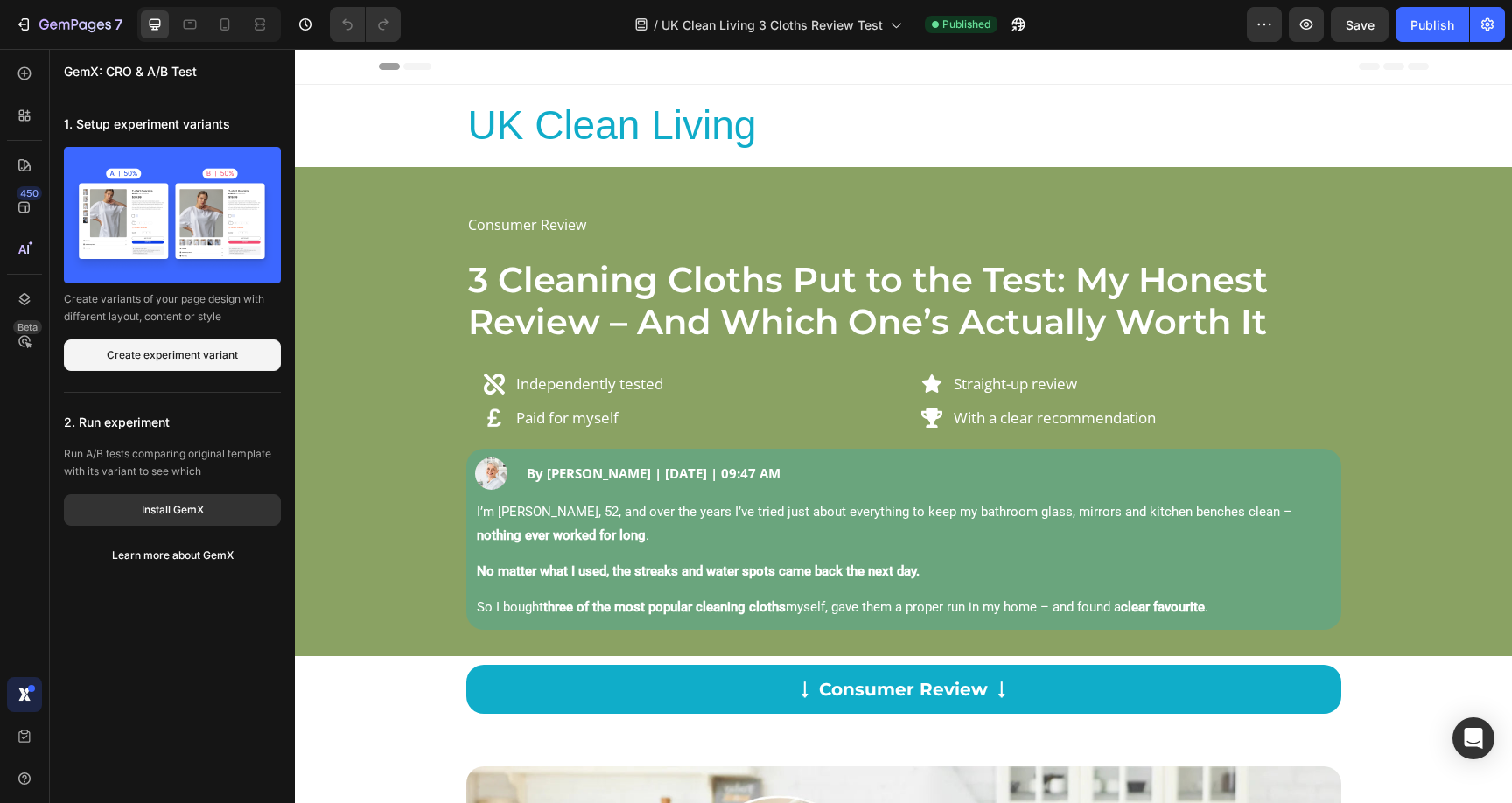
click at [482, 63] on div "Header" at bounding box center [903, 67] width 1050 height 35
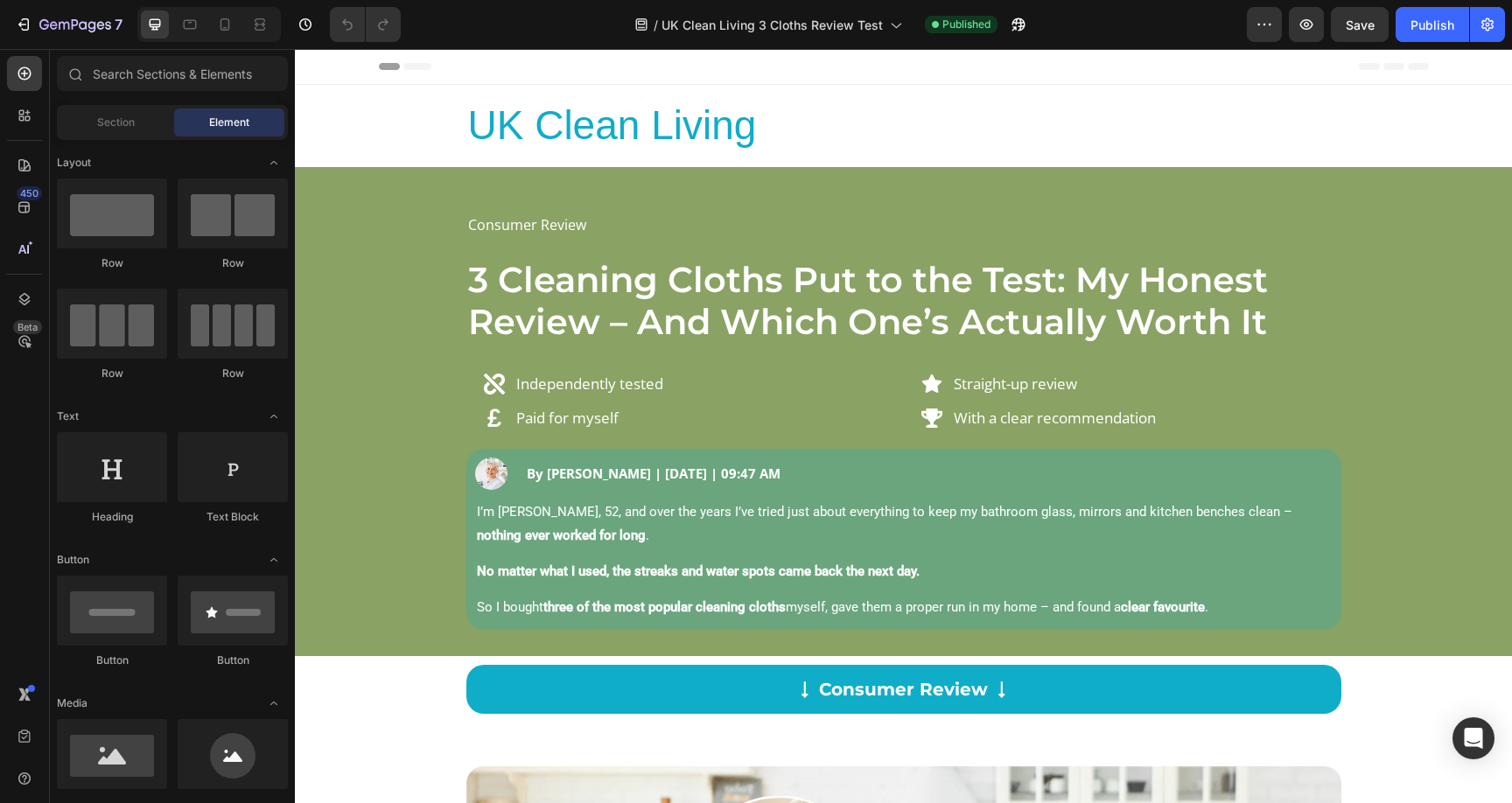
click at [328, 62] on span "Header" at bounding box center [347, 66] width 38 height 17
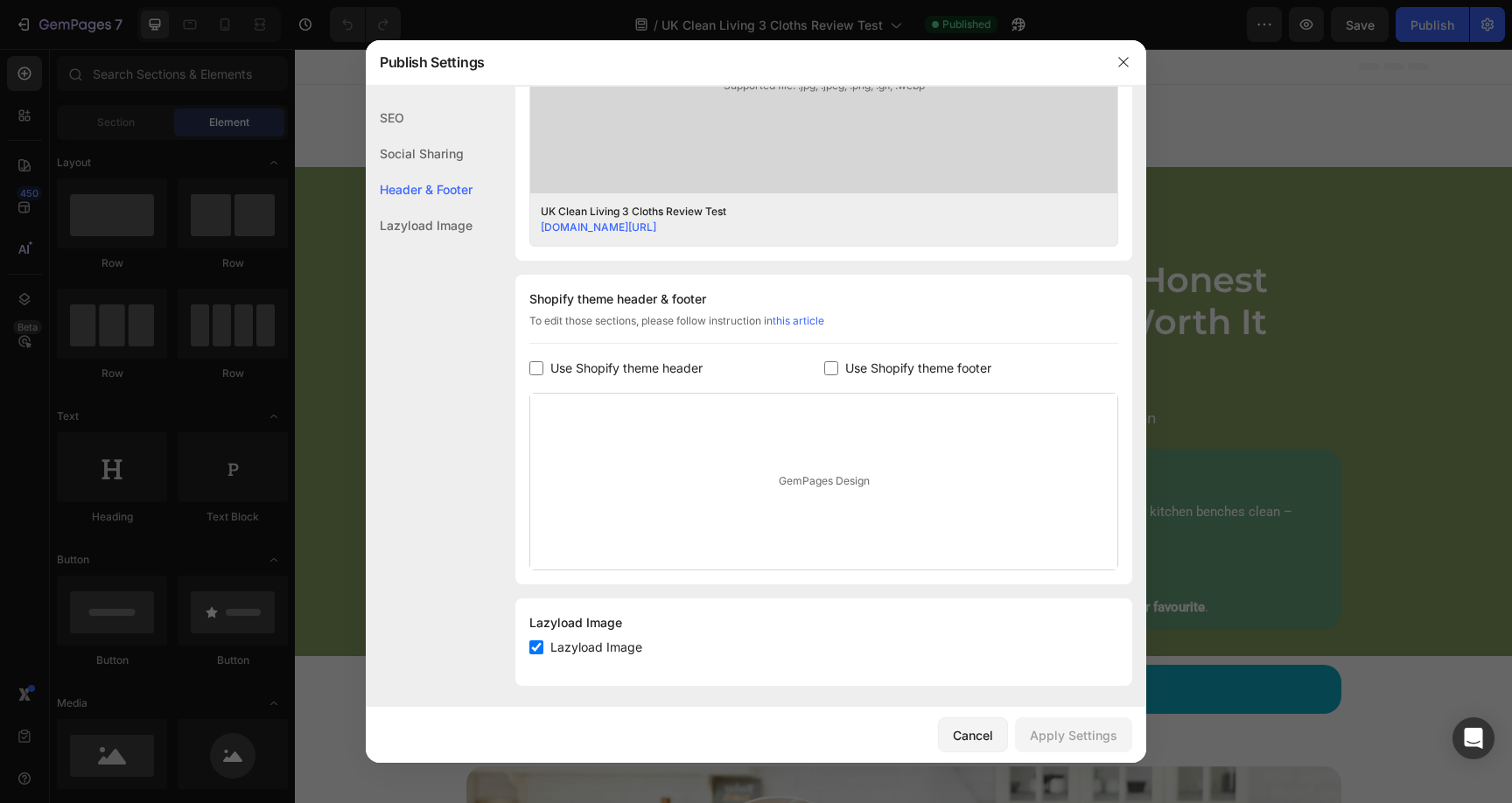
scroll to position [655, 0]
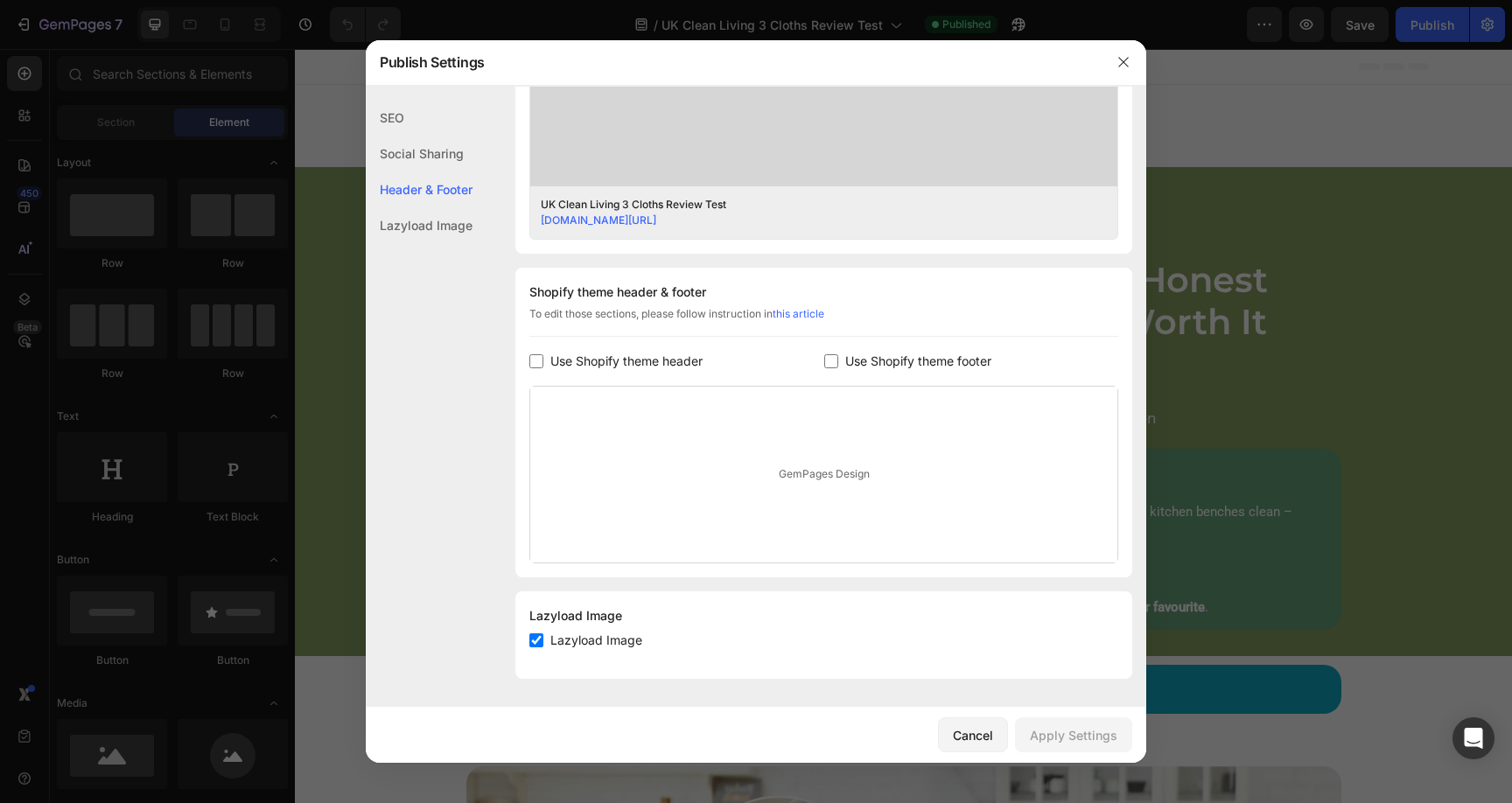
click at [606, 359] on span "Use Shopify theme header" at bounding box center [626, 361] width 152 height 21
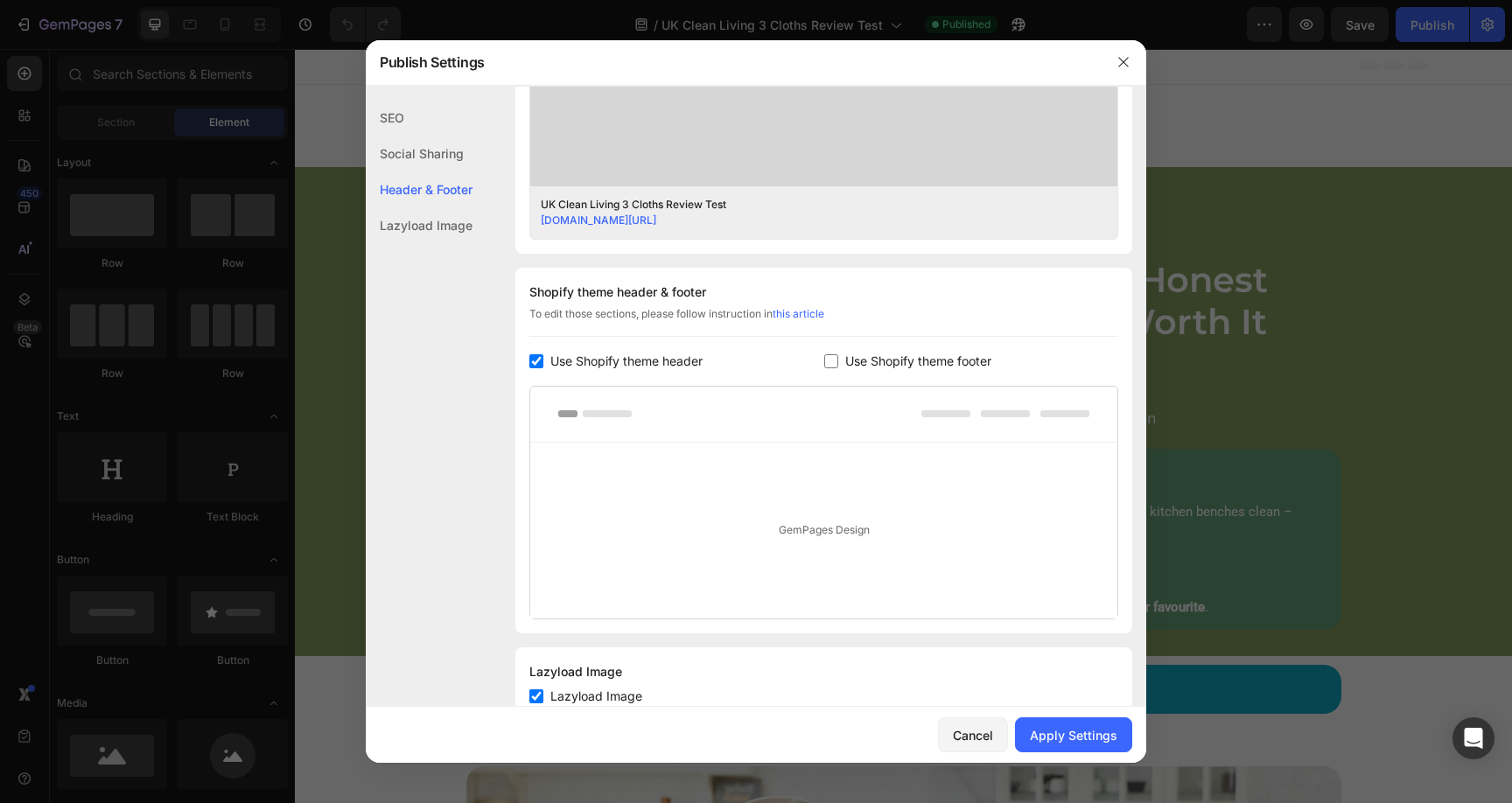
click at [606, 359] on span "Use Shopify theme header" at bounding box center [626, 361] width 152 height 21
checkbox input "false"
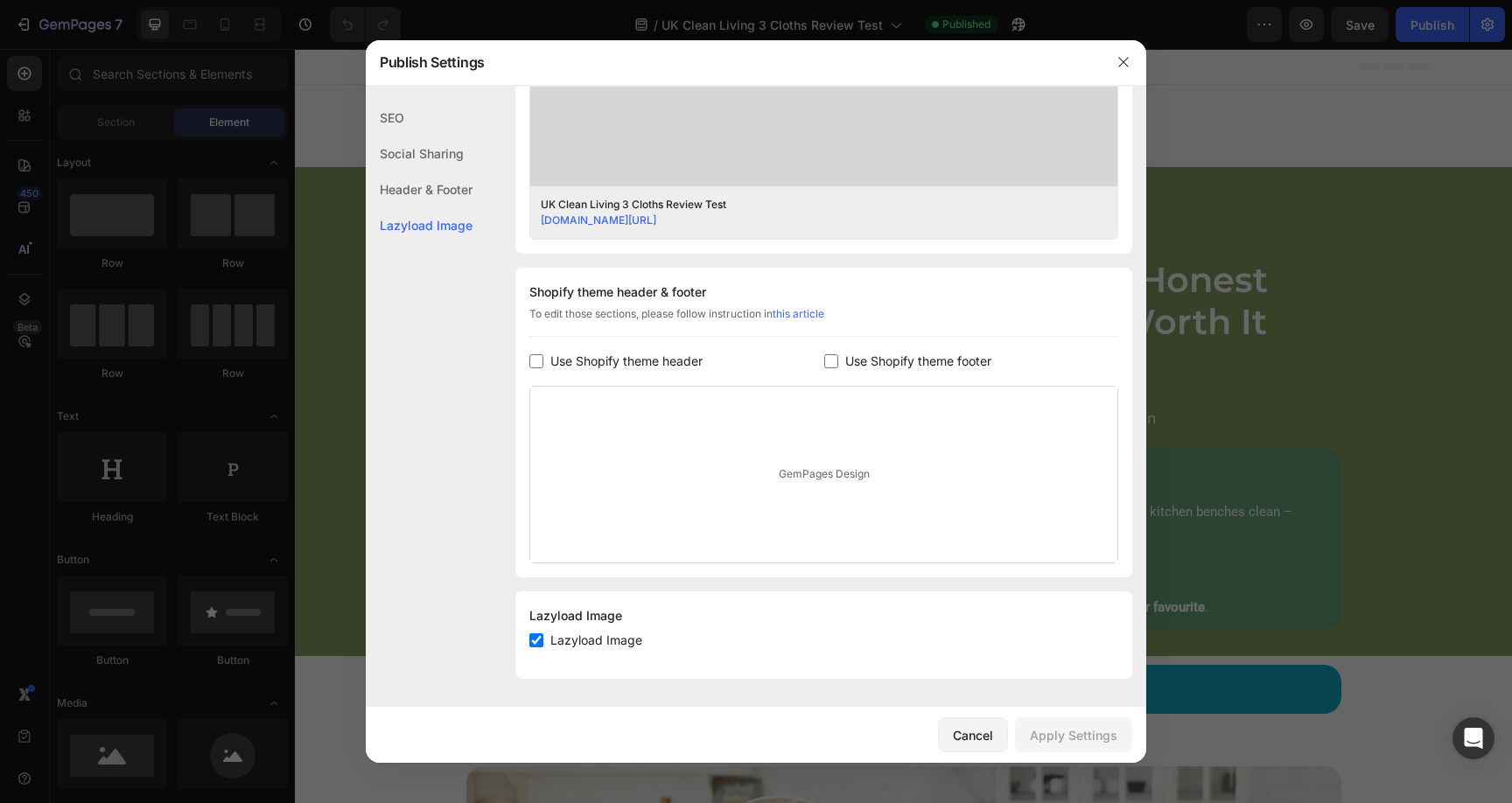
click at [859, 349] on div "Shopify theme header & footer To edit those sections, please follow instruction…" at bounding box center [823, 423] width 616 height 310
click at [862, 352] on span "Use Shopify theme footer" at bounding box center [918, 361] width 146 height 21
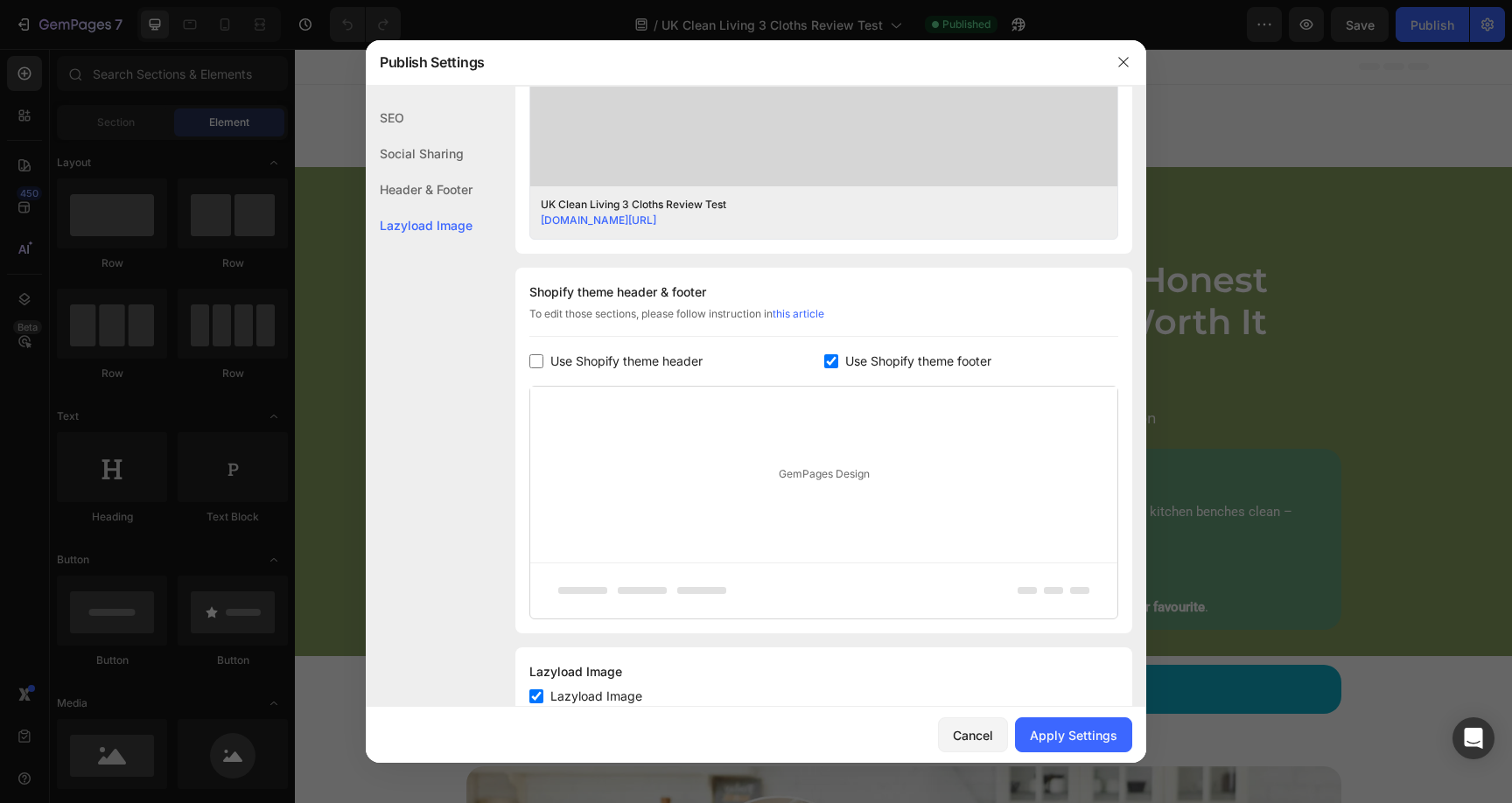
click at [865, 354] on span "Use Shopify theme footer" at bounding box center [918, 361] width 146 height 21
checkbox input "false"
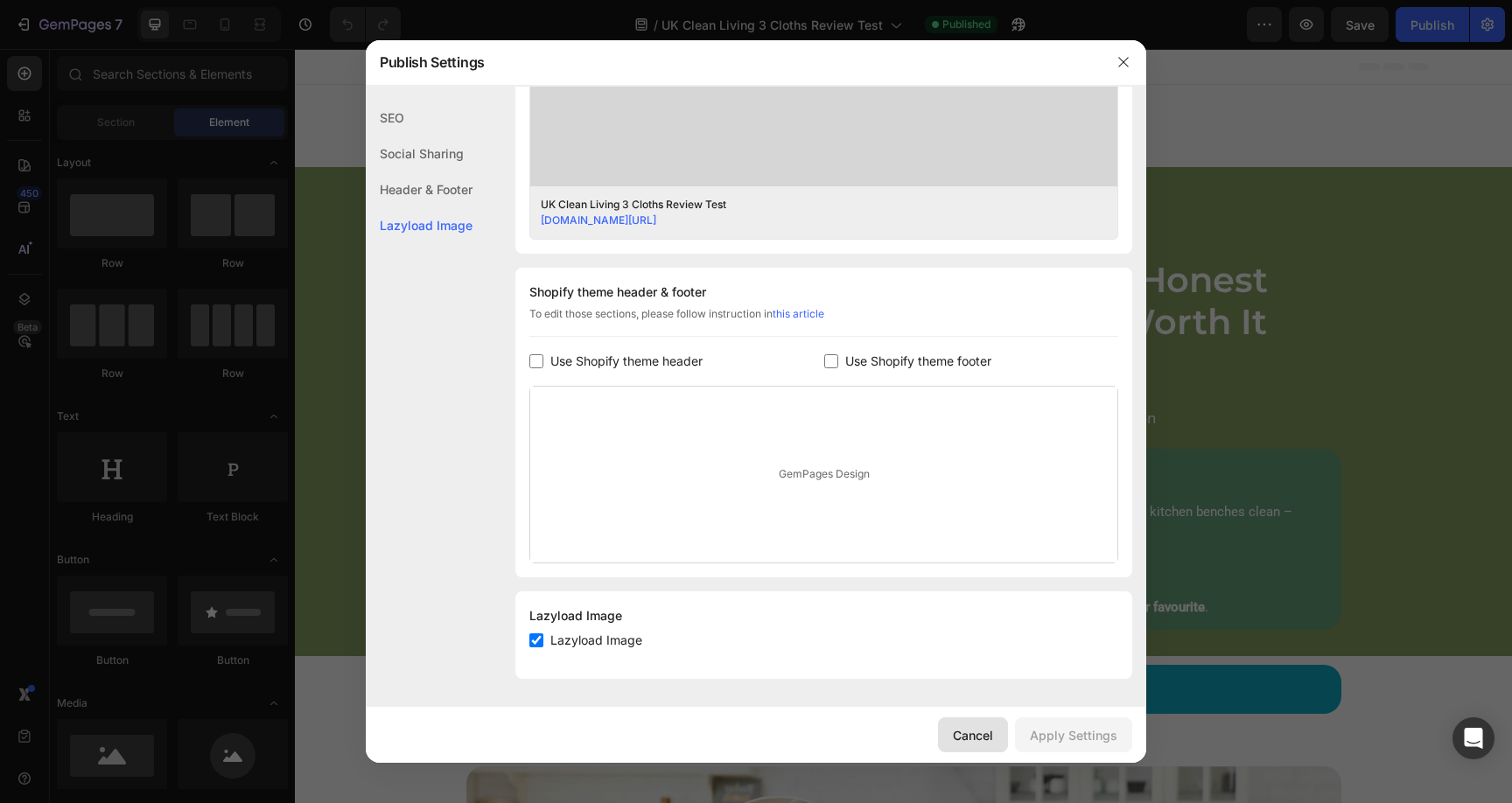
click at [964, 723] on button "Cancel" at bounding box center [973, 735] width 70 height 35
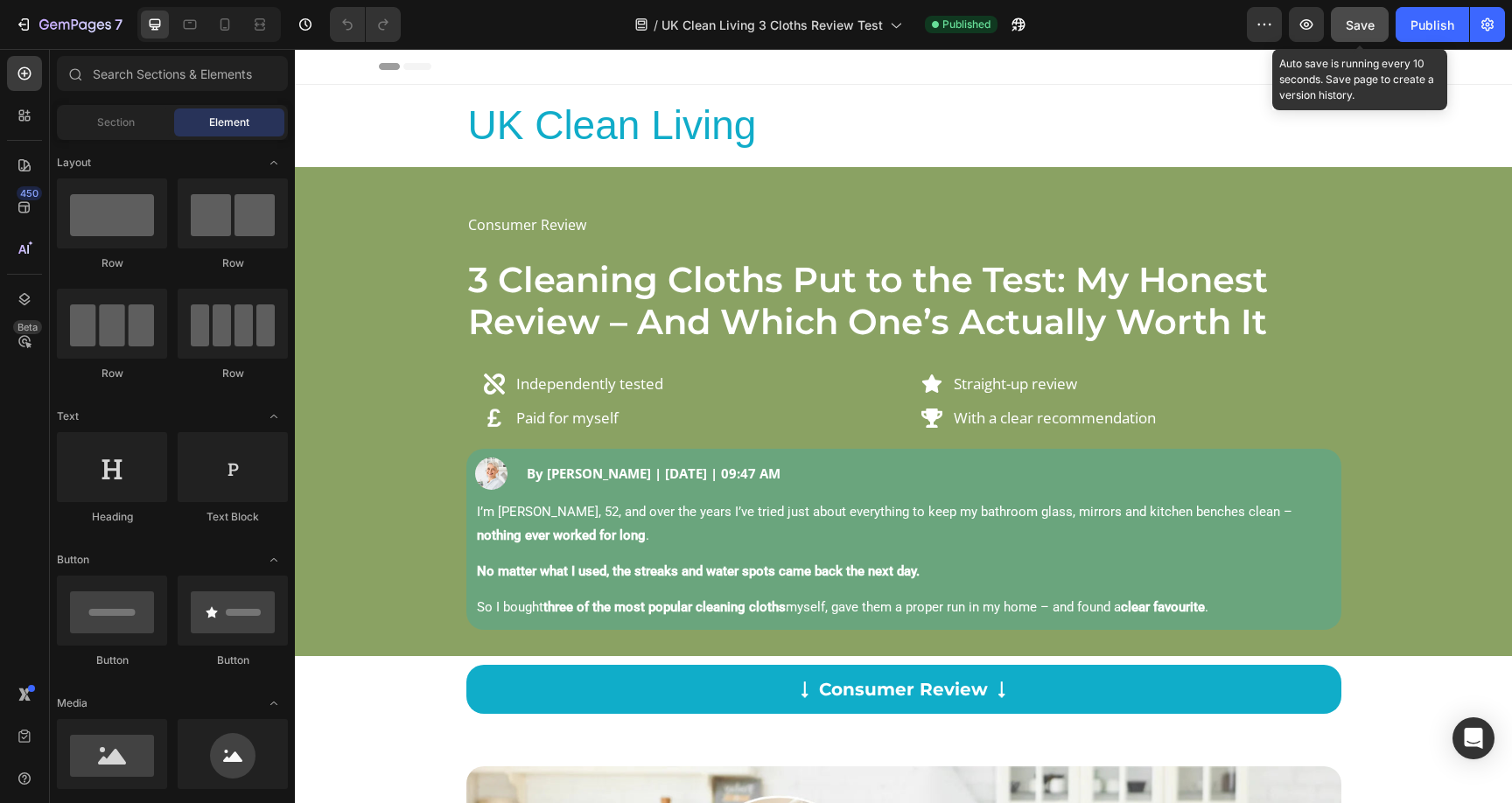
click at [1370, 27] on span "Save" at bounding box center [1361, 25] width 29 height 15
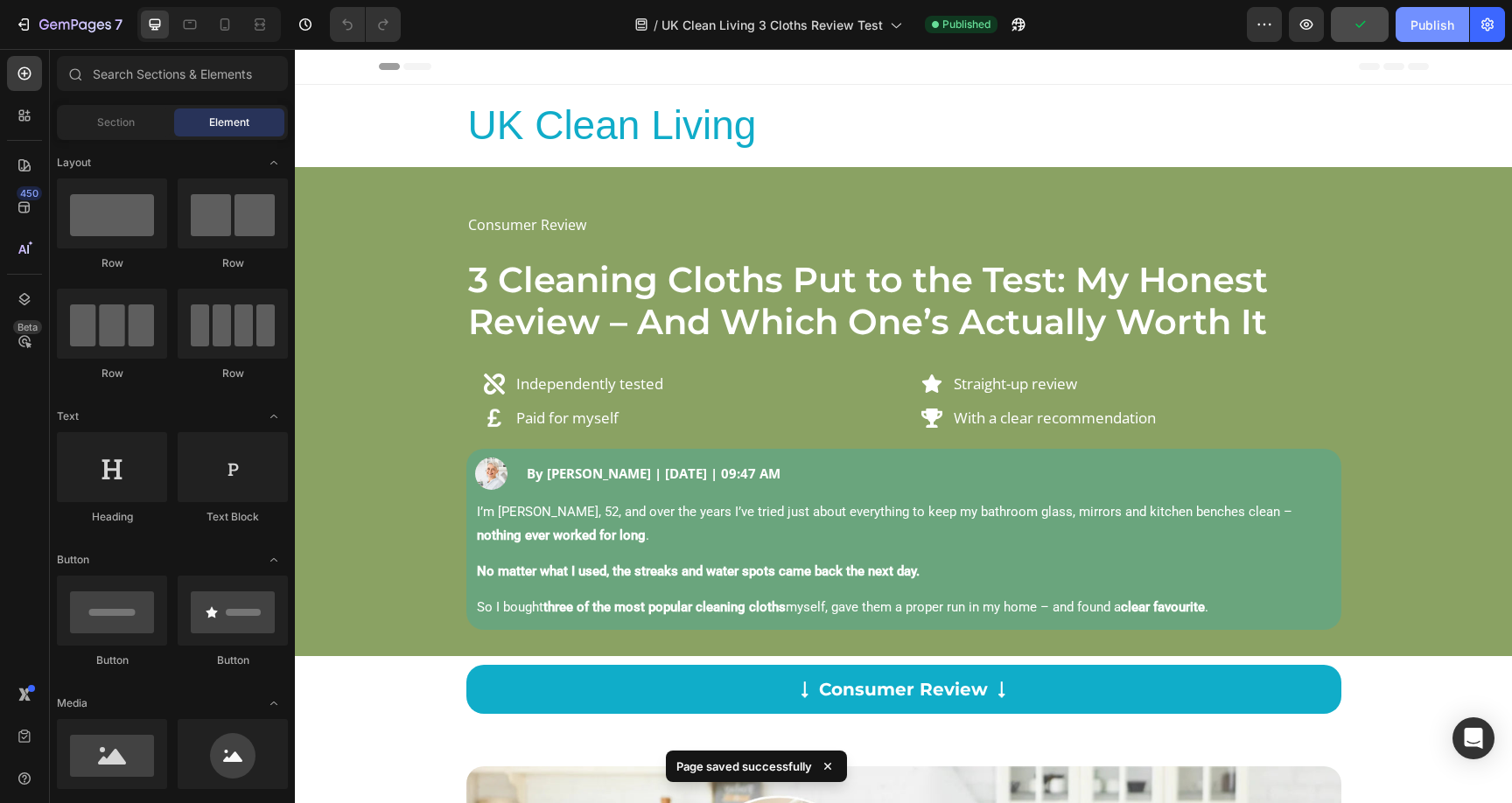
click at [1430, 30] on div "Publish" at bounding box center [1433, 25] width 44 height 18
click at [1482, 30] on icon "button" at bounding box center [1486, 24] width 17 height 17
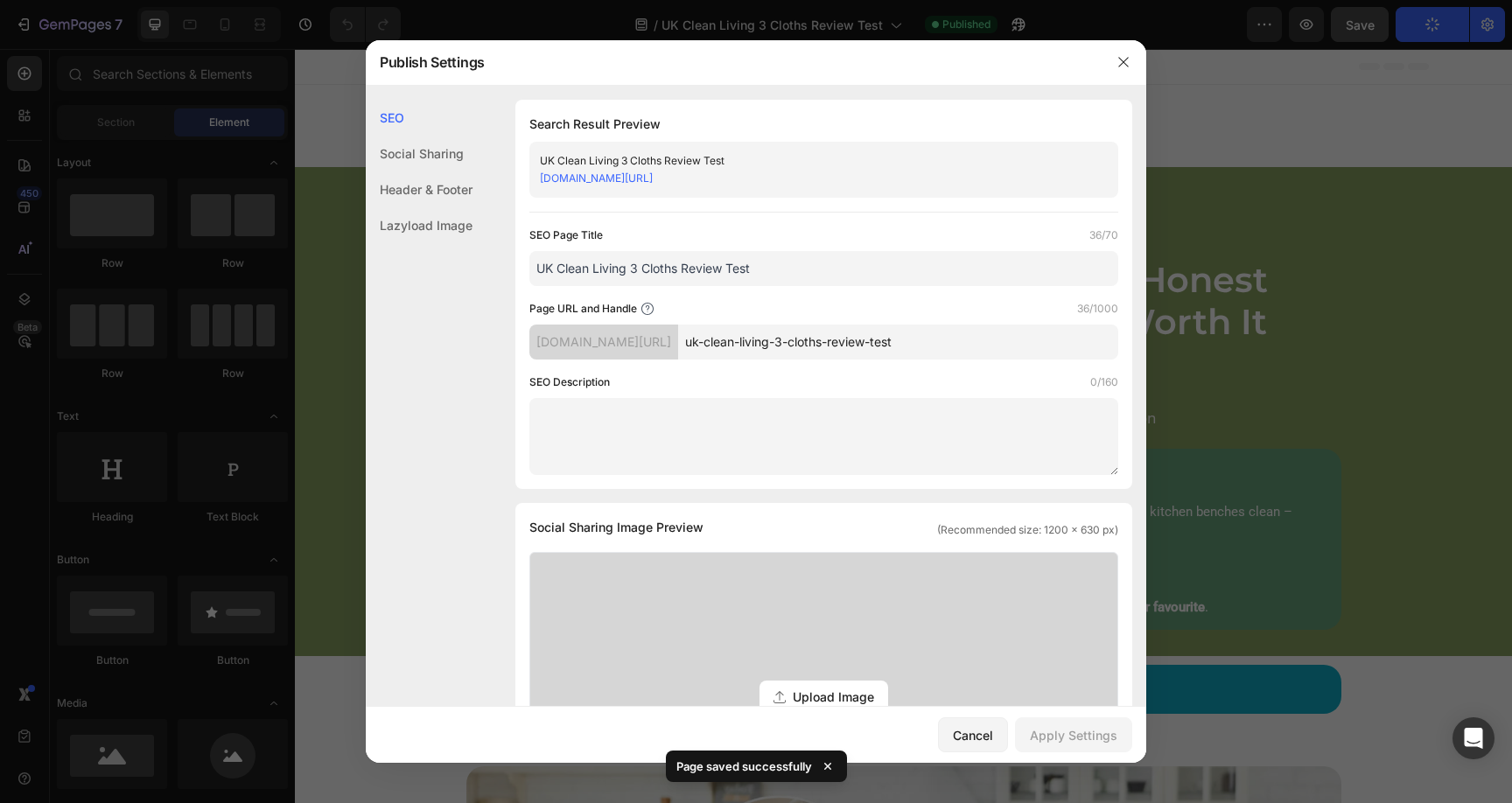
click at [435, 207] on div "Header & Footer" at bounding box center [419, 224] width 107 height 36
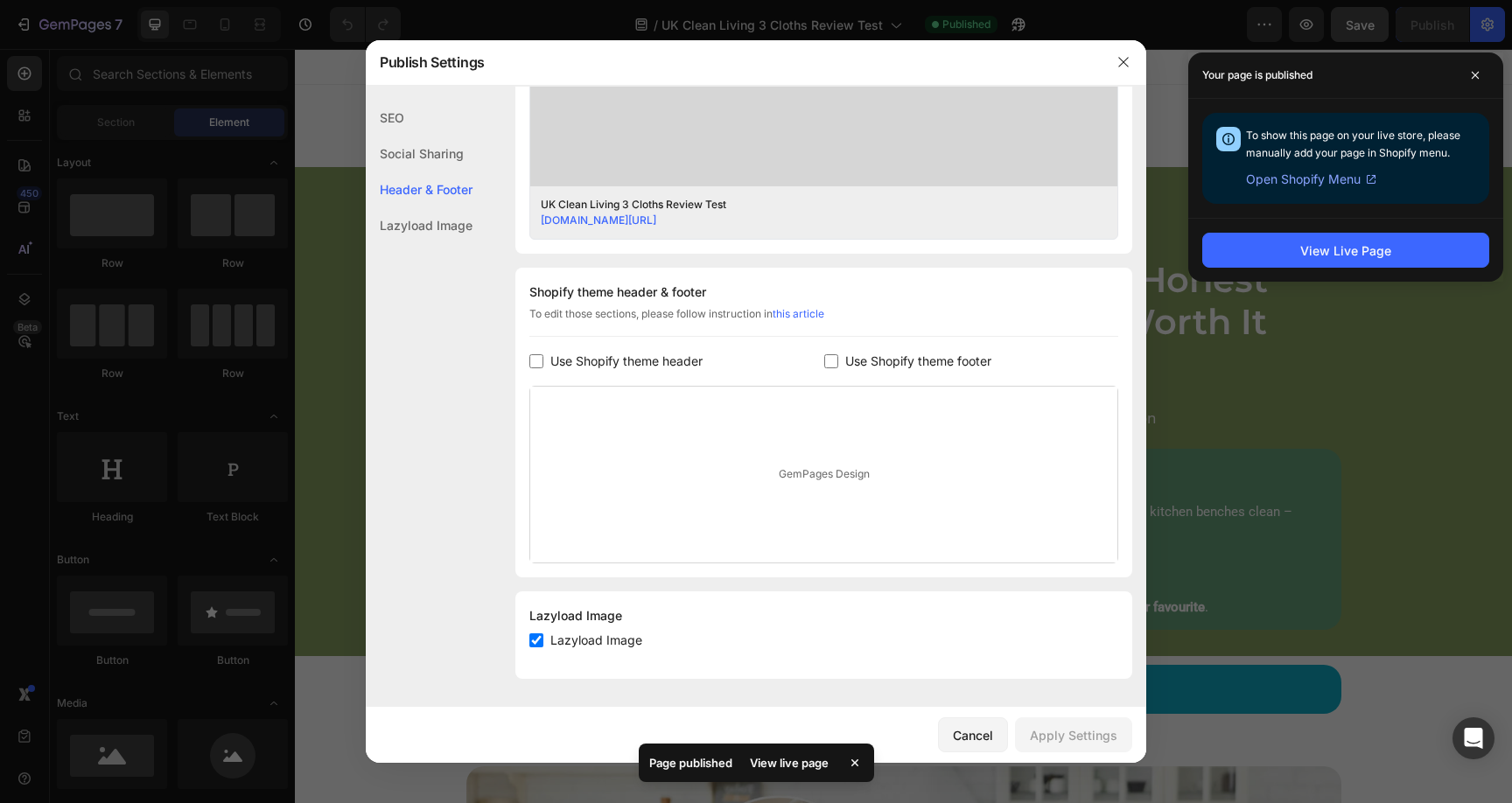
click at [1321, 183] on span "Open Shopify Menu" at bounding box center [1303, 179] width 115 height 21
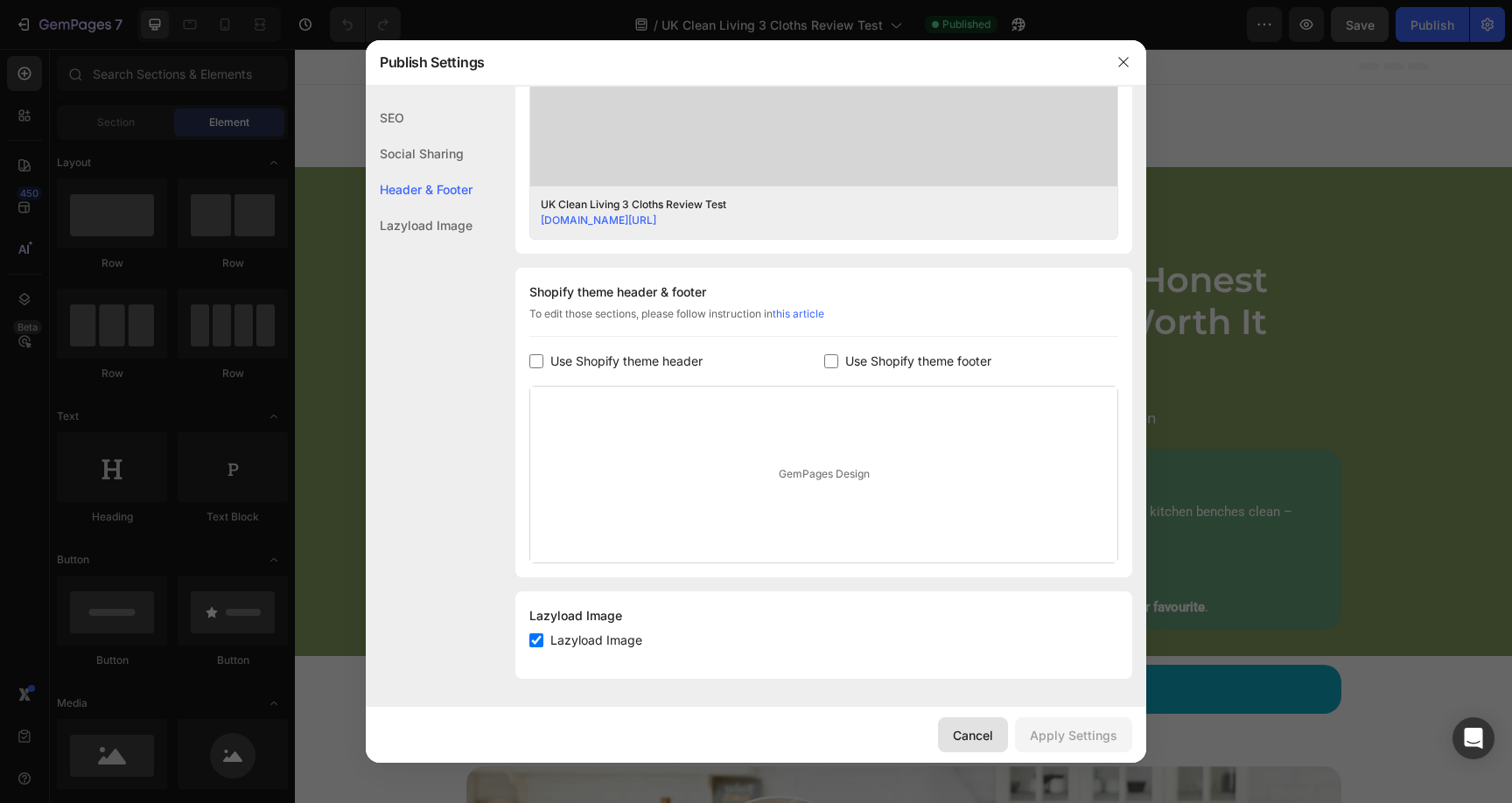
click at [971, 723] on button "Cancel" at bounding box center [973, 735] width 70 height 35
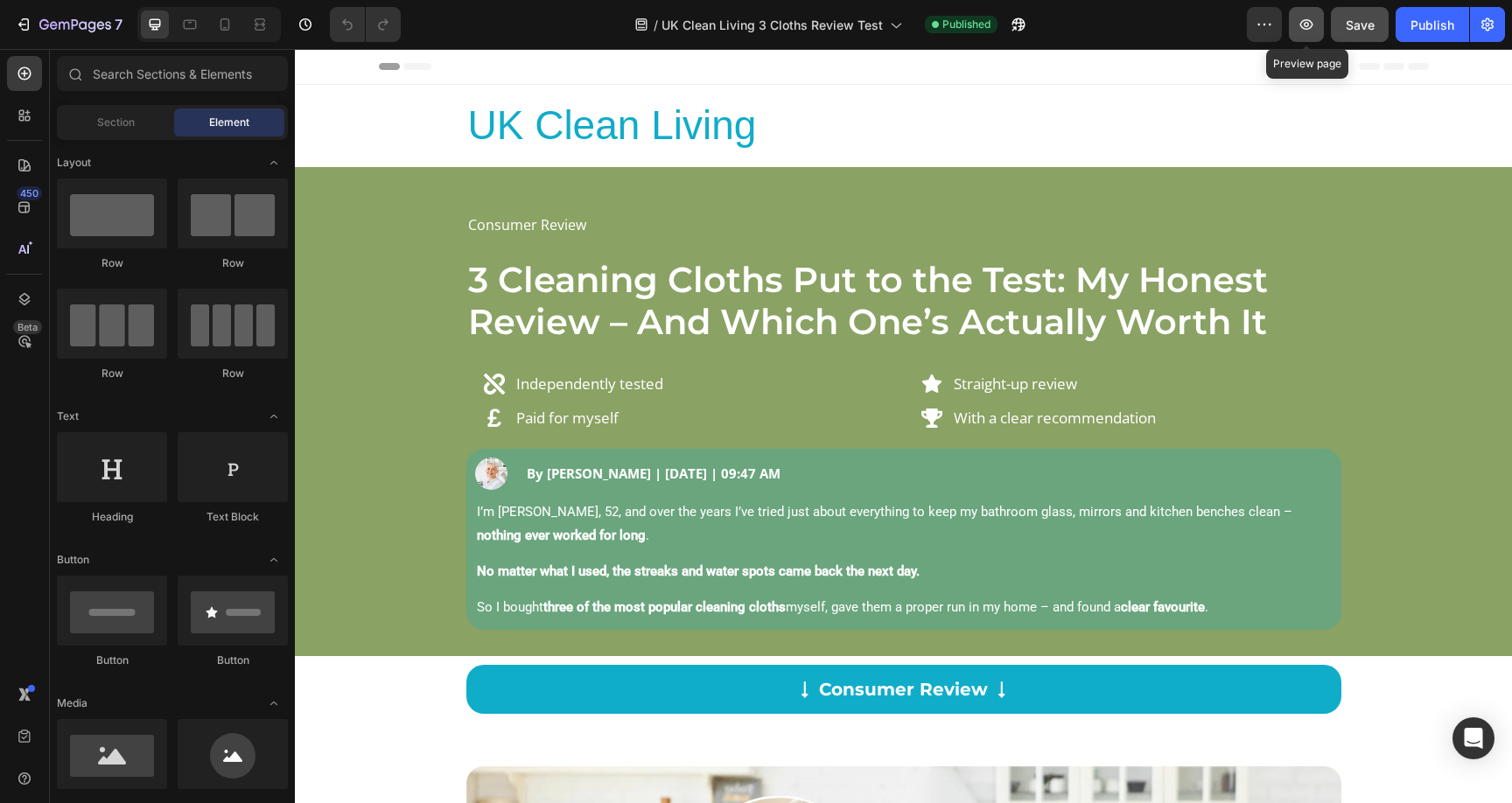
click at [1305, 21] on icon "button" at bounding box center [1306, 24] width 17 height 17
click at [1478, 744] on icon "Open Intercom Messenger" at bounding box center [1473, 737] width 20 height 23
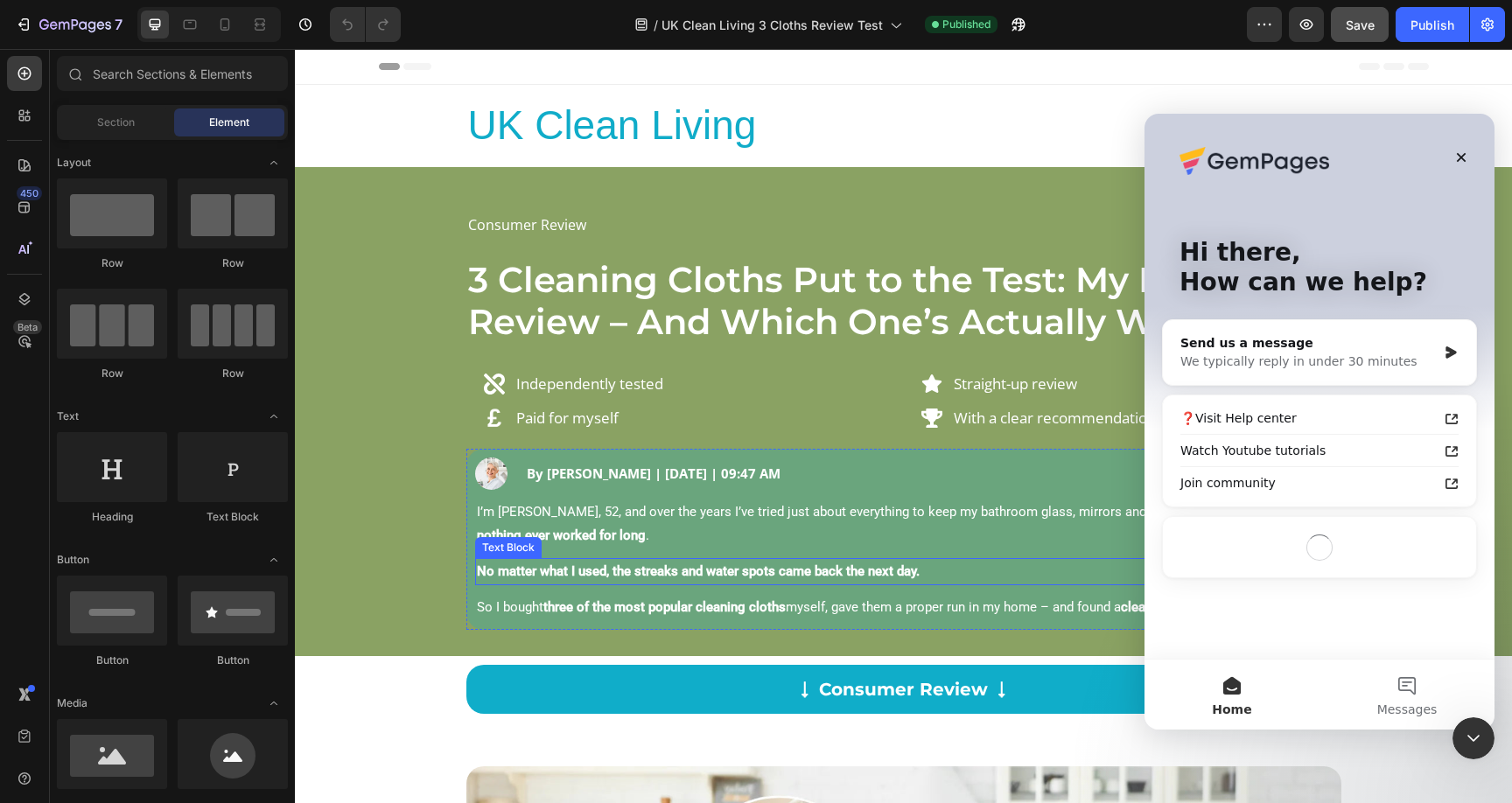
scroll to position [0, 0]
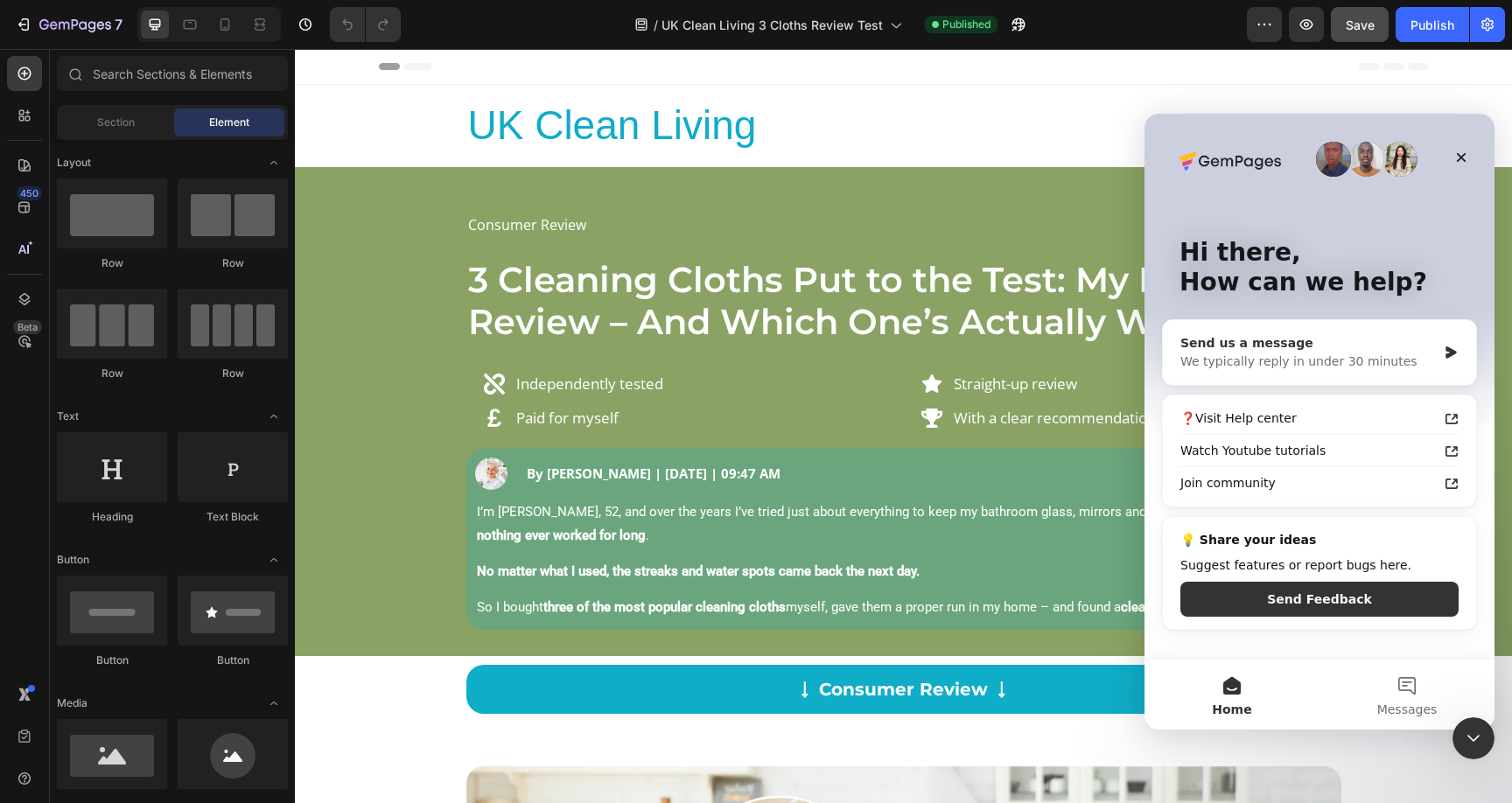
click at [1287, 367] on div "We typically reply in under 30 minutes" at bounding box center [1308, 362] width 256 height 18
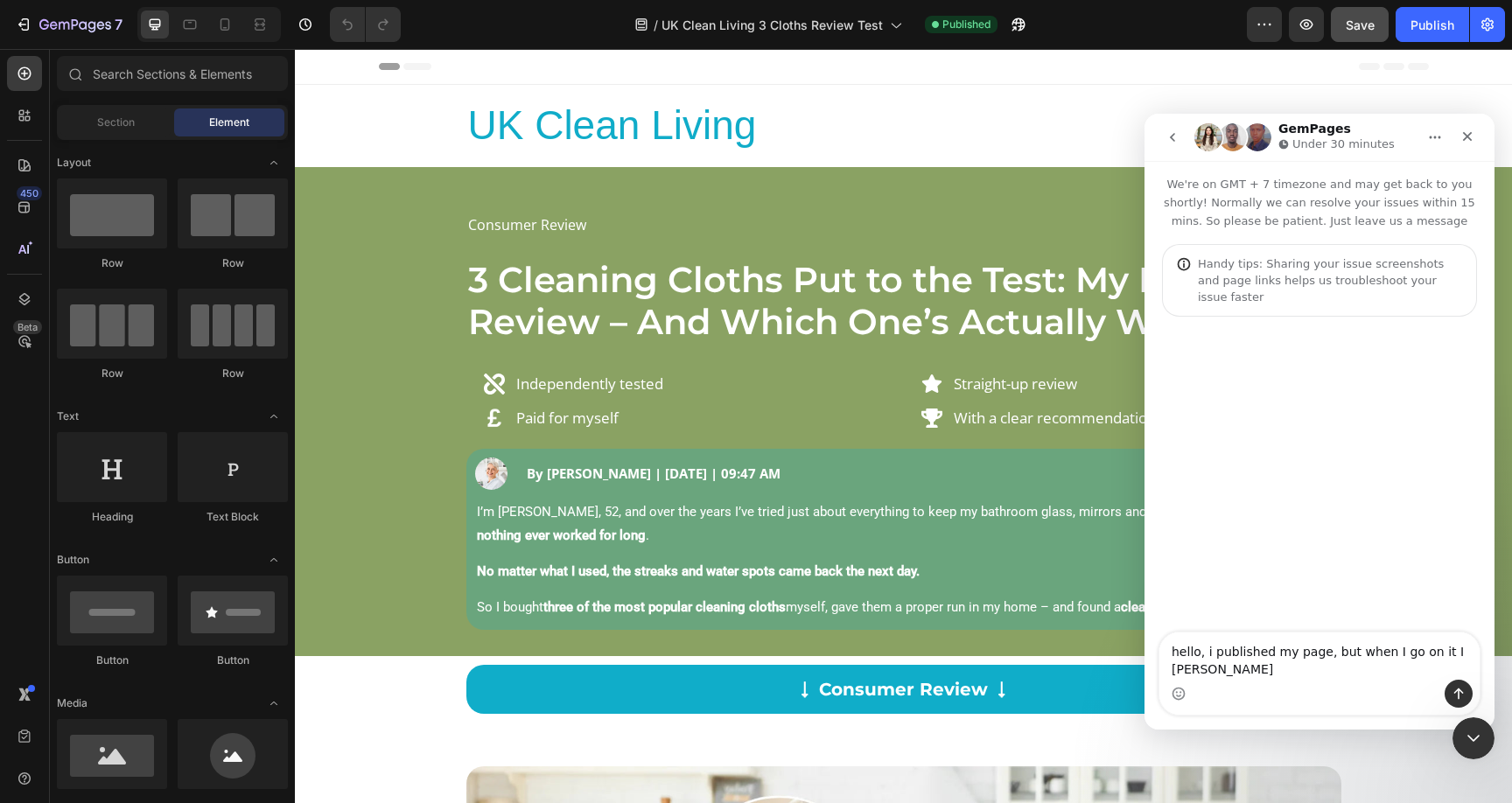
type textarea "hello, i published my page, but when I go on it I kee"
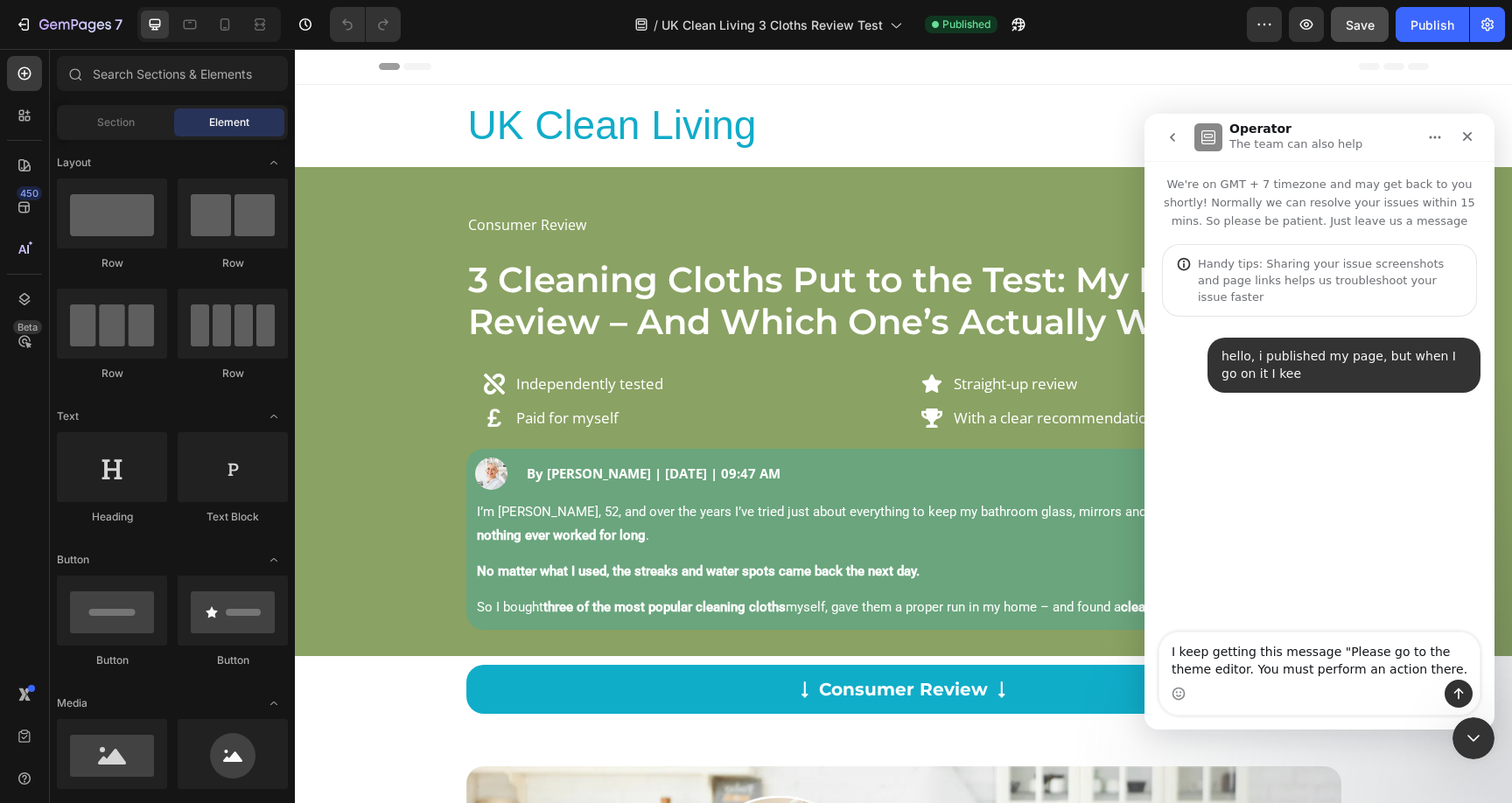
type textarea "I keep getting this message "Please go to the theme editor. You must perform an…"
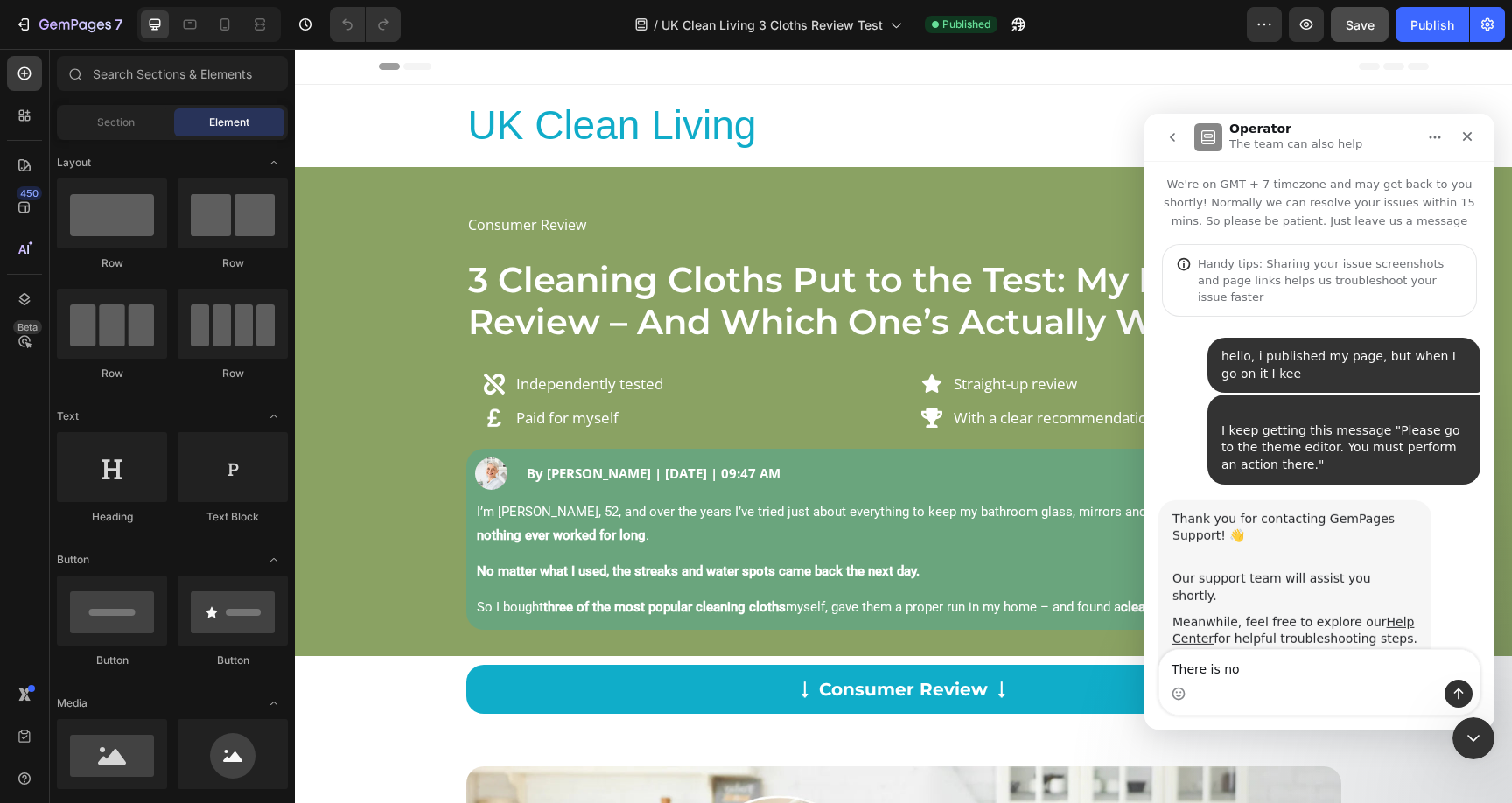
scroll to position [52, 0]
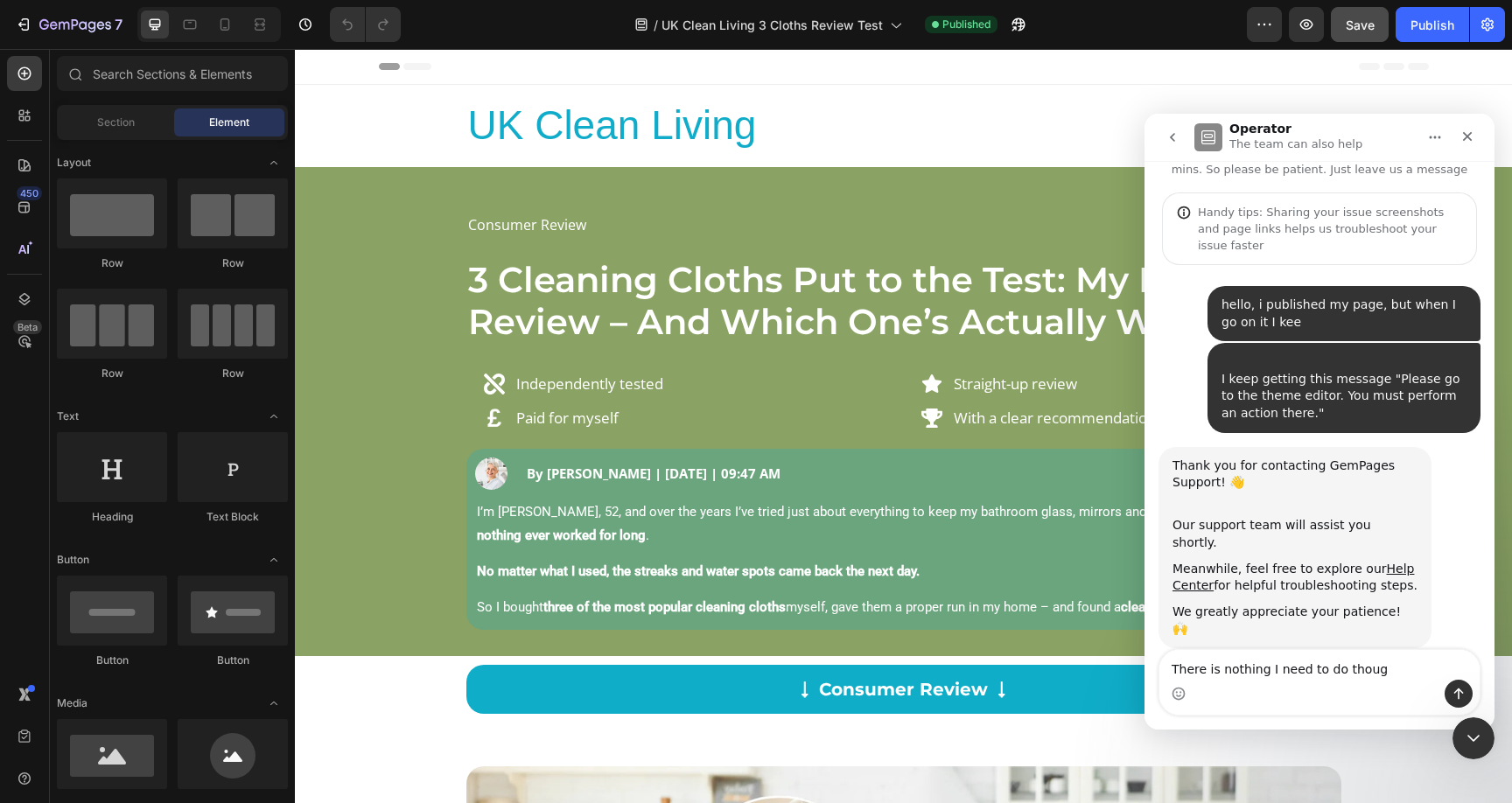
type textarea "There is nothing I need to do though"
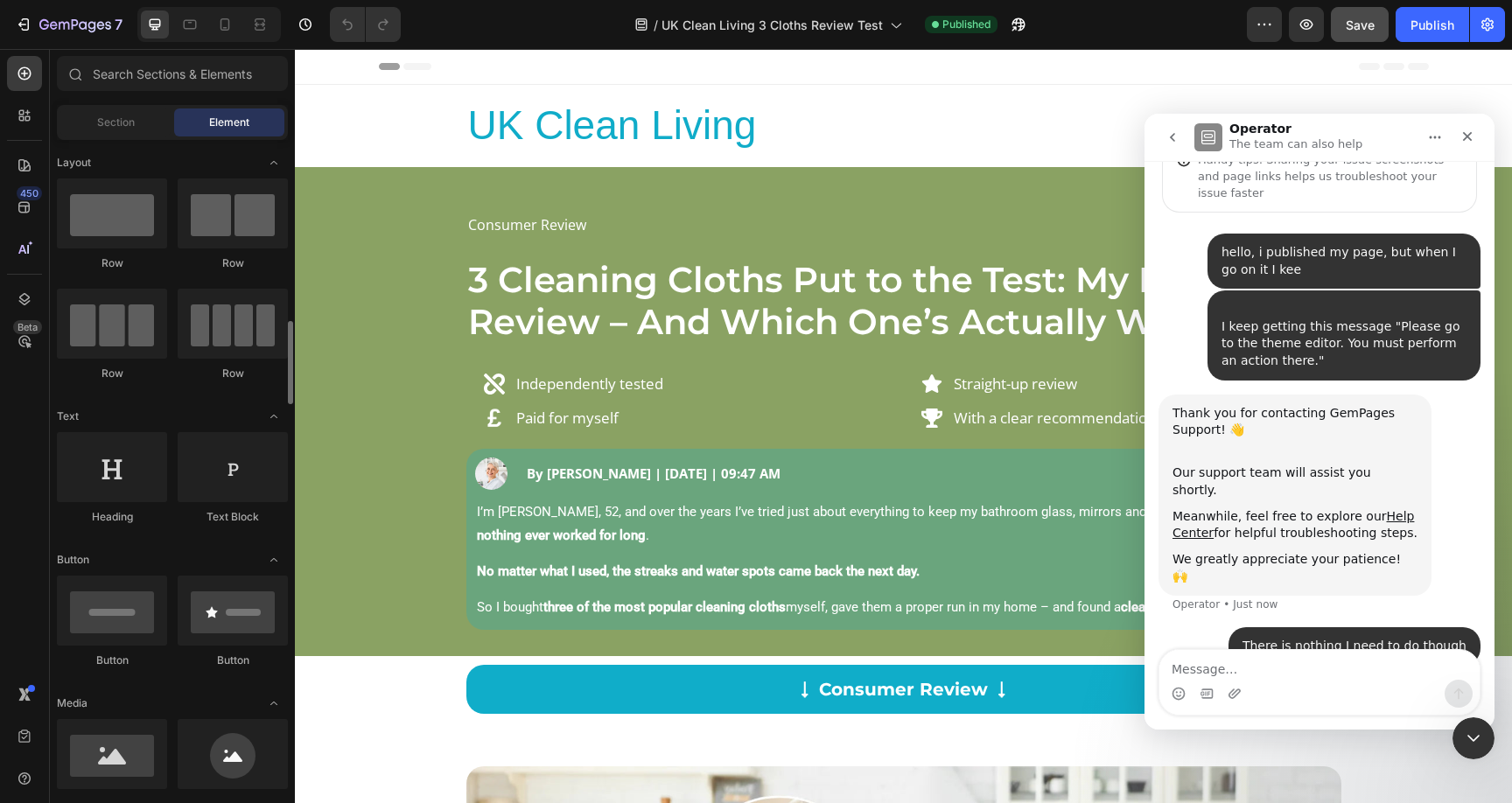
scroll to position [762, 0]
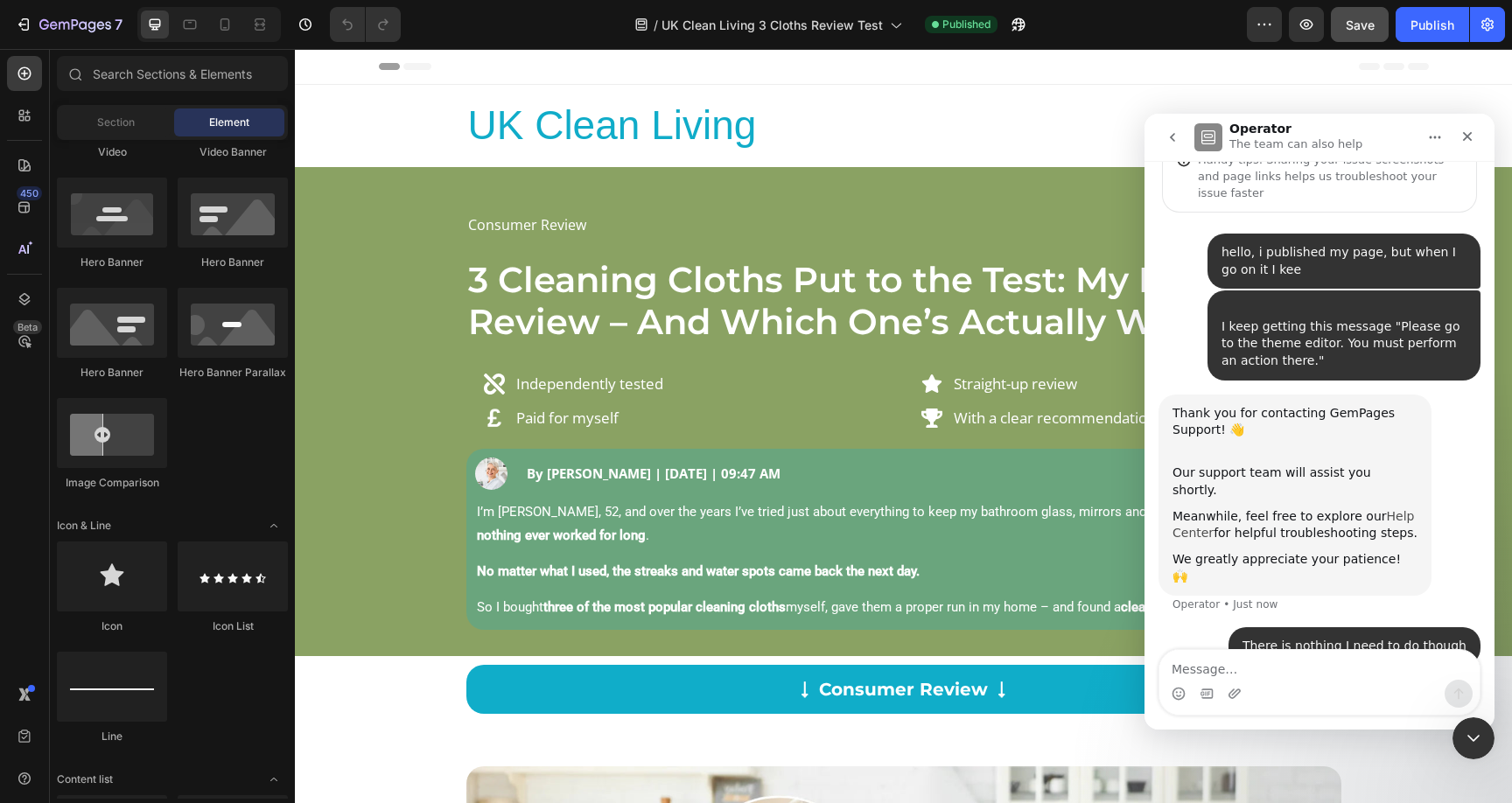
click at [1380, 509] on link "Help Center" at bounding box center [1293, 524] width 242 height 32
click at [1476, 135] on div "Close" at bounding box center [1467, 136] width 32 height 32
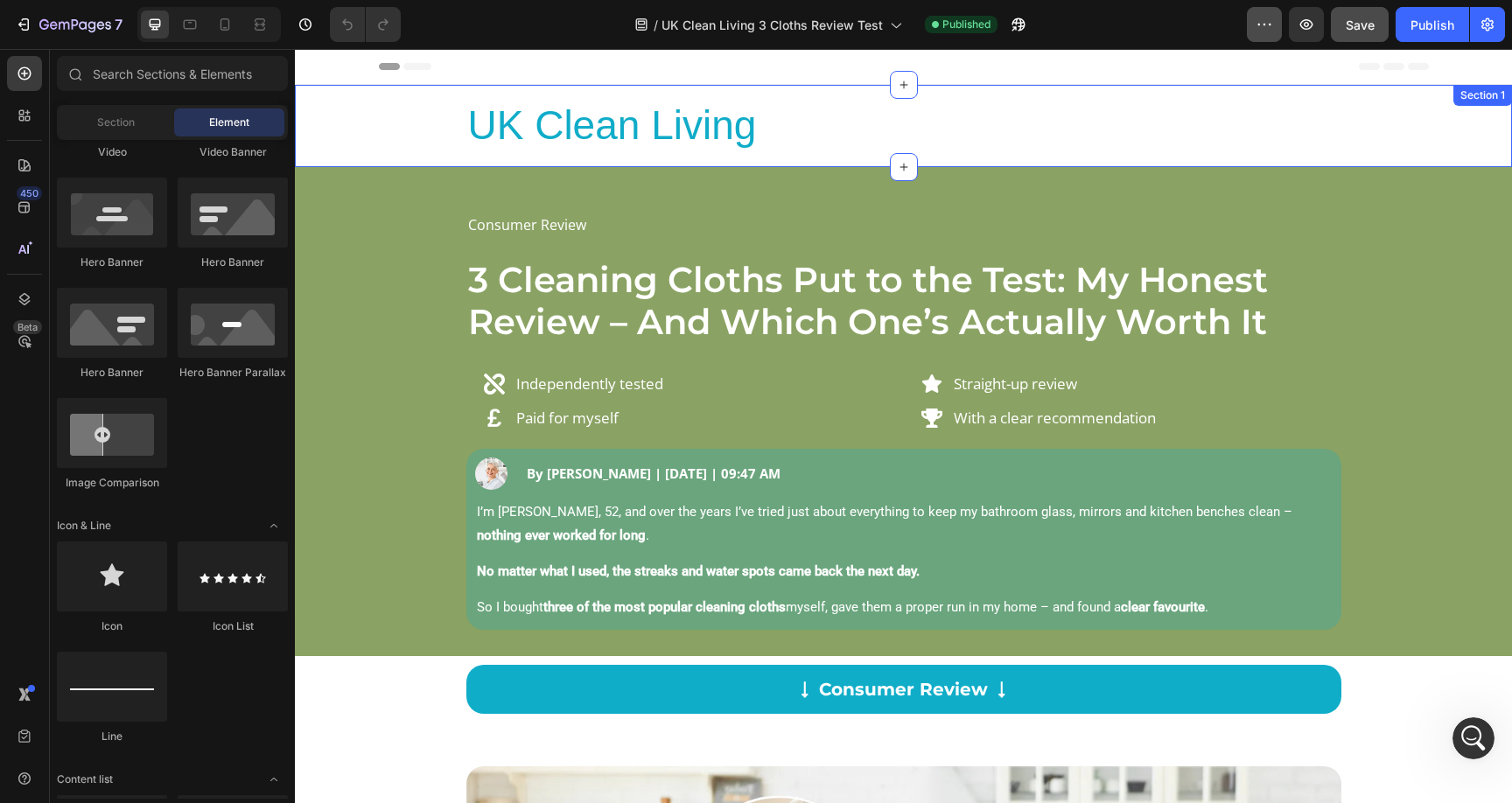
scroll to position [104, 0]
click at [1254, 23] on button "button" at bounding box center [1264, 25] width 35 height 35
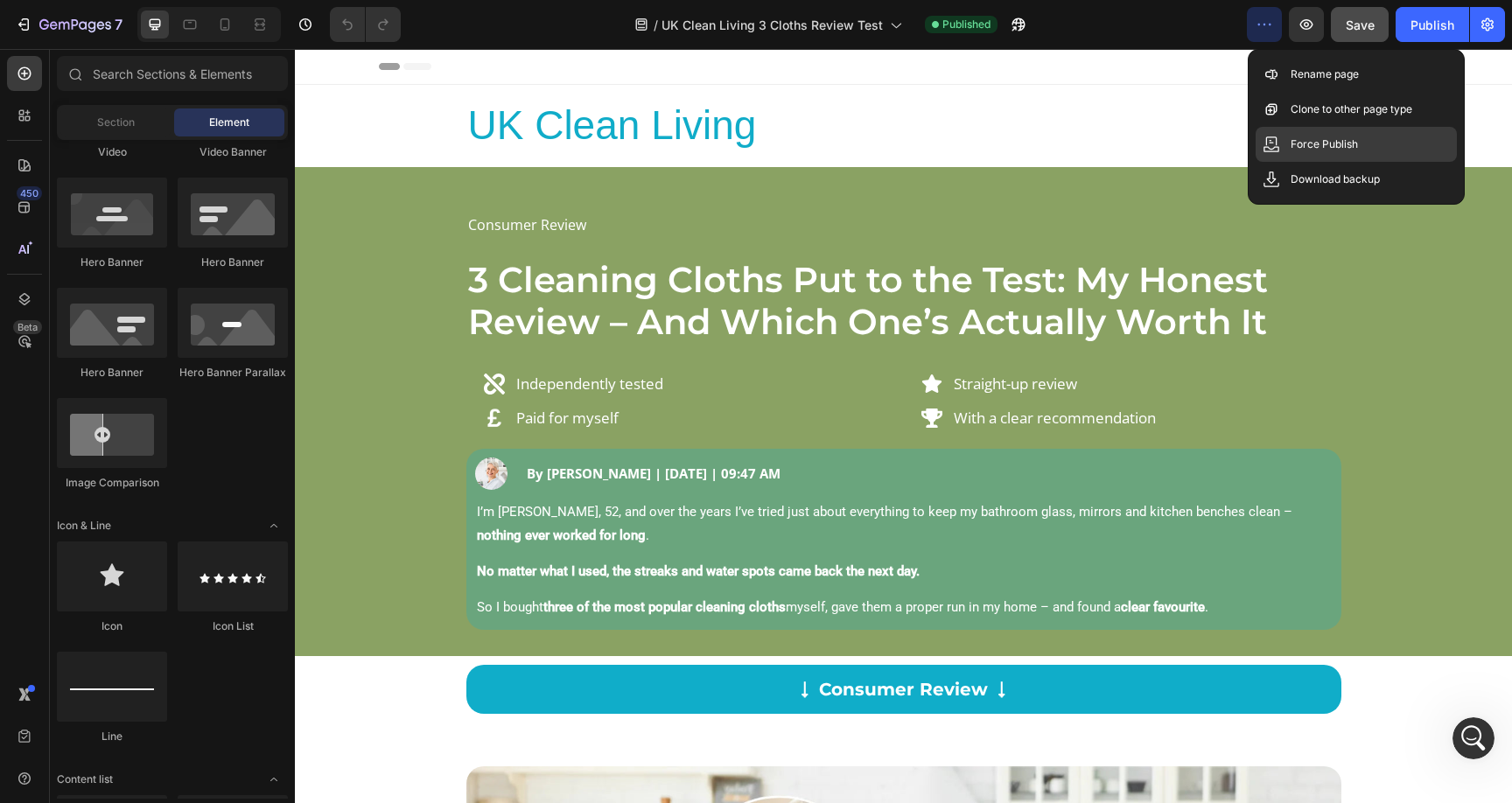
click at [1329, 150] on p "Force Publish" at bounding box center [1324, 144] width 67 height 17
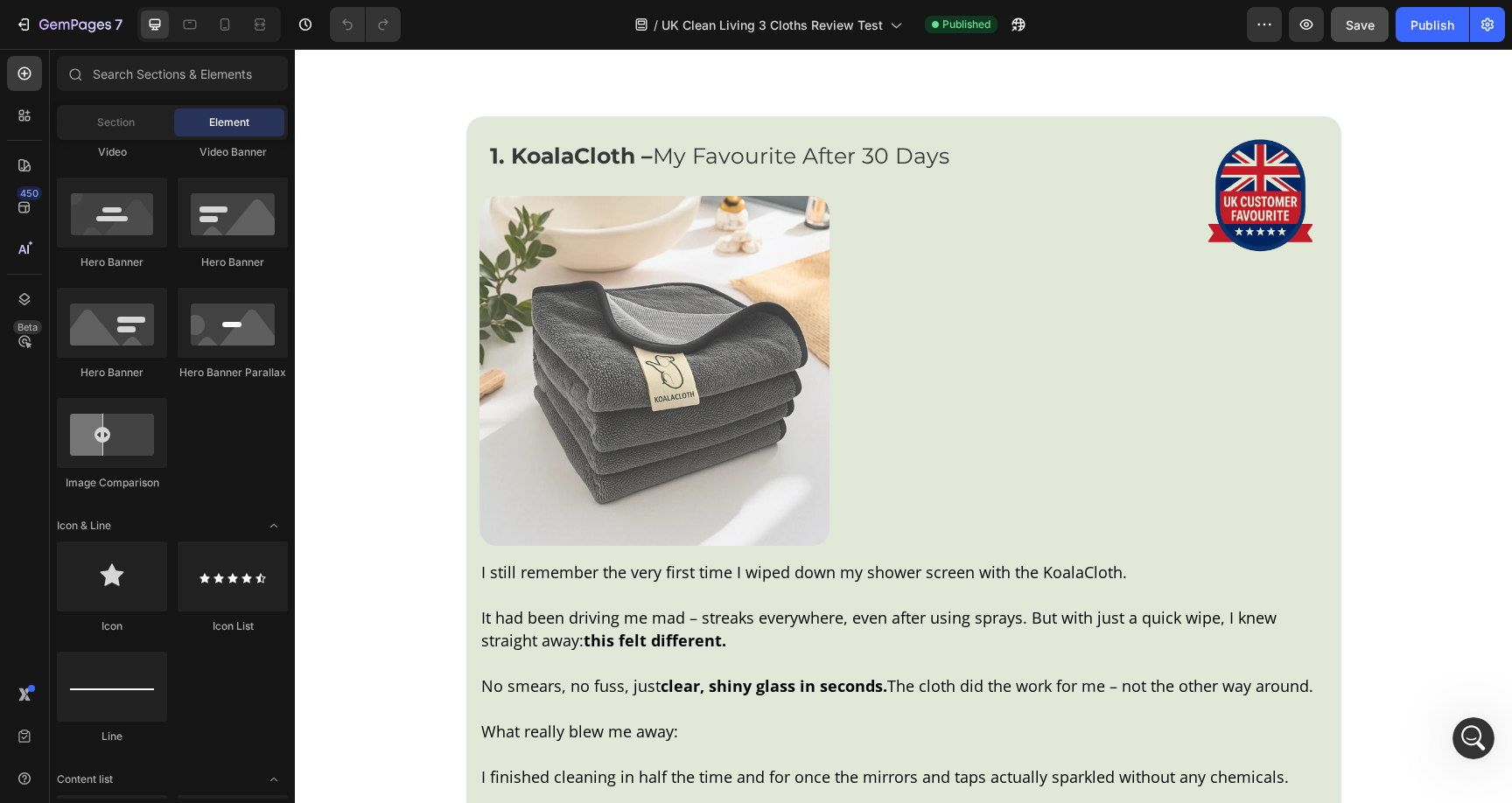
scroll to position [2041, 0]
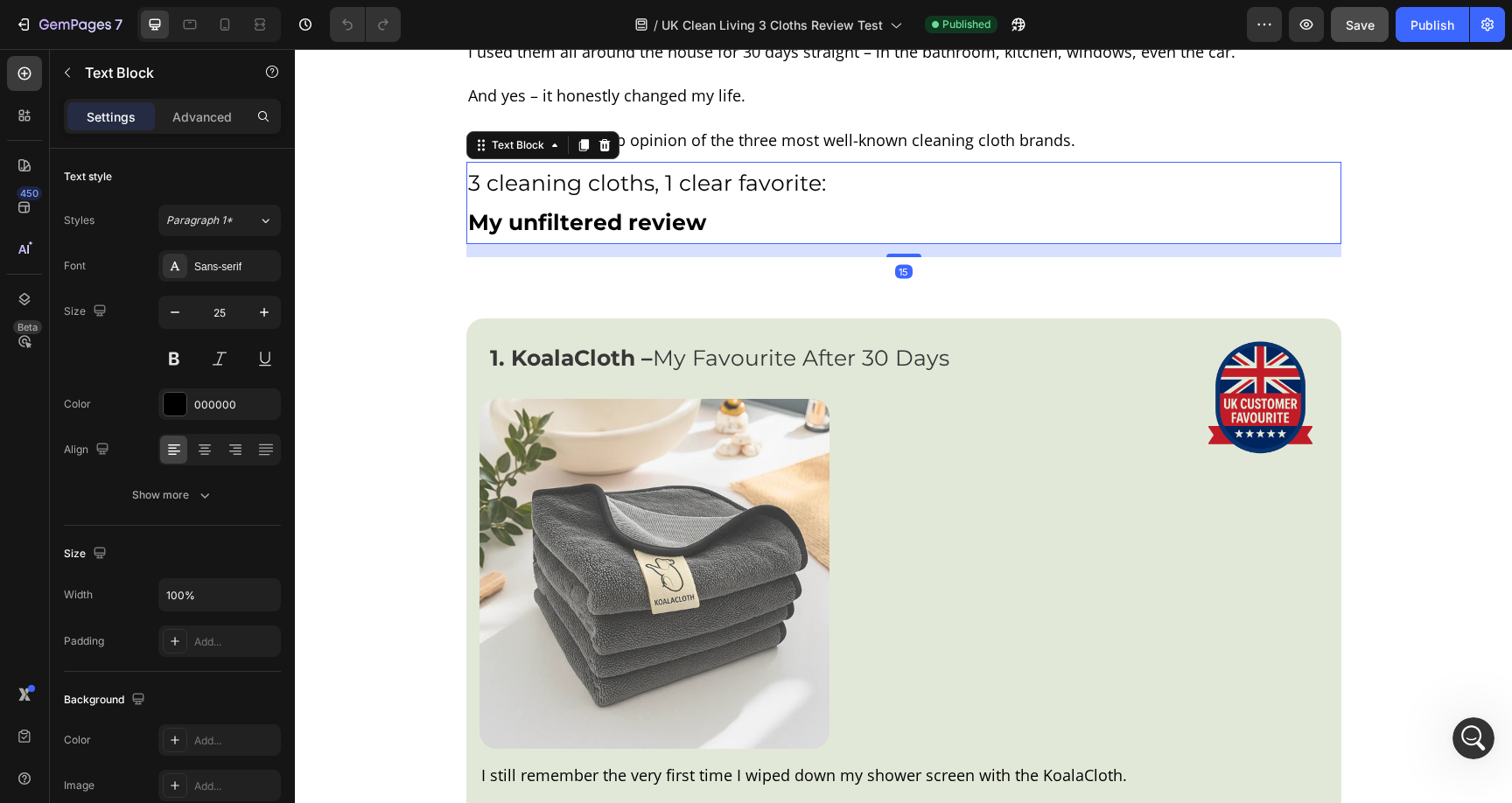
click at [786, 229] on p "3 cleaning cloths, 1 clear favorite: My unfiltered review" at bounding box center [904, 202] width 872 height 78
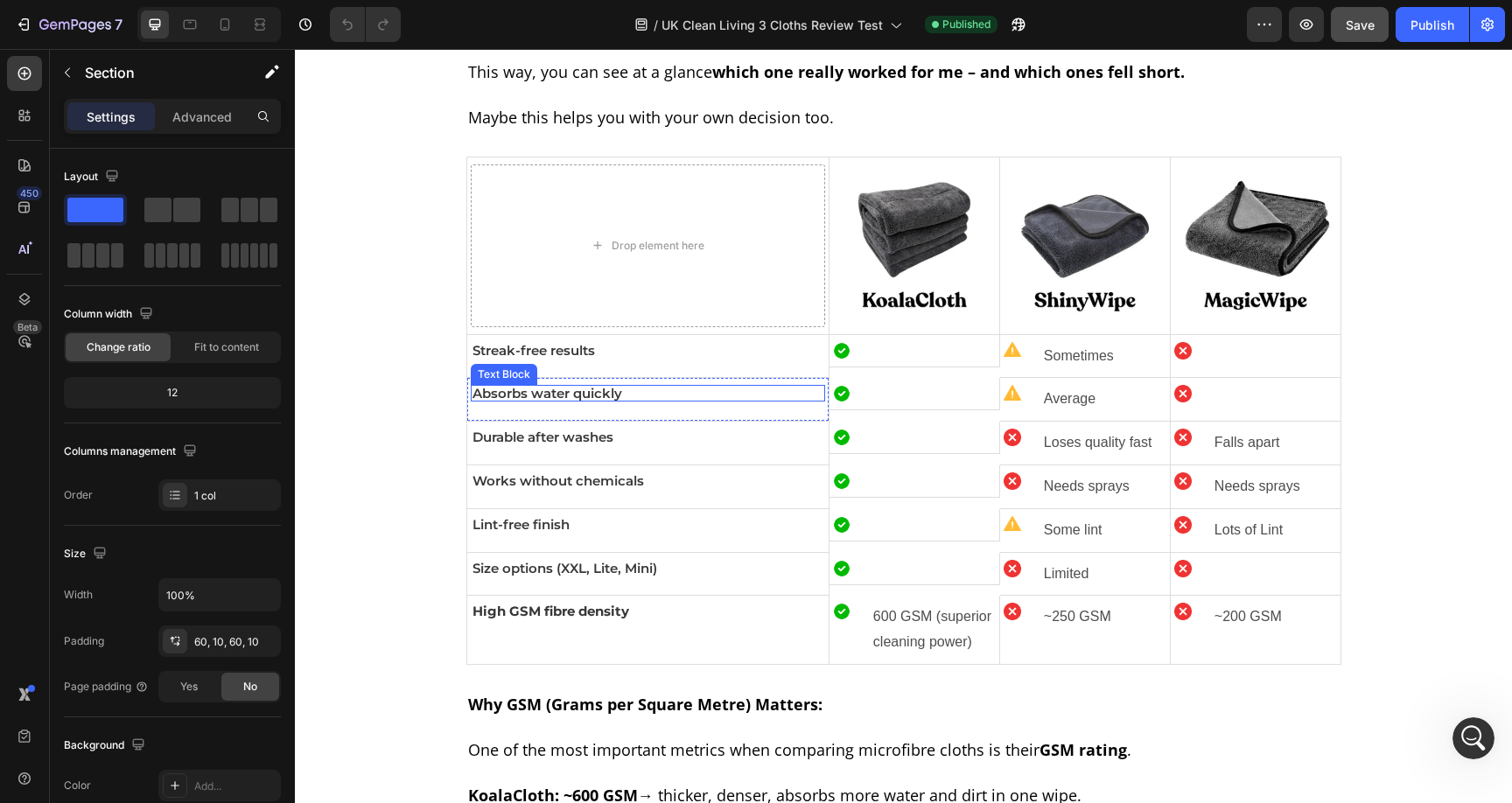
scroll to position [5662, 0]
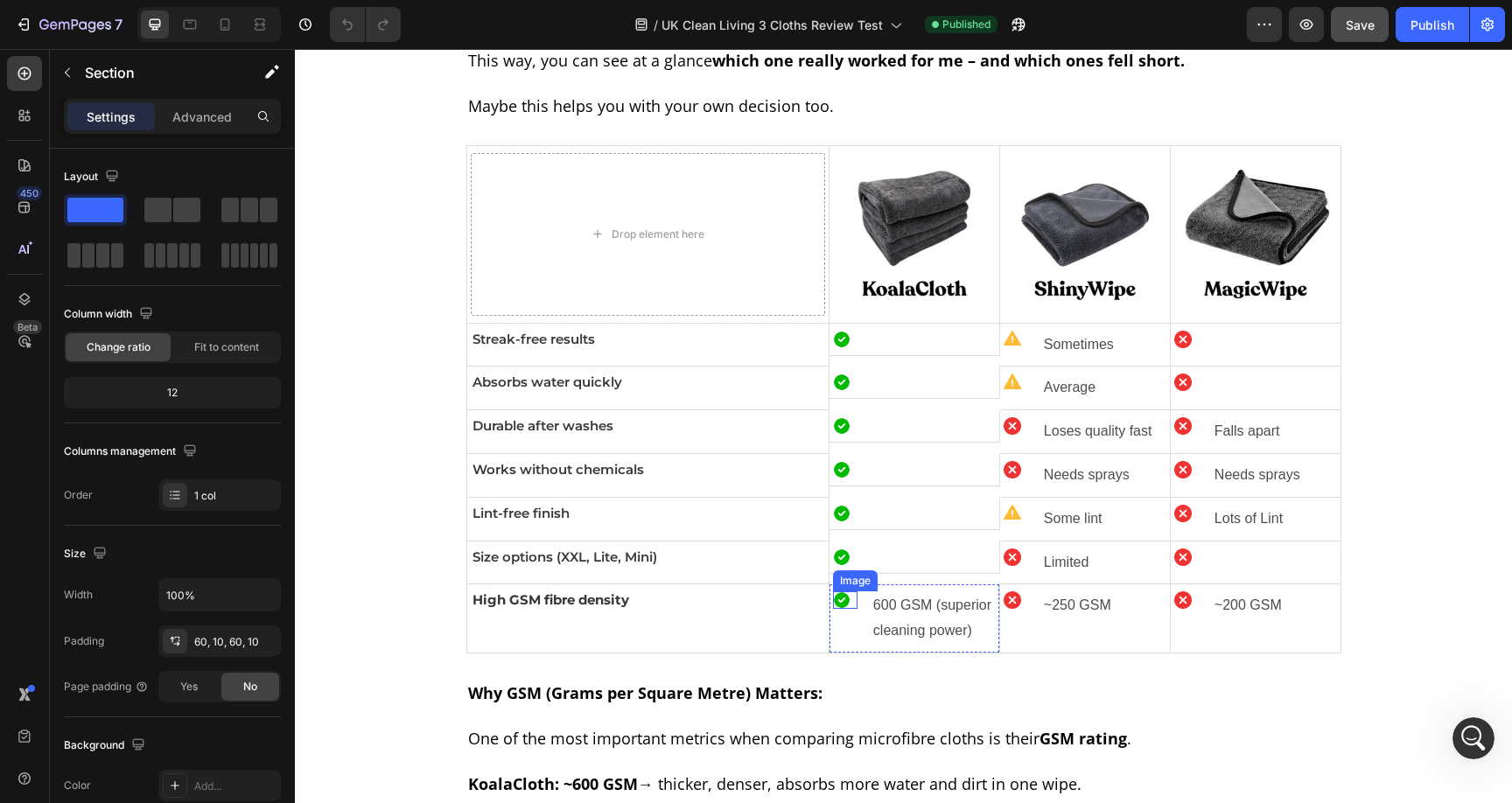
click at [833, 604] on div "Image" at bounding box center [844, 600] width 25 height 17
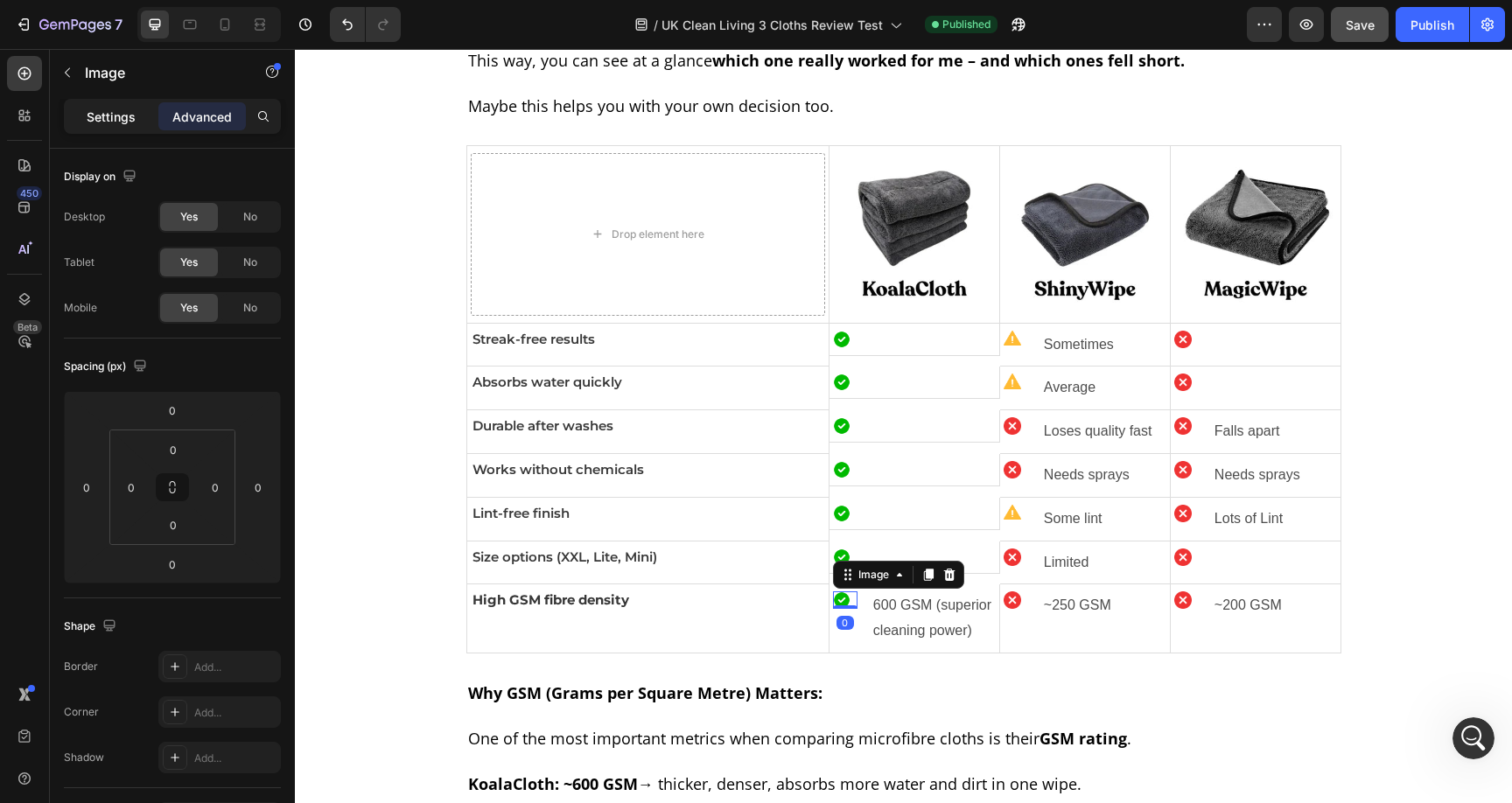
click at [124, 128] on div "Settings" at bounding box center [111, 116] width 88 height 28
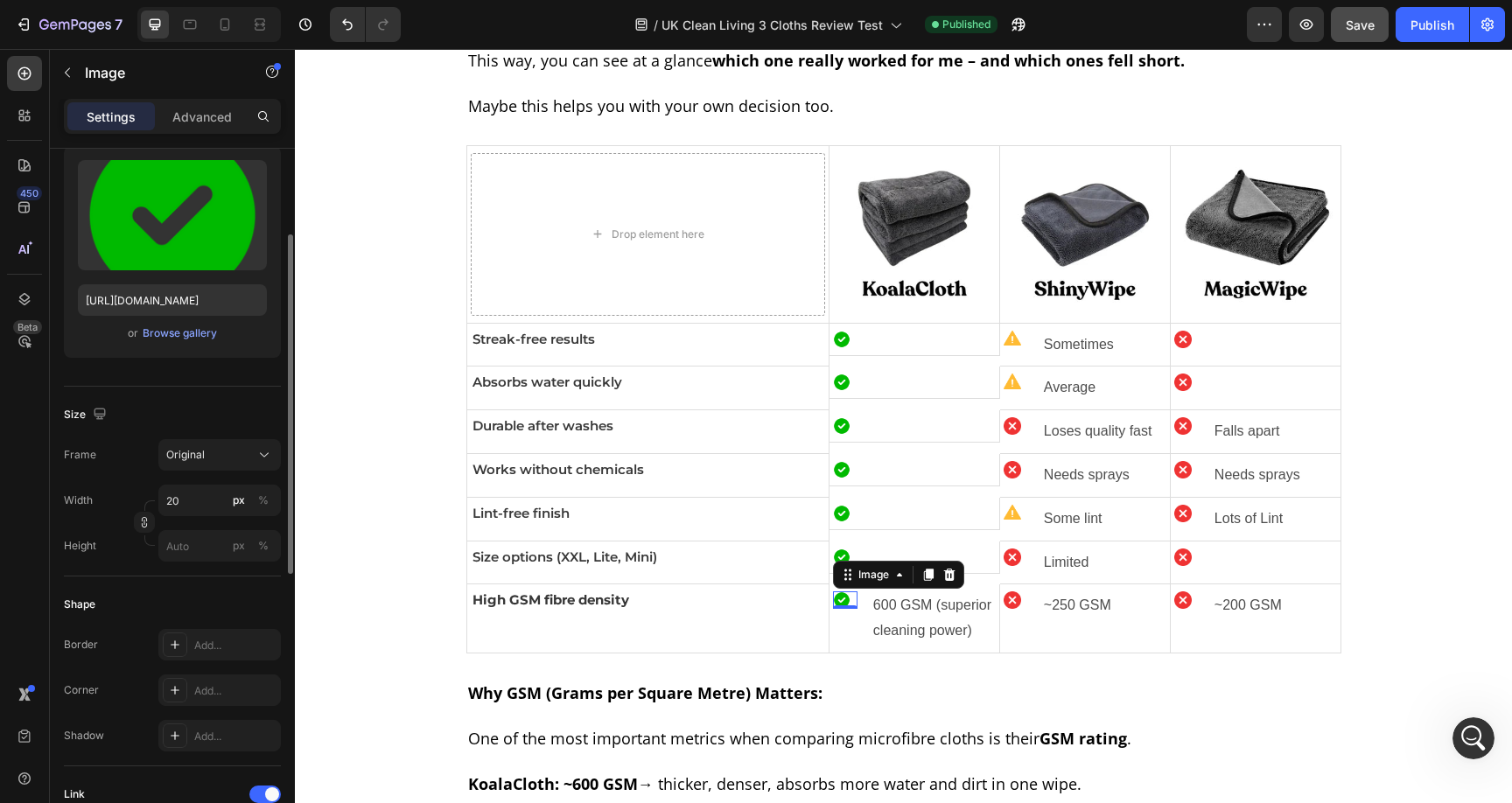
scroll to position [753, 0]
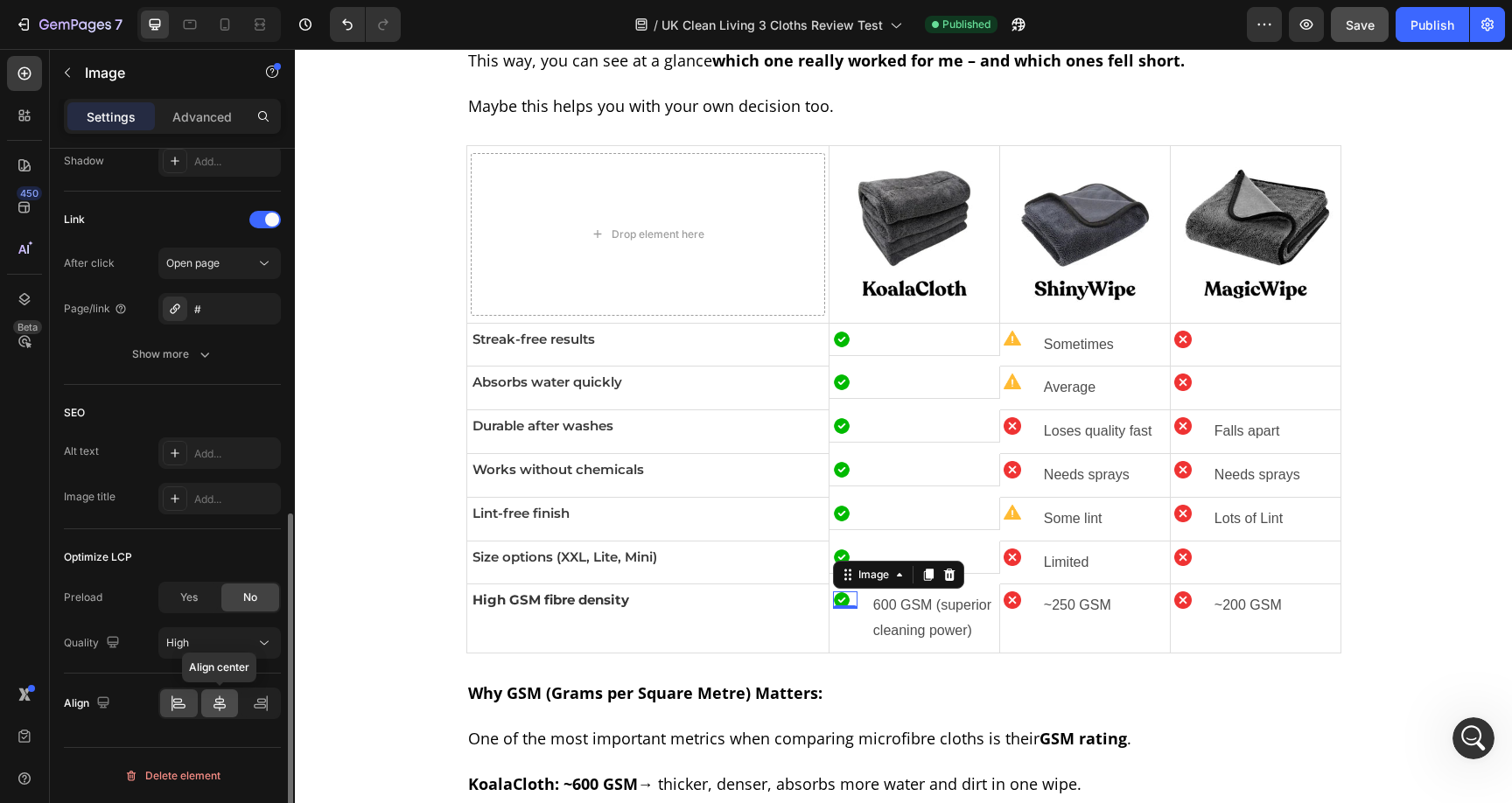
click at [226, 705] on icon at bounding box center [219, 703] width 17 height 17
click at [184, 704] on icon at bounding box center [179, 705] width 12 height 5
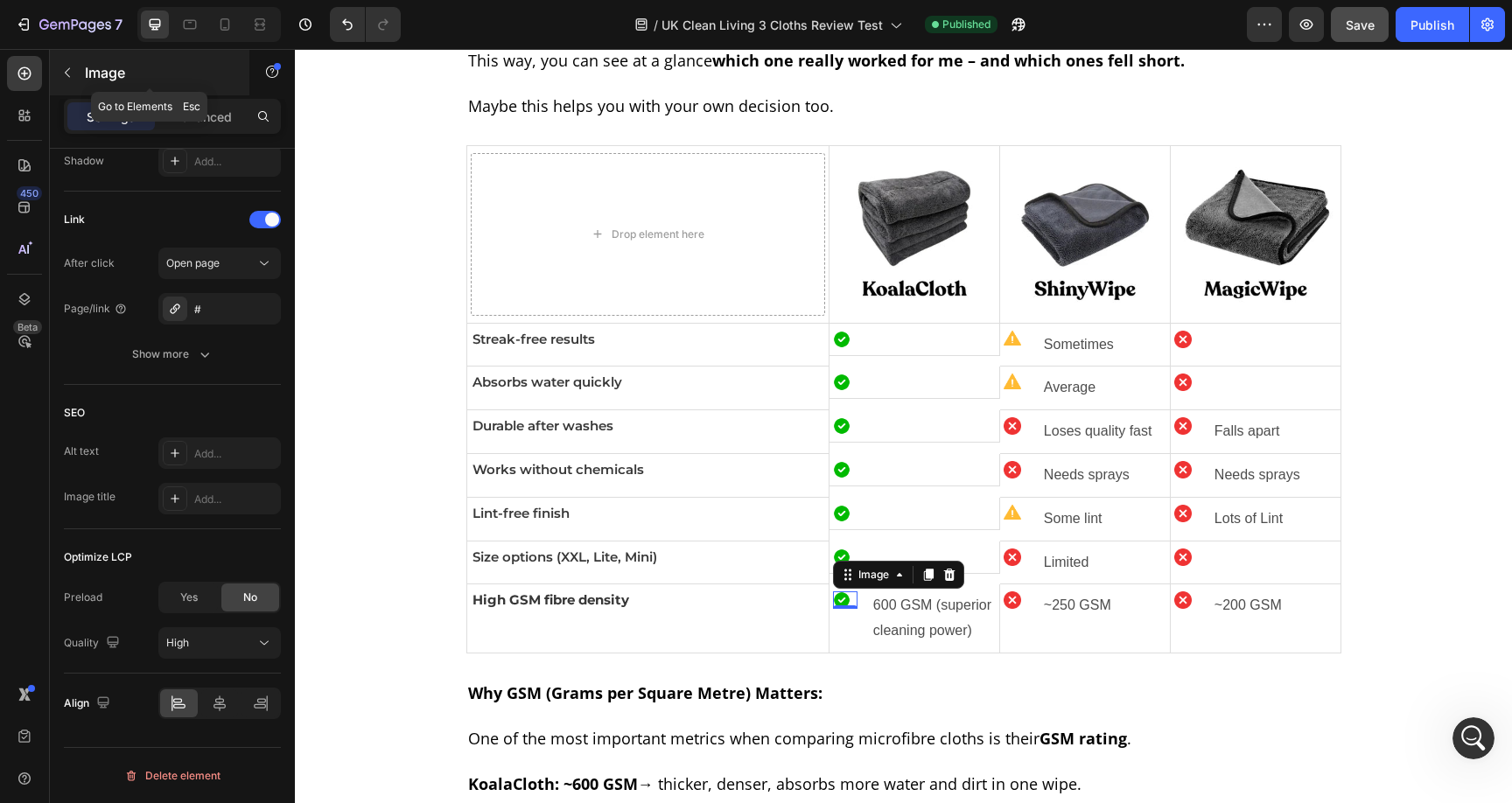
click at [62, 73] on icon "button" at bounding box center [67, 72] width 14 height 14
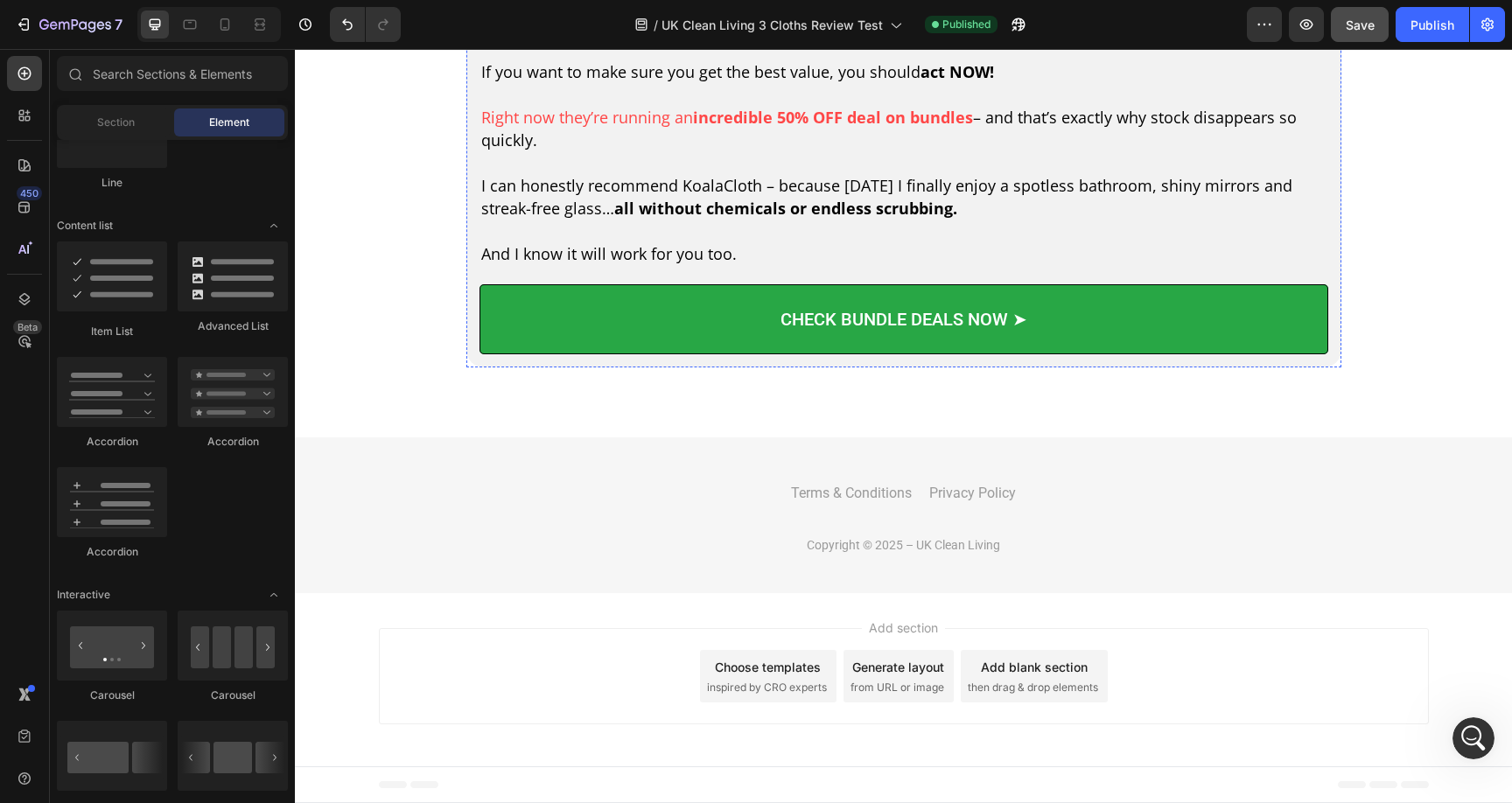
scroll to position [7700, 0]
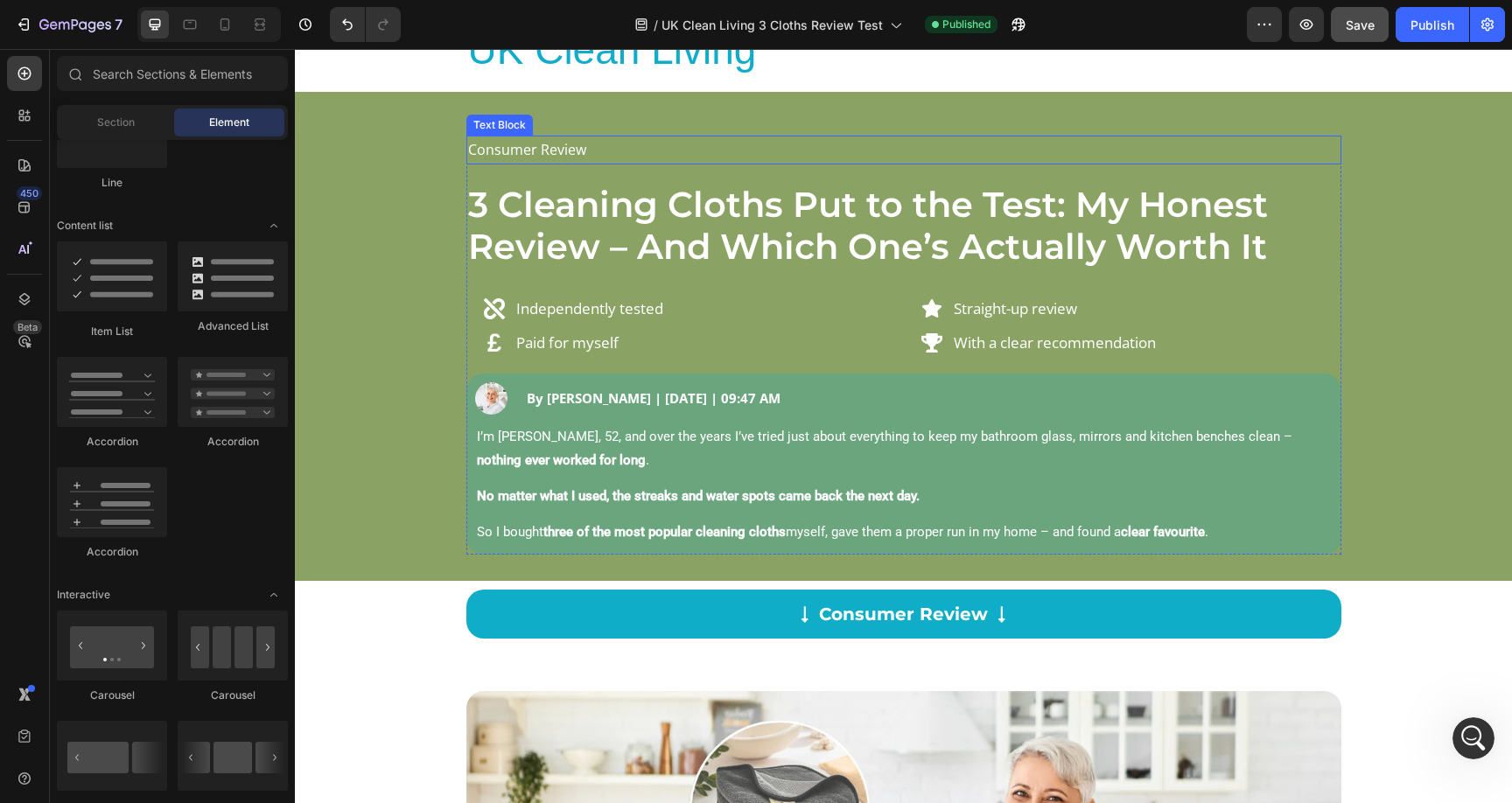
scroll to position [0, 0]
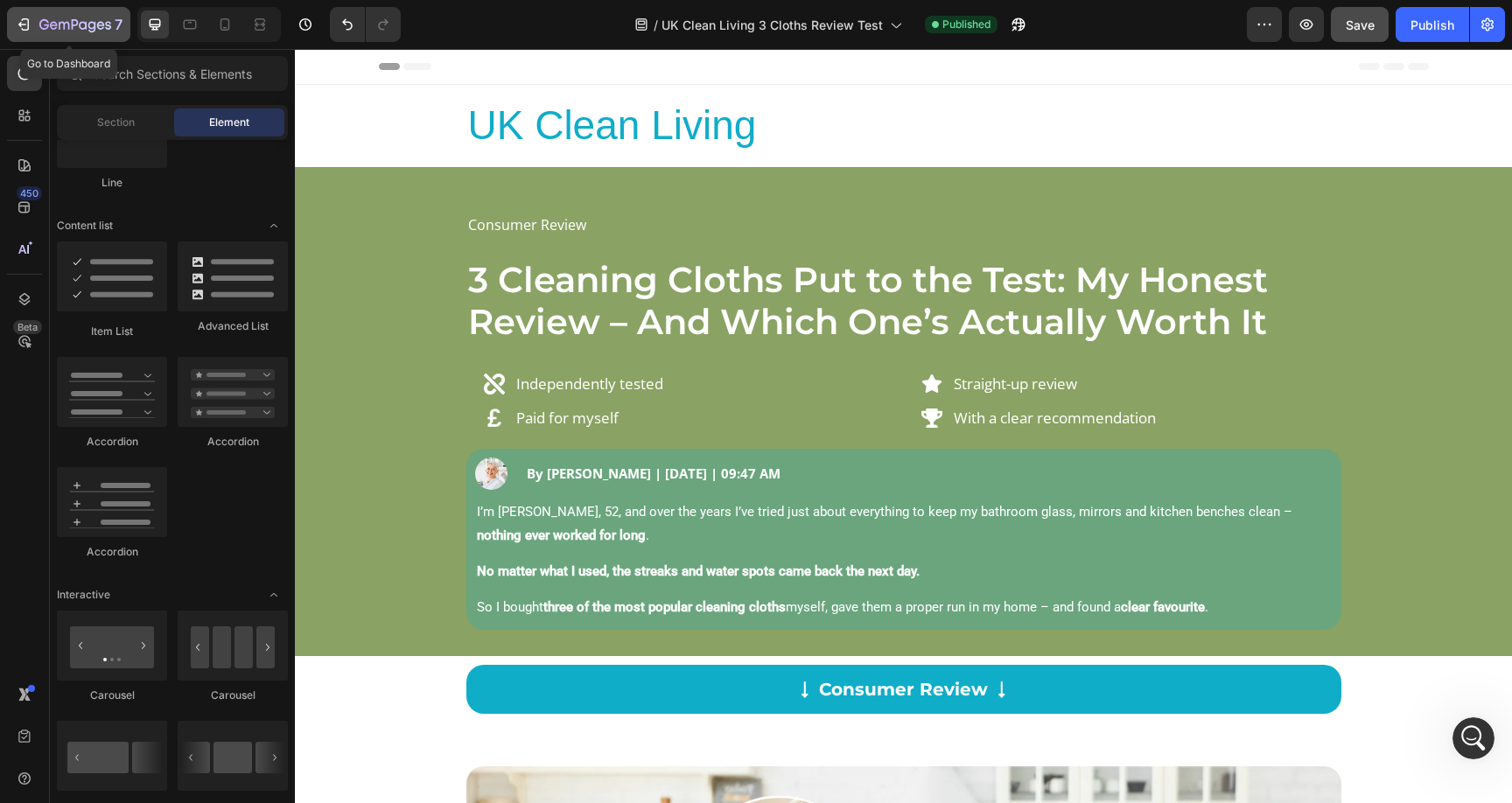
click at [36, 28] on div "7" at bounding box center [68, 24] width 108 height 21
